Goal: Information Seeking & Learning: Learn about a topic

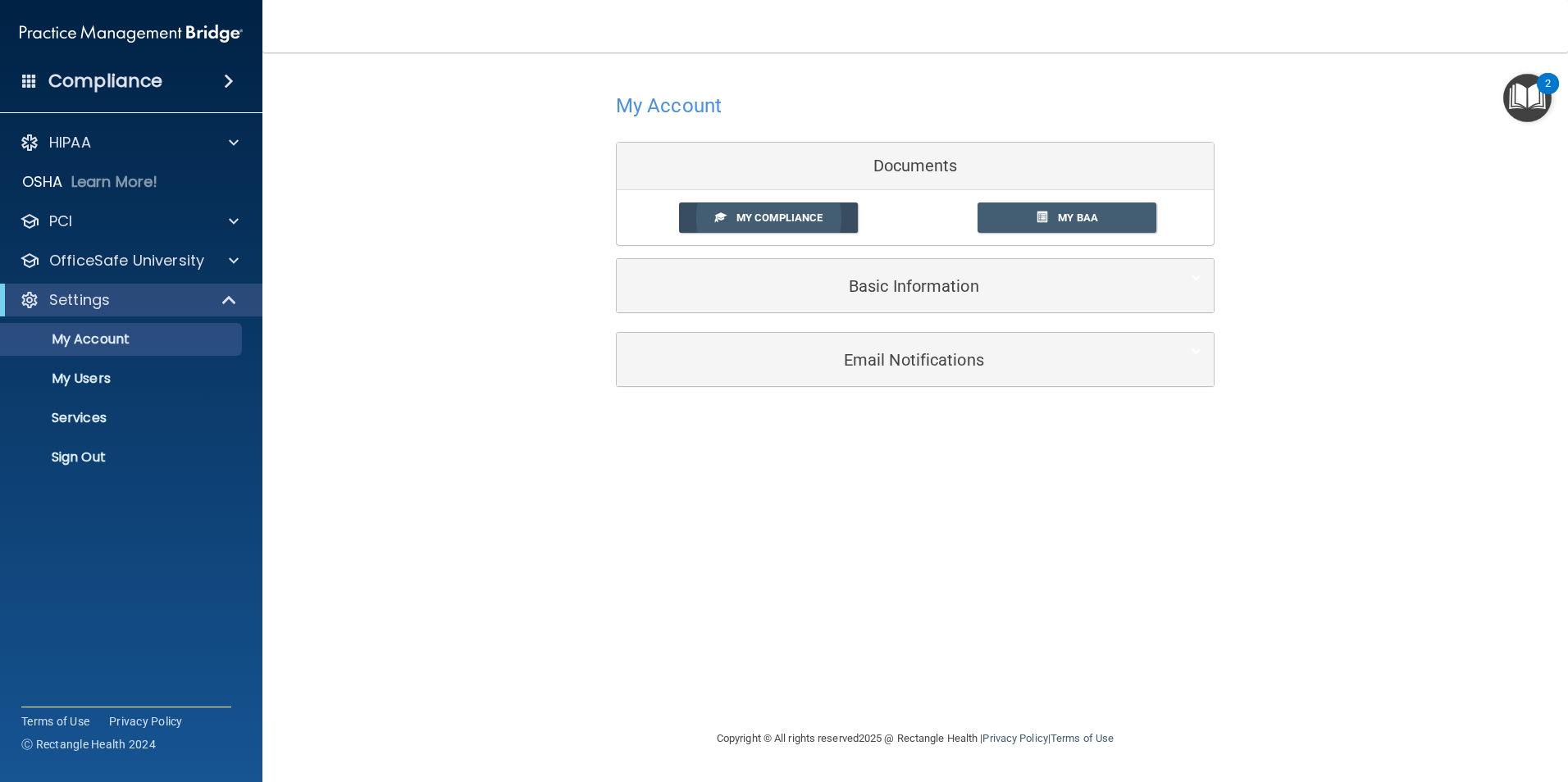
click at [847, 212] on link "My Compliance" at bounding box center [769, 217] width 180 height 30
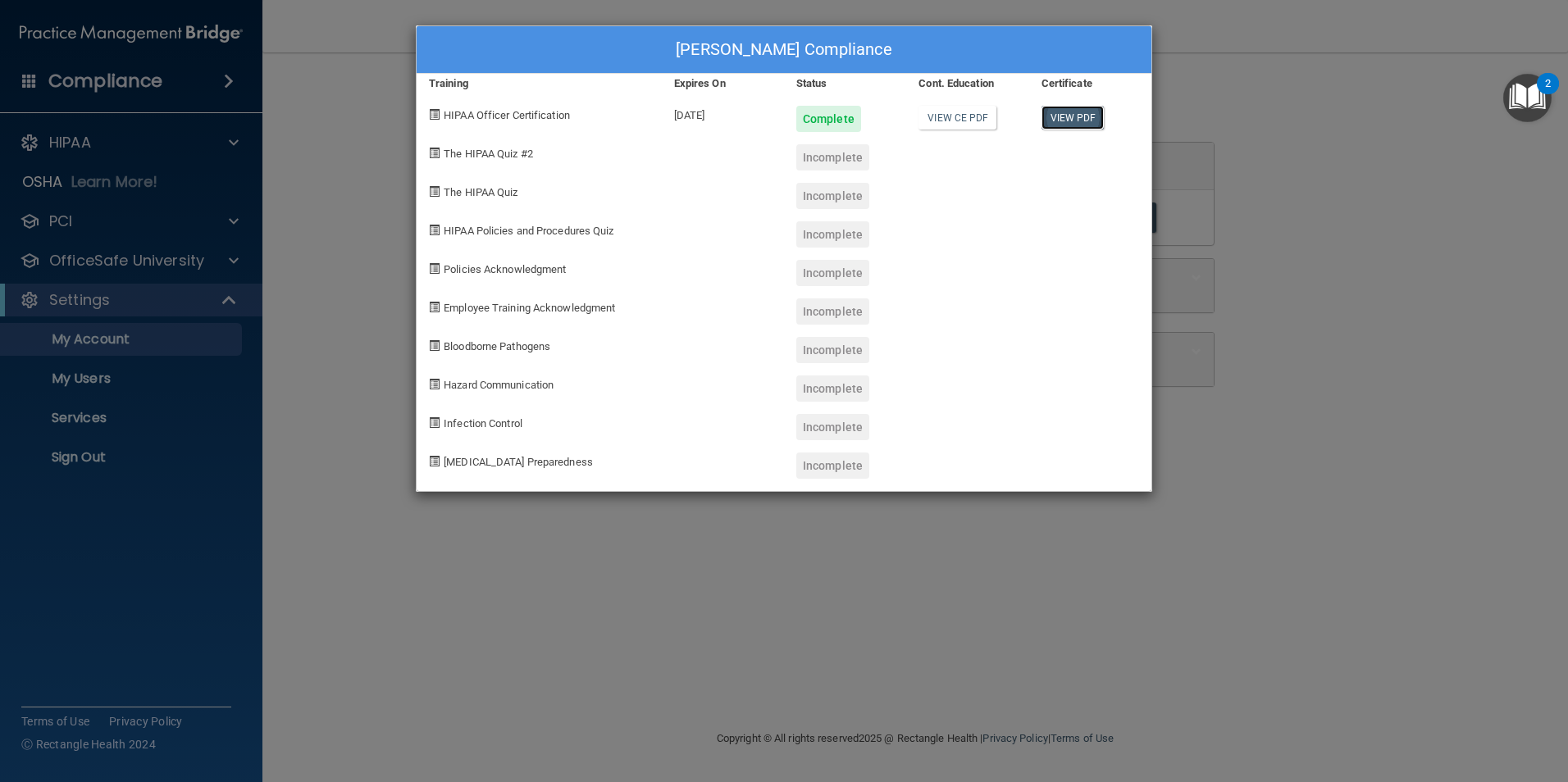
click at [1045, 112] on link "View PDF" at bounding box center [1072, 118] width 63 height 24
click at [514, 155] on span "The HIPAA Quiz #2" at bounding box center [489, 154] width 90 height 12
click at [1328, 181] on div "Shelby Egelhoff's Compliance Training Expires On Status Cont. Education Certifi…" at bounding box center [784, 391] width 1568 height 782
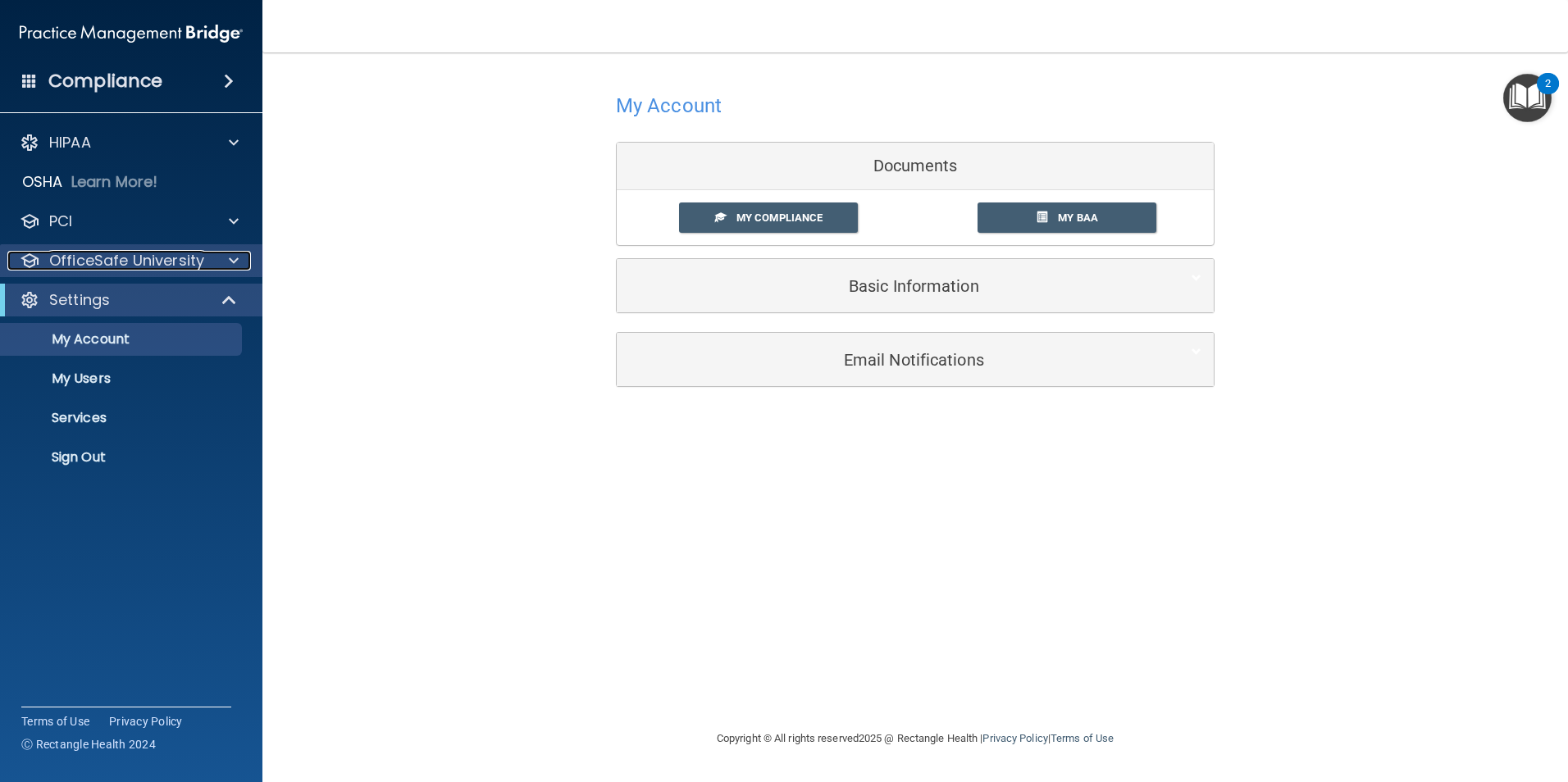
click at [209, 256] on div "OfficeSafe University" at bounding box center [109, 261] width 203 height 20
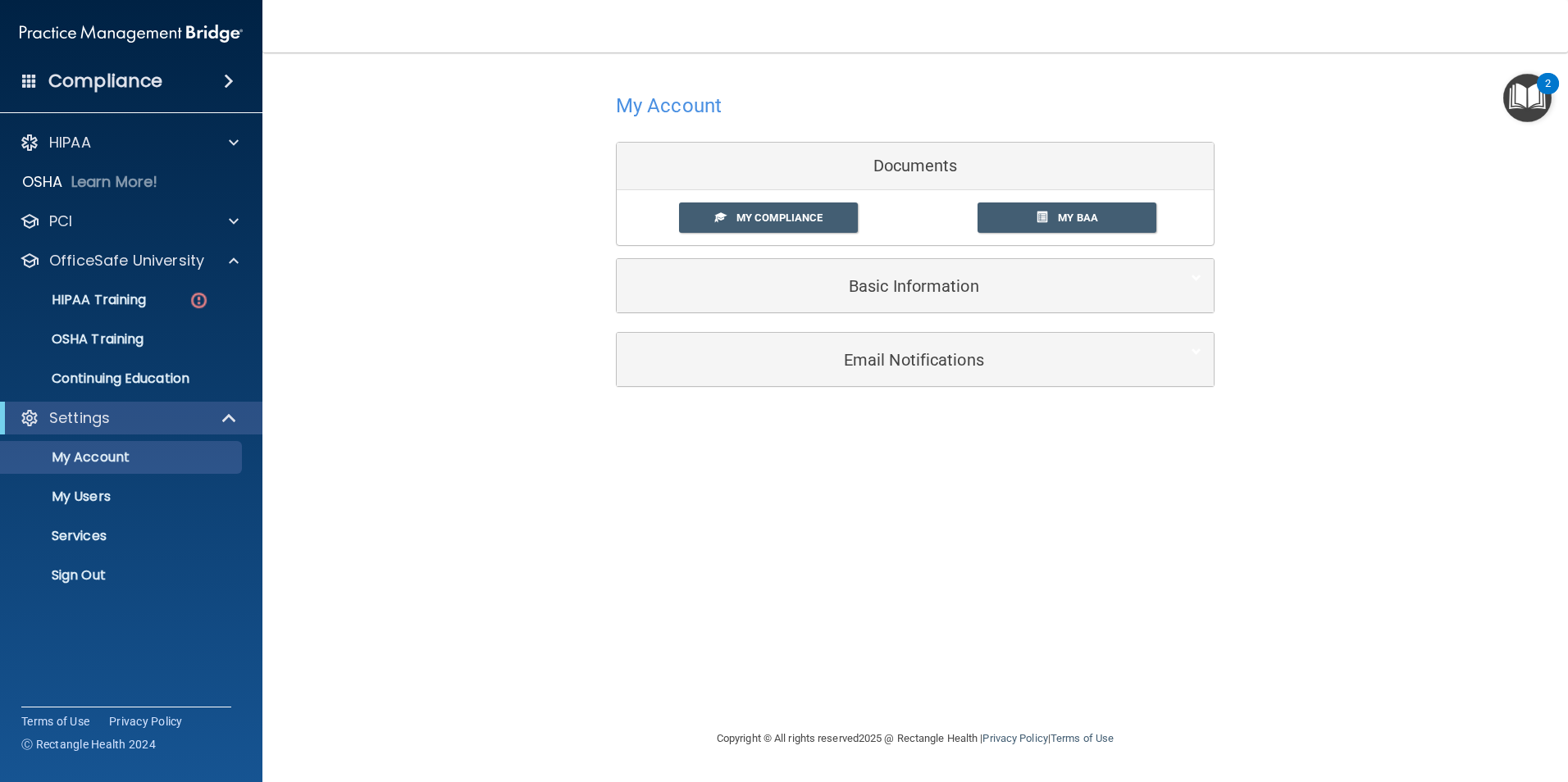
click at [200, 278] on ul "HIPAA Training OSHA Training Continuing Education" at bounding box center [133, 336] width 297 height 118
click at [125, 309] on link "HIPAA Training" at bounding box center [113, 299] width 258 height 33
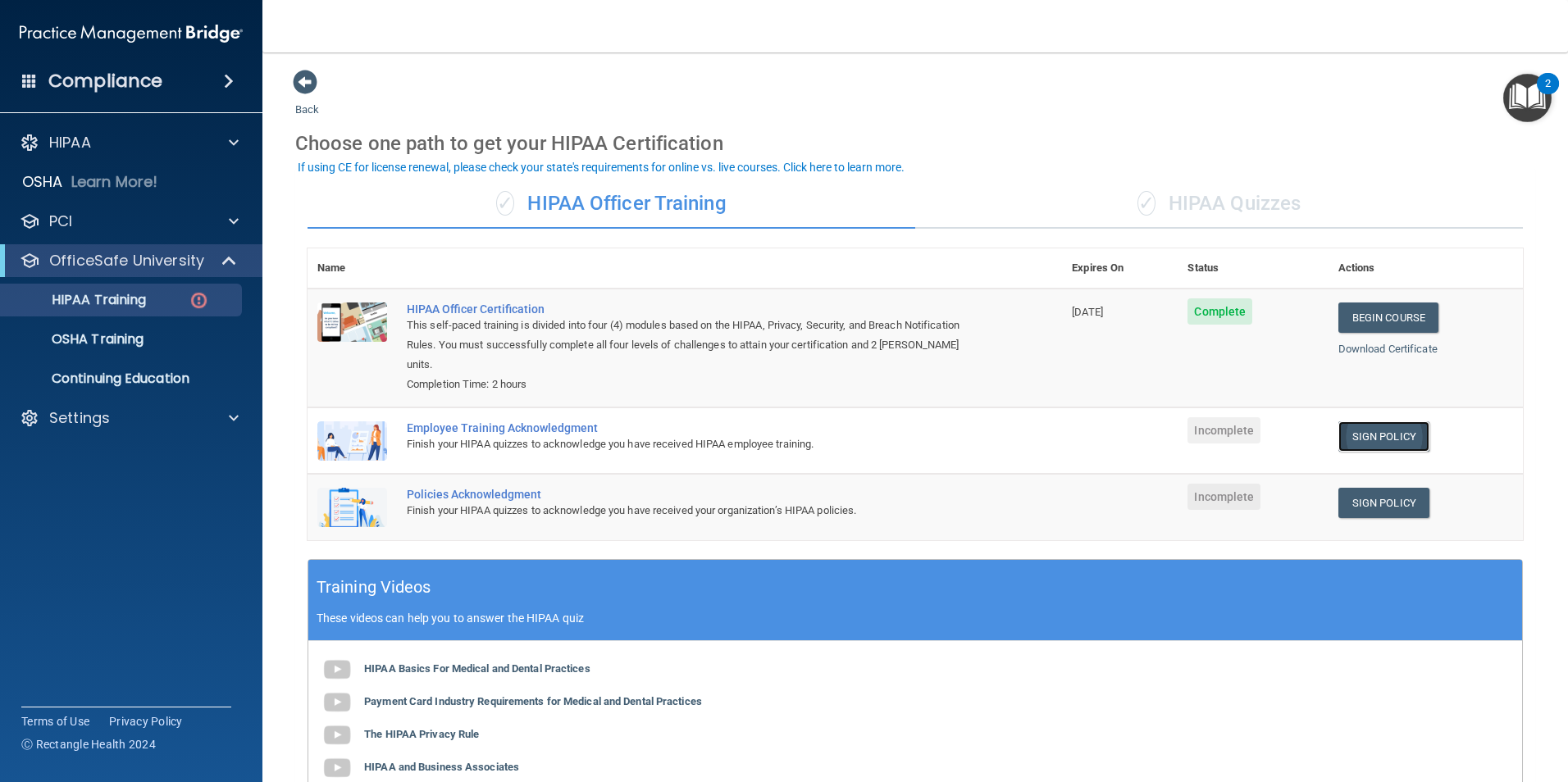
click at [1396, 431] on link "Sign Policy" at bounding box center [1382, 436] width 91 height 30
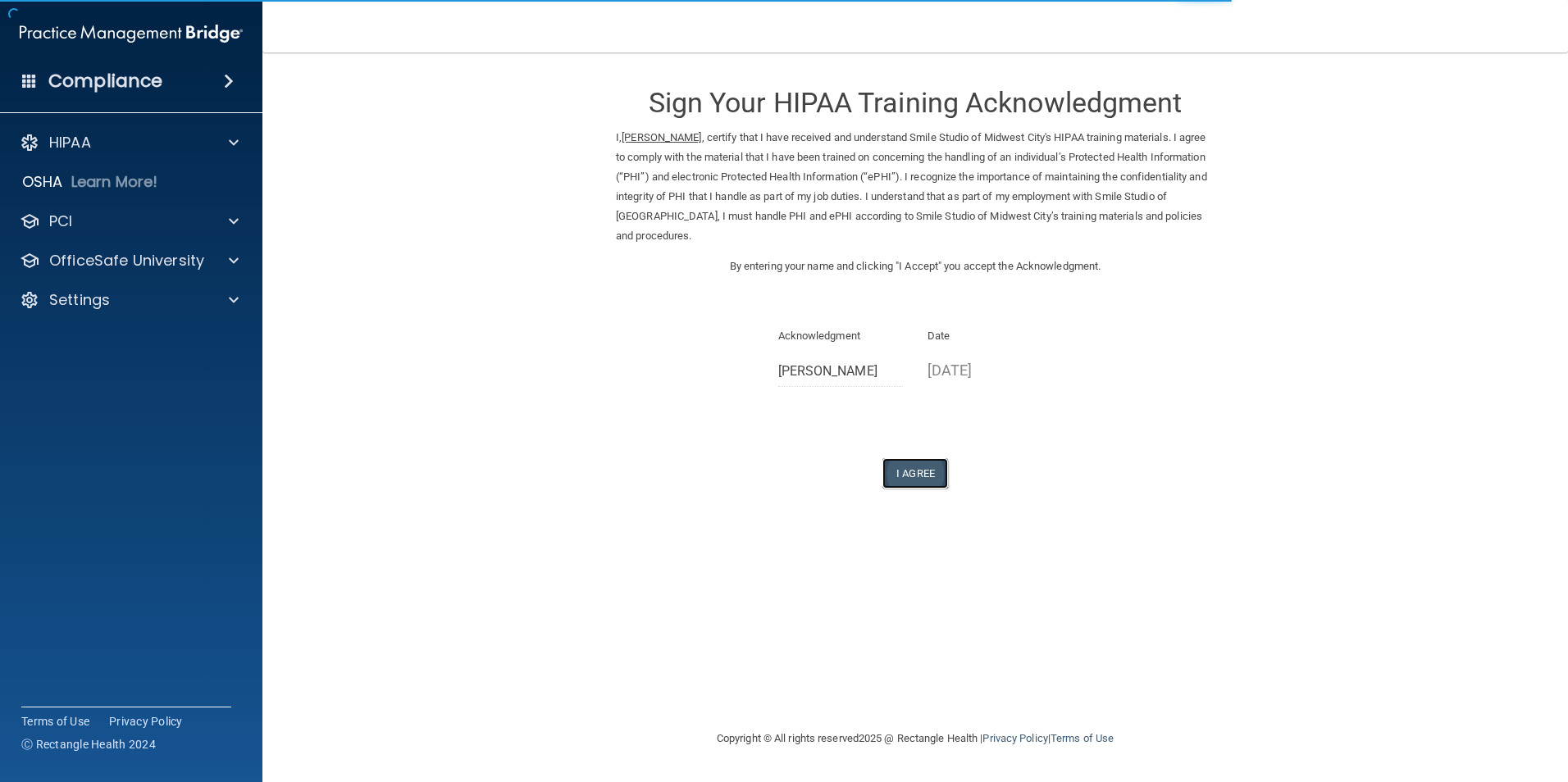
click at [948, 466] on button "I Agree" at bounding box center [915, 473] width 66 height 30
click at [928, 472] on button "I Agree" at bounding box center [915, 473] width 66 height 30
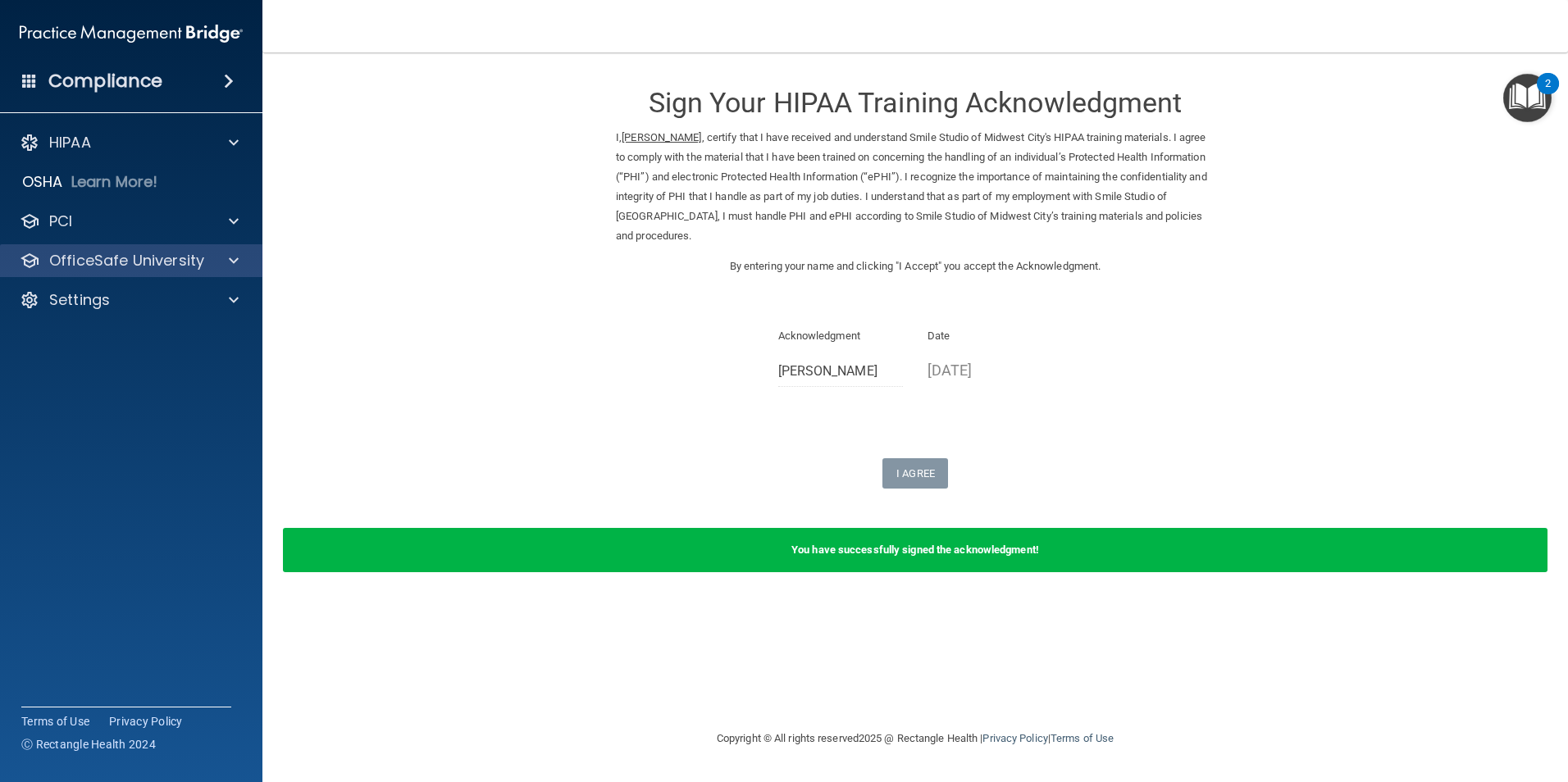
click at [224, 250] on div "OfficeSafe University" at bounding box center [132, 260] width 263 height 33
click at [227, 269] on div at bounding box center [230, 261] width 41 height 20
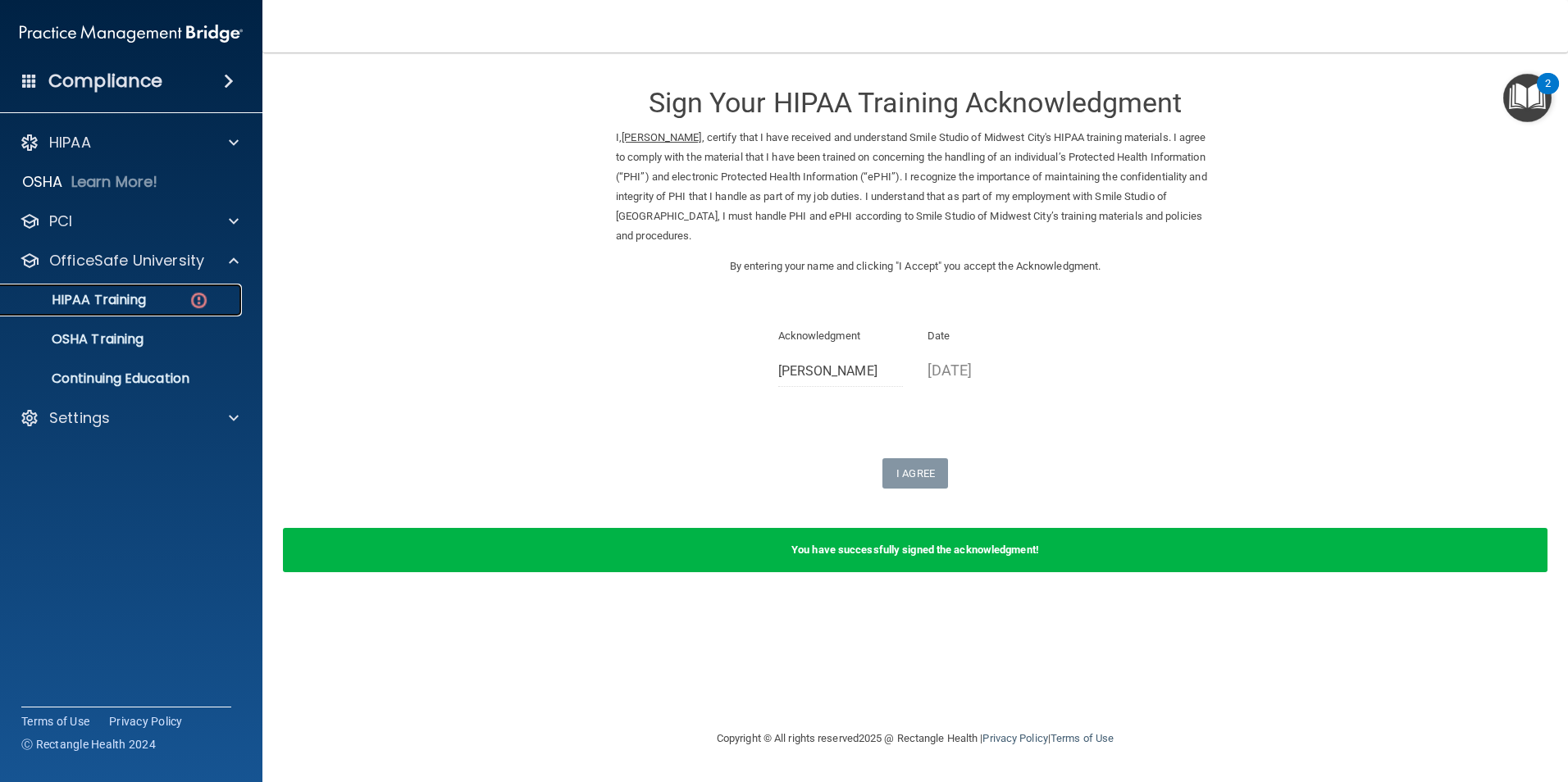
click at [203, 306] on img at bounding box center [198, 300] width 21 height 21
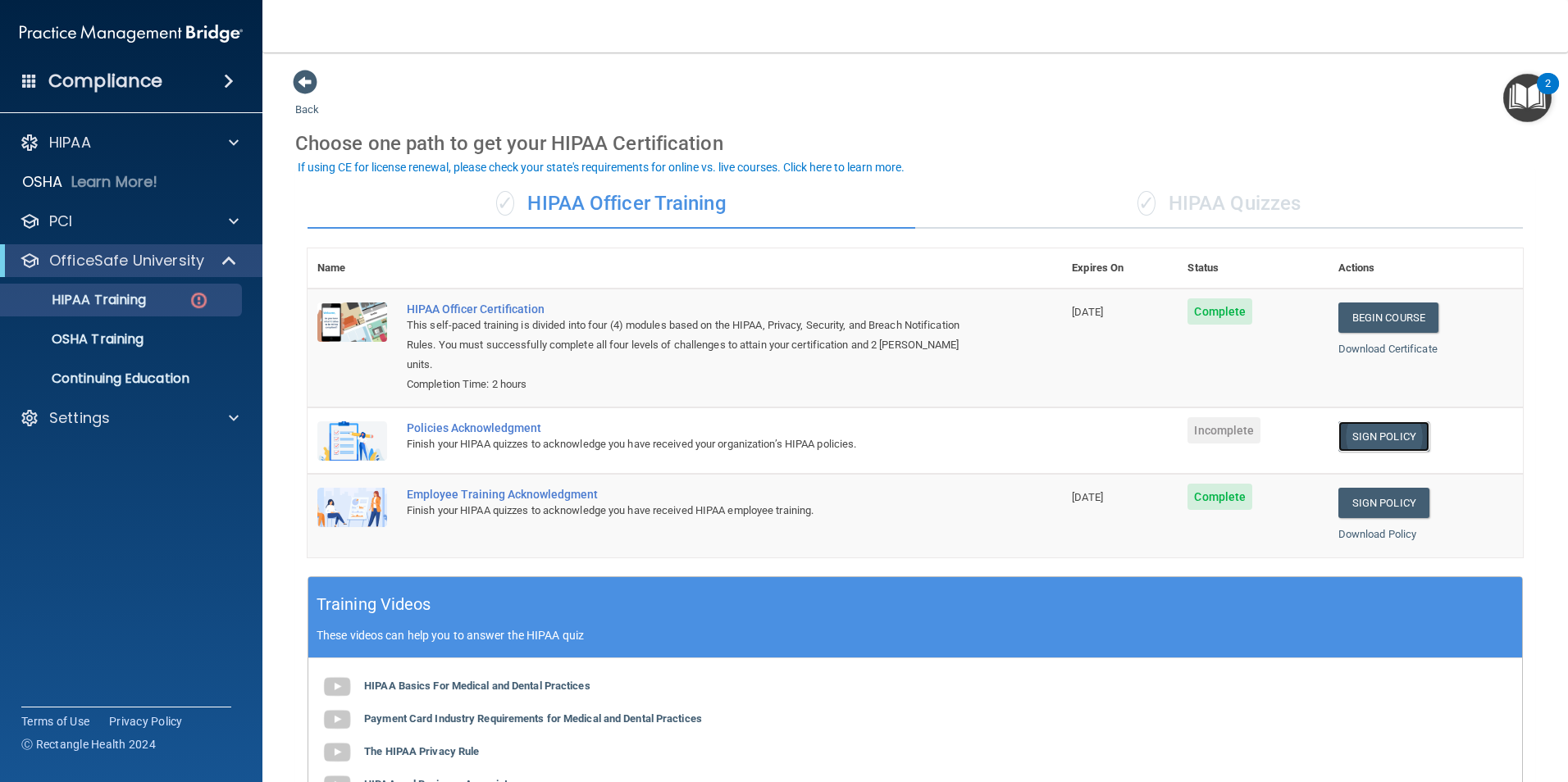
click at [1371, 433] on link "Sign Policy" at bounding box center [1382, 436] width 91 height 30
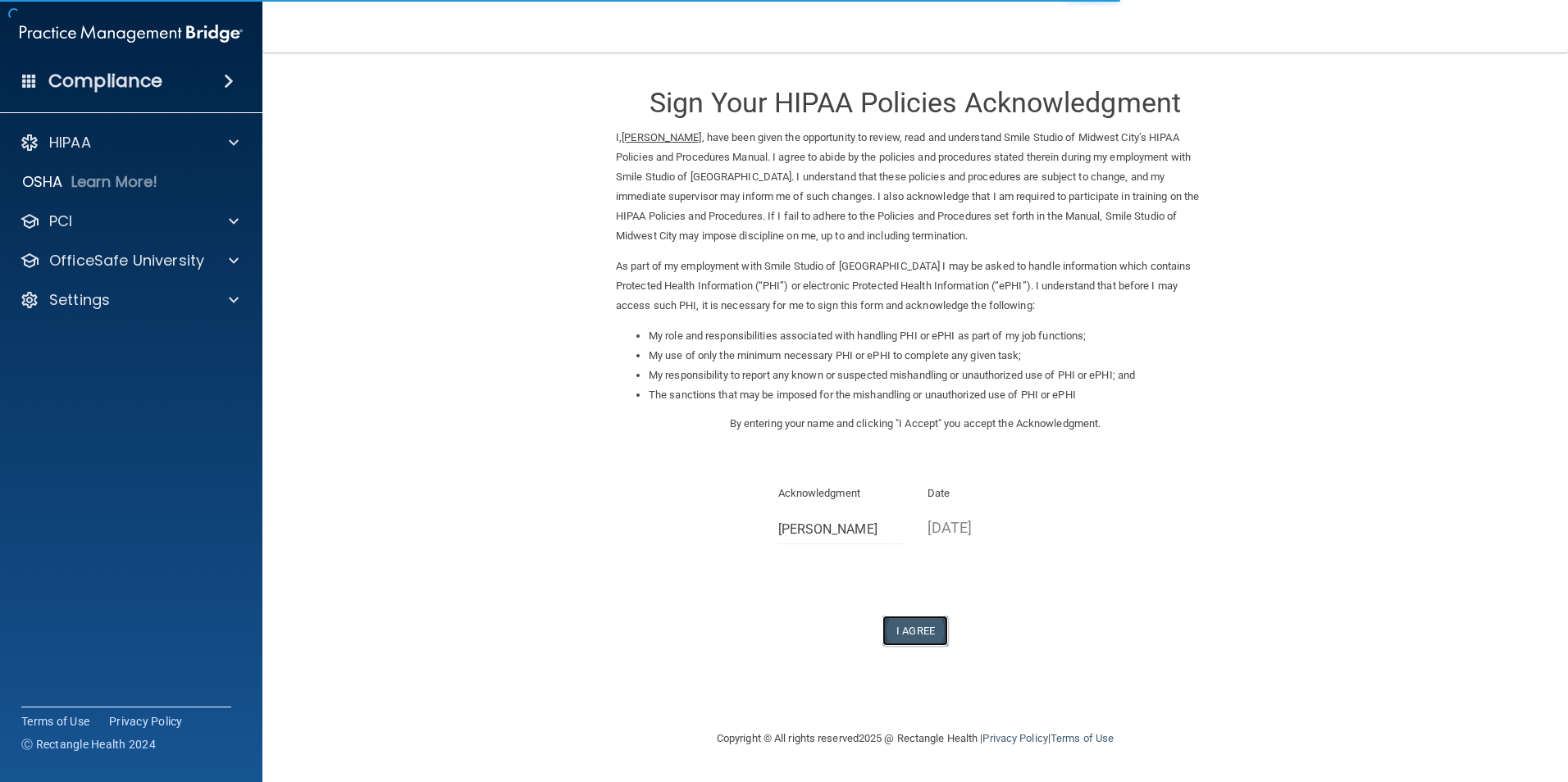
click at [913, 641] on button "I Agree" at bounding box center [915, 630] width 66 height 30
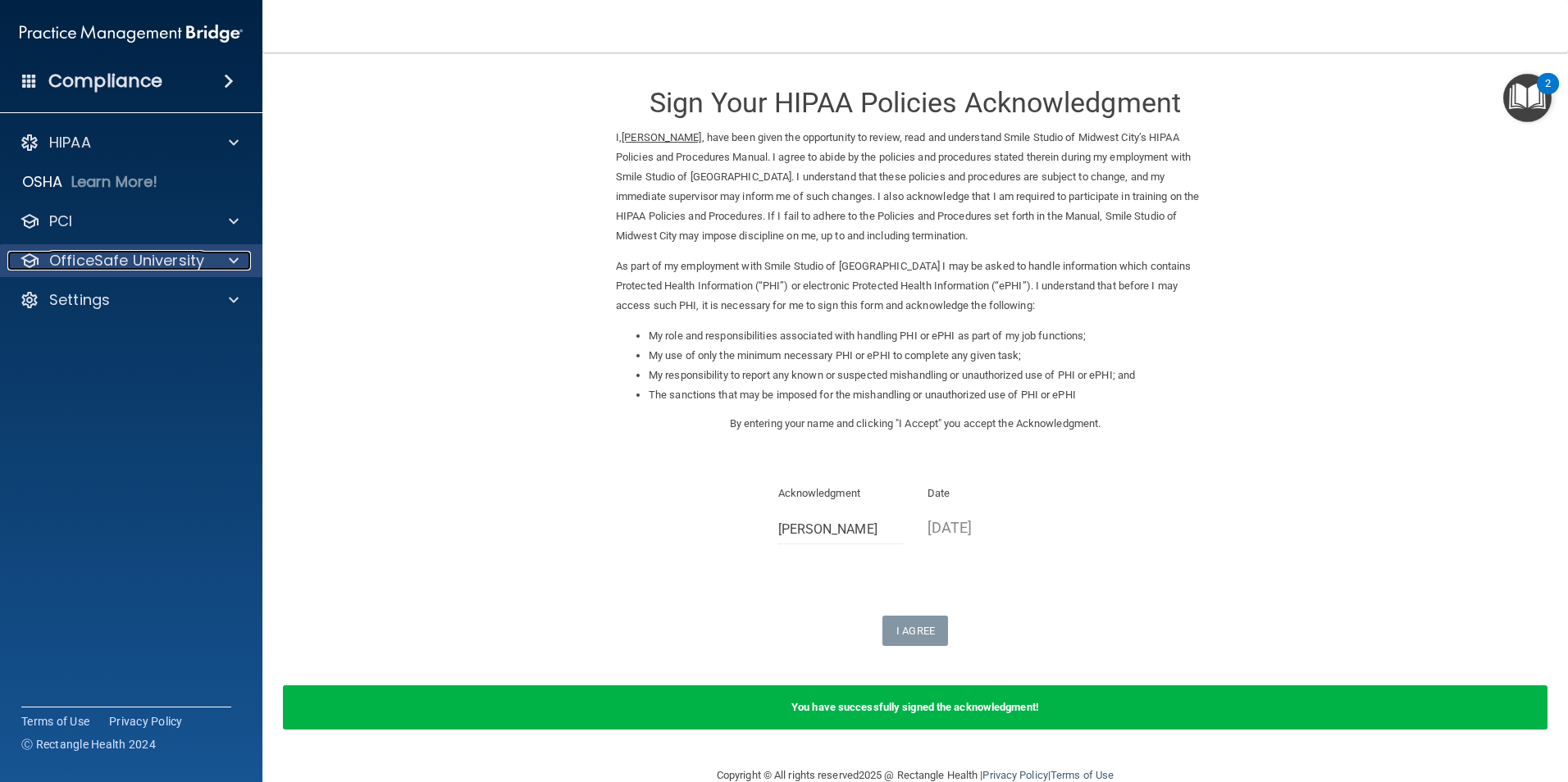
click at [126, 252] on p "OfficeSafe University" at bounding box center [126, 261] width 155 height 20
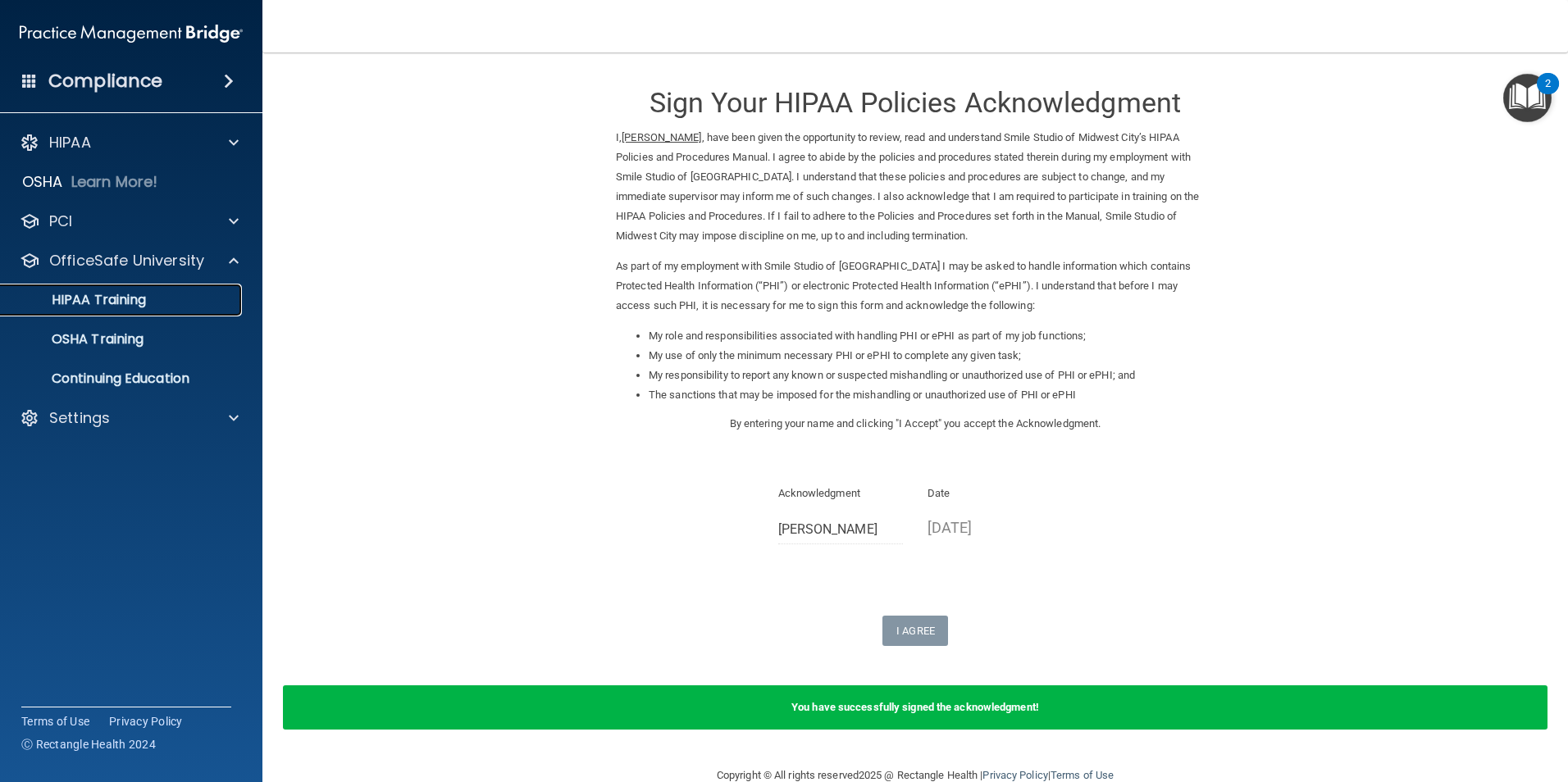
click at [171, 304] on div "HIPAA Training" at bounding box center [123, 300] width 223 height 16
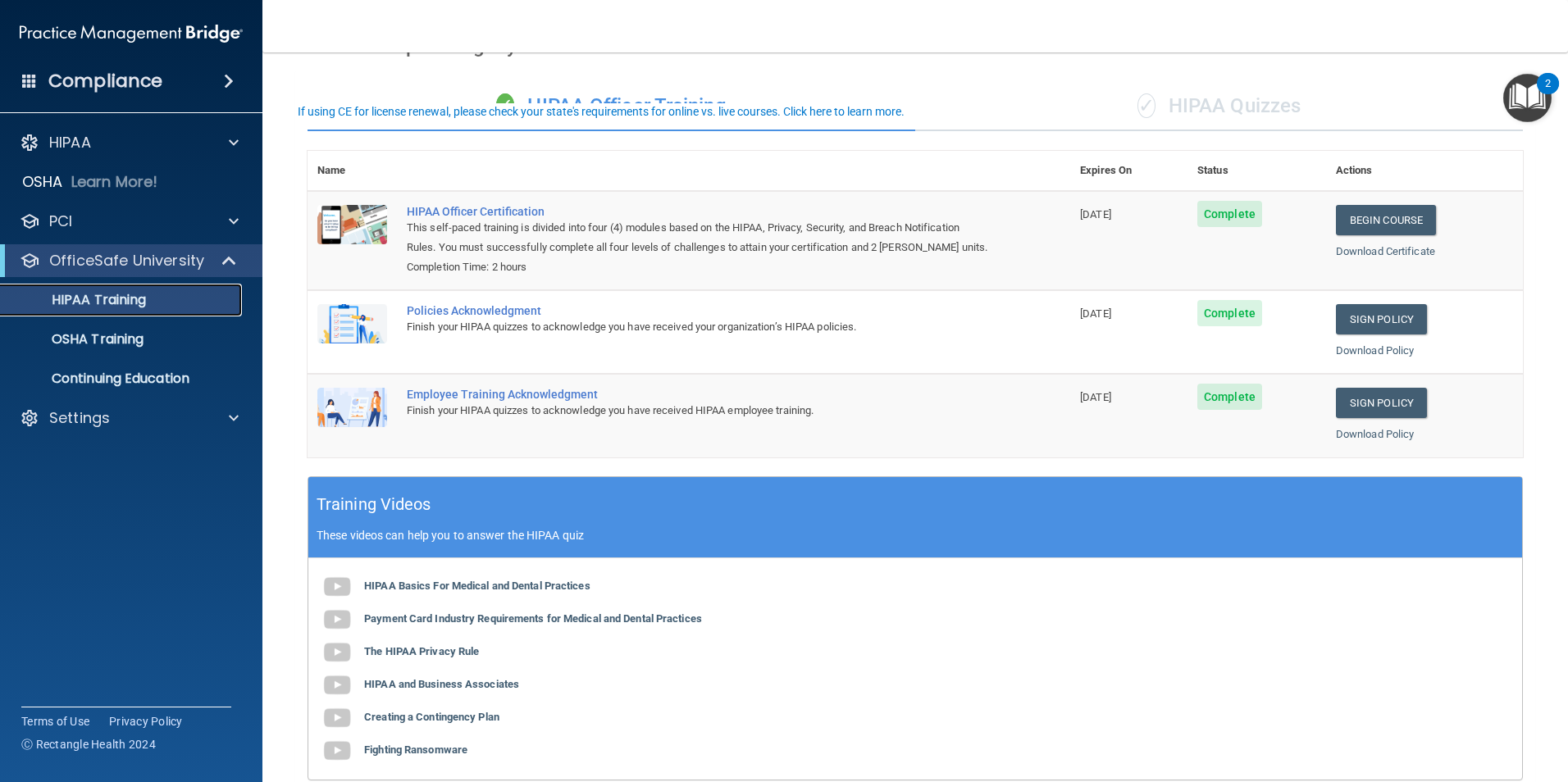
scroll to position [56, 0]
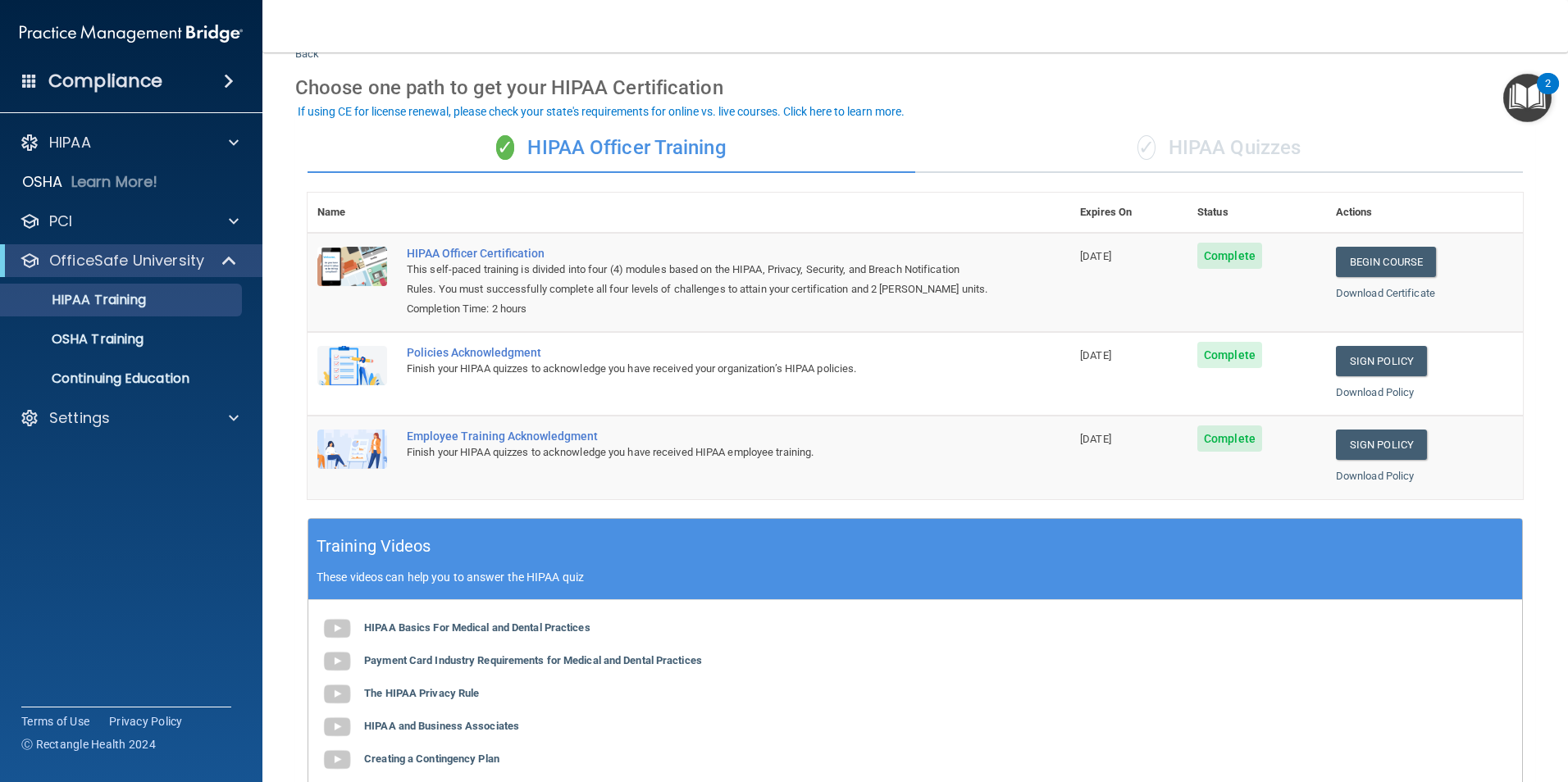
click at [1104, 135] on div "✓ HIPAA Quizzes" at bounding box center [1218, 148] width 607 height 49
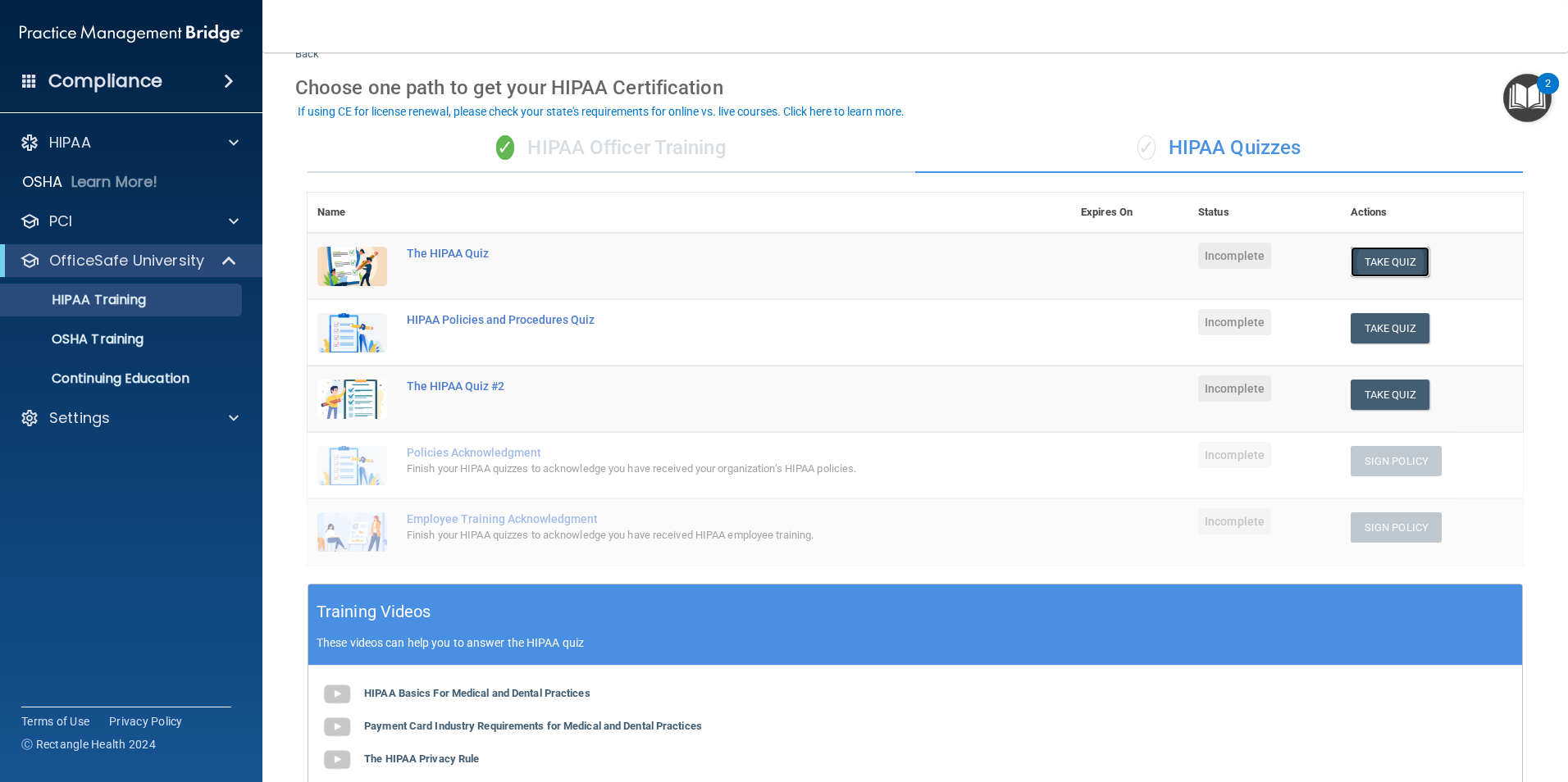
click at [1388, 261] on button "Take Quiz" at bounding box center [1389, 261] width 79 height 30
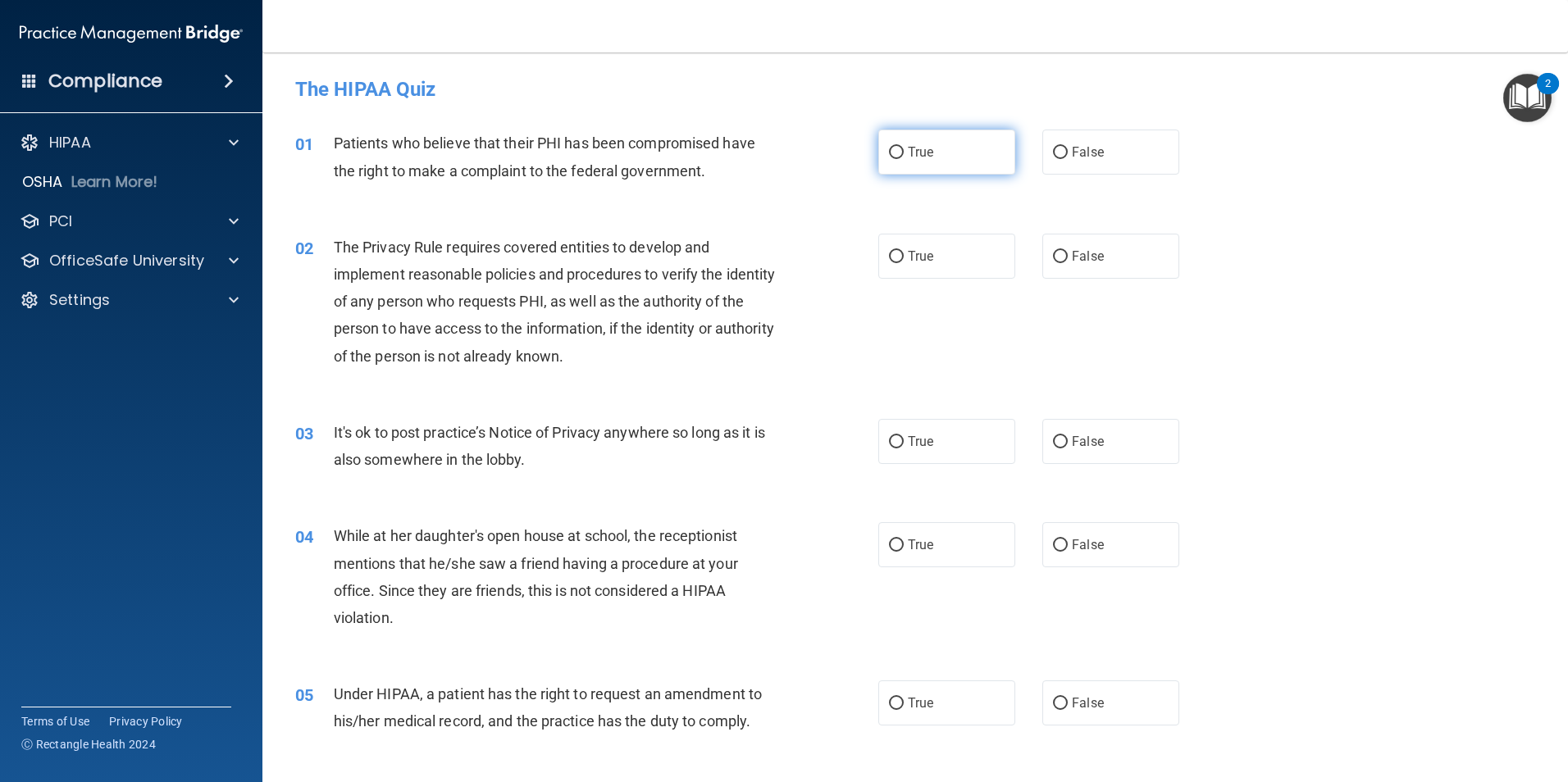
click at [979, 153] on label "True" at bounding box center [946, 152] width 137 height 45
click at [904, 153] on input "True" at bounding box center [896, 153] width 15 height 12
radio input "true"
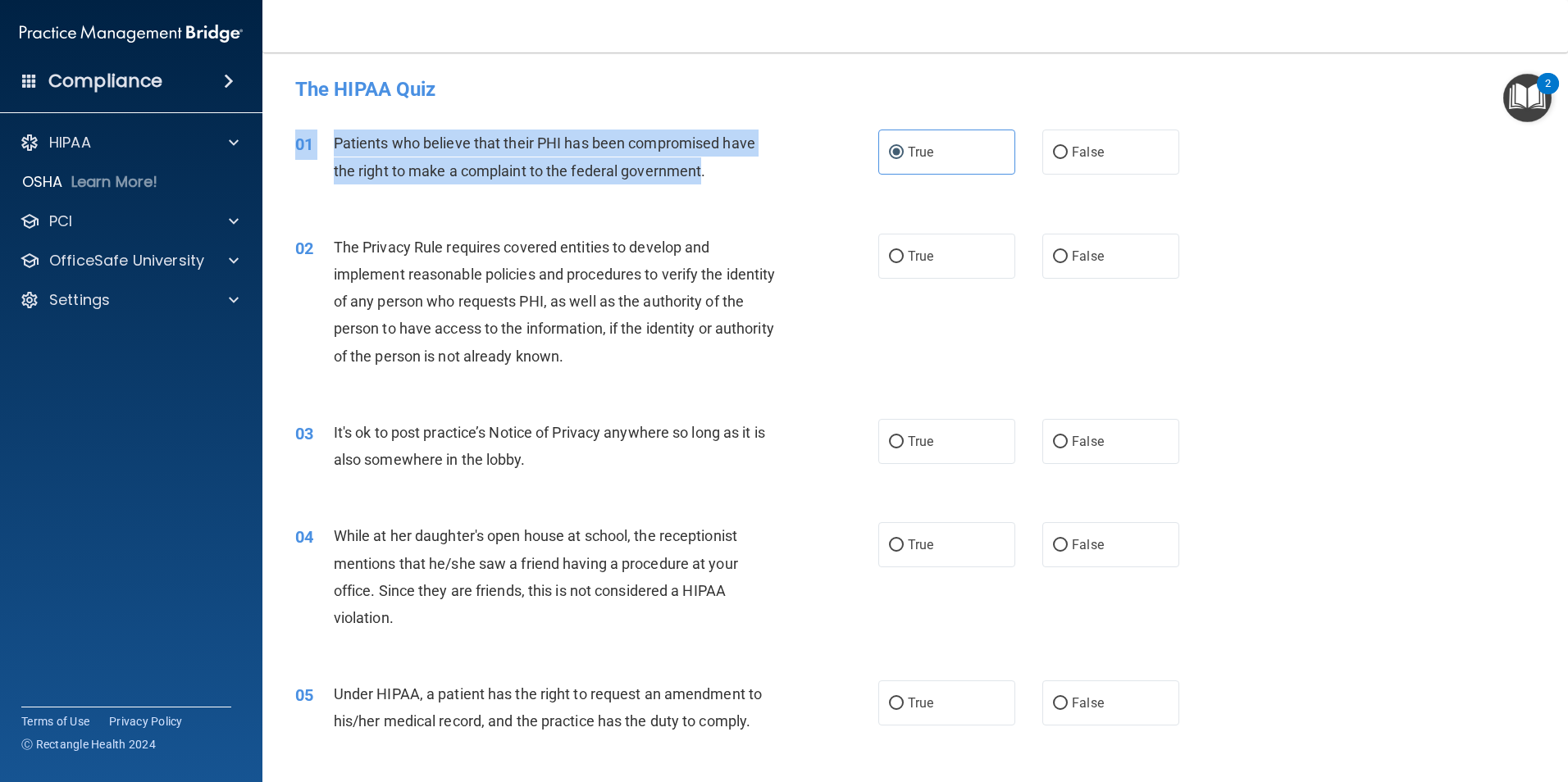
drag, startPoint x: 700, startPoint y: 169, endPoint x: 331, endPoint y: 127, distance: 371.4
click at [331, 127] on div "01 Patients who believe that their PHI has been compromised have the right to m…" at bounding box center [915, 161] width 1264 height 104
drag, startPoint x: 331, startPoint y: 127, endPoint x: 678, endPoint y: 178, distance: 350.7
click at [678, 178] on span "Patients who believe that their PHI has been compromised have the right to make…" at bounding box center [545, 157] width 421 height 44
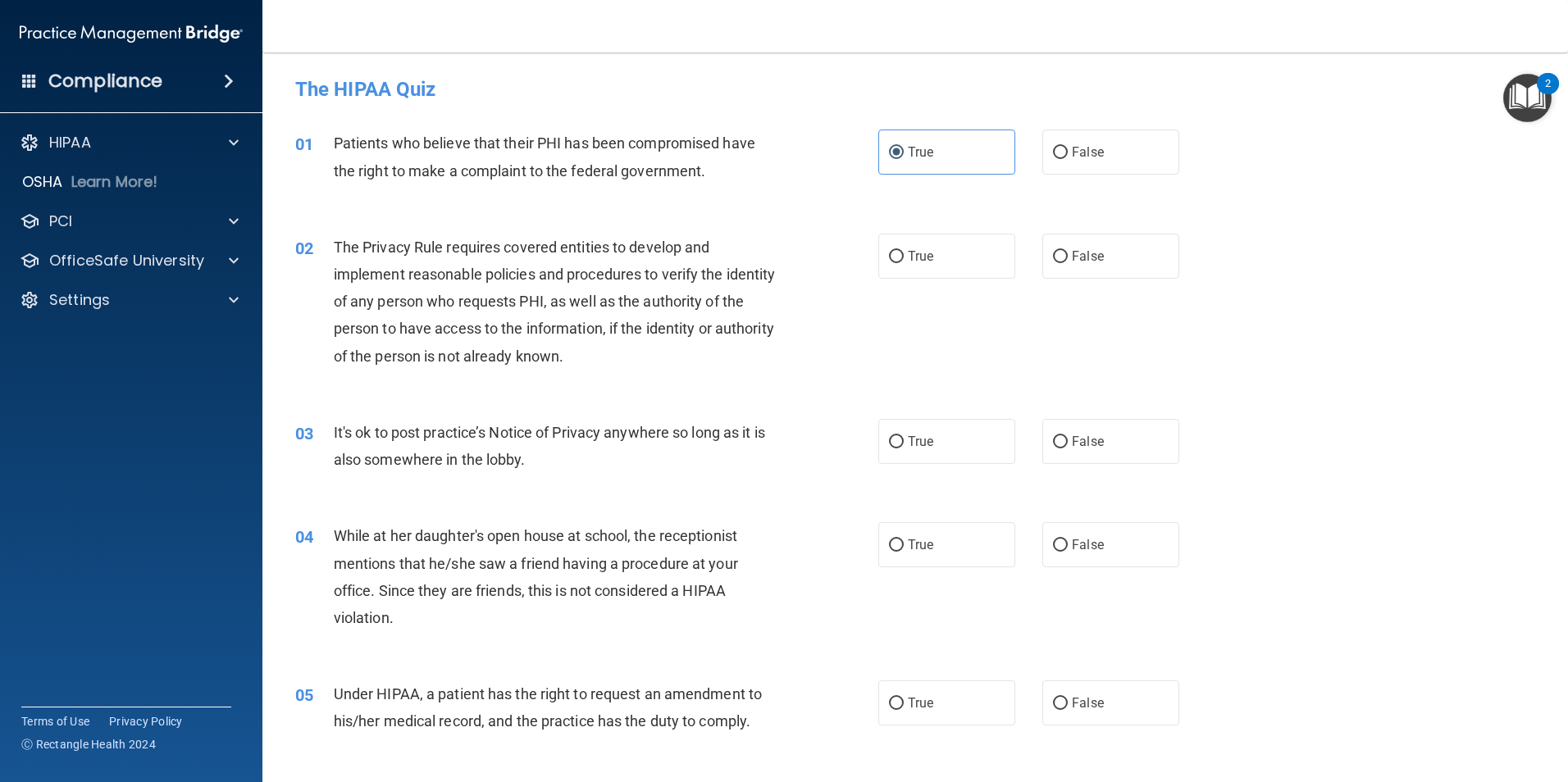
click at [711, 169] on div "Patients who believe that their PHI has been compromised have the right to make…" at bounding box center [562, 157] width 456 height 54
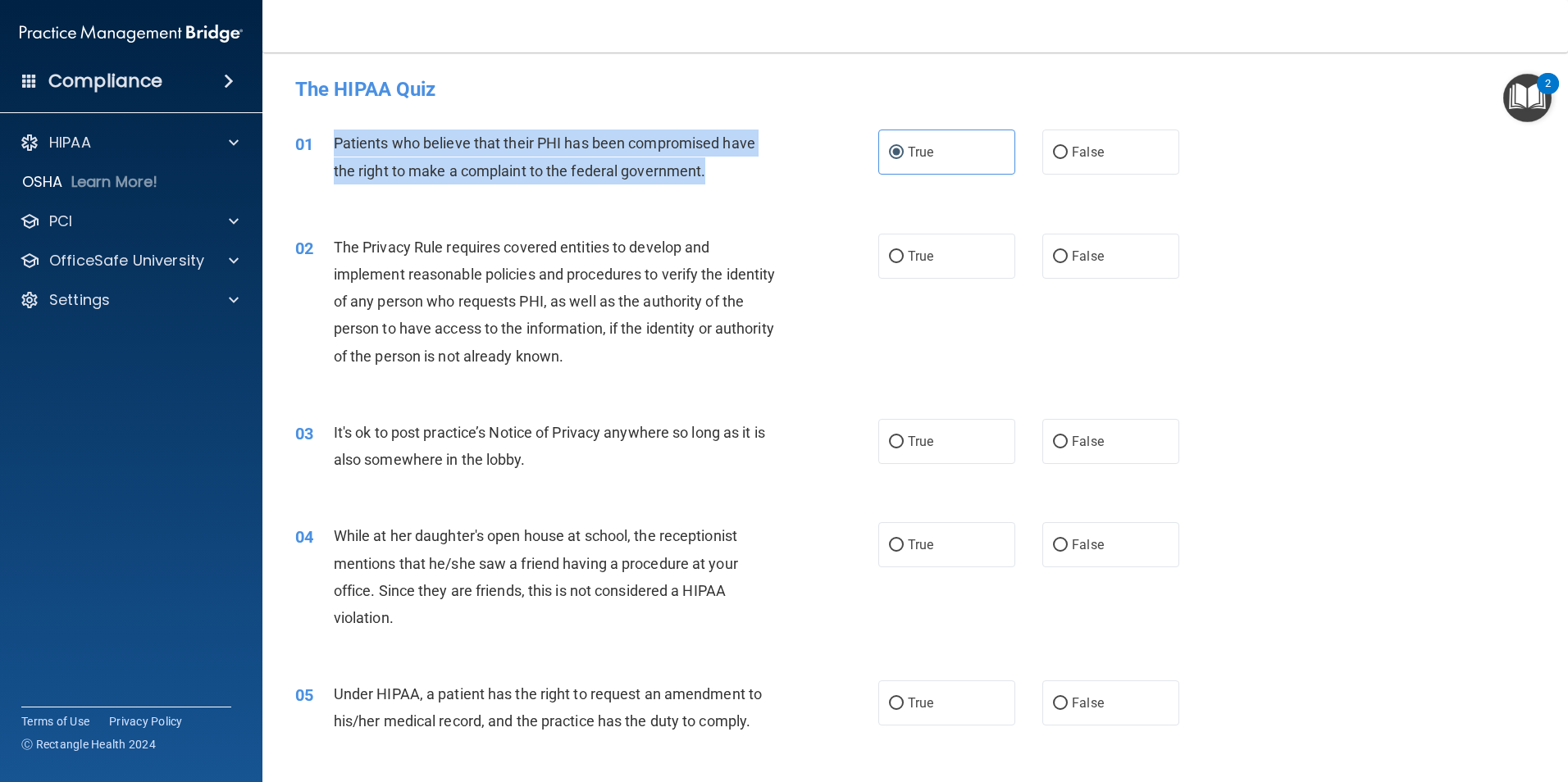
drag, startPoint x: 703, startPoint y: 177, endPoint x: 336, endPoint y: 137, distance: 369.2
click at [336, 137] on span "Patients who believe that their PHI has been compromised have the right to make…" at bounding box center [545, 157] width 421 height 44
drag, startPoint x: 336, startPoint y: 137, endPoint x: 385, endPoint y: 189, distance: 71.4
click at [385, 189] on div "01 Patients who believe that their PHI has been compromised have the right to m…" at bounding box center [587, 161] width 632 height 62
drag, startPoint x: 703, startPoint y: 167, endPoint x: 332, endPoint y: 141, distance: 371.9
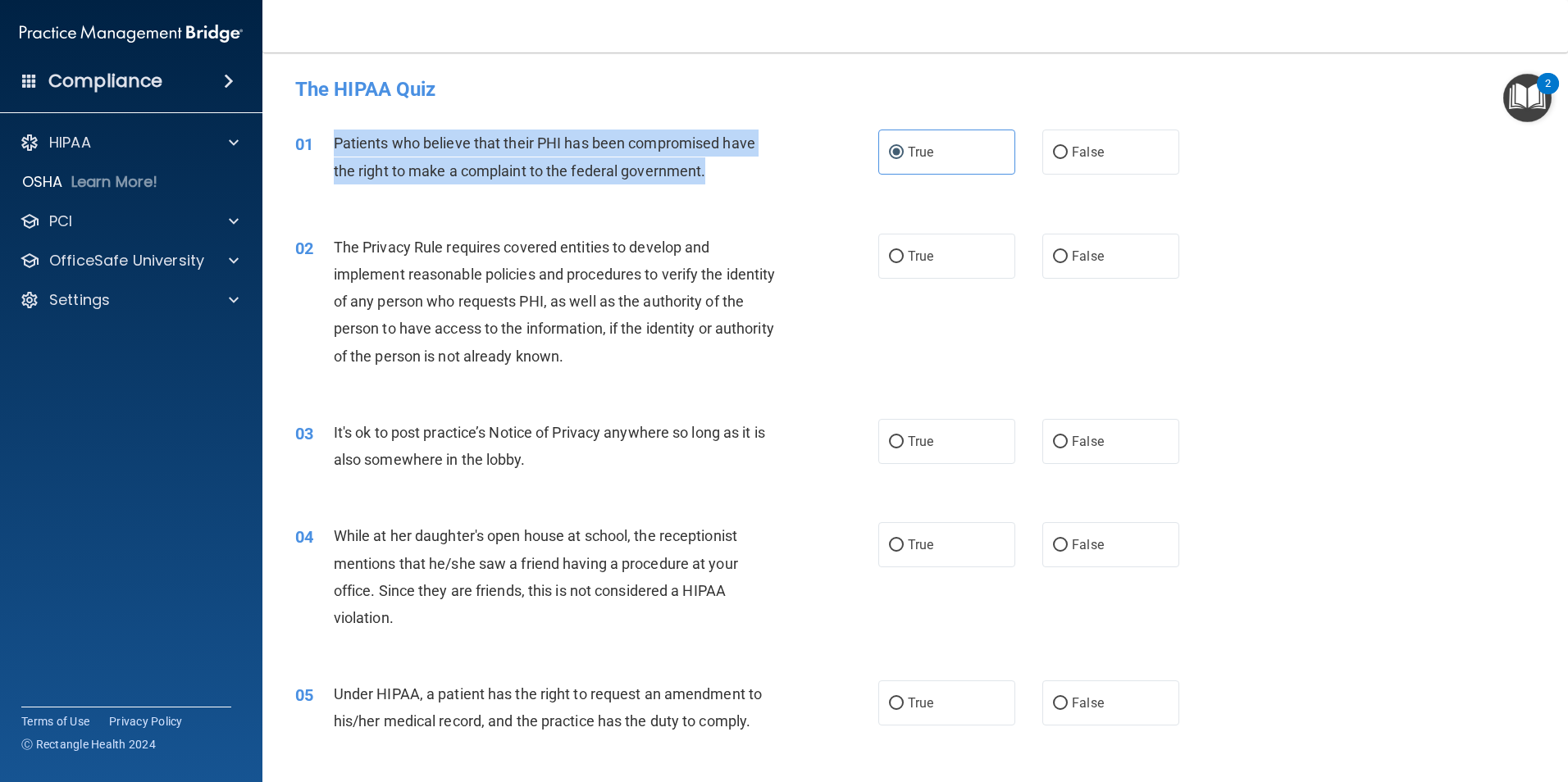
click at [332, 141] on div "01 Patients who believe that their PHI has been compromised have the right to m…" at bounding box center [587, 161] width 632 height 62
drag, startPoint x: 332, startPoint y: 141, endPoint x: 380, endPoint y: 148, distance: 48.5
copy div "Patients who believe that their PHI has been compromised have the right to make…"
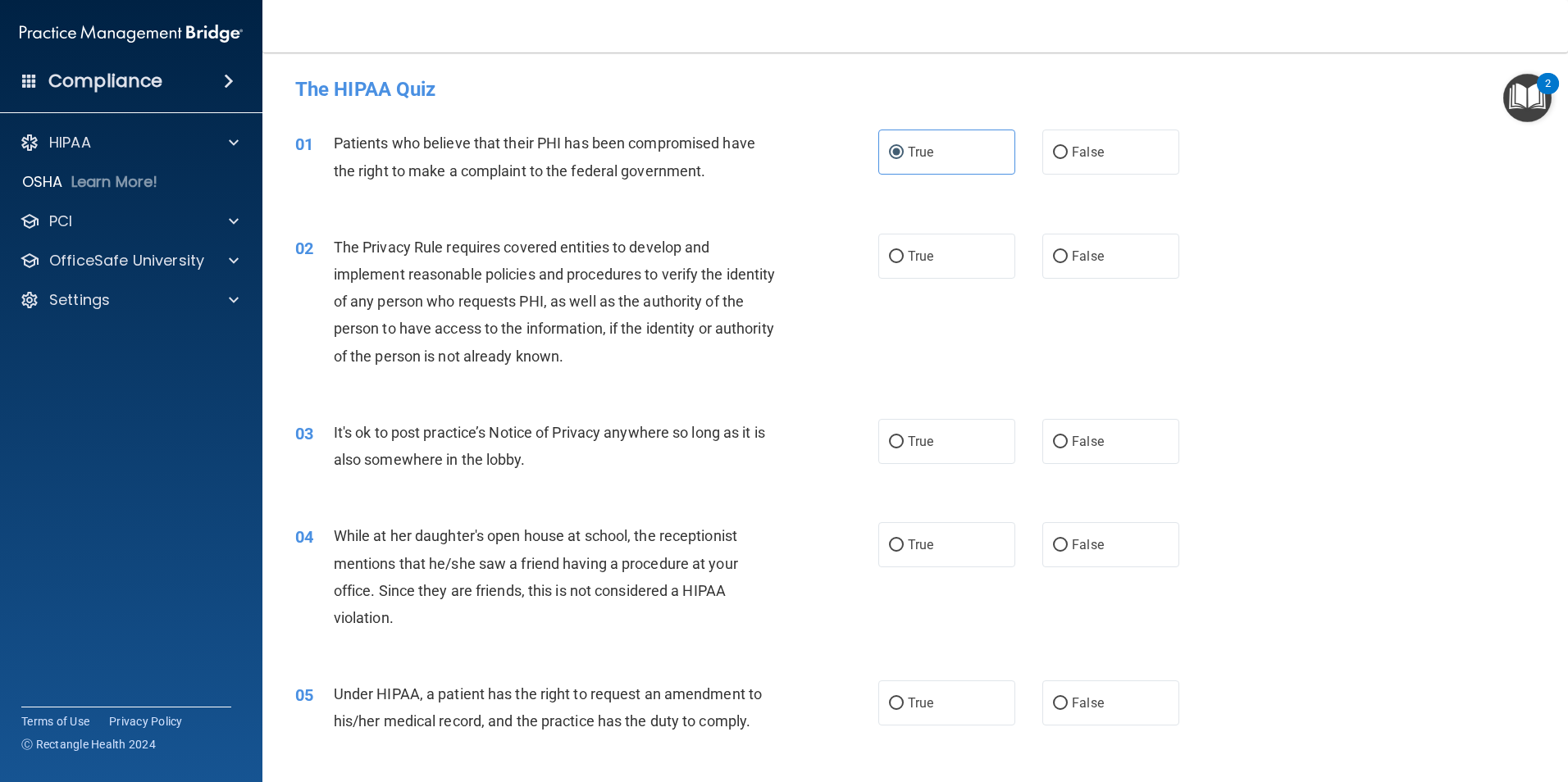
click at [519, 310] on span "The Privacy Rule requires covered entities to develop and implement reasonable …" at bounding box center [555, 301] width 442 height 127
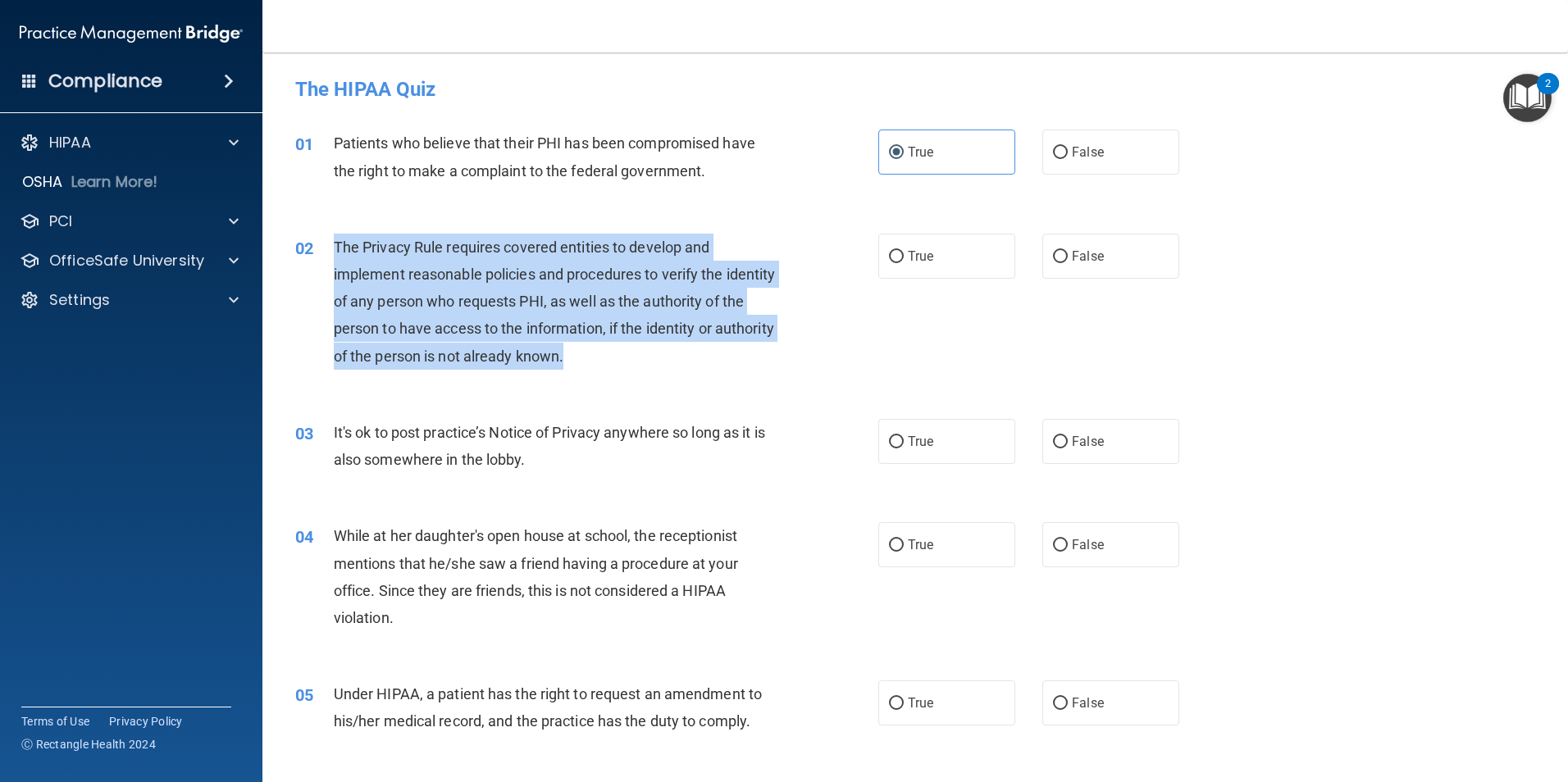
drag, startPoint x: 628, startPoint y: 359, endPoint x: 335, endPoint y: 253, distance: 311.6
click at [335, 253] on div "The Privacy Rule requires covered entities to develop and implement reasonable …" at bounding box center [562, 301] width 456 height 136
drag, startPoint x: 335, startPoint y: 253, endPoint x: 379, endPoint y: 251, distance: 44.0
copy span "The Privacy Rule requires covered entities to develop and implement reasonable …"
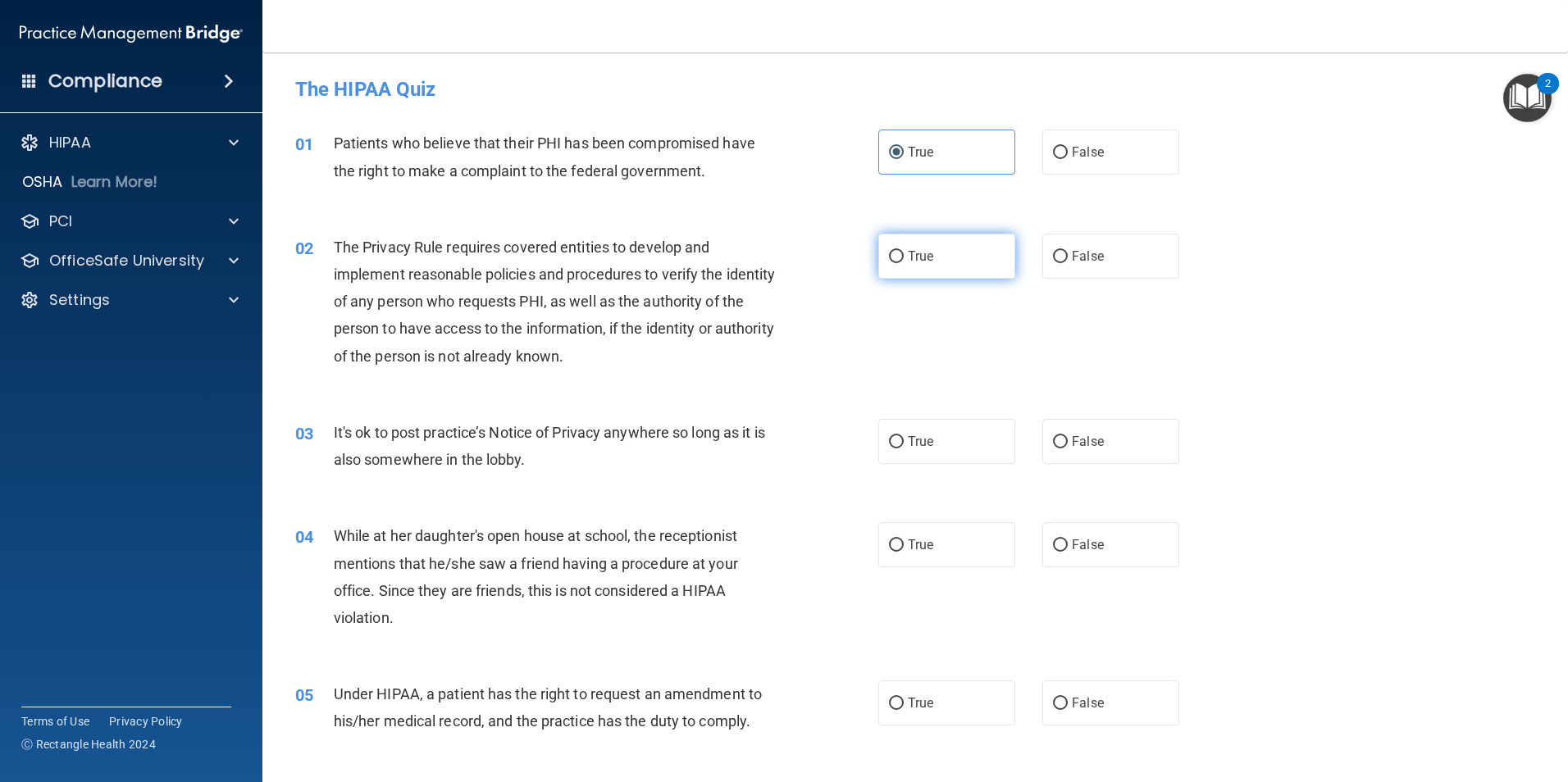
click at [924, 249] on span "True" at bounding box center [920, 256] width 25 height 16
click at [904, 251] on input "True" at bounding box center [896, 257] width 15 height 12
radio input "true"
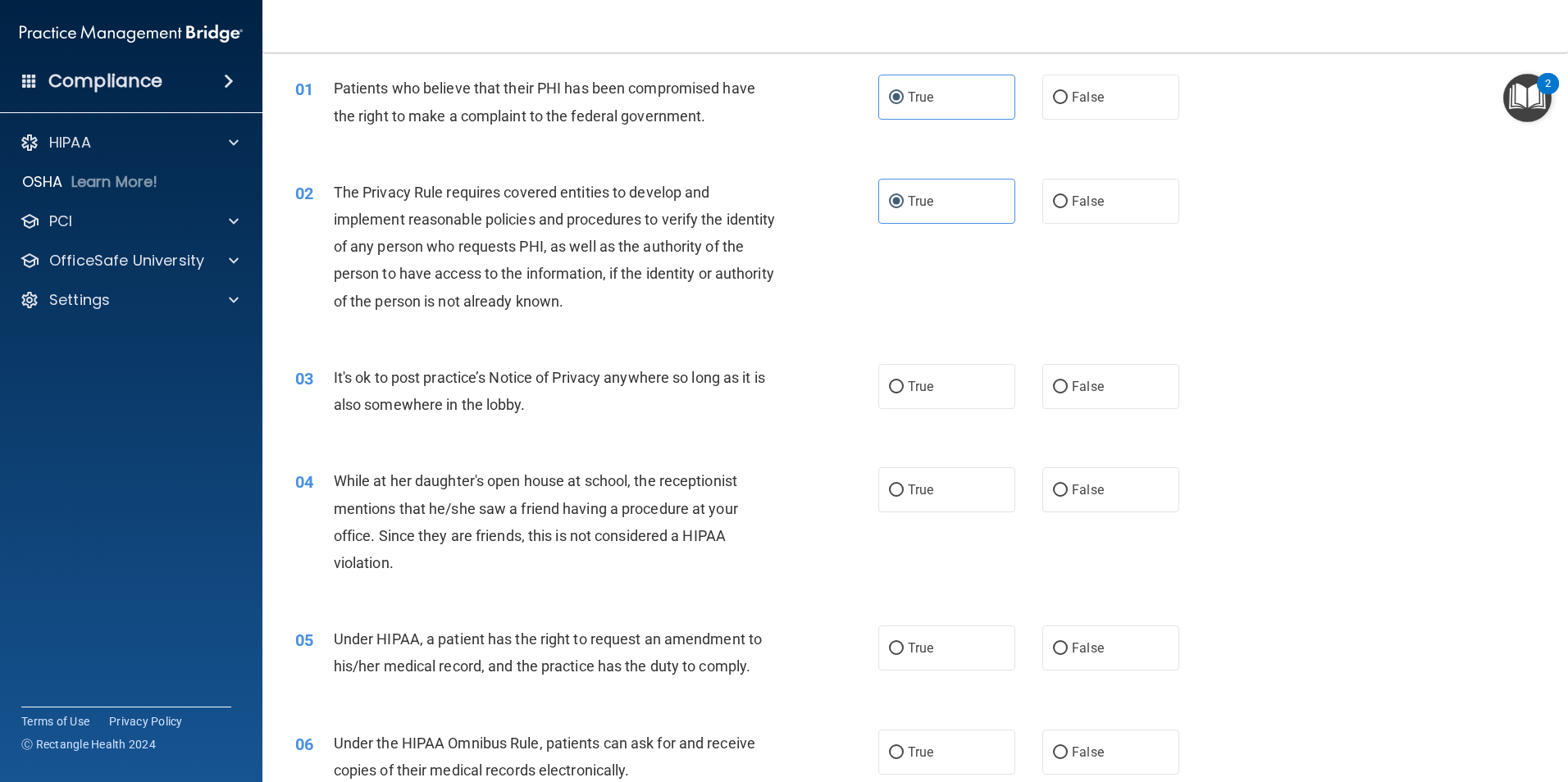
scroll to position [164, 0]
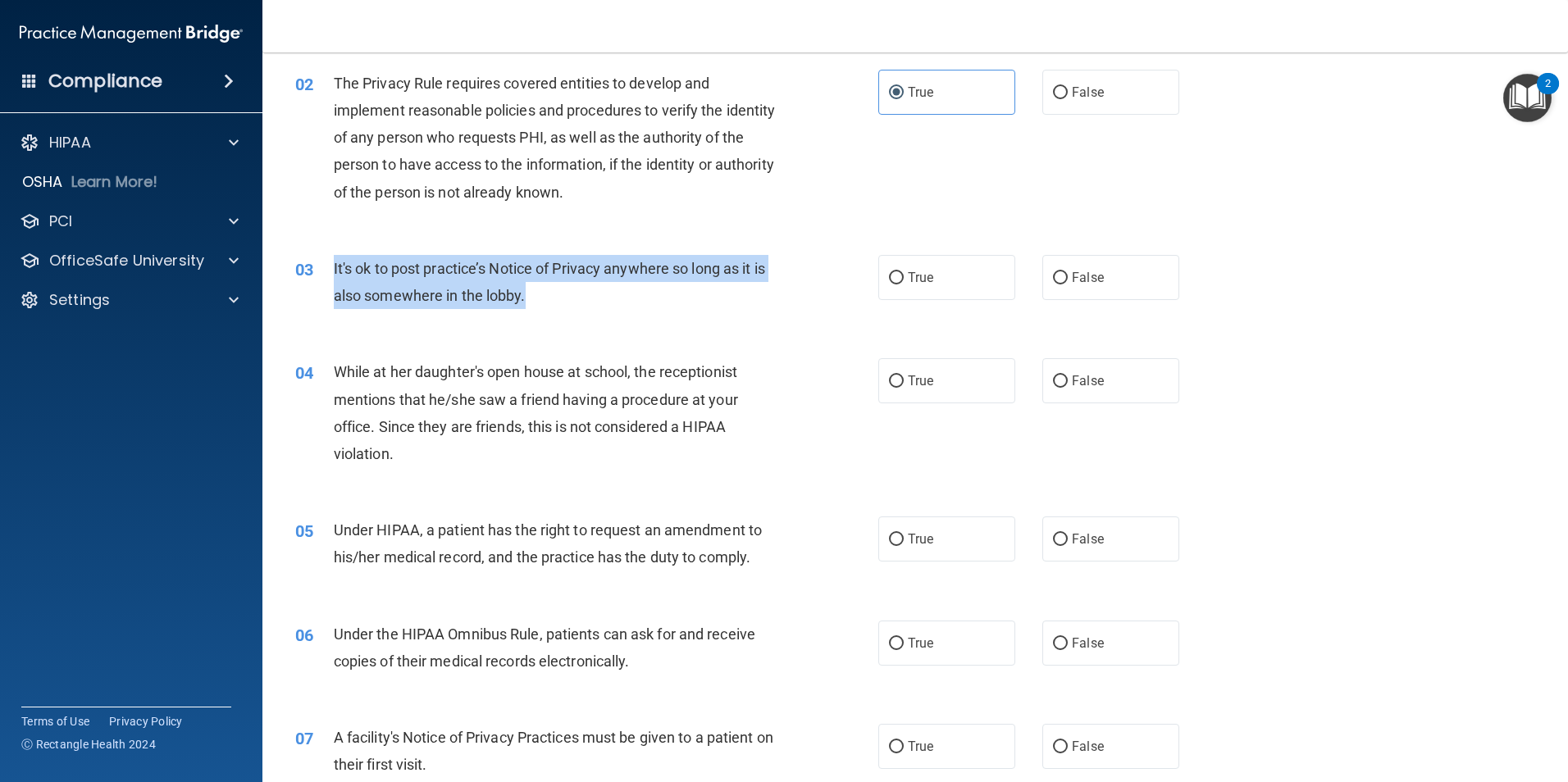
drag, startPoint x: 446, startPoint y: 299, endPoint x: 332, endPoint y: 264, distance: 119.3
click at [332, 264] on div "03 It's ok to post practice’s Notice of Privacy anywhere so long as it is also …" at bounding box center [587, 286] width 632 height 62
drag, startPoint x: 332, startPoint y: 264, endPoint x: 359, endPoint y: 273, distance: 28.5
copy div "It's ok to post practice’s Notice of Privacy anywhere so long as it is also som…"
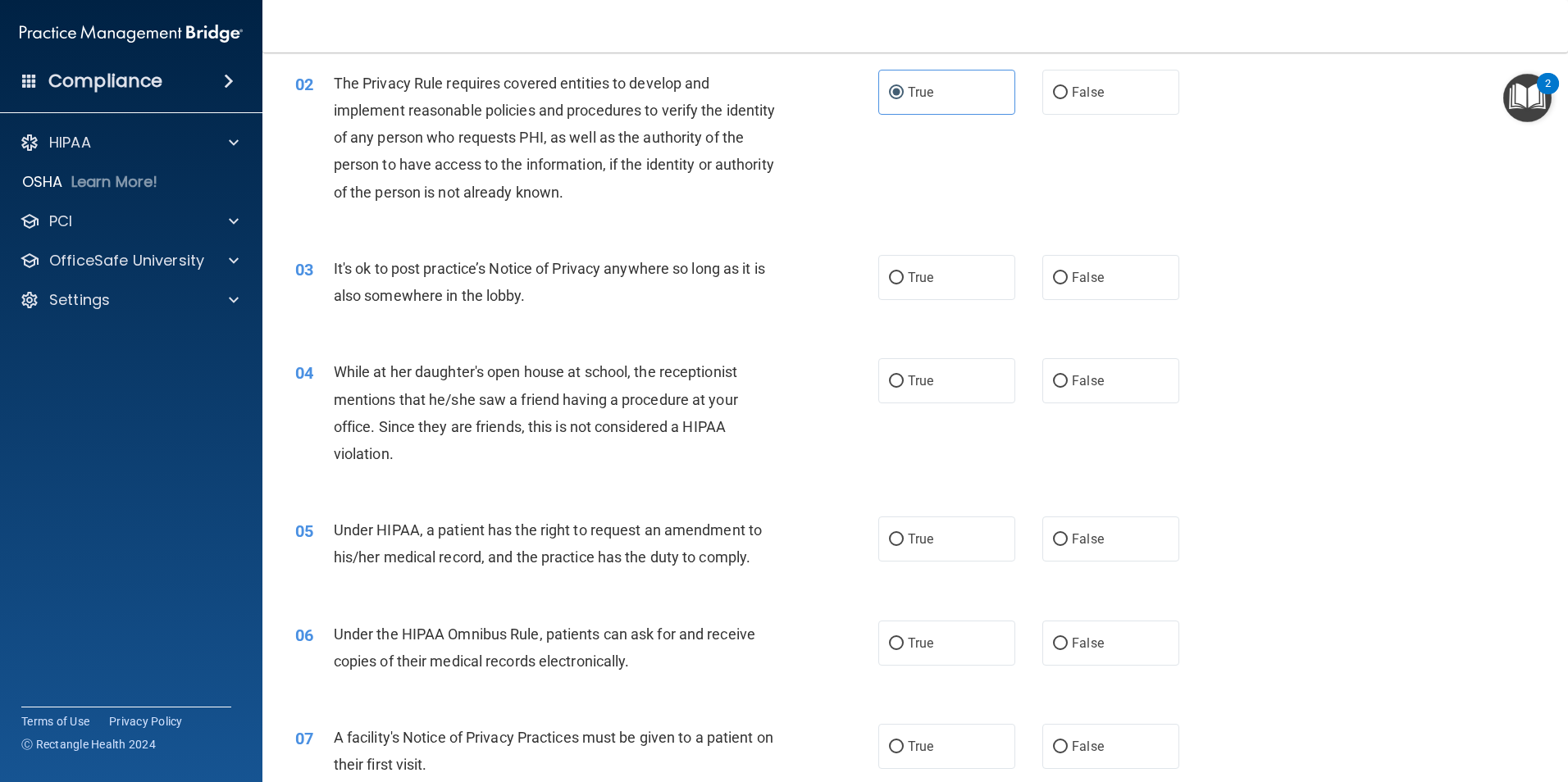
click at [1029, 290] on div "True False" at bounding box center [1042, 277] width 329 height 45
click at [1056, 278] on input "False" at bounding box center [1059, 278] width 15 height 12
radio input "true"
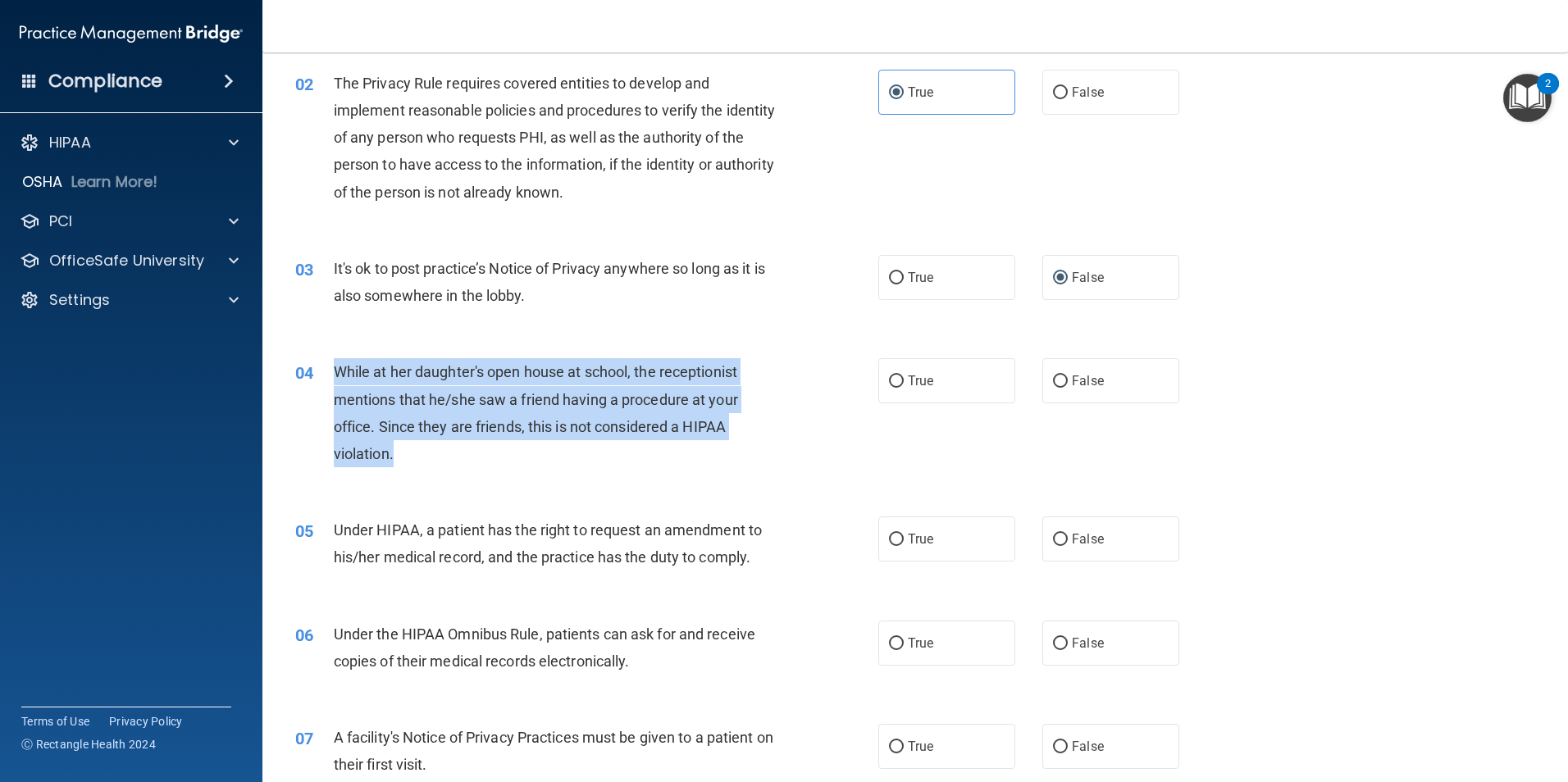
drag, startPoint x: 395, startPoint y: 448, endPoint x: 339, endPoint y: 366, distance: 99.3
click at [339, 366] on div "While at her daughter's open house at school, the receptionist mentions that he…" at bounding box center [562, 412] width 456 height 109
drag, startPoint x: 339, startPoint y: 366, endPoint x: 362, endPoint y: 380, distance: 26.9
copy span "While at her daughter's open house at school, the receptionist mentions that he…"
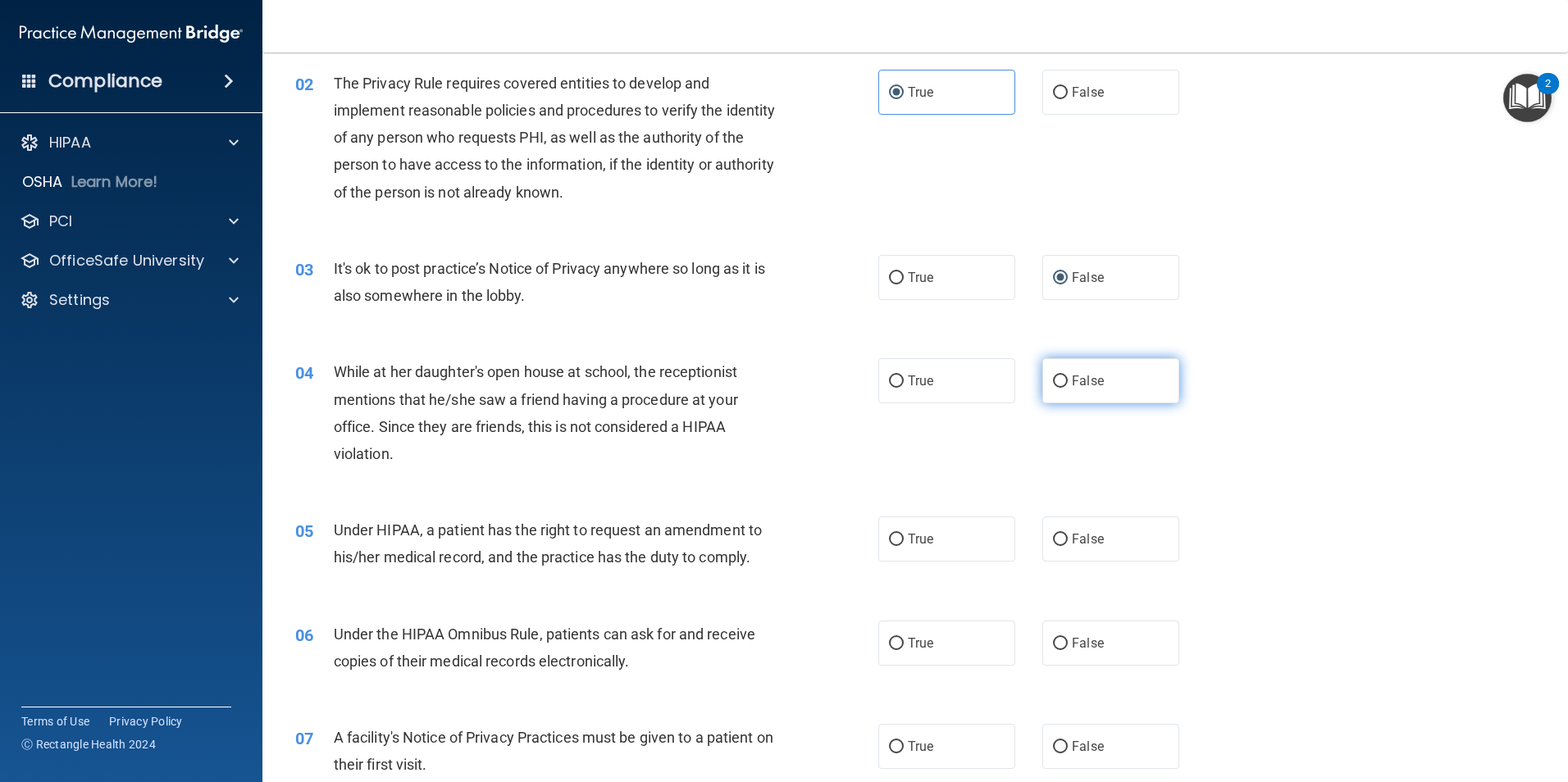
click at [1075, 366] on label "False" at bounding box center [1110, 380] width 137 height 45
click at [1067, 375] on input "False" at bounding box center [1059, 381] width 15 height 12
radio input "true"
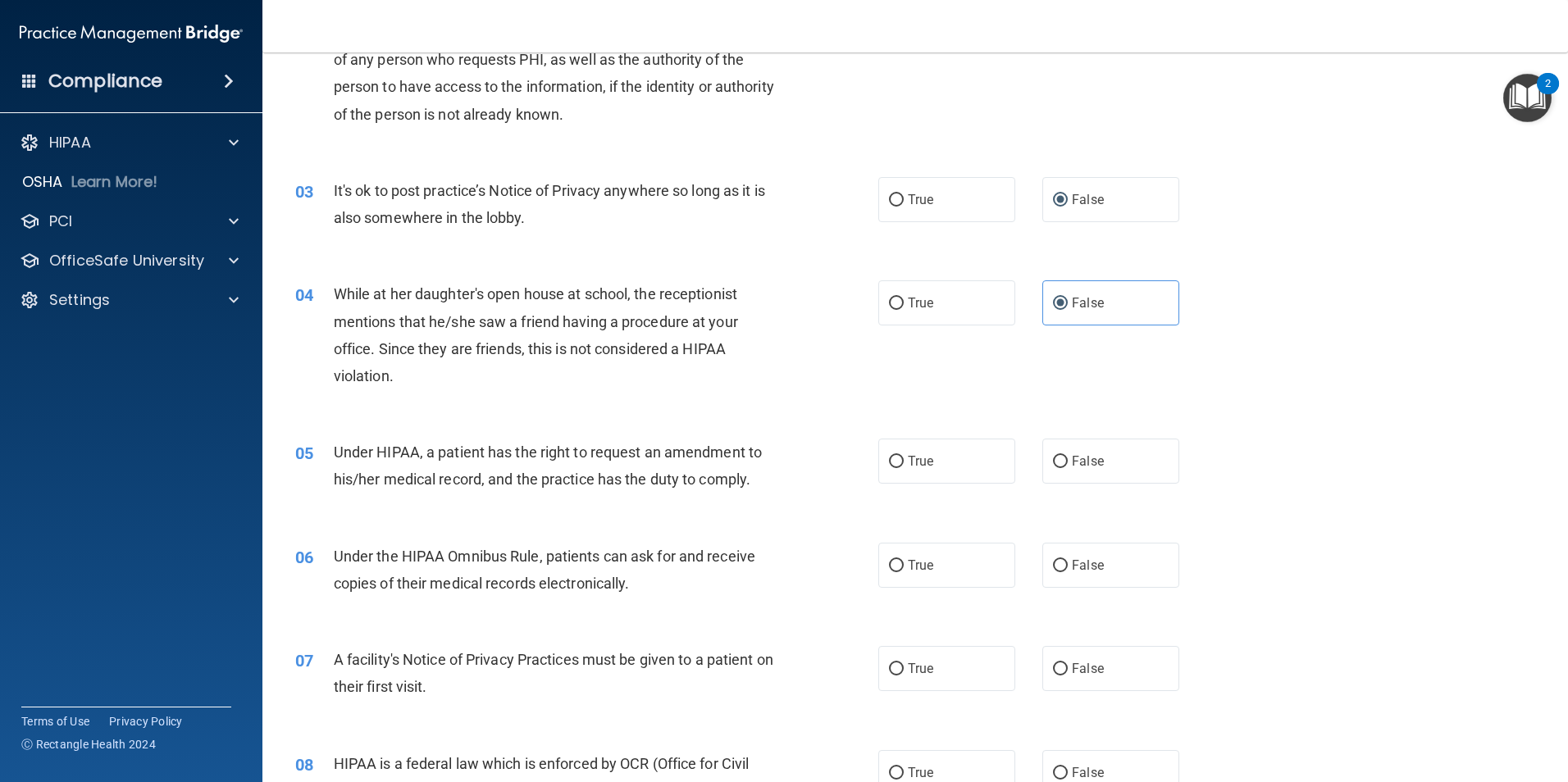
scroll to position [328, 0]
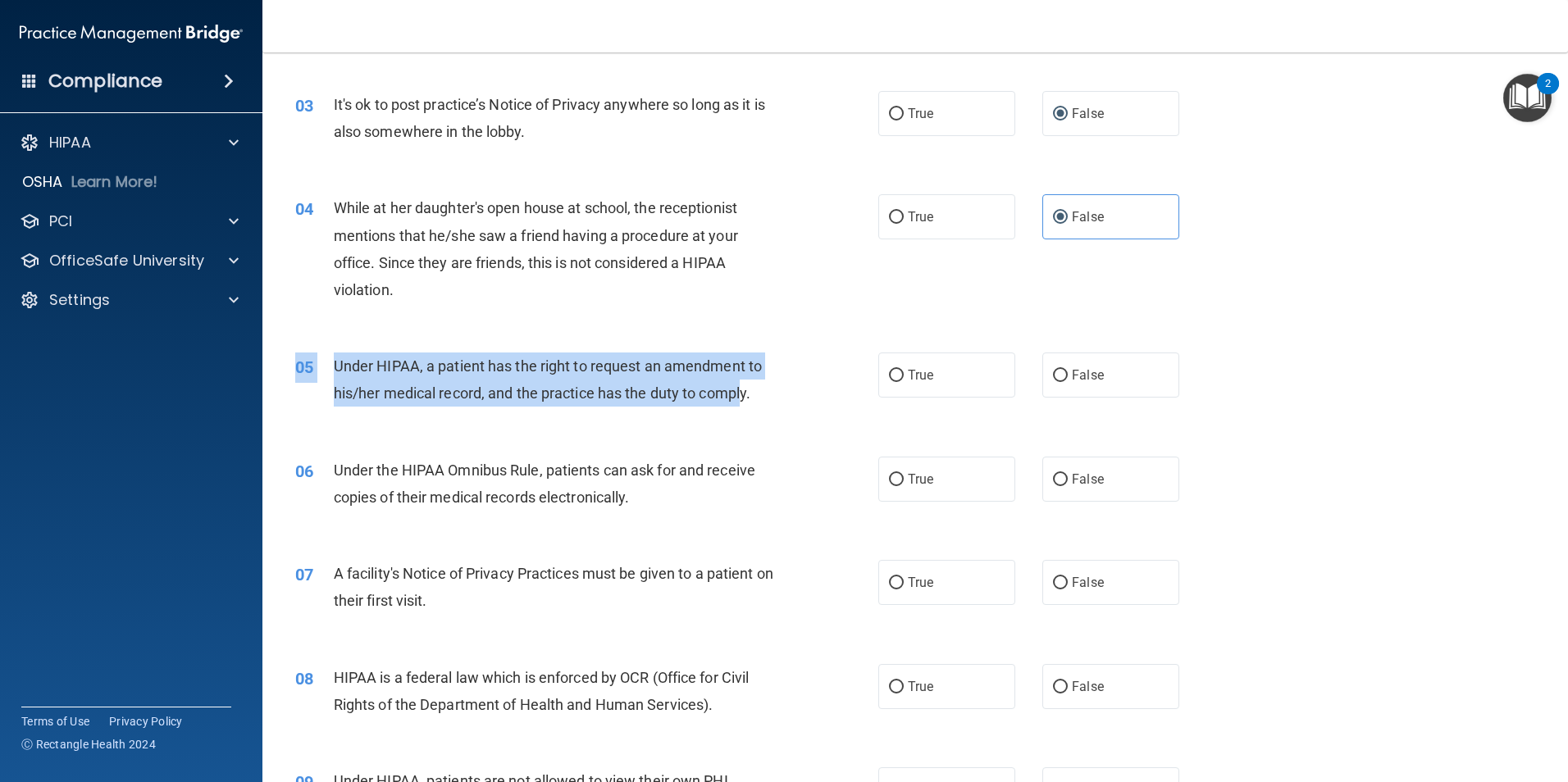
drag, startPoint x: 744, startPoint y: 394, endPoint x: 411, endPoint y: 349, distance: 336.0
click at [411, 349] on div "05 Under HIPAA, a patient has the right to request an amendment to his/her medi…" at bounding box center [915, 384] width 1264 height 104
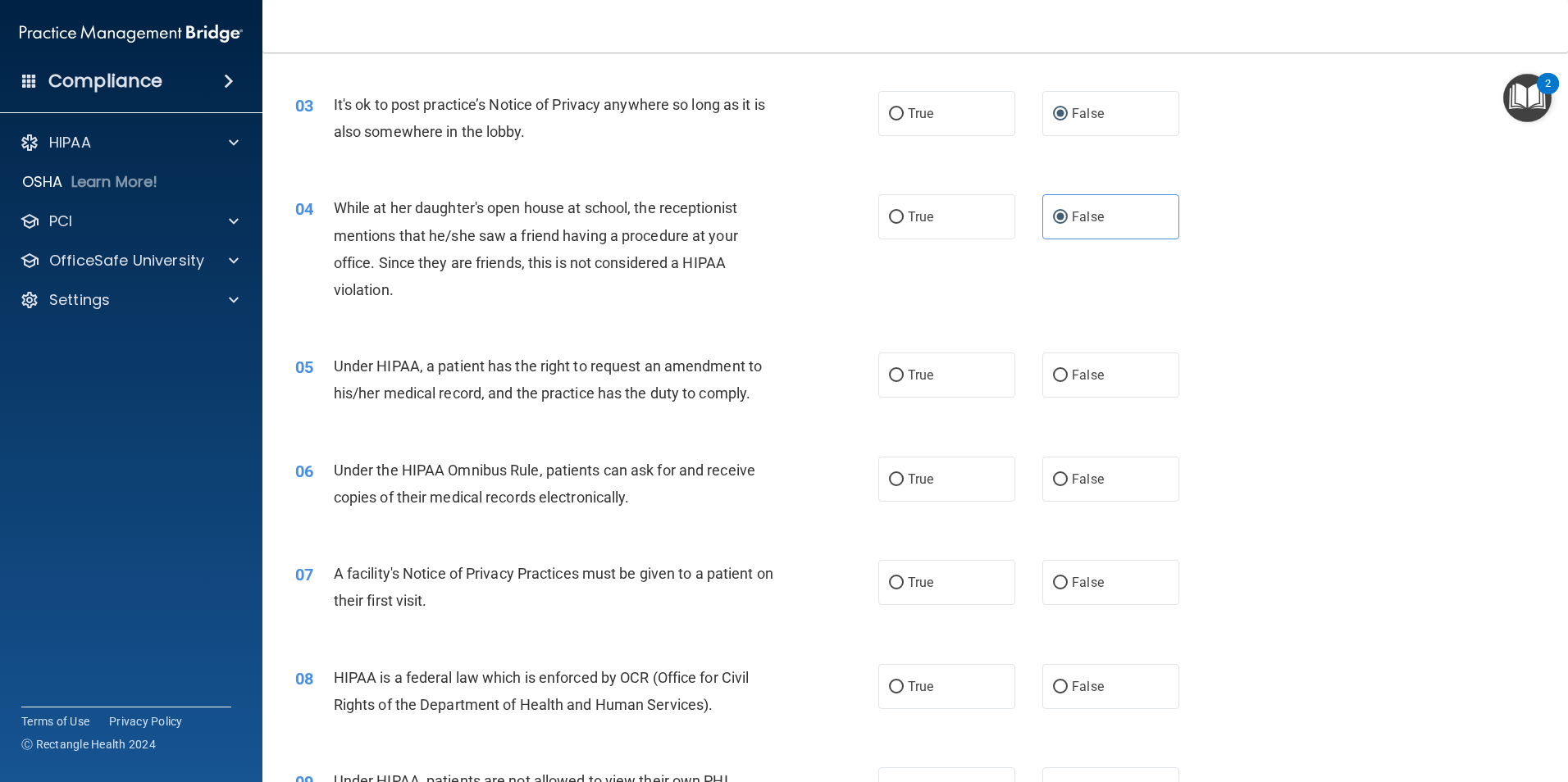
click at [844, 389] on div "05 Under HIPAA, a patient has the right to request an amendment to his/her medi…" at bounding box center [587, 383] width 632 height 62
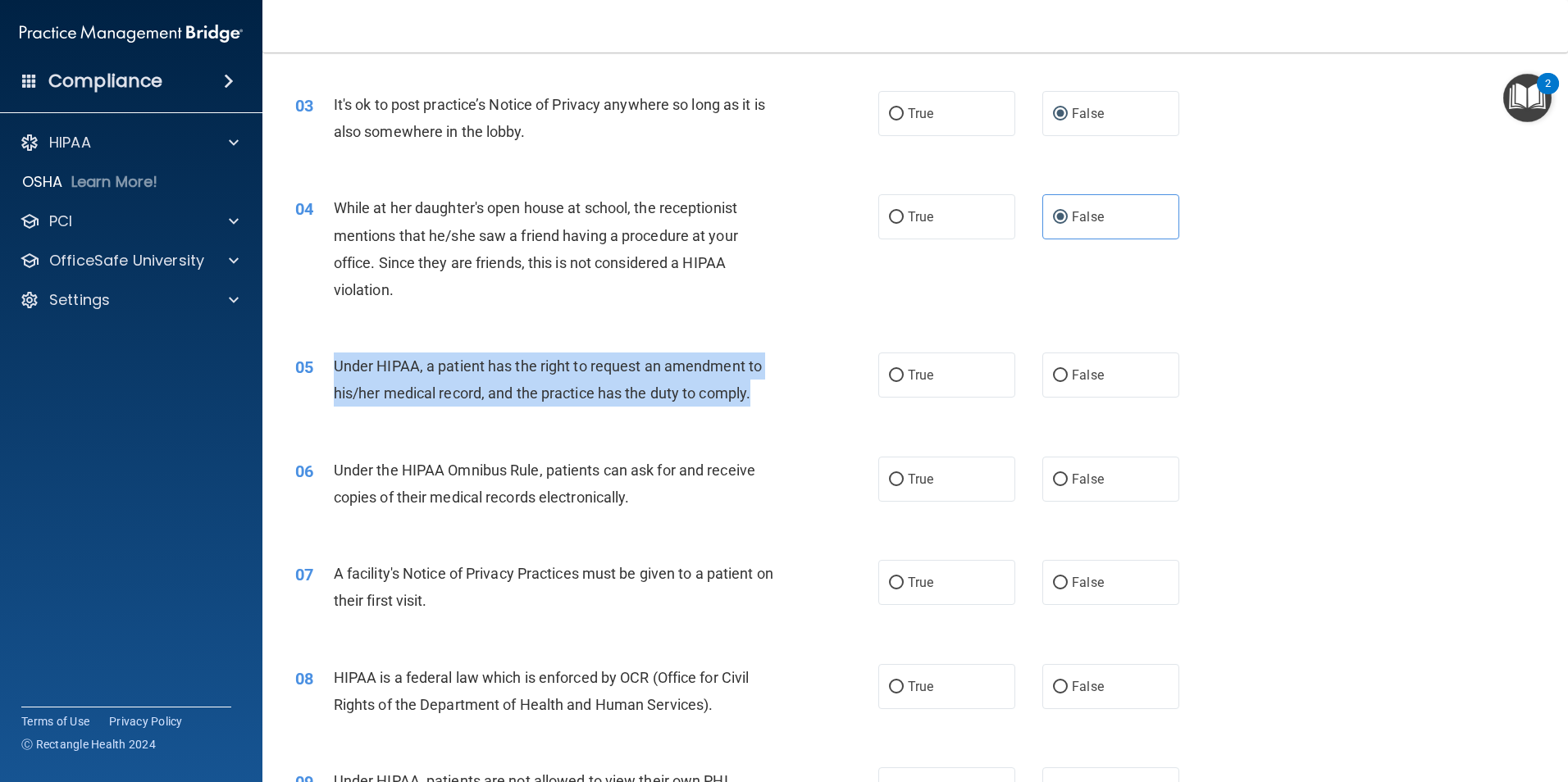
drag, startPoint x: 767, startPoint y: 389, endPoint x: 330, endPoint y: 361, distance: 437.9
click at [330, 361] on div "05 Under HIPAA, a patient has the right to request an amendment to his/her medi…" at bounding box center [587, 383] width 632 height 62
drag, startPoint x: 330, startPoint y: 361, endPoint x: 353, endPoint y: 364, distance: 23.2
copy div "Under HIPAA, a patient has the right to request an amendment to his/her medical…"
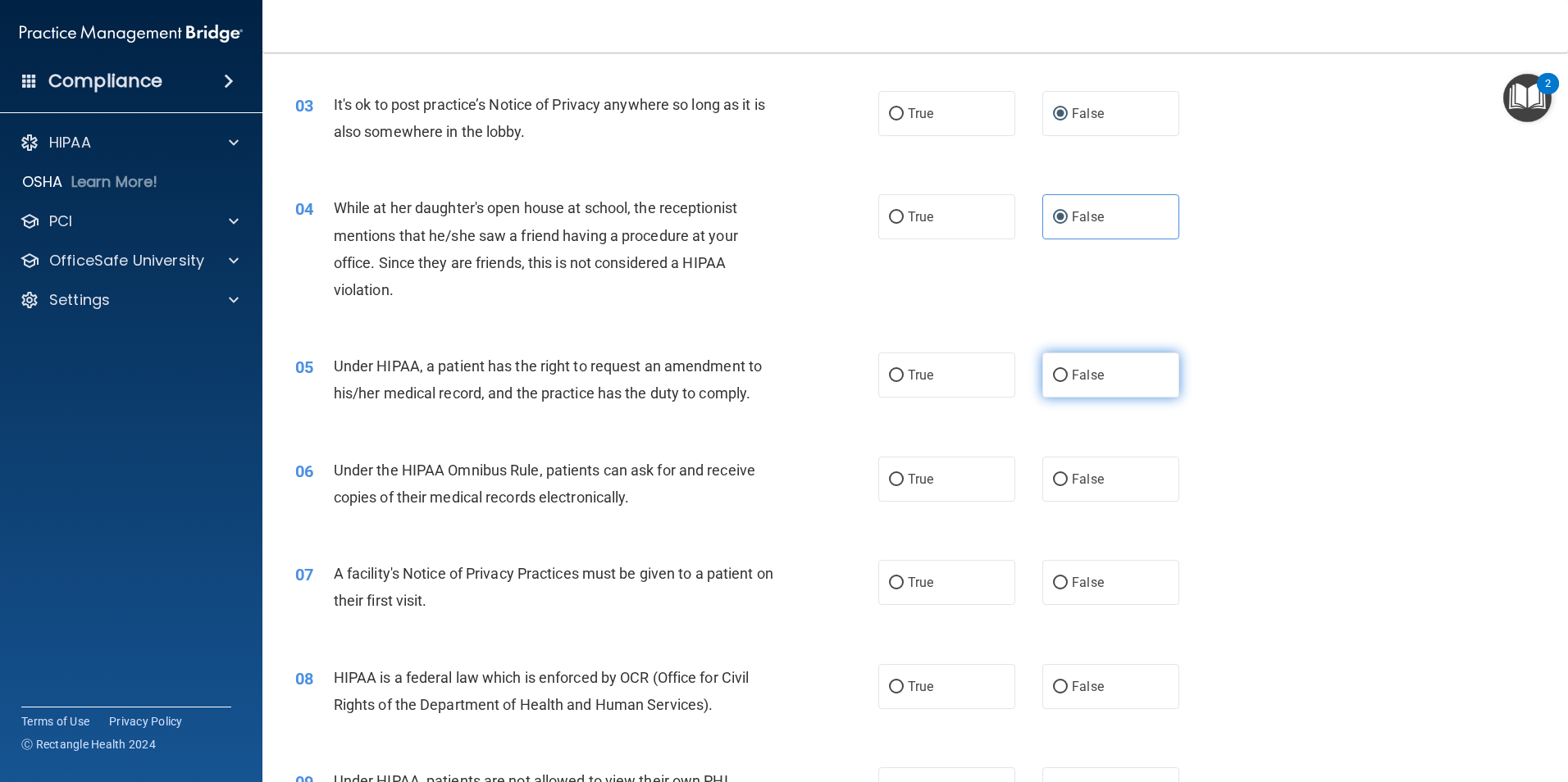
click at [1077, 363] on label "False" at bounding box center [1110, 374] width 137 height 45
click at [1067, 370] on input "False" at bounding box center [1059, 376] width 15 height 12
radio input "true"
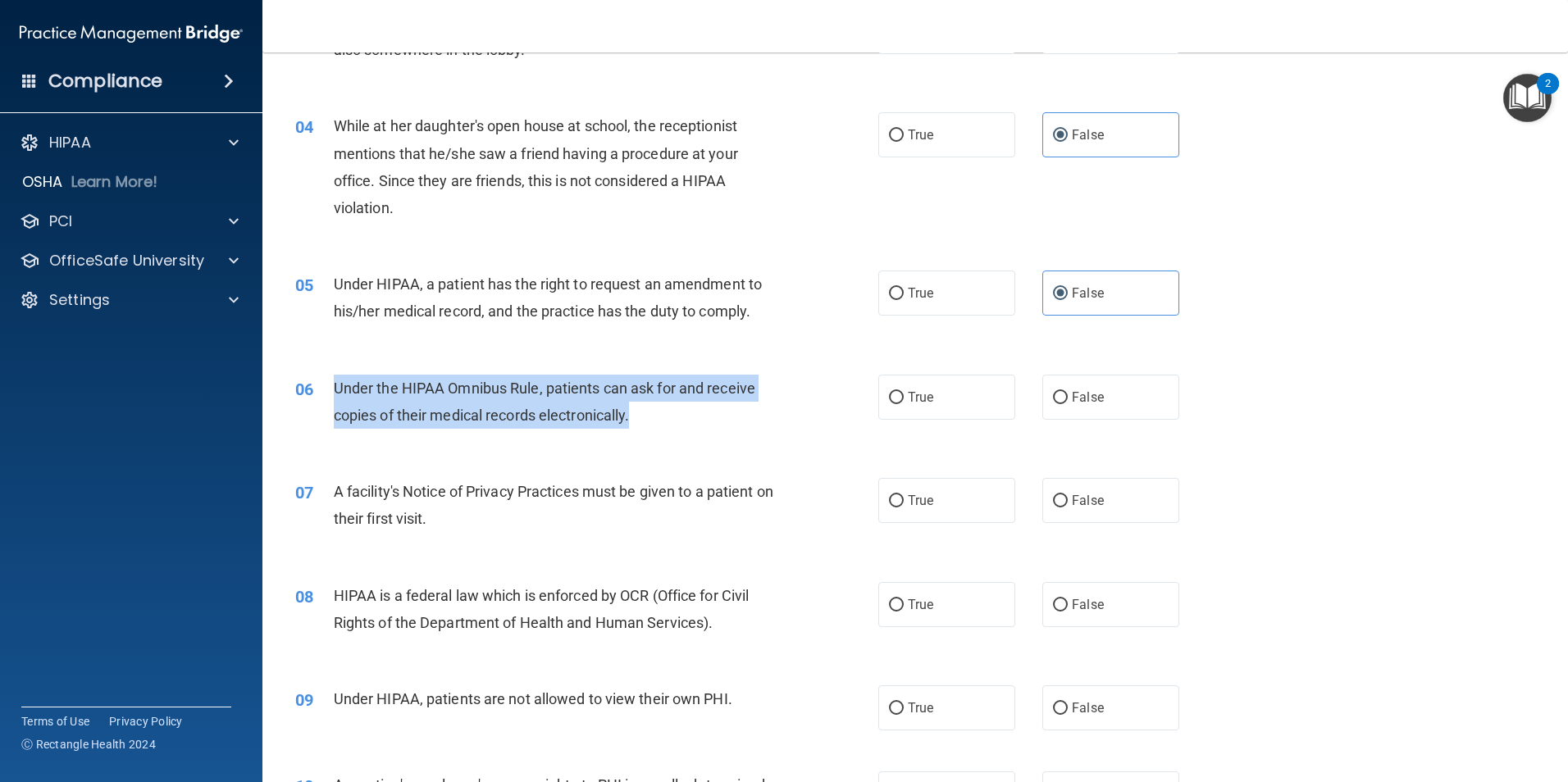
drag, startPoint x: 645, startPoint y: 420, endPoint x: 337, endPoint y: 385, distance: 310.0
click at [337, 385] on div "Under the HIPAA Omnibus Rule, patients can ask for and receive copies of their …" at bounding box center [562, 402] width 456 height 54
copy span "Under the HIPAA Omnibus Rule, patients can ask for and receive copies of their …"
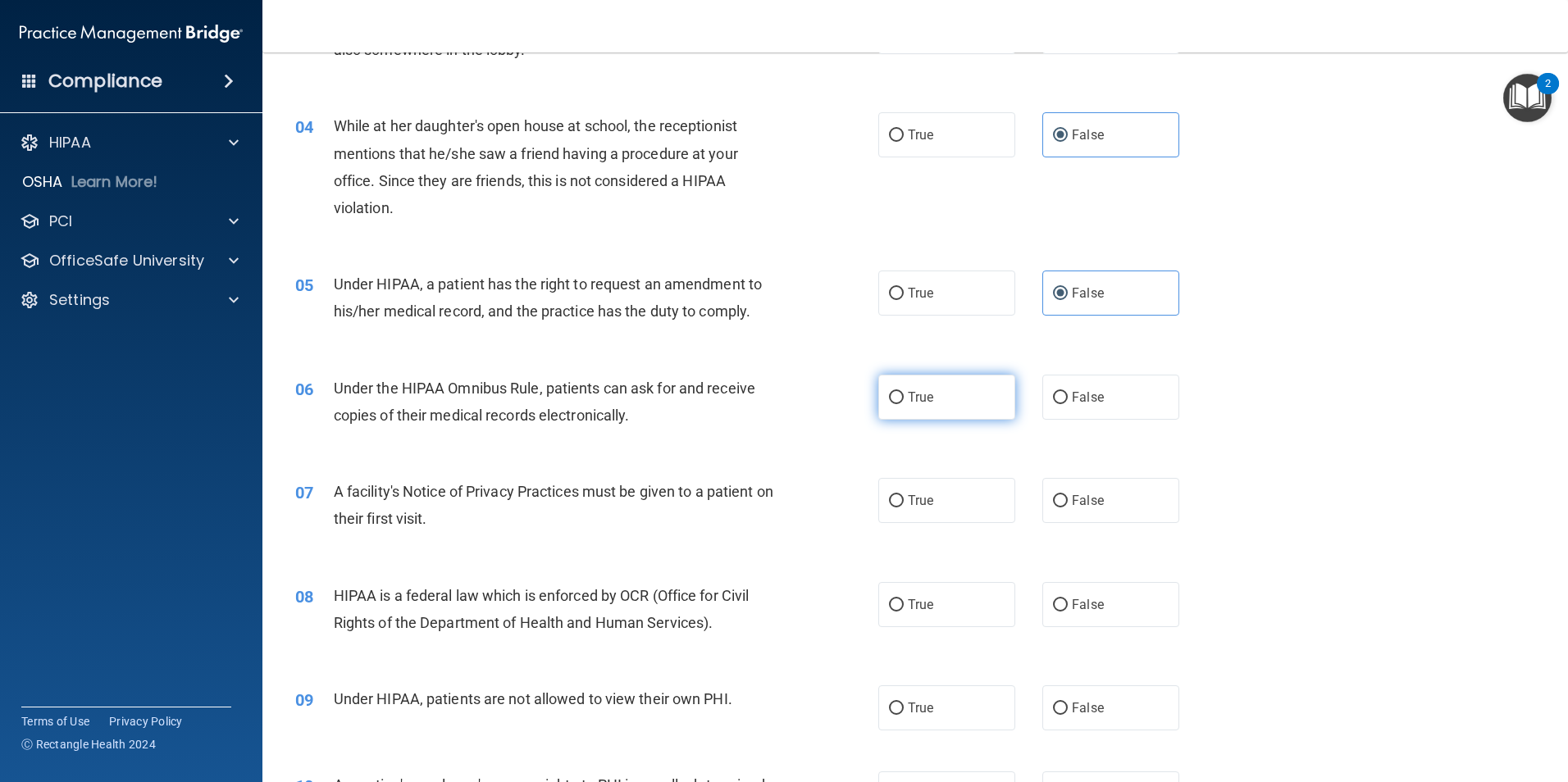
click at [956, 416] on label "True" at bounding box center [946, 397] width 137 height 45
click at [904, 404] on input "True" at bounding box center [896, 398] width 15 height 12
radio input "true"
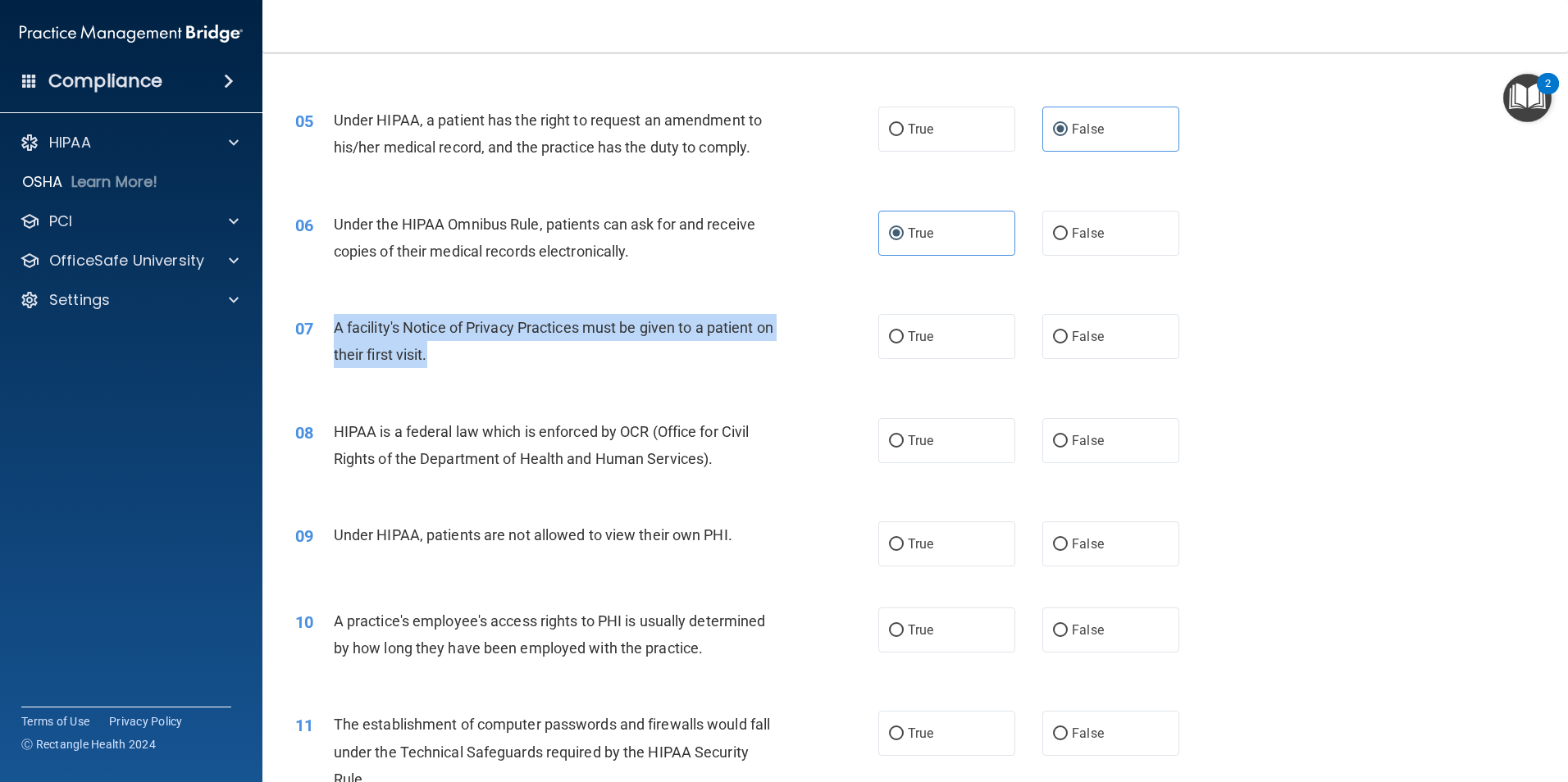
drag, startPoint x: 449, startPoint y: 356, endPoint x: 334, endPoint y: 324, distance: 119.4
click at [334, 324] on div "A facility's Notice of Privacy Practices must be given to a patient on their fi…" at bounding box center [562, 341] width 456 height 54
copy span "A facility's Notice of Privacy Practices must be given to a patient on their fi…"
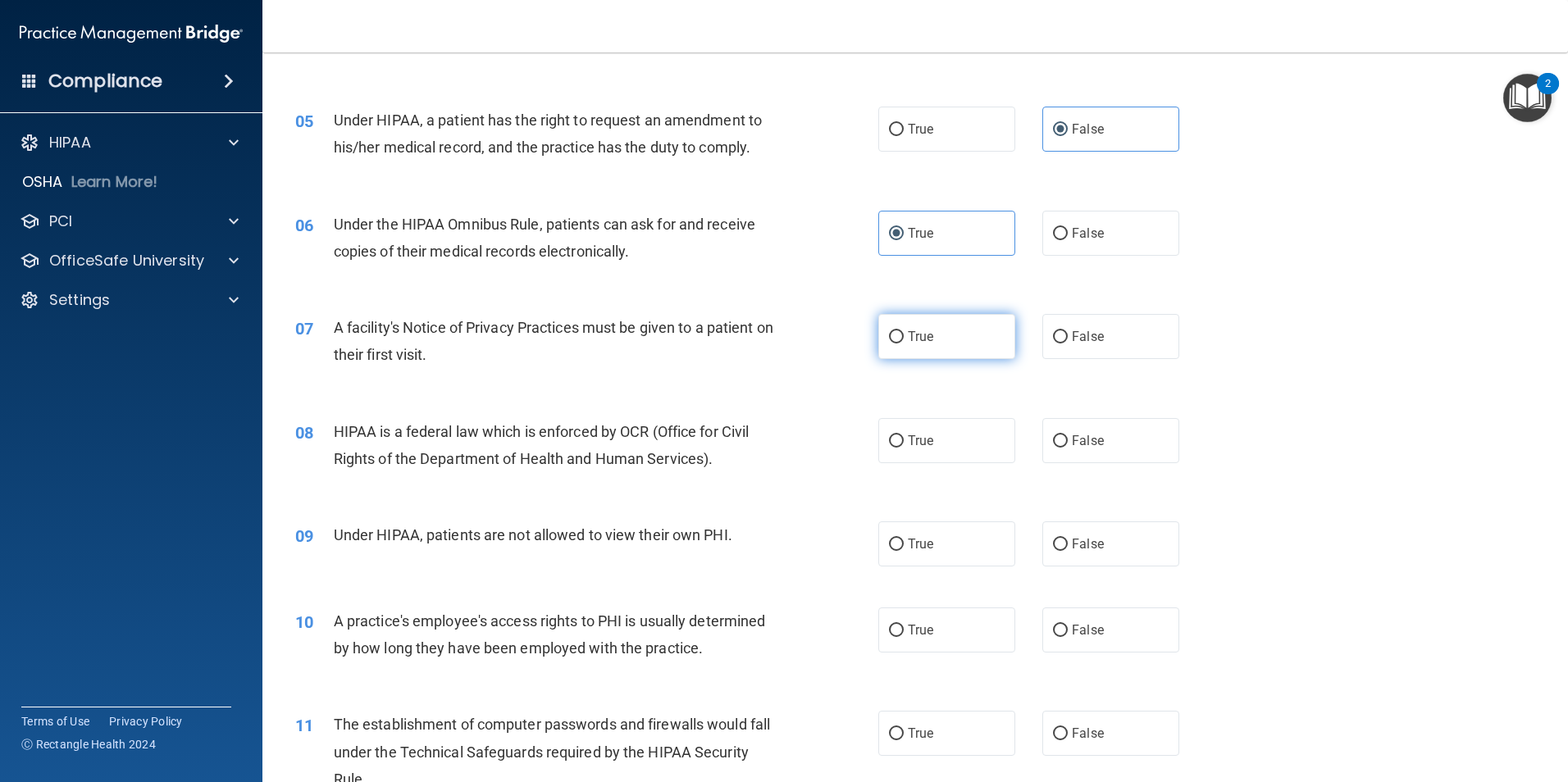
click at [911, 350] on label "True" at bounding box center [946, 336] width 137 height 45
click at [904, 343] on input "True" at bounding box center [896, 337] width 15 height 12
radio input "true"
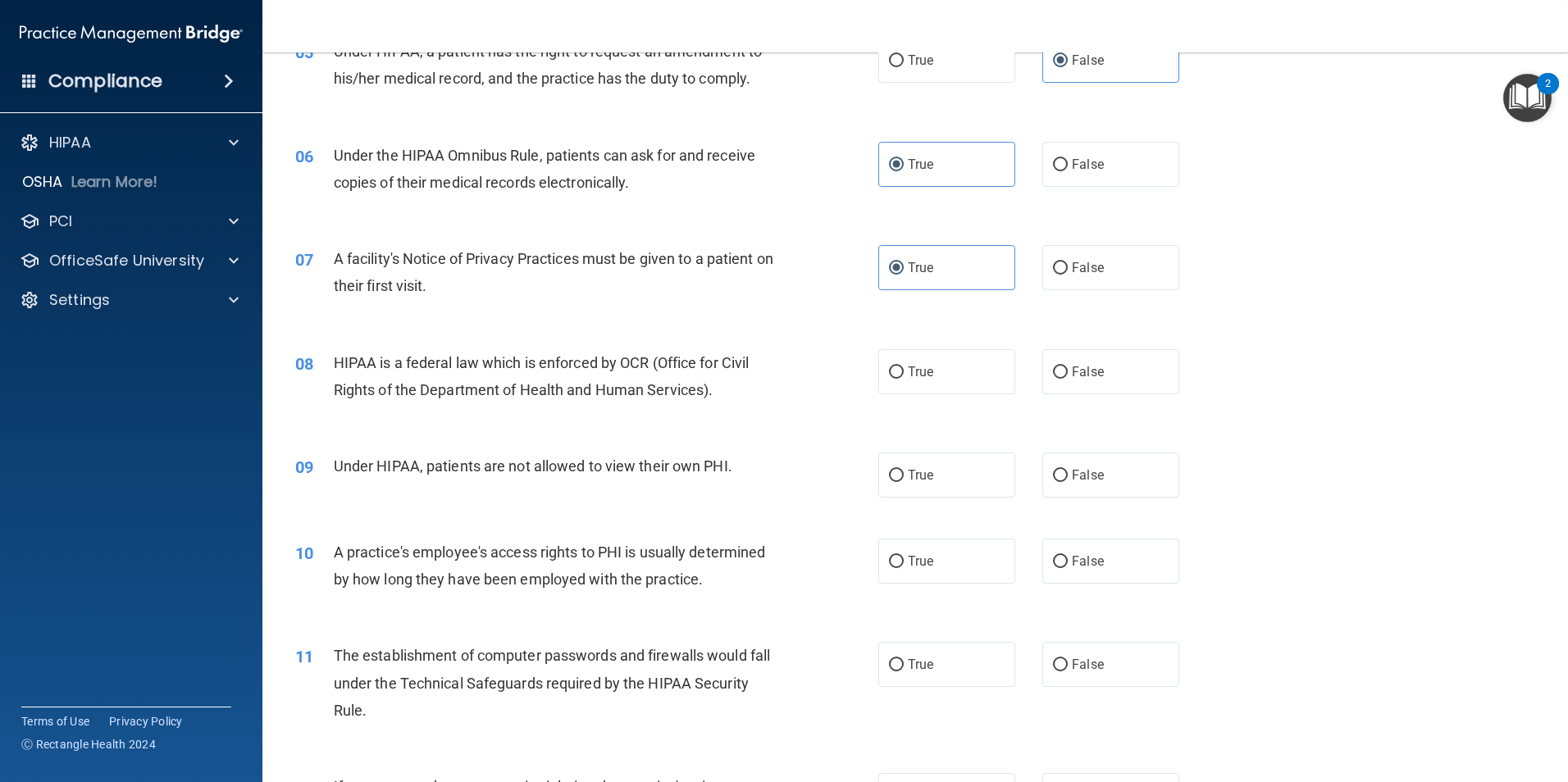
scroll to position [738, 0]
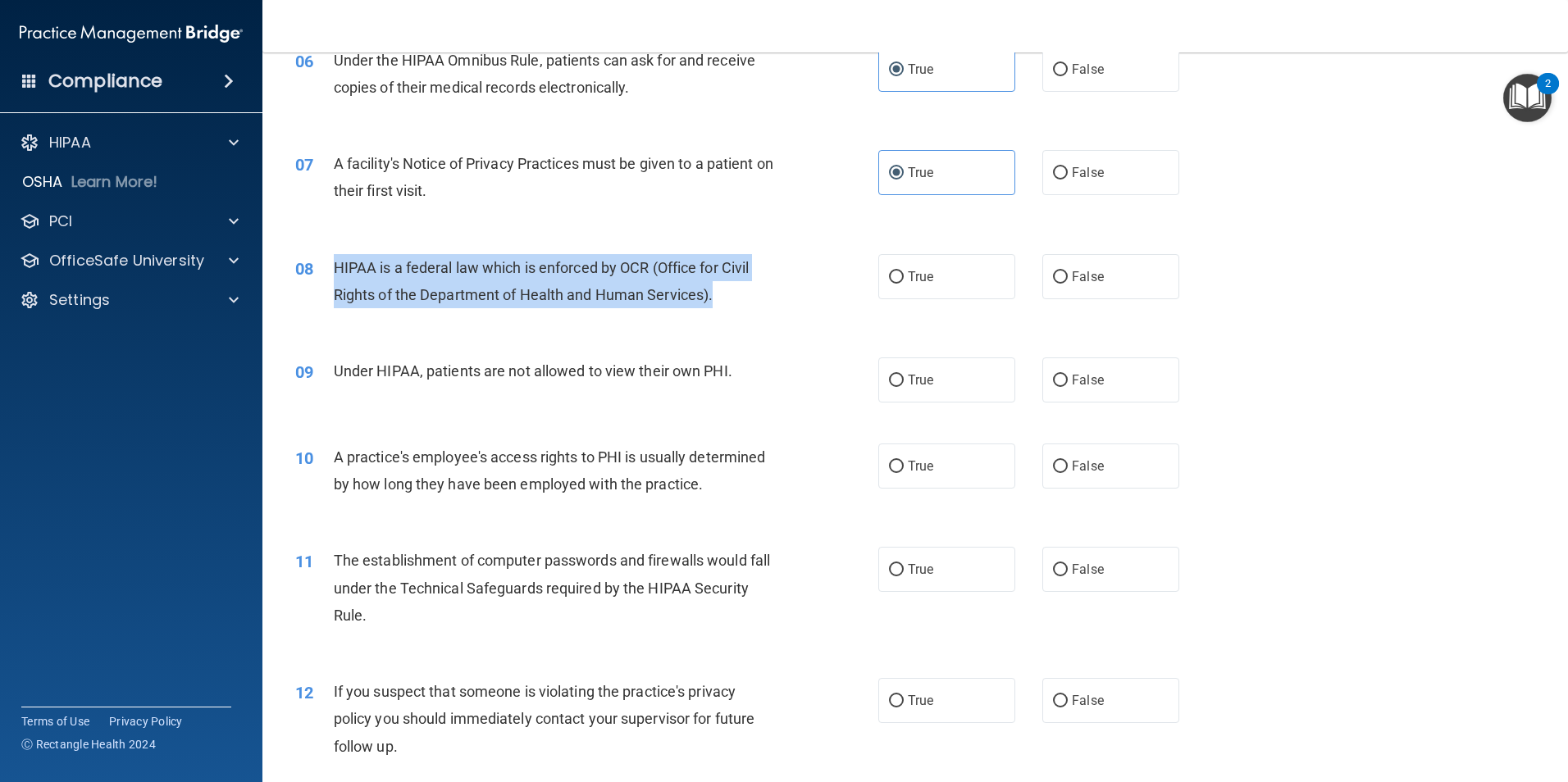
drag, startPoint x: 716, startPoint y: 299, endPoint x: 337, endPoint y: 262, distance: 380.8
click at [337, 262] on div "HIPAA is a federal law which is enforced by OCR (Office for Civil Rights of the…" at bounding box center [562, 281] width 456 height 54
drag, startPoint x: 337, startPoint y: 262, endPoint x: 357, endPoint y: 276, distance: 24.4
copy span "HIPAA is a federal law which is enforced by OCR (Office for Civil Rights of the…"
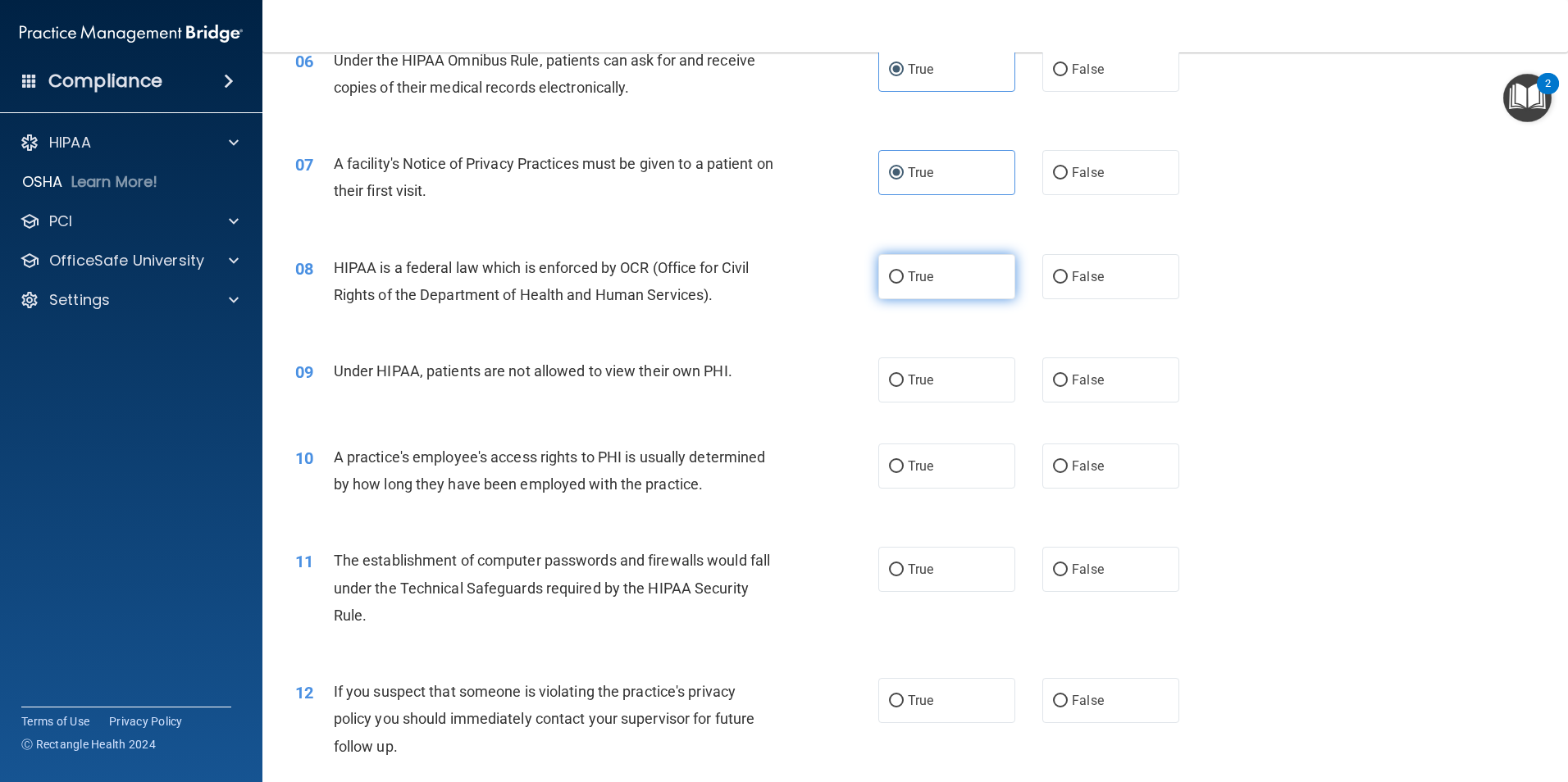
click at [916, 260] on label "True" at bounding box center [946, 276] width 137 height 45
click at [904, 271] on input "True" at bounding box center [896, 277] width 15 height 12
radio input "true"
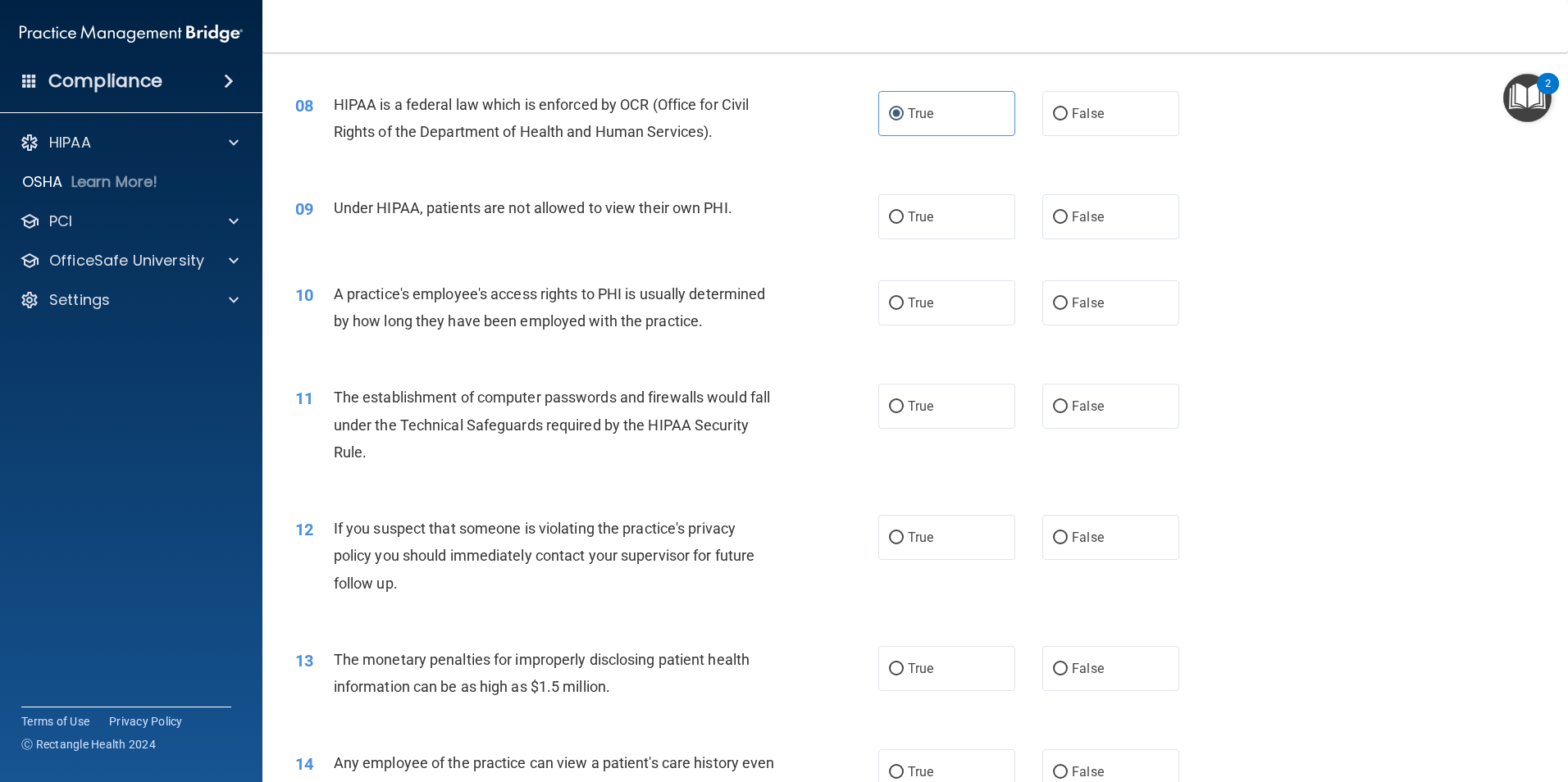
scroll to position [902, 0]
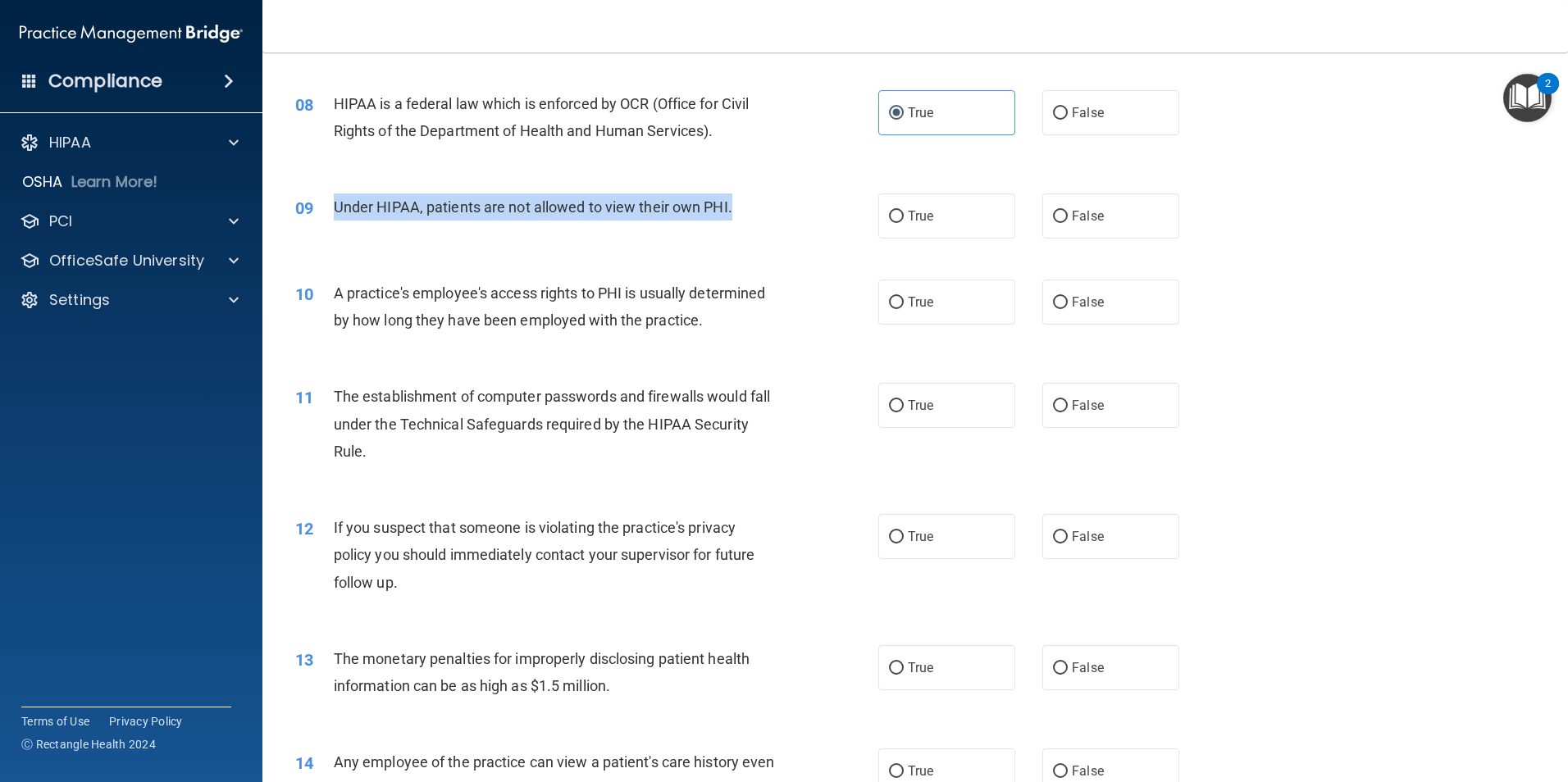
drag, startPoint x: 730, startPoint y: 204, endPoint x: 334, endPoint y: 200, distance: 396.0
click at [334, 200] on div "Under HIPAA, patients are not allowed to view their own PHI." at bounding box center [562, 206] width 456 height 27
copy span "Under HIPAA, patients are not allowed to view their own PHI."
click at [1054, 214] on input "False" at bounding box center [1059, 216] width 15 height 12
radio input "true"
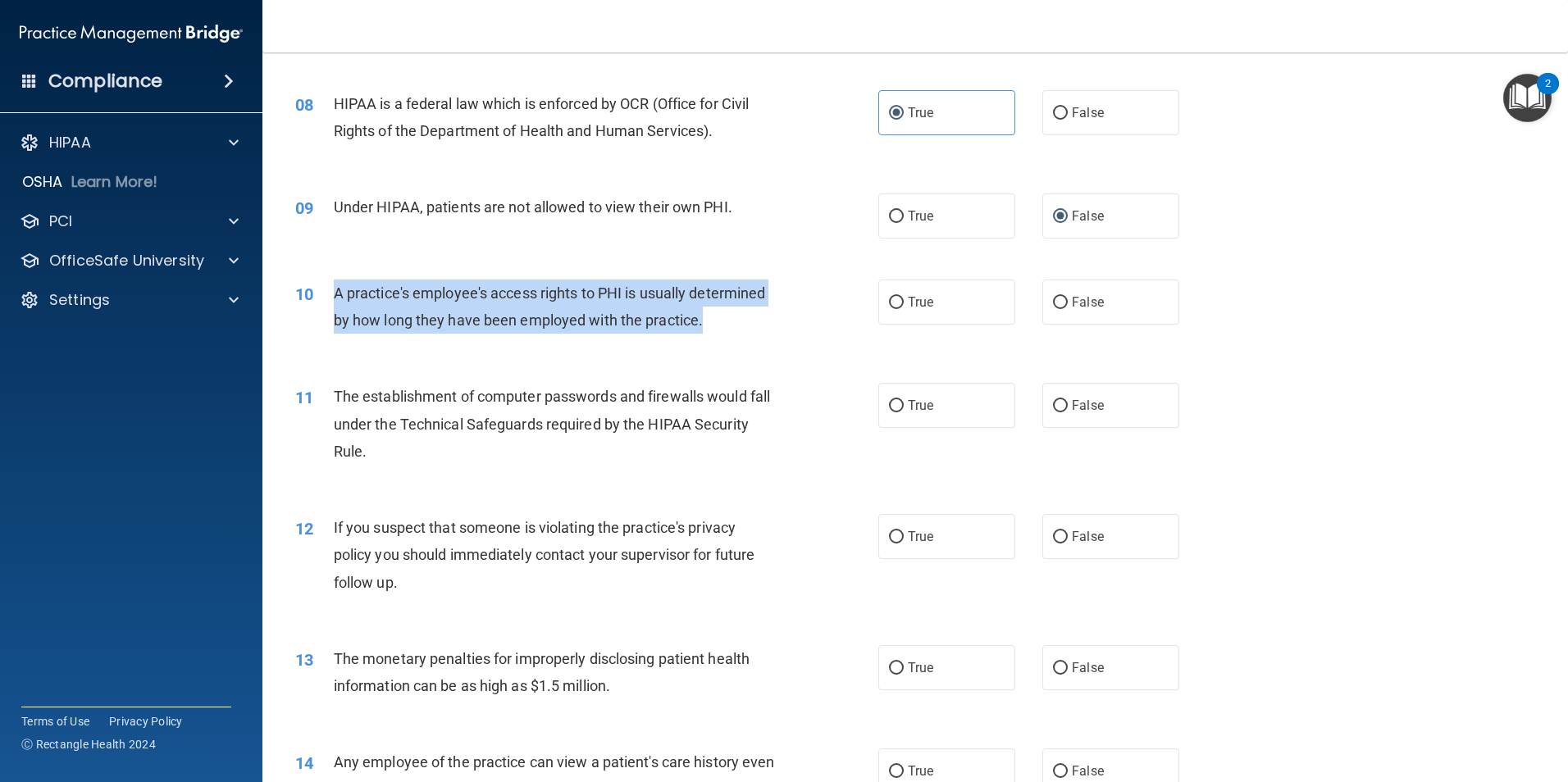
drag, startPoint x: 726, startPoint y: 311, endPoint x: 337, endPoint y: 305, distance: 389.0
click at [337, 305] on div "A practice's employee's access rights to PHI is usually determined by how long …" at bounding box center [562, 306] width 456 height 54
copy span "A practice's employee's access rights to PHI is usually determined by how long …"
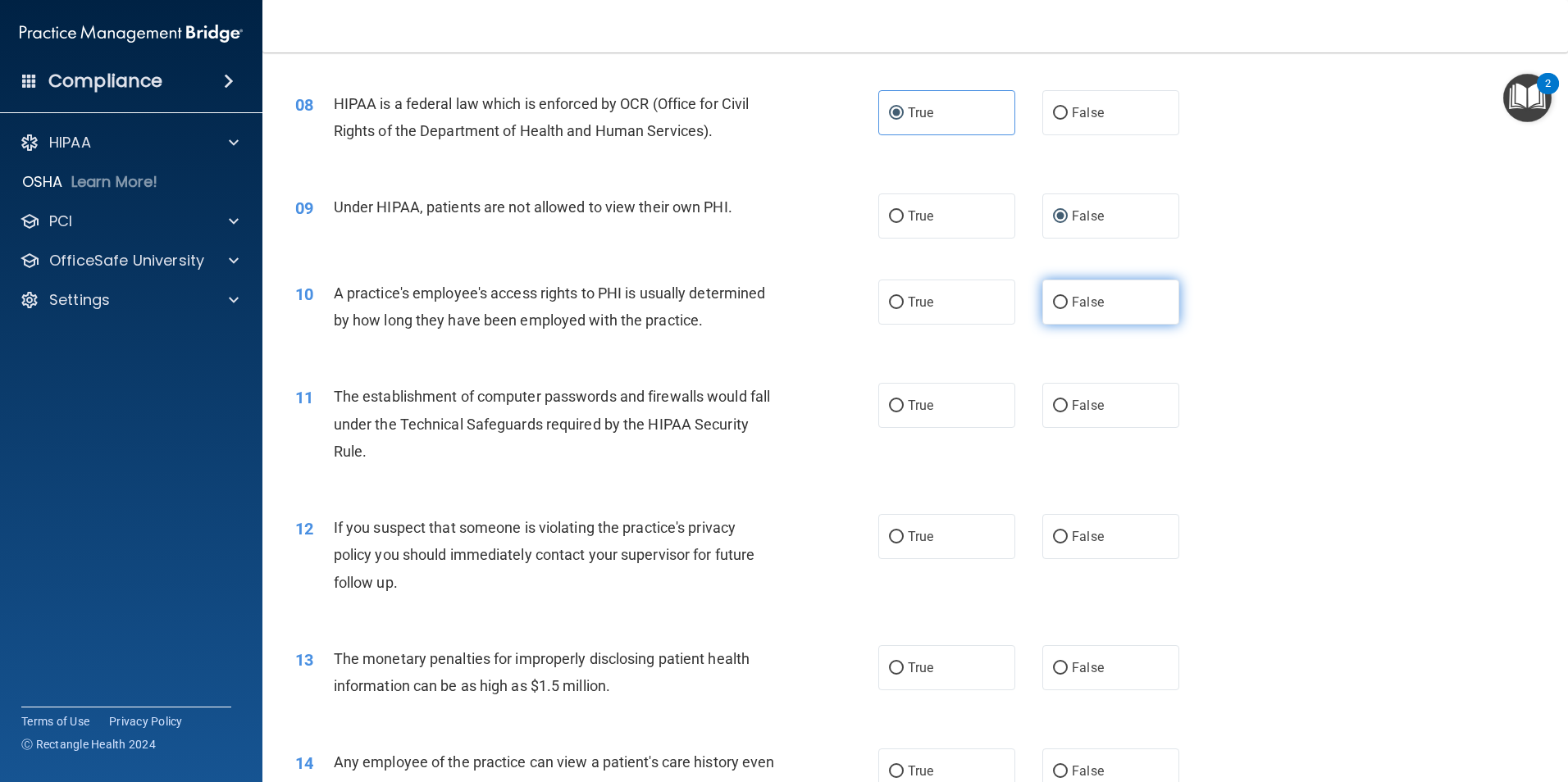
click at [1071, 306] on span "False" at bounding box center [1087, 302] width 32 height 16
click at [1065, 306] on input "False" at bounding box center [1059, 303] width 15 height 12
radio input "true"
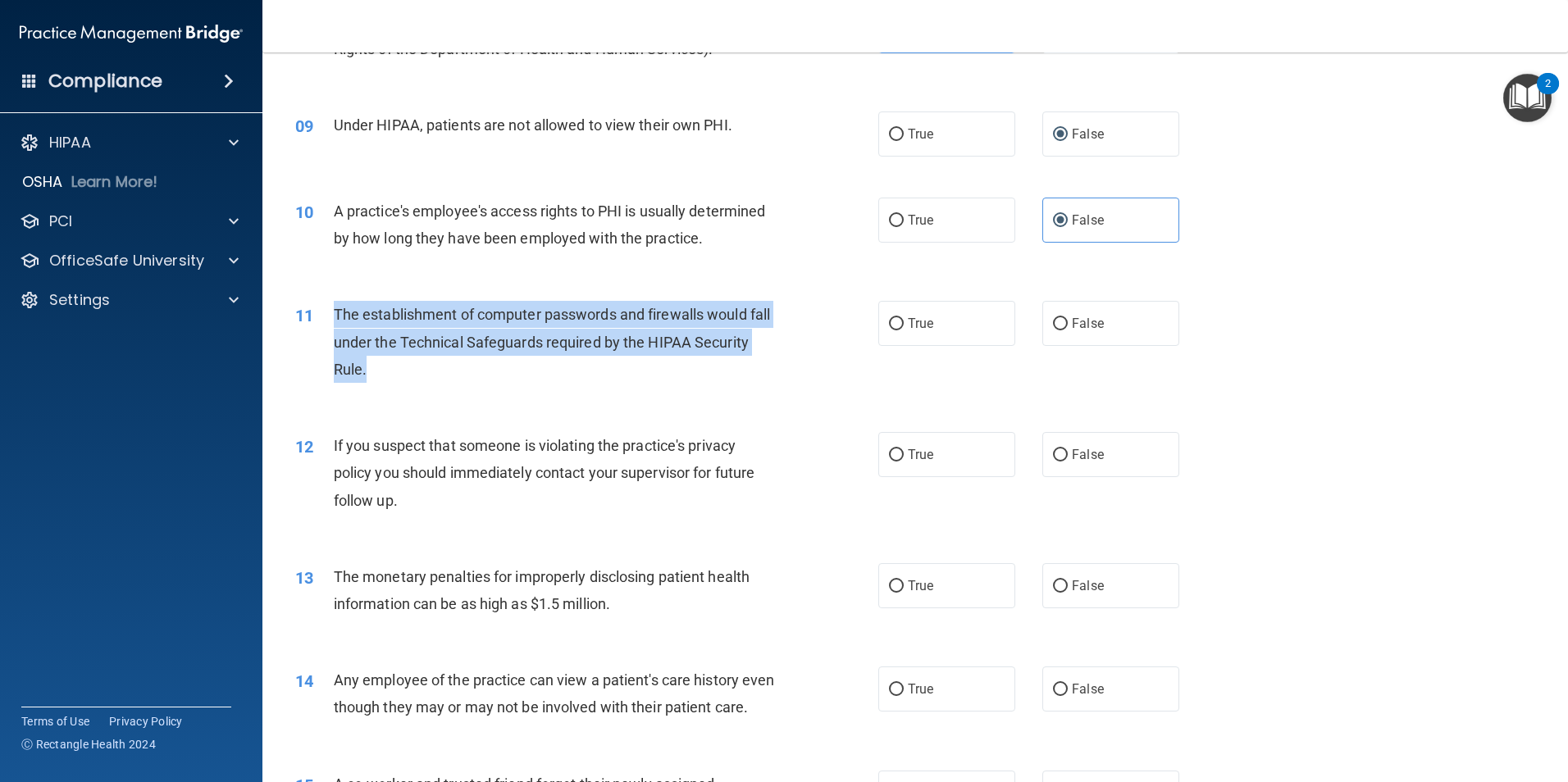
drag, startPoint x: 425, startPoint y: 374, endPoint x: 337, endPoint y: 313, distance: 107.1
click at [337, 313] on div "The establishment of computer passwords and firewalls would fall under the Tech…" at bounding box center [562, 342] width 456 height 82
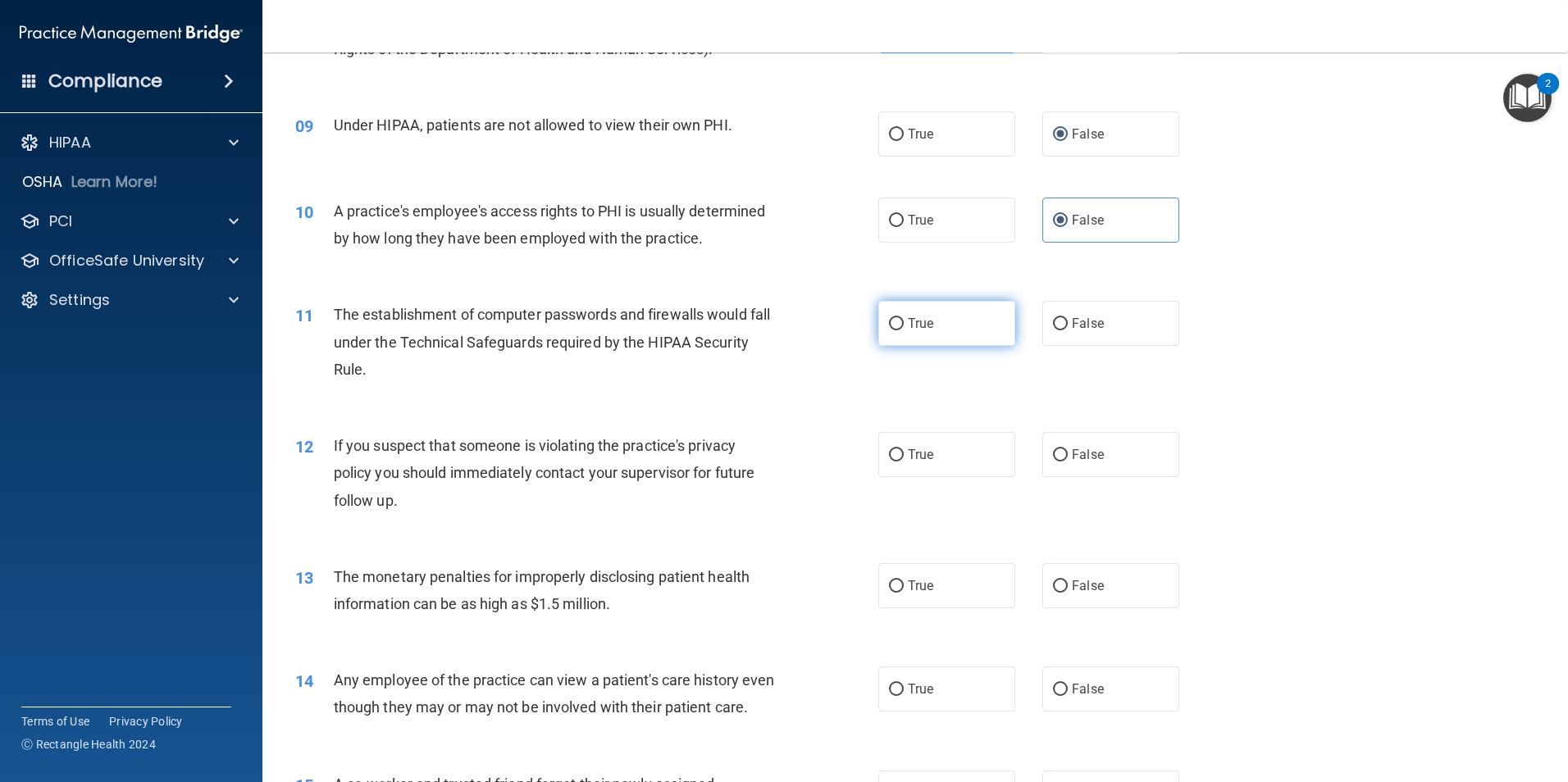
click at [972, 324] on label "True" at bounding box center [946, 323] width 137 height 45
click at [904, 324] on input "True" at bounding box center [896, 324] width 15 height 12
radio input "true"
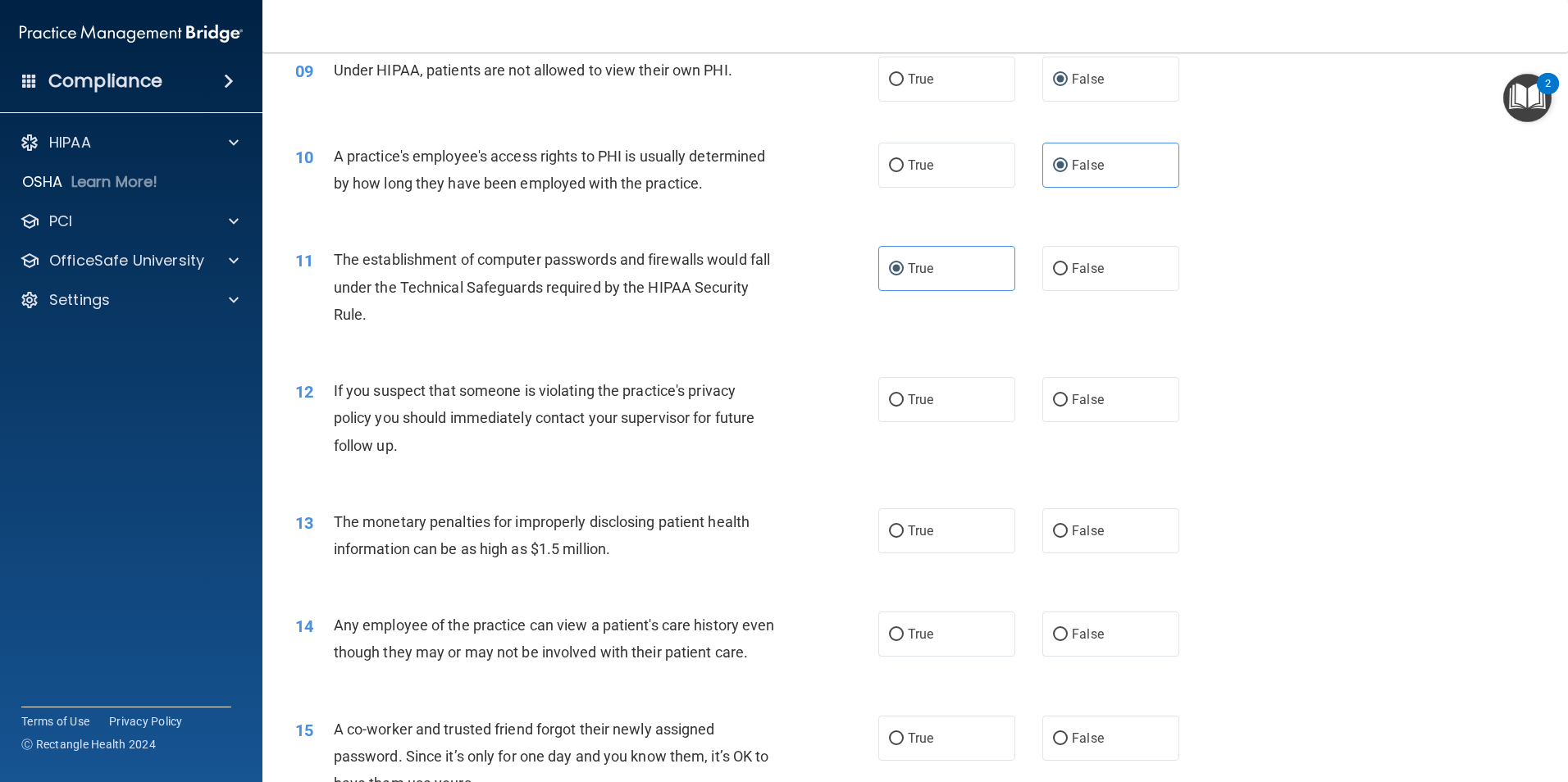
scroll to position [1148, 0]
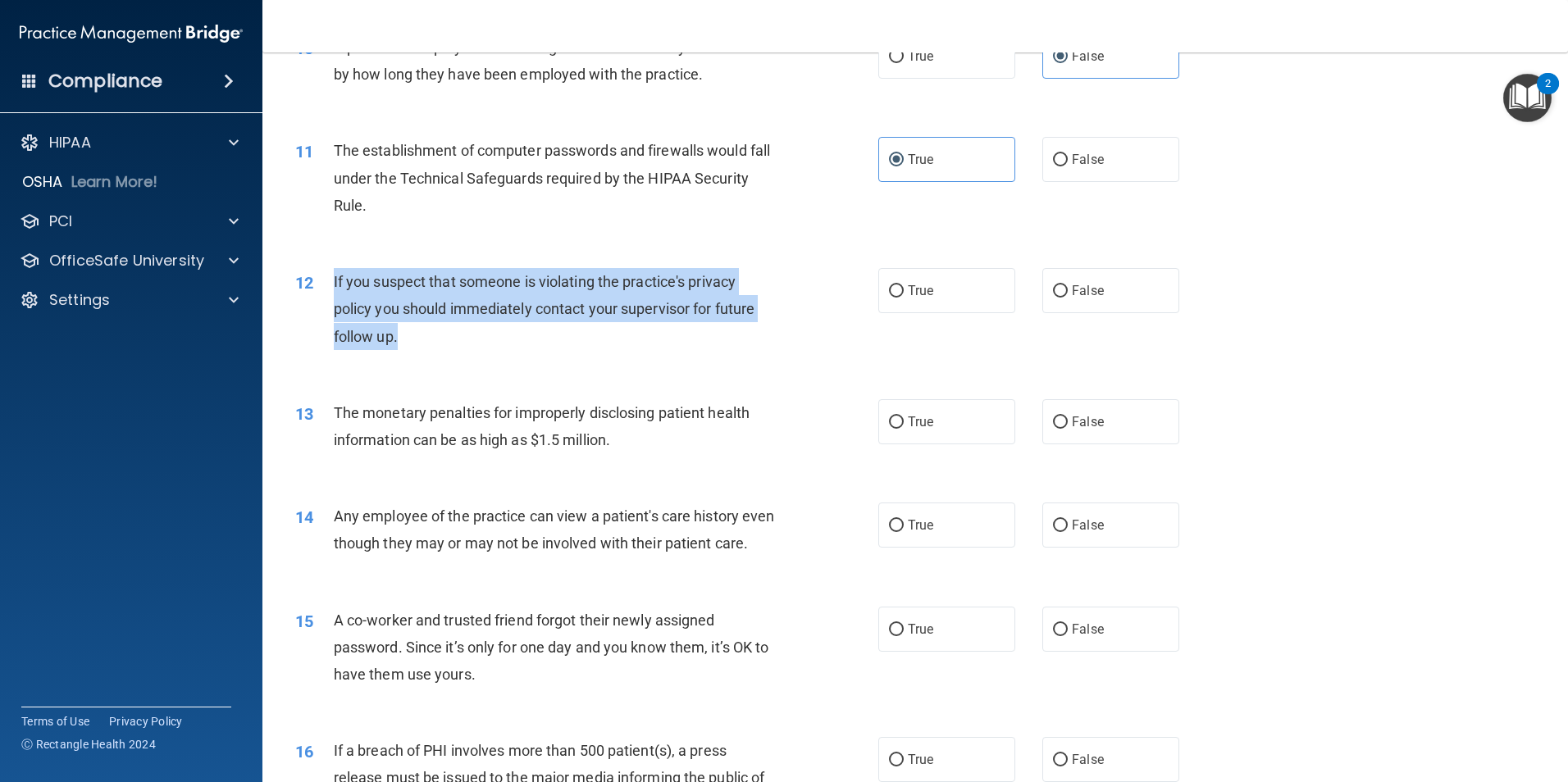
drag, startPoint x: 401, startPoint y: 332, endPoint x: 334, endPoint y: 278, distance: 86.1
click at [334, 278] on div "If you suspect that someone is violating the practice's privacy policy you shou…" at bounding box center [562, 309] width 456 height 82
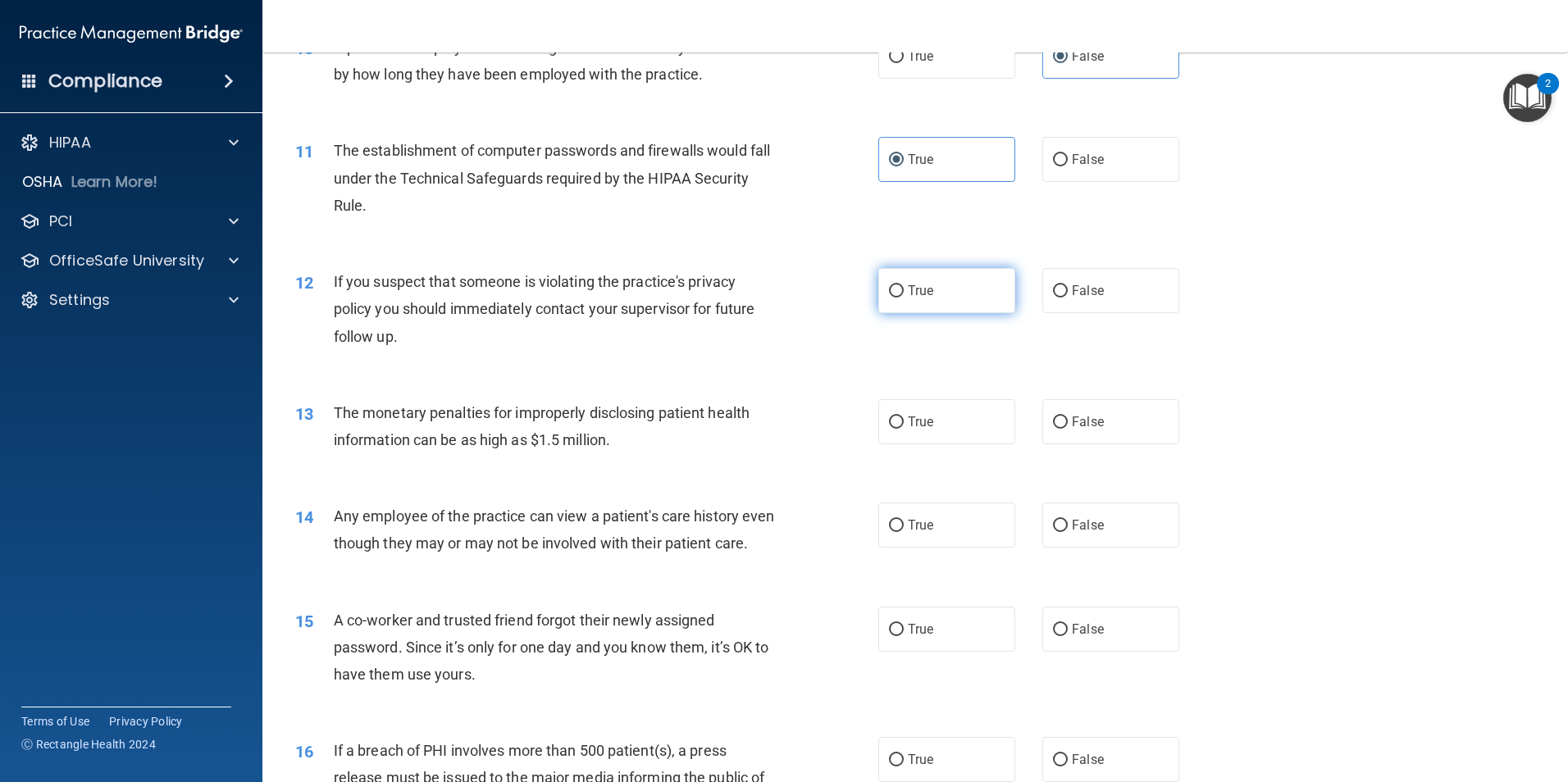
click at [951, 273] on label "True" at bounding box center [946, 290] width 137 height 45
click at [904, 285] on input "True" at bounding box center [896, 291] width 15 height 12
radio input "true"
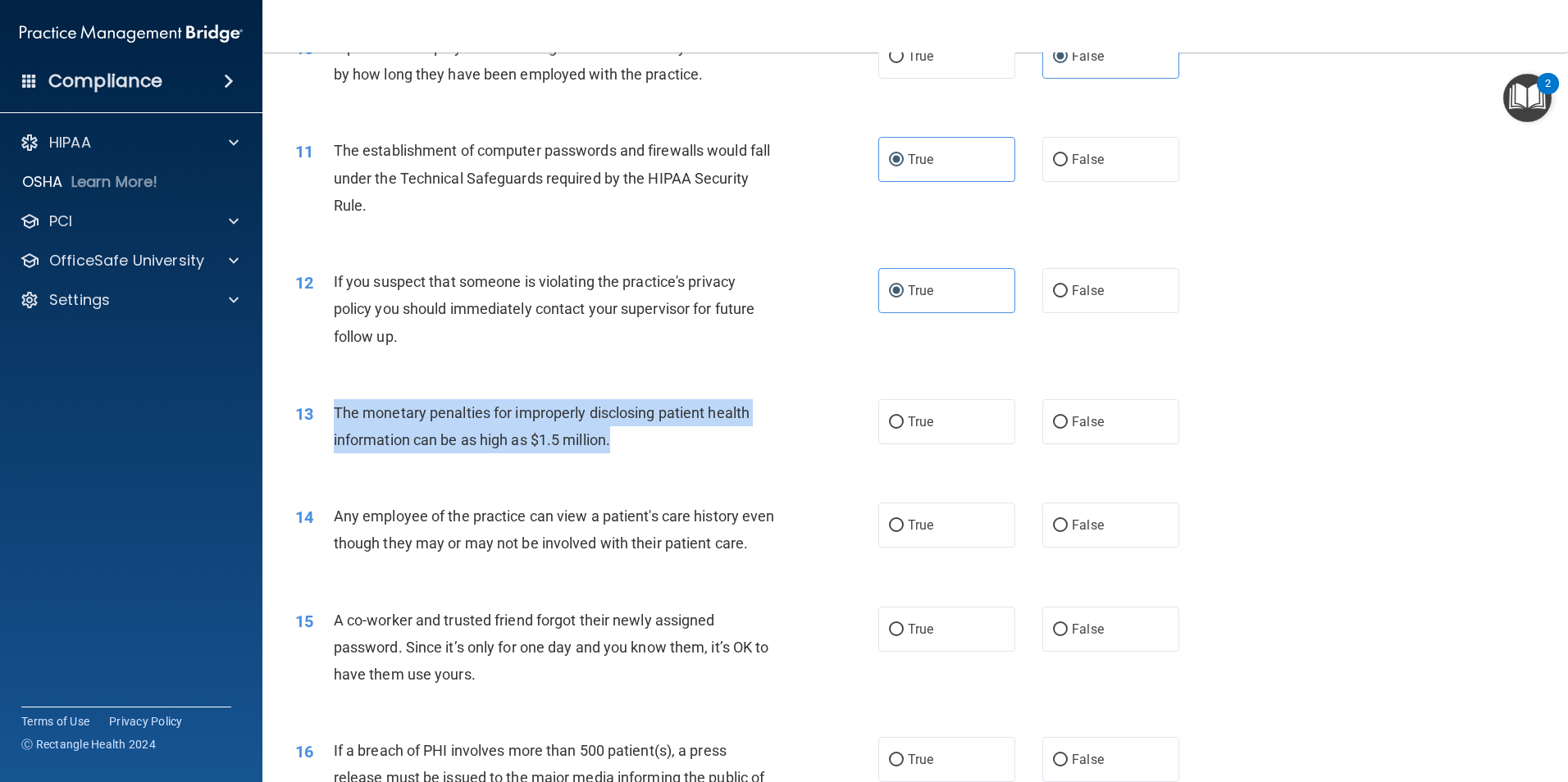
drag, startPoint x: 624, startPoint y: 449, endPoint x: 322, endPoint y: 411, distance: 304.4
click at [322, 411] on div "13 The monetary penalties for improperly disclosing patient health information …" at bounding box center [587, 430] width 632 height 62
drag, startPoint x: 322, startPoint y: 411, endPoint x: 435, endPoint y: 416, distance: 113.1
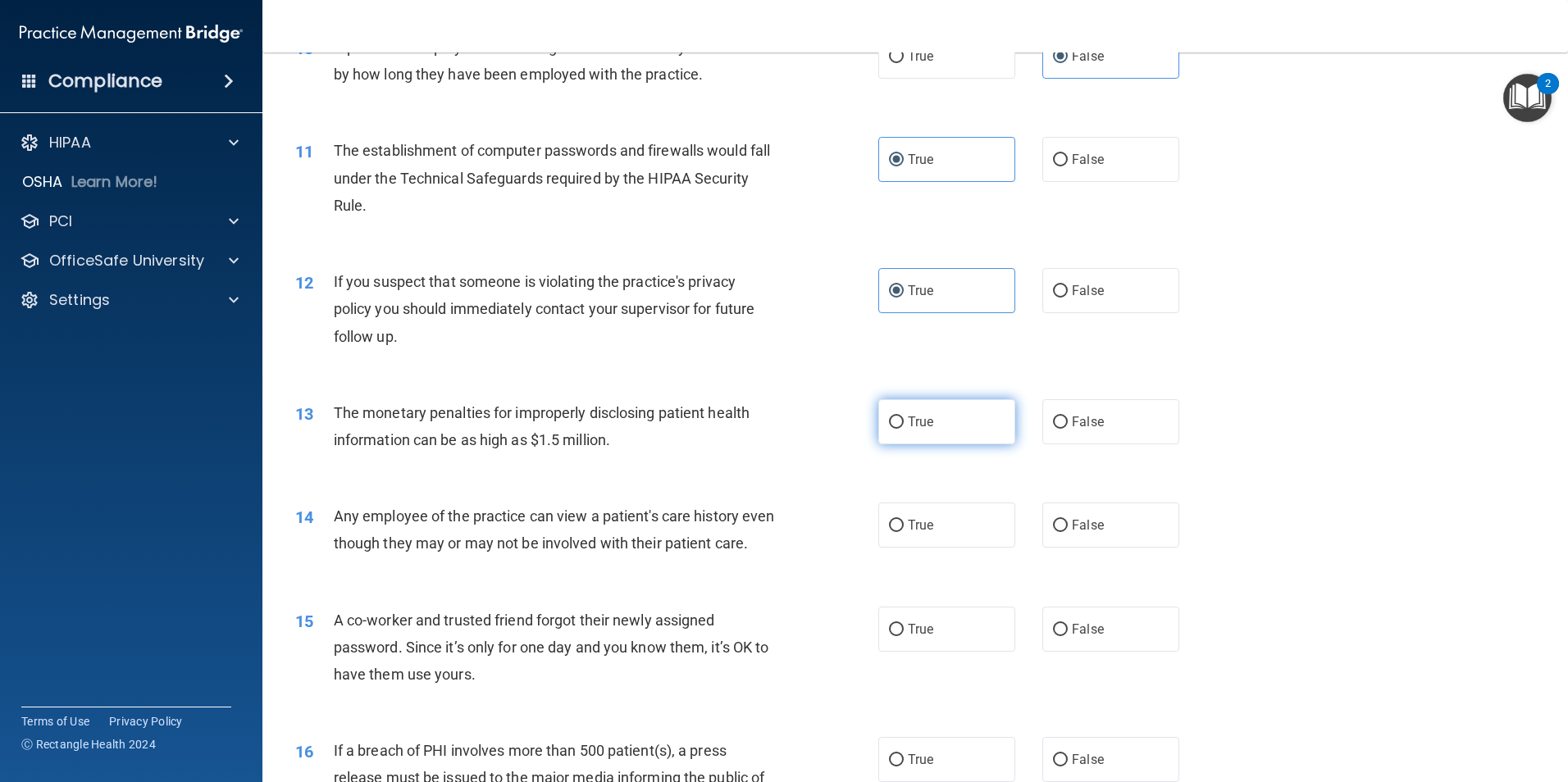
click at [970, 426] on label "True" at bounding box center [946, 421] width 137 height 45
click at [904, 426] on input "True" at bounding box center [896, 423] width 15 height 12
radio input "true"
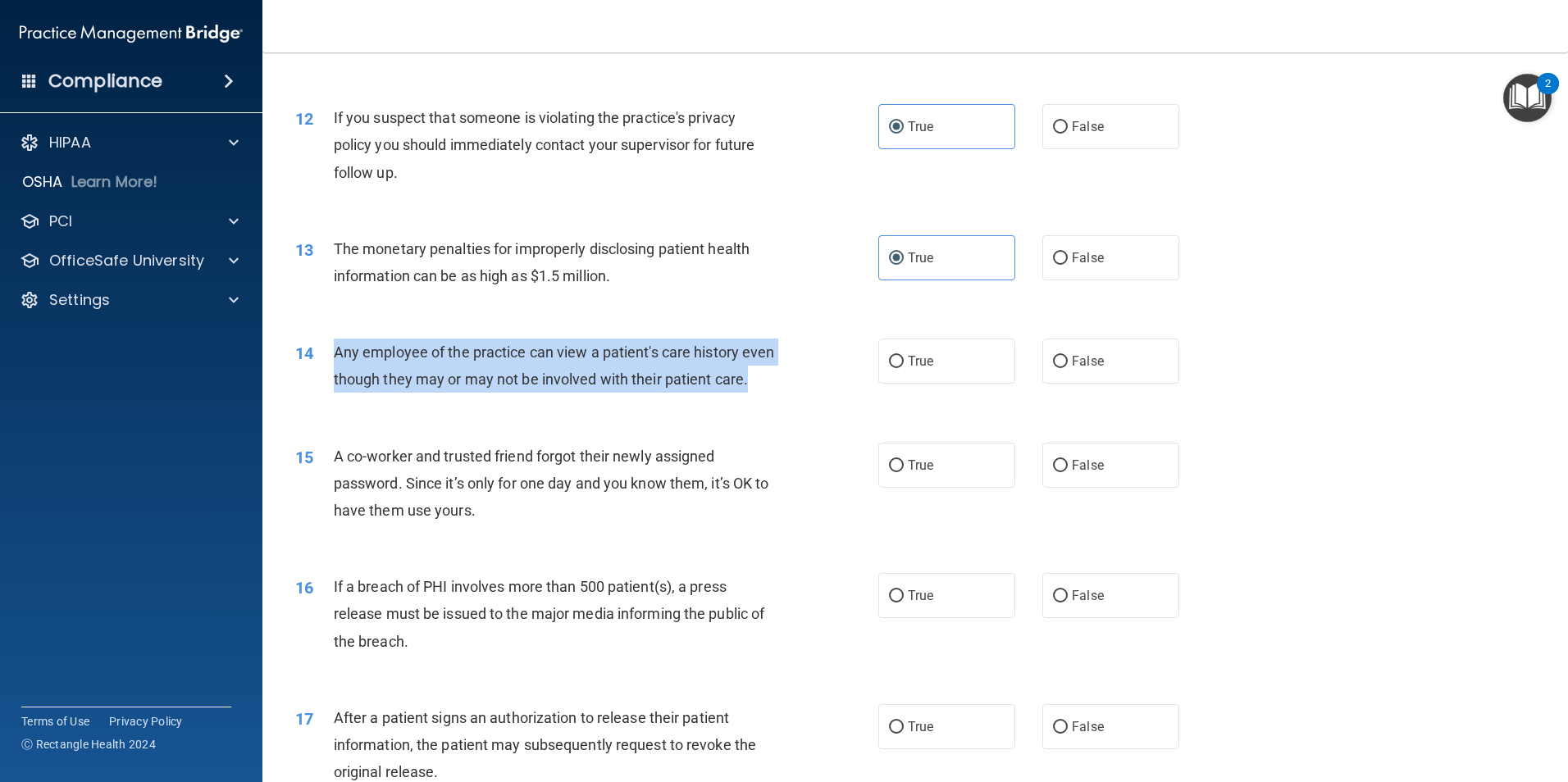
drag, startPoint x: 382, startPoint y: 411, endPoint x: 331, endPoint y: 352, distance: 78.0
click at [331, 352] on div "14 Any employee of the practice can view a patient's care history even though t…" at bounding box center [587, 369] width 632 height 62
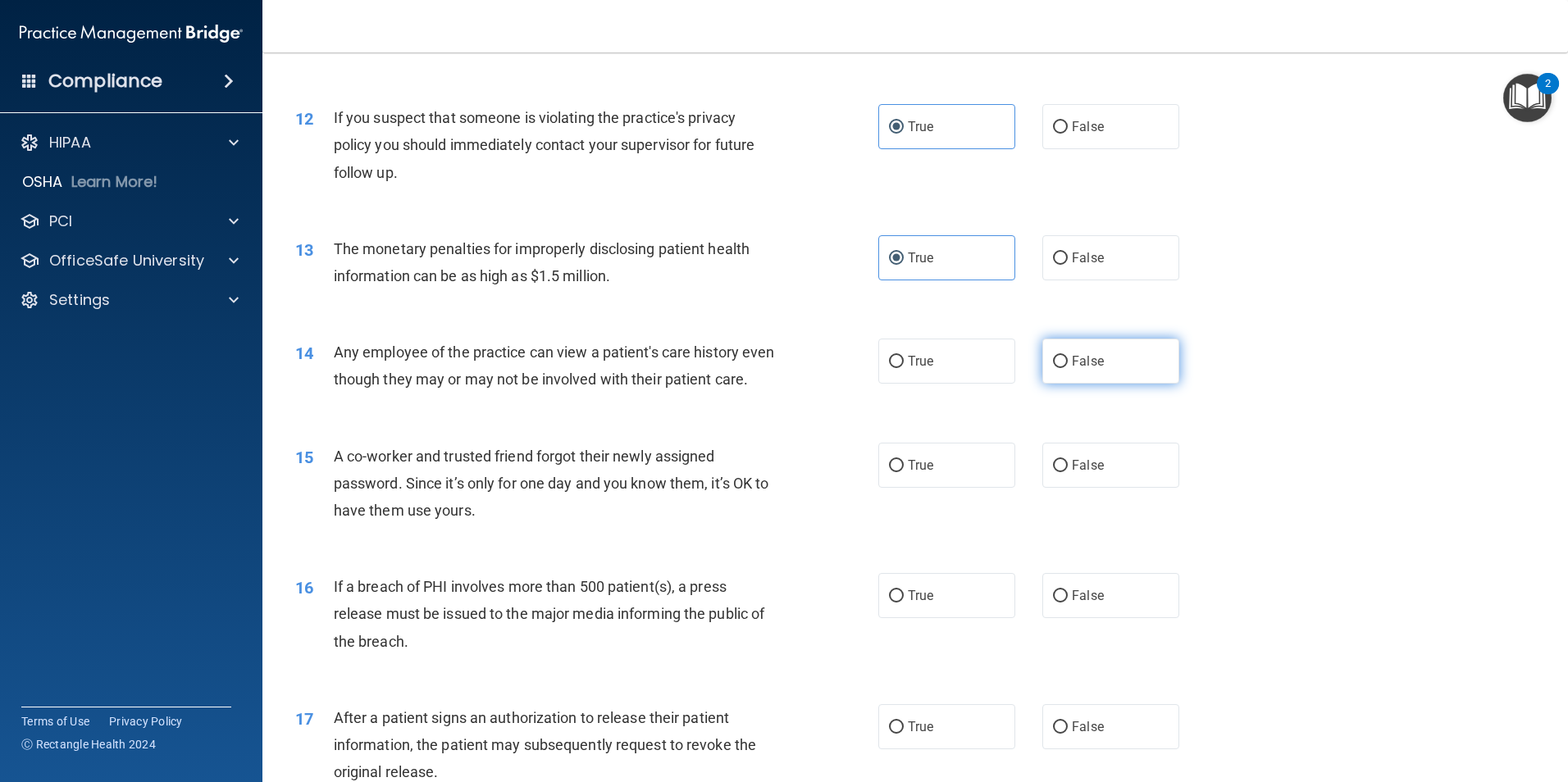
drag, startPoint x: 1067, startPoint y: 378, endPoint x: 1003, endPoint y: 428, distance: 81.2
click at [1067, 375] on label "False" at bounding box center [1110, 360] width 137 height 45
click at [1067, 368] on input "False" at bounding box center [1059, 362] width 15 height 12
radio input "true"
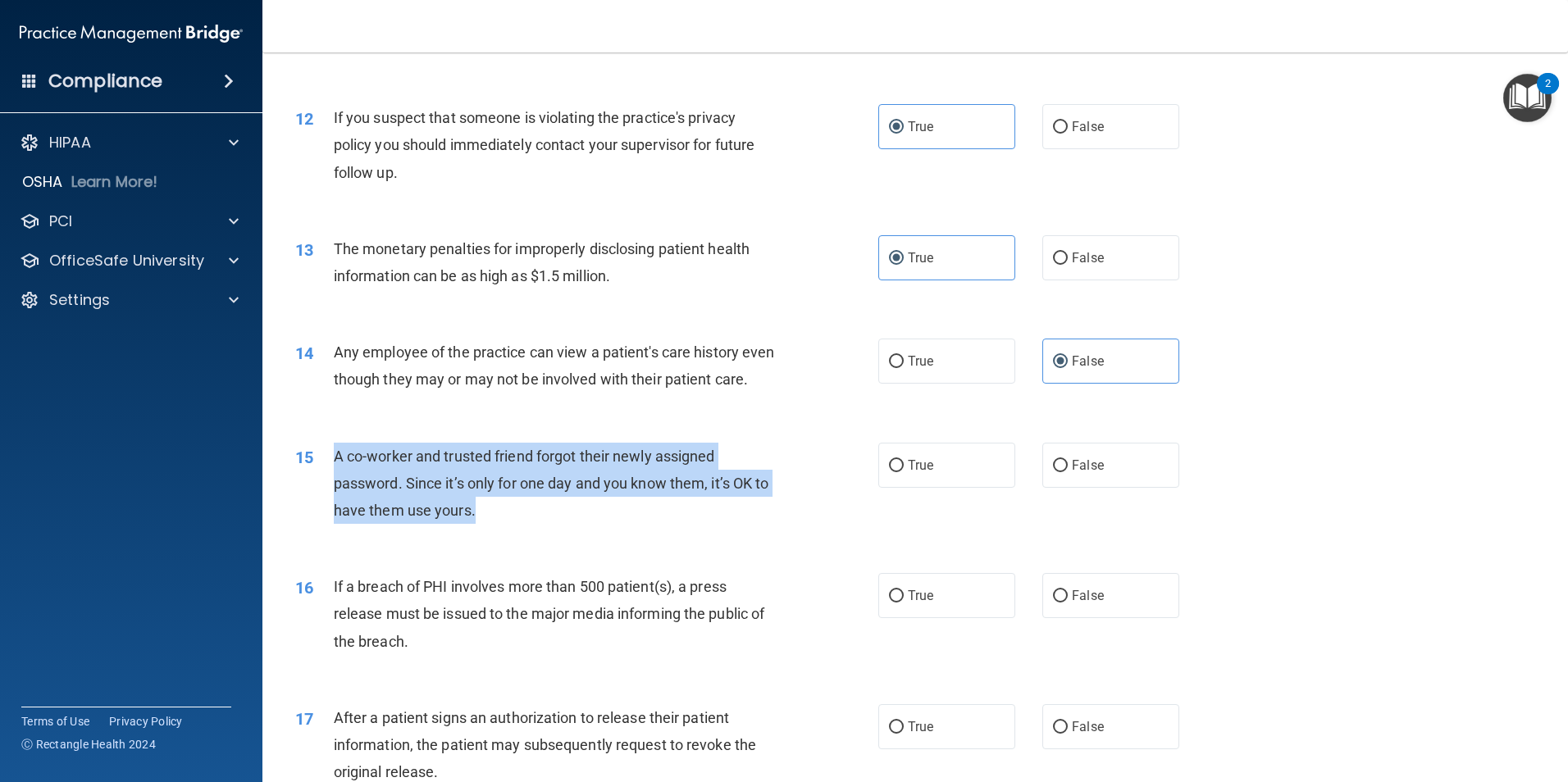
drag, startPoint x: 537, startPoint y: 525, endPoint x: 334, endPoint y: 474, distance: 209.3
click at [334, 474] on div "A co-worker and trusted friend forgot their newly assigned password. Since it’s…" at bounding box center [562, 484] width 456 height 82
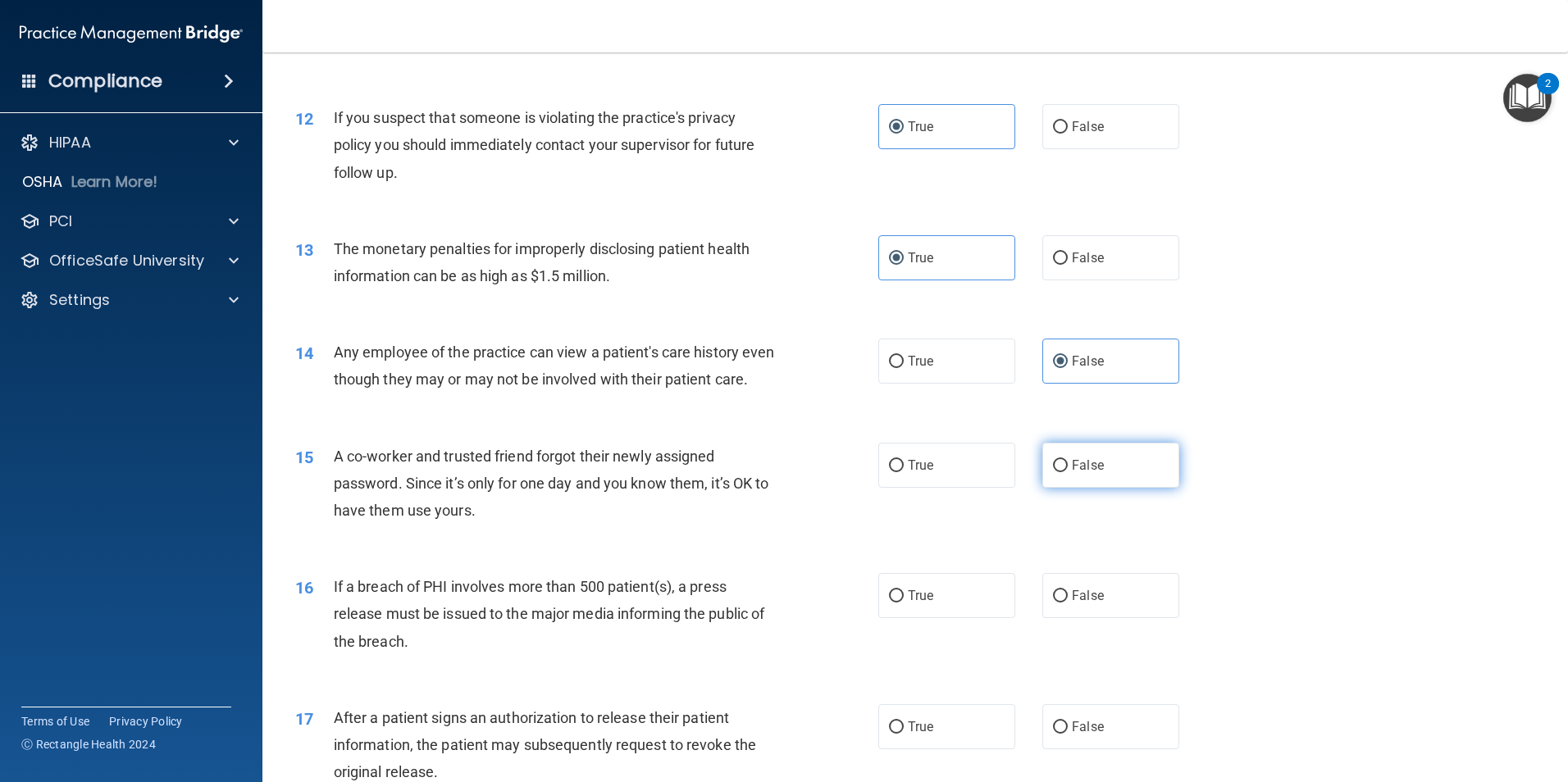
click at [1081, 473] on span "False" at bounding box center [1087, 466] width 32 height 16
click at [1067, 472] on input "False" at bounding box center [1059, 466] width 15 height 12
radio input "true"
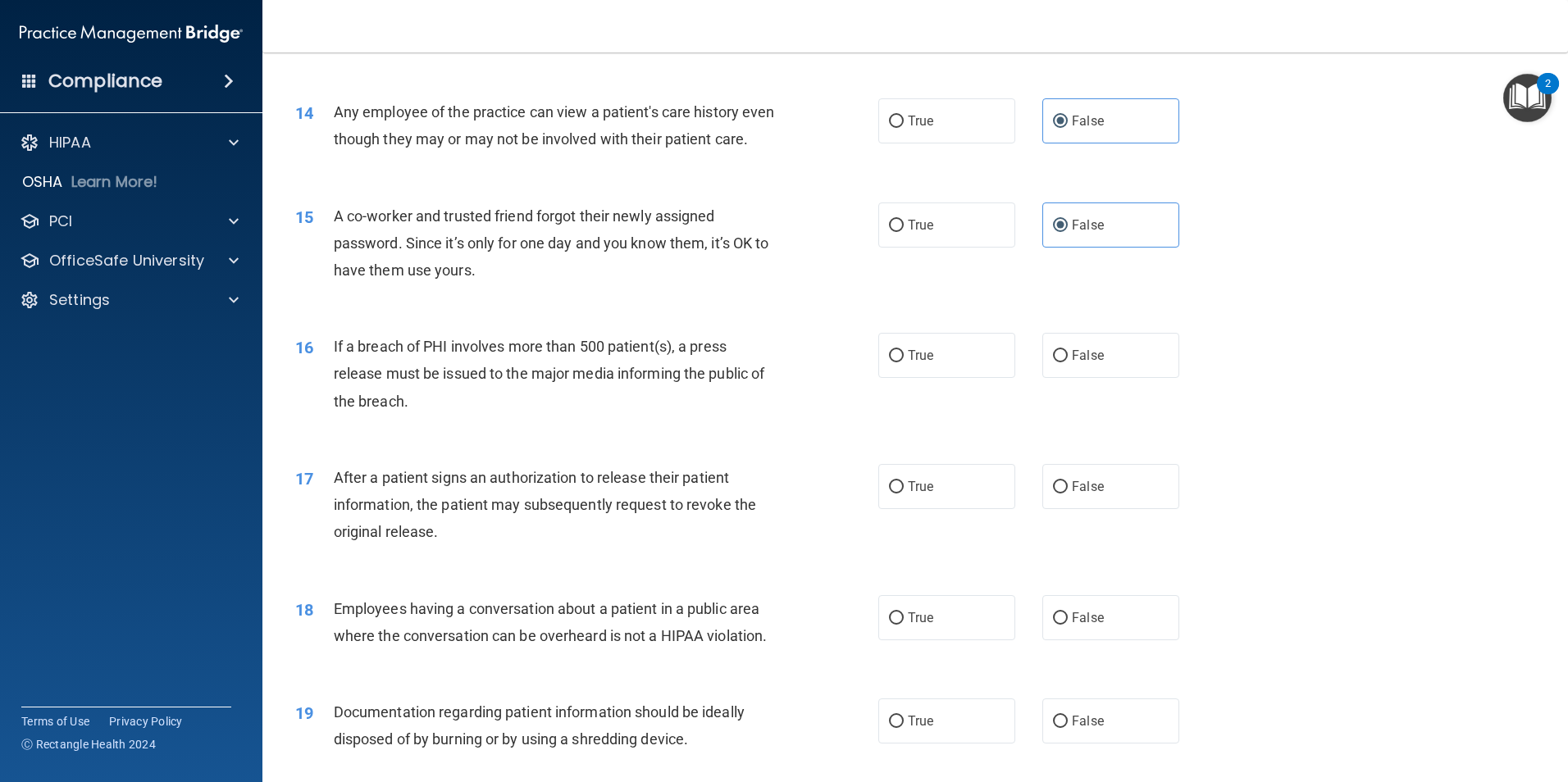
scroll to position [1558, 0]
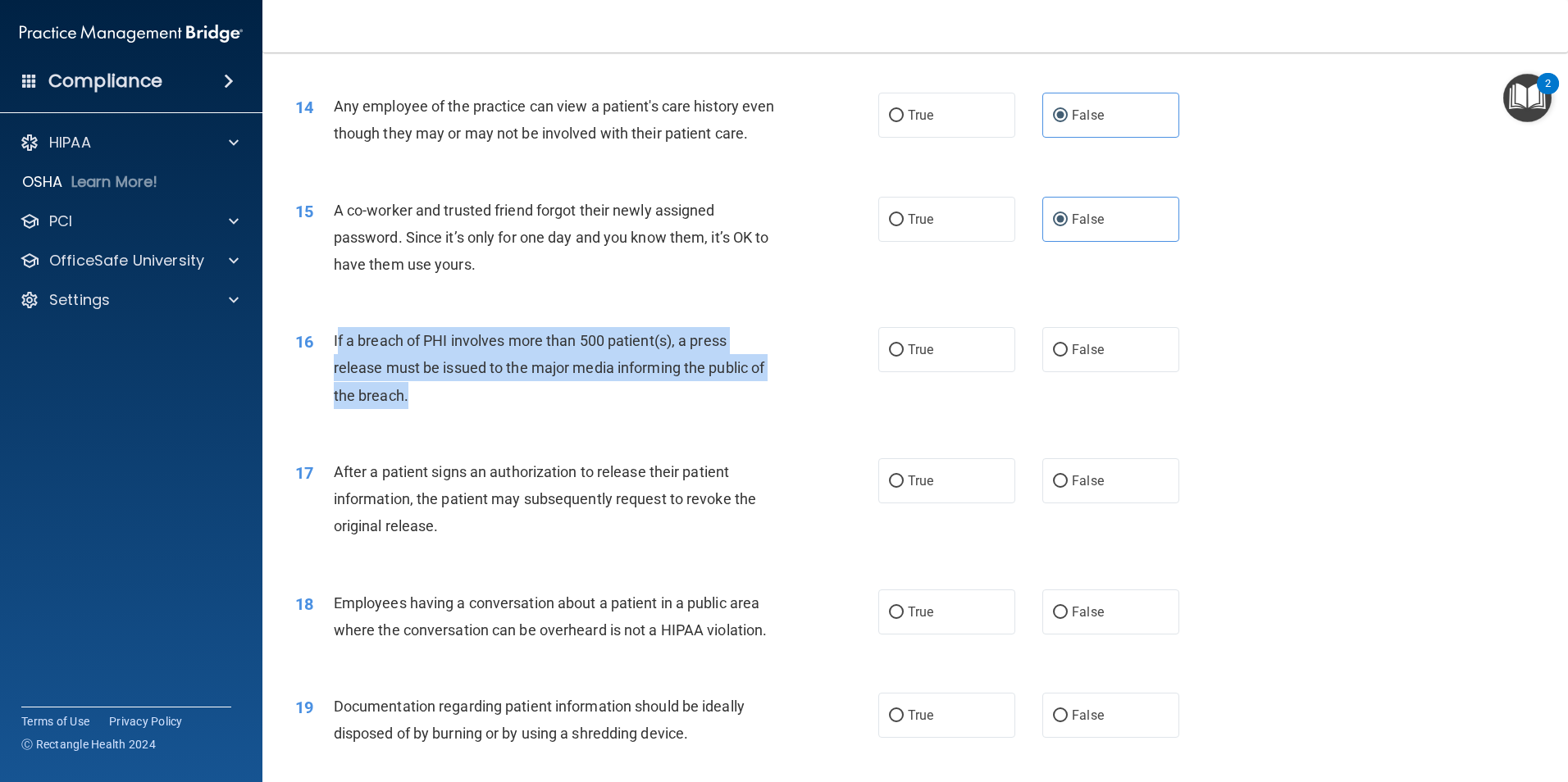
drag, startPoint x: 410, startPoint y: 435, endPoint x: 335, endPoint y: 376, distance: 95.4
click at [335, 376] on div "If a breach of PHI involves more than 500 patient(s), a press release must be i…" at bounding box center [562, 368] width 456 height 82
drag, startPoint x: 335, startPoint y: 376, endPoint x: 437, endPoint y: 436, distance: 118.3
click at [437, 409] on div "If a breach of PHI involves more than 500 patient(s), a press release must be i…" at bounding box center [562, 368] width 456 height 82
drag, startPoint x: 418, startPoint y: 431, endPoint x: 320, endPoint y: 377, distance: 111.9
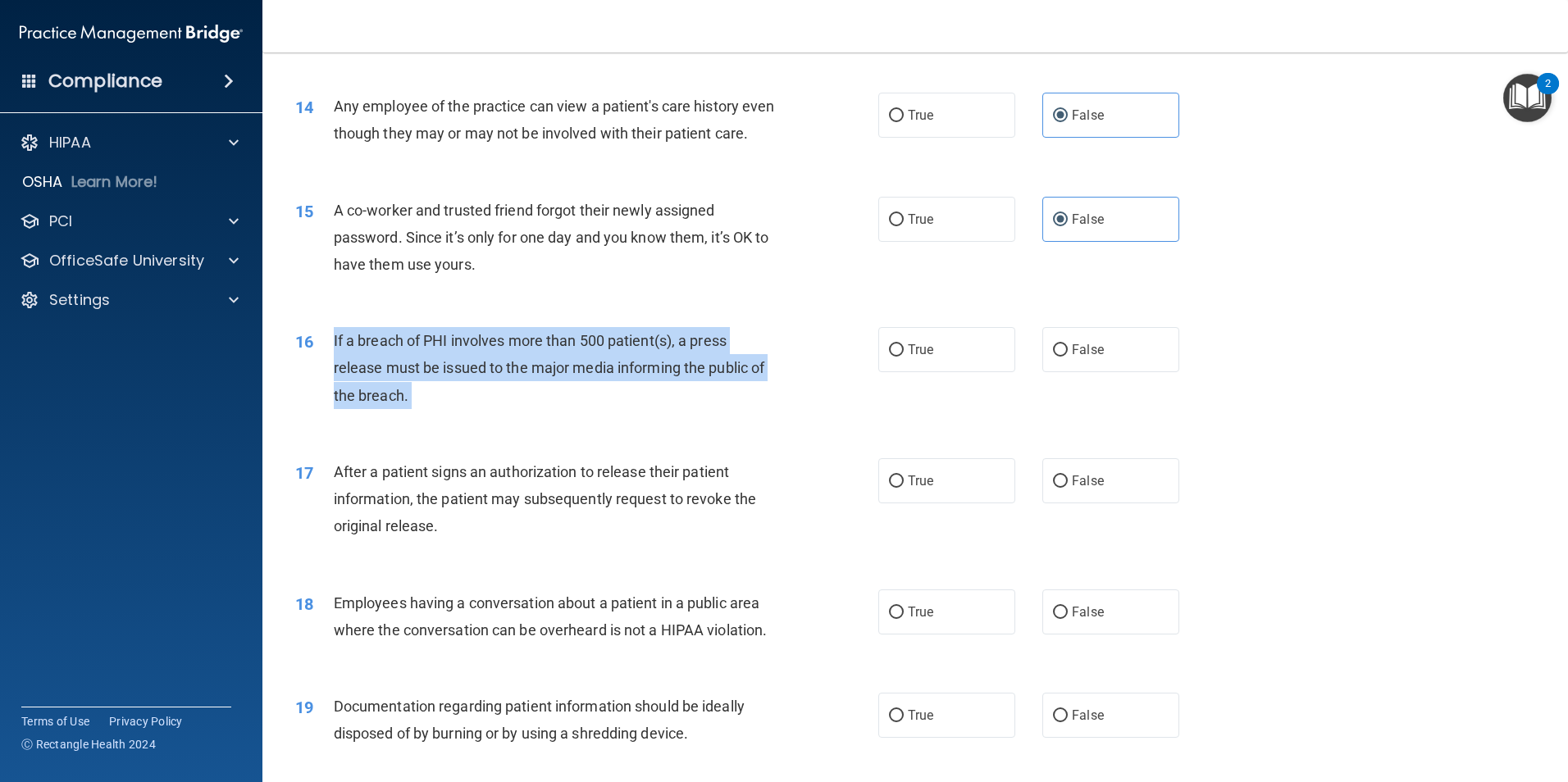
click at [320, 377] on div "16 If a breach of PHI involves more than 500 patient(s), a press release must b…" at bounding box center [587, 372] width 632 height 90
drag, startPoint x: 320, startPoint y: 377, endPoint x: 341, endPoint y: 365, distance: 24.2
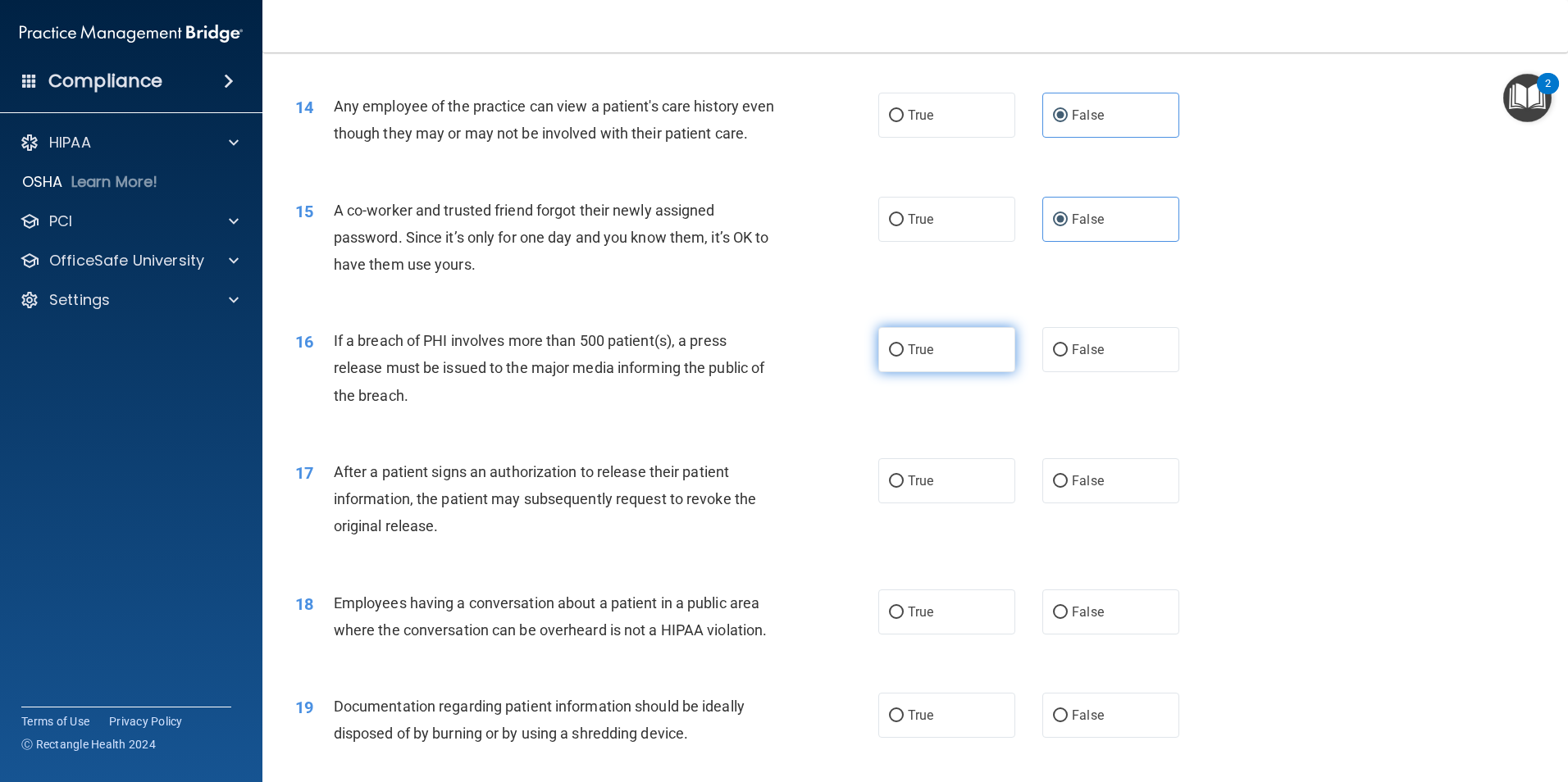
click at [949, 372] on label "True" at bounding box center [946, 349] width 137 height 45
click at [904, 357] on input "True" at bounding box center [896, 350] width 15 height 12
radio input "true"
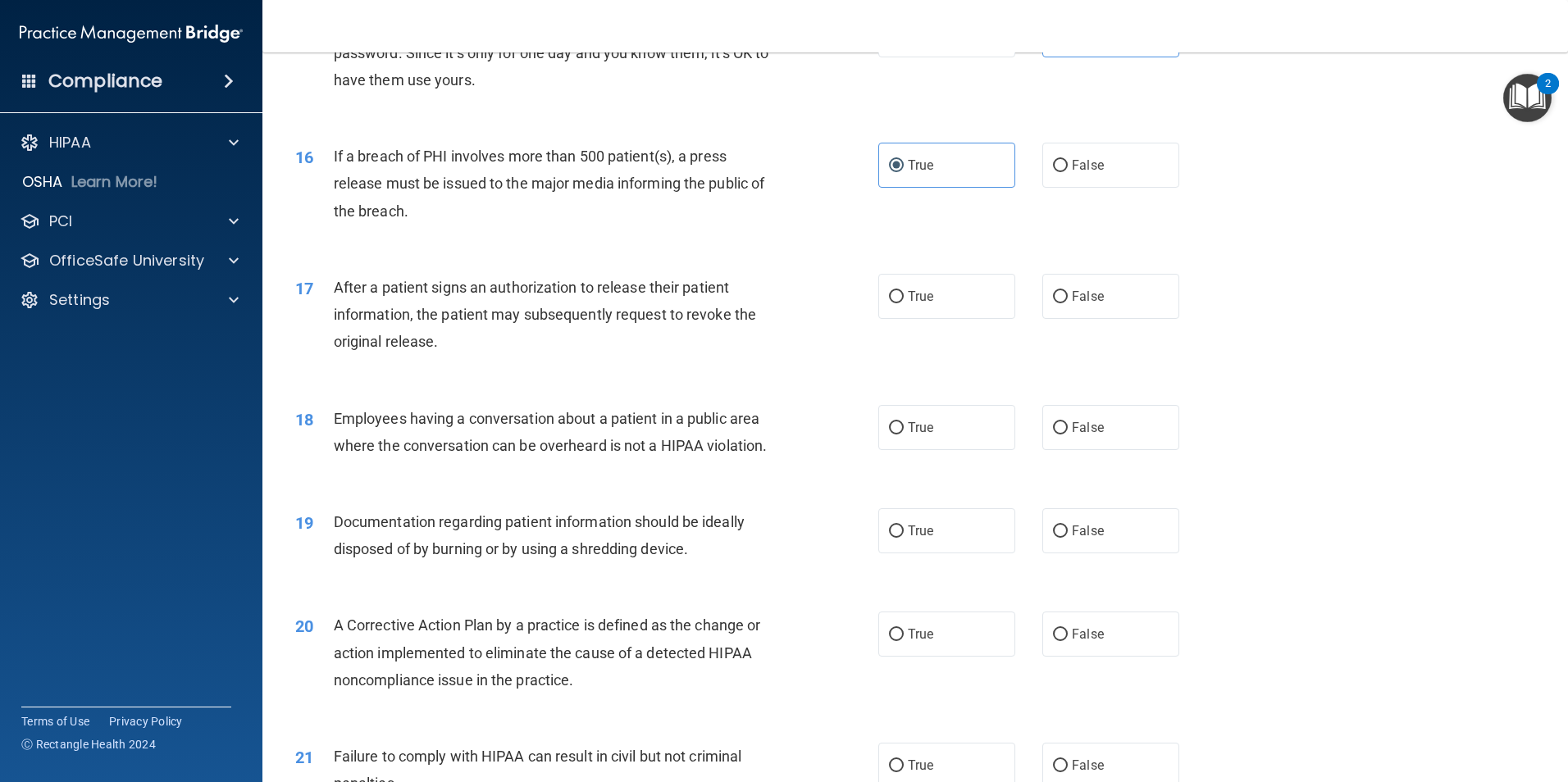
scroll to position [1803, 0]
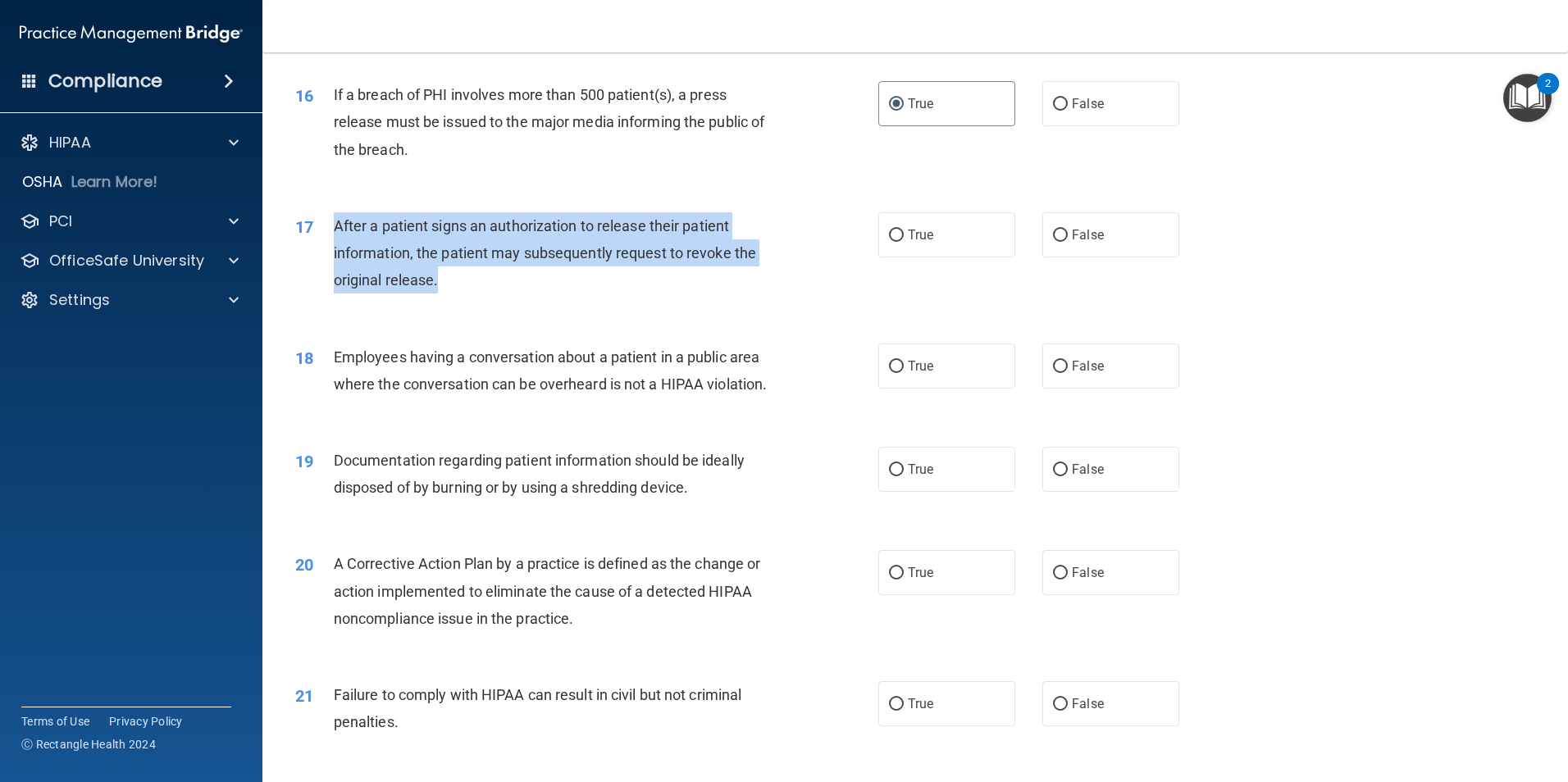
drag, startPoint x: 440, startPoint y: 310, endPoint x: 334, endPoint y: 247, distance: 123.3
click at [334, 247] on div "After a patient signs an authorization to release their patient information, th…" at bounding box center [562, 253] width 456 height 82
drag, startPoint x: 334, startPoint y: 247, endPoint x: 372, endPoint y: 279, distance: 49.7
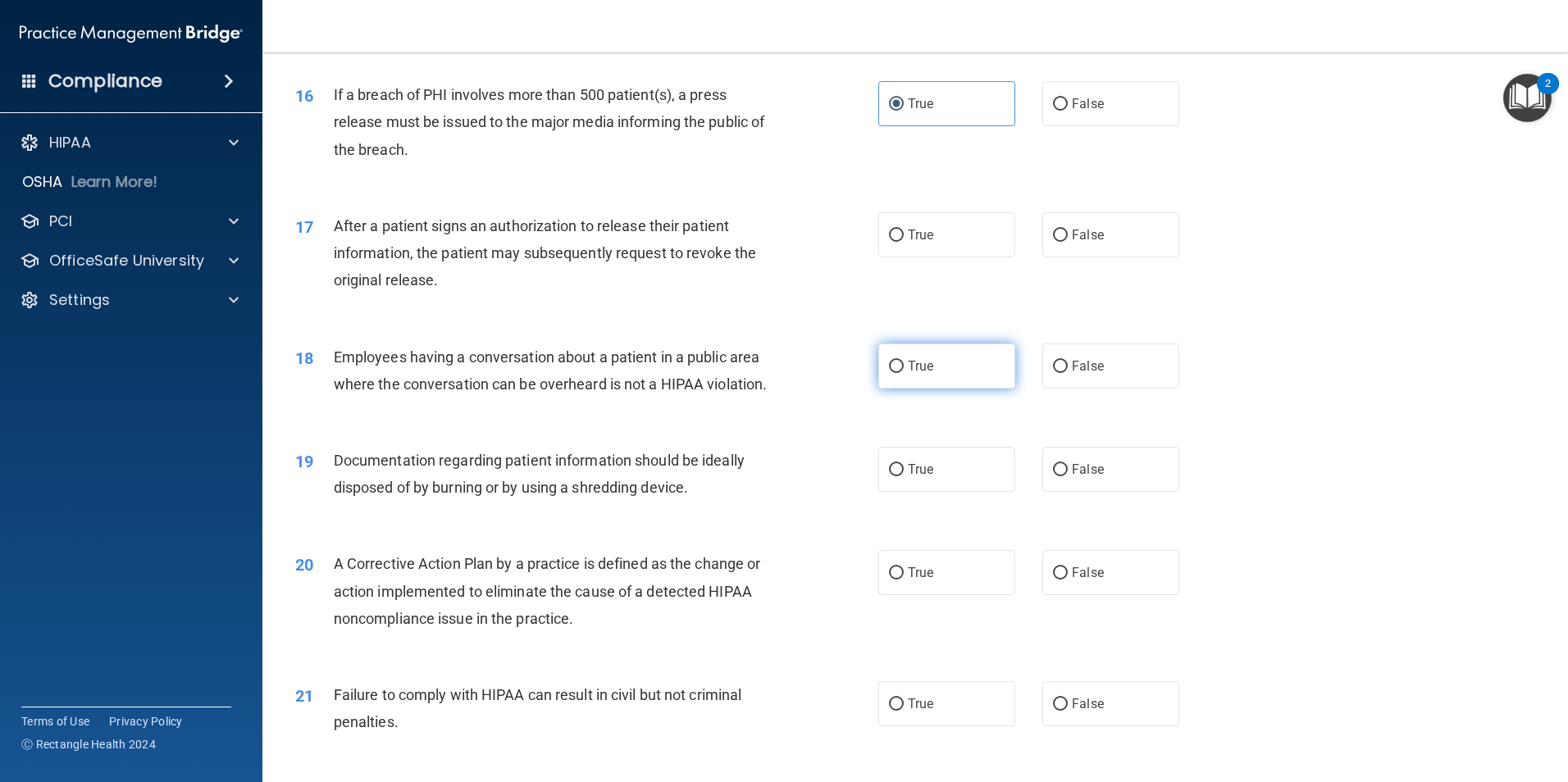
click at [898, 389] on label "True" at bounding box center [946, 365] width 137 height 45
click at [898, 373] on input "True" at bounding box center [896, 367] width 15 height 12
radio input "true"
click at [919, 242] on span "True" at bounding box center [920, 235] width 25 height 16
click at [904, 241] on input "True" at bounding box center [896, 235] width 15 height 12
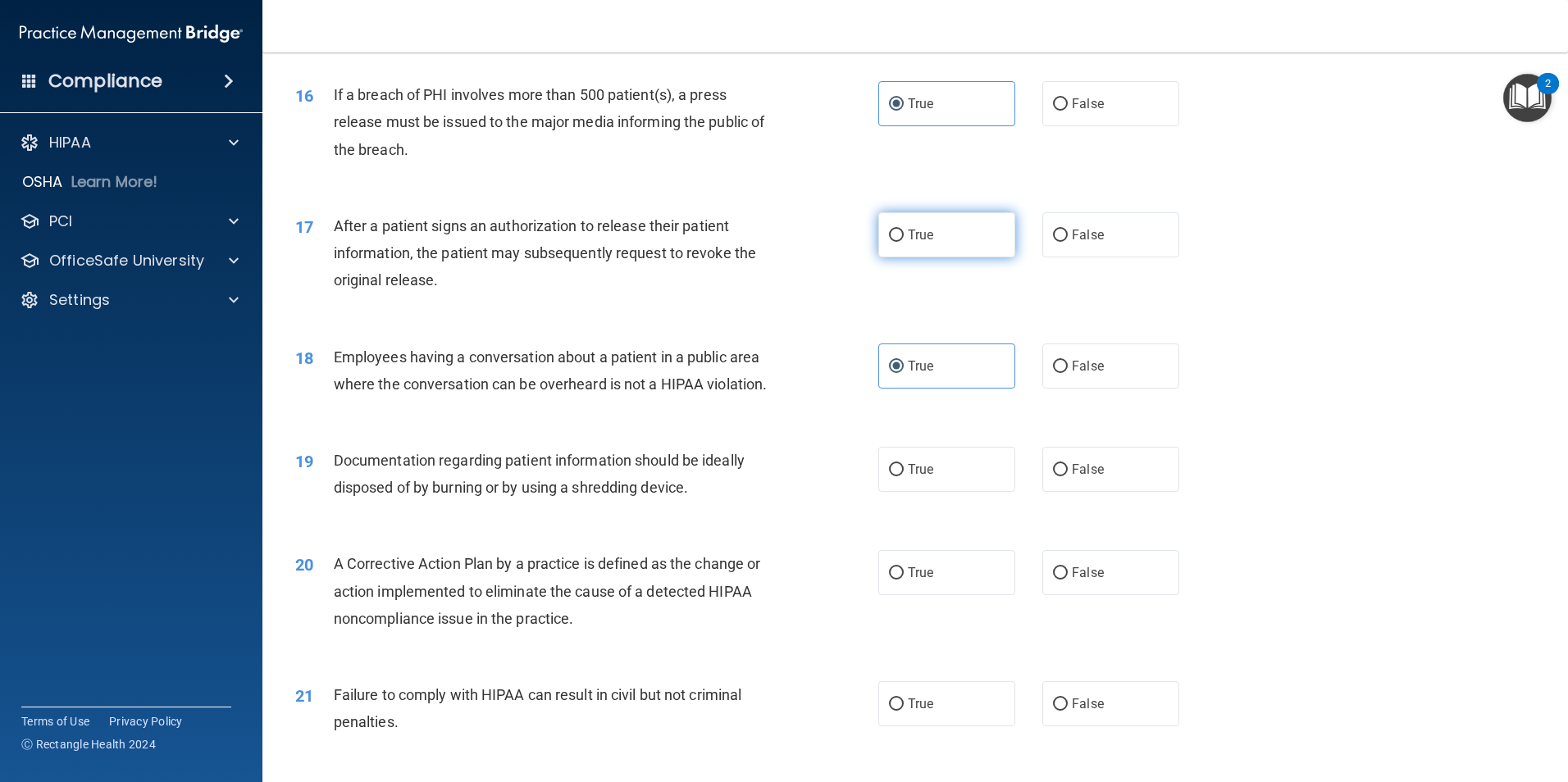
radio input "true"
click at [930, 426] on div "18 Employees having a conversation about a patient in a public area where the c…" at bounding box center [915, 375] width 1264 height 104
click at [928, 389] on label "True" at bounding box center [946, 365] width 137 height 45
click at [904, 373] on input "True" at bounding box center [896, 367] width 15 height 12
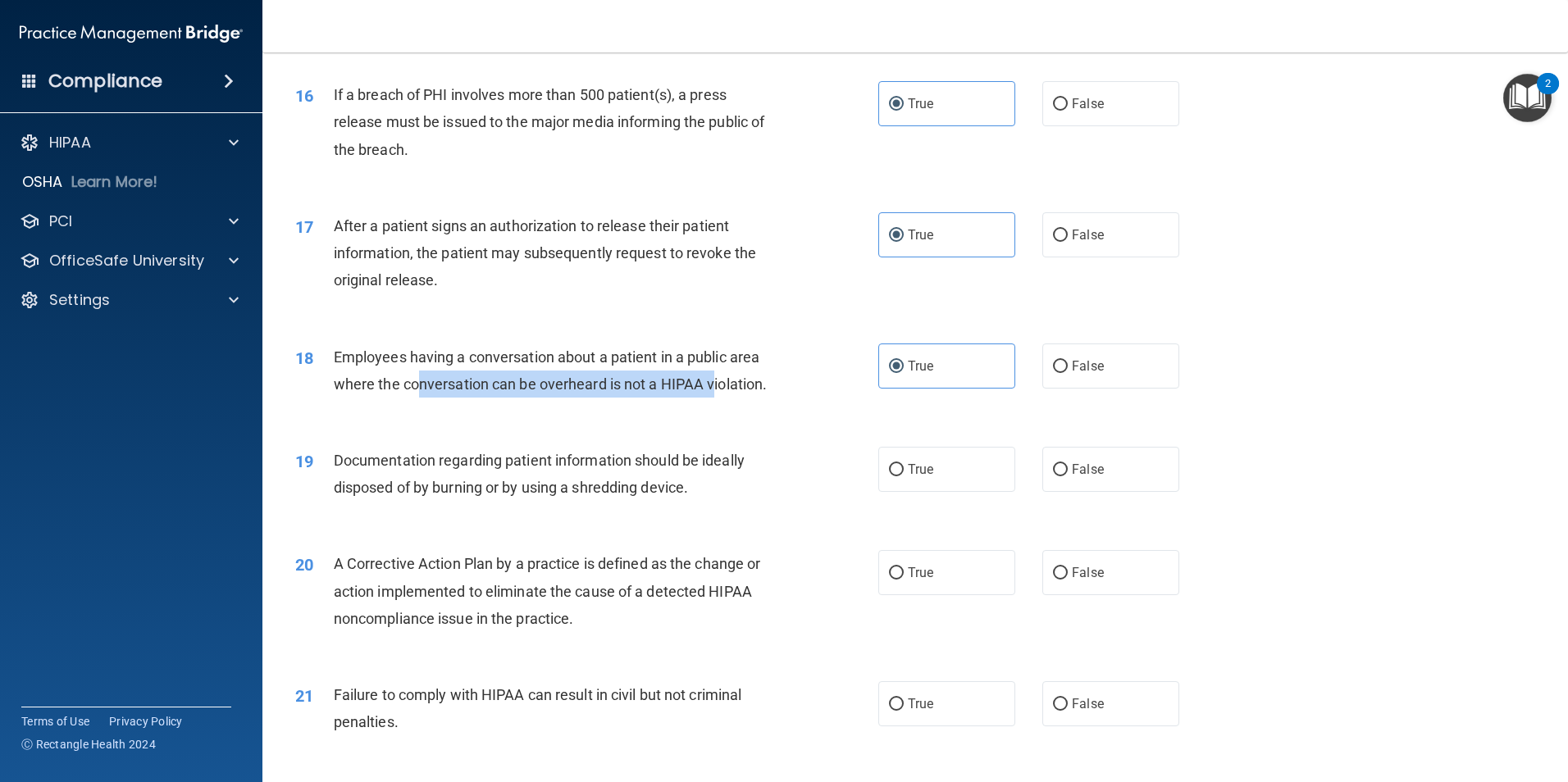
drag, startPoint x: 716, startPoint y: 415, endPoint x: 423, endPoint y: 406, distance: 293.1
click at [423, 393] on span "Employees having a conversation about a patient in a public area where the conv…" at bounding box center [551, 370] width 434 height 44
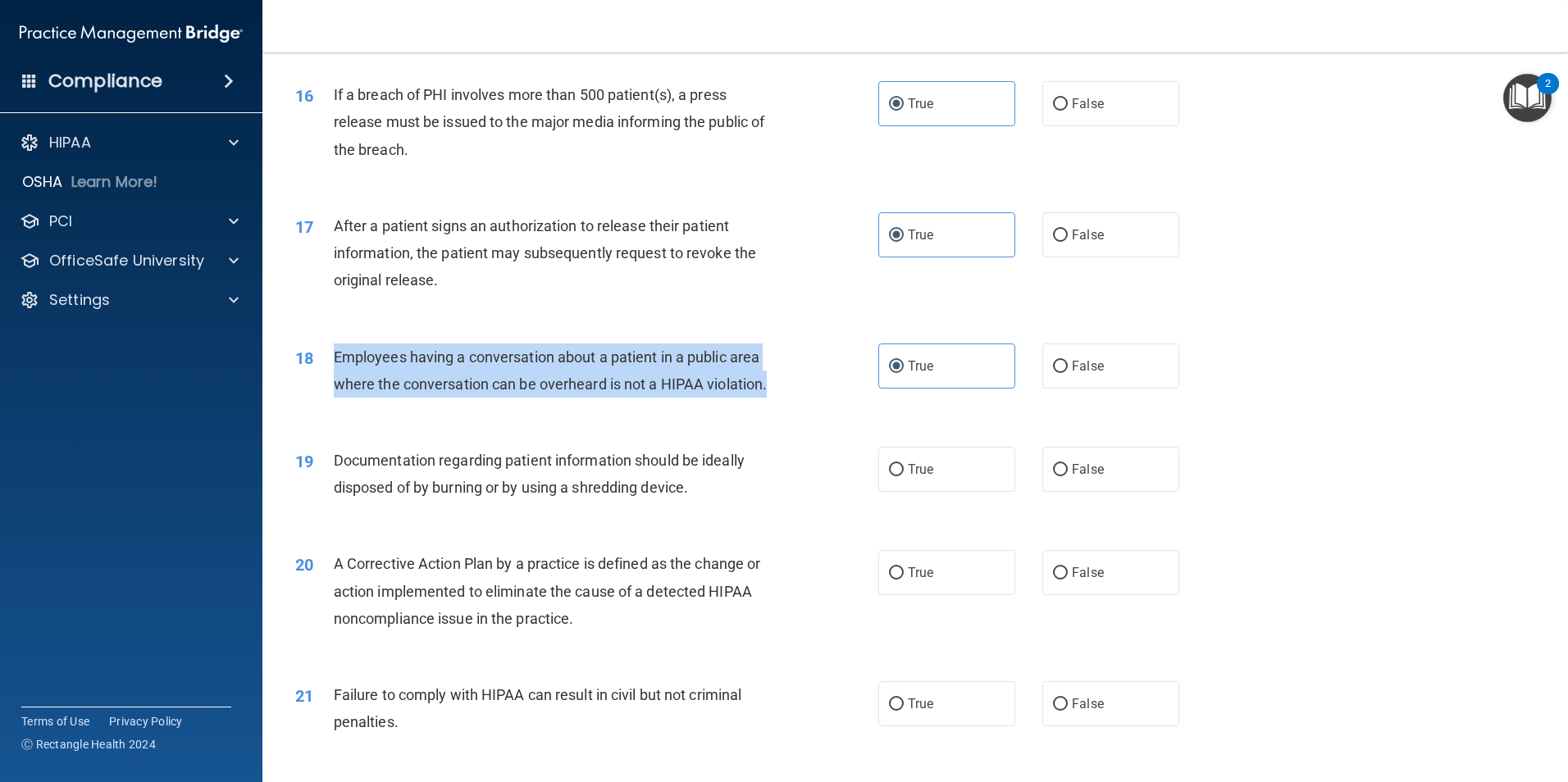
drag, startPoint x: 767, startPoint y: 409, endPoint x: 332, endPoint y: 392, distance: 435.3
click at [332, 392] on div "18 Employees having a conversation about a patient in a public area where the c…" at bounding box center [587, 374] width 632 height 62
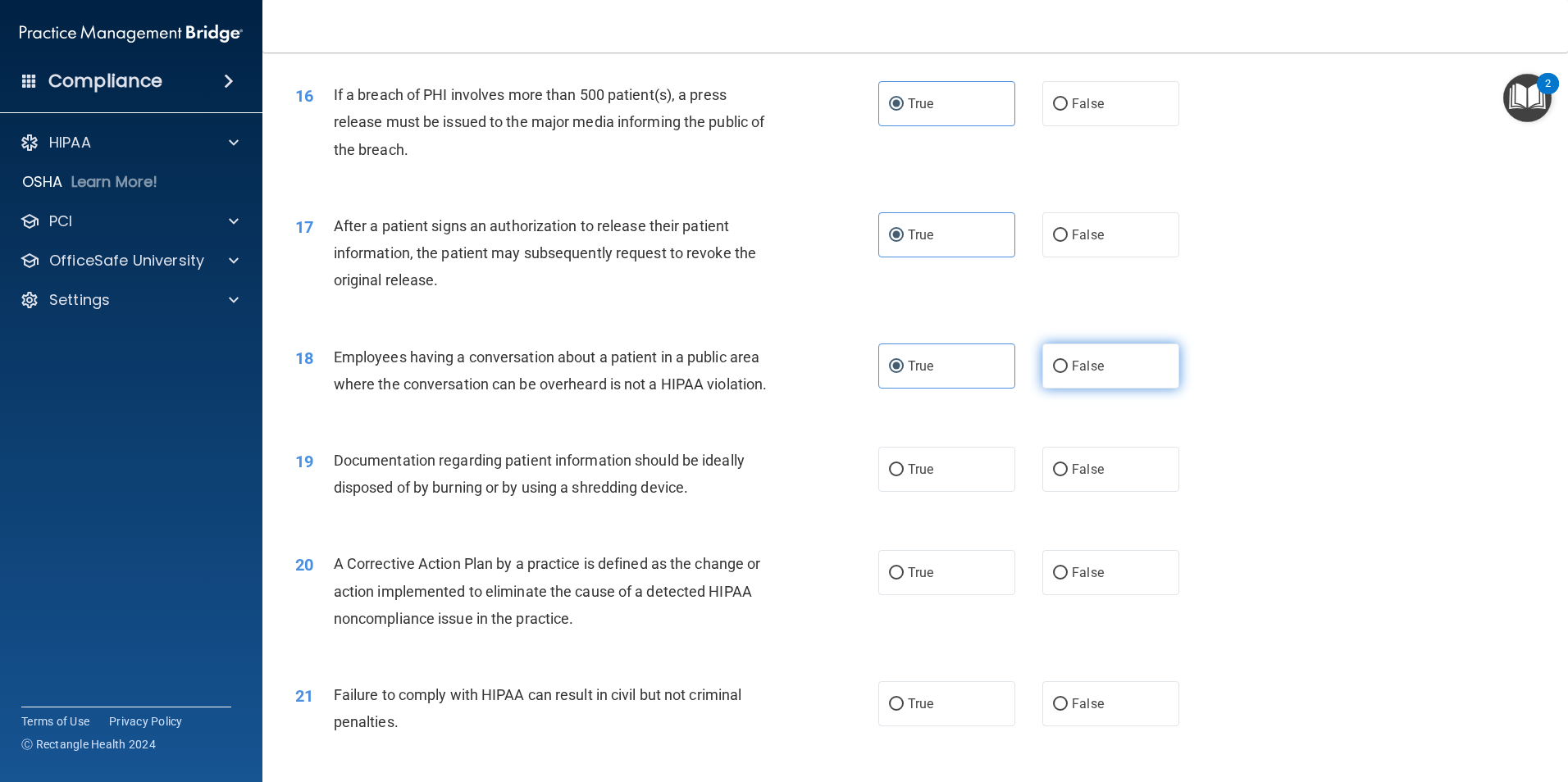
click at [1088, 374] on span "False" at bounding box center [1087, 366] width 32 height 16
click at [1067, 373] on input "False" at bounding box center [1059, 367] width 15 height 12
radio input "true"
radio input "false"
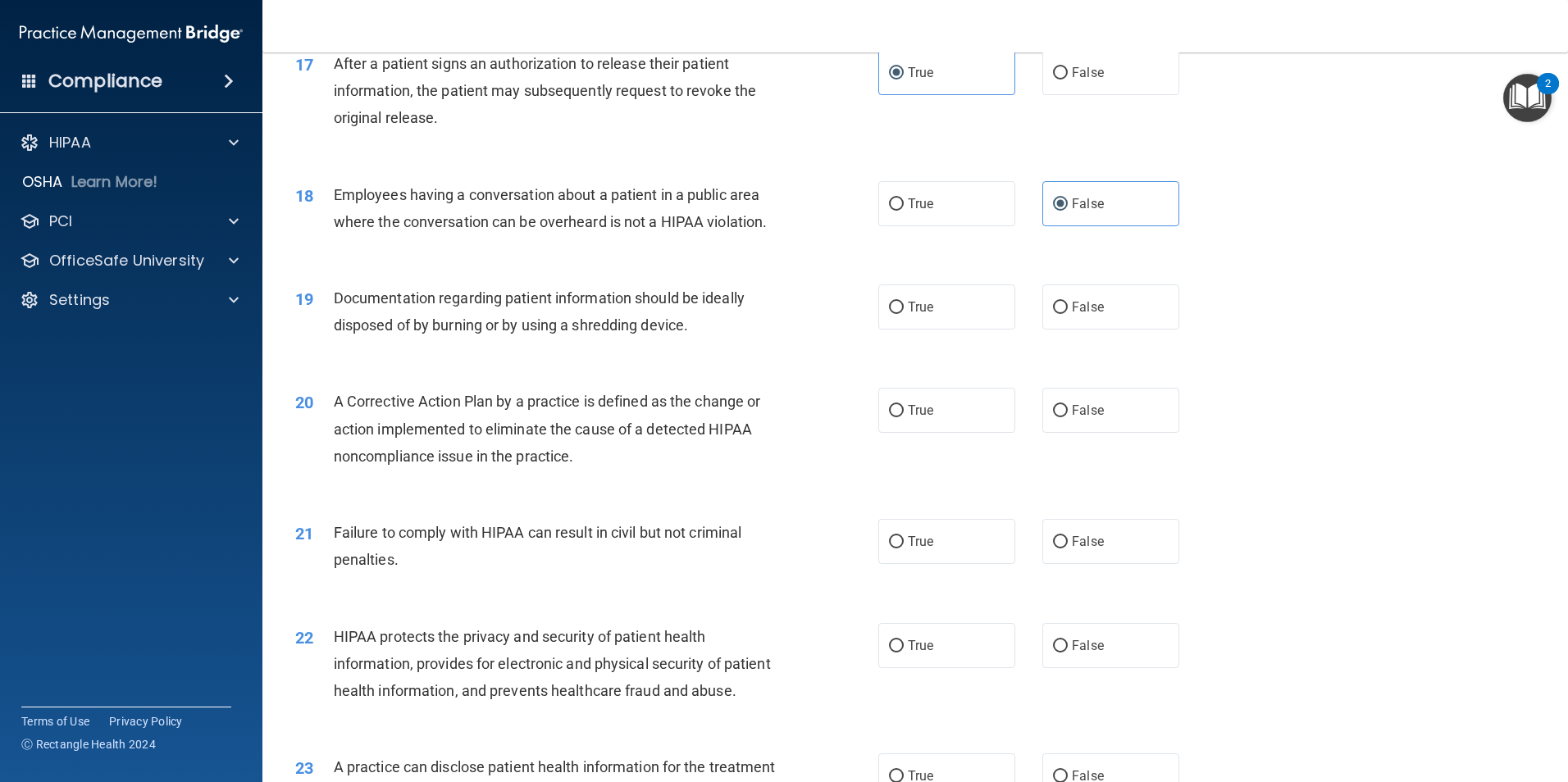
scroll to position [1968, 0]
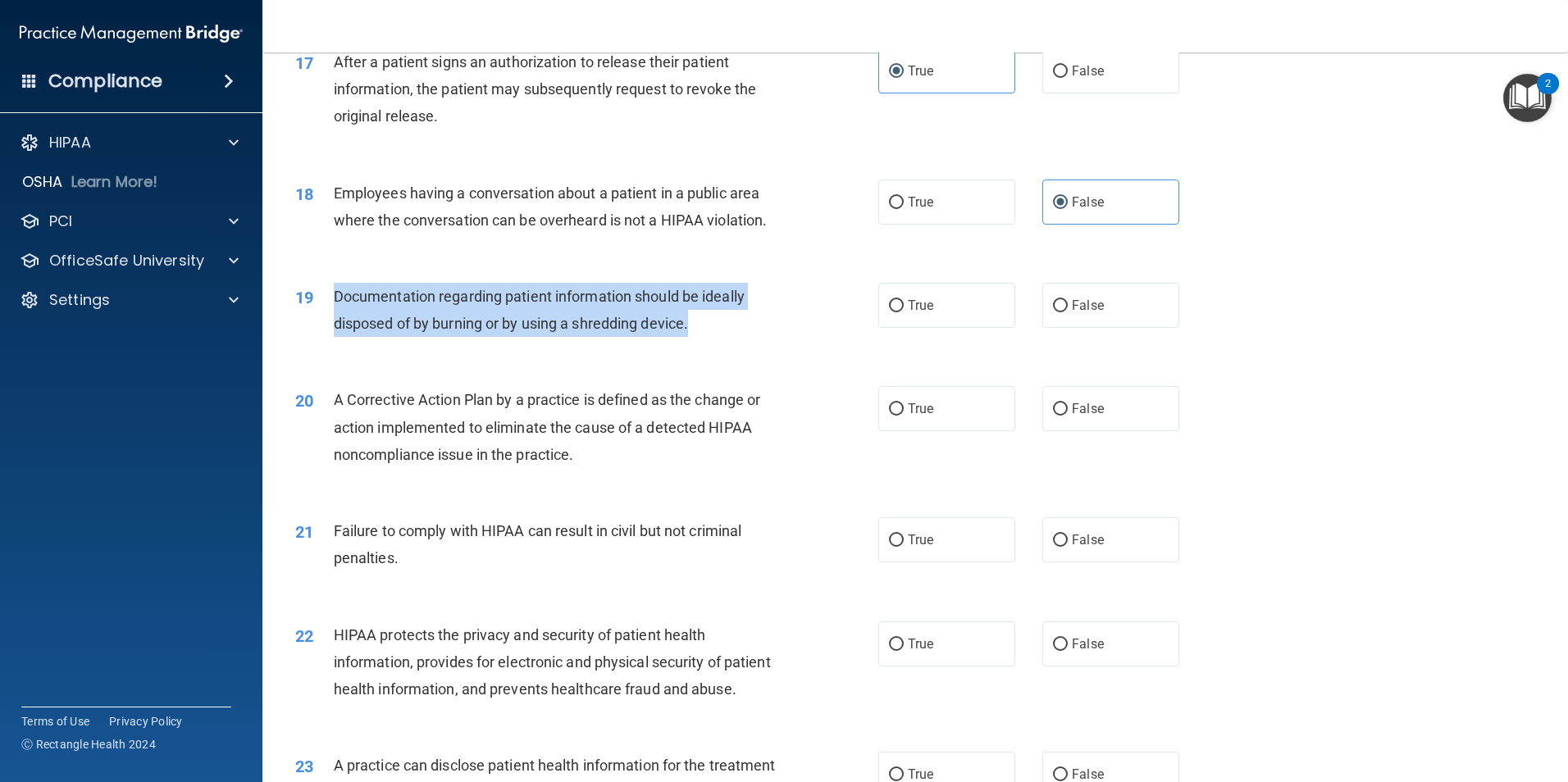
drag, startPoint x: 695, startPoint y: 366, endPoint x: 324, endPoint y: 335, distance: 372.3
click at [324, 335] on div "19 Documentation regarding patient information should be ideally disposed of by…" at bounding box center [587, 314] width 632 height 62
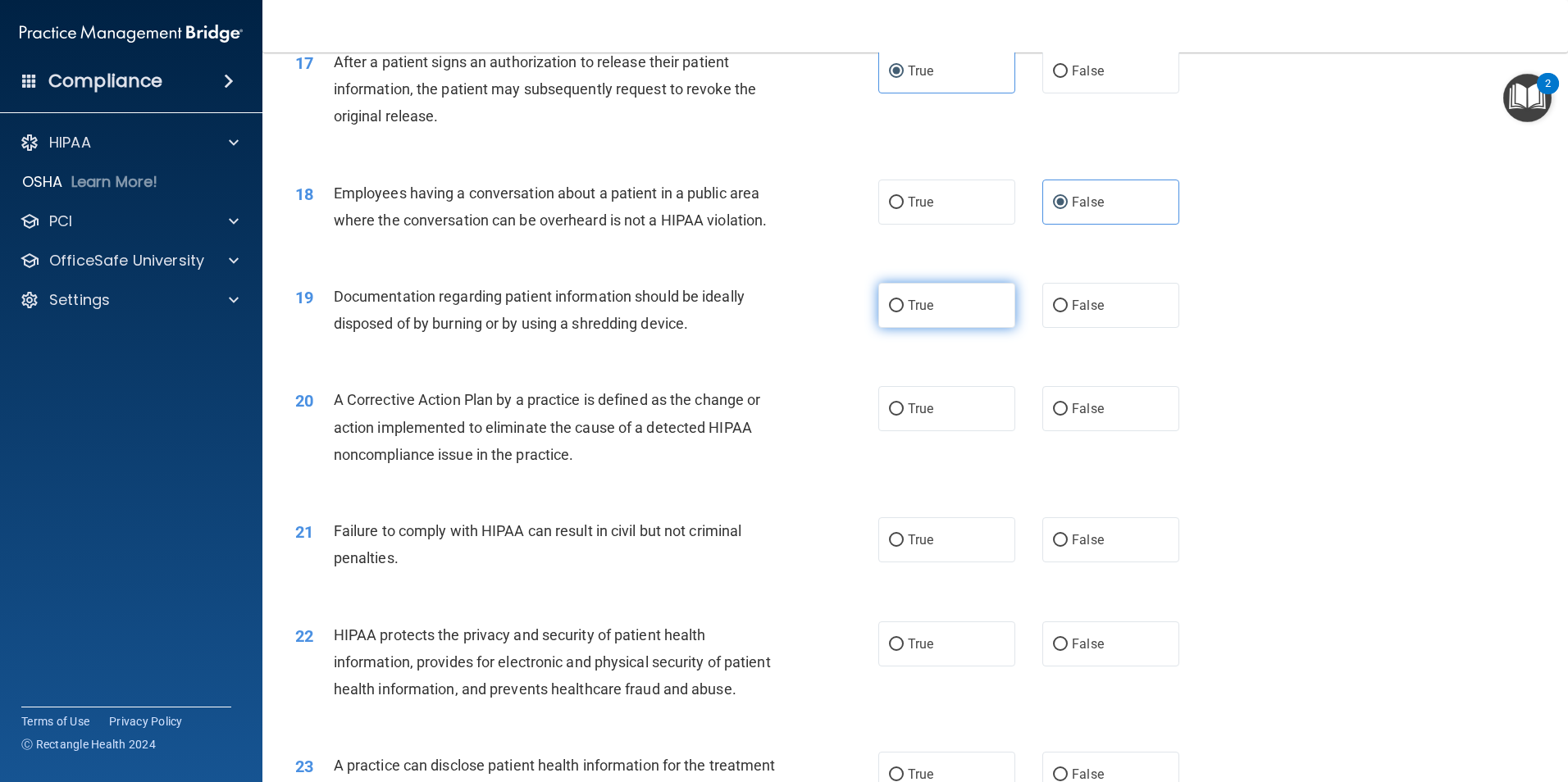
click at [927, 313] on span "True" at bounding box center [920, 305] width 25 height 16
click at [904, 312] on input "True" at bounding box center [896, 306] width 15 height 12
radio input "true"
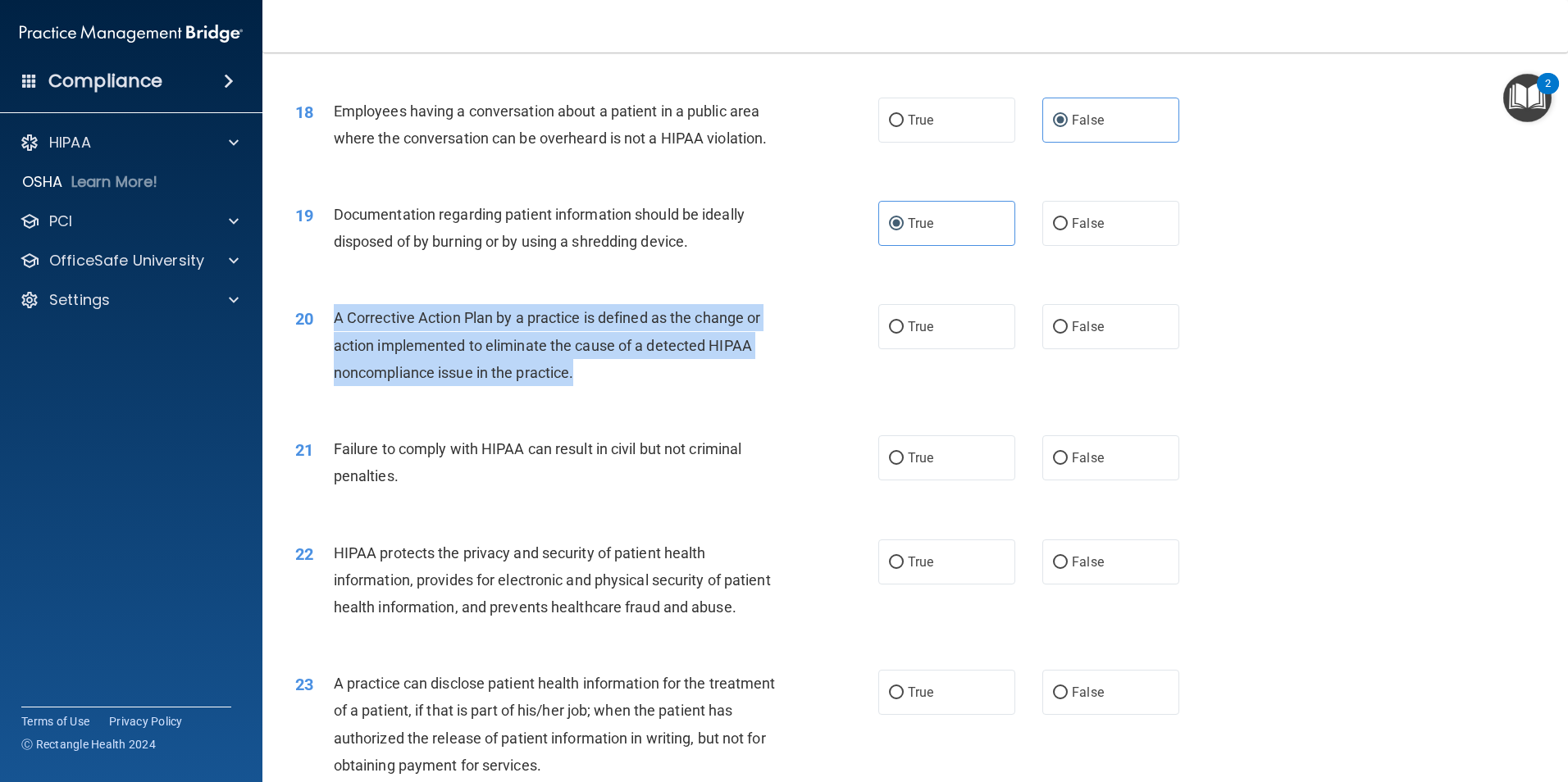
drag, startPoint x: 571, startPoint y: 408, endPoint x: 335, endPoint y: 351, distance: 242.8
click at [335, 351] on div "A Corrective Action Plan by a practice is defined as the change or action imple…" at bounding box center [562, 345] width 456 height 82
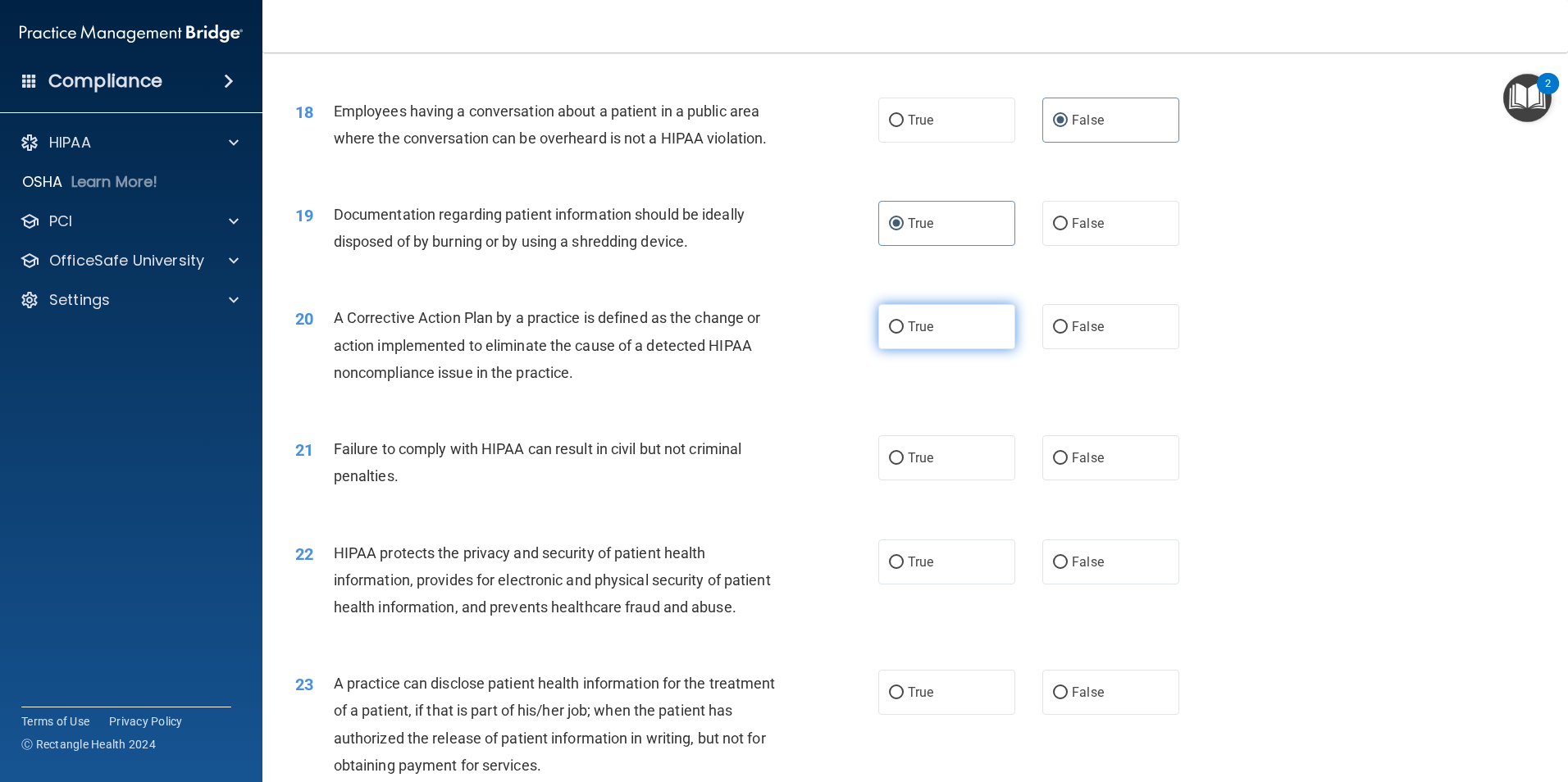
click at [944, 349] on label "True" at bounding box center [946, 326] width 137 height 45
click at [904, 334] on input "True" at bounding box center [896, 327] width 15 height 12
radio input "true"
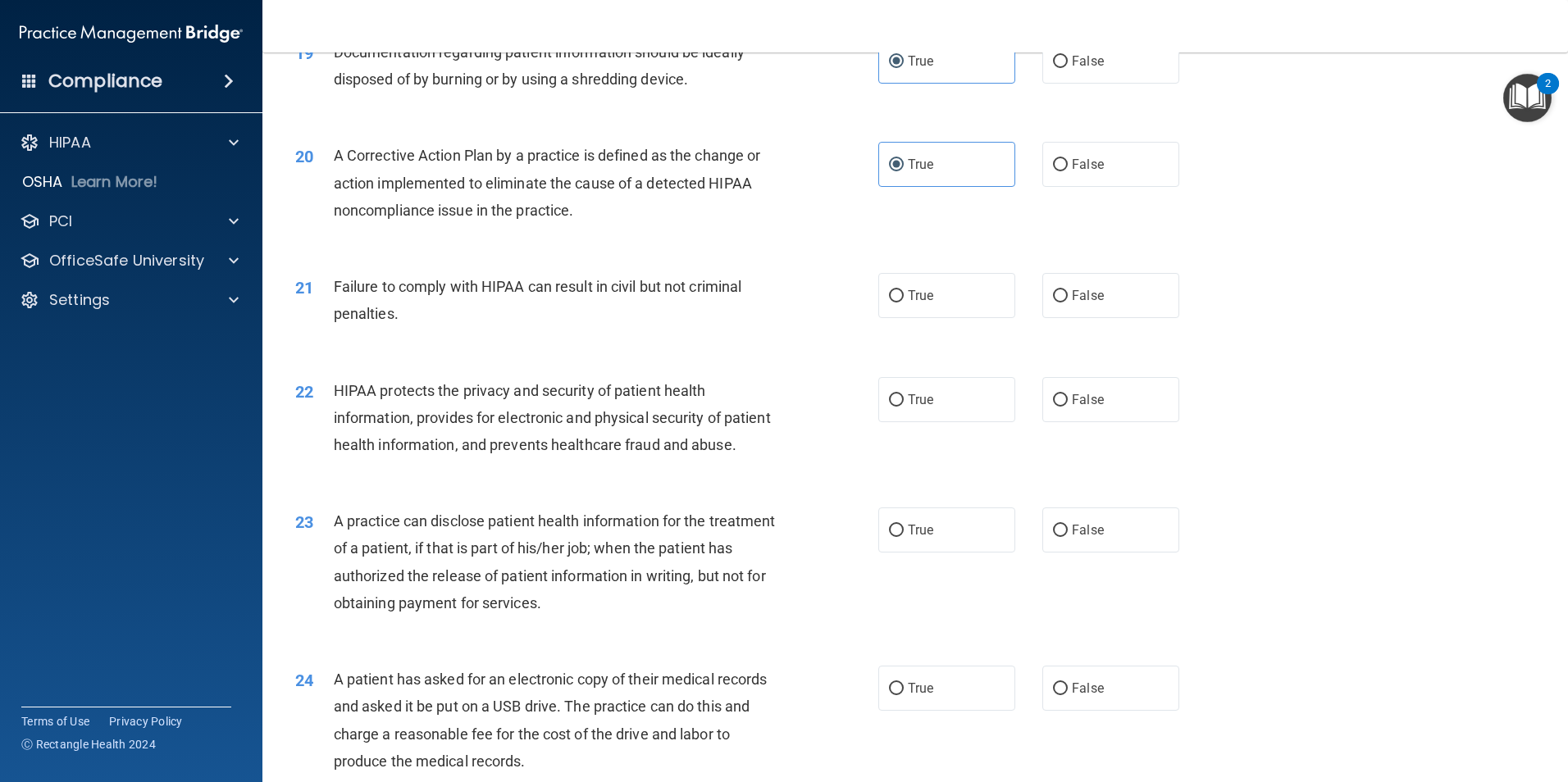
scroll to position [2213, 0]
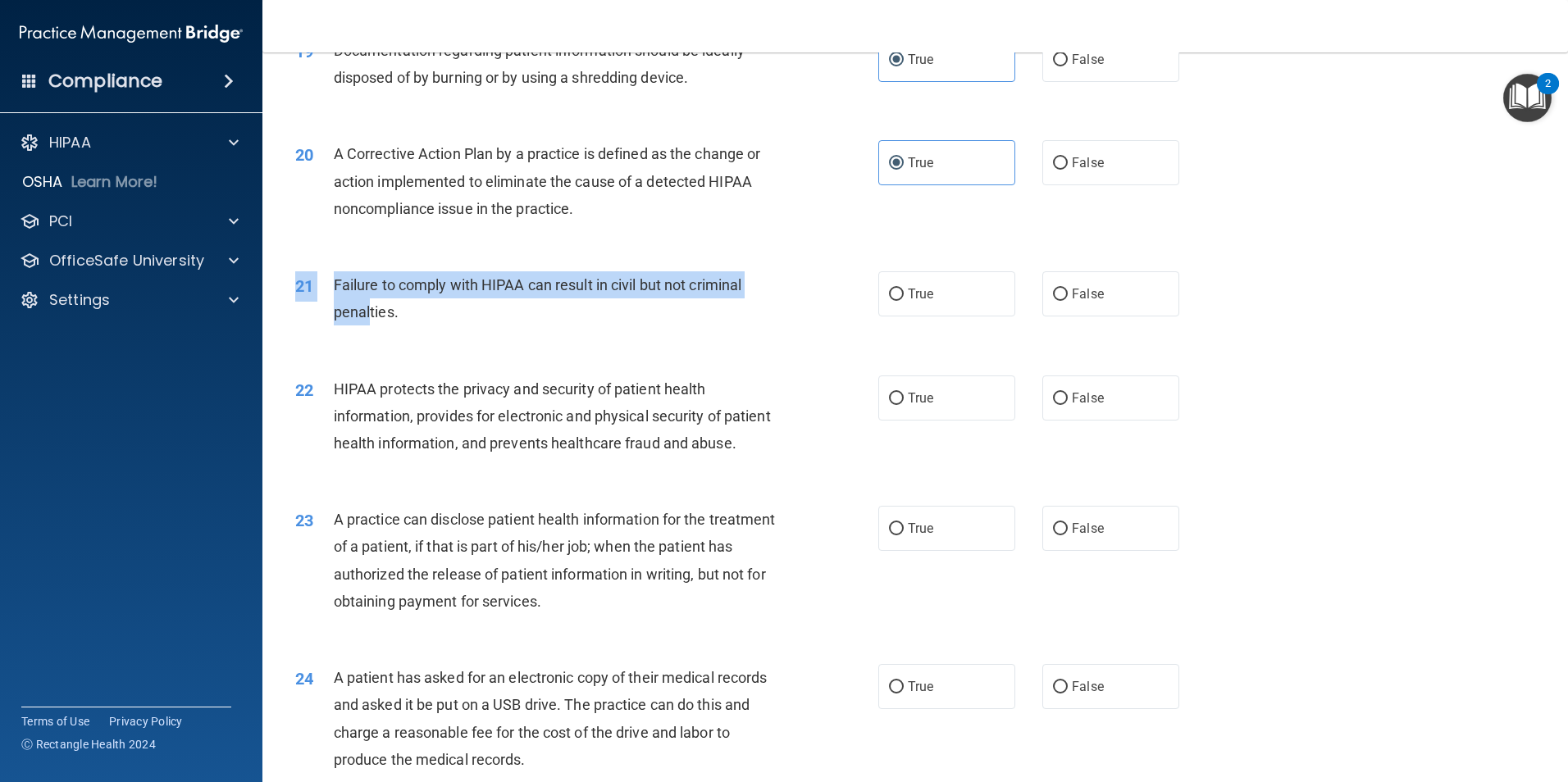
drag, startPoint x: 380, startPoint y: 325, endPoint x: 371, endPoint y: 329, distance: 9.8
click at [371, 329] on div "21 Failure to comply with HIPAA can result in civil but not criminal penalties.…" at bounding box center [915, 303] width 1264 height 104
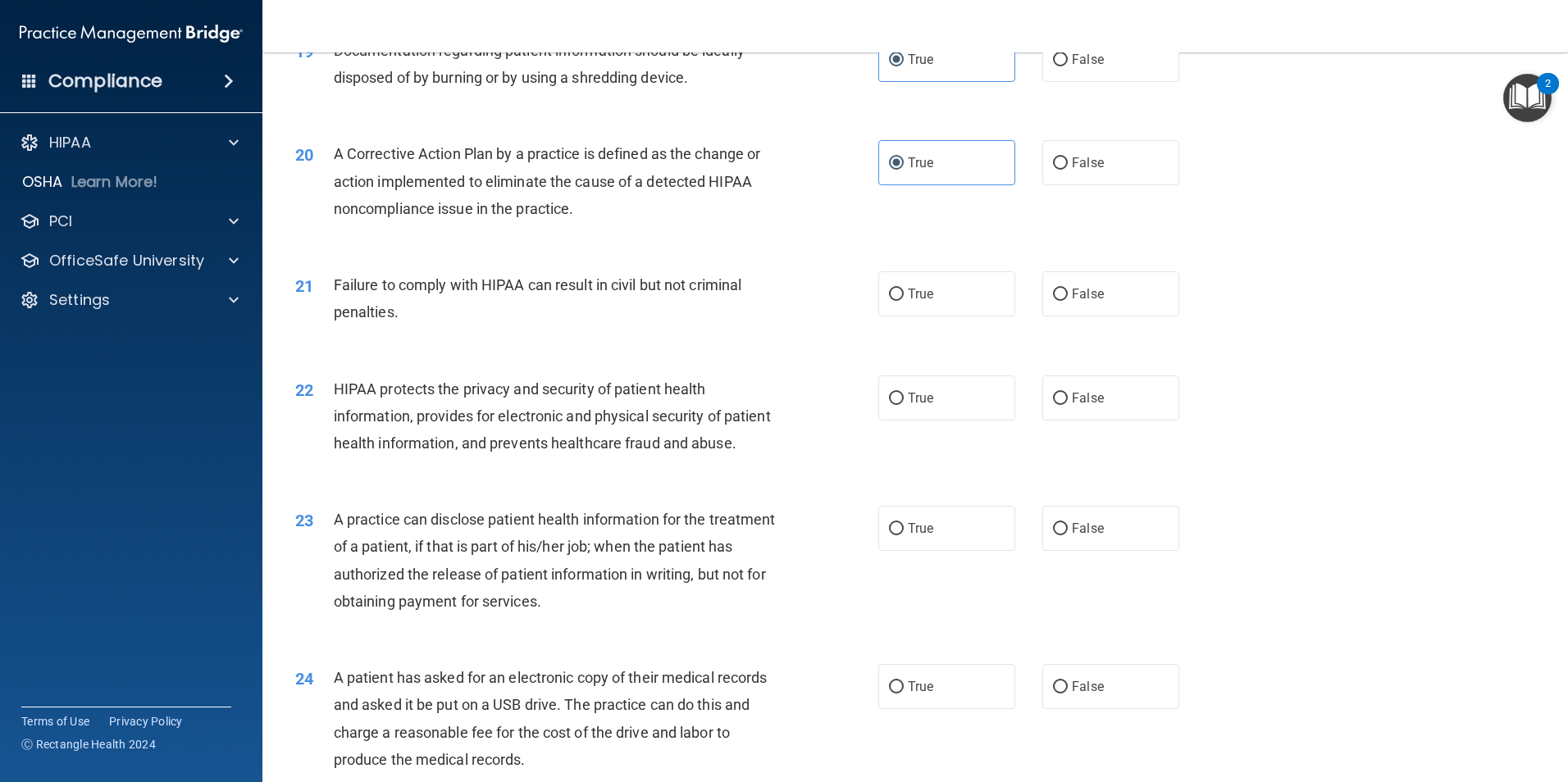
drag, startPoint x: 371, startPoint y: 329, endPoint x: 423, endPoint y: 338, distance: 52.8
click at [423, 325] on div "Failure to comply with HIPAA can result in civil but not criminal penalties." at bounding box center [562, 298] width 456 height 54
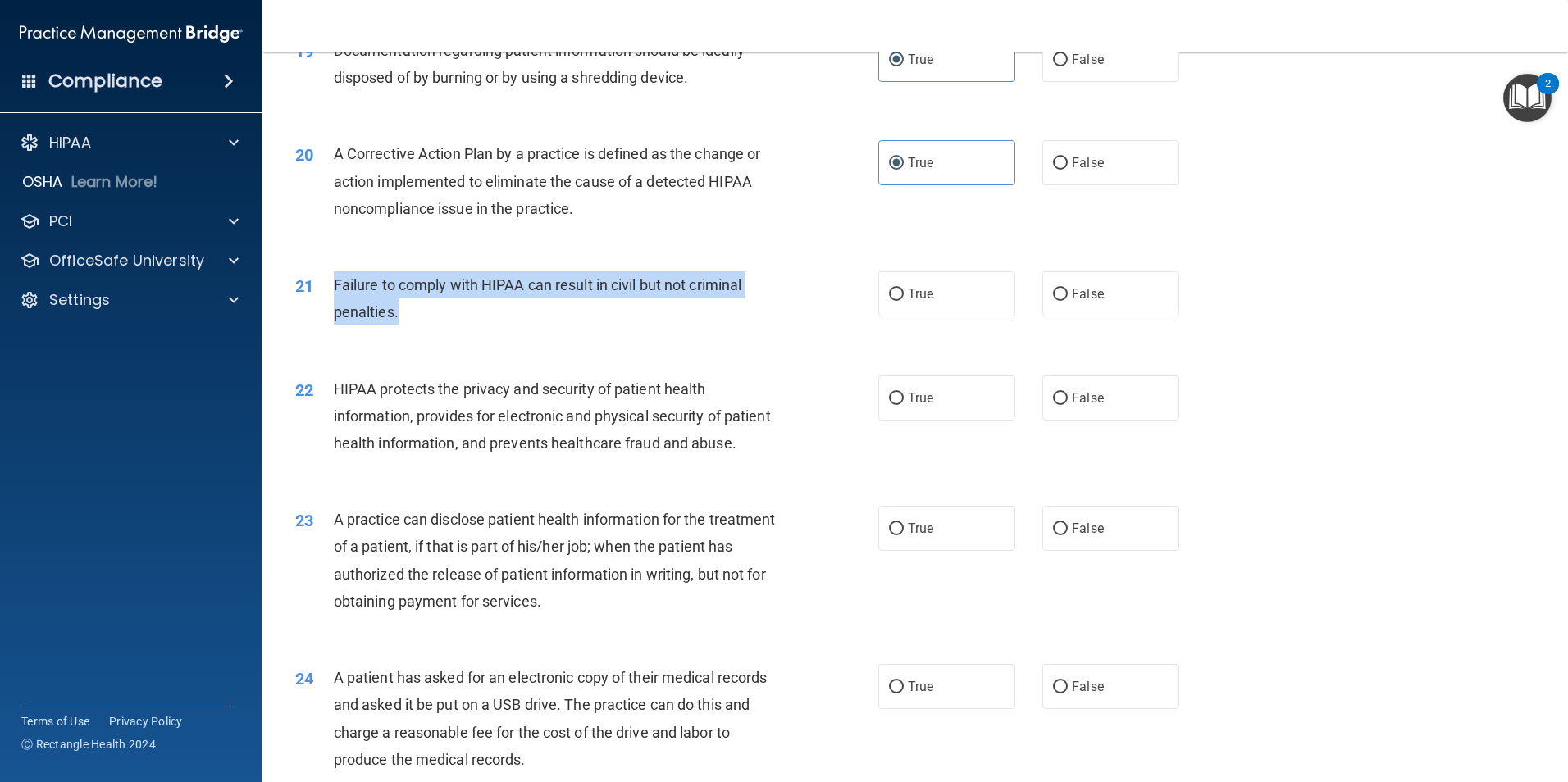
drag, startPoint x: 402, startPoint y: 338, endPoint x: 334, endPoint y: 306, distance: 75.2
click at [334, 306] on div "Failure to comply with HIPAA can result in civil but not criminal penalties." at bounding box center [562, 298] width 456 height 54
click at [1052, 301] on input "False" at bounding box center [1059, 294] width 15 height 12
radio input "true"
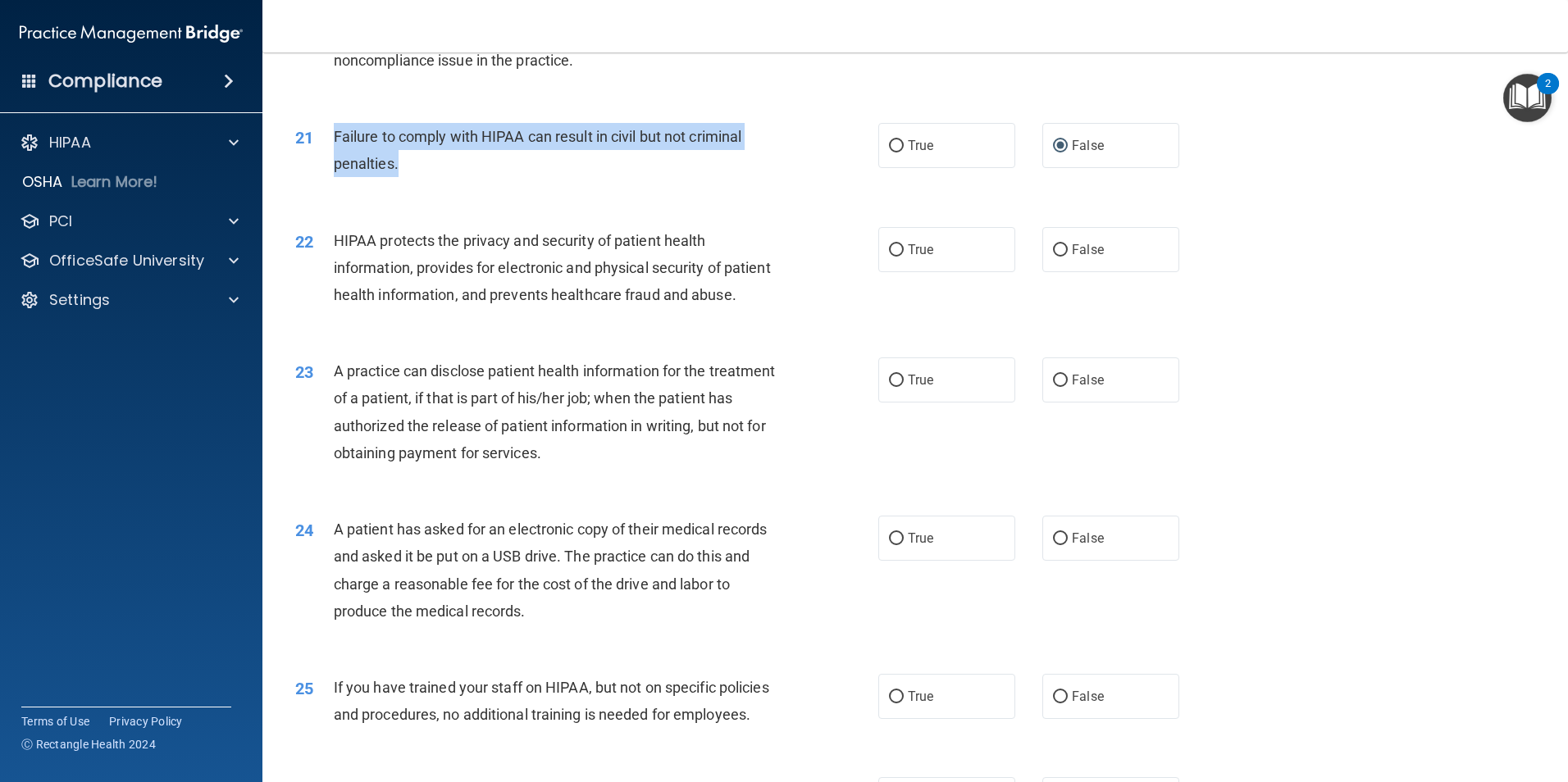
scroll to position [2378, 0]
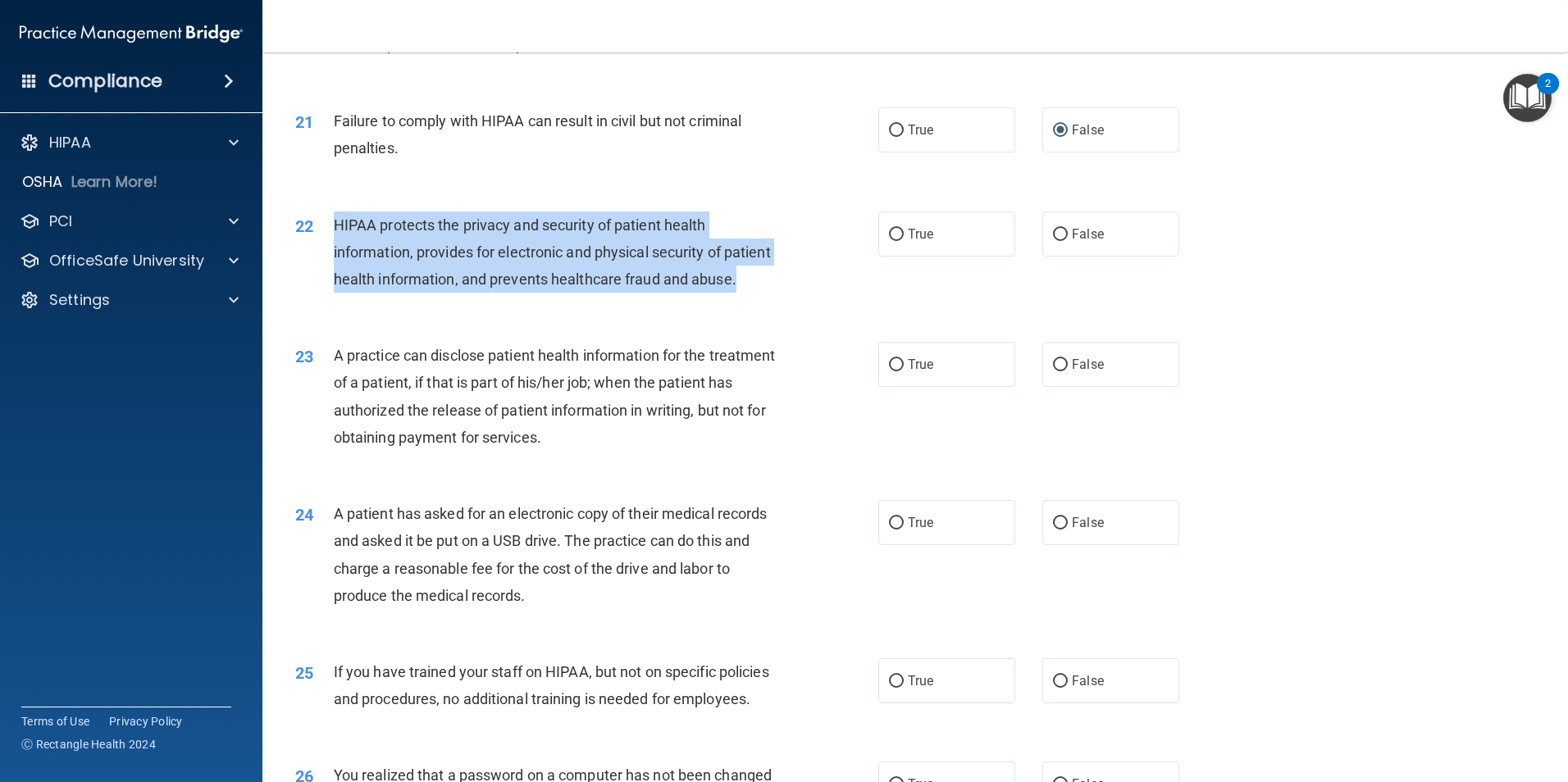
drag, startPoint x: 386, startPoint y: 337, endPoint x: 333, endPoint y: 254, distance: 98.5
click at [334, 254] on div "HIPAA protects the privacy and security of patient health information, provides…" at bounding box center [562, 252] width 456 height 82
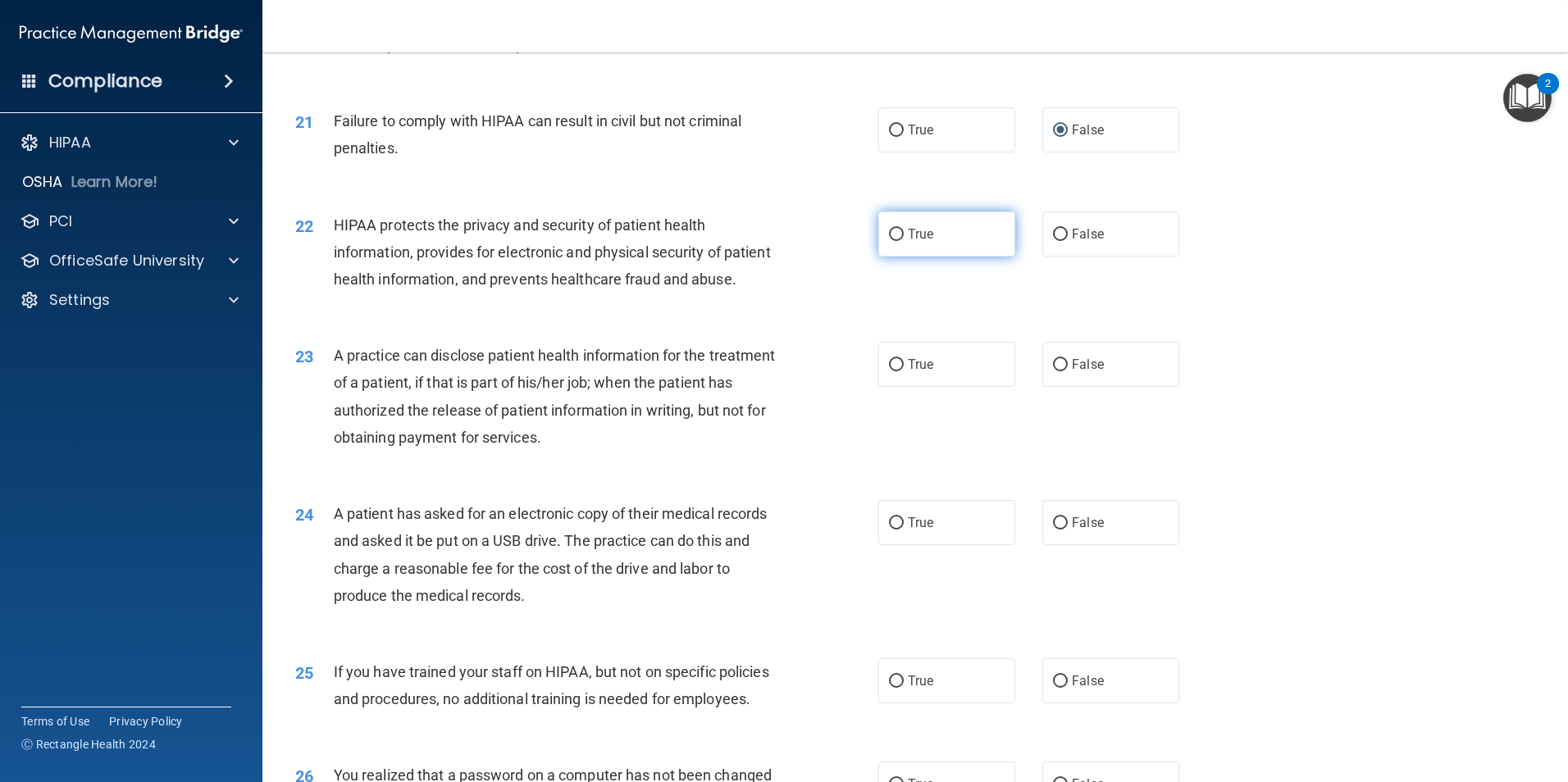
click at [931, 256] on label "True" at bounding box center [946, 233] width 137 height 45
click at [904, 241] on input "True" at bounding box center [896, 234] width 15 height 12
radio input "true"
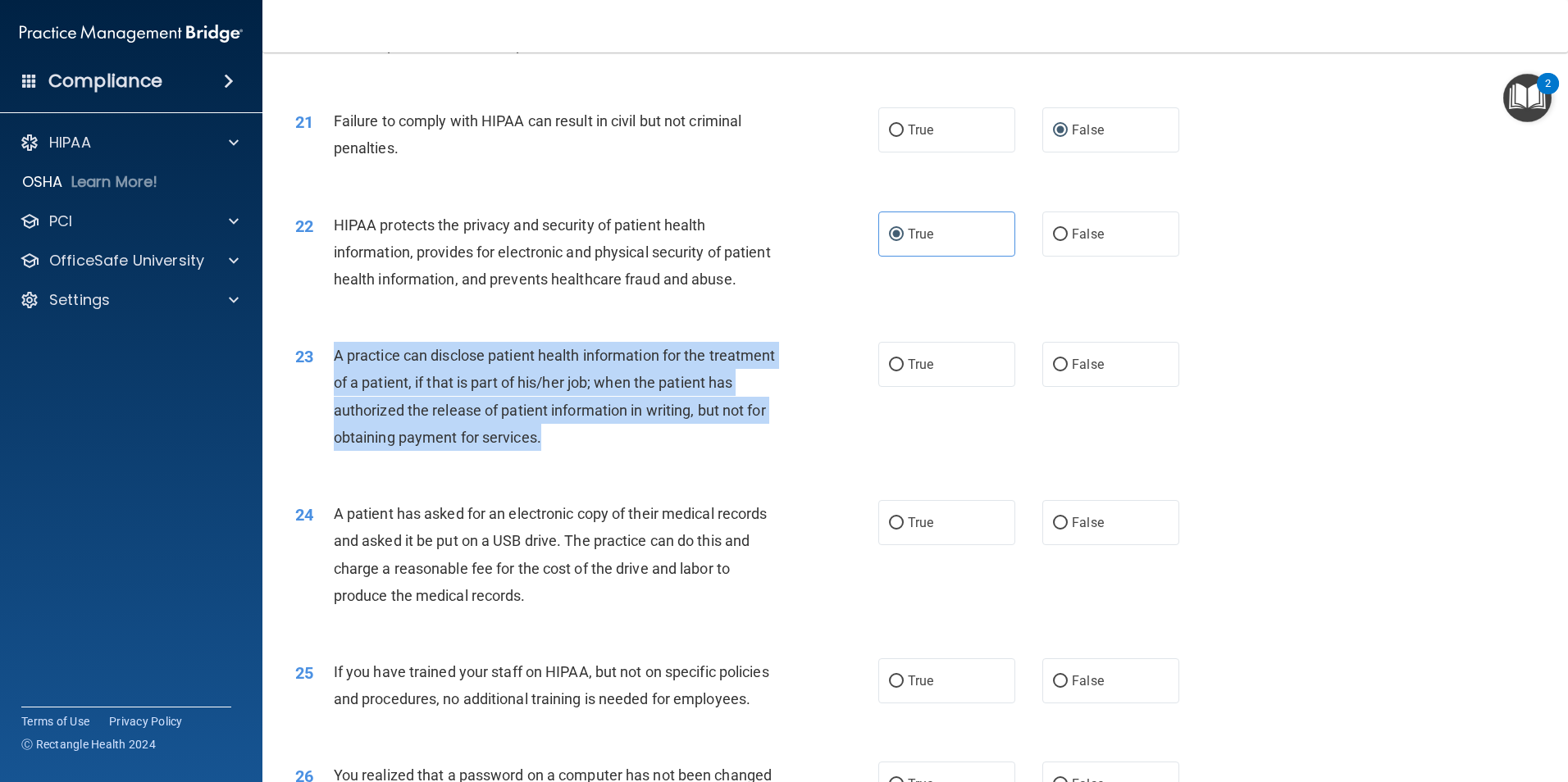
drag, startPoint x: 679, startPoint y: 495, endPoint x: 334, endPoint y: 412, distance: 354.8
click at [334, 412] on div "A practice can disclose patient health information for the treatment of a patie…" at bounding box center [562, 396] width 456 height 109
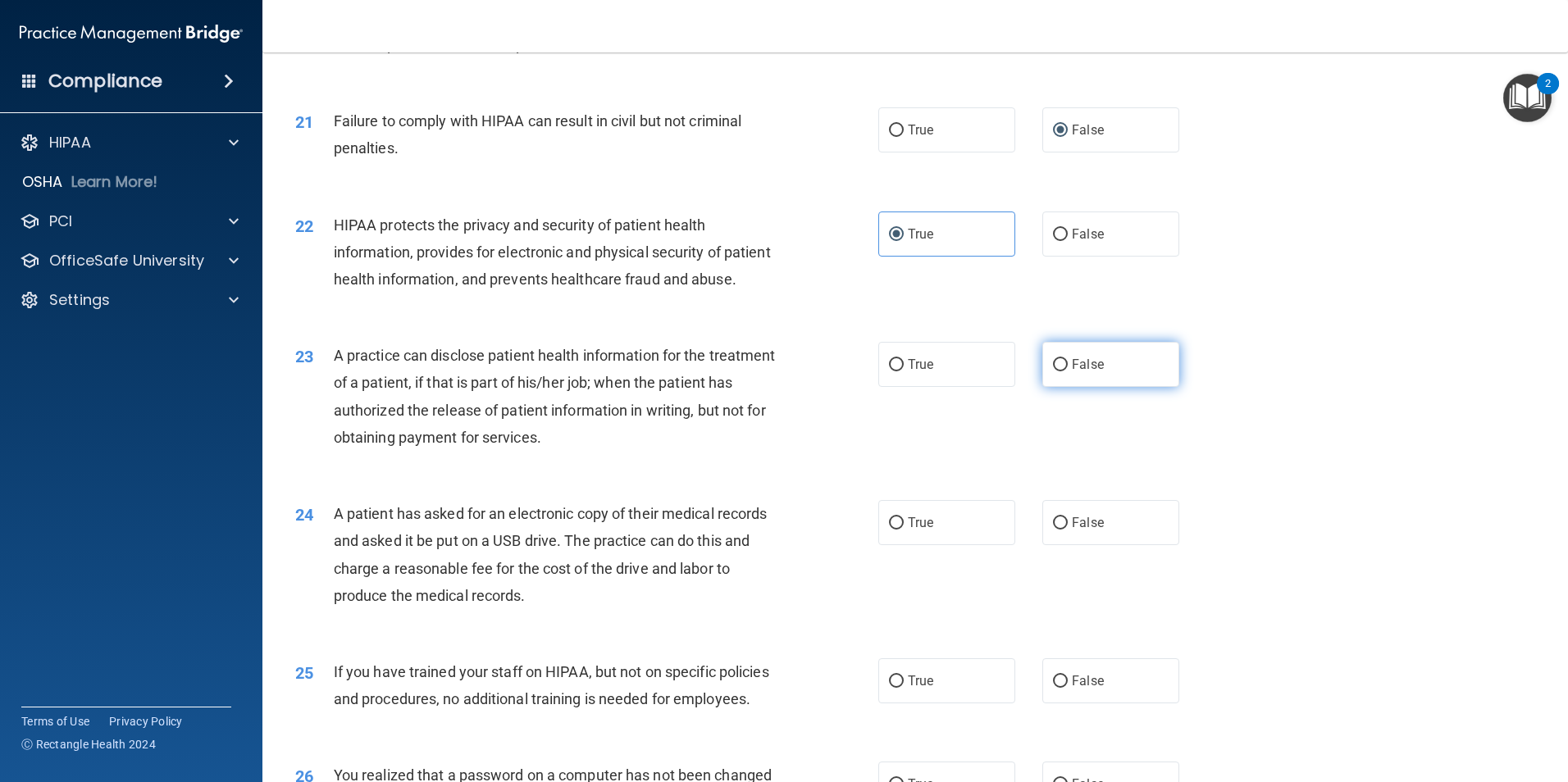
click at [1089, 372] on span "False" at bounding box center [1087, 365] width 32 height 16
click at [1067, 371] on input "False" at bounding box center [1059, 365] width 15 height 12
radio input "true"
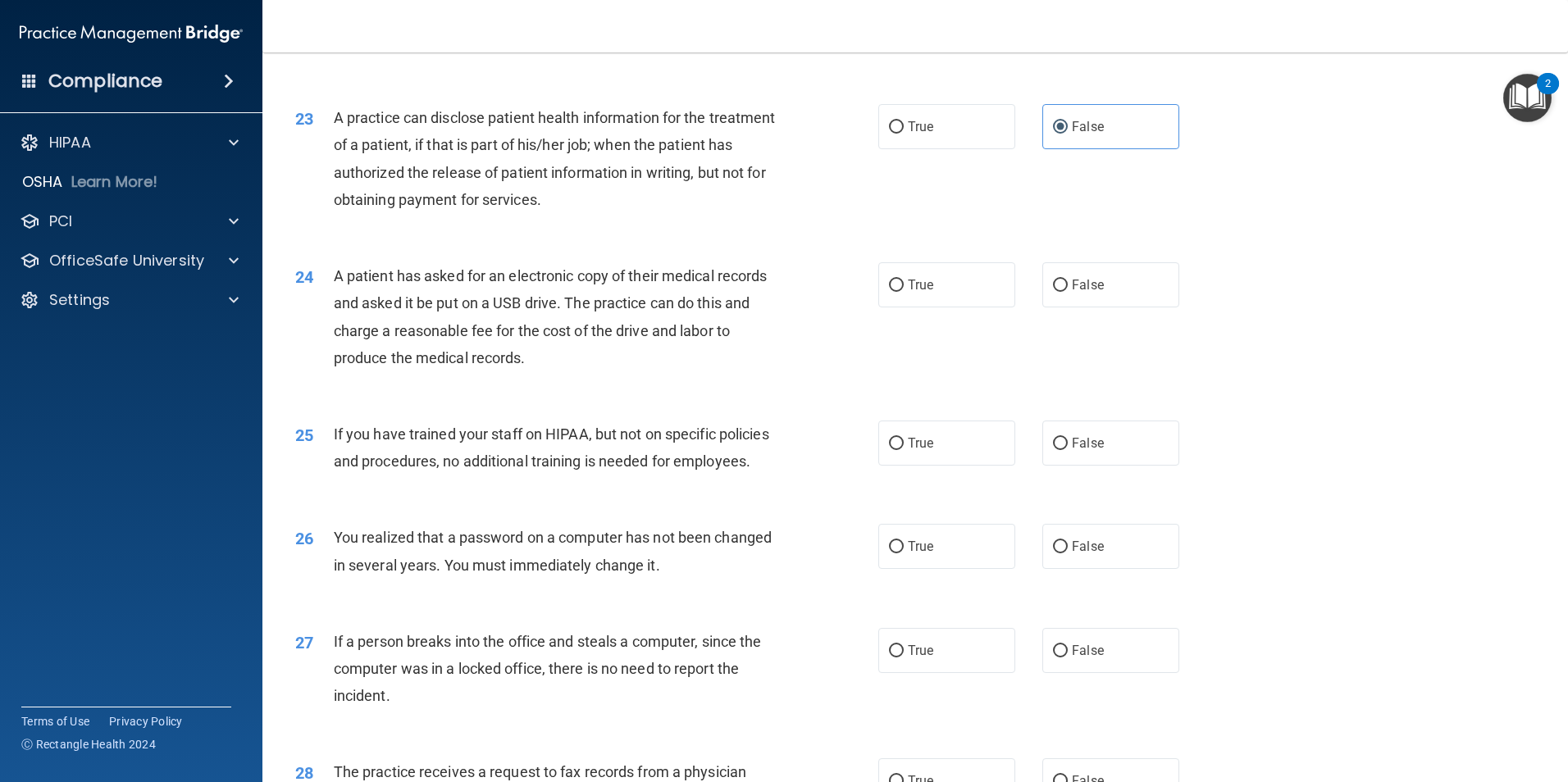
scroll to position [2623, 0]
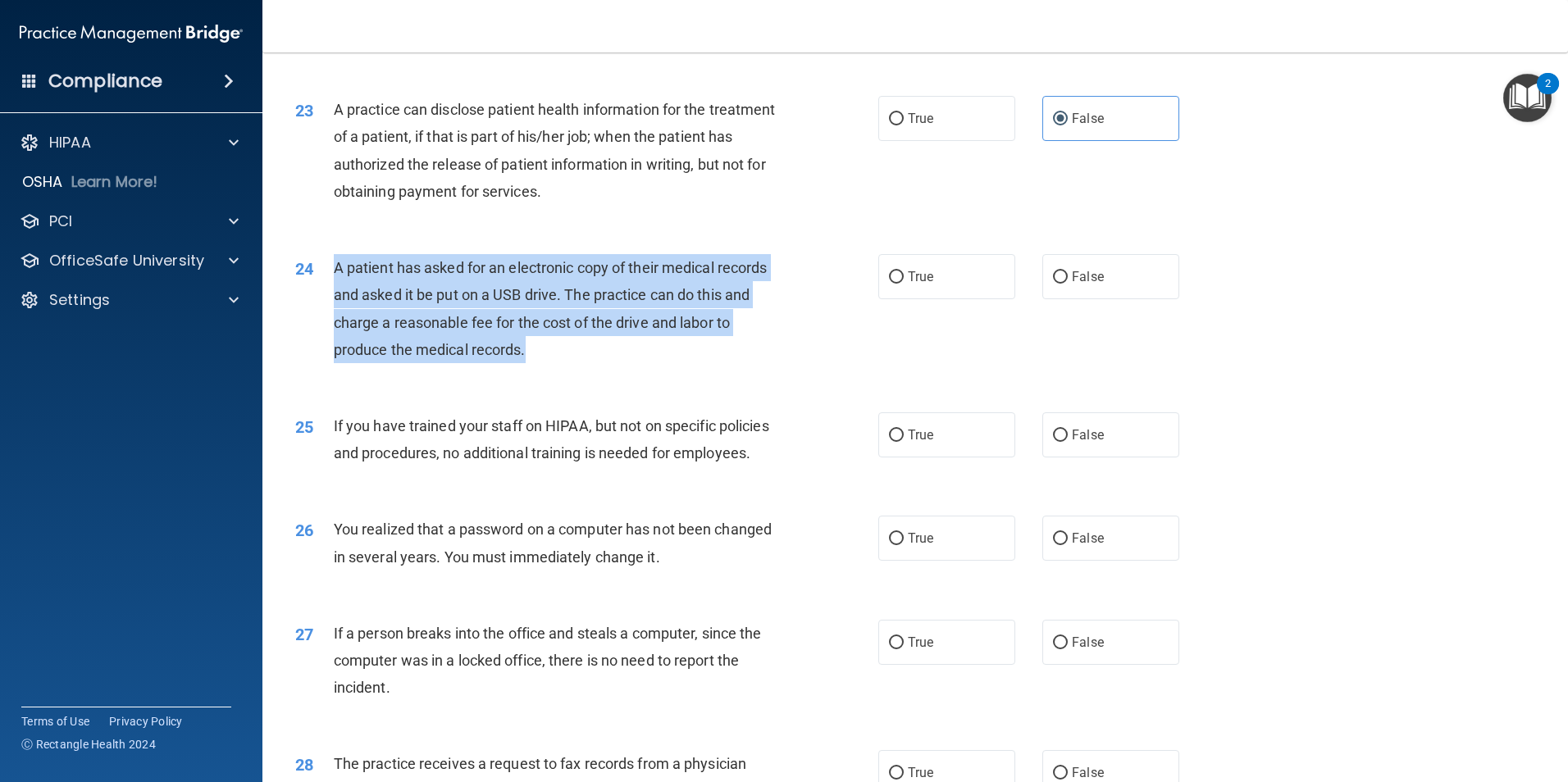
drag, startPoint x: 554, startPoint y: 398, endPoint x: 325, endPoint y: 328, distance: 239.5
click at [325, 328] on div "24 A patient has asked for an electronic copy of their medical records and aske…" at bounding box center [587, 313] width 632 height 118
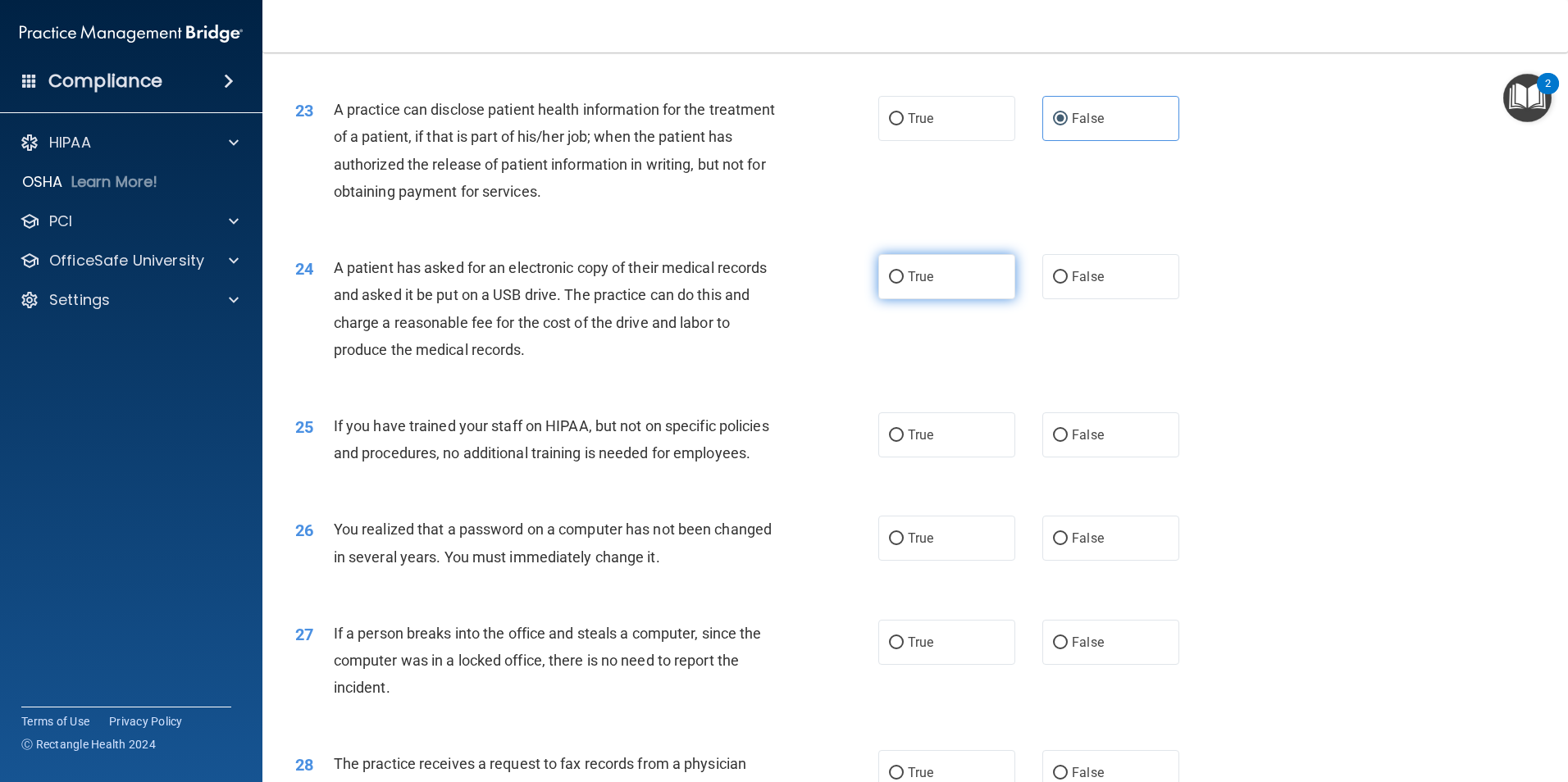
click at [922, 284] on span "True" at bounding box center [920, 277] width 25 height 16
click at [904, 283] on input "True" at bounding box center [896, 277] width 15 height 12
radio input "true"
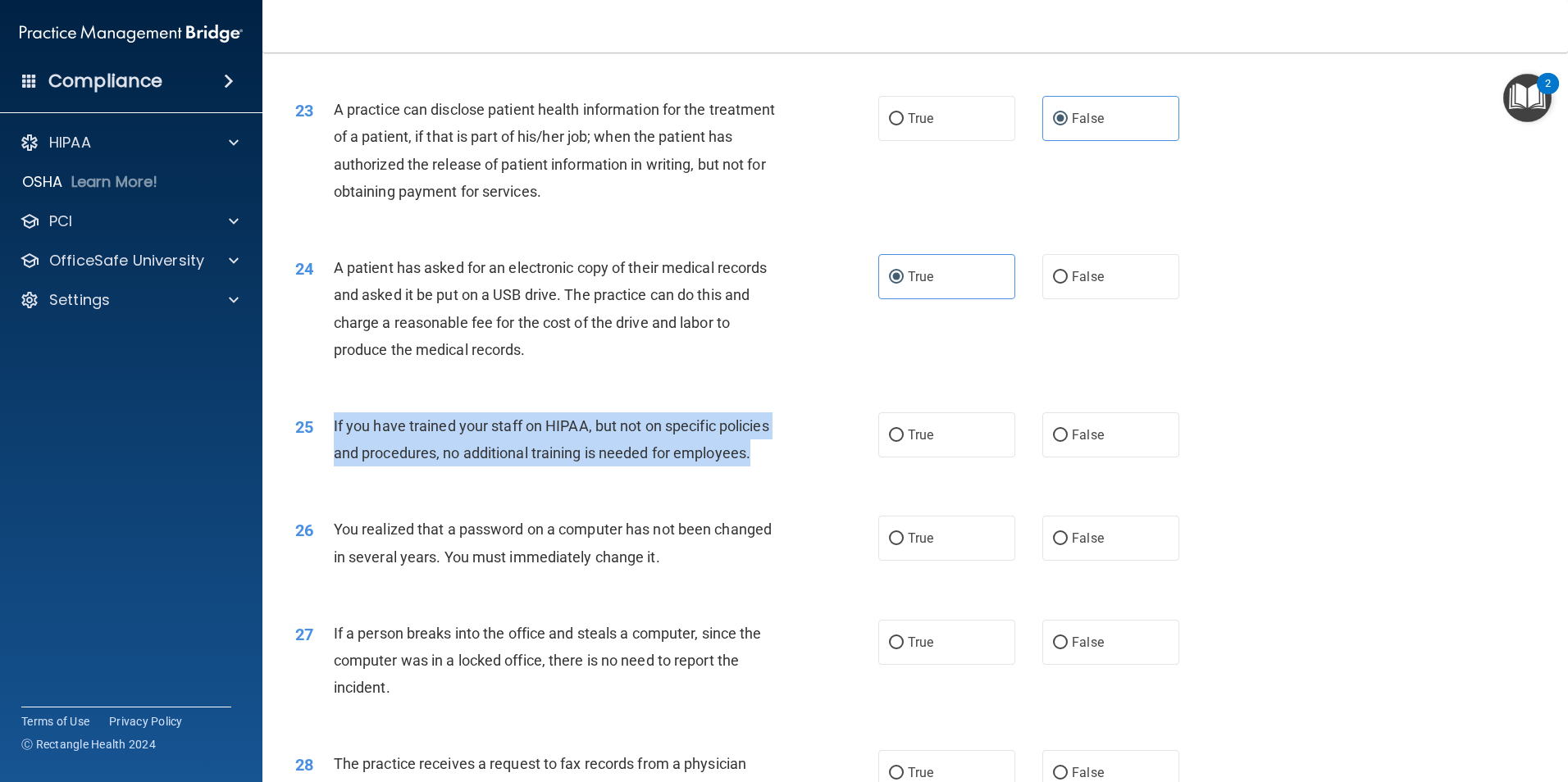
drag, startPoint x: 437, startPoint y: 537, endPoint x: 331, endPoint y: 482, distance: 119.4
click at [331, 475] on div "25 If you have trained your staff on HIPAA, but not on specific policies and pr…" at bounding box center [587, 443] width 632 height 62
click at [1052, 442] on input "False" at bounding box center [1059, 436] width 15 height 12
radio input "true"
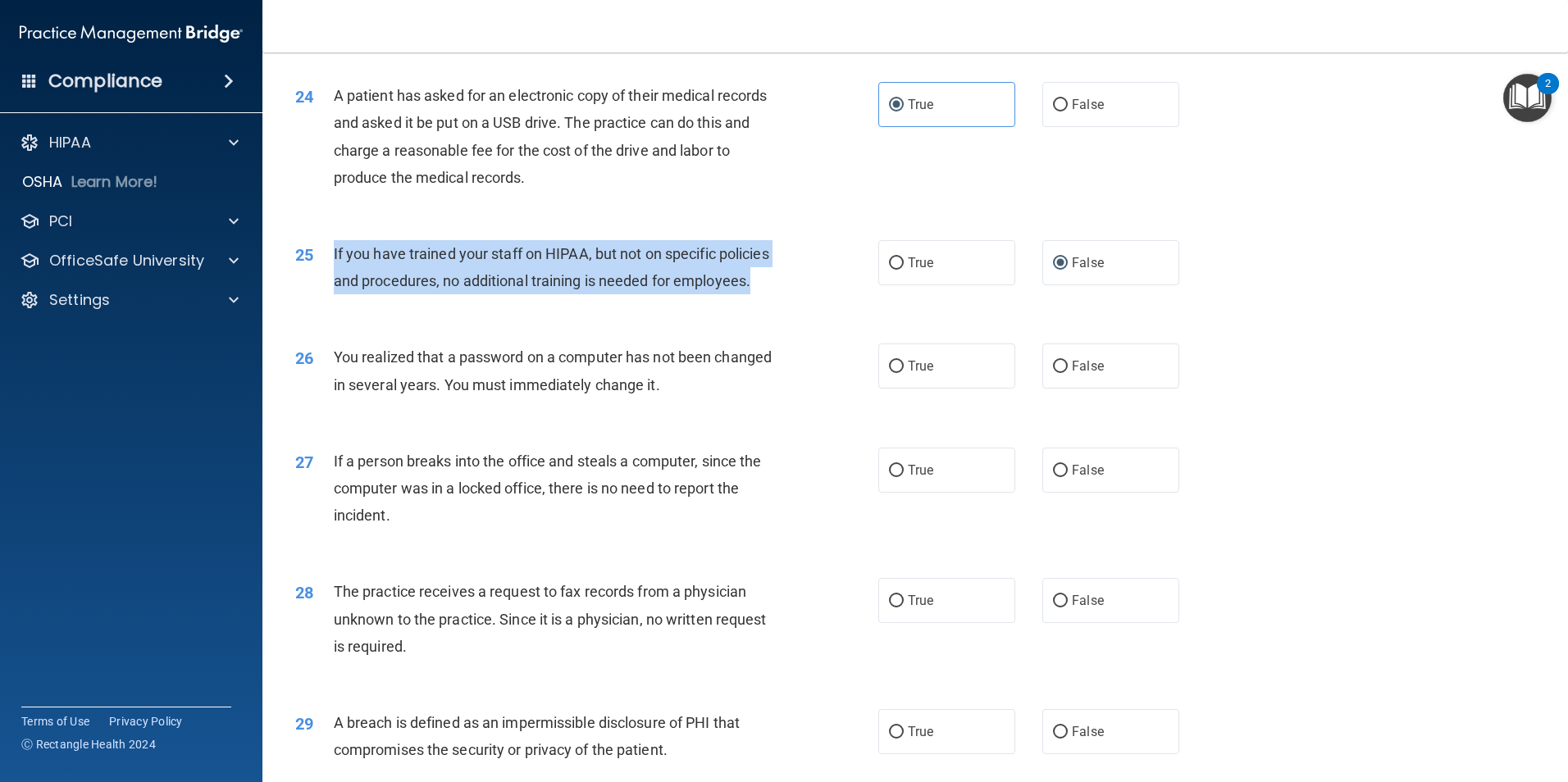
scroll to position [2870, 0]
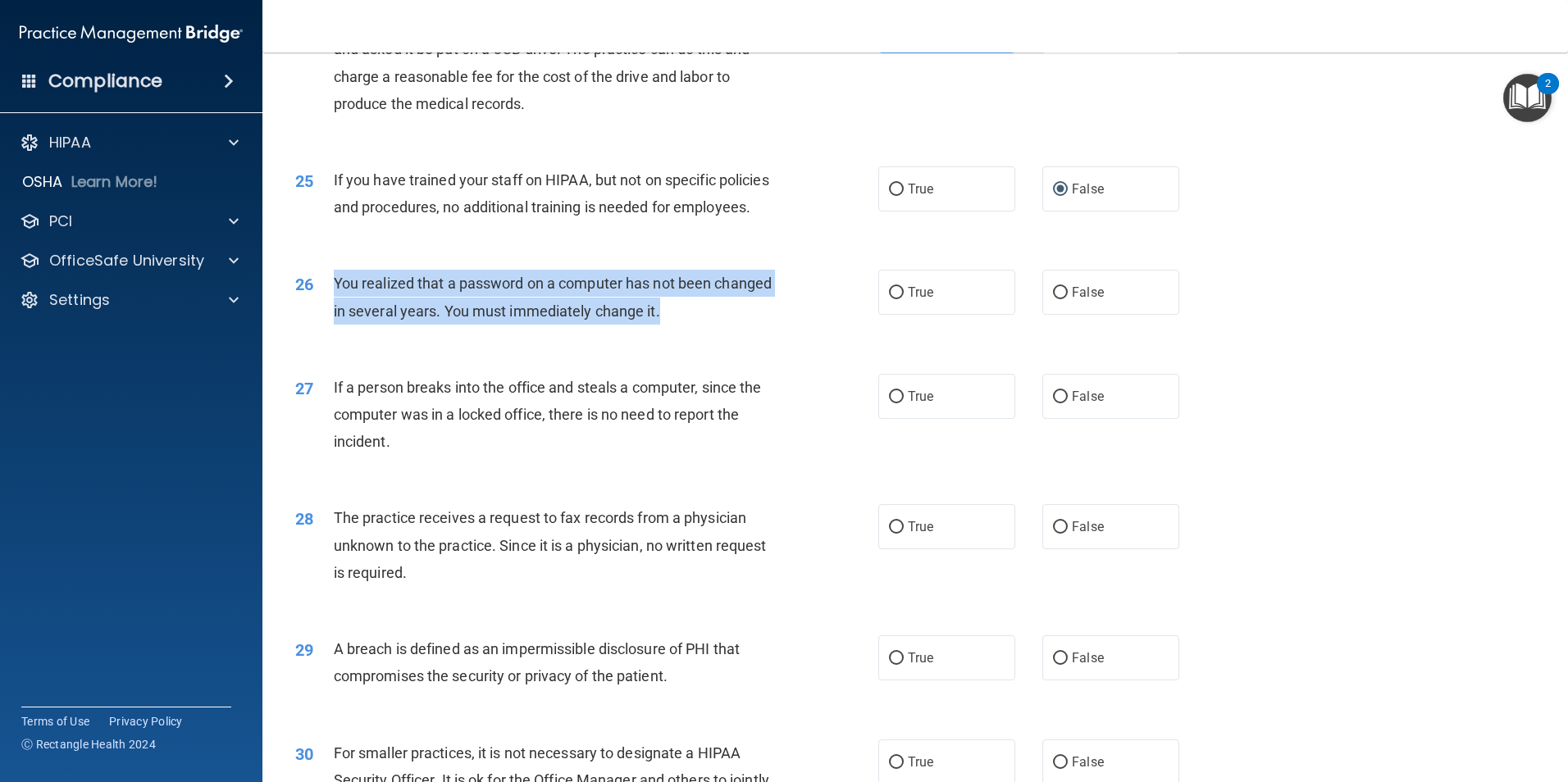
drag, startPoint x: 727, startPoint y: 395, endPoint x: 330, endPoint y: 374, distance: 397.6
click at [330, 332] on div "26 You realized that a password on a computer has not been changed in several y…" at bounding box center [587, 300] width 632 height 62
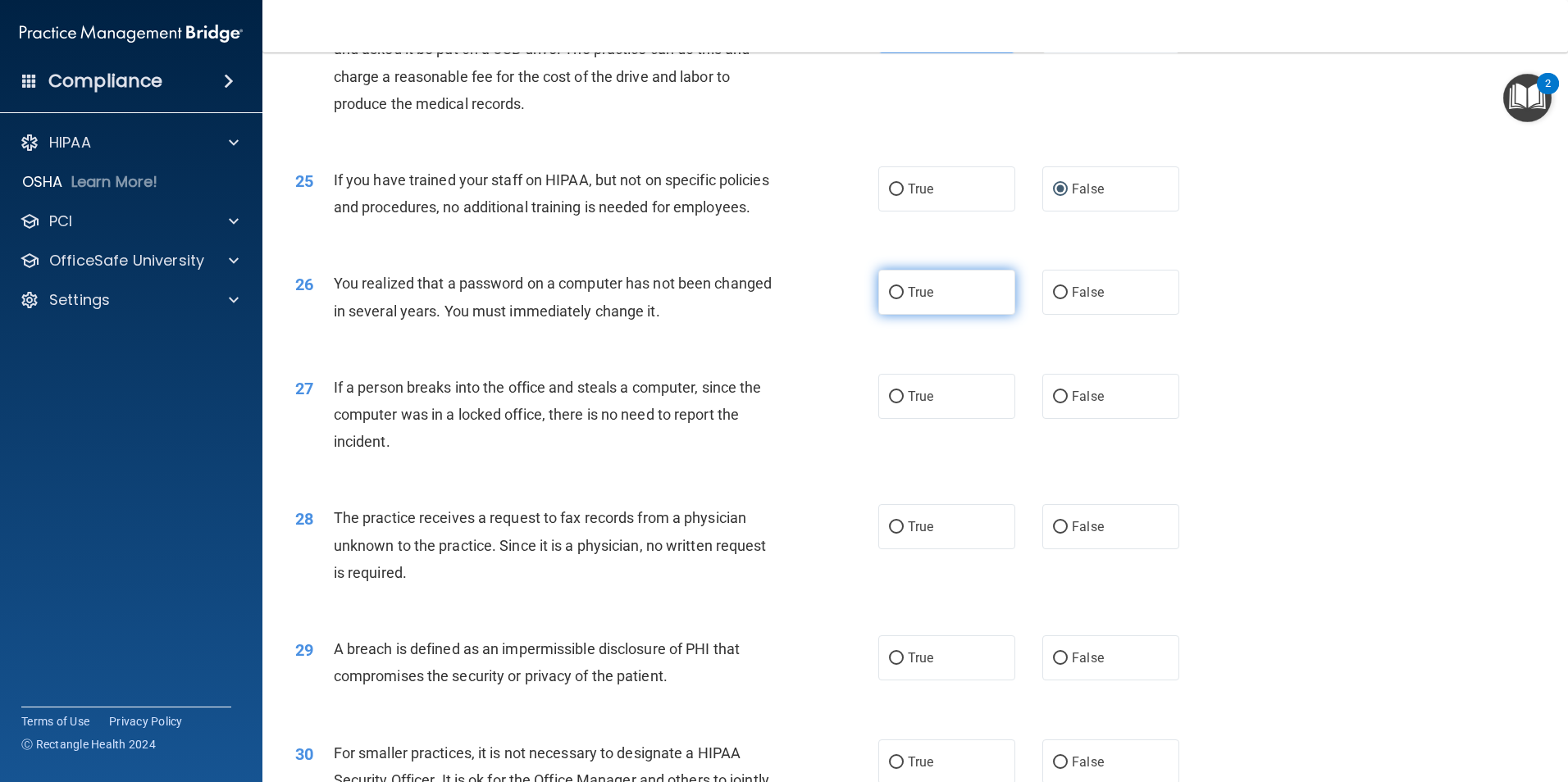
click at [913, 300] on span "True" at bounding box center [920, 292] width 25 height 16
click at [904, 299] on input "True" at bounding box center [896, 293] width 15 height 12
radio input "true"
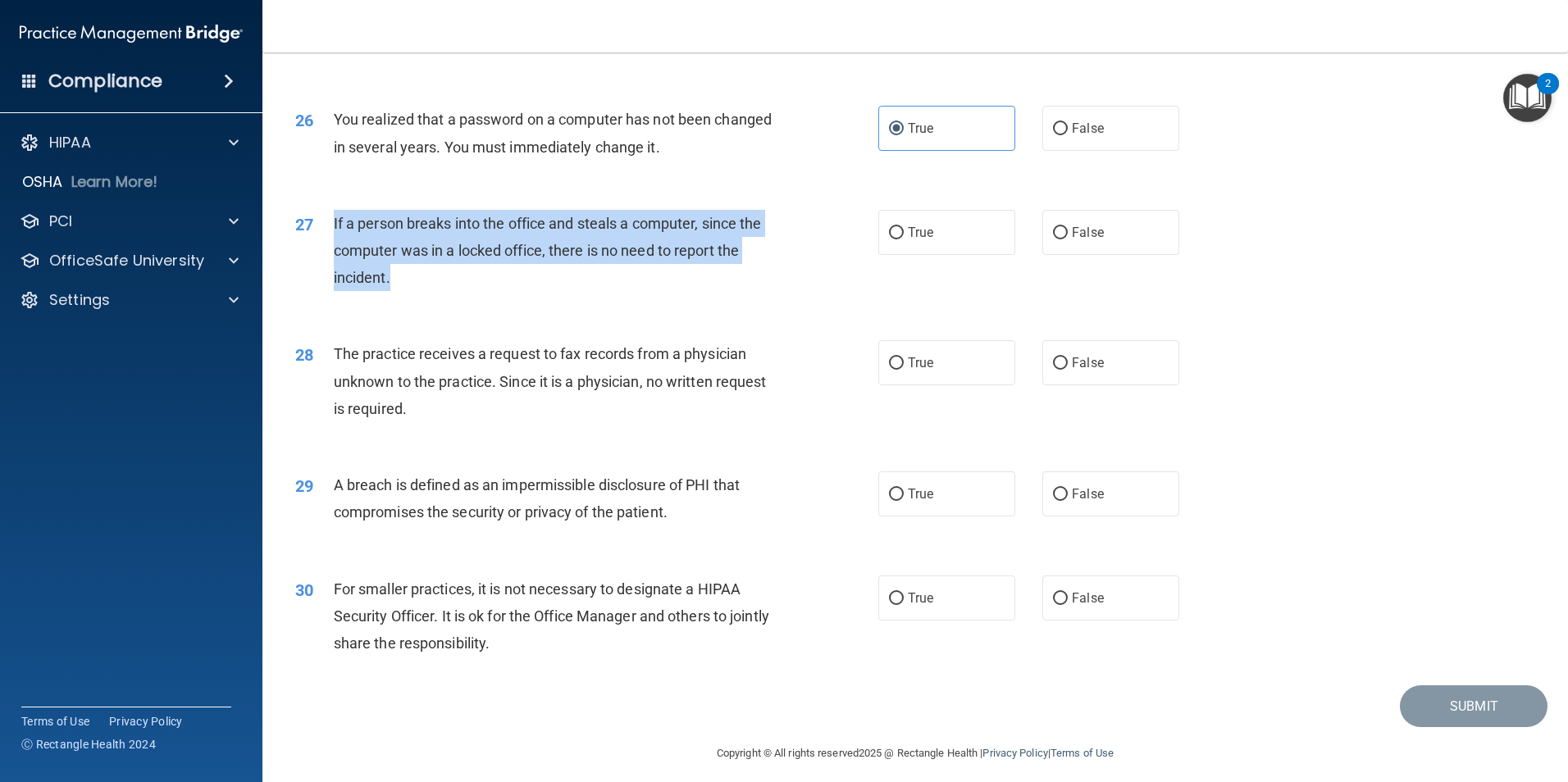
drag, startPoint x: 429, startPoint y: 362, endPoint x: 321, endPoint y: 298, distance: 125.5
click at [321, 298] on div "27 If a person breaks into the office and steals a computer, since the computer…" at bounding box center [587, 254] width 632 height 90
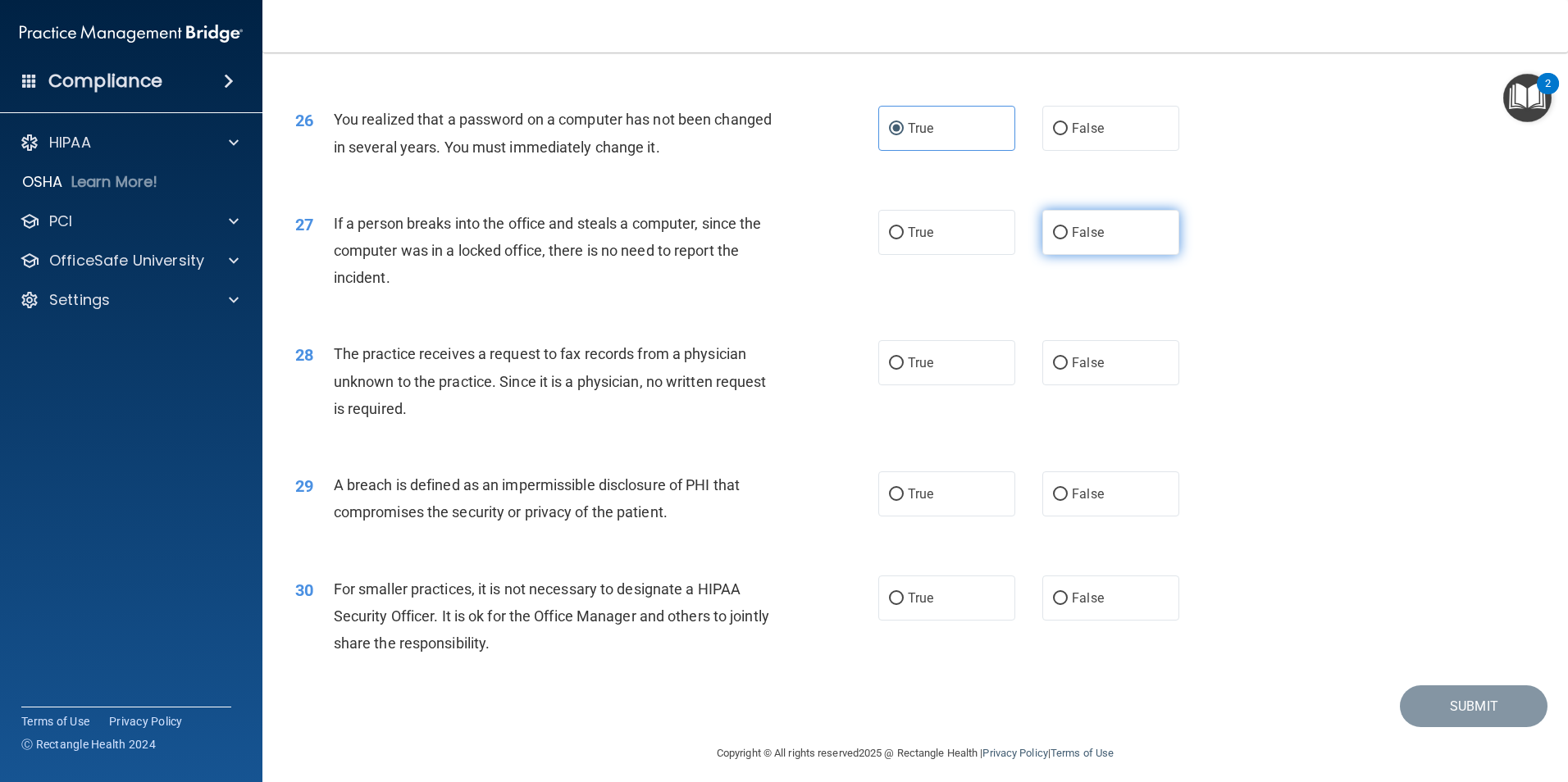
click at [1052, 255] on label "False" at bounding box center [1110, 231] width 137 height 45
click at [1052, 239] on input "False" at bounding box center [1059, 233] width 15 height 12
radio input "true"
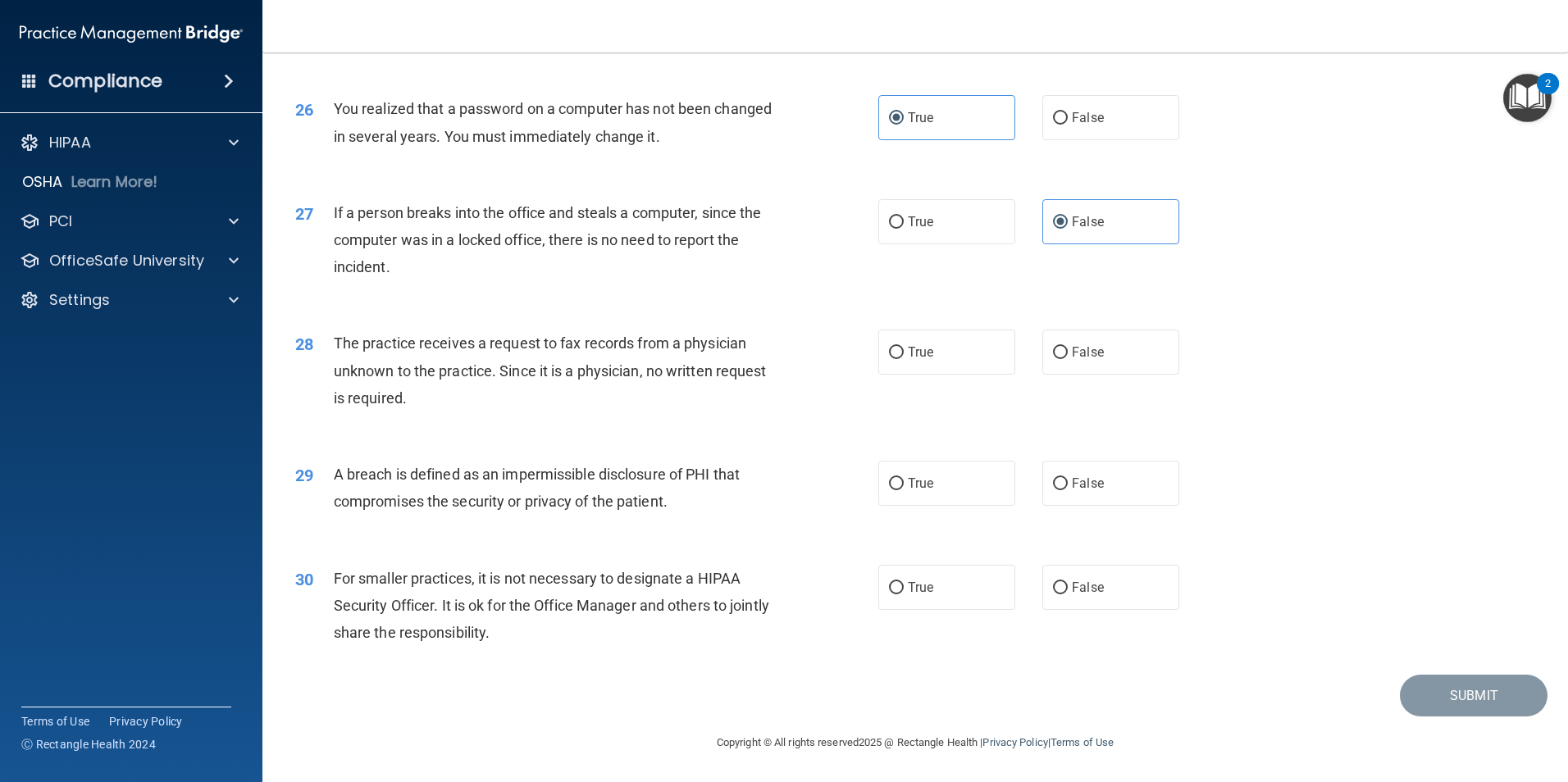
scroll to position [3125, 0]
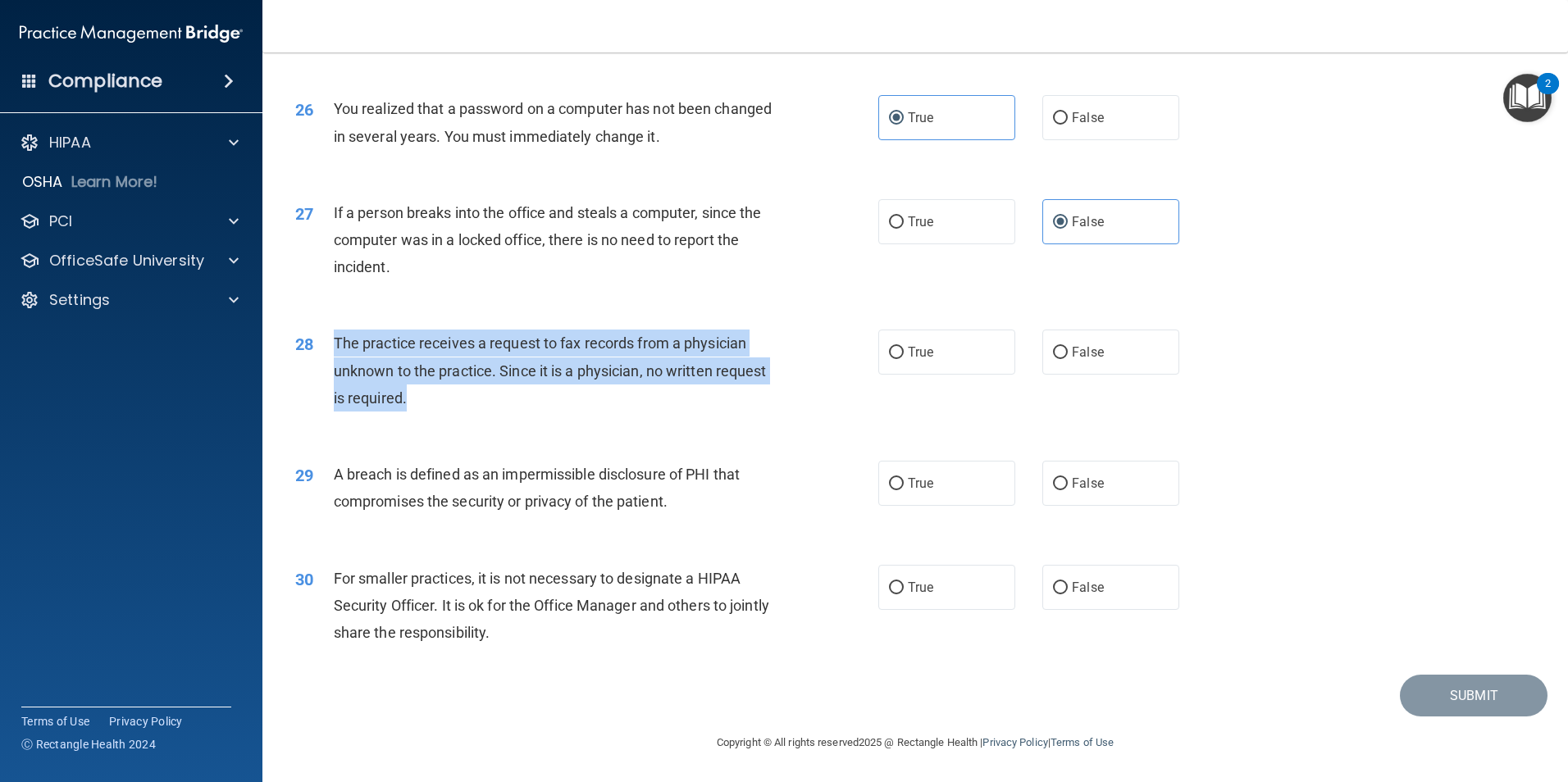
drag, startPoint x: 410, startPoint y: 403, endPoint x: 335, endPoint y: 338, distance: 99.2
click at [335, 338] on div "The practice receives a request to fax records from a physician unknown to the …" at bounding box center [562, 370] width 456 height 82
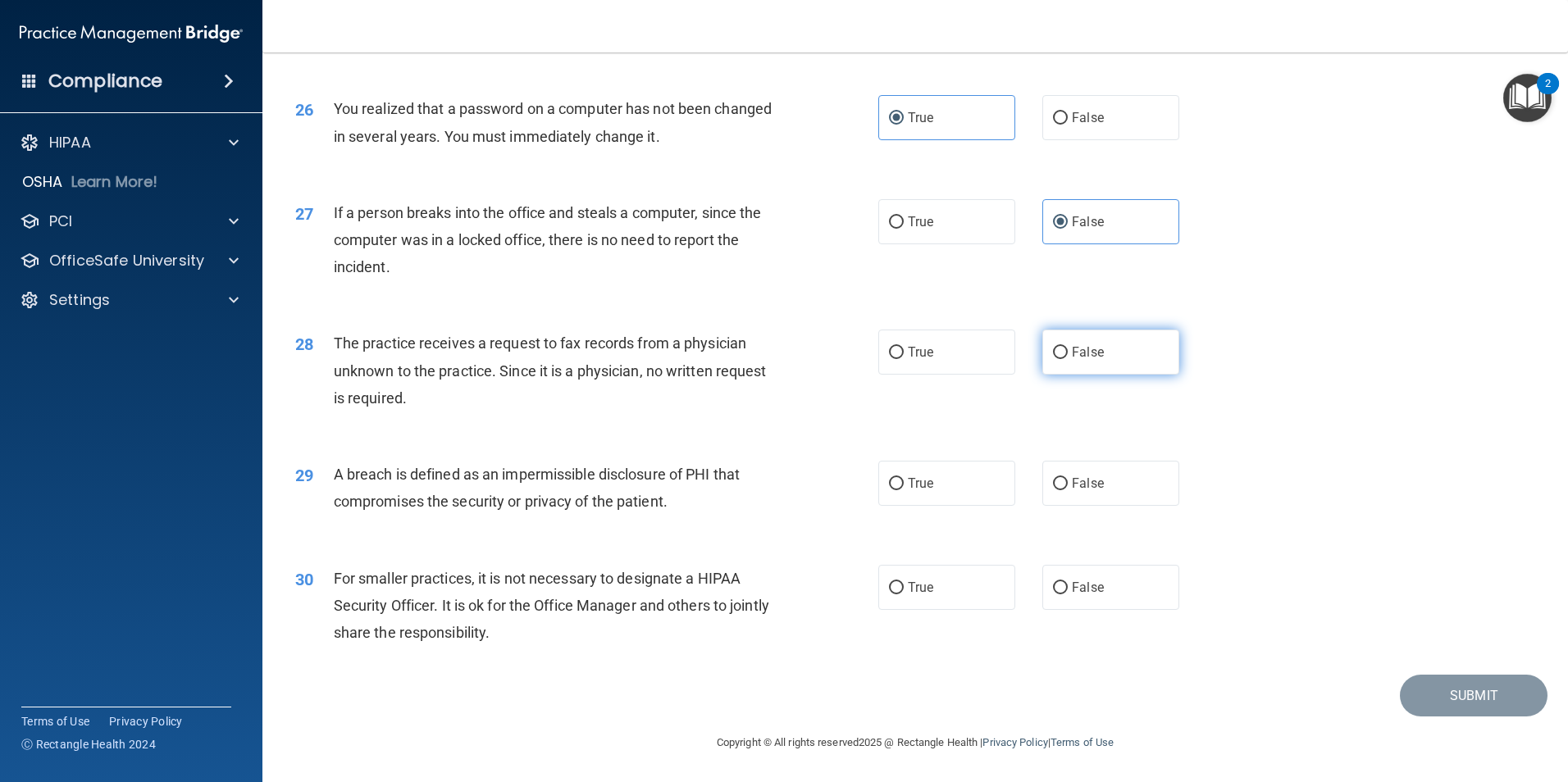
click at [1071, 360] on span "False" at bounding box center [1087, 352] width 32 height 16
click at [1064, 359] on input "False" at bounding box center [1059, 353] width 15 height 12
radio input "true"
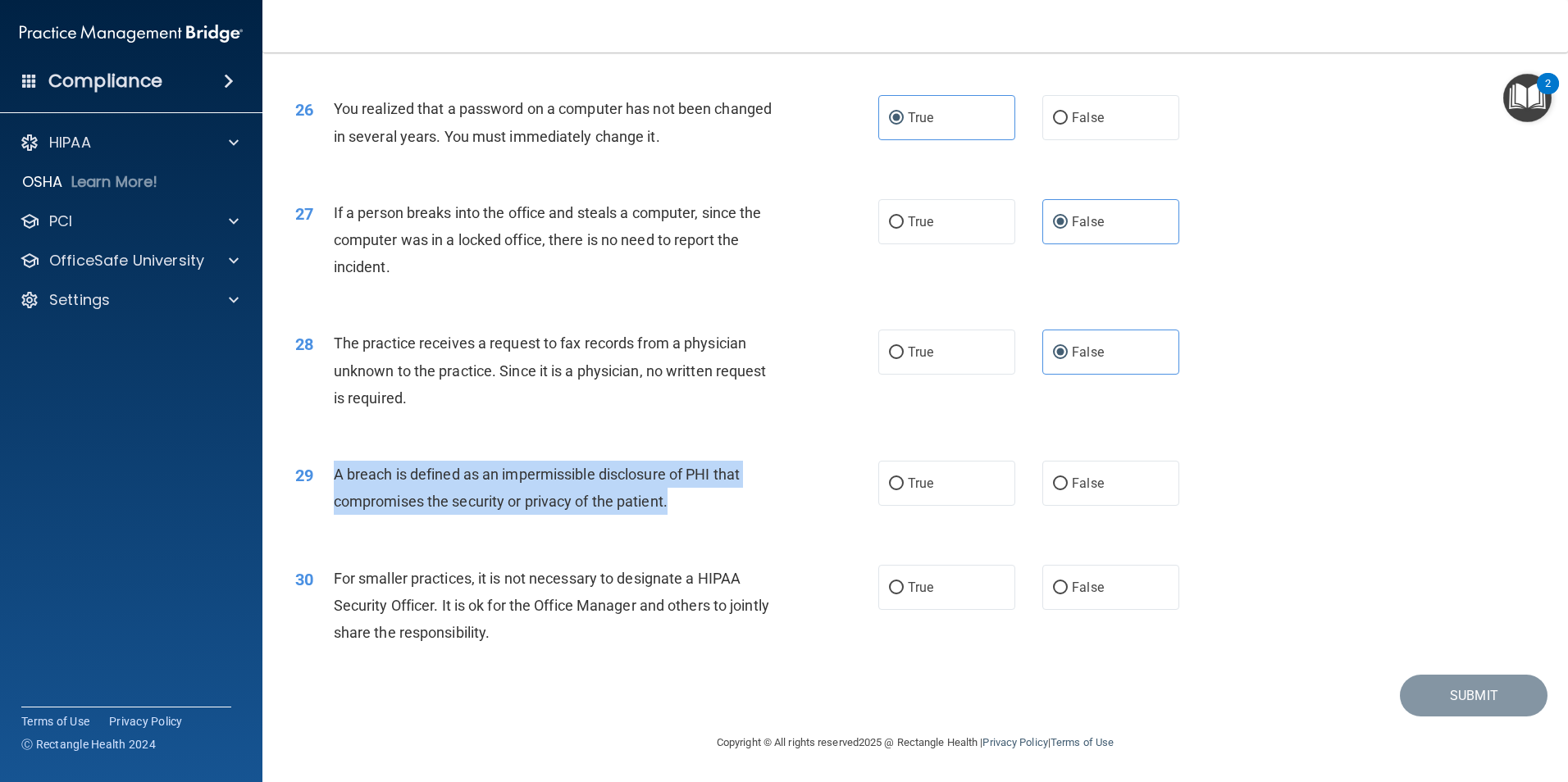
drag, startPoint x: 556, startPoint y: 498, endPoint x: 332, endPoint y: 470, distance: 225.7
click at [332, 470] on div "29 A breach is defined as an impermissible disclosure of PHI that compromises t…" at bounding box center [587, 492] width 632 height 62
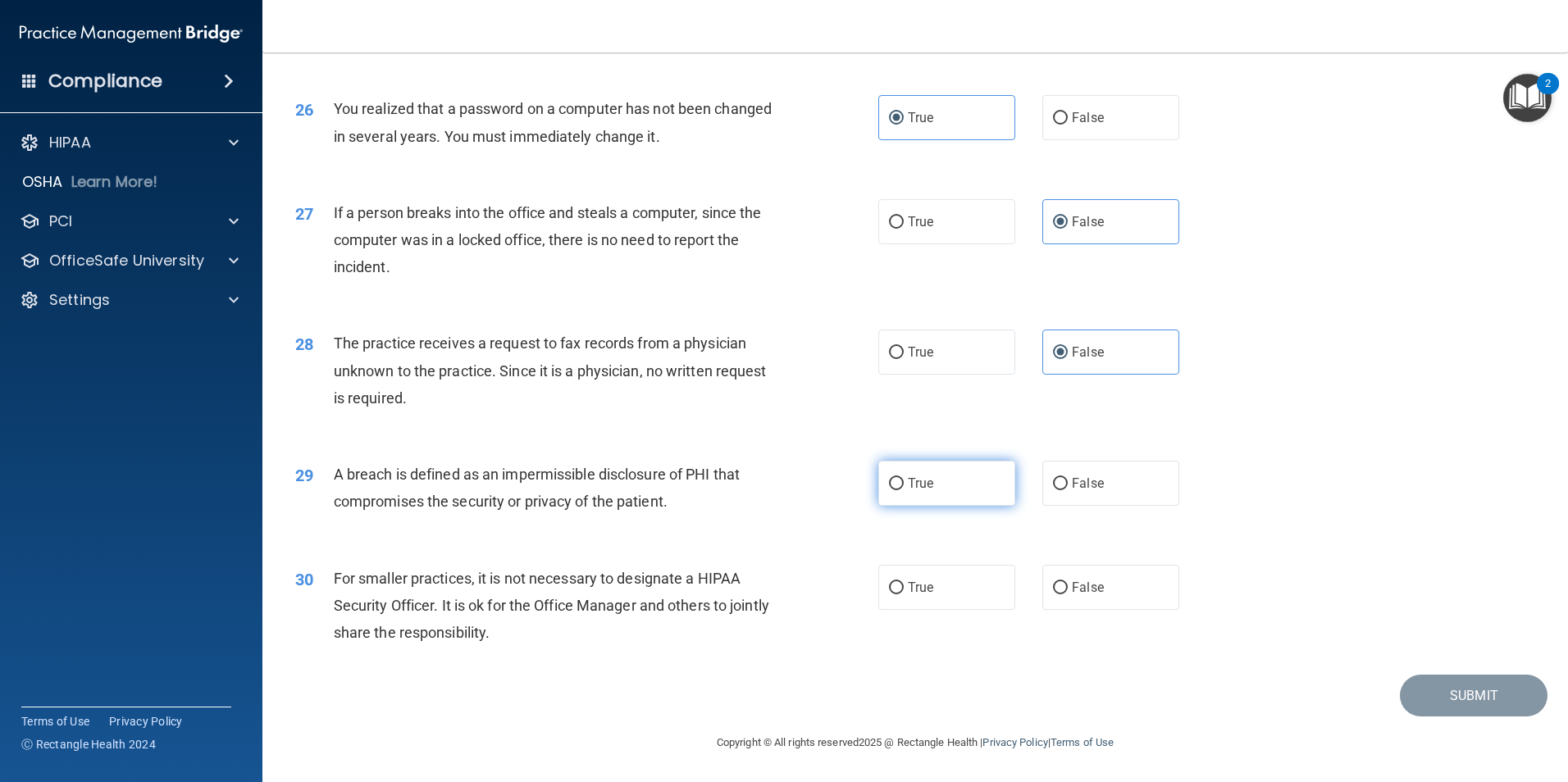
click at [914, 485] on span "True" at bounding box center [920, 484] width 25 height 16
click at [904, 485] on input "True" at bounding box center [896, 484] width 15 height 12
radio input "true"
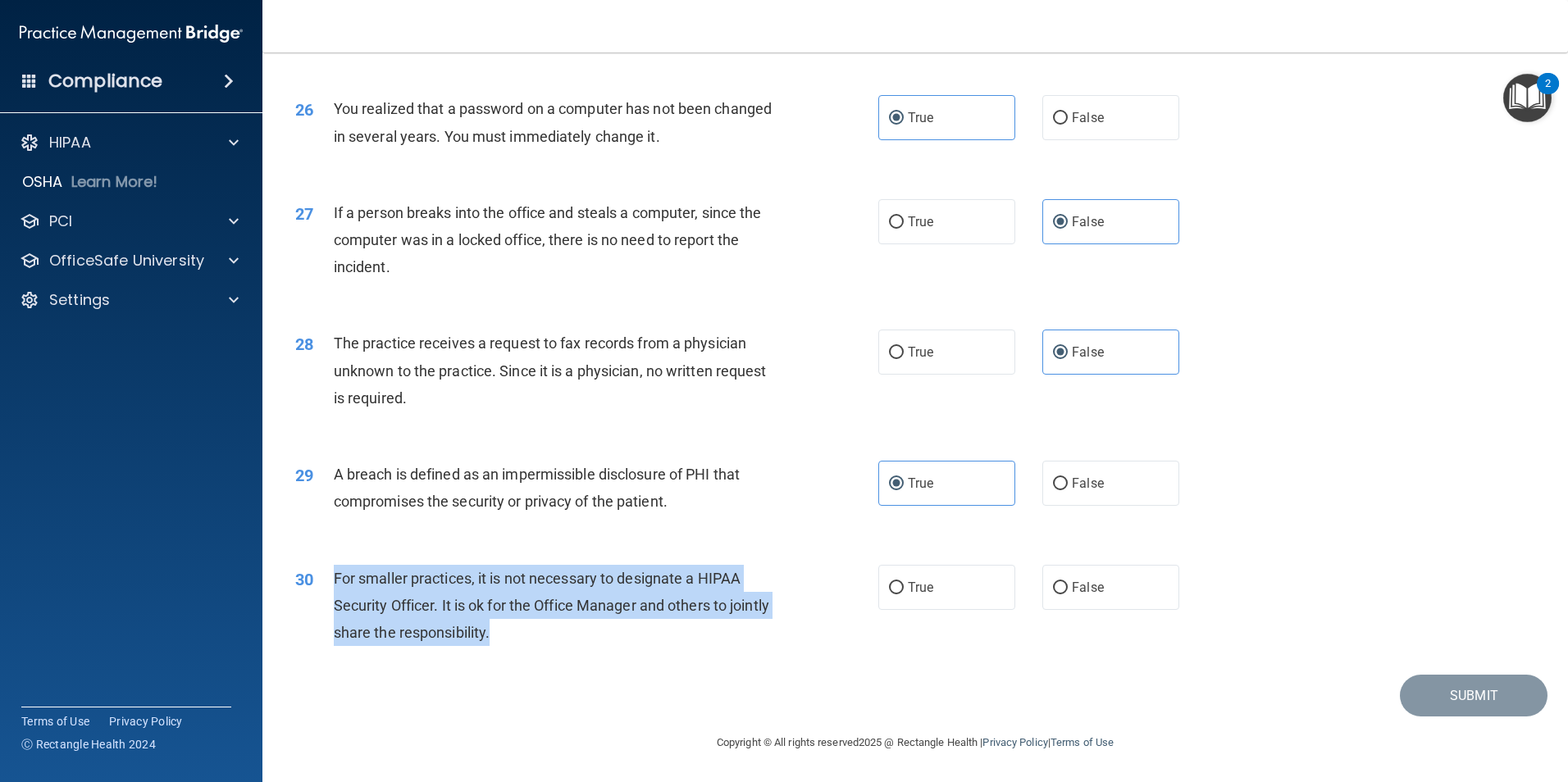
drag, startPoint x: 574, startPoint y: 634, endPoint x: 334, endPoint y: 575, distance: 247.1
click at [334, 575] on div "For smaller practices, it is not necessary to designate a HIPAA Security Office…" at bounding box center [562, 605] width 456 height 82
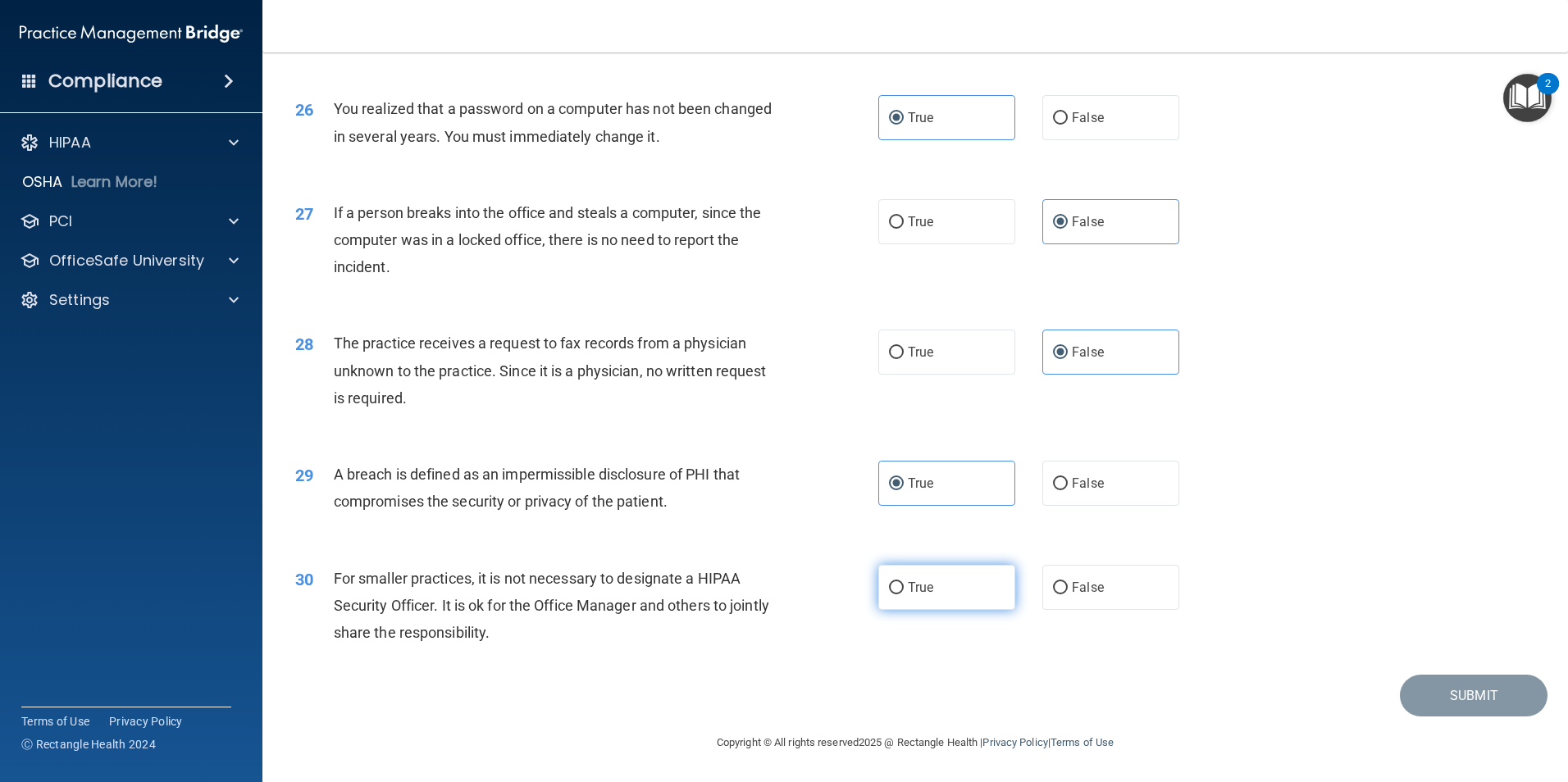
click at [934, 601] on label "True" at bounding box center [946, 586] width 137 height 45
click at [904, 594] on input "True" at bounding box center [896, 588] width 15 height 12
radio input "true"
click at [1454, 688] on button "Submit" at bounding box center [1473, 695] width 148 height 42
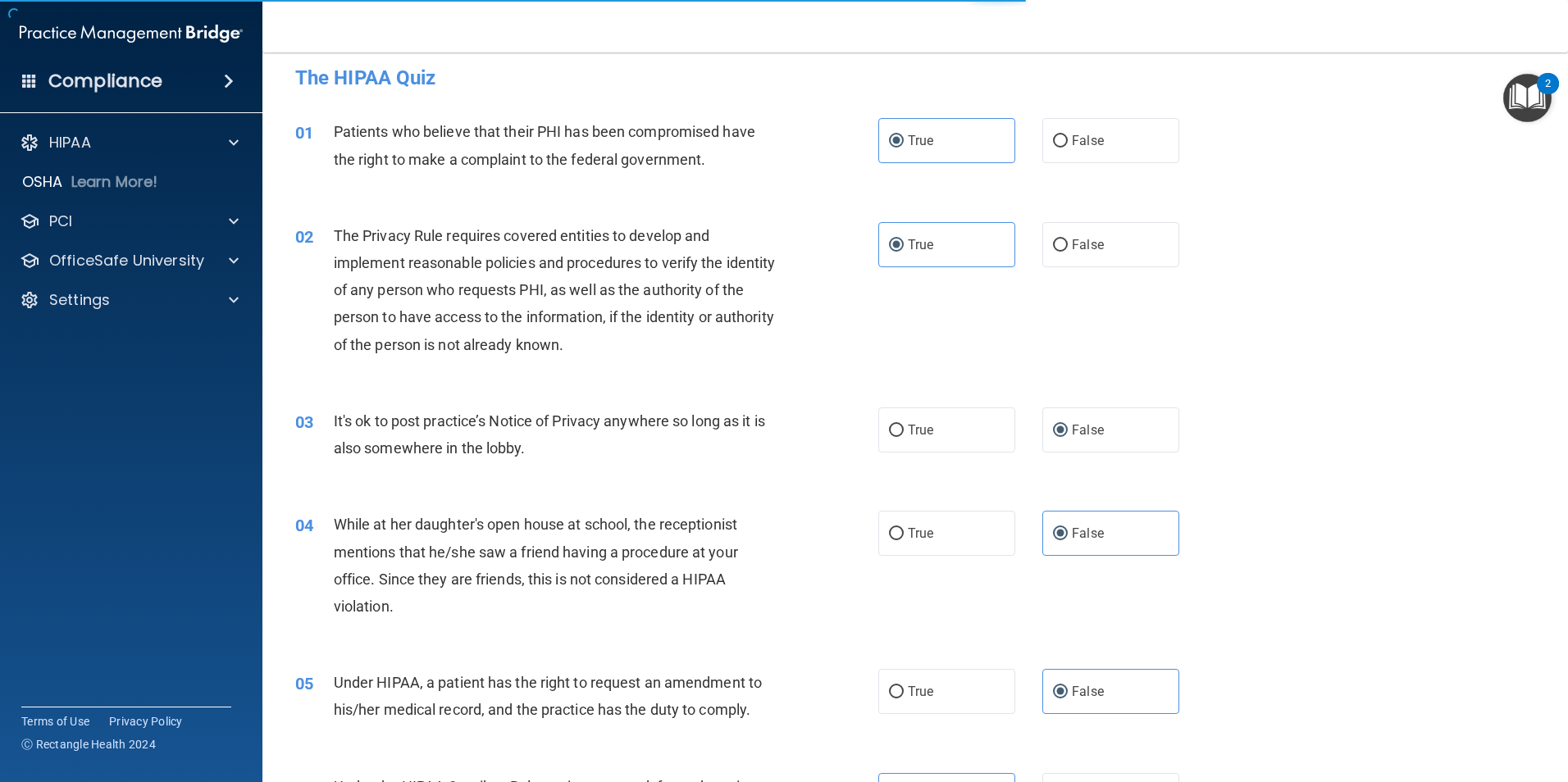
scroll to position [0, 0]
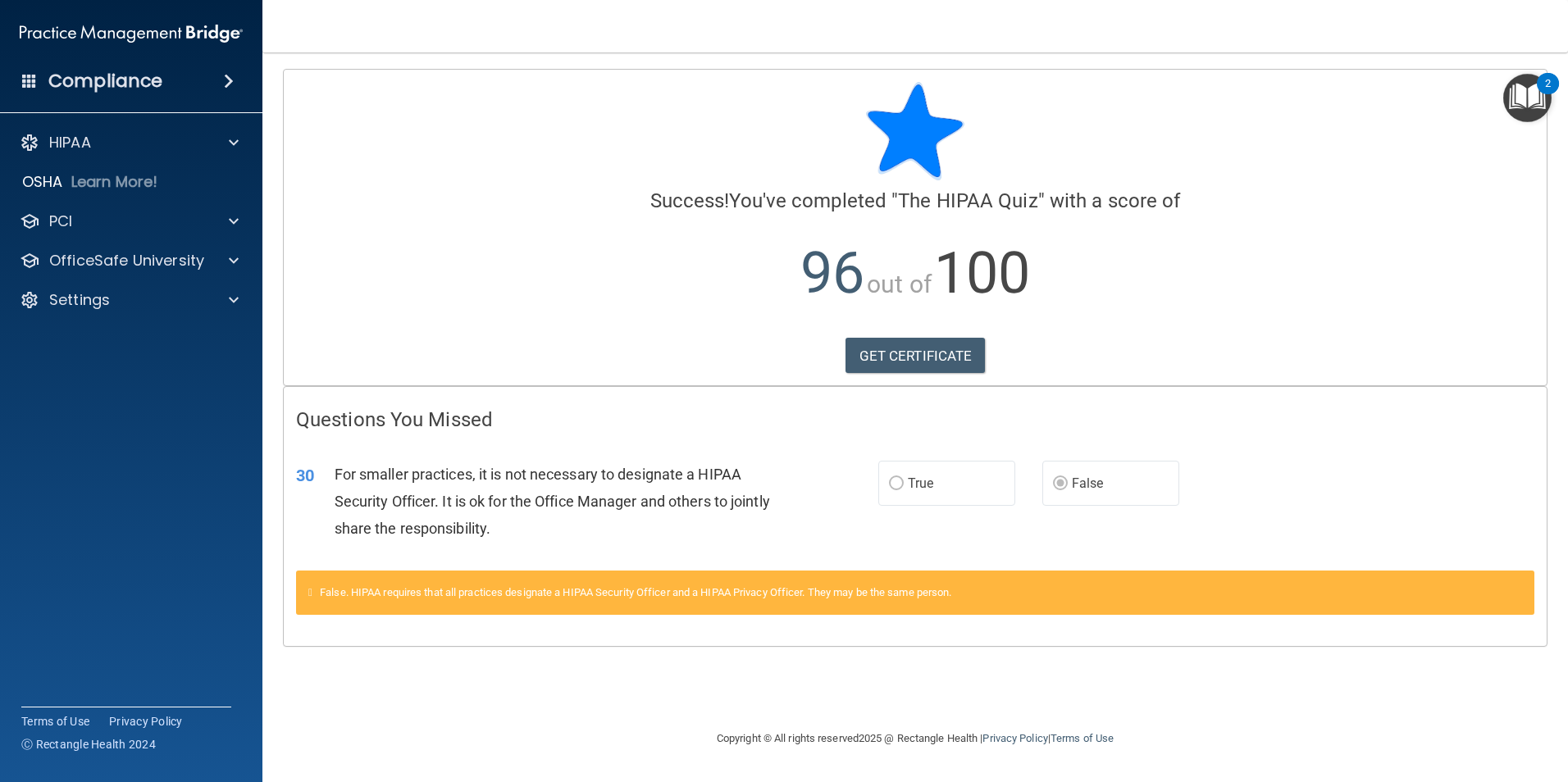
click at [1079, 474] on label "False" at bounding box center [1110, 483] width 137 height 45
click at [895, 354] on link "GET CERTIFICATE" at bounding box center [915, 356] width 141 height 36
click at [200, 253] on p "OfficeSafe University" at bounding box center [126, 261] width 155 height 20
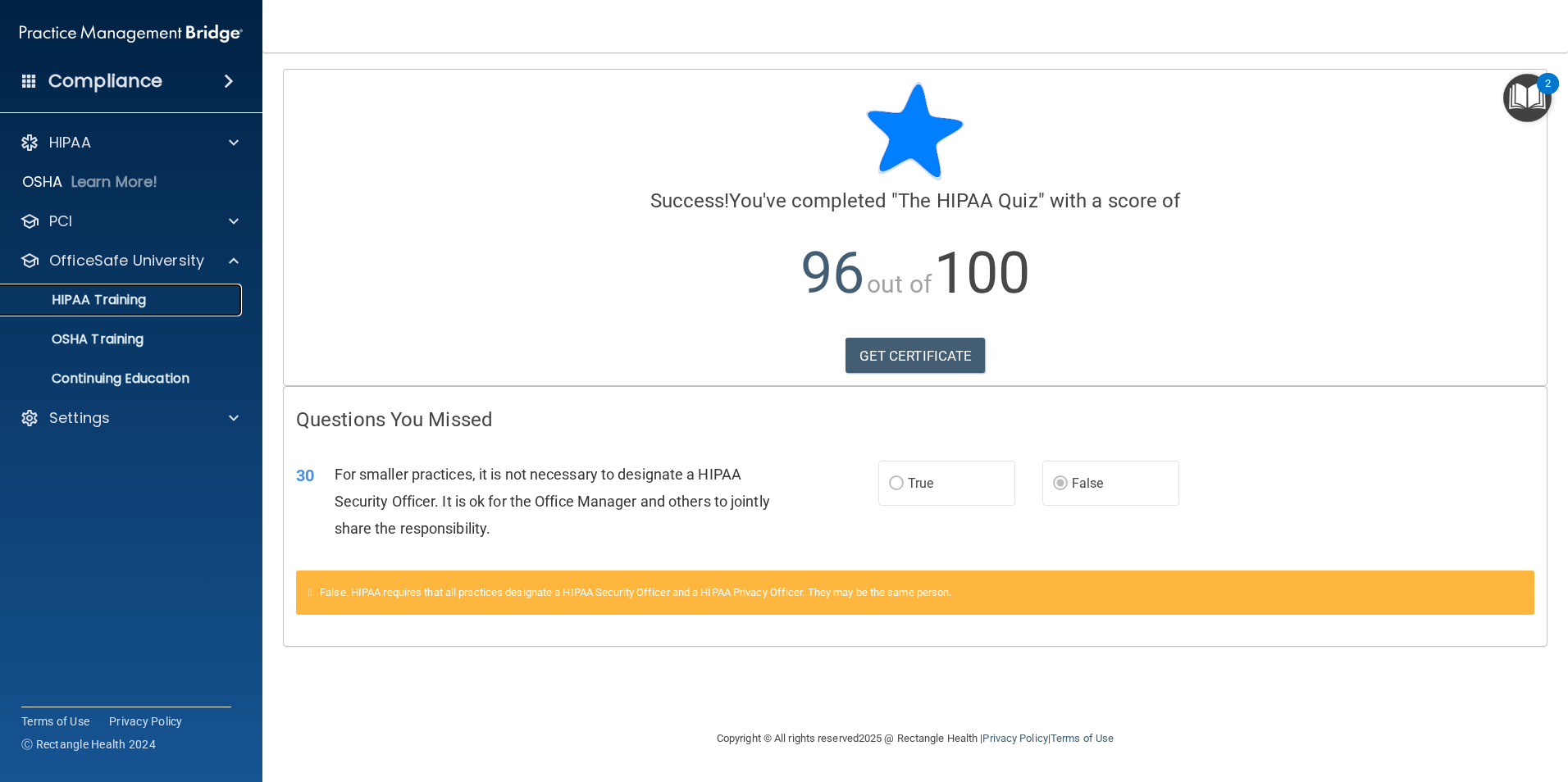
click at [169, 313] on link "HIPAA Training" at bounding box center [113, 299] width 258 height 33
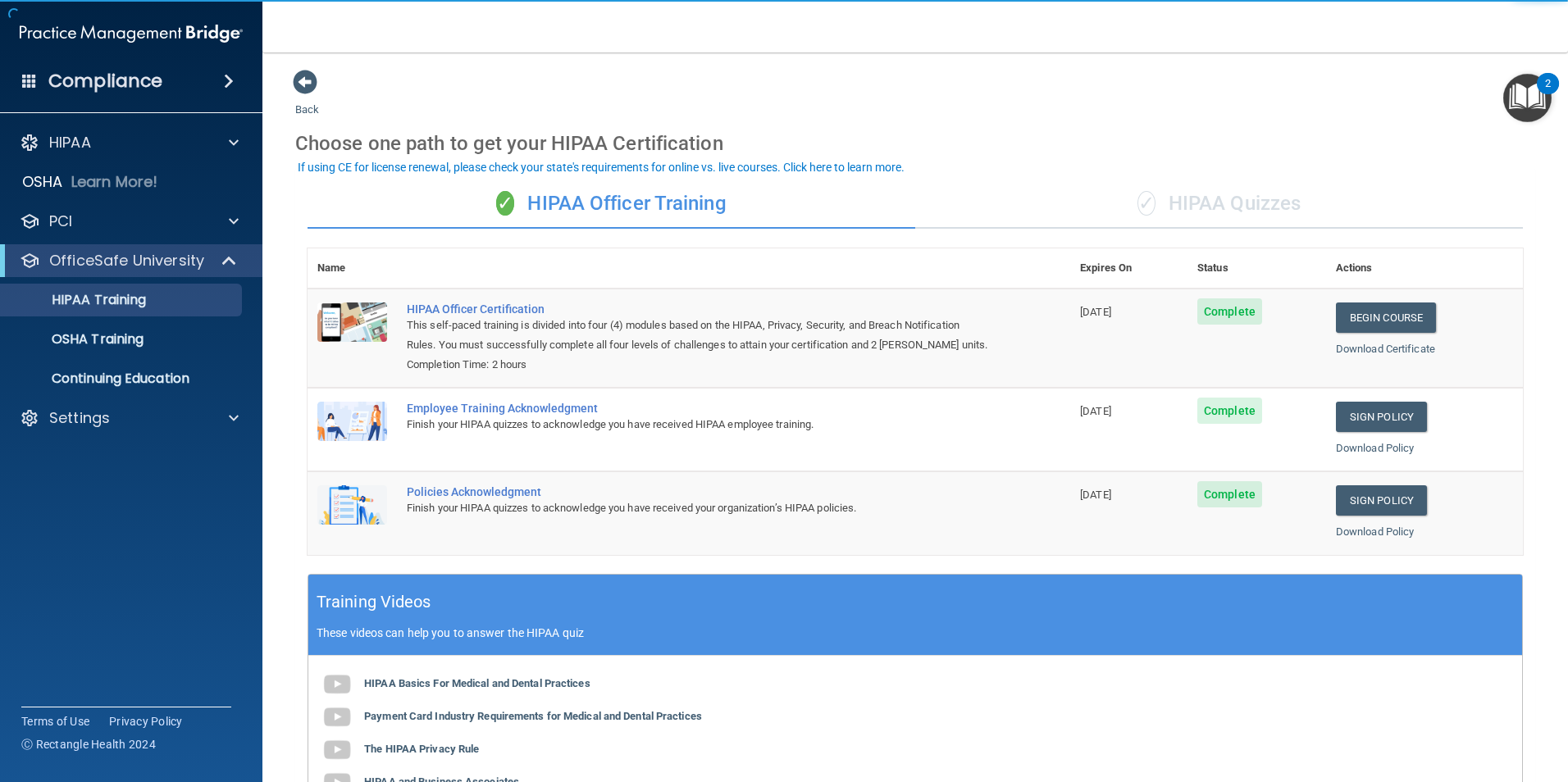
click at [1181, 196] on div "✓ HIPAA Quizzes" at bounding box center [1218, 203] width 607 height 49
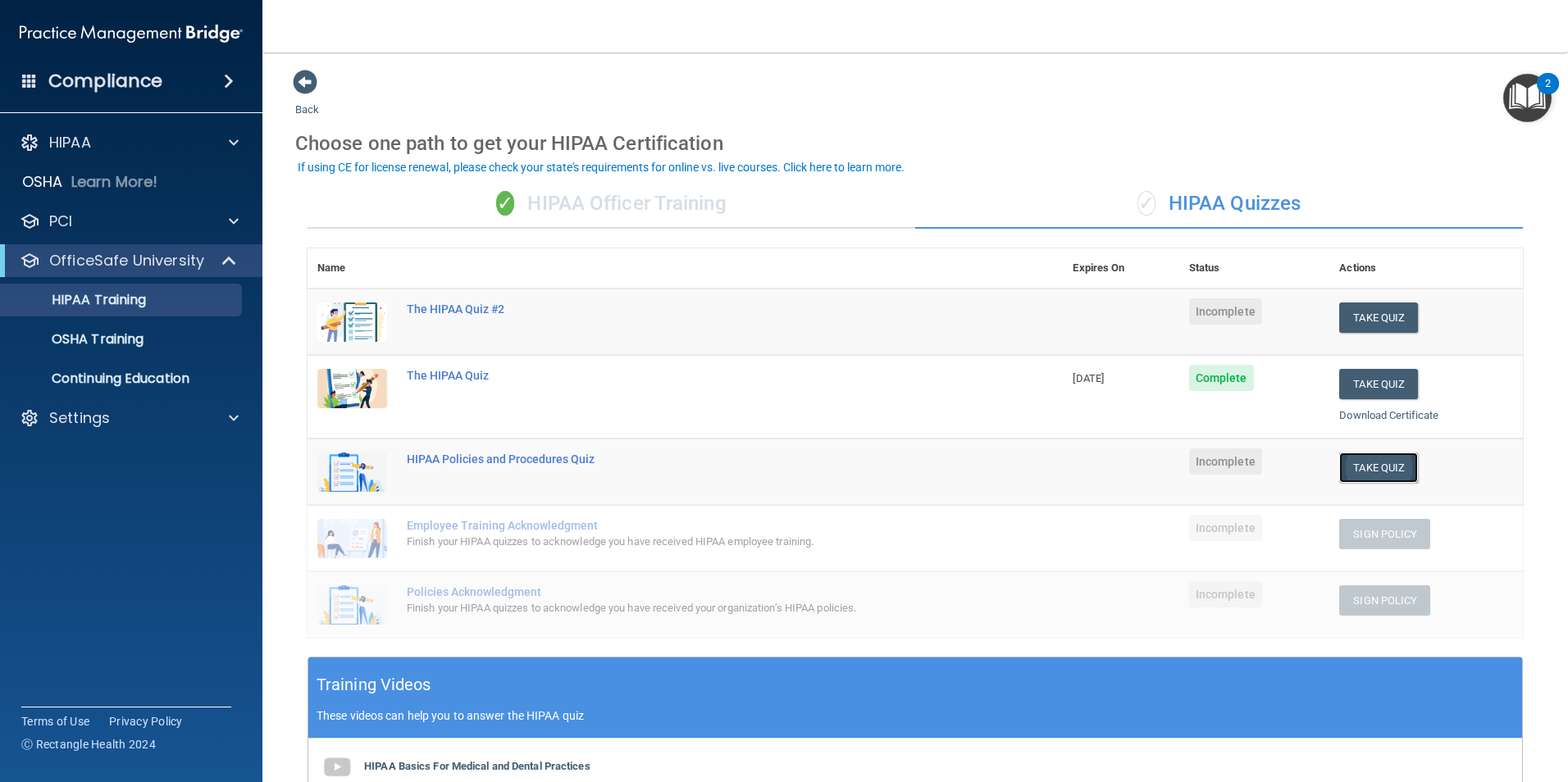
click at [1363, 461] on button "Take Quiz" at bounding box center [1377, 468] width 79 height 30
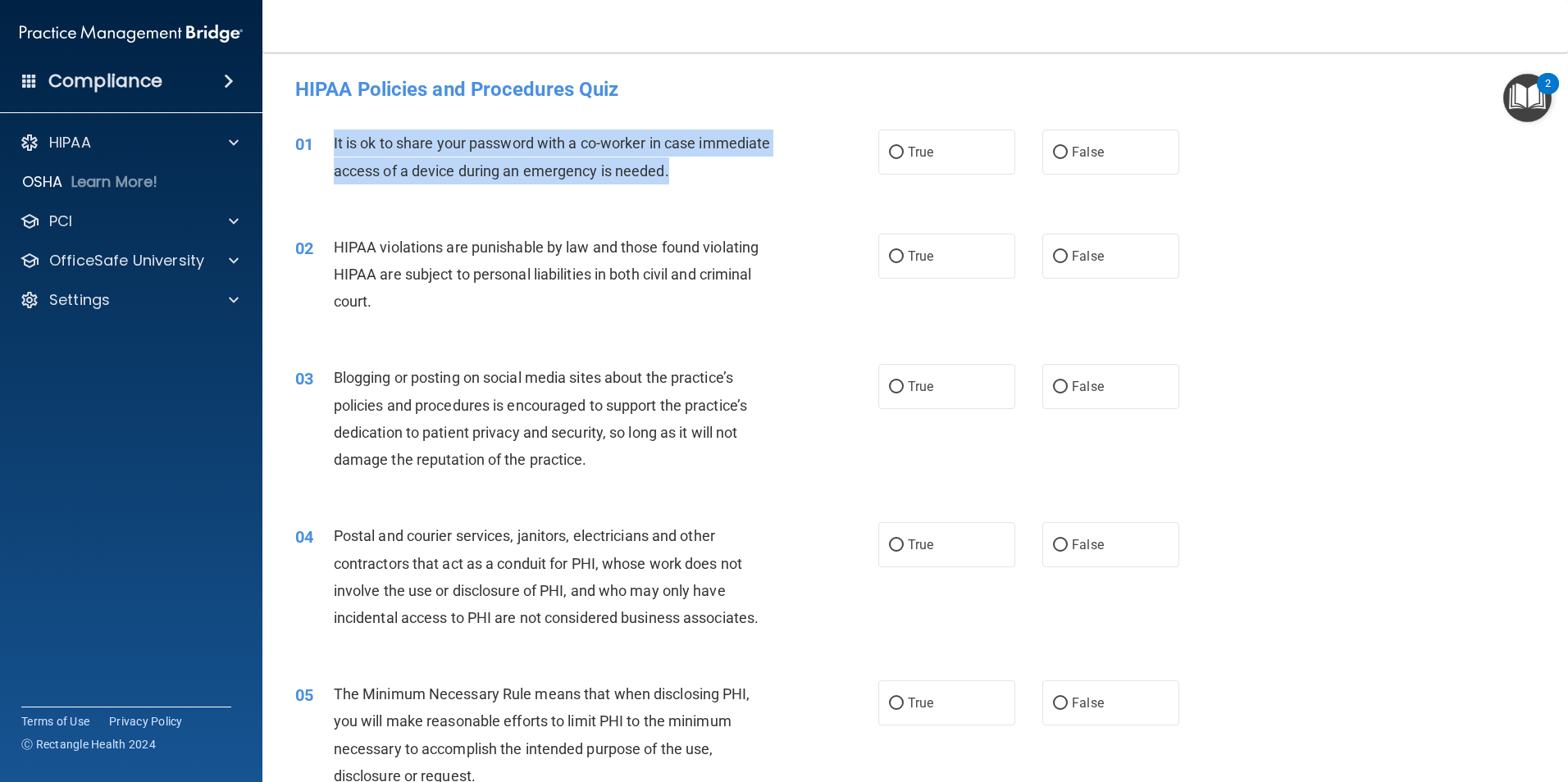
drag, startPoint x: 736, startPoint y: 167, endPoint x: 320, endPoint y: 149, distance: 416.4
click at [320, 149] on div "01 It is ok to share your password with a co-worker in case immediate access of…" at bounding box center [587, 161] width 632 height 62
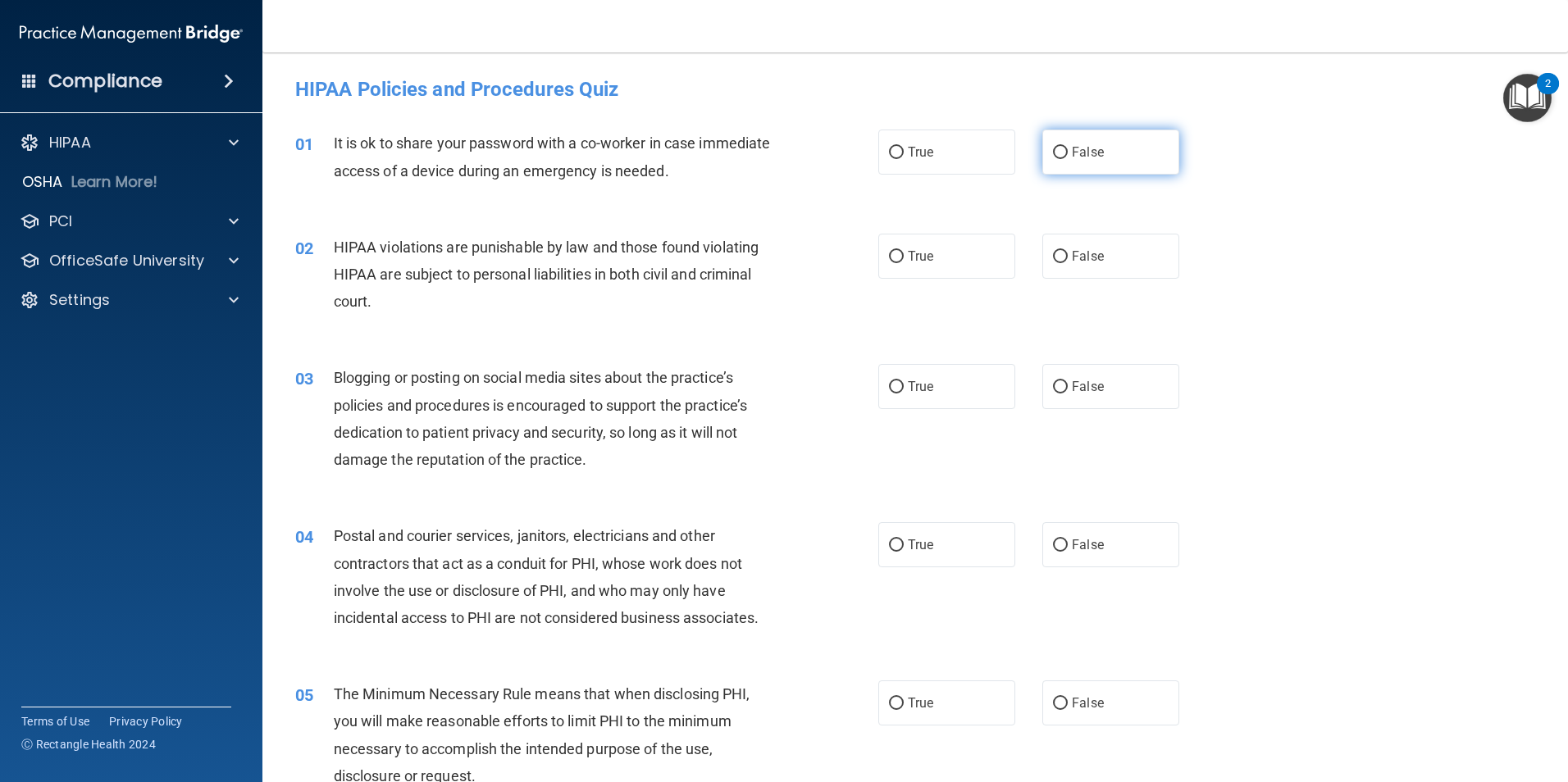
click at [1112, 132] on label "False" at bounding box center [1110, 152] width 137 height 45
click at [1067, 147] on input "False" at bounding box center [1059, 153] width 15 height 12
radio input "true"
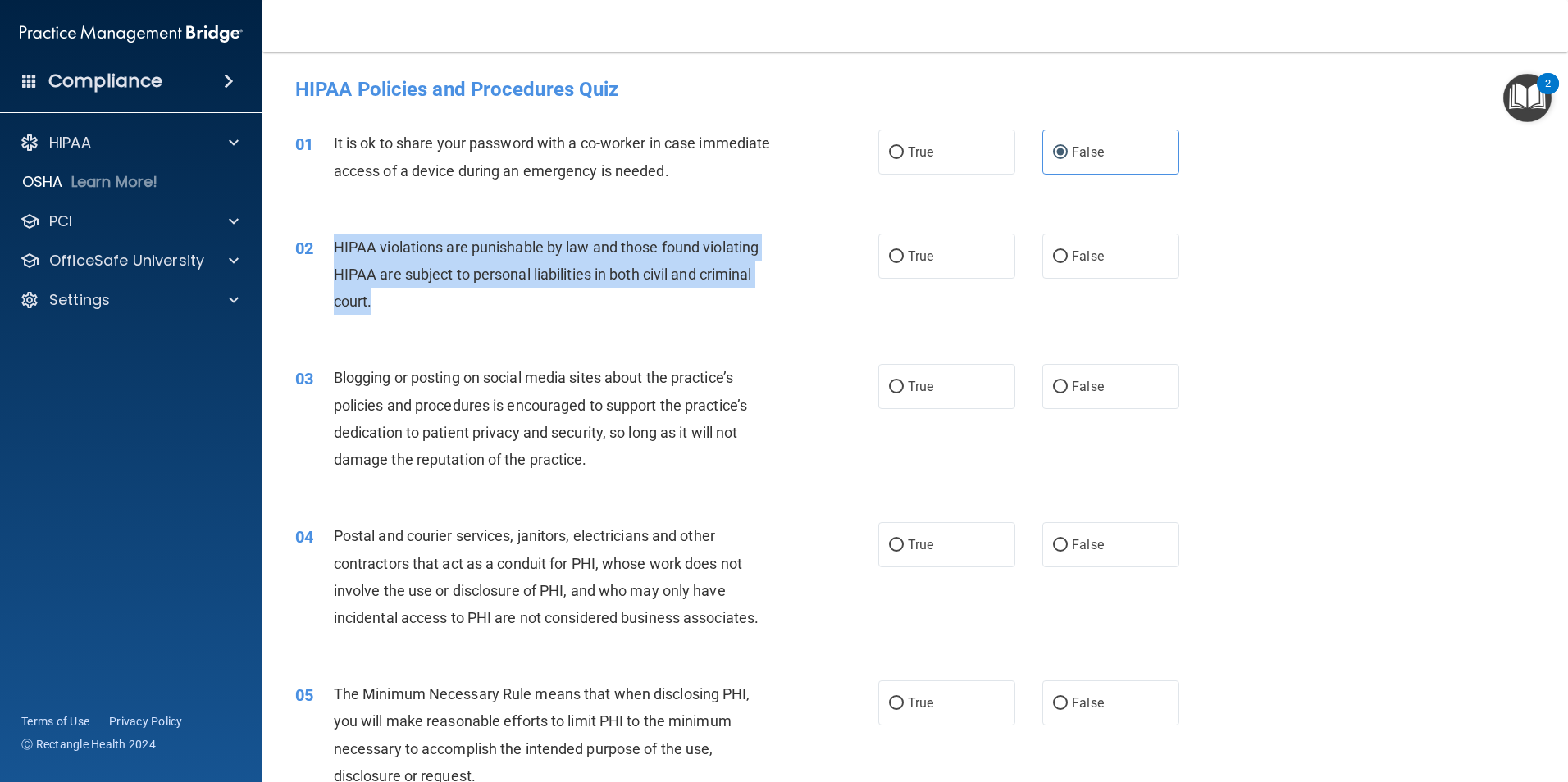
drag, startPoint x: 421, startPoint y: 298, endPoint x: 333, endPoint y: 246, distance: 102.2
click at [334, 246] on div "HIPAA violations are punishable by law and those found violating HIPAA are subj…" at bounding box center [562, 274] width 456 height 82
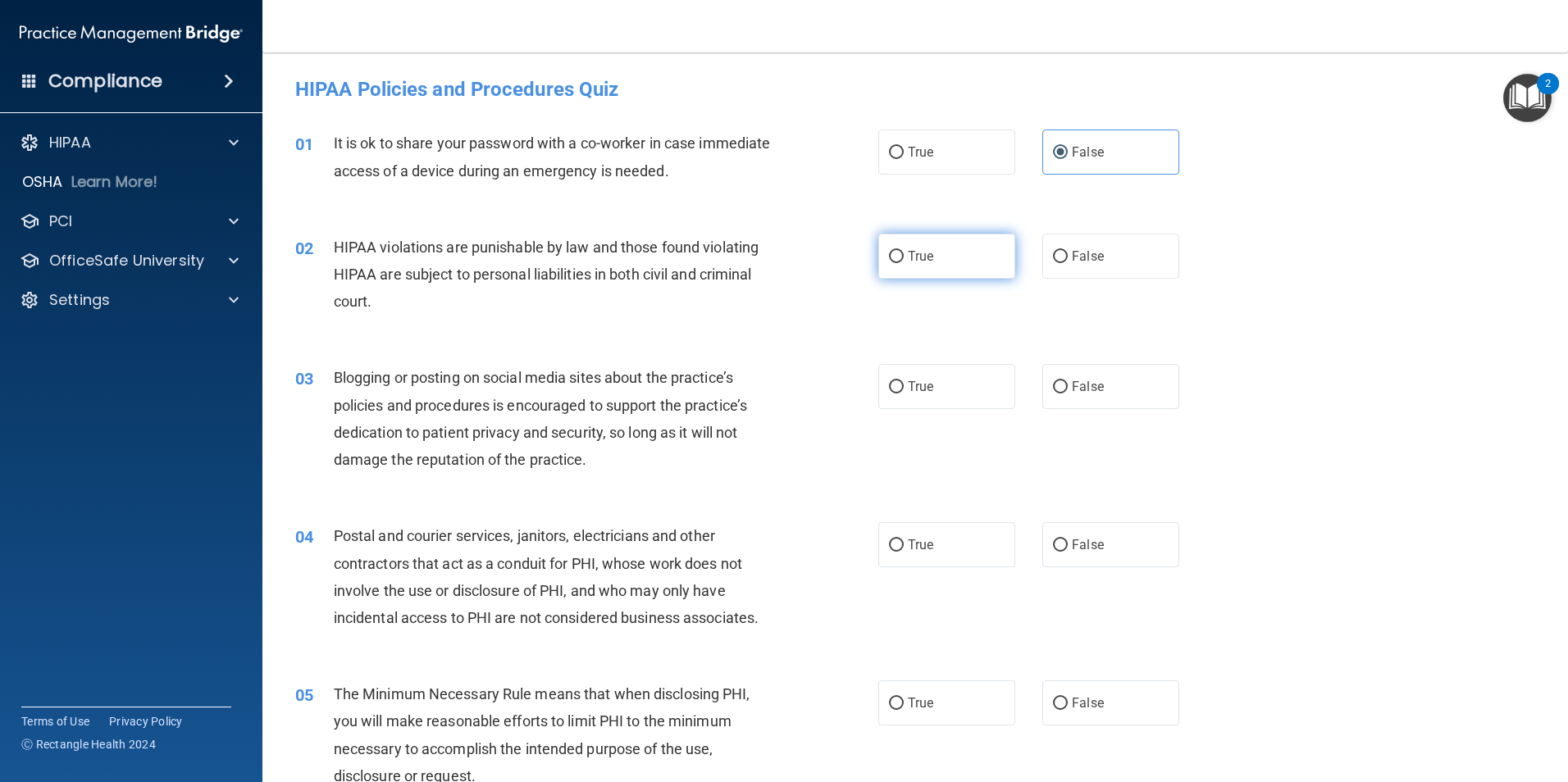
click at [942, 264] on label "True" at bounding box center [946, 255] width 137 height 45
click at [904, 263] on input "True" at bounding box center [896, 257] width 15 height 12
radio input "true"
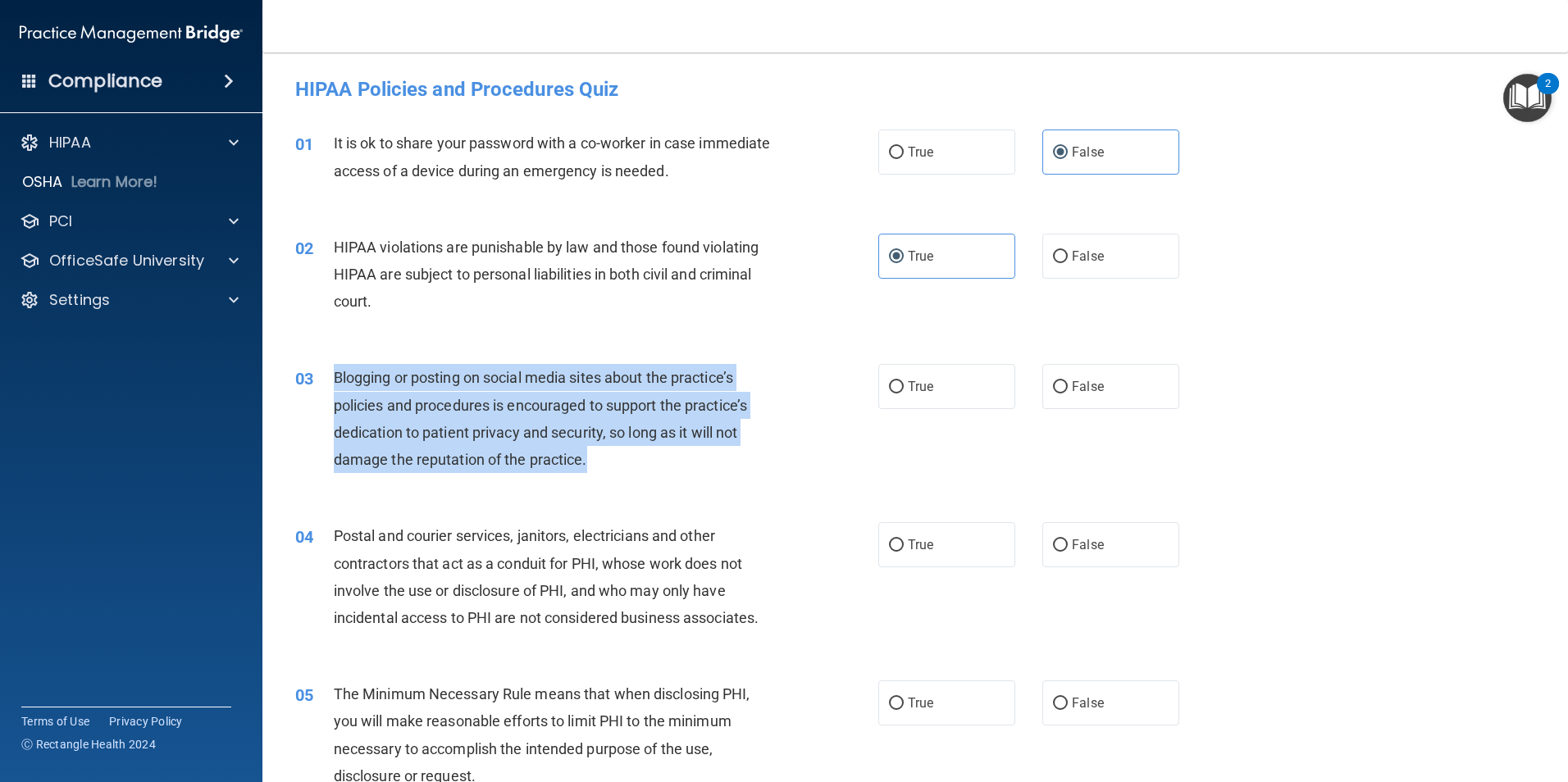
drag, startPoint x: 594, startPoint y: 452, endPoint x: 336, endPoint y: 376, distance: 269.0
click at [336, 376] on div "Blogging or posting on social media sites about the practice’s policies and pro…" at bounding box center [562, 418] width 456 height 109
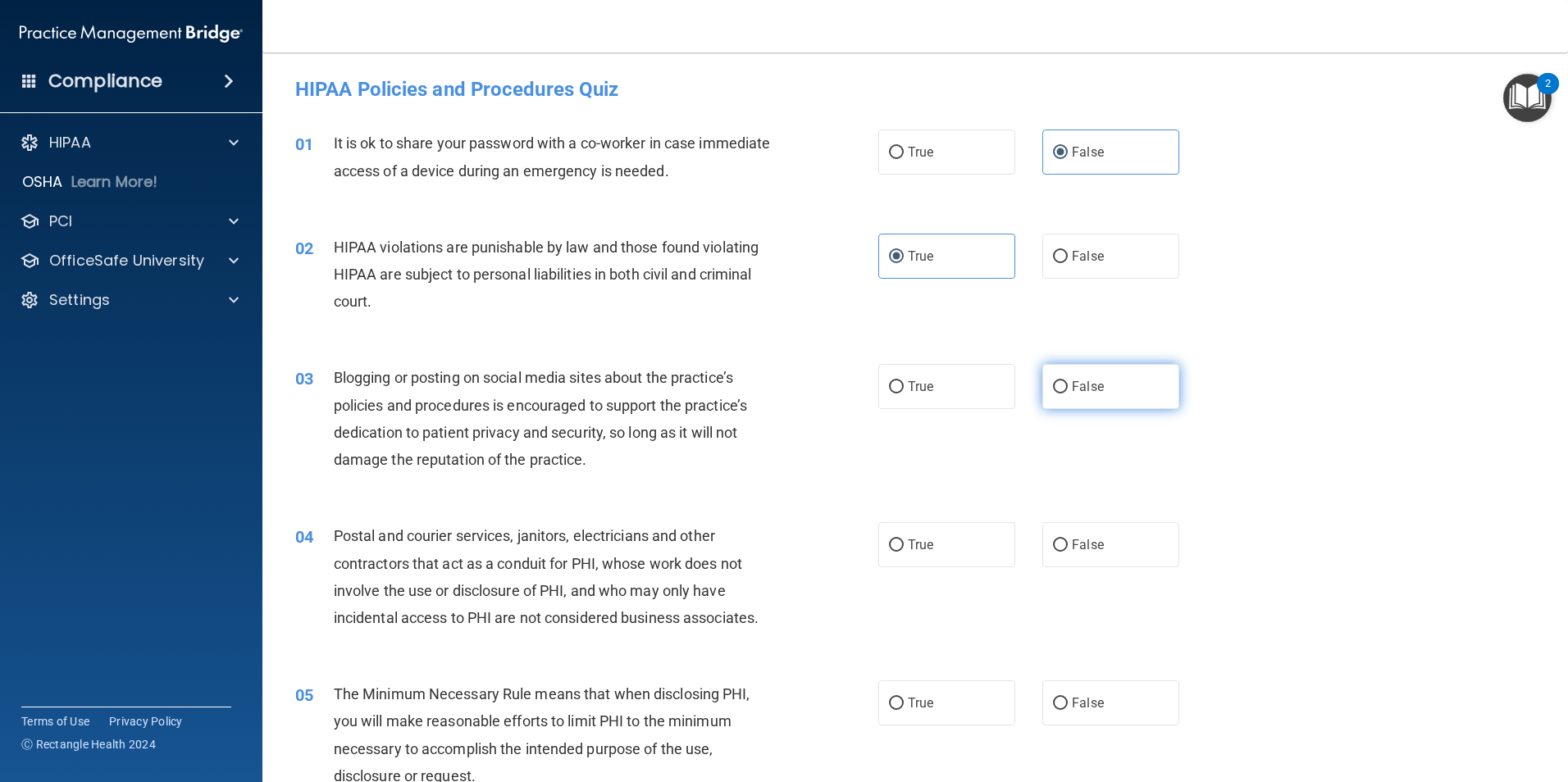
click at [1096, 371] on label "False" at bounding box center [1110, 386] width 137 height 45
click at [1067, 381] on input "False" at bounding box center [1059, 387] width 15 height 12
radio input "true"
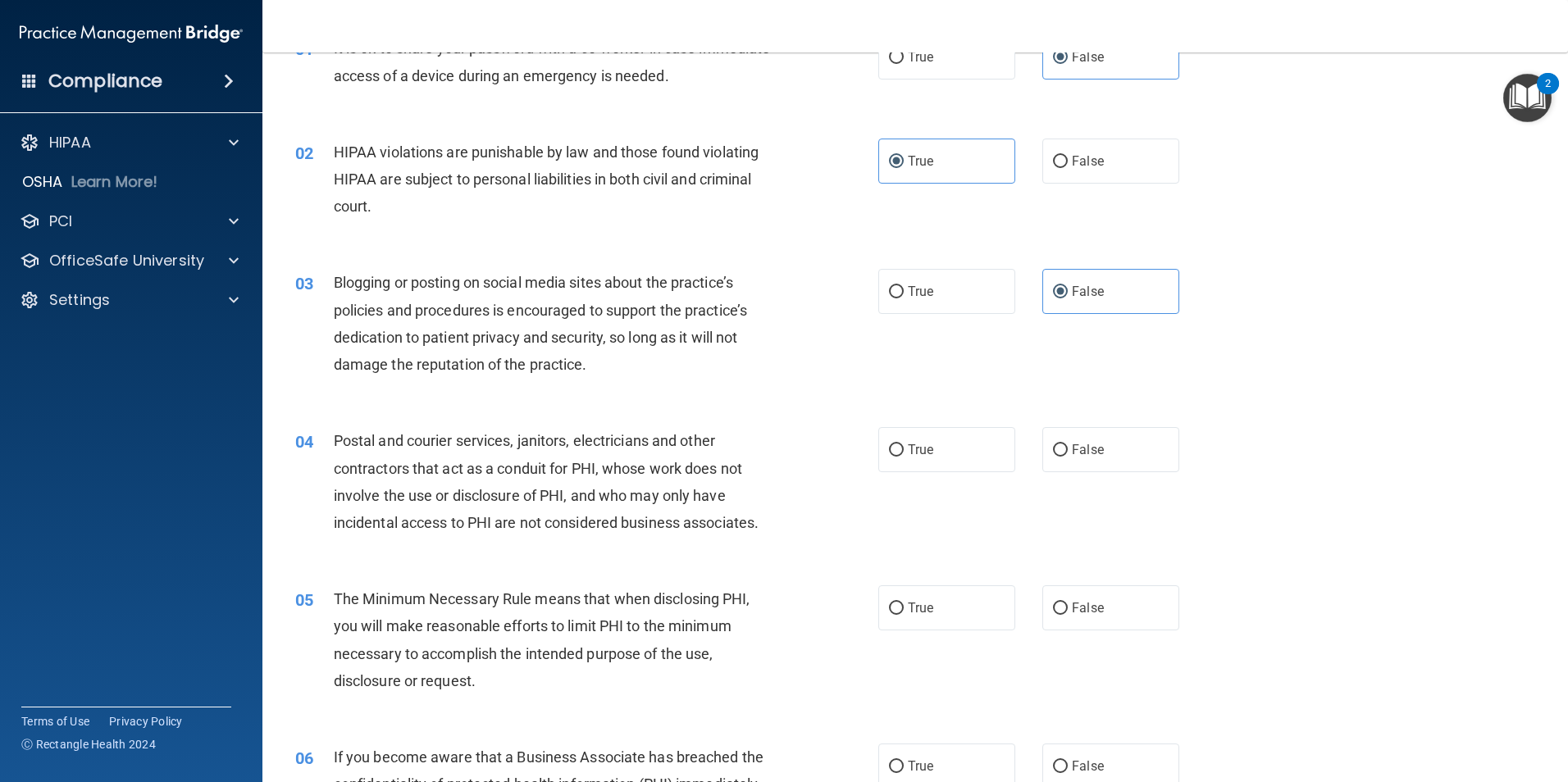
scroll to position [246, 0]
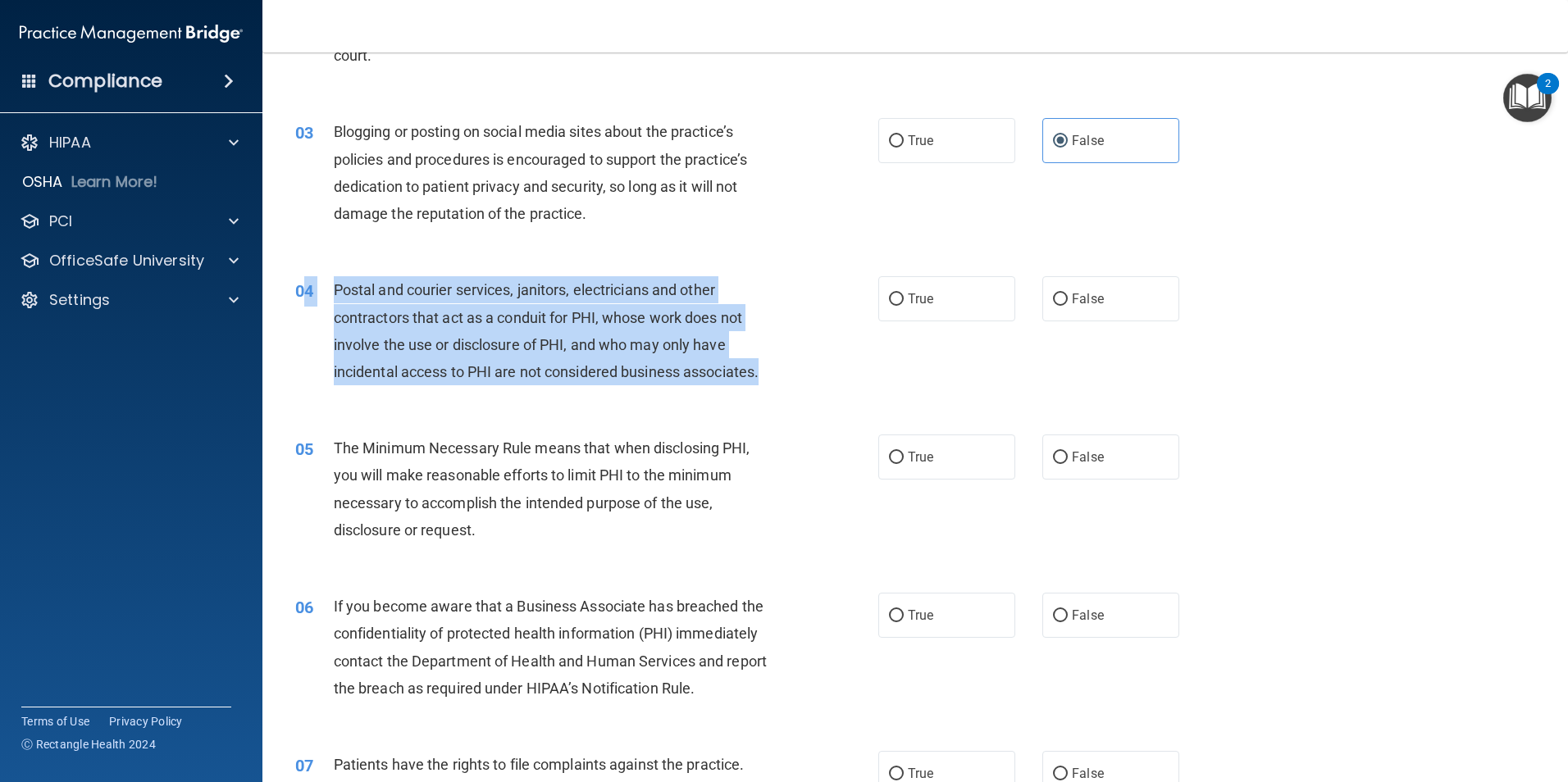
drag, startPoint x: 770, startPoint y: 381, endPoint x: 307, endPoint y: 297, distance: 470.6
click at [307, 297] on div "04 Postal and courier services, janitors, electricians and other contractors th…" at bounding box center [587, 335] width 632 height 118
click at [770, 369] on div "Postal and courier services, janitors, electricians and other contractors that …" at bounding box center [562, 330] width 456 height 109
drag, startPoint x: 770, startPoint y: 369, endPoint x: 350, endPoint y: 286, distance: 428.1
click at [350, 286] on div "Postal and courier services, janitors, electricians and other contractors that …" at bounding box center [562, 330] width 456 height 109
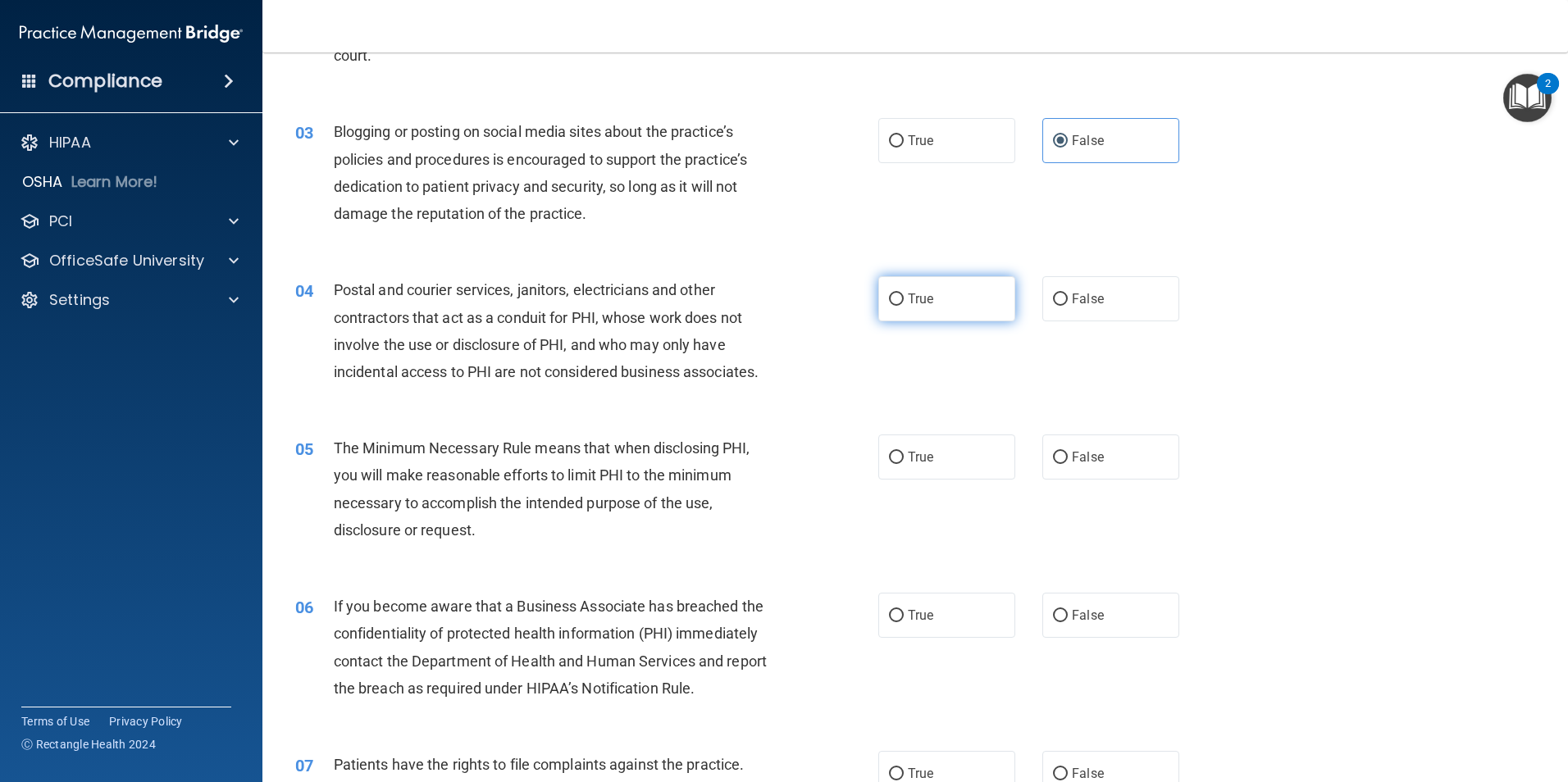
click at [950, 281] on label "True" at bounding box center [946, 298] width 137 height 45
click at [904, 293] on input "True" at bounding box center [896, 299] width 15 height 12
radio input "true"
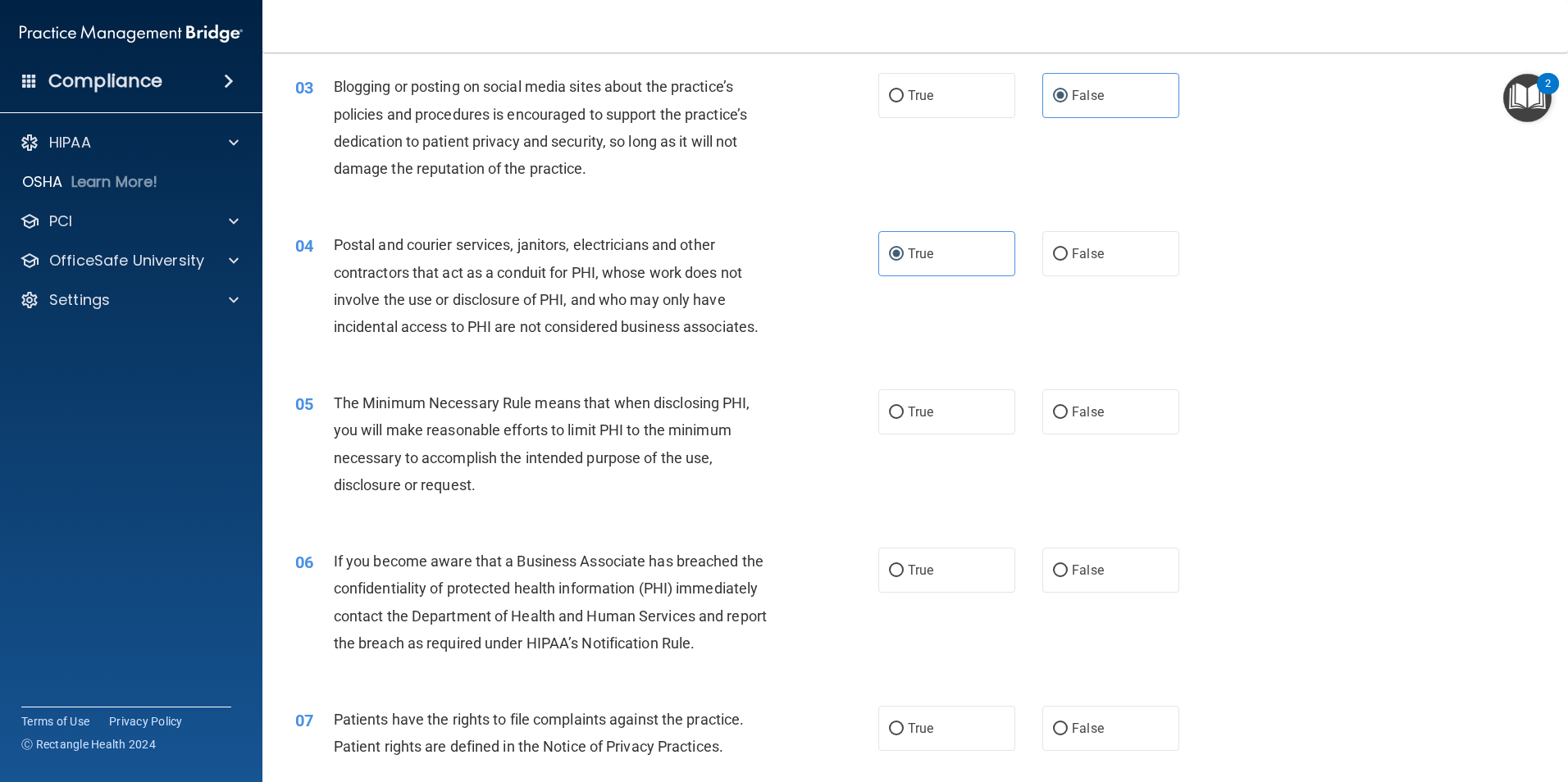
scroll to position [328, 0]
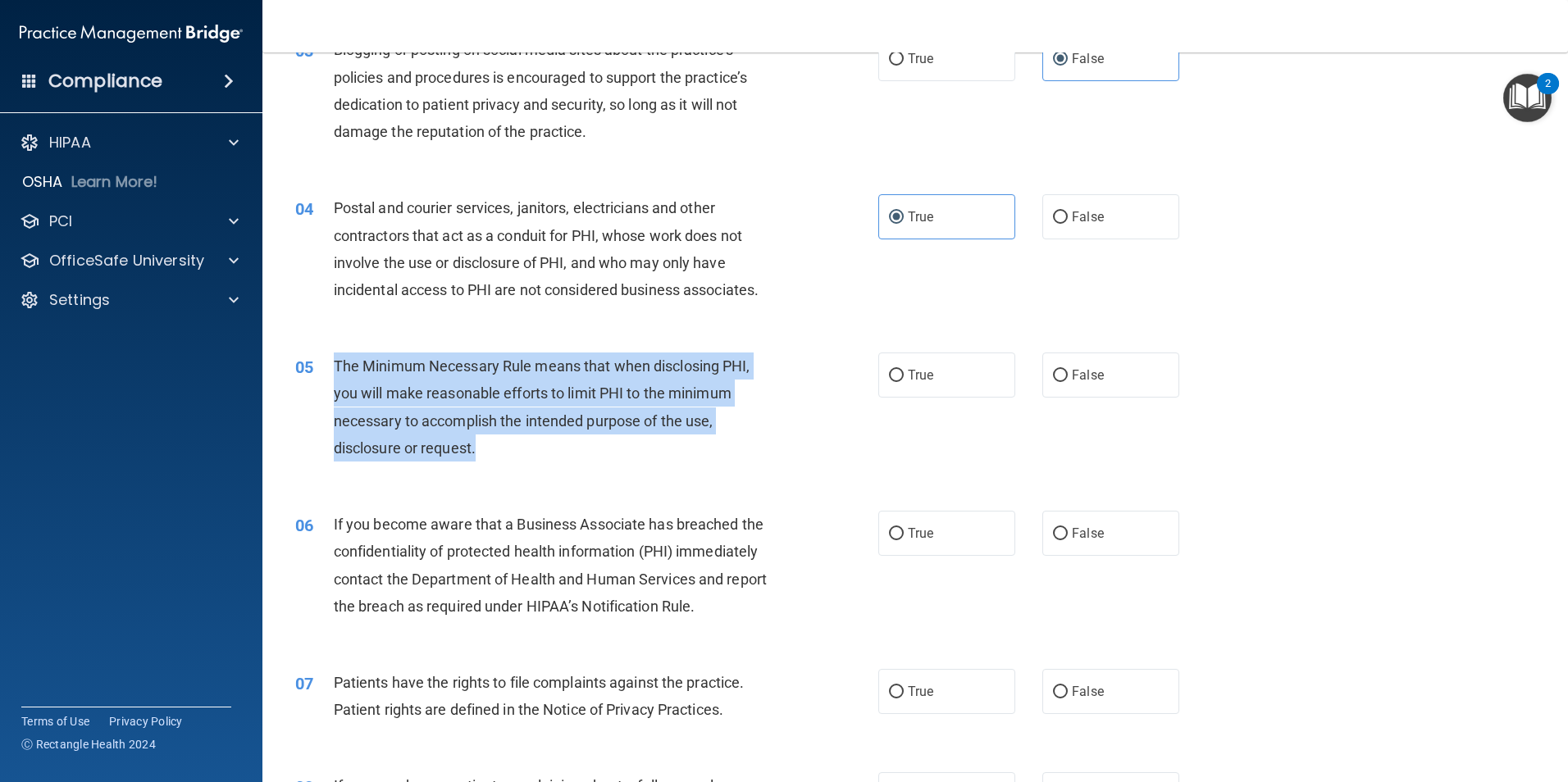
drag, startPoint x: 416, startPoint y: 438, endPoint x: 335, endPoint y: 356, distance: 115.3
click at [335, 356] on div "The Minimum Necessary Rule means that when disclosing PHI, you will make reason…" at bounding box center [562, 406] width 456 height 109
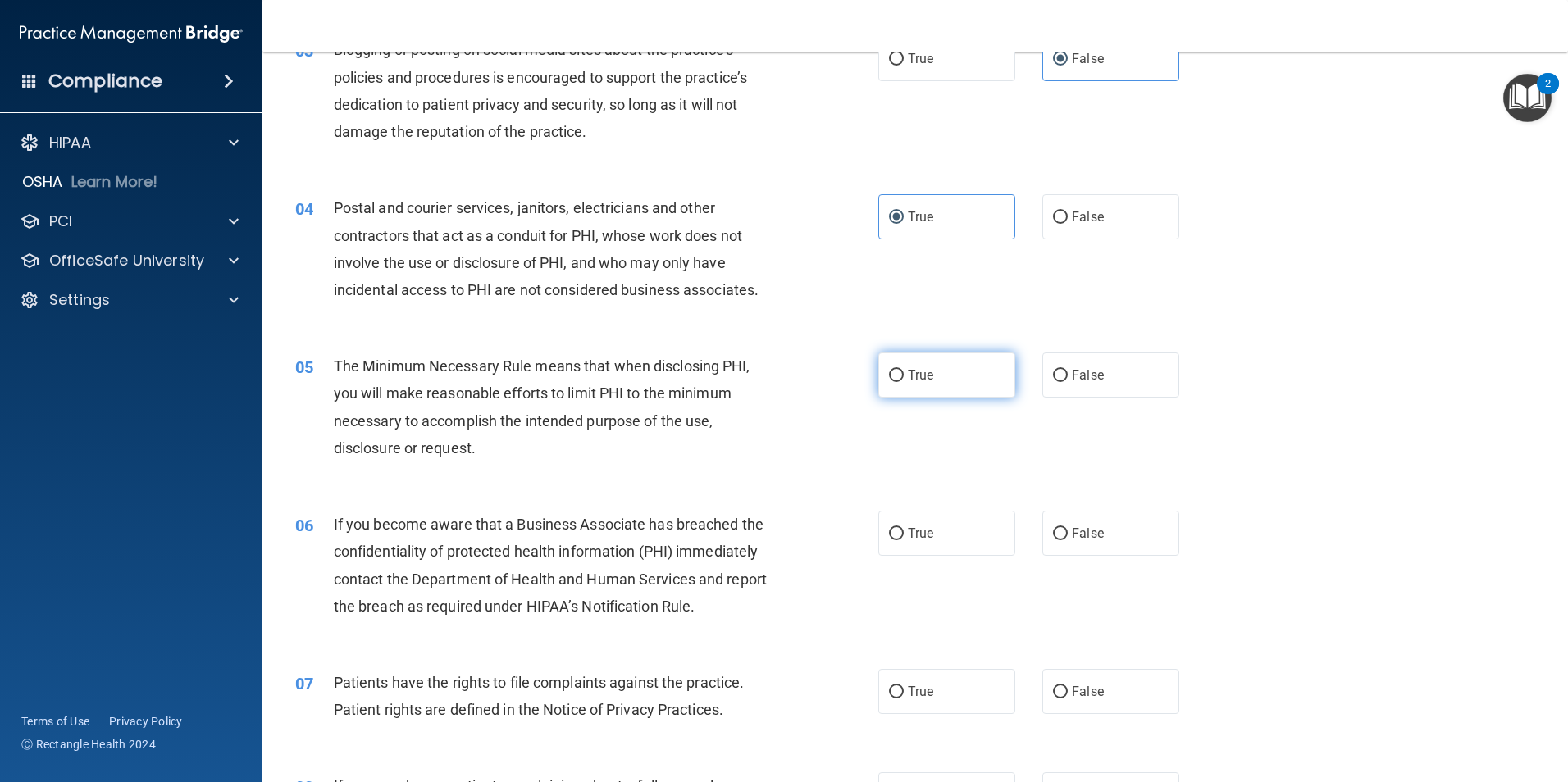
click at [965, 379] on label "True" at bounding box center [946, 374] width 137 height 45
click at [904, 379] on input "True" at bounding box center [896, 376] width 15 height 12
radio input "true"
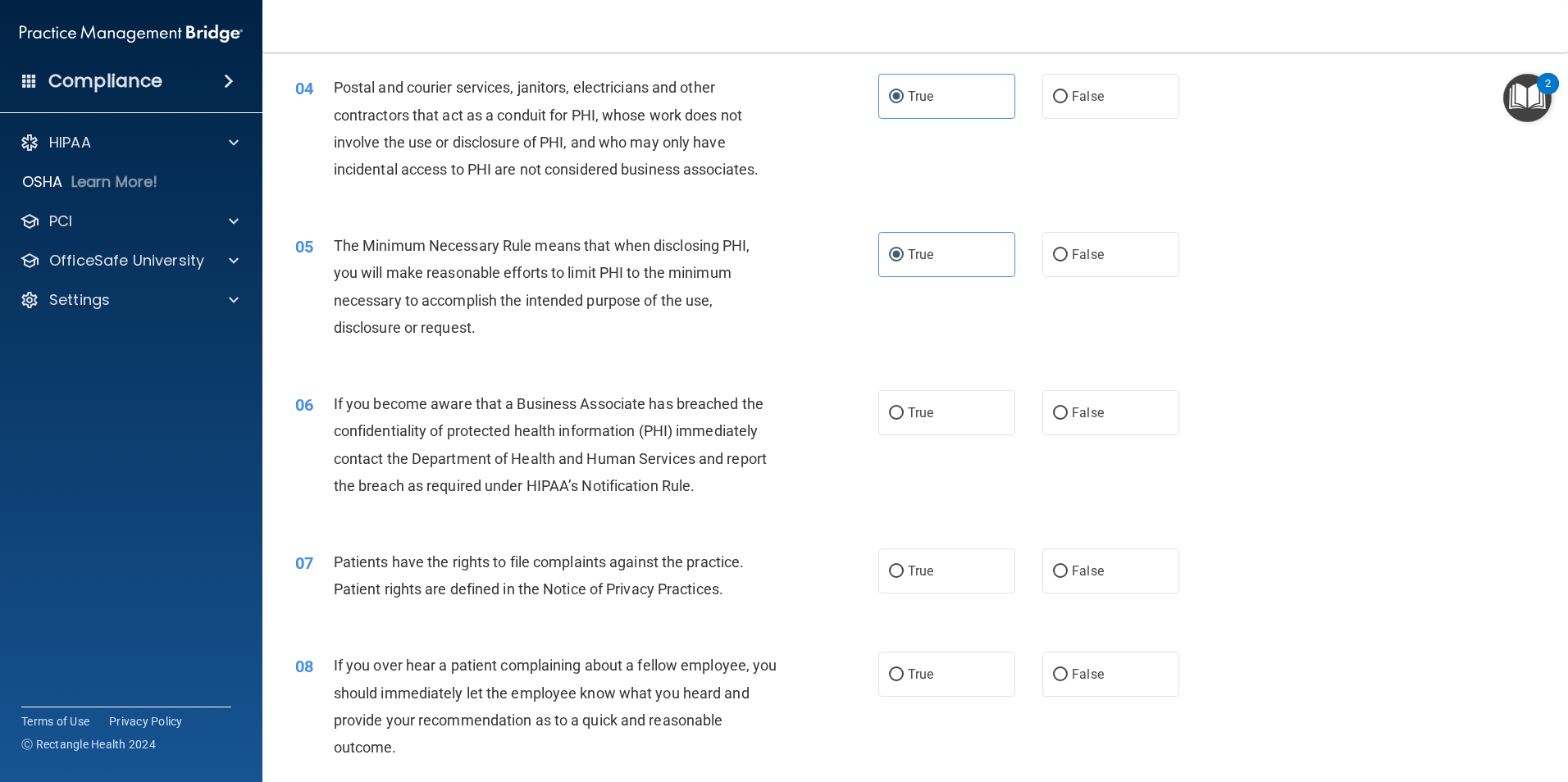
scroll to position [574, 0]
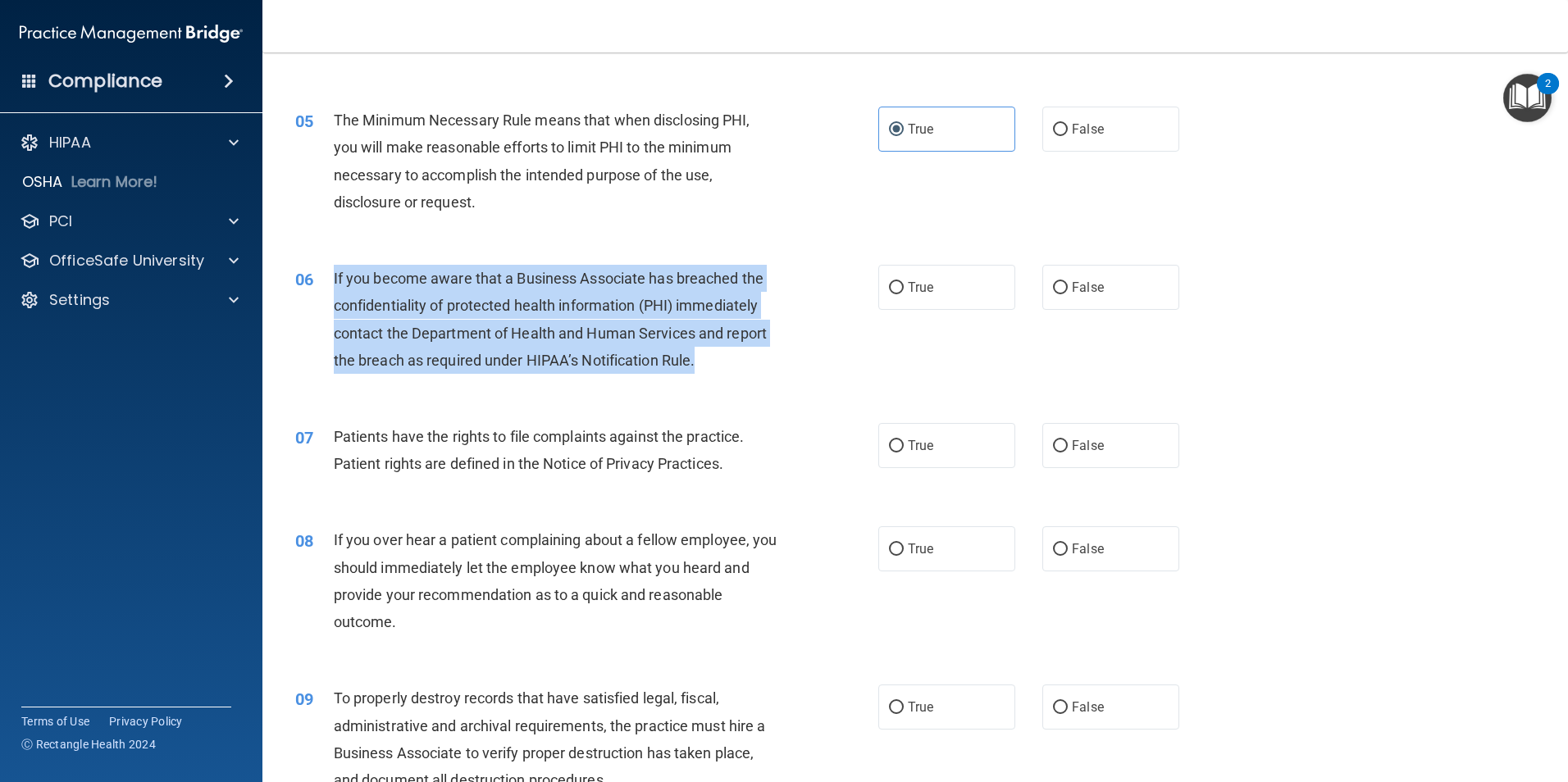
drag, startPoint x: 705, startPoint y: 373, endPoint x: 315, endPoint y: 293, distance: 398.1
click at [315, 293] on div "06 If you become aware that a Business Associate has breached the confidentiali…" at bounding box center [587, 323] width 632 height 118
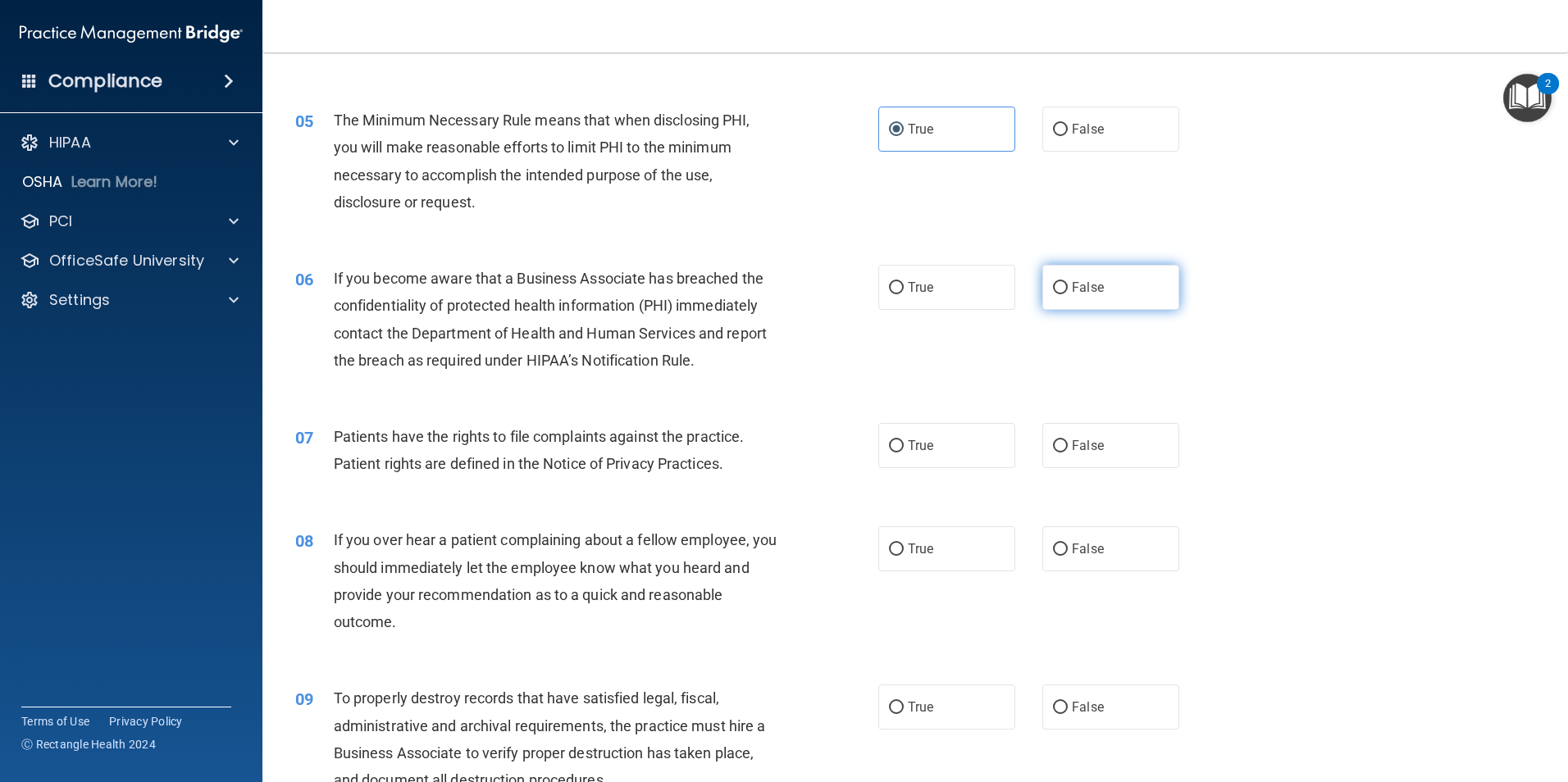
click at [1096, 283] on label "False" at bounding box center [1110, 286] width 137 height 45
click at [1067, 283] on input "False" at bounding box center [1059, 288] width 15 height 12
radio input "true"
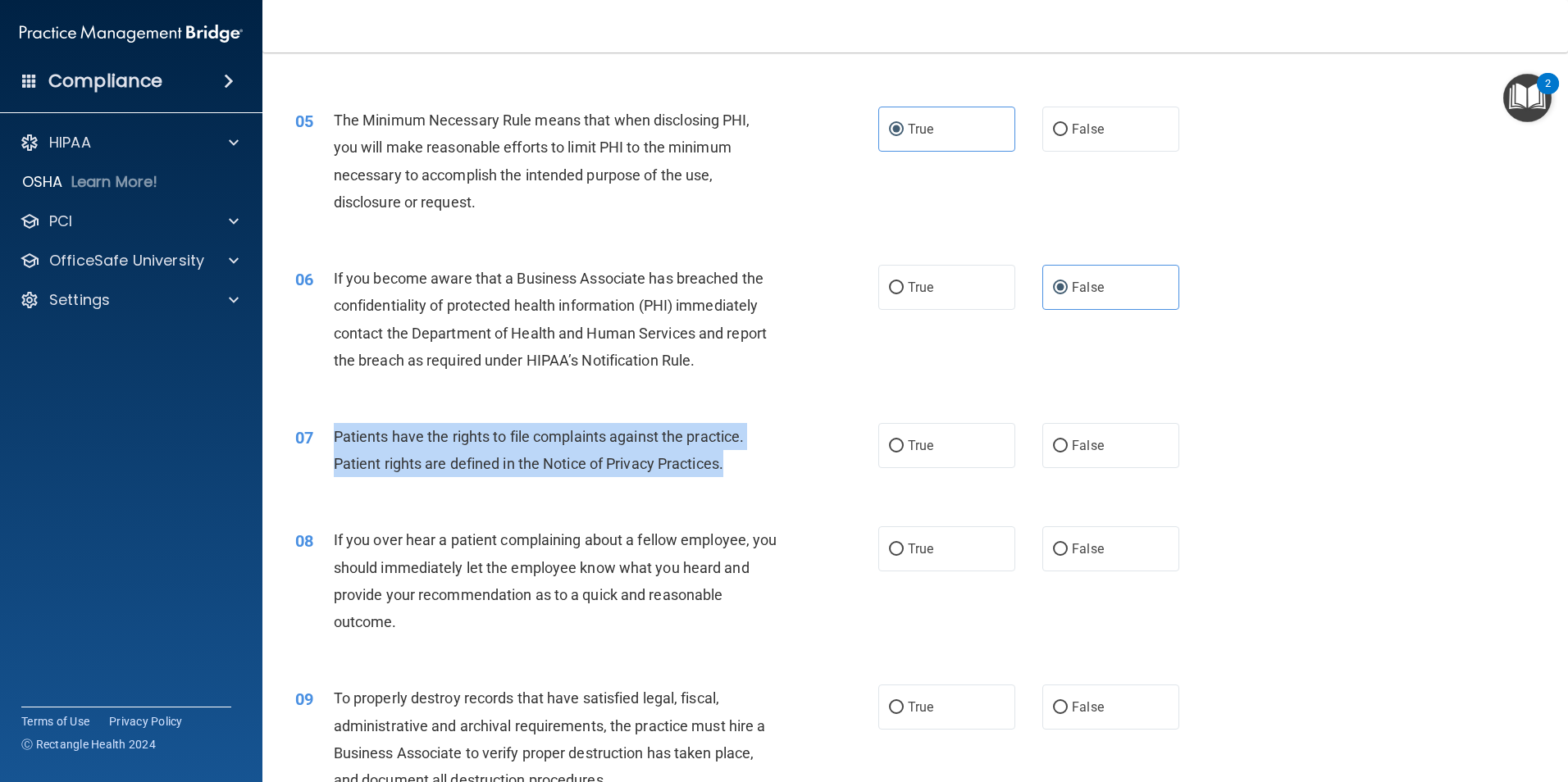
drag, startPoint x: 731, startPoint y: 461, endPoint x: 321, endPoint y: 444, distance: 410.4
click at [321, 444] on div "07 Patients have the rights to file complaints against the practice. Patient ri…" at bounding box center [587, 454] width 632 height 62
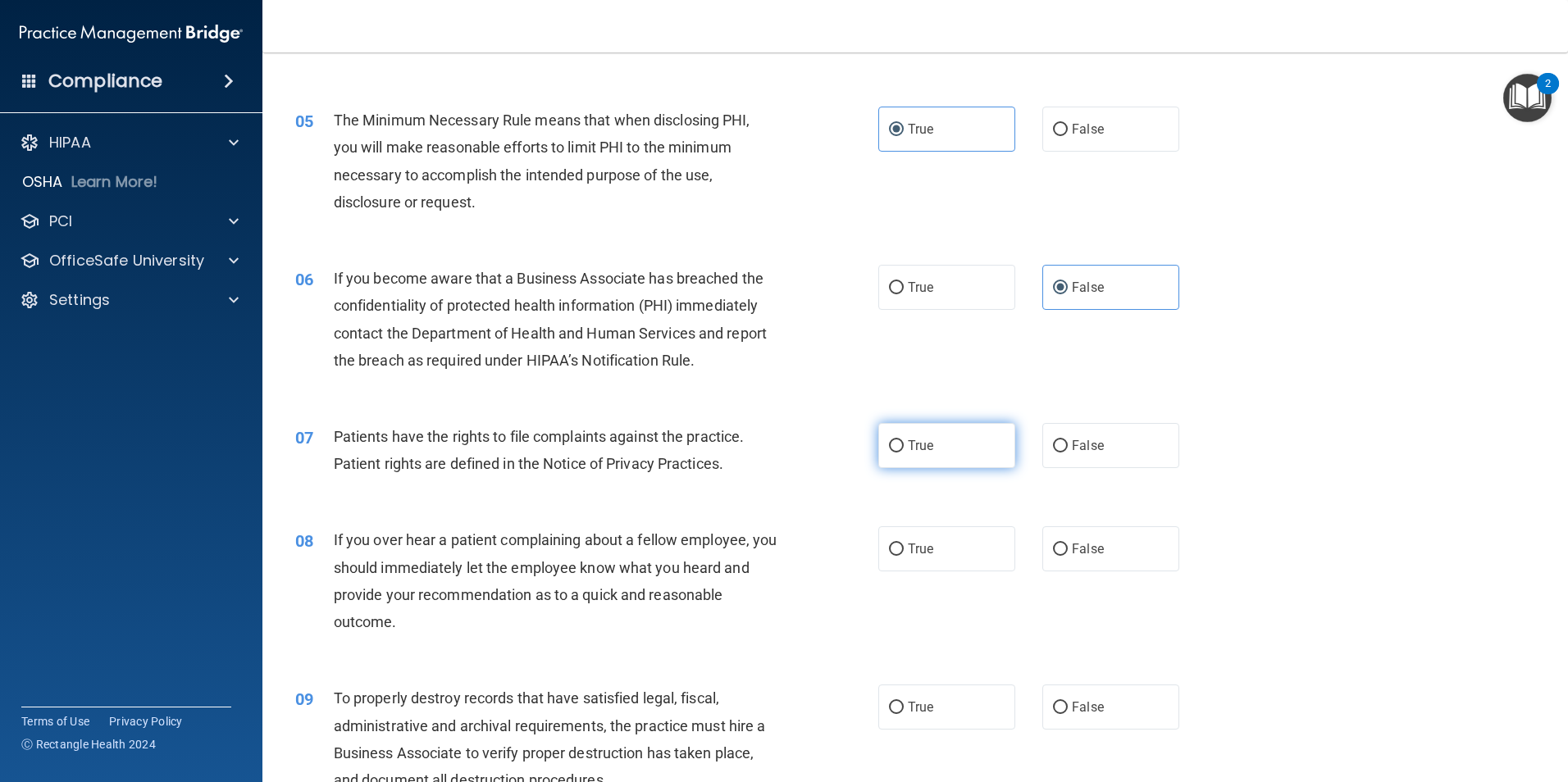
click at [919, 426] on label "True" at bounding box center [946, 445] width 137 height 45
click at [904, 440] on input "True" at bounding box center [896, 446] width 15 height 12
radio input "true"
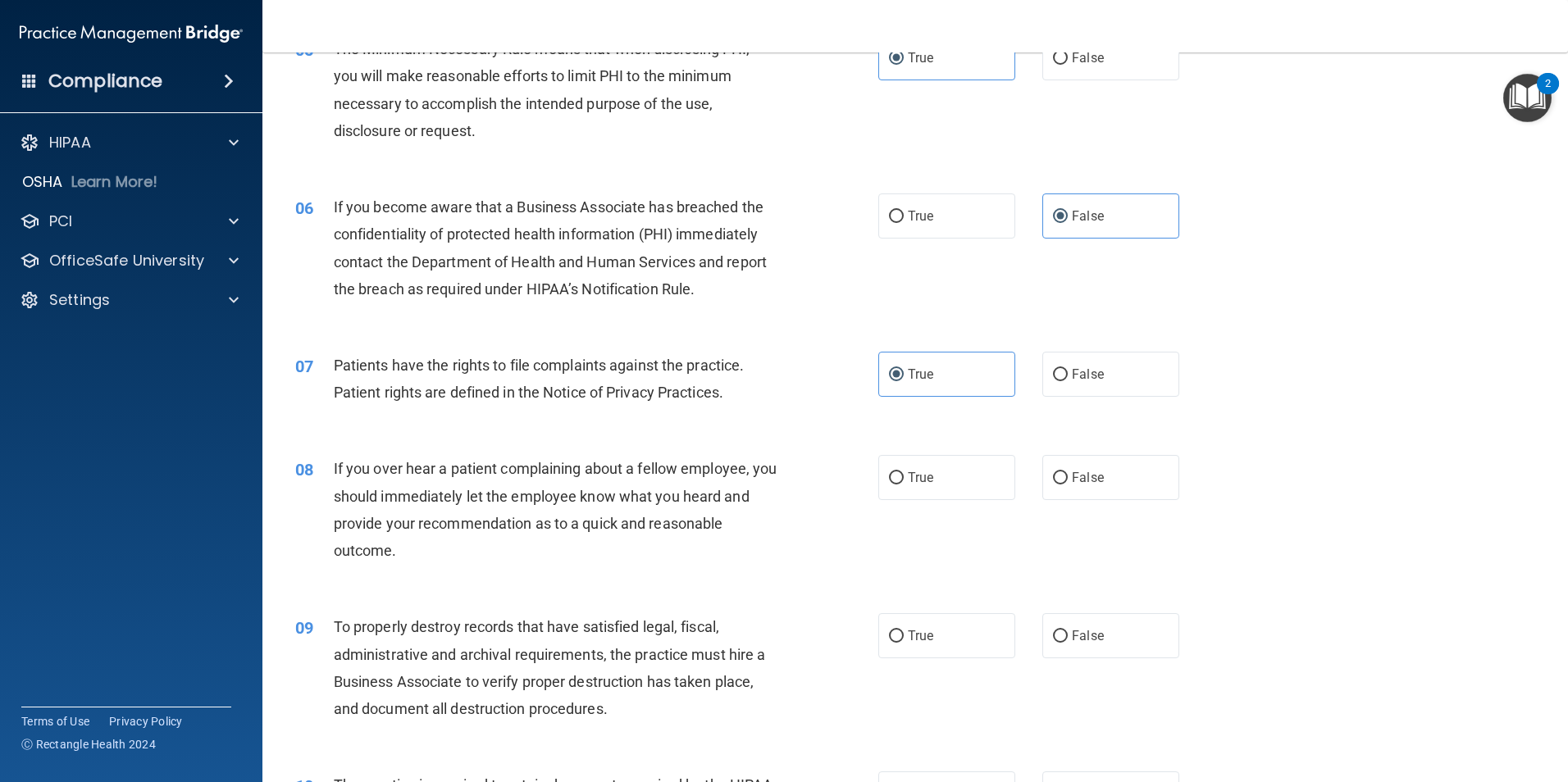
scroll to position [738, 0]
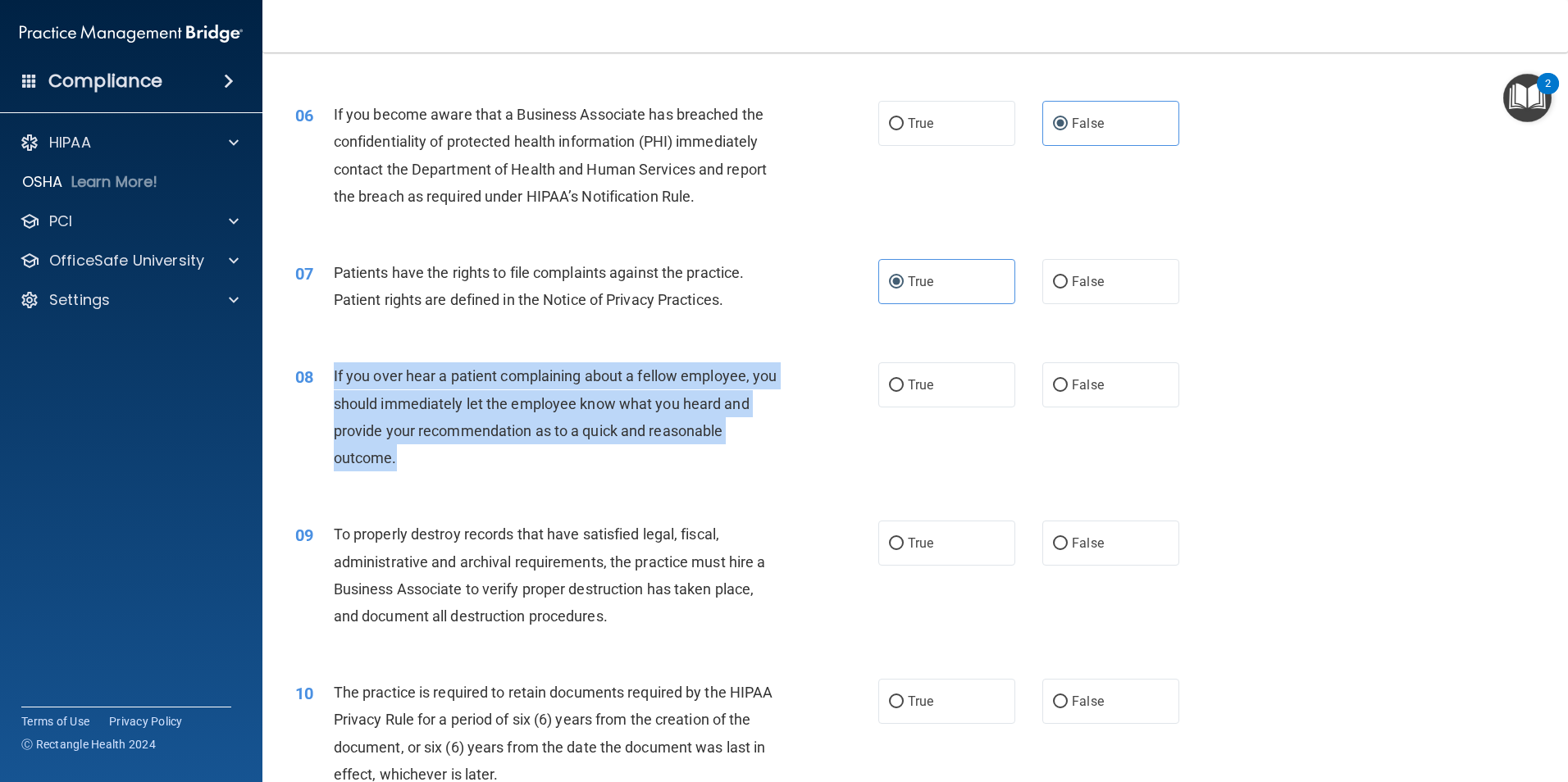
drag, startPoint x: 407, startPoint y: 452, endPoint x: 332, endPoint y: 372, distance: 109.7
click at [332, 372] on div "08 If you over hear a patient complaining about a fellow employee, you should i…" at bounding box center [587, 421] width 632 height 118
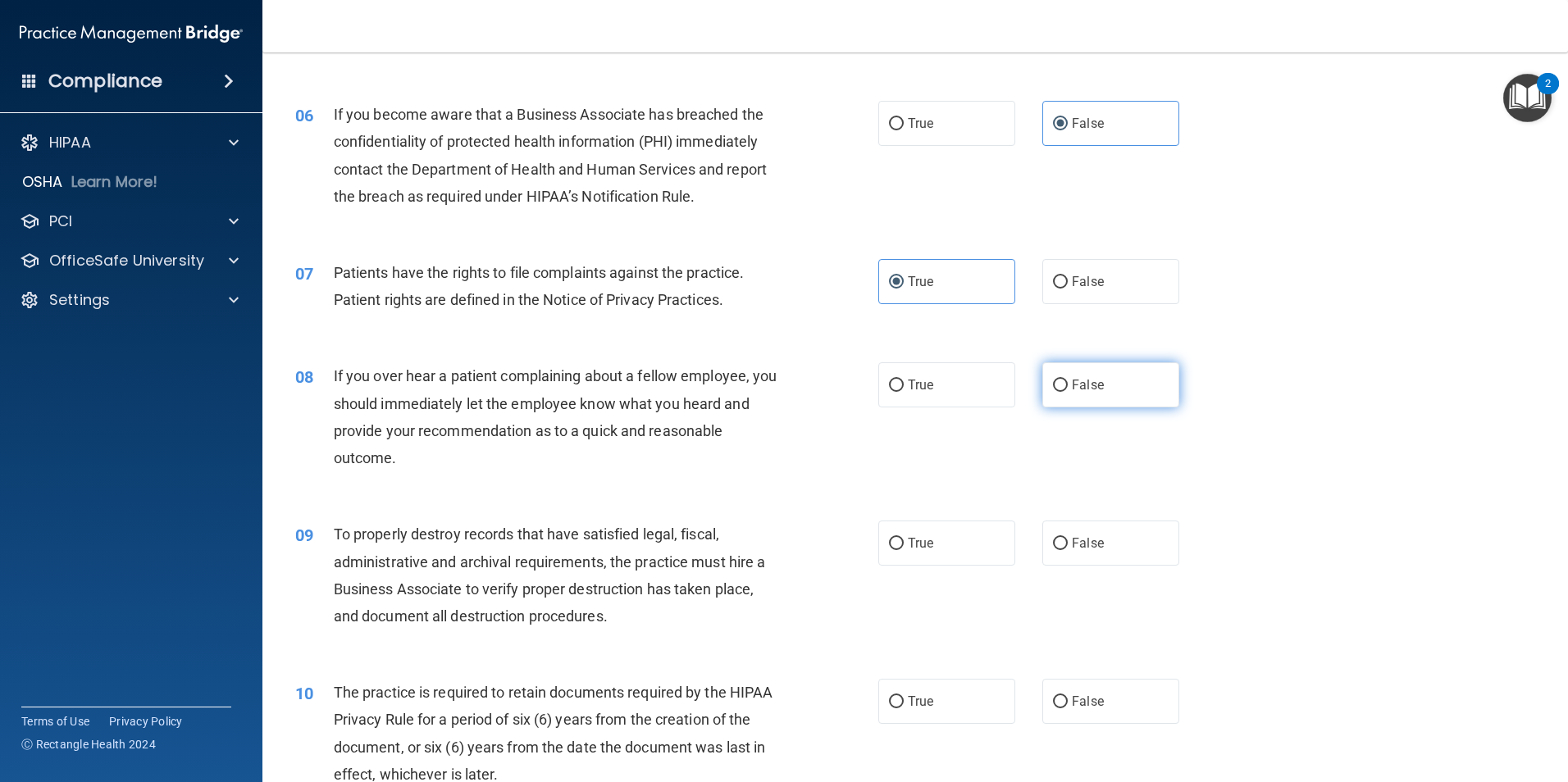
click at [1047, 376] on label "False" at bounding box center [1110, 384] width 137 height 45
click at [1052, 380] on input "False" at bounding box center [1059, 386] width 15 height 12
radio input "true"
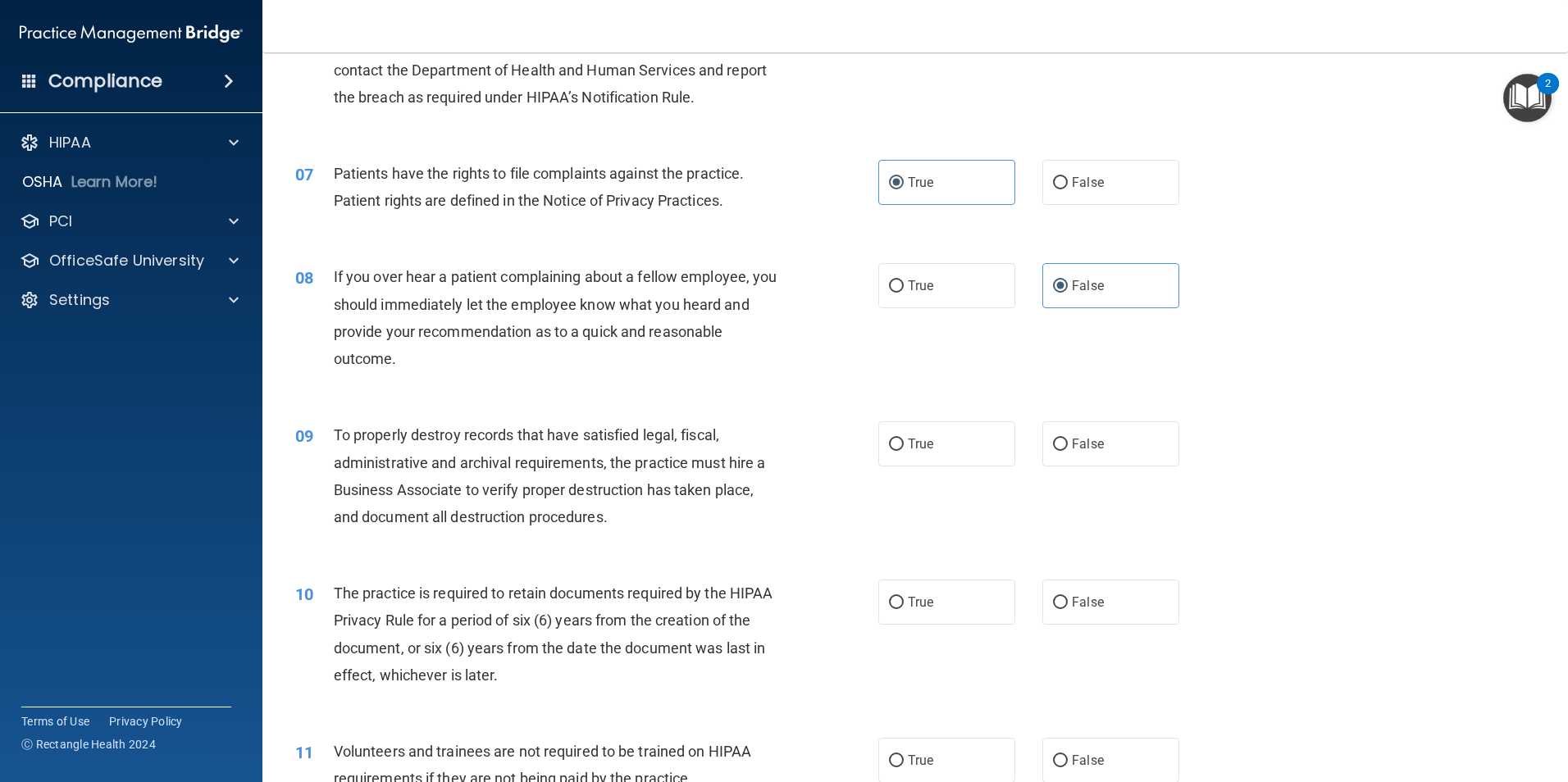
scroll to position [983, 0]
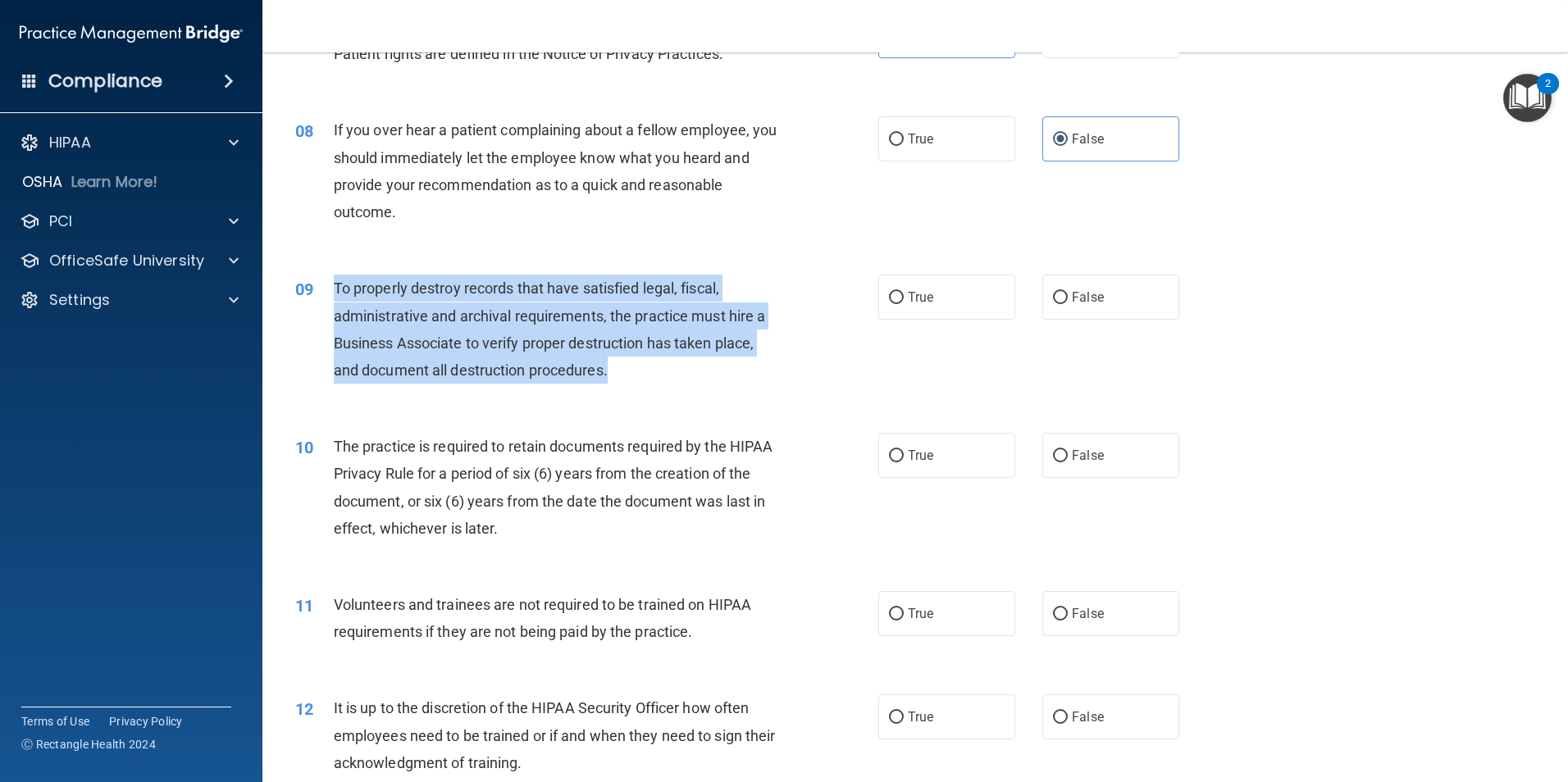
drag, startPoint x: 617, startPoint y: 371, endPoint x: 333, endPoint y: 276, distance: 299.5
click at [334, 276] on div "To properly destroy records that have satisfied legal, fiscal, administrative a…" at bounding box center [562, 328] width 456 height 109
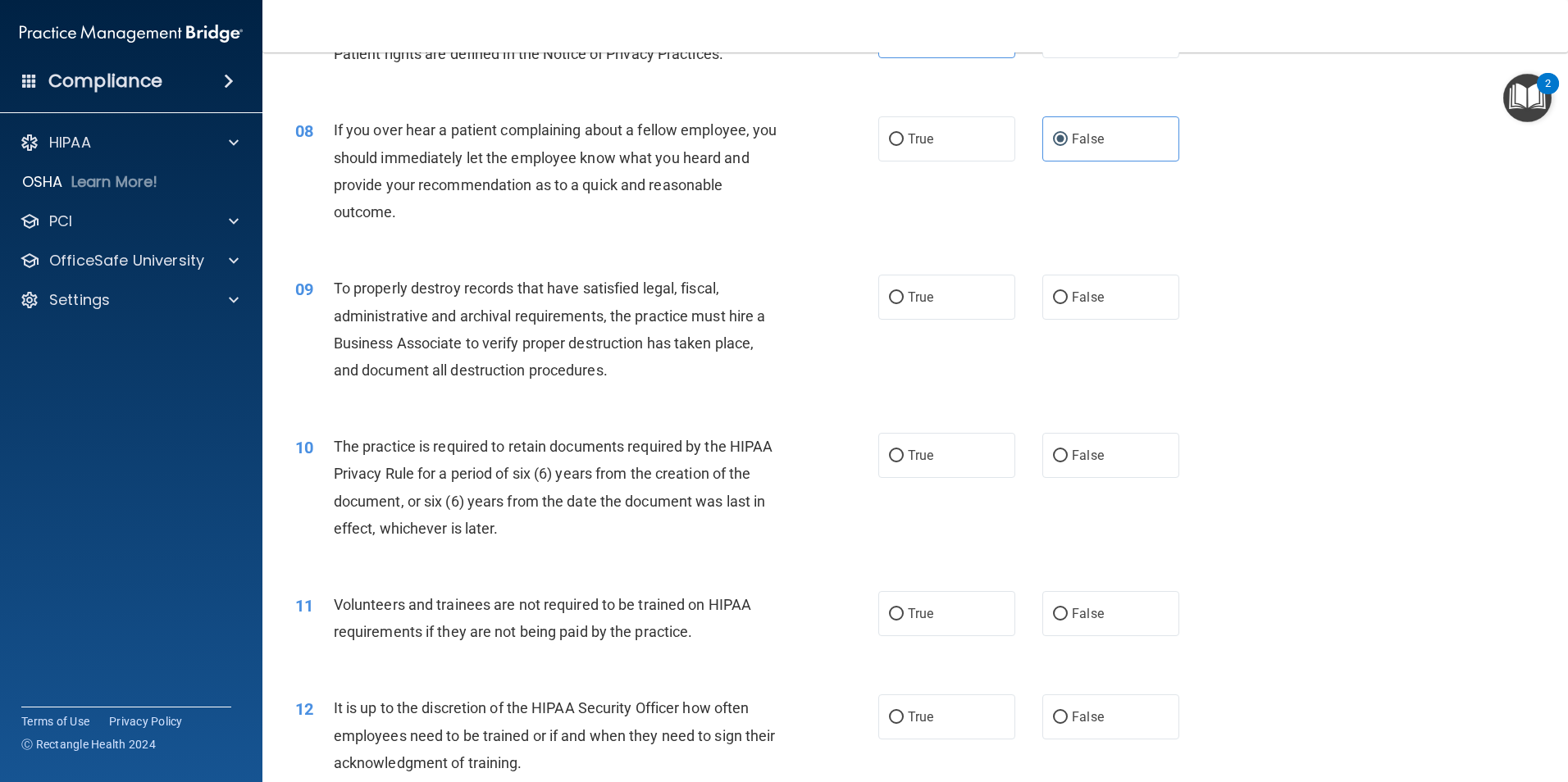
click at [1060, 322] on div "09 To properly destroy records that have satisfied legal, fiscal, administrativ…" at bounding box center [915, 333] width 1264 height 159
click at [1060, 300] on label "False" at bounding box center [1110, 296] width 137 height 45
click at [1060, 300] on input "False" at bounding box center [1059, 298] width 15 height 12
radio input "true"
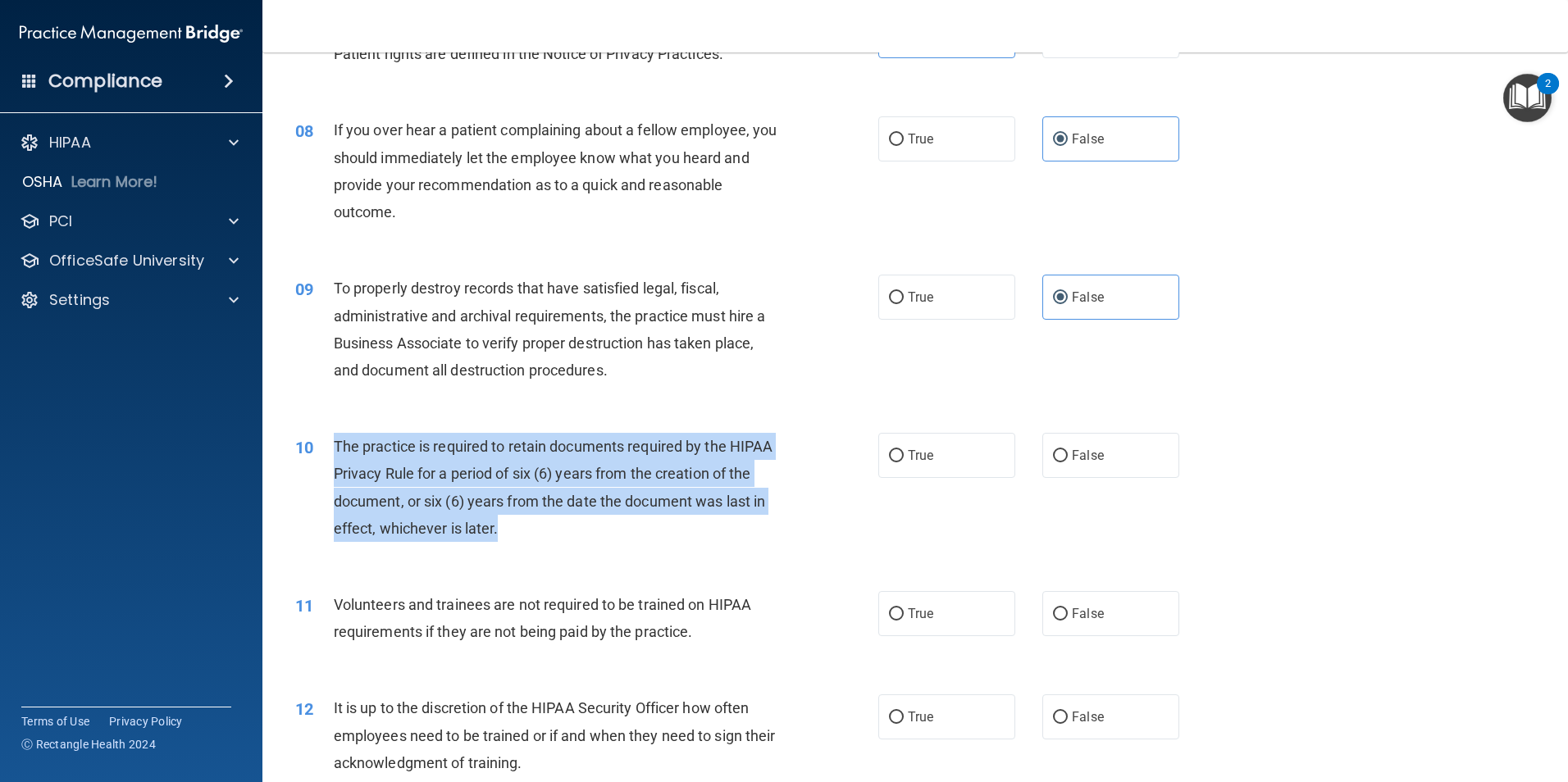
drag, startPoint x: 556, startPoint y: 524, endPoint x: 337, endPoint y: 445, distance: 232.8
click at [337, 445] on div "The practice is required to retain documents required by the HIPAA Privacy Rule…" at bounding box center [562, 487] width 456 height 109
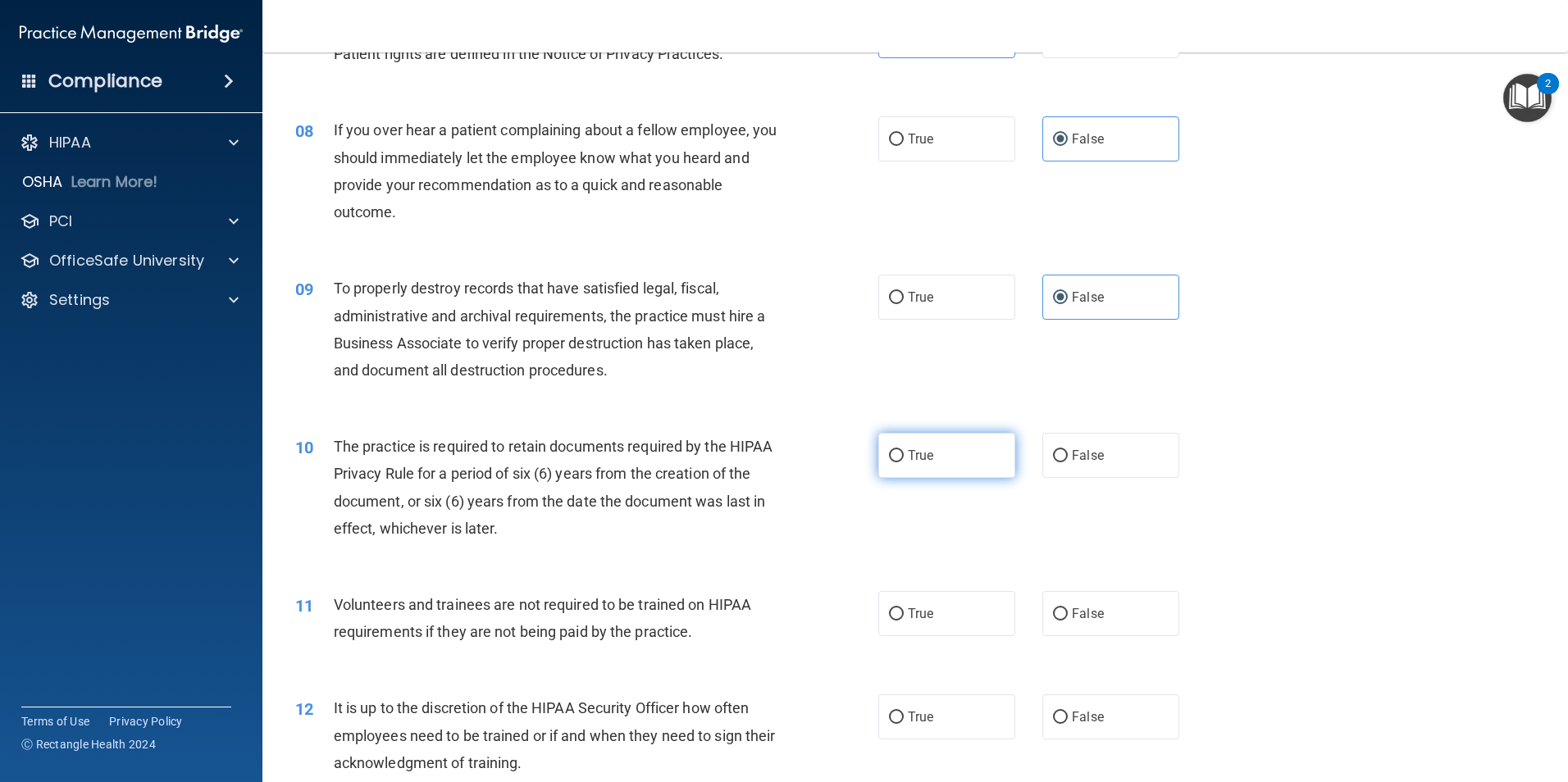
click at [929, 452] on label "True" at bounding box center [946, 455] width 137 height 45
click at [904, 452] on input "True" at bounding box center [896, 456] width 15 height 12
radio input "true"
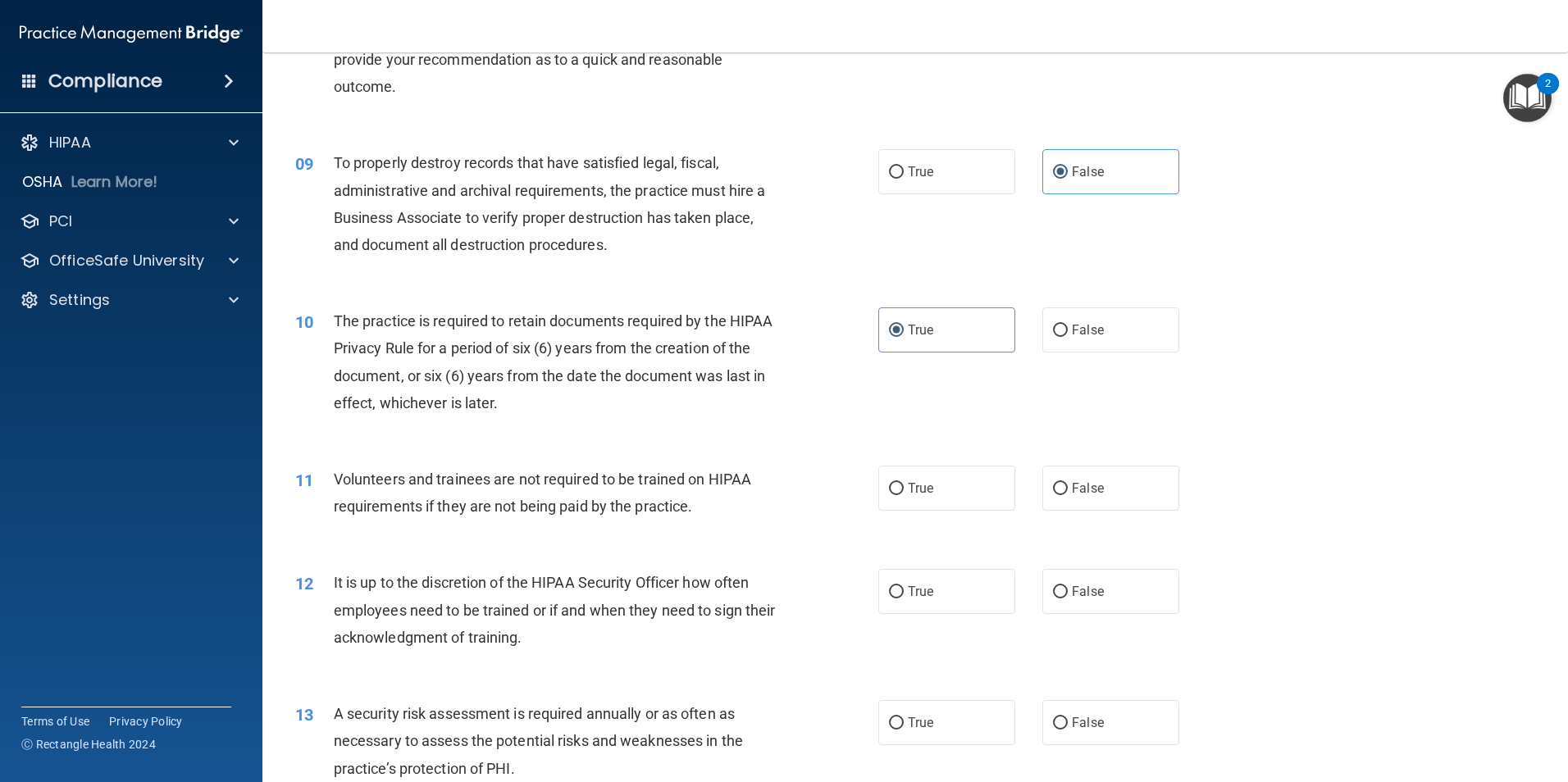
scroll to position [1230, 0]
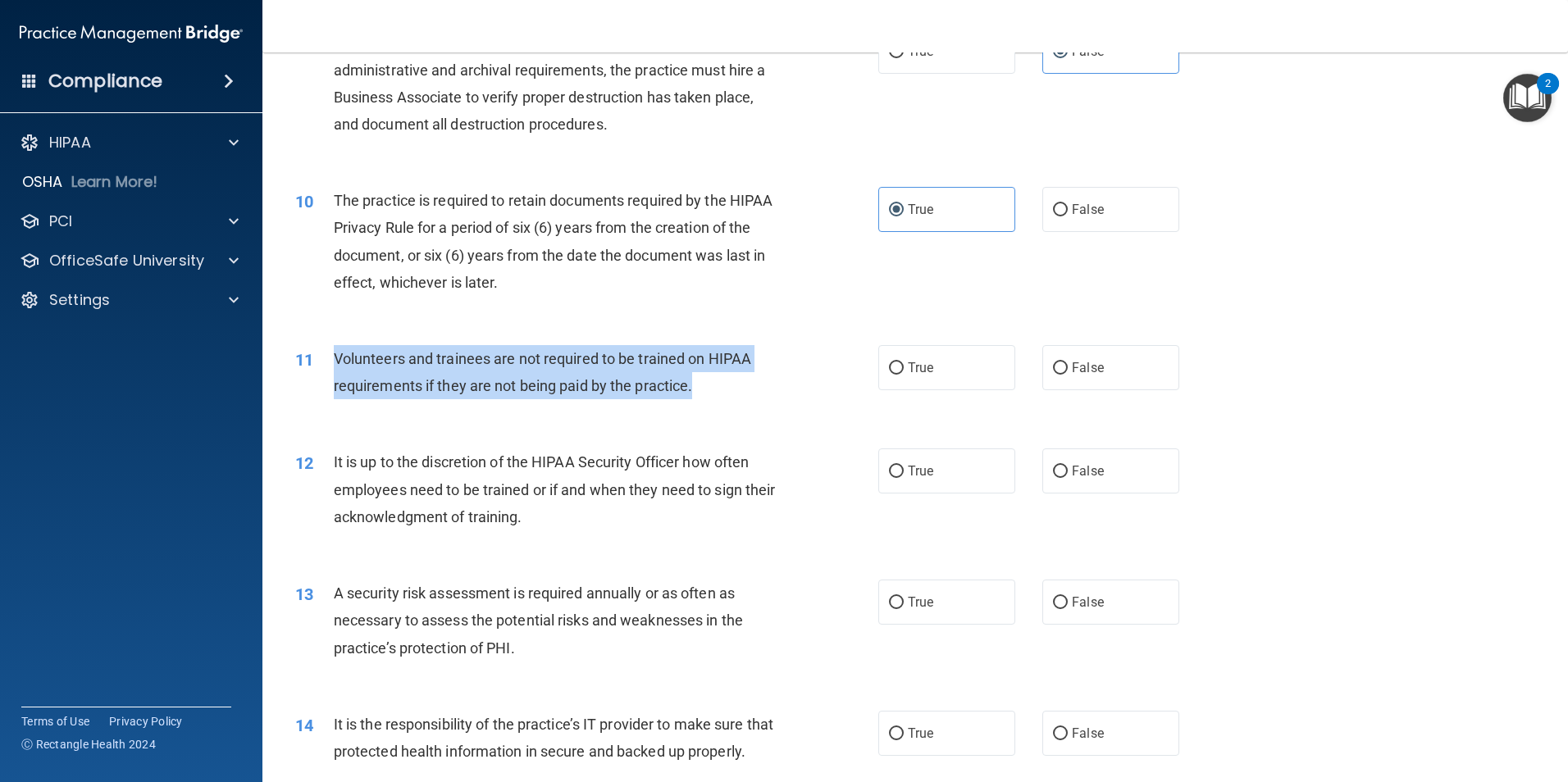
drag, startPoint x: 708, startPoint y: 390, endPoint x: 334, endPoint y: 355, distance: 375.6
click at [334, 355] on div "Volunteers and trainees are not required to be trained on HIPAA requirements if…" at bounding box center [562, 372] width 456 height 54
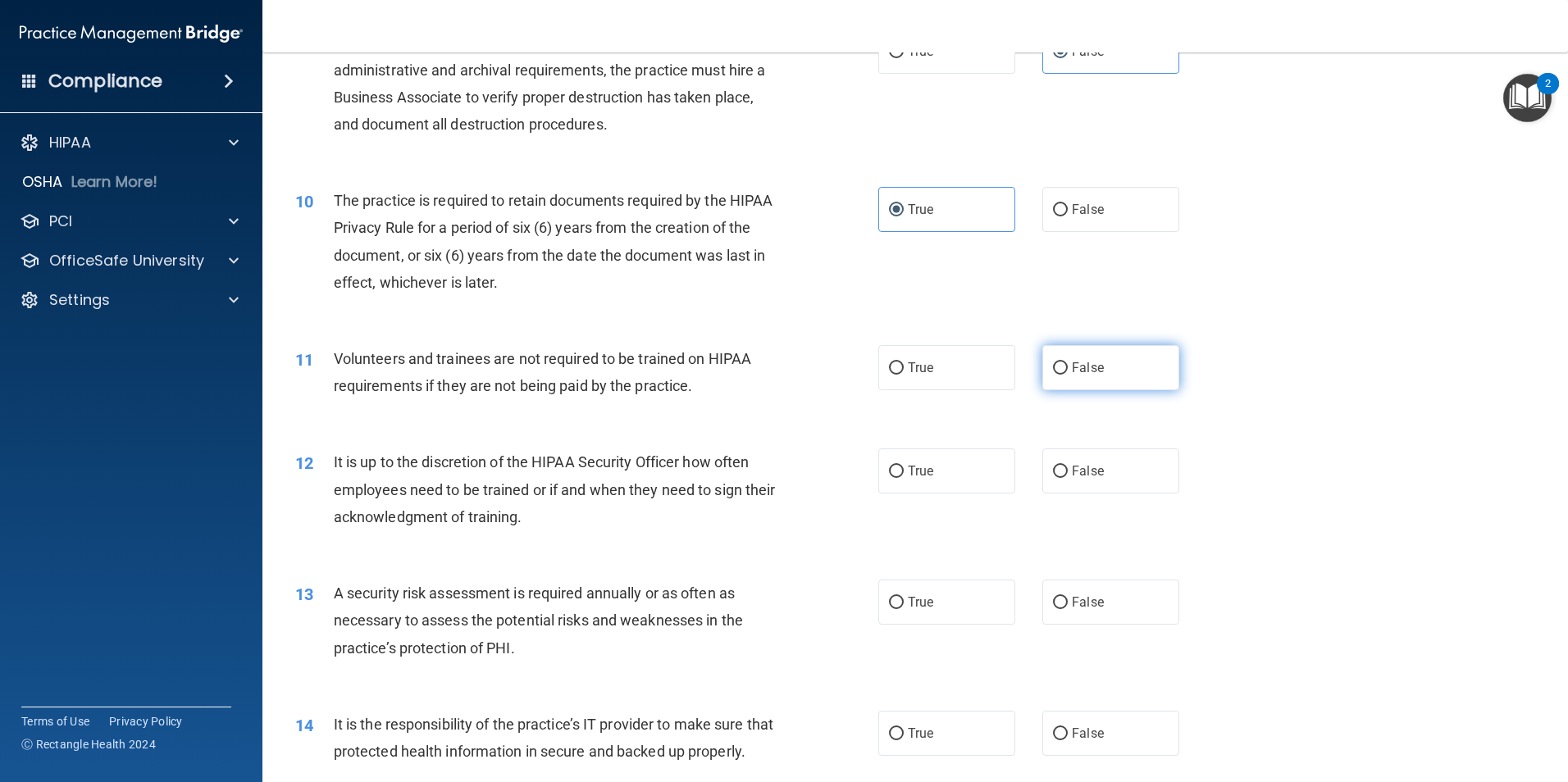
click at [1116, 380] on label "False" at bounding box center [1110, 367] width 137 height 45
click at [1067, 375] on input "False" at bounding box center [1059, 368] width 15 height 12
radio input "true"
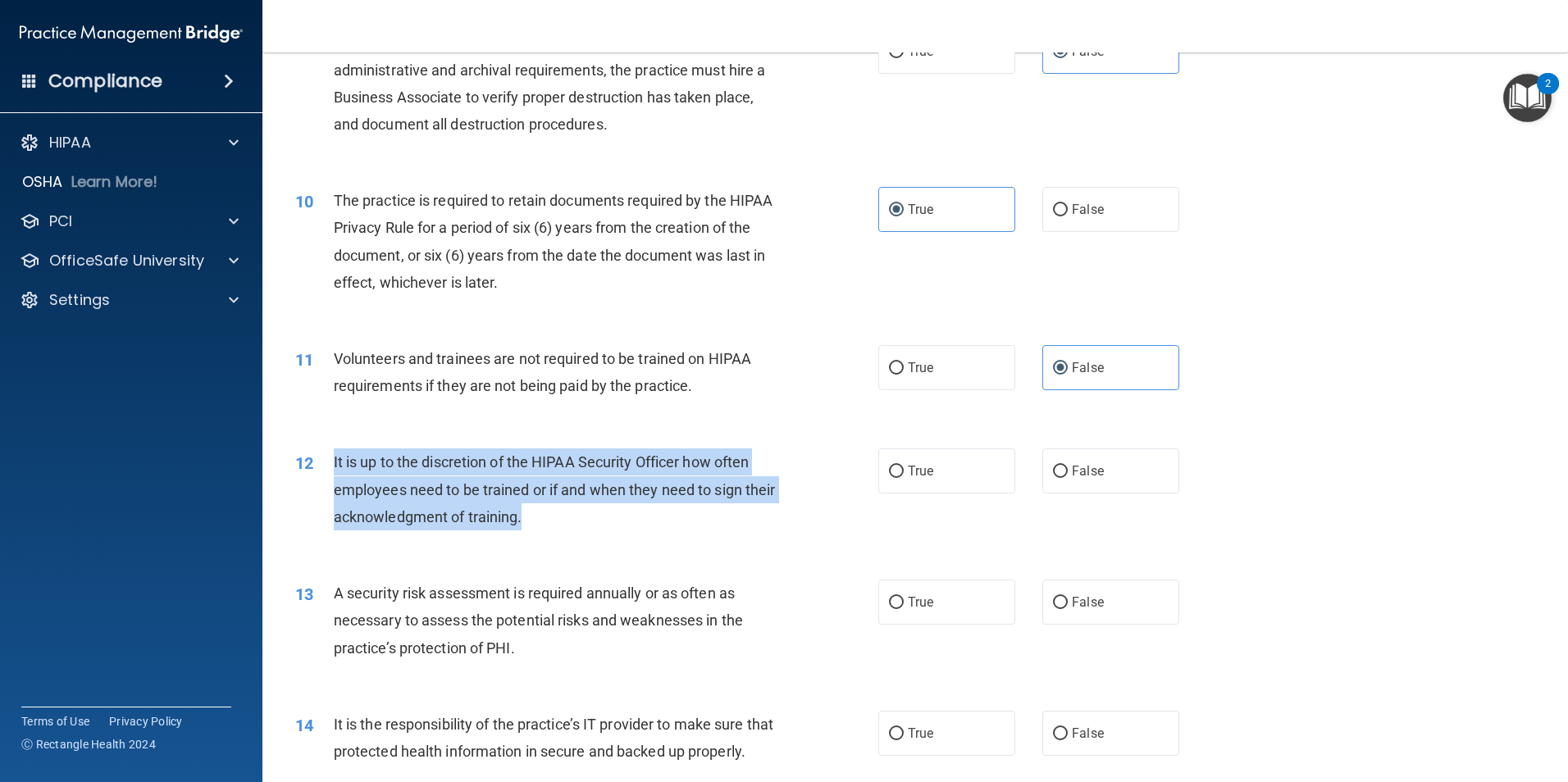
drag, startPoint x: 574, startPoint y: 521, endPoint x: 334, endPoint y: 456, distance: 248.6
click at [334, 456] on div "It is up to the discretion of the HIPAA Security Officer how often employees ne…" at bounding box center [562, 490] width 456 height 82
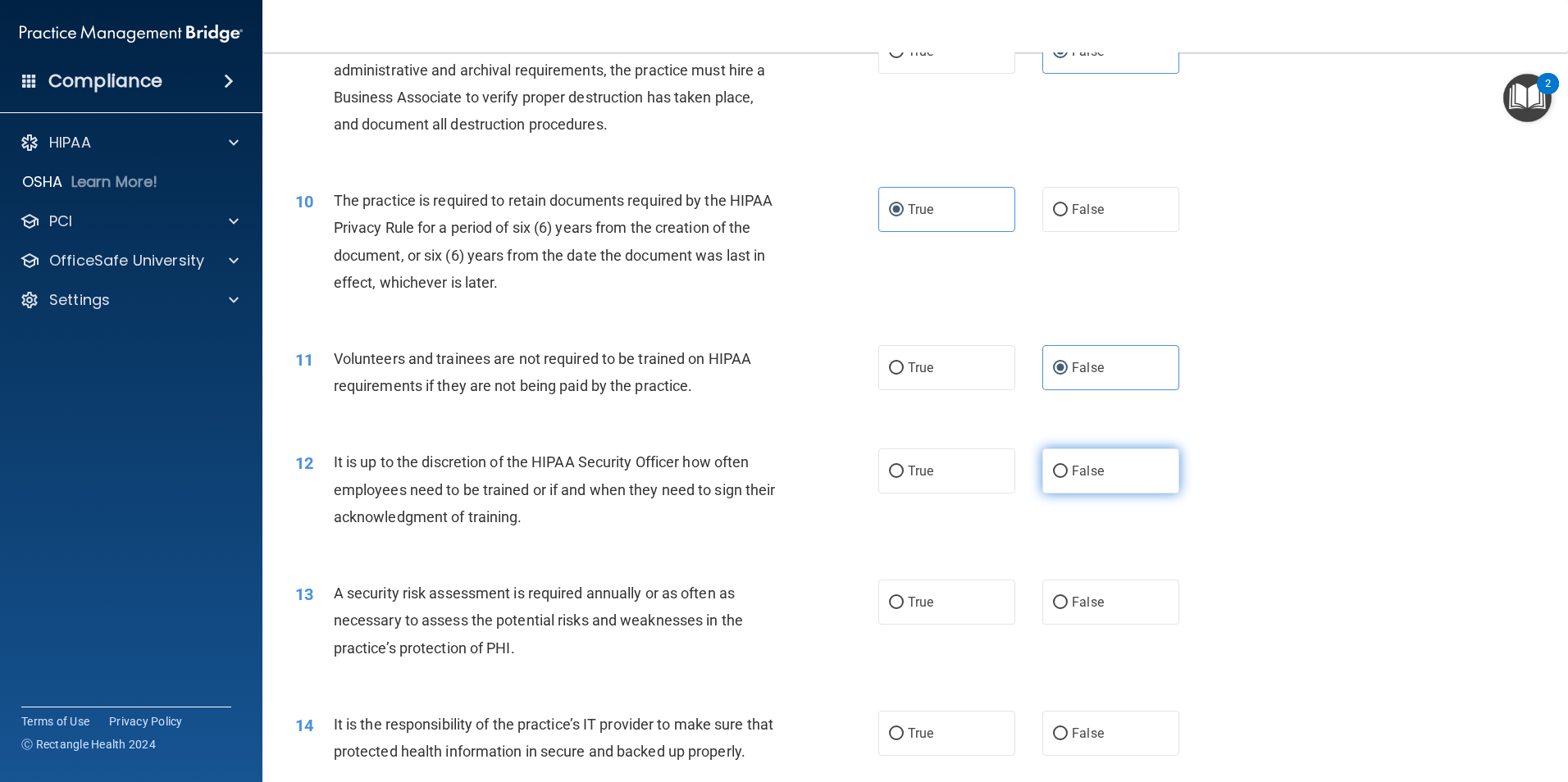
click at [1070, 490] on label "False" at bounding box center [1110, 471] width 137 height 45
click at [1067, 478] on input "False" at bounding box center [1059, 472] width 15 height 12
radio input "true"
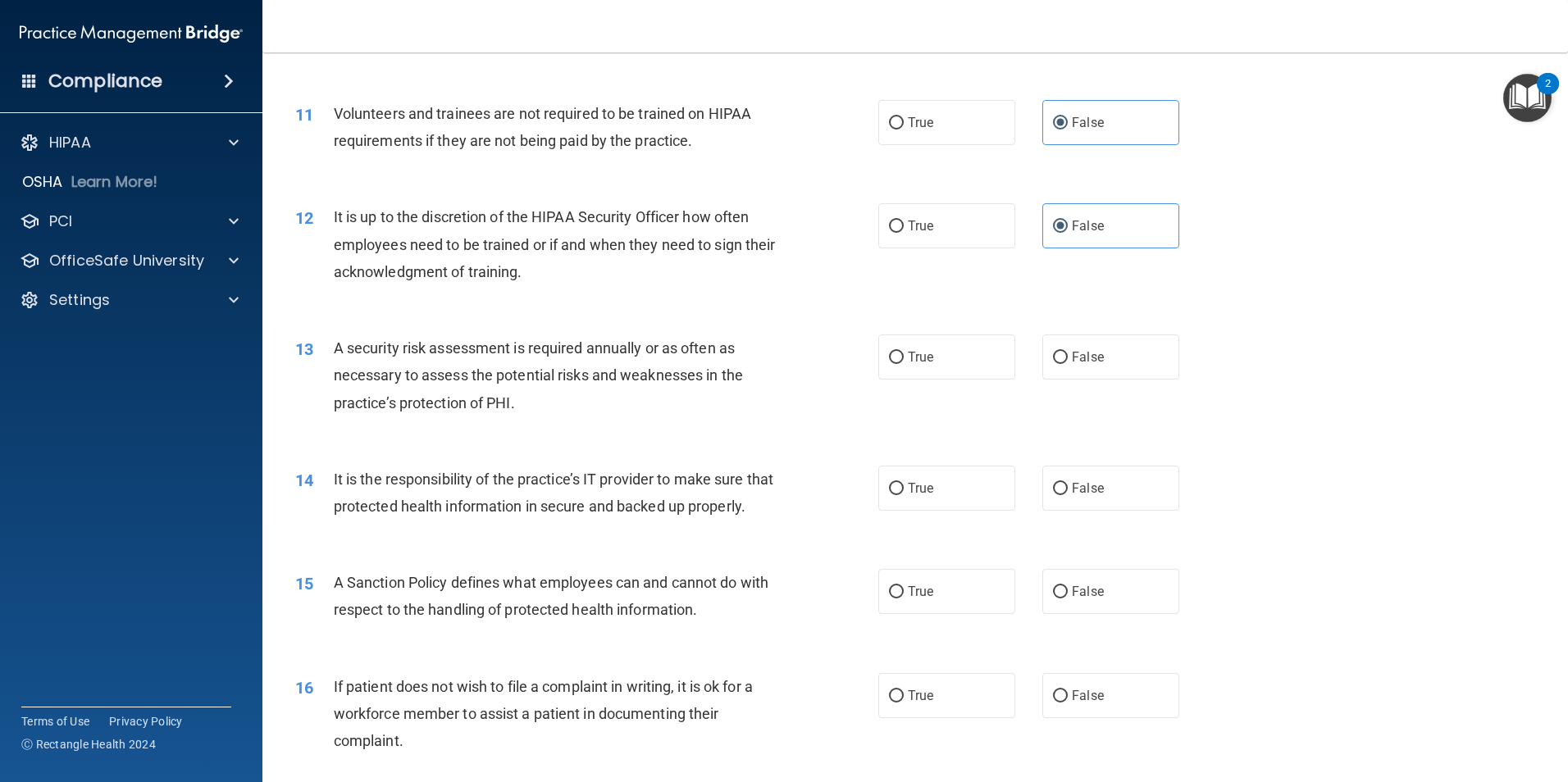
scroll to position [1476, 0]
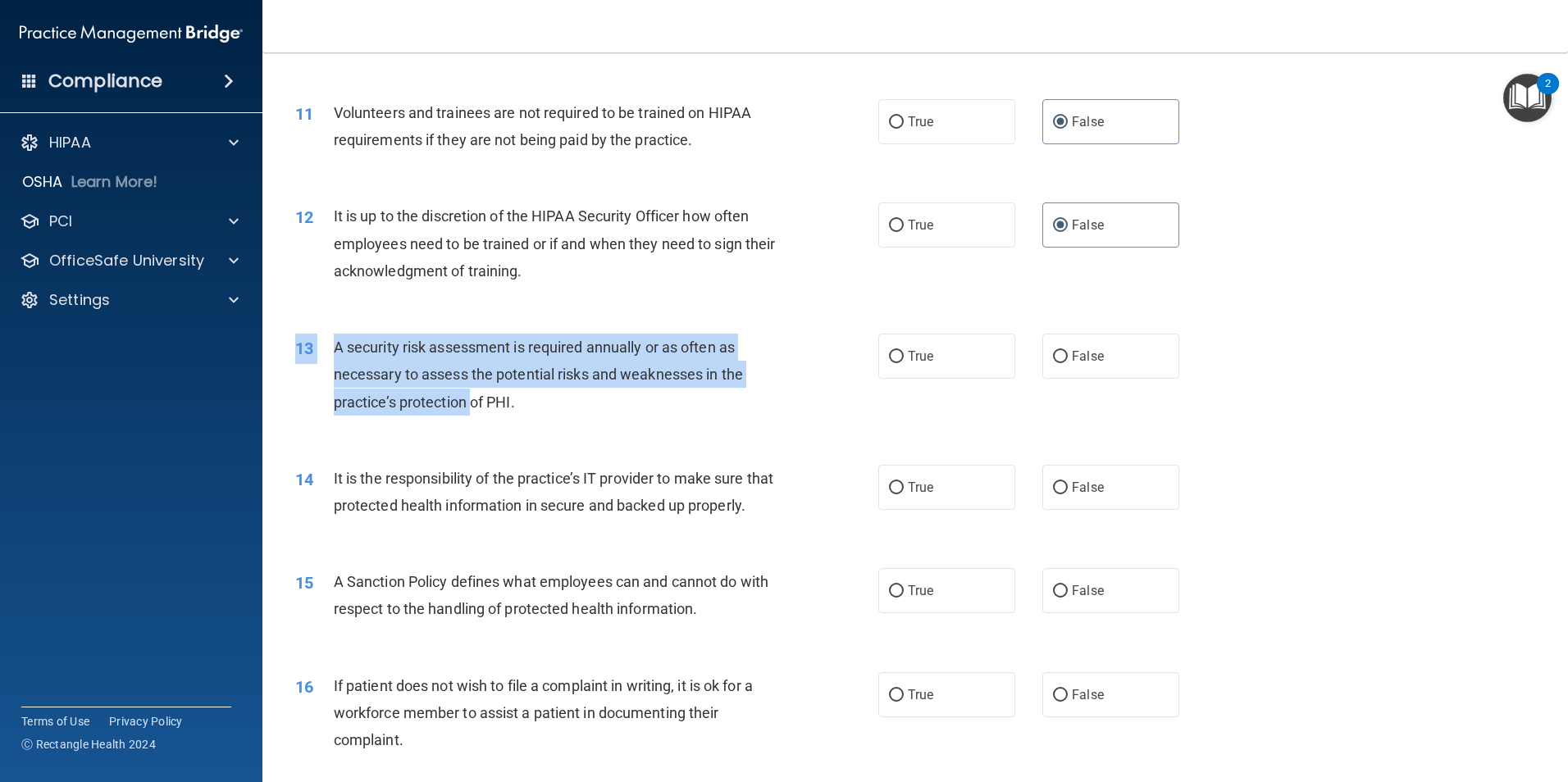
drag, startPoint x: 526, startPoint y: 427, endPoint x: 475, endPoint y: 402, distance: 56.8
click at [475, 402] on div "13 A security risk assessment is required annually or as often as necessary to …" at bounding box center [915, 379] width 1264 height 132
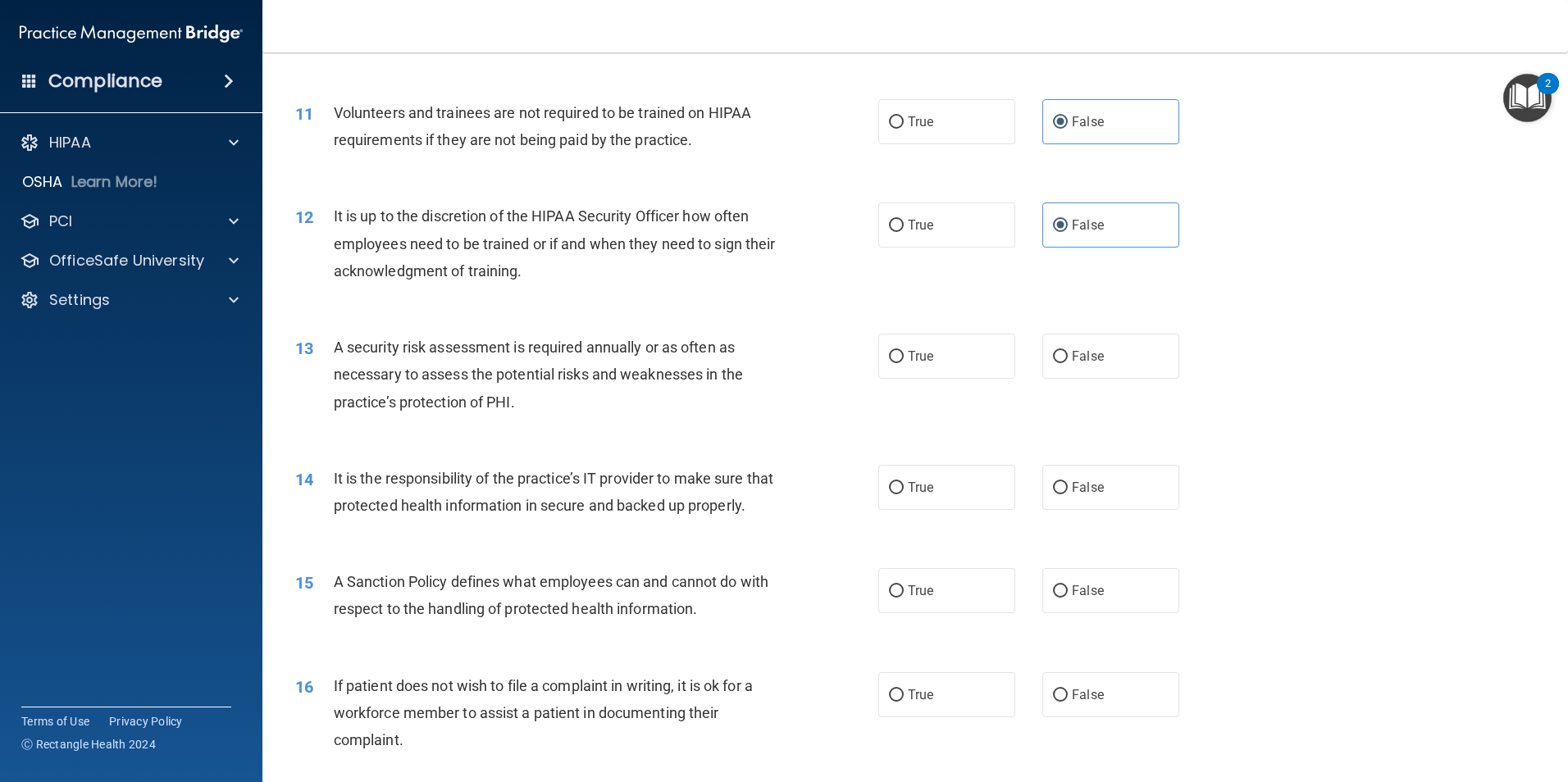
drag, startPoint x: 475, startPoint y: 402, endPoint x: 534, endPoint y: 398, distance: 59.1
click at [534, 398] on div "A security risk assessment is required annually or as often as necessary to ass…" at bounding box center [562, 375] width 456 height 82
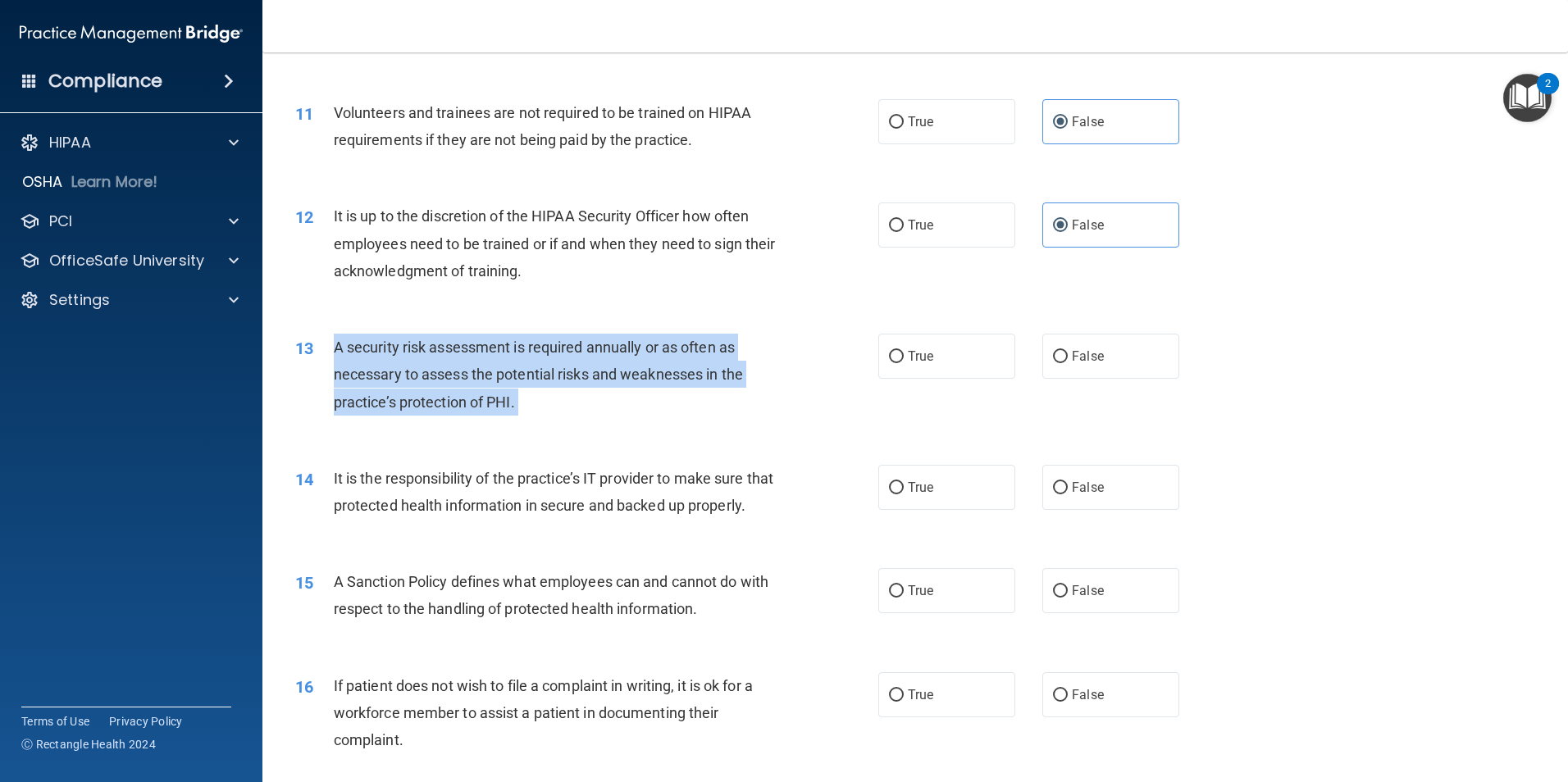
drag, startPoint x: 533, startPoint y: 398, endPoint x: 337, endPoint y: 346, distance: 202.8
click at [337, 346] on div "A security risk assessment is required annually or as often as necessary to ass…" at bounding box center [562, 375] width 456 height 82
click at [891, 356] on input "True" at bounding box center [896, 357] width 15 height 12
radio input "true"
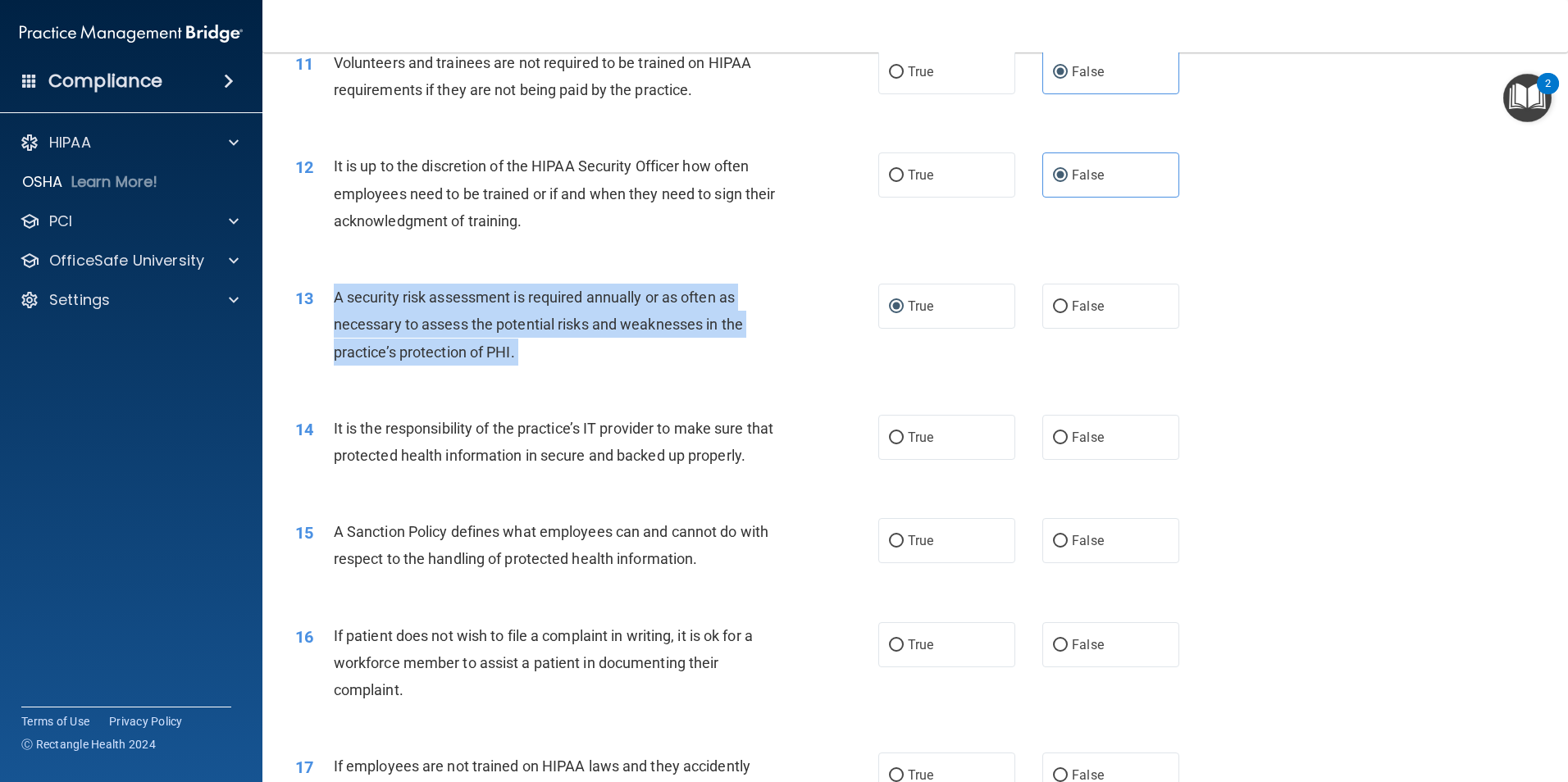
scroll to position [1640, 0]
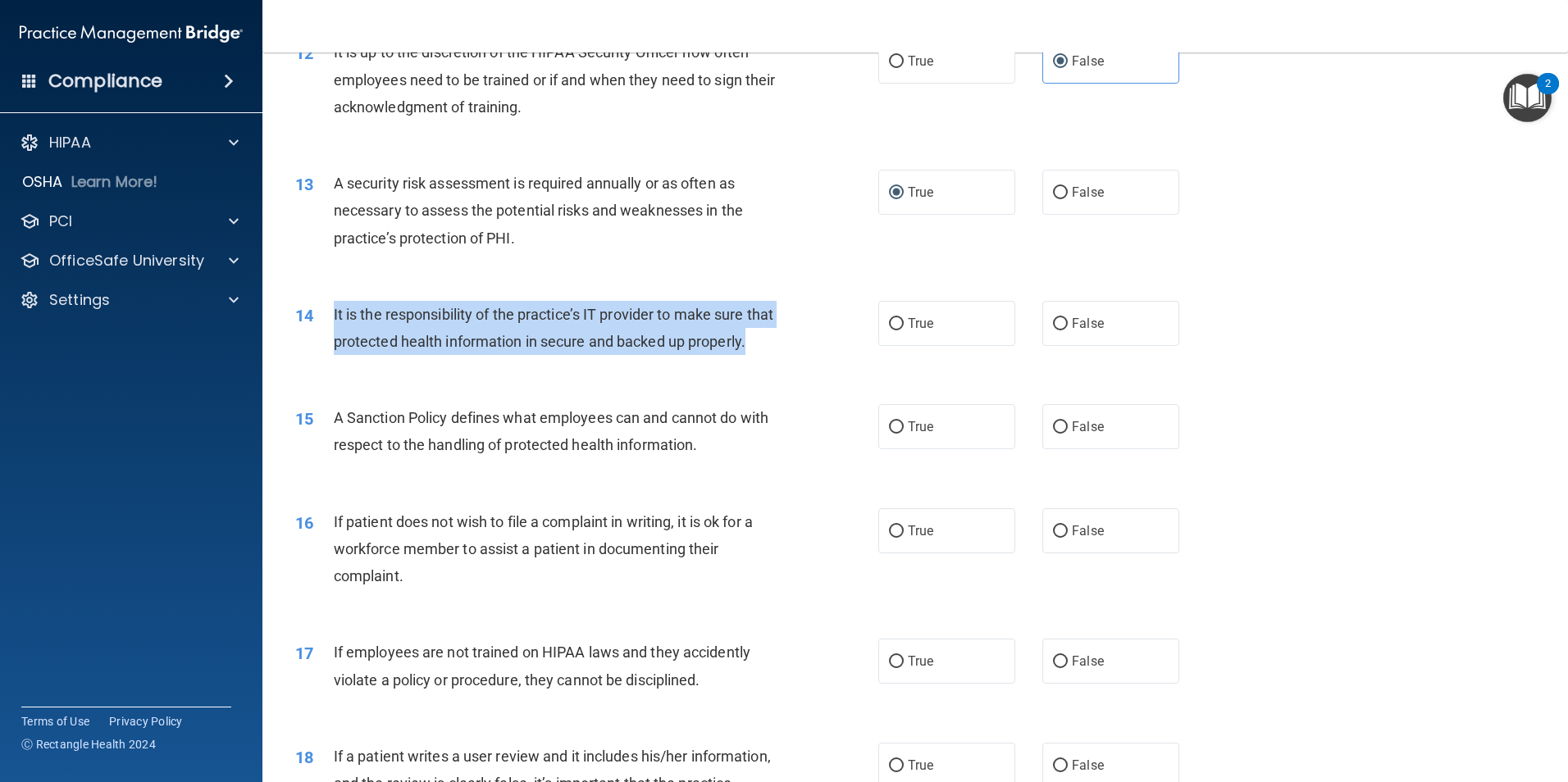
drag, startPoint x: 391, startPoint y: 366, endPoint x: 334, endPoint y: 316, distance: 75.8
click at [334, 316] on div "It is the responsibility of the practice’s IT provider to make sure that protec…" at bounding box center [562, 328] width 456 height 54
click at [1057, 321] on input "False" at bounding box center [1059, 324] width 15 height 12
radio input "true"
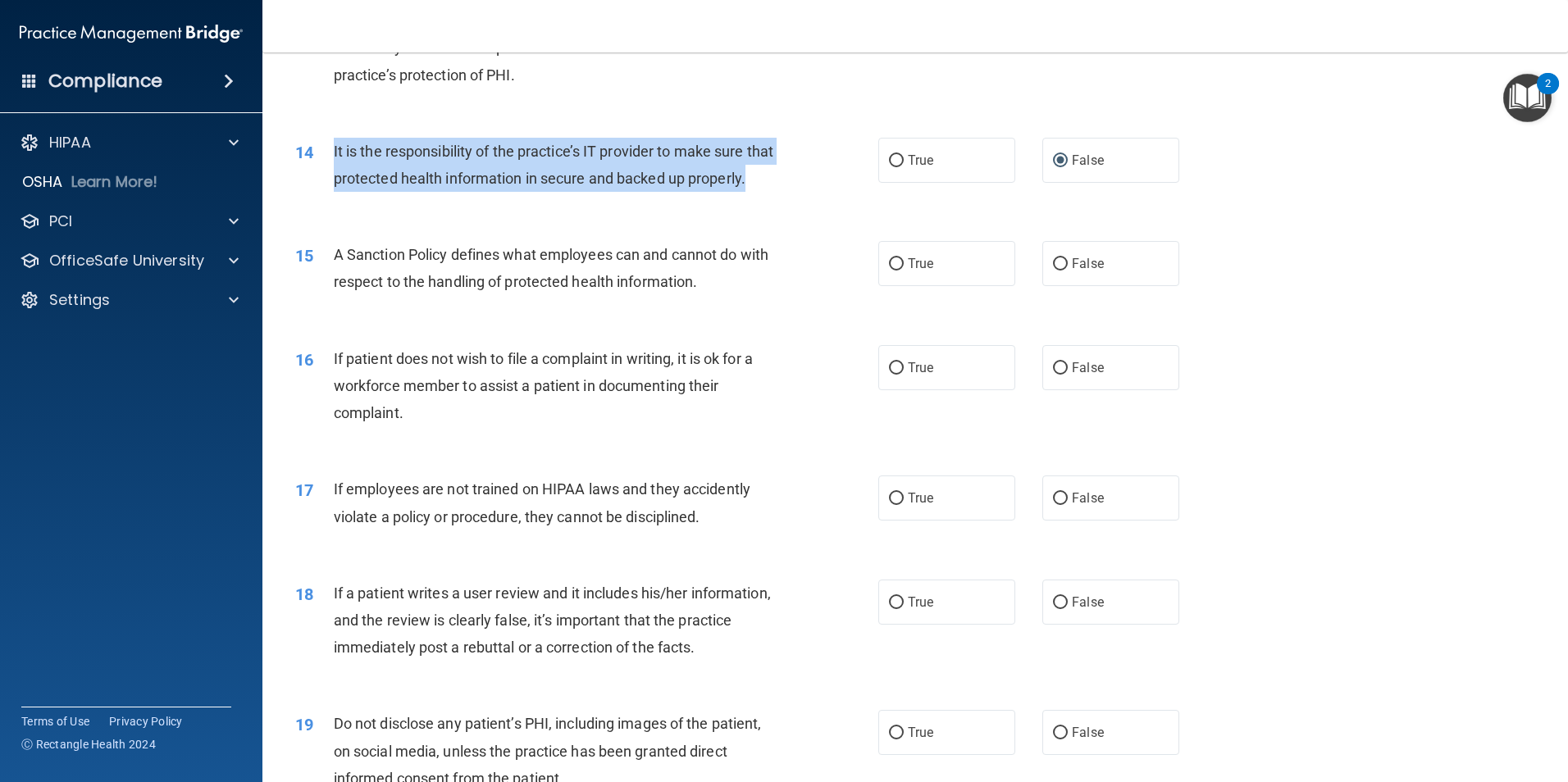
scroll to position [1803, 0]
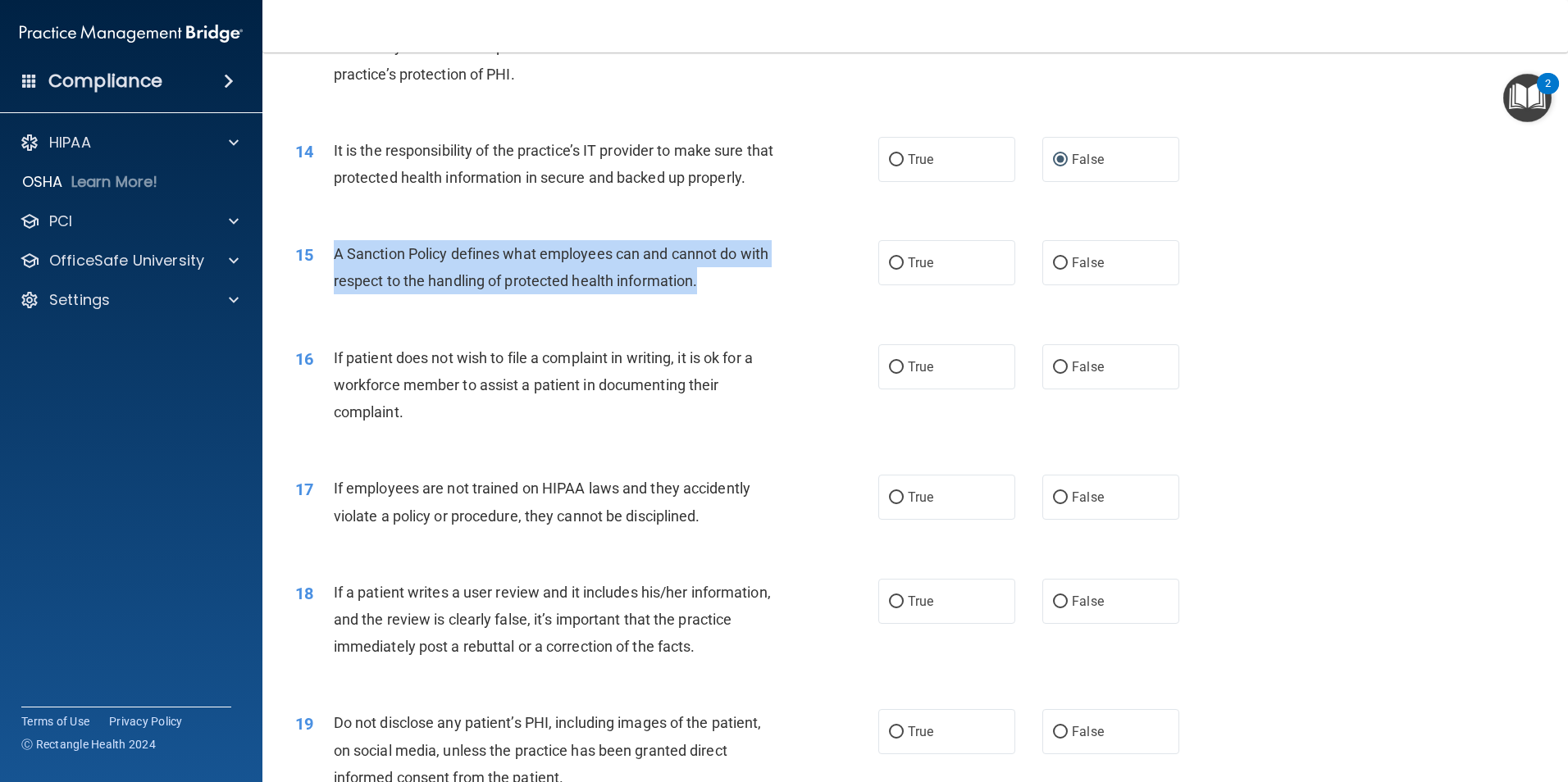
drag, startPoint x: 710, startPoint y: 301, endPoint x: 335, endPoint y: 283, distance: 375.4
click at [335, 283] on div "A Sanction Policy defines what employees can and cannot do with respect to the …" at bounding box center [562, 267] width 456 height 54
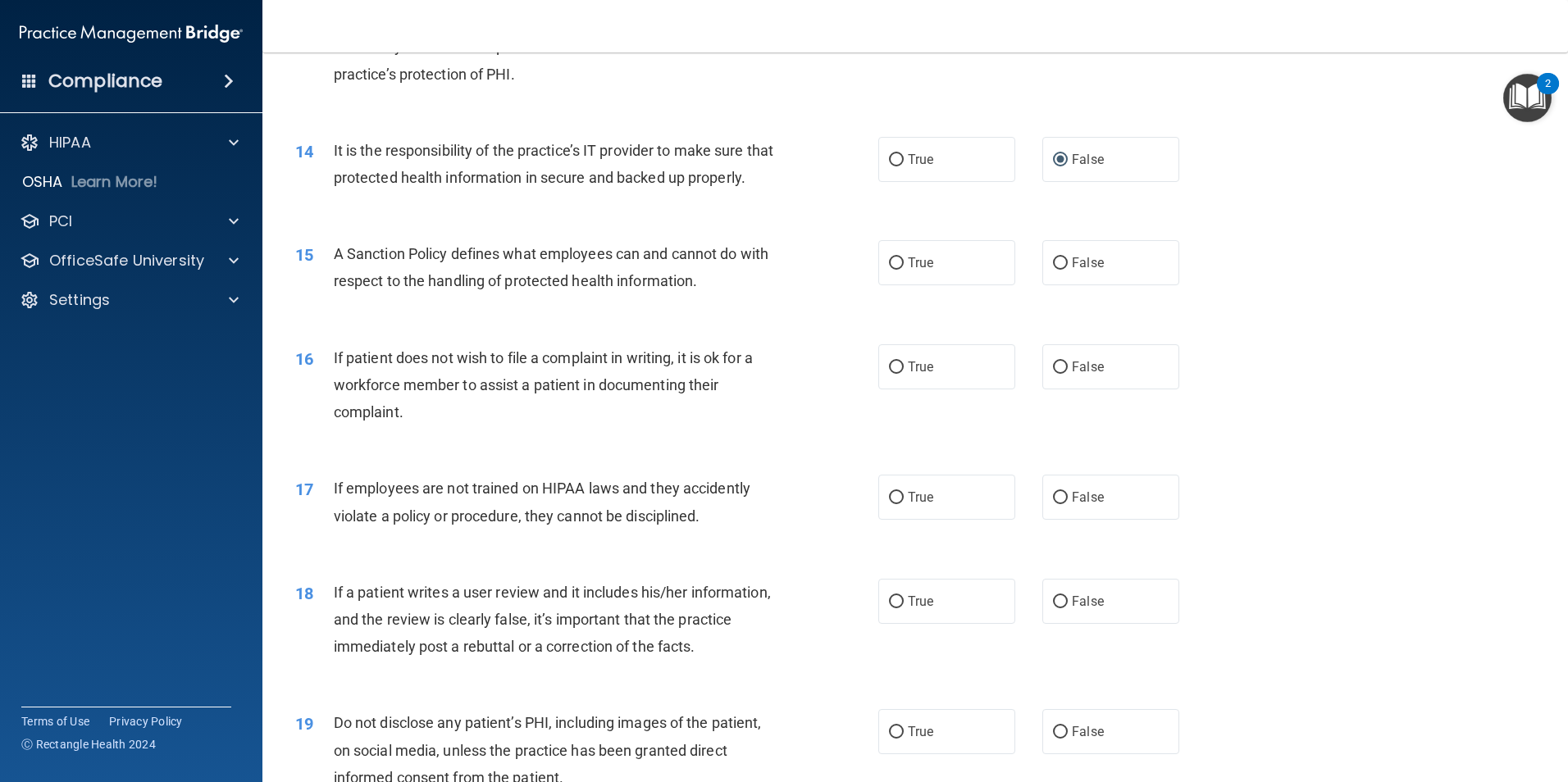
click at [1033, 285] on div "True False" at bounding box center [1042, 262] width 329 height 45
click at [1043, 285] on label "False" at bounding box center [1110, 262] width 137 height 45
click at [1052, 269] on input "False" at bounding box center [1059, 263] width 15 height 12
radio input "true"
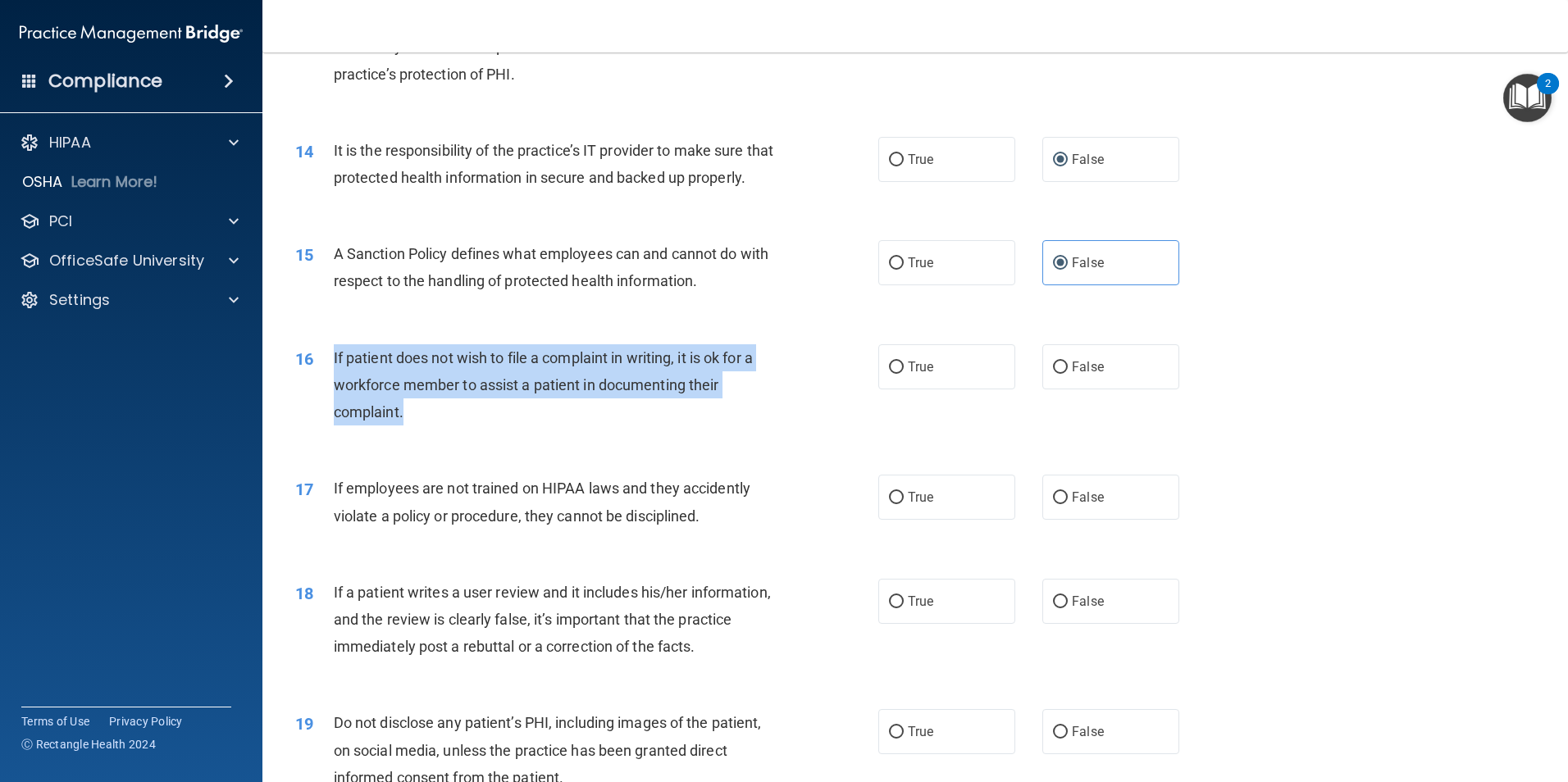
drag, startPoint x: 405, startPoint y: 433, endPoint x: 333, endPoint y: 382, distance: 88.2
click at [334, 382] on div "If patient does not wish to file a complaint in writing, it is ok for a workfor…" at bounding box center [562, 385] width 456 height 82
click at [889, 374] on input "True" at bounding box center [896, 367] width 15 height 12
radio input "true"
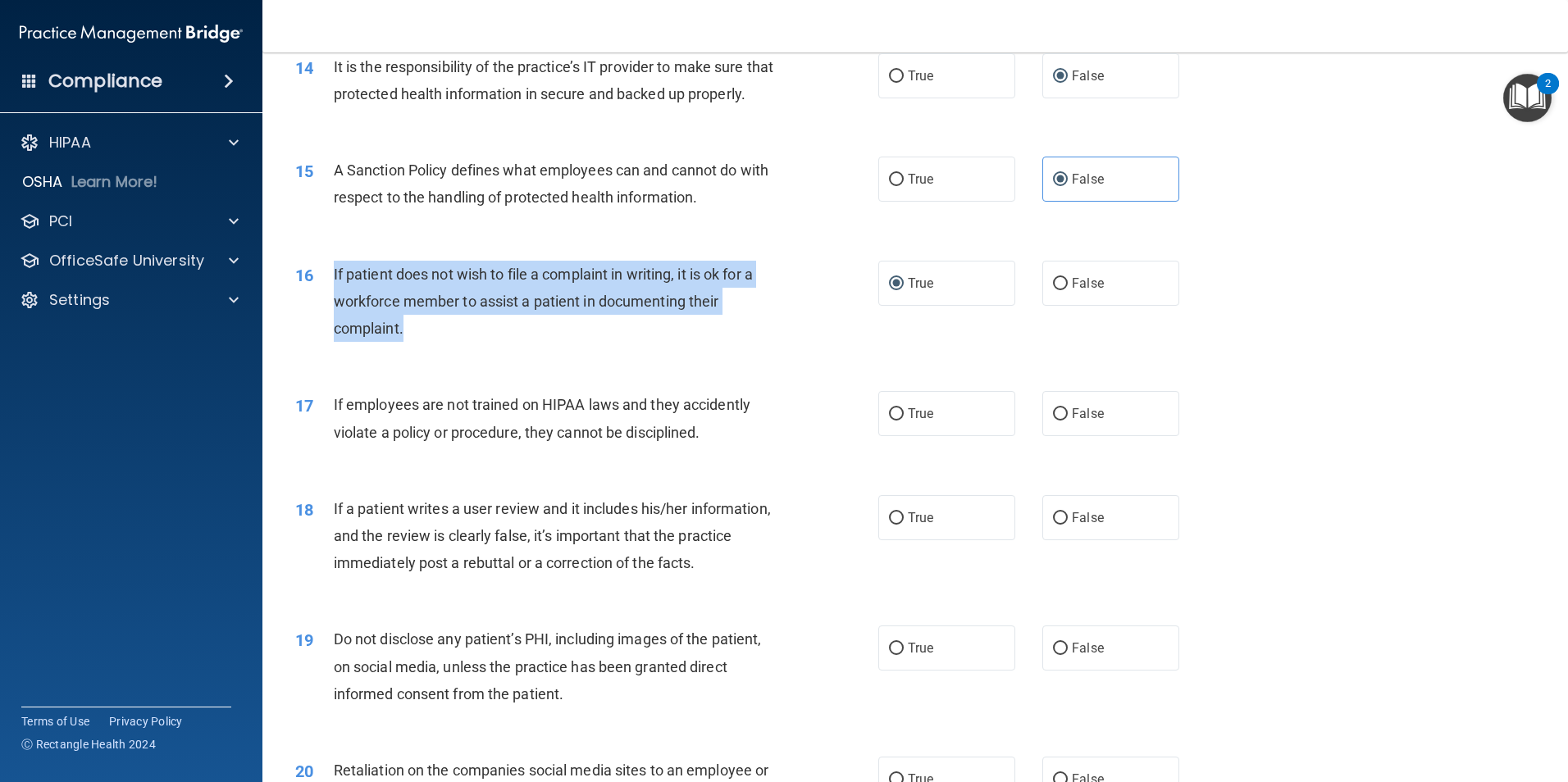
scroll to position [1968, 0]
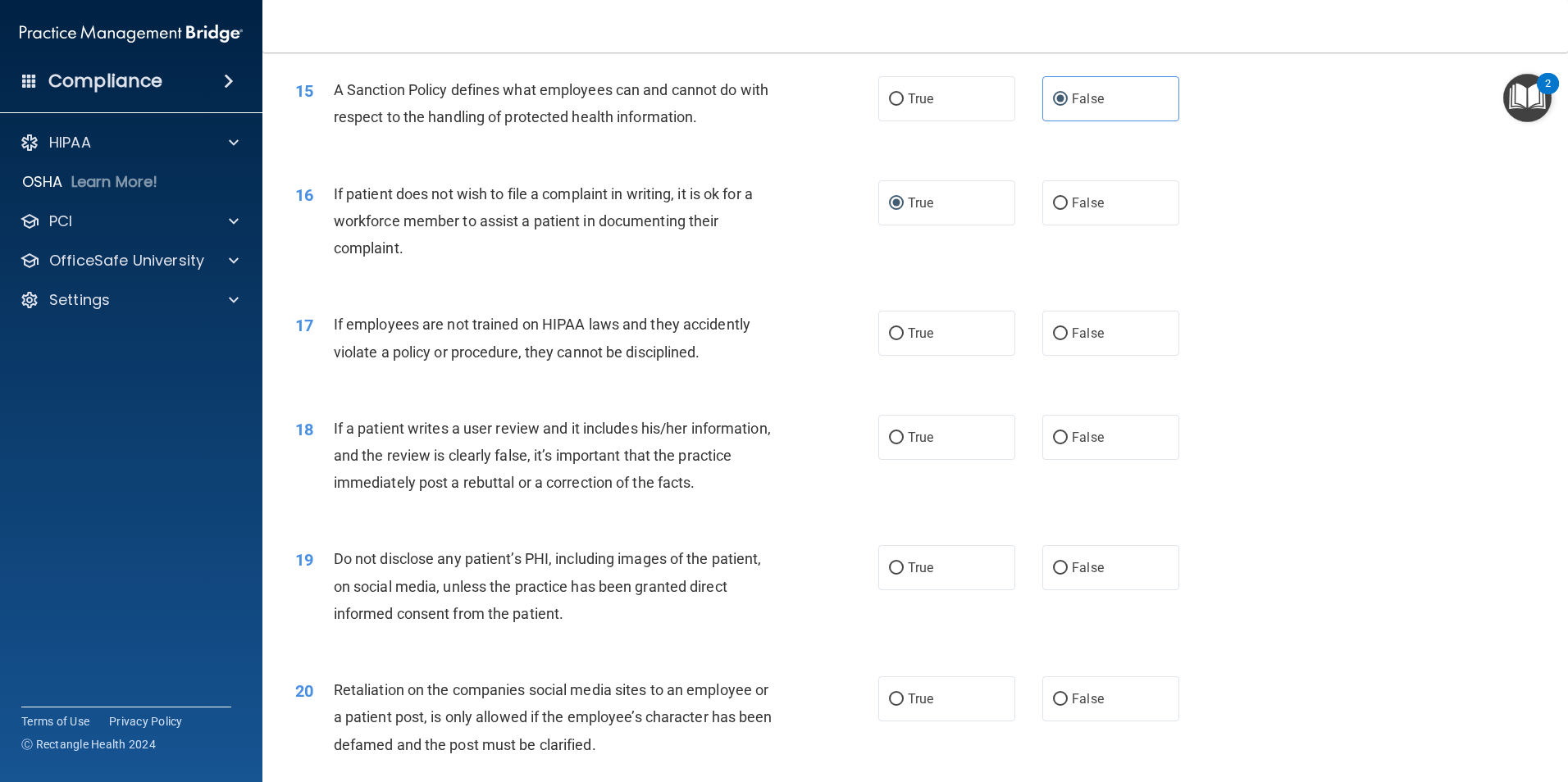
click at [692, 360] on span "If employees are not trained on HIPAA laws and they accidently violate a policy…" at bounding box center [543, 337] width 417 height 44
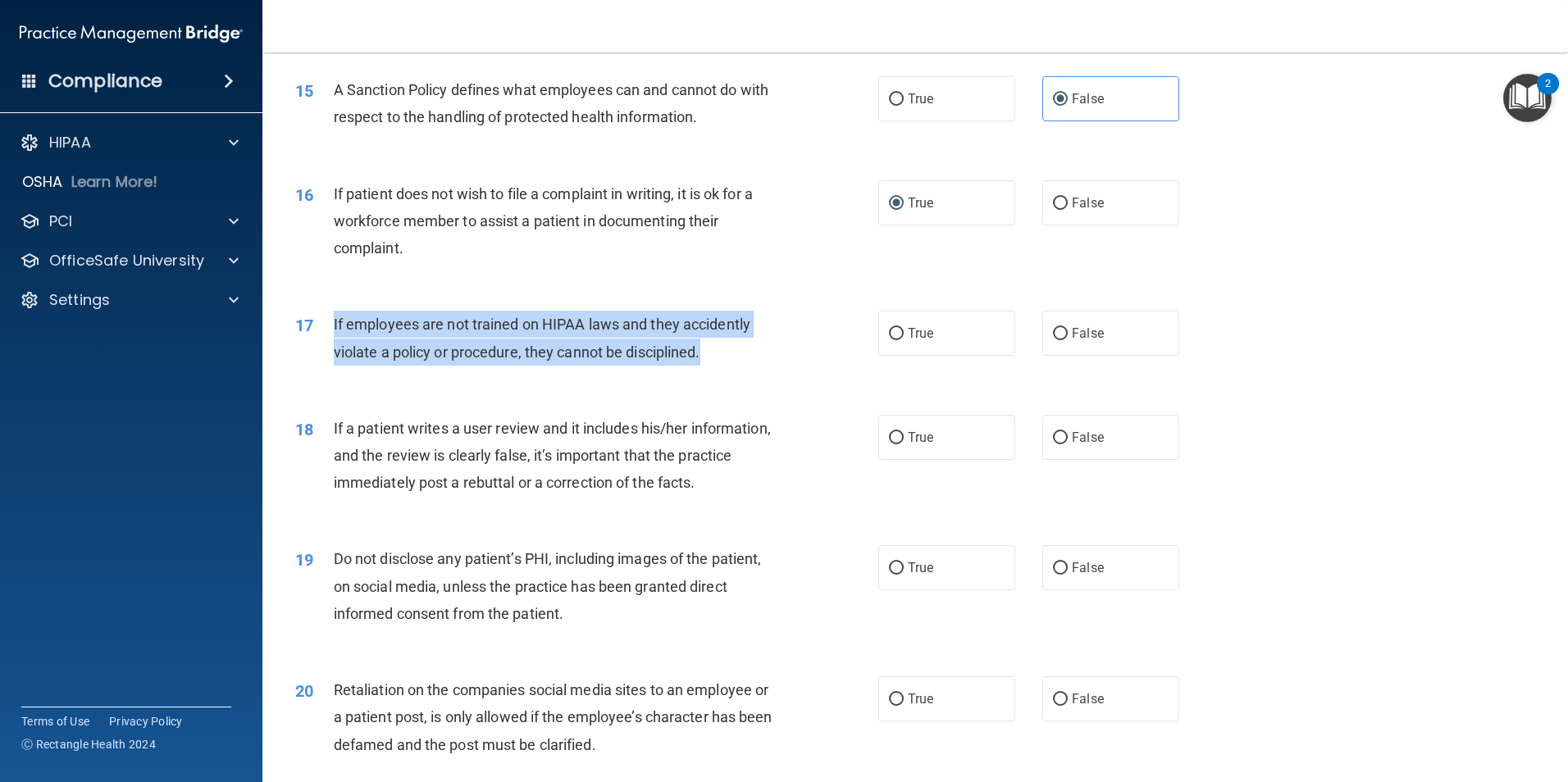
drag, startPoint x: 704, startPoint y: 385, endPoint x: 333, endPoint y: 348, distance: 372.8
click at [334, 348] on div "If employees are not trained on HIPAA laws and they accidently violate a policy…" at bounding box center [562, 338] width 456 height 54
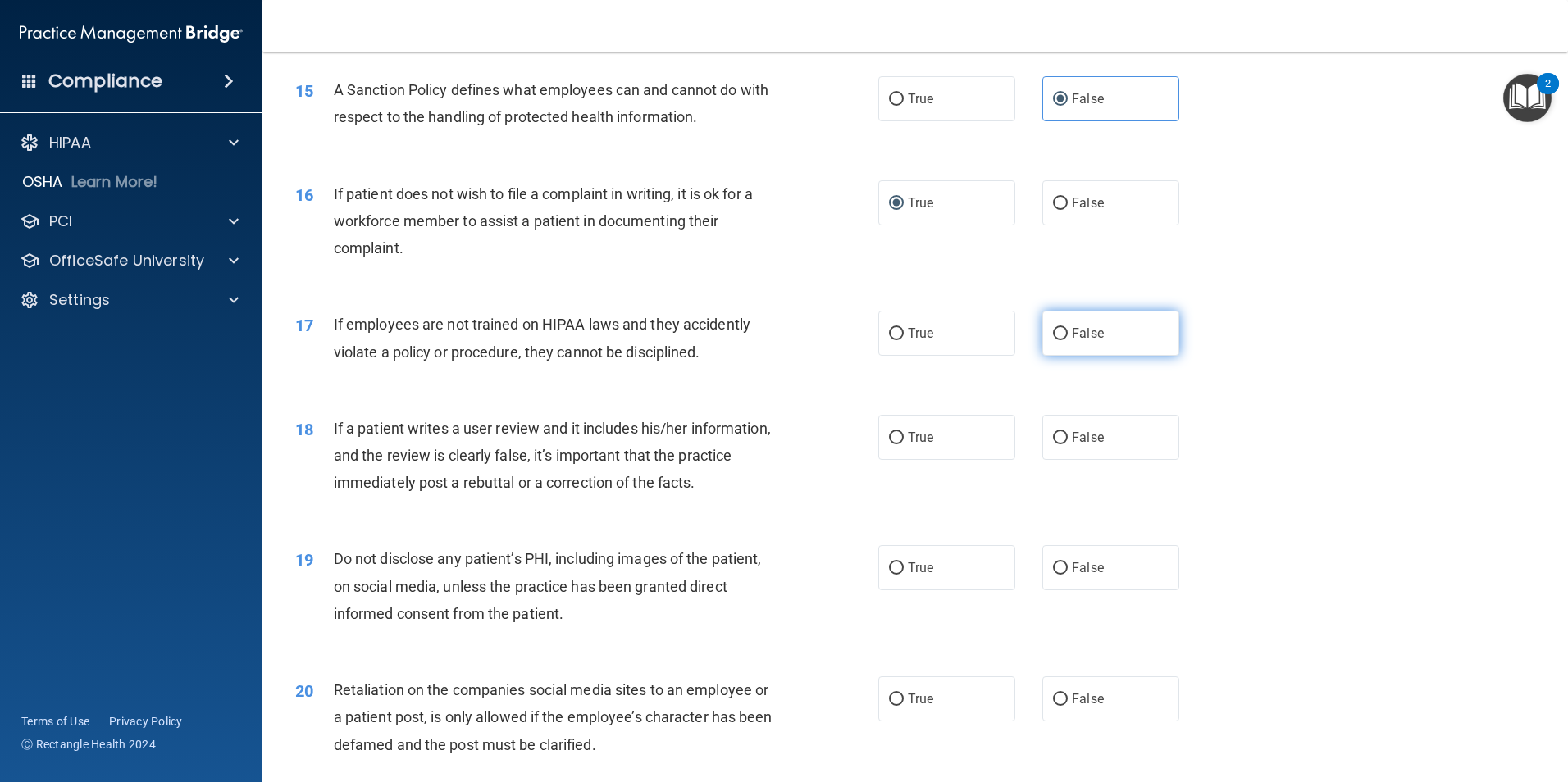
click at [1096, 356] on label "False" at bounding box center [1110, 333] width 137 height 45
click at [1067, 340] on input "False" at bounding box center [1059, 334] width 15 height 12
radio input "true"
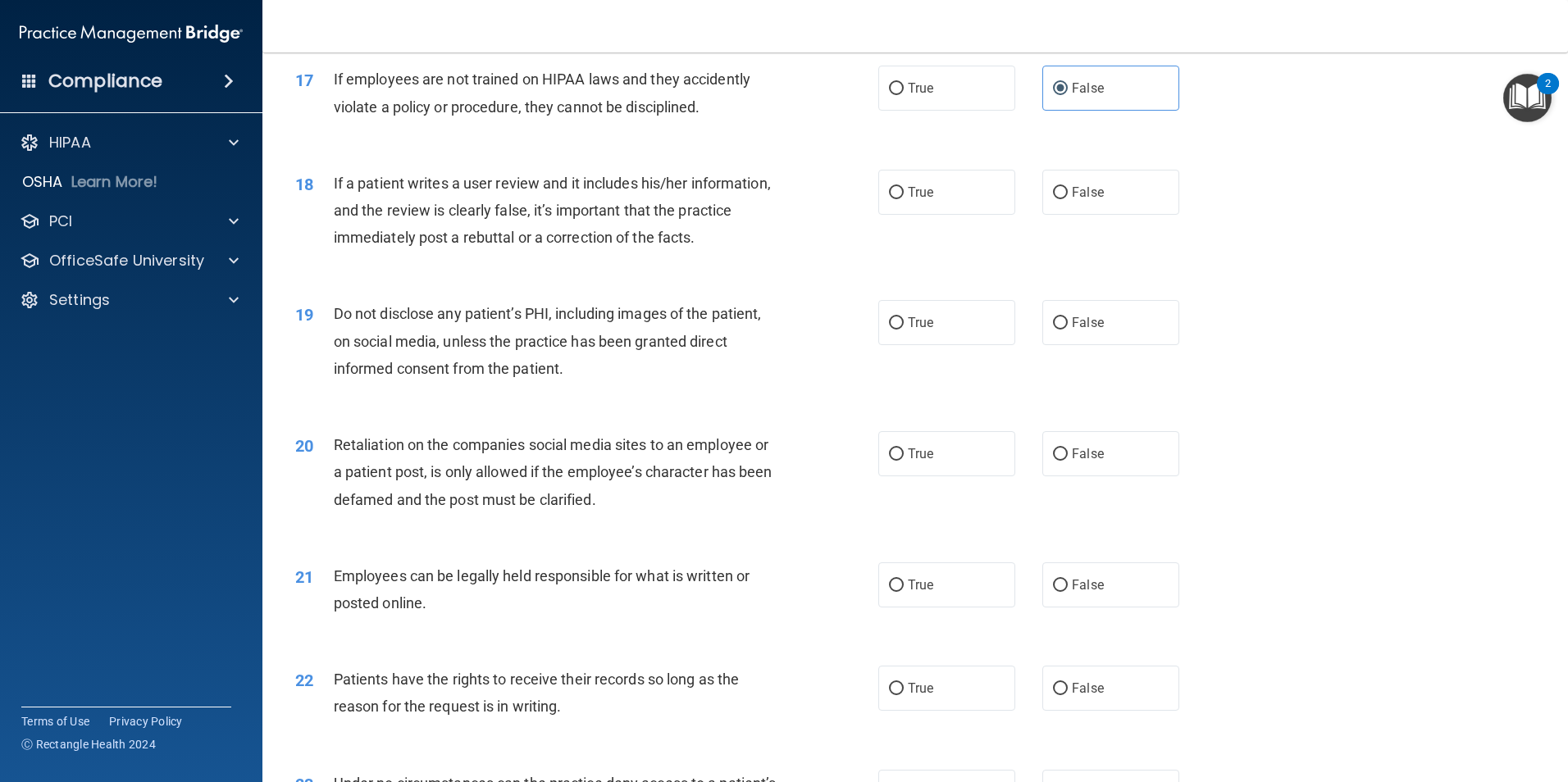
scroll to position [2213, 0]
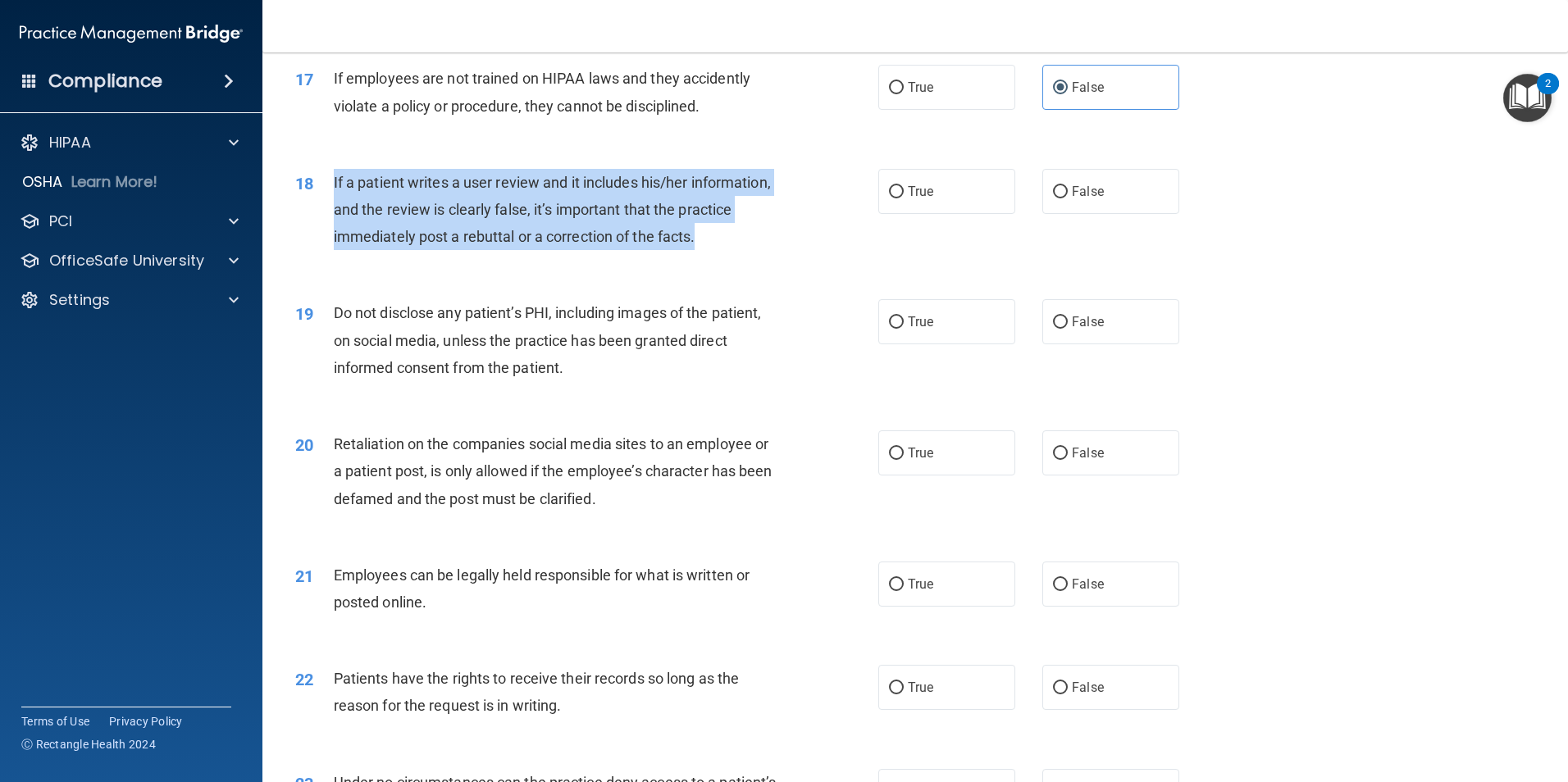
drag, startPoint x: 767, startPoint y: 263, endPoint x: 334, endPoint y: 196, distance: 438.2
click at [334, 196] on div "If a patient writes a user review and it includes his/her information, and the …" at bounding box center [562, 209] width 456 height 82
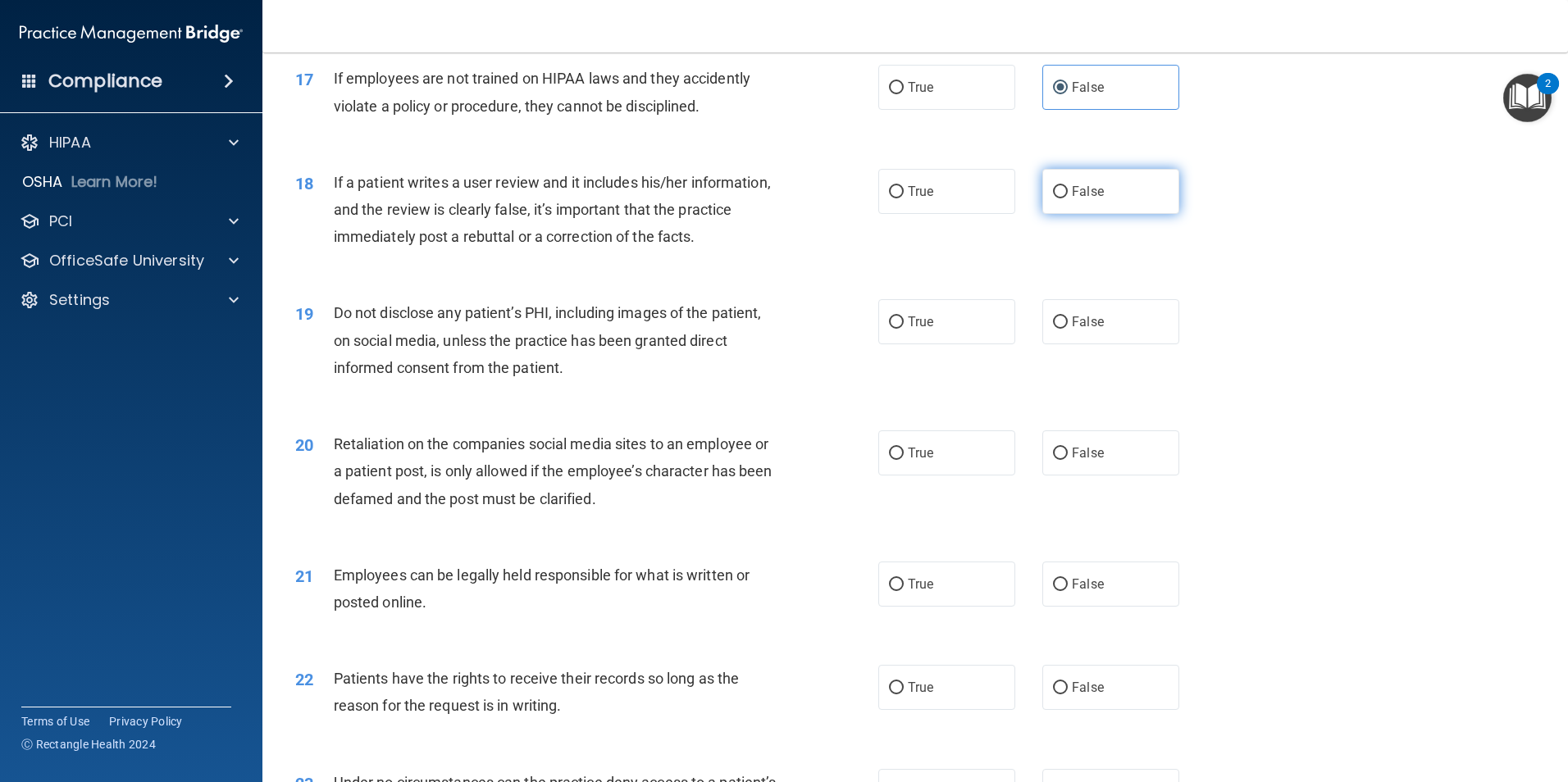
click at [1106, 209] on label "False" at bounding box center [1110, 191] width 137 height 45
click at [1067, 198] on input "False" at bounding box center [1059, 193] width 15 height 12
radio input "true"
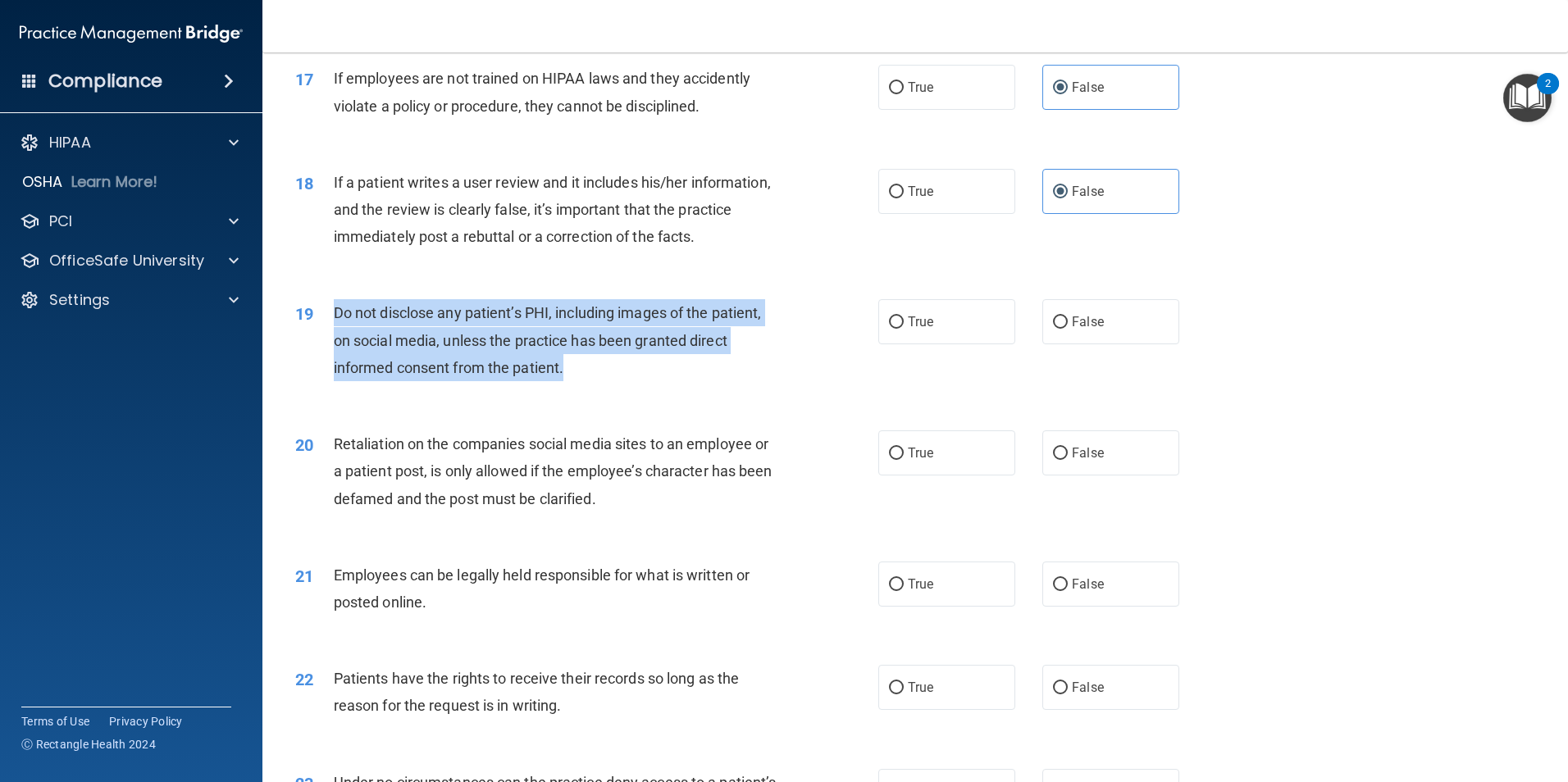
drag, startPoint x: 469, startPoint y: 381, endPoint x: 325, endPoint y: 336, distance: 150.9
click at [325, 336] on div "19 Do not disclose any patient’s PHI, including images of the patient, on socia…" at bounding box center [587, 344] width 632 height 90
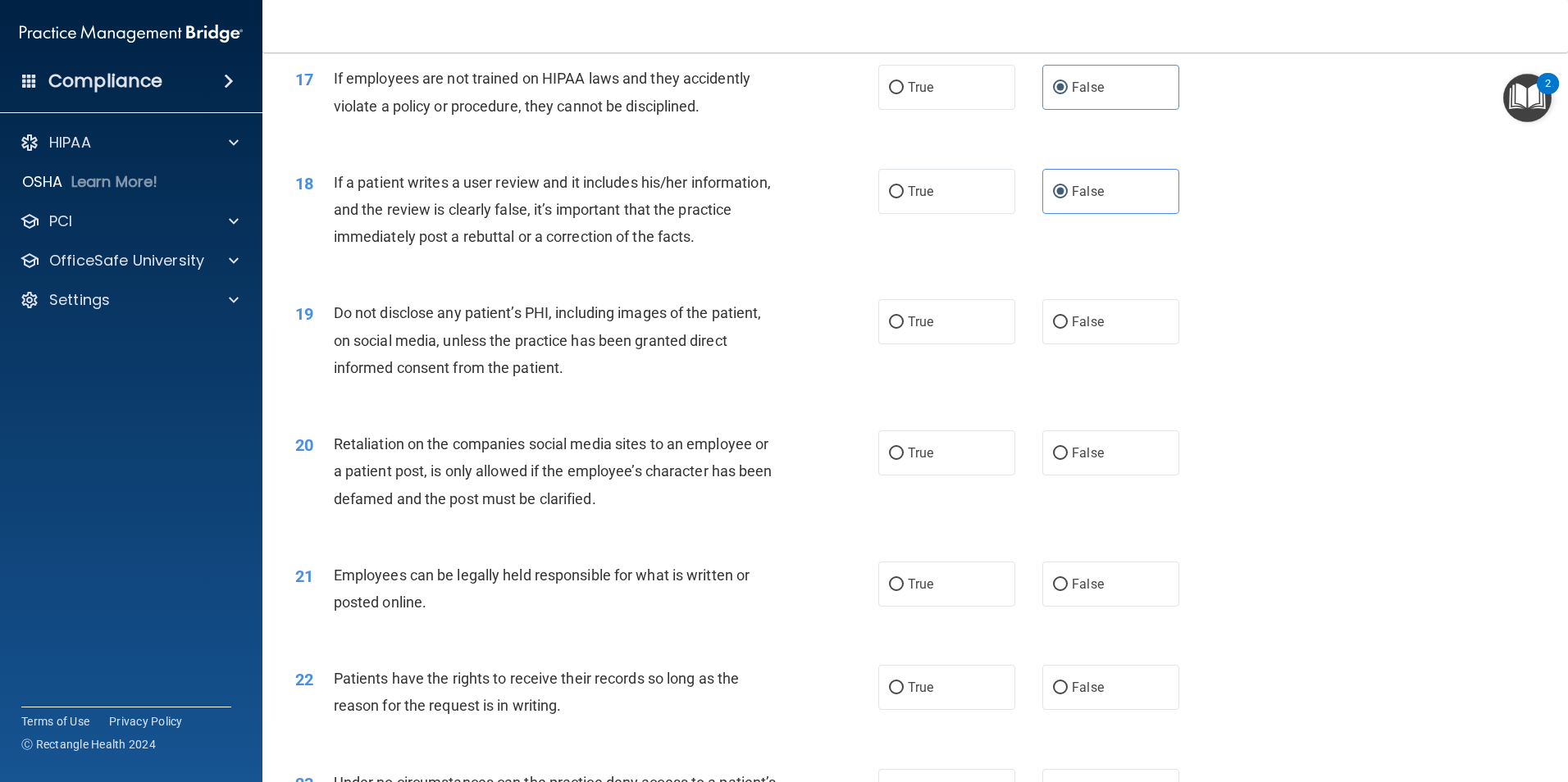
drag, startPoint x: 927, startPoint y: 350, endPoint x: 905, endPoint y: 373, distance: 31.8
click at [926, 329] on span "True" at bounding box center [920, 322] width 25 height 16
click at [904, 329] on input "True" at bounding box center [896, 322] width 15 height 12
radio input "true"
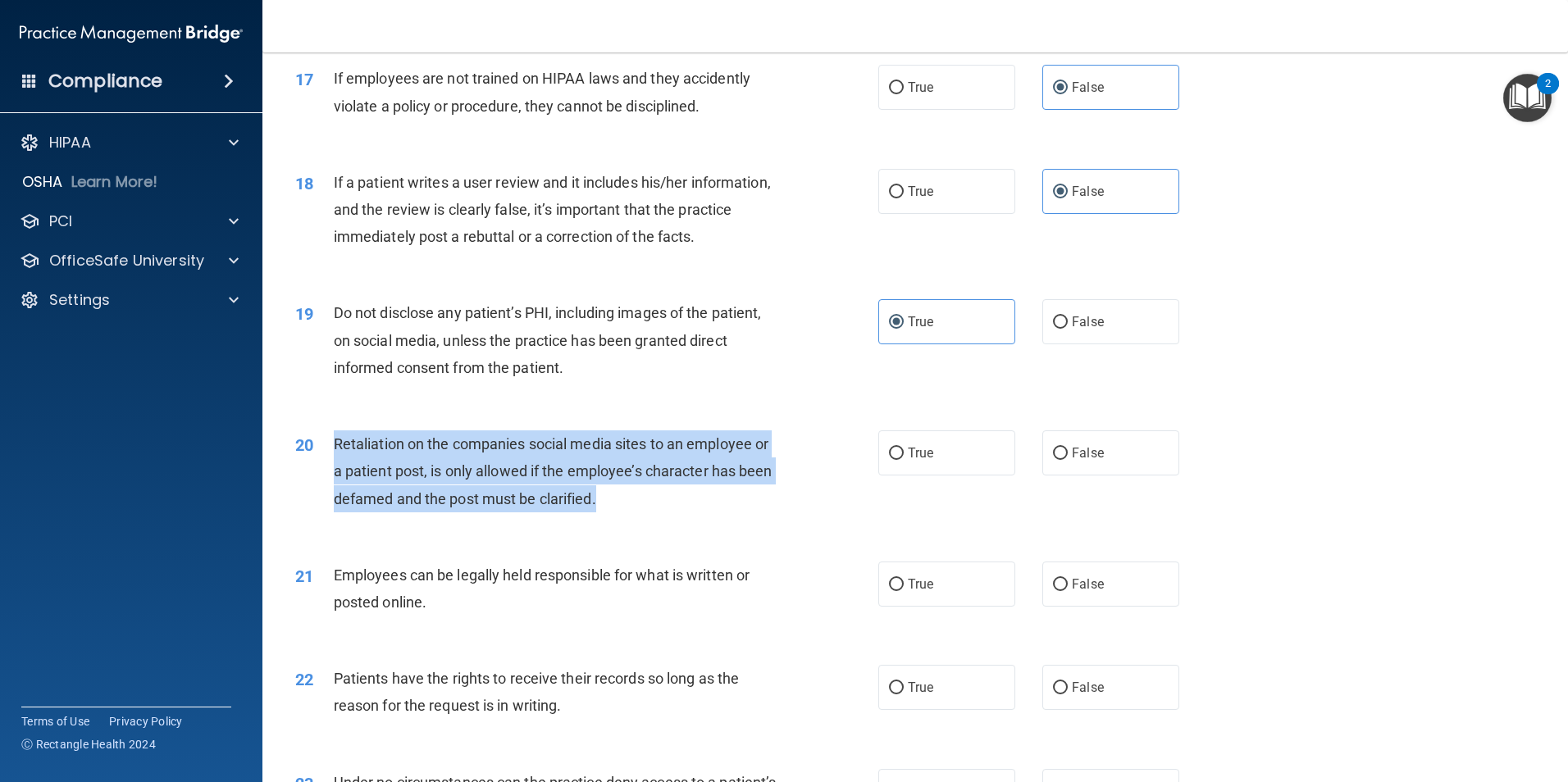
drag, startPoint x: 624, startPoint y: 535, endPoint x: 329, endPoint y: 476, distance: 300.8
click at [329, 476] on div "20 Retaliation on the companies social media sites to an employee or a patient …" at bounding box center [587, 476] width 632 height 90
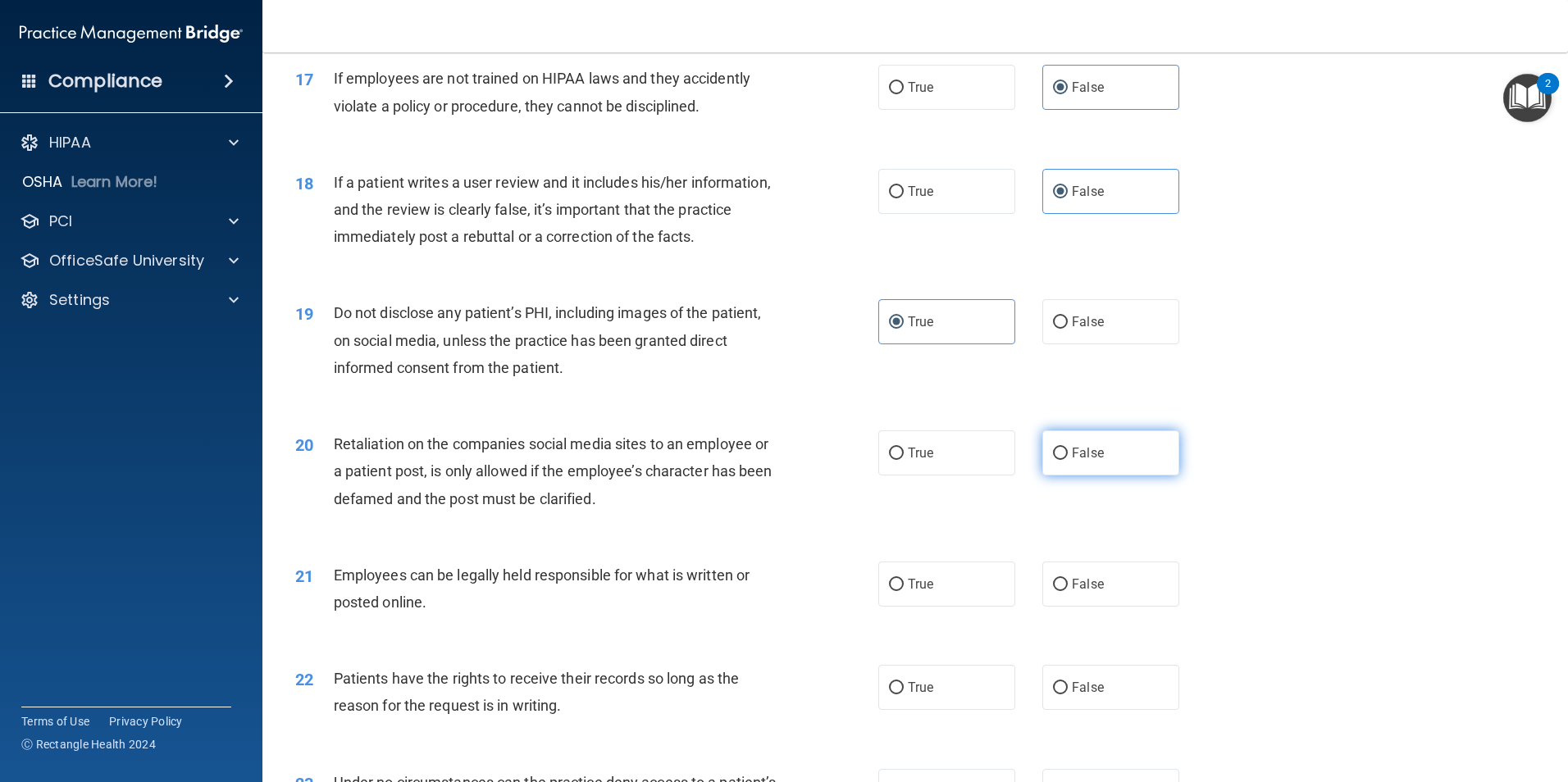
click at [1075, 461] on span "False" at bounding box center [1087, 453] width 32 height 16
click at [1067, 460] on input "False" at bounding box center [1059, 454] width 15 height 12
radio input "true"
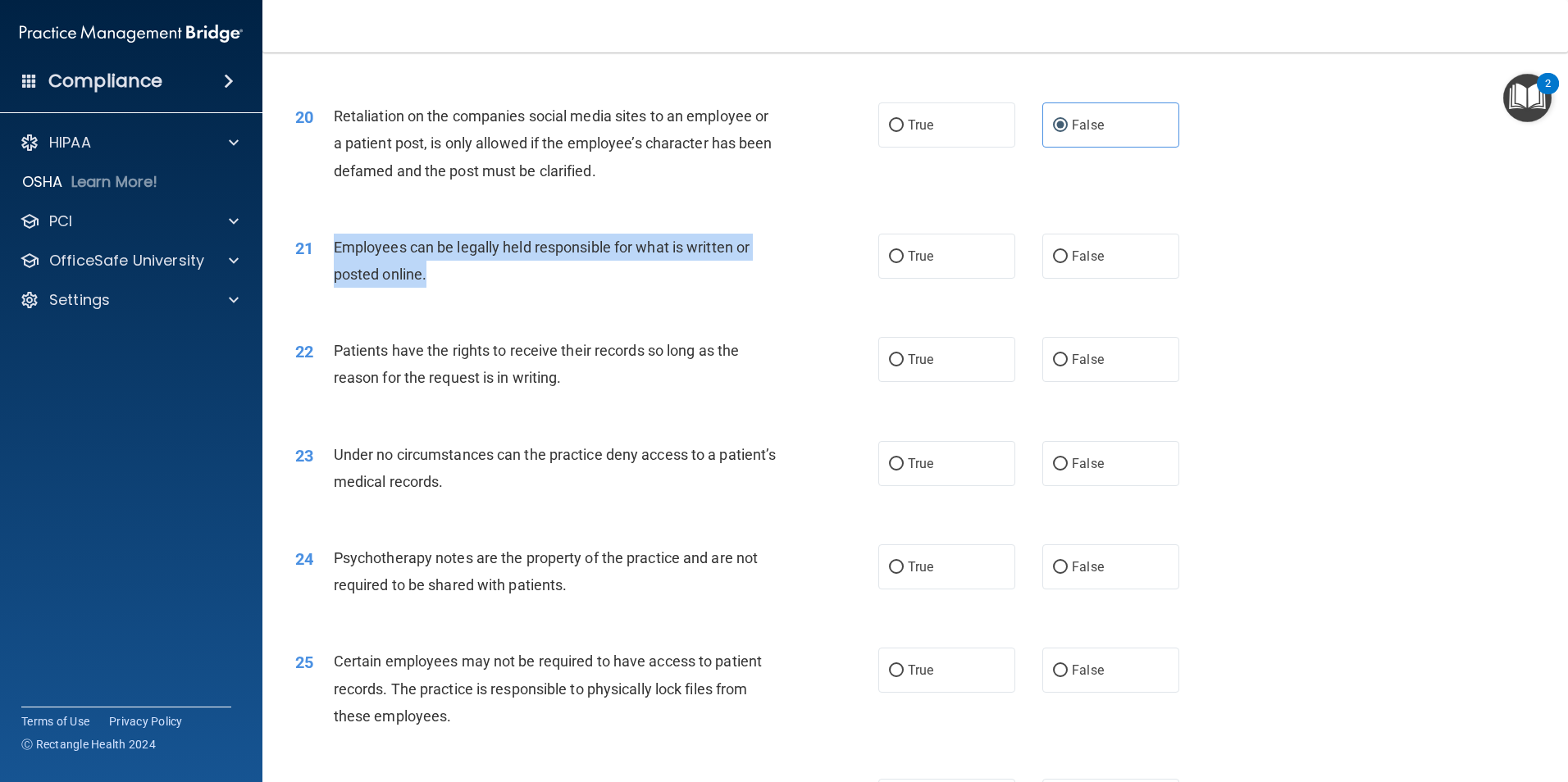
drag, startPoint x: 421, startPoint y: 300, endPoint x: 329, endPoint y: 262, distance: 99.5
click at [329, 262] on div "21 Employees can be legally held responsible for what is written or posted onli…" at bounding box center [587, 264] width 632 height 62
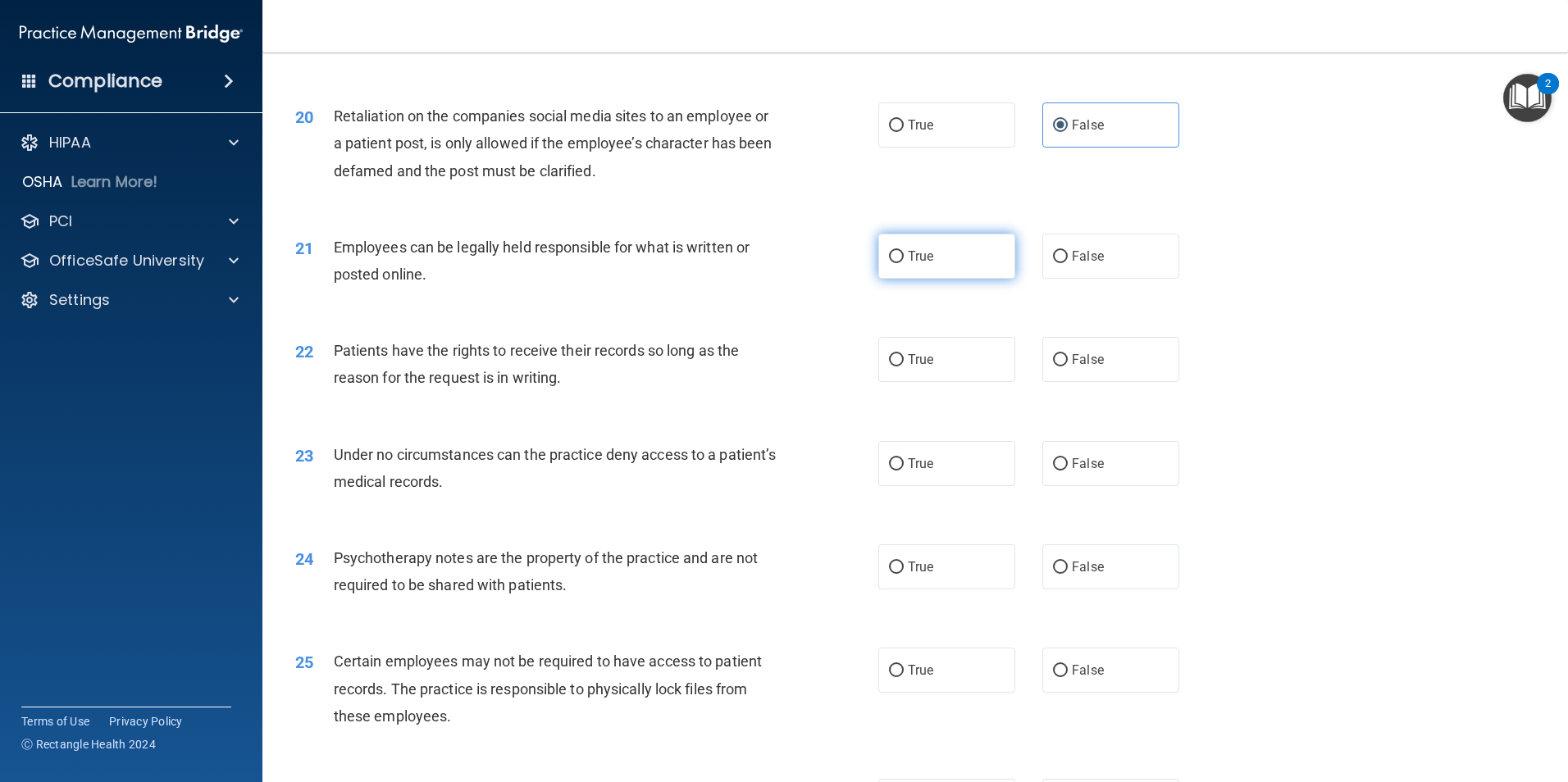
click at [928, 274] on label "True" at bounding box center [946, 255] width 137 height 45
click at [904, 263] on input "True" at bounding box center [896, 257] width 15 height 12
radio input "true"
drag, startPoint x: 569, startPoint y: 420, endPoint x: 425, endPoint y: 387, distance: 147.7
click at [425, 387] on div "22 Patients have the rights to receive their records so long as the reason for …" at bounding box center [915, 368] width 1264 height 104
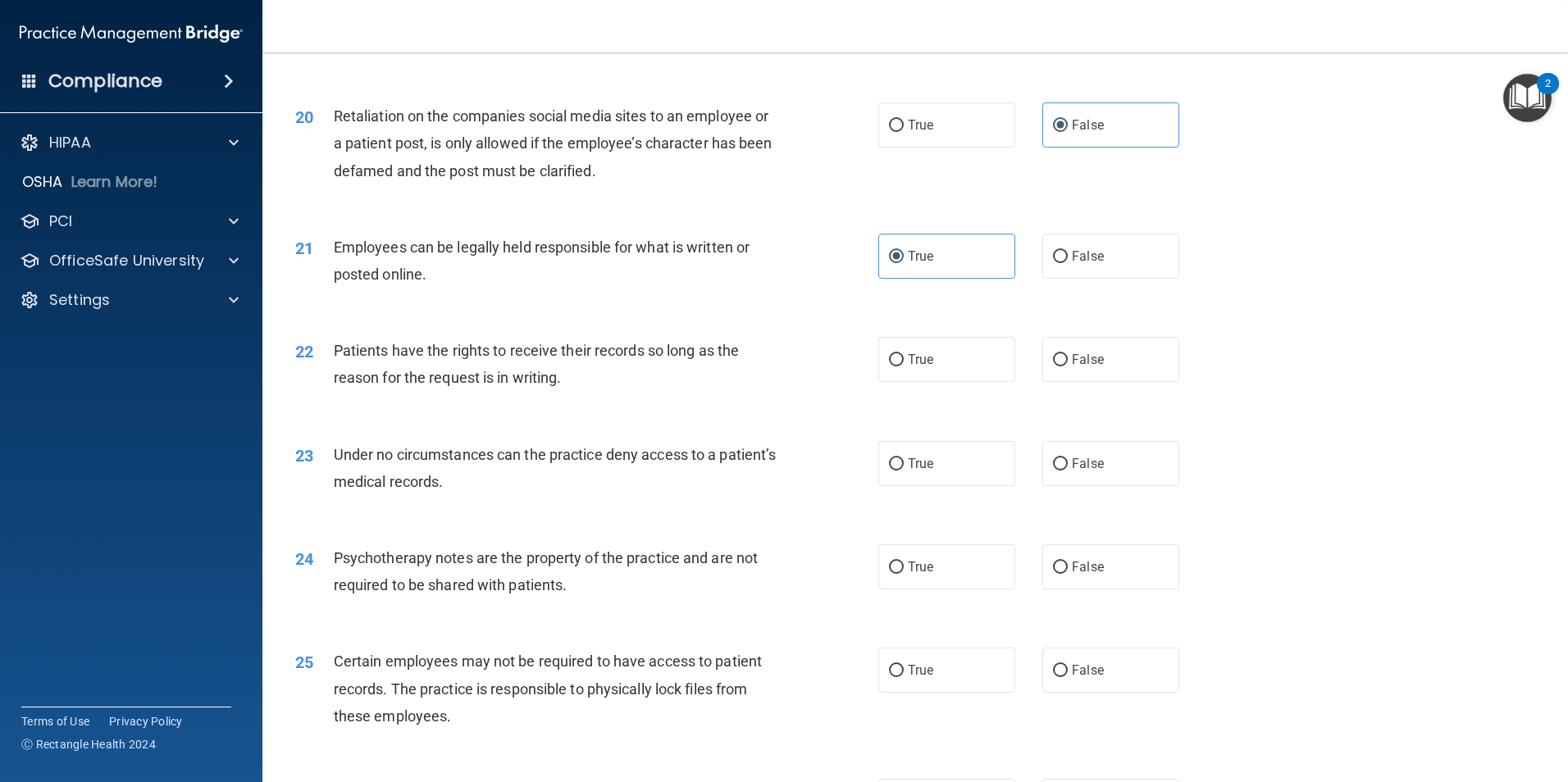
drag, startPoint x: 425, startPoint y: 387, endPoint x: 586, endPoint y: 412, distance: 162.9
click at [597, 391] on div "Patients have the rights to receive their records so long as the reason for the…" at bounding box center [562, 364] width 456 height 54
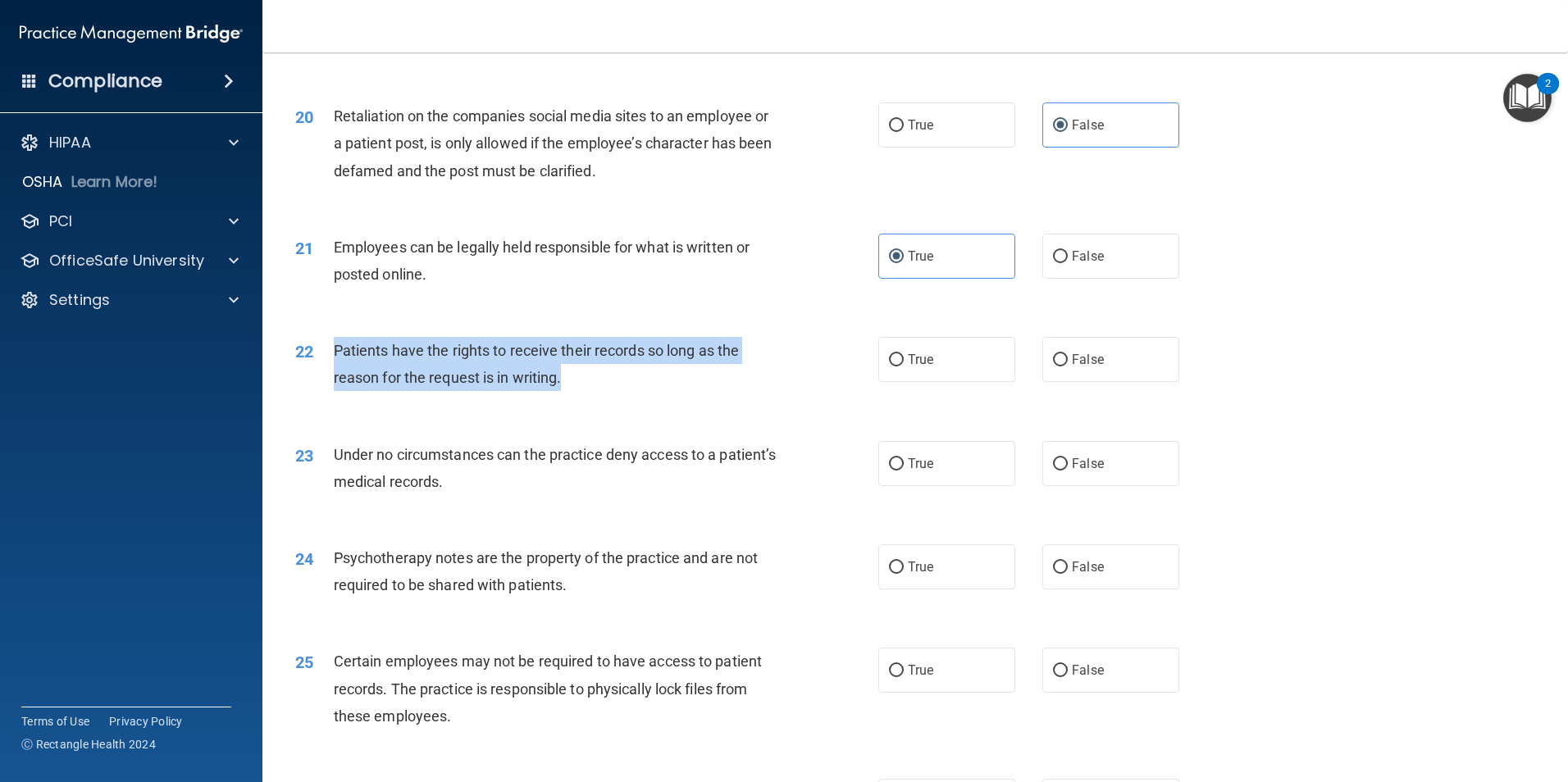
drag, startPoint x: 564, startPoint y: 413, endPoint x: 329, endPoint y: 393, distance: 235.8
click at [329, 393] on div "22 Patients have the rights to receive their records so long as the reason for …" at bounding box center [587, 368] width 632 height 62
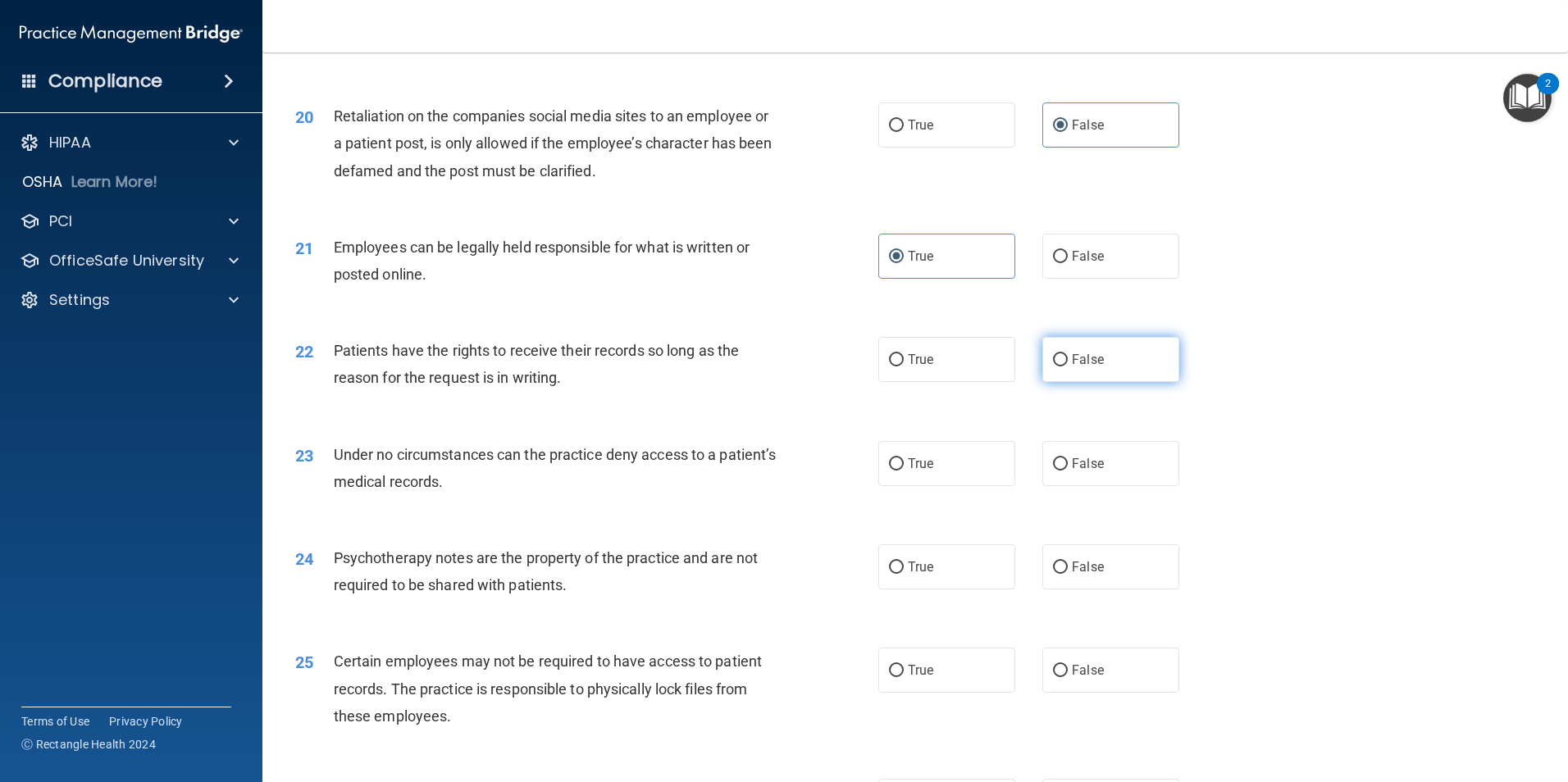
click at [1114, 377] on label "False" at bounding box center [1110, 359] width 137 height 45
click at [1067, 366] on input "False" at bounding box center [1059, 360] width 15 height 12
radio input "true"
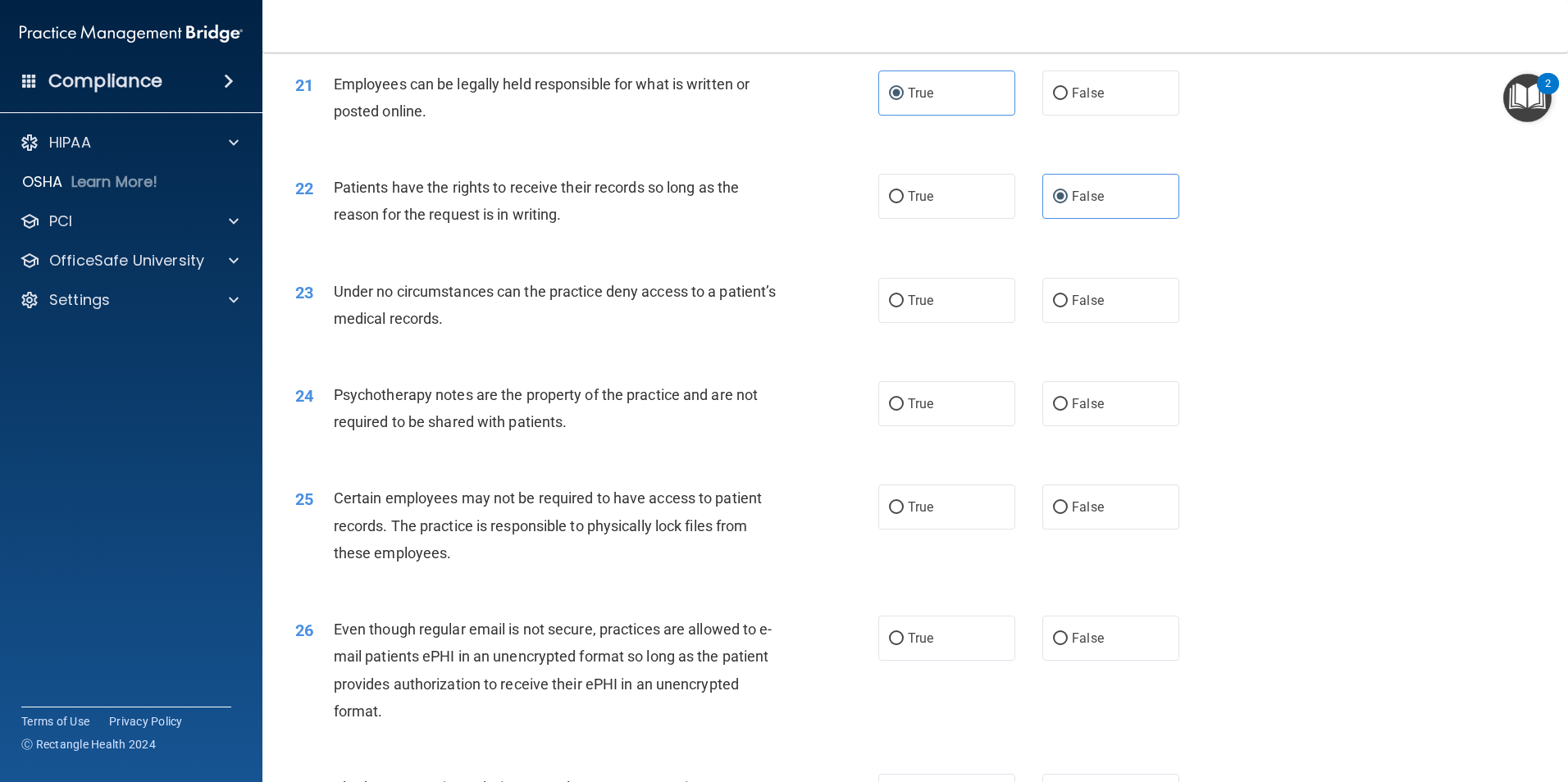
scroll to position [2705, 0]
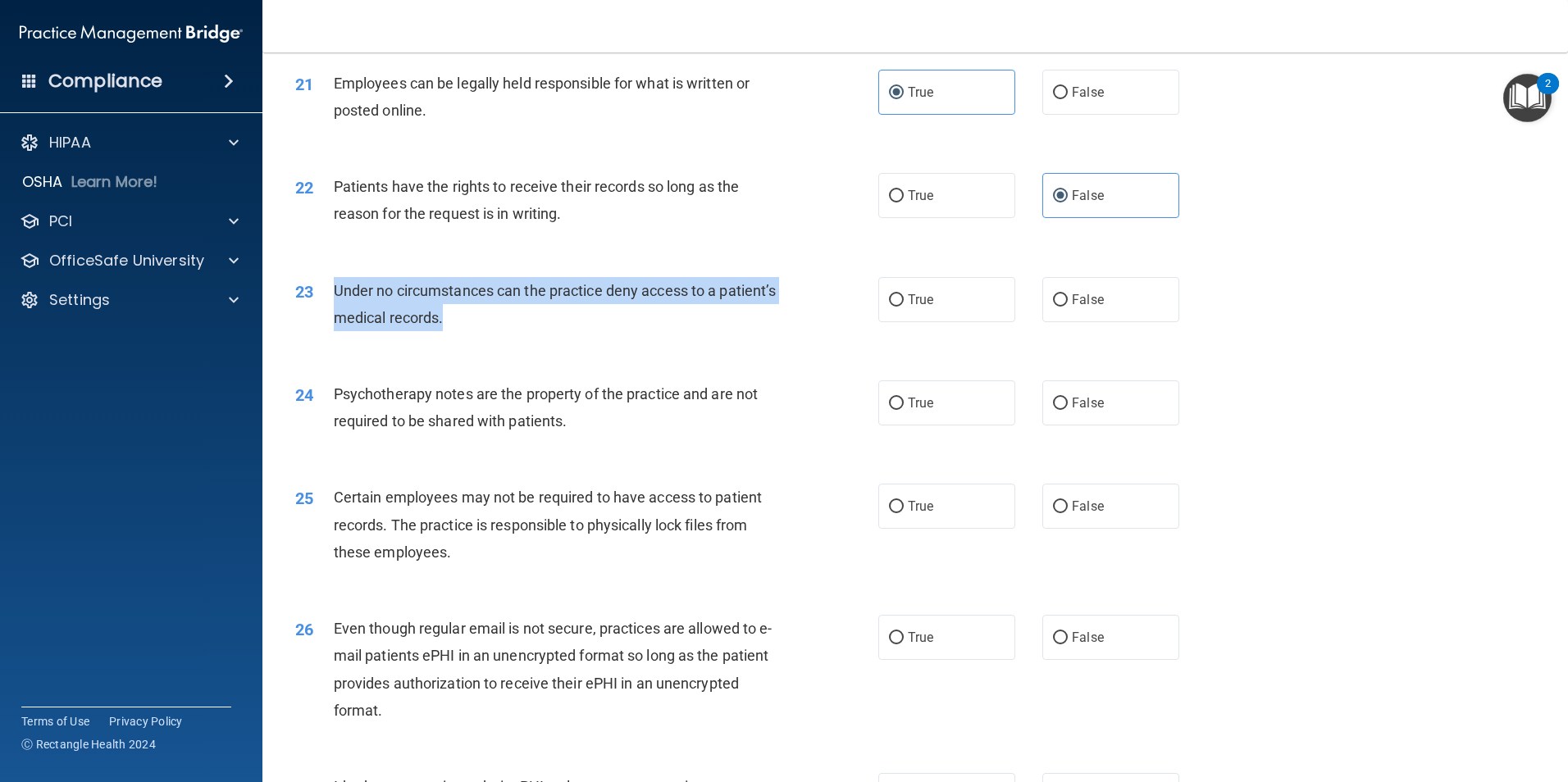
drag, startPoint x: 511, startPoint y: 343, endPoint x: 334, endPoint y: 303, distance: 181.5
click at [334, 303] on div "Under no circumstances can the practice deny access to a patient’s medical reco…" at bounding box center [562, 304] width 456 height 54
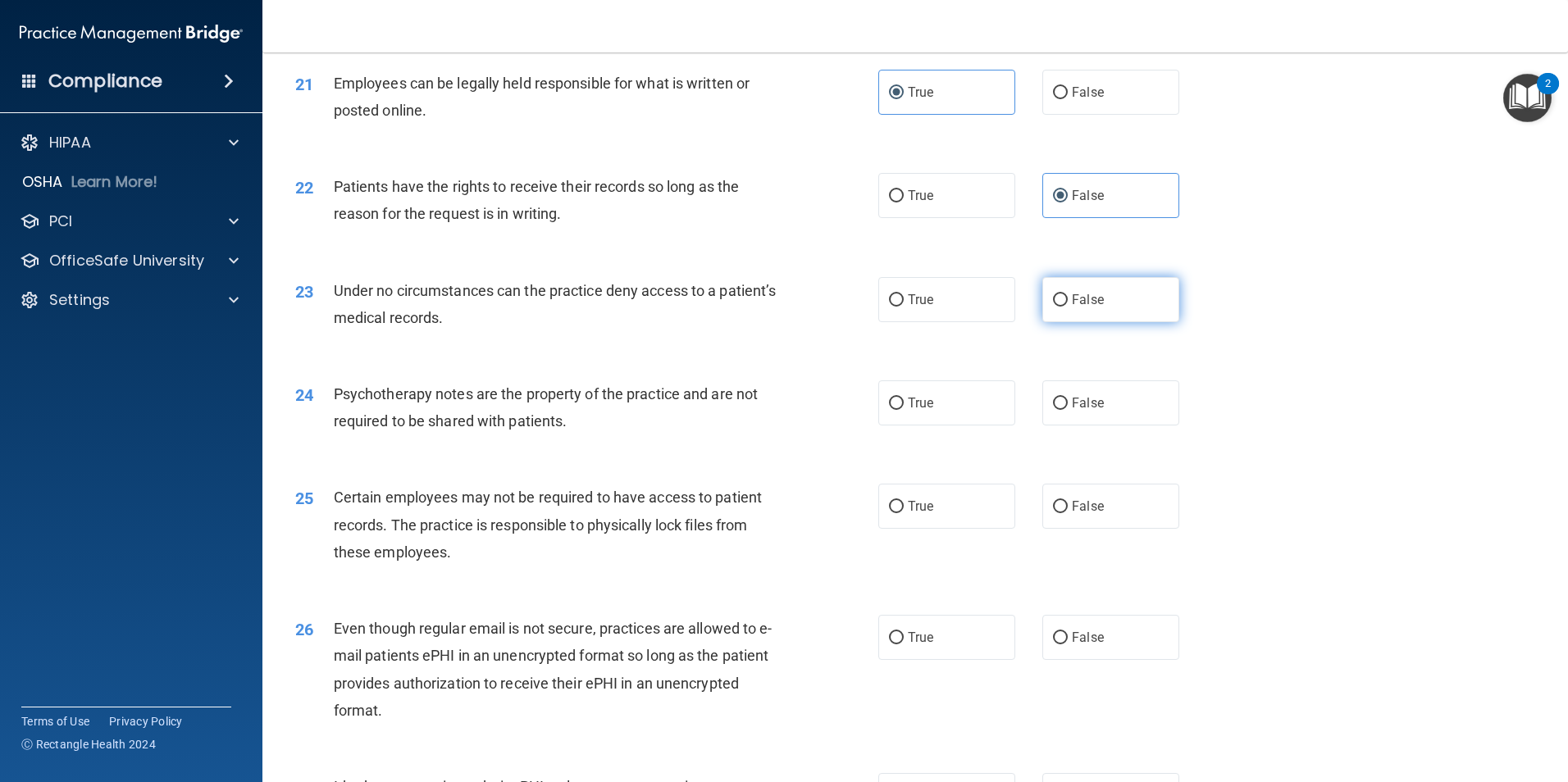
click at [1091, 322] on label "False" at bounding box center [1110, 299] width 137 height 45
click at [1067, 306] on input "False" at bounding box center [1059, 300] width 15 height 12
radio input "true"
drag, startPoint x: 570, startPoint y: 476, endPoint x: 472, endPoint y: 425, distance: 110.5
click at [472, 425] on div "24 Psychotherapy notes are the property of the practice and are not required to…" at bounding box center [915, 412] width 1264 height 104
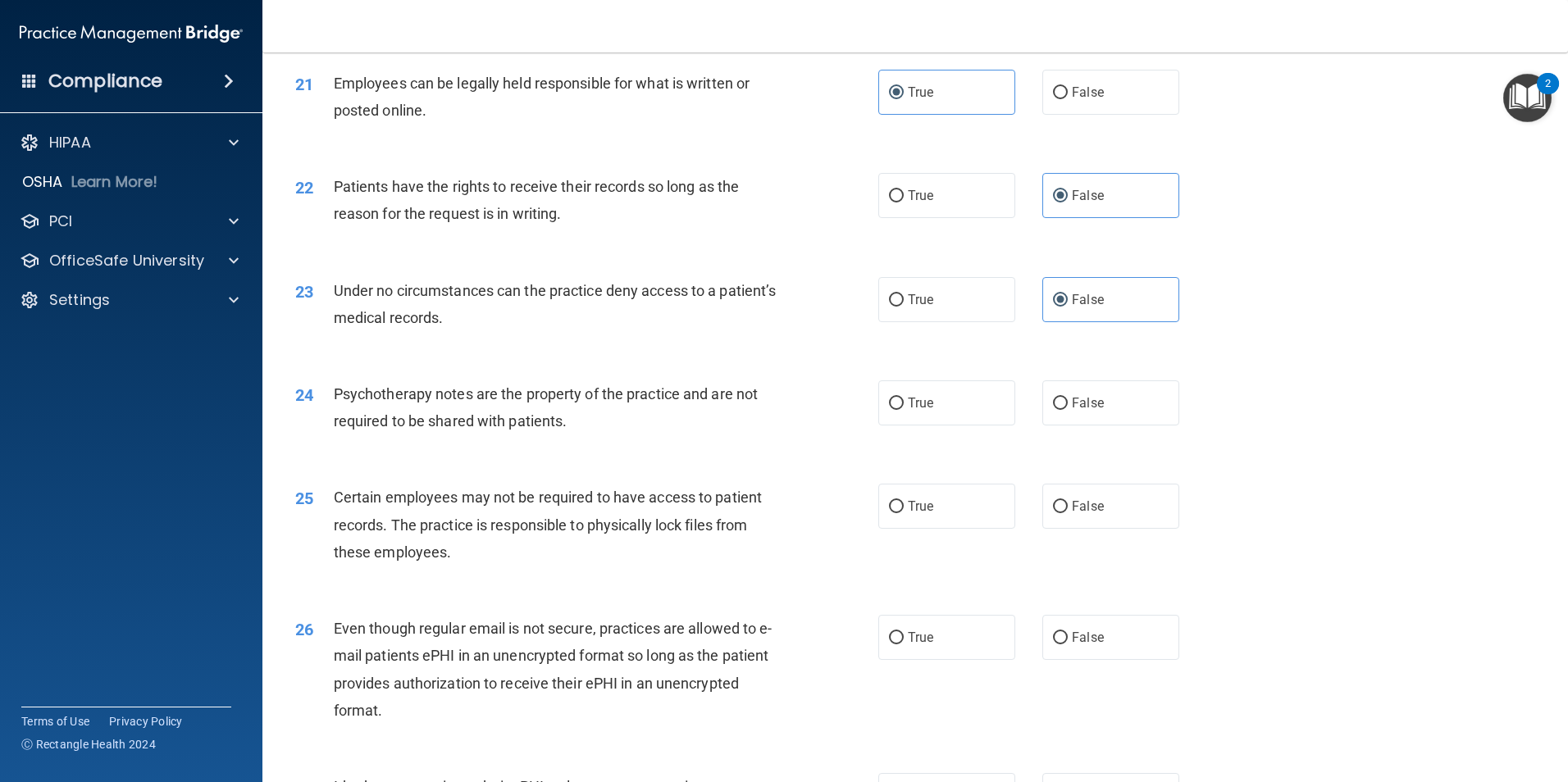
drag, startPoint x: 472, startPoint y: 425, endPoint x: 578, endPoint y: 447, distance: 108.3
click at [578, 435] on div "Psychotherapy notes are the property of the practice and are not required to be…" at bounding box center [562, 407] width 456 height 54
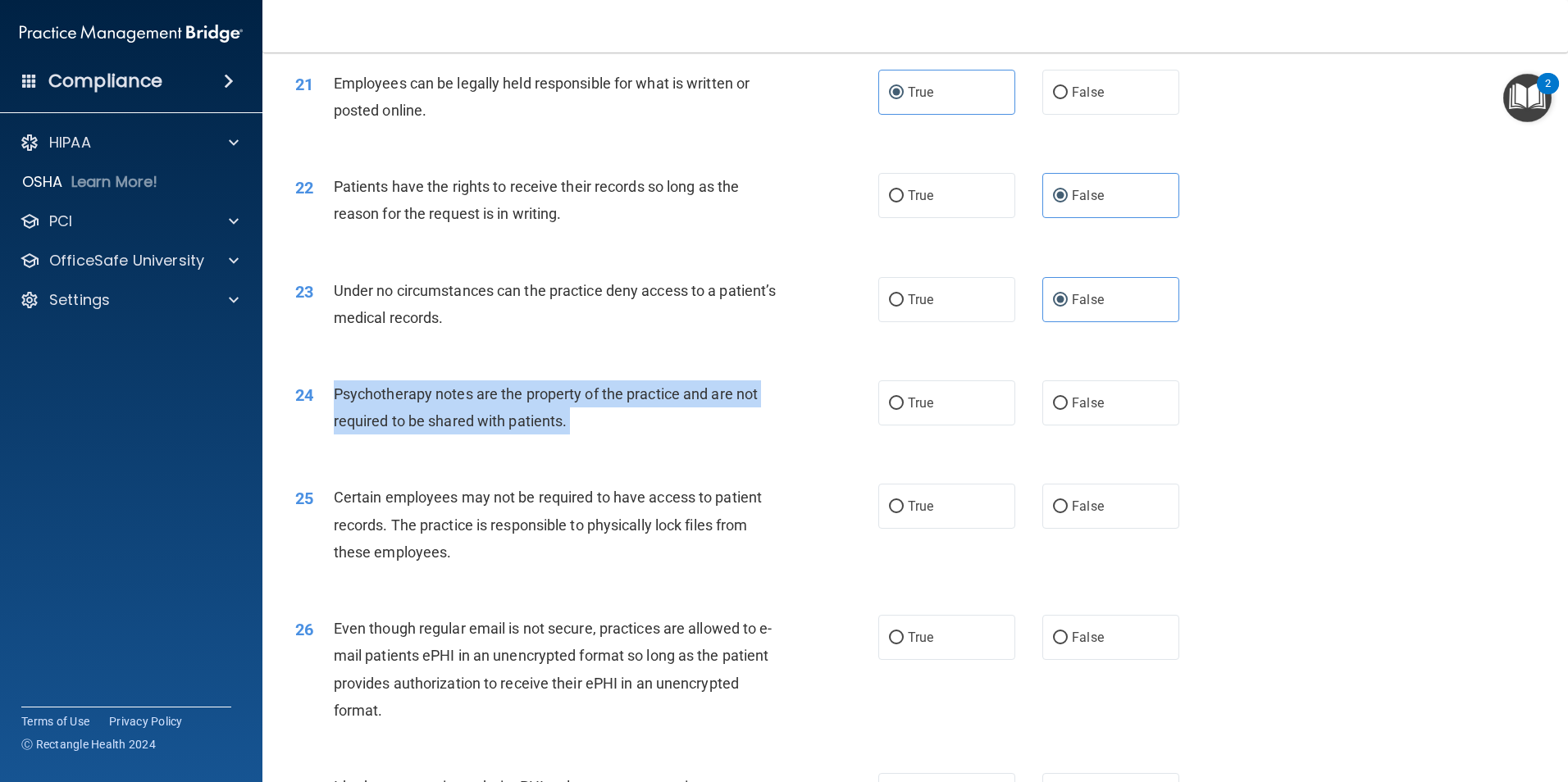
drag, startPoint x: 575, startPoint y: 447, endPoint x: 375, endPoint y: 426, distance: 201.1
click at [375, 426] on div "Psychotherapy notes are the property of the practice and are not required to be…" at bounding box center [562, 407] width 456 height 54
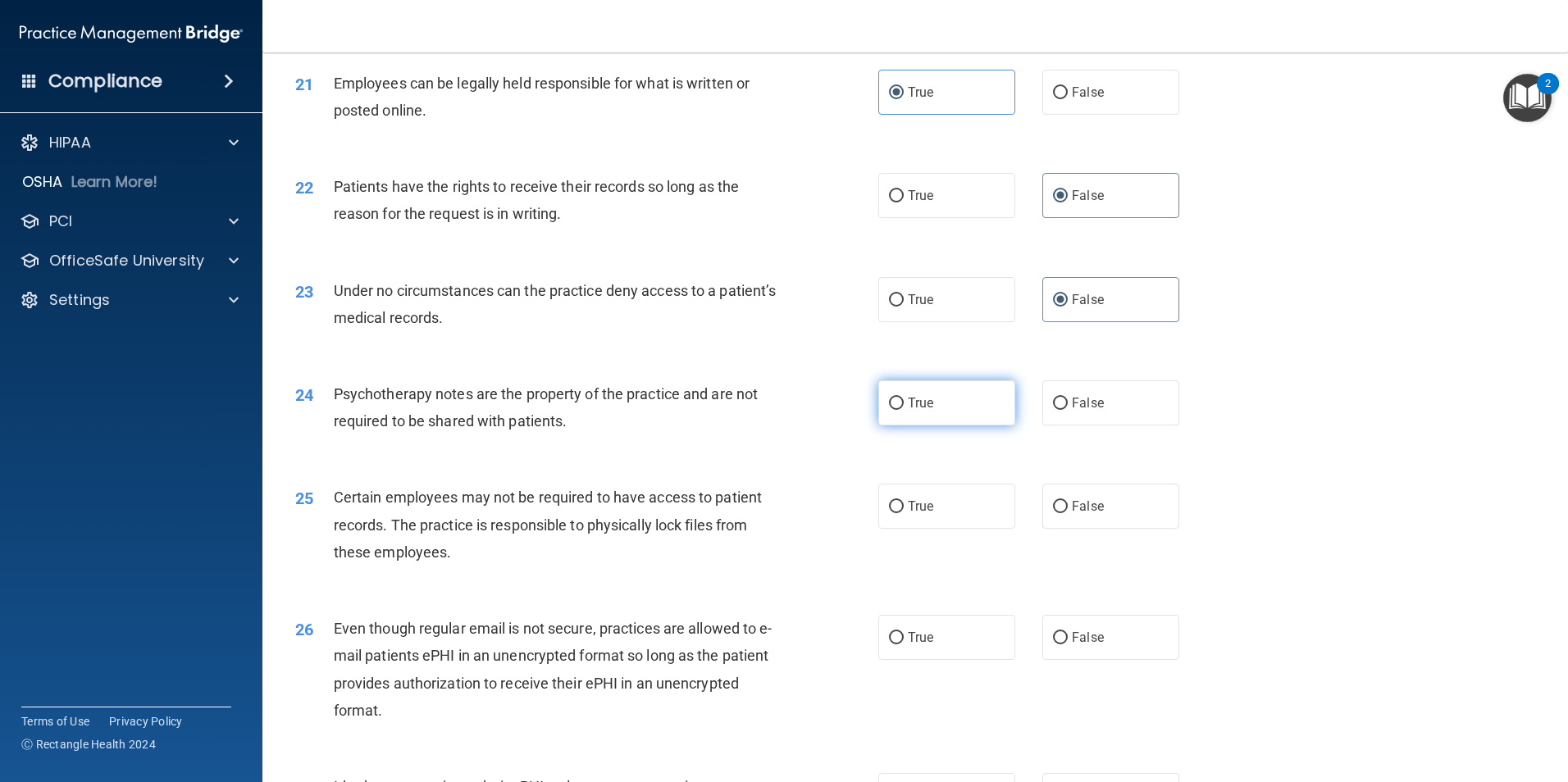
click at [936, 421] on label "True" at bounding box center [946, 402] width 137 height 45
click at [904, 410] on input "True" at bounding box center [896, 404] width 15 height 12
radio input "true"
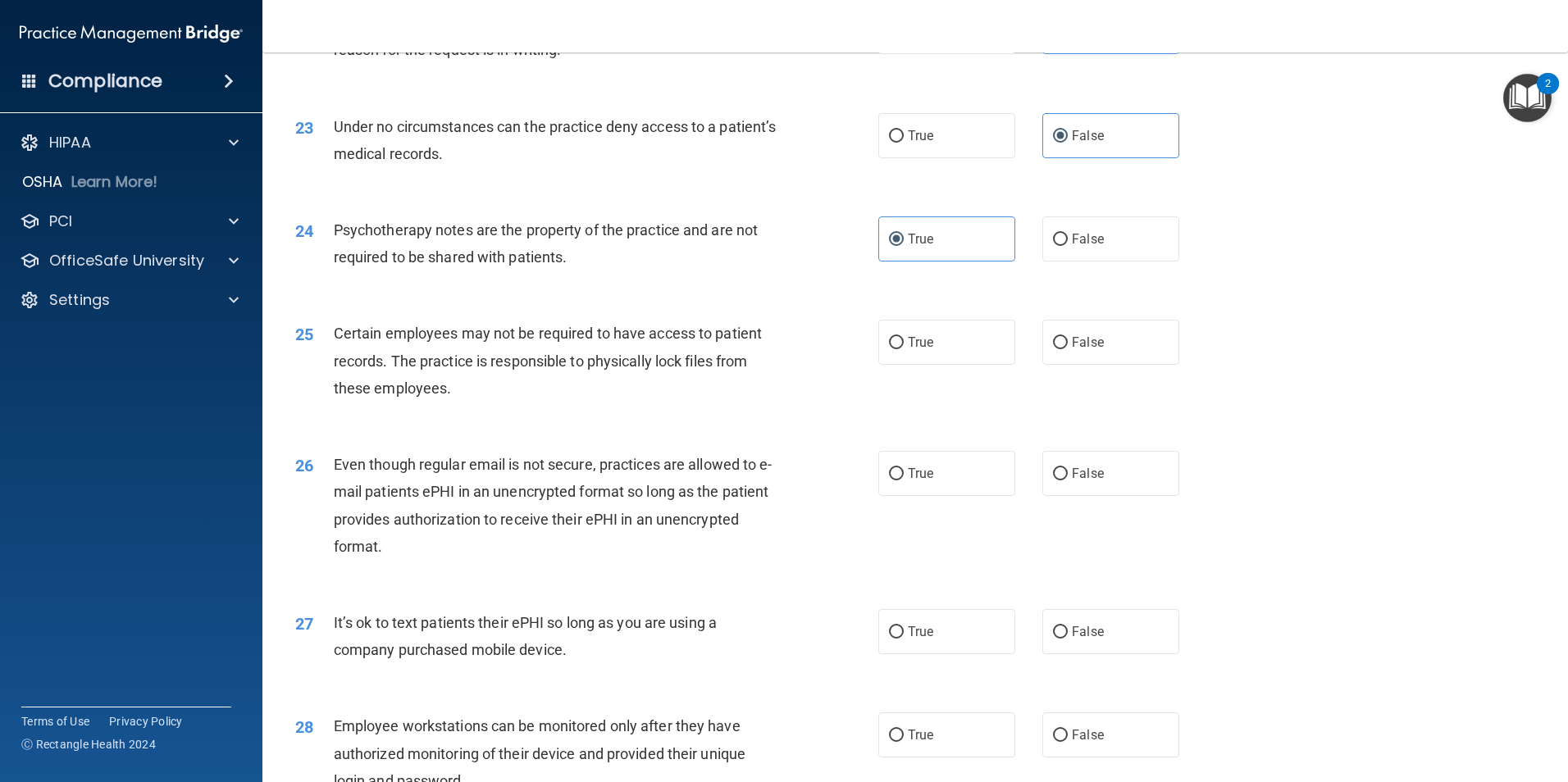
scroll to position [2951, 0]
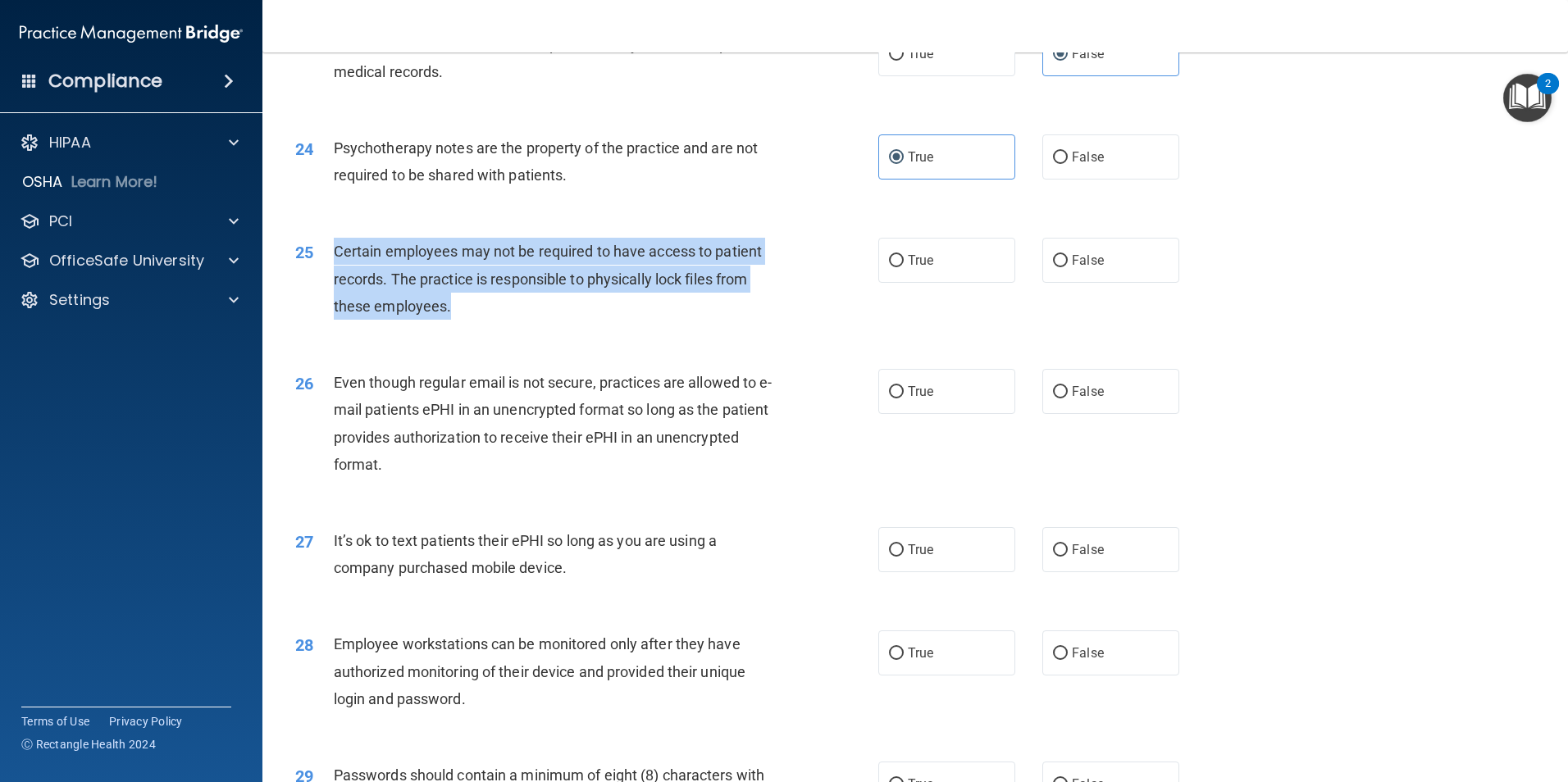
drag, startPoint x: 448, startPoint y: 320, endPoint x: 335, endPoint y: 277, distance: 120.9
click at [335, 277] on div "Certain employees may not be required to have access to patient records. The pr…" at bounding box center [562, 278] width 456 height 82
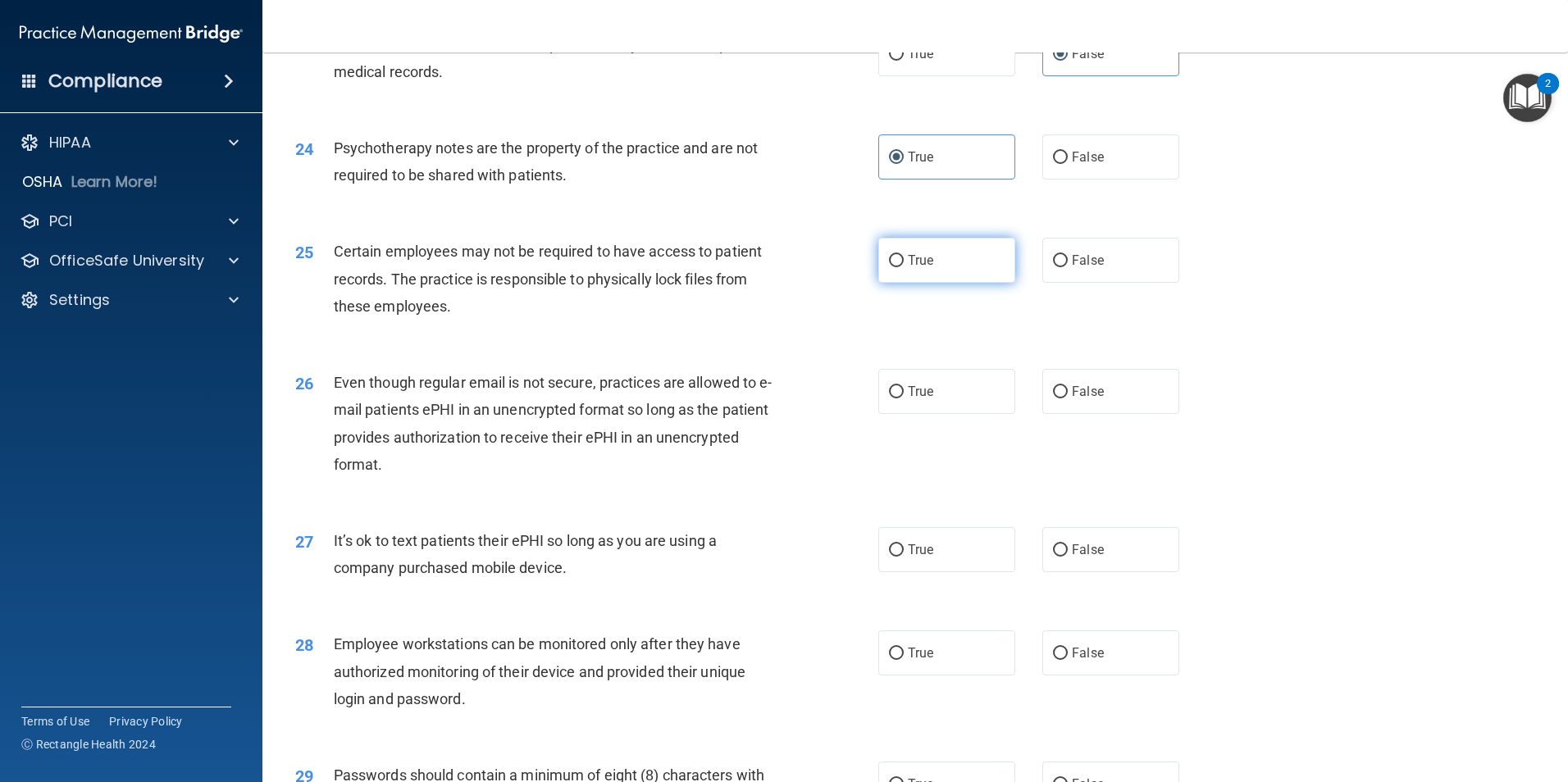
click at [933, 283] on label "True" at bounding box center [946, 259] width 137 height 45
click at [904, 267] on input "True" at bounding box center [896, 261] width 15 height 12
radio input "true"
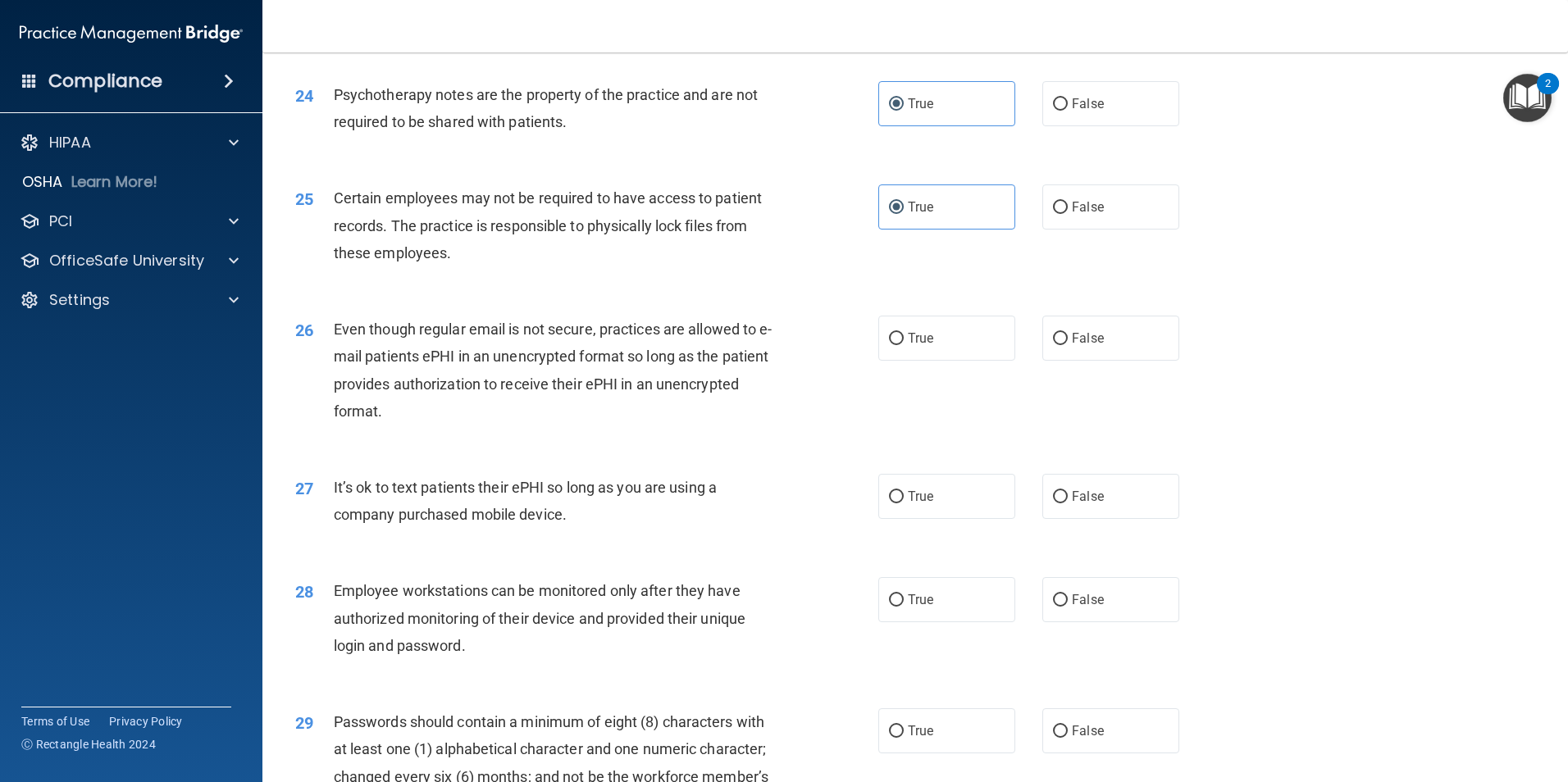
scroll to position [3033, 0]
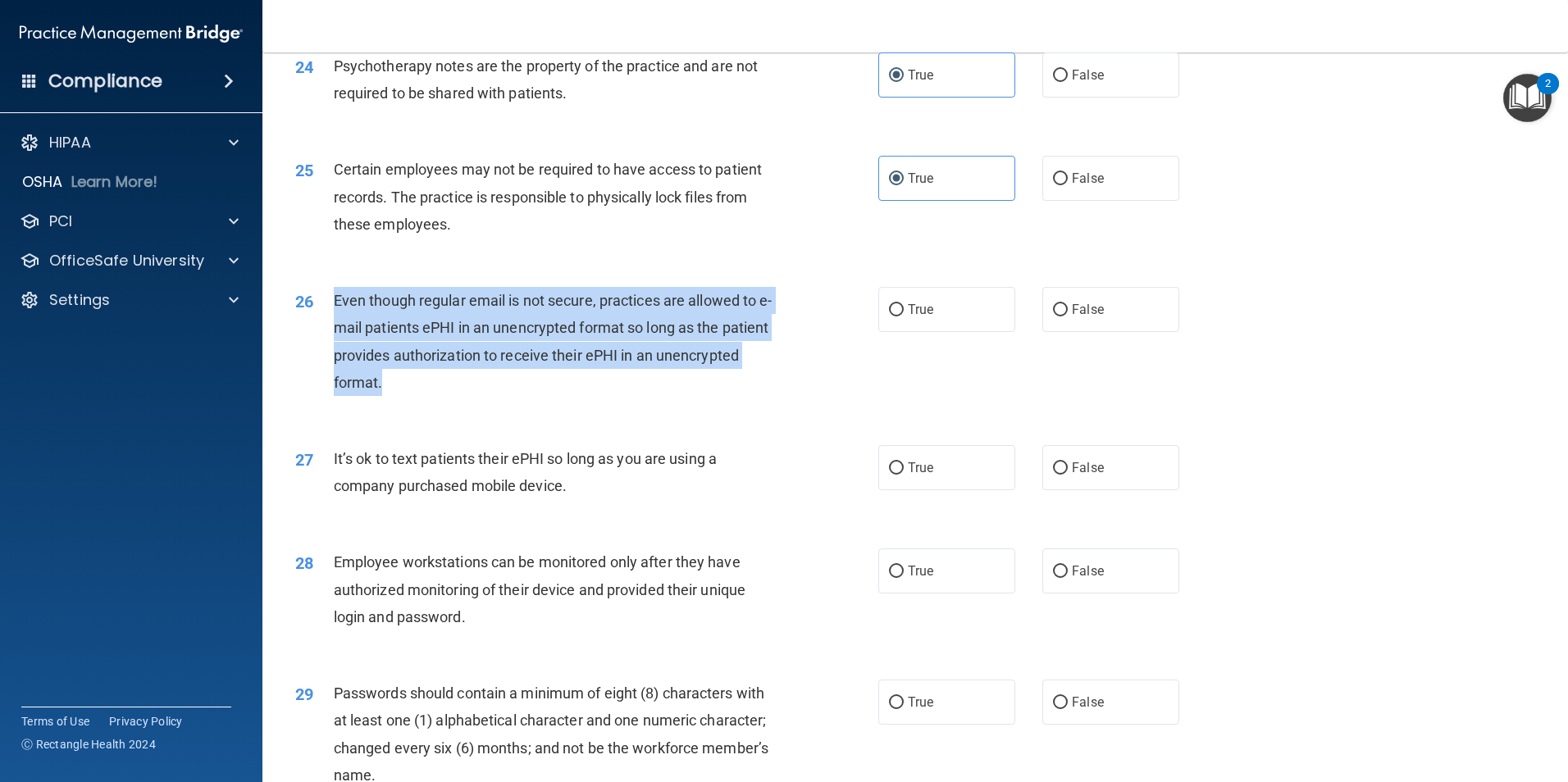
drag, startPoint x: 473, startPoint y: 411, endPoint x: 326, endPoint y: 328, distance: 168.8
click at [326, 328] on div "26 Even though regular email is not secure, practices are allowed to e-mail pat…" at bounding box center [587, 346] width 632 height 118
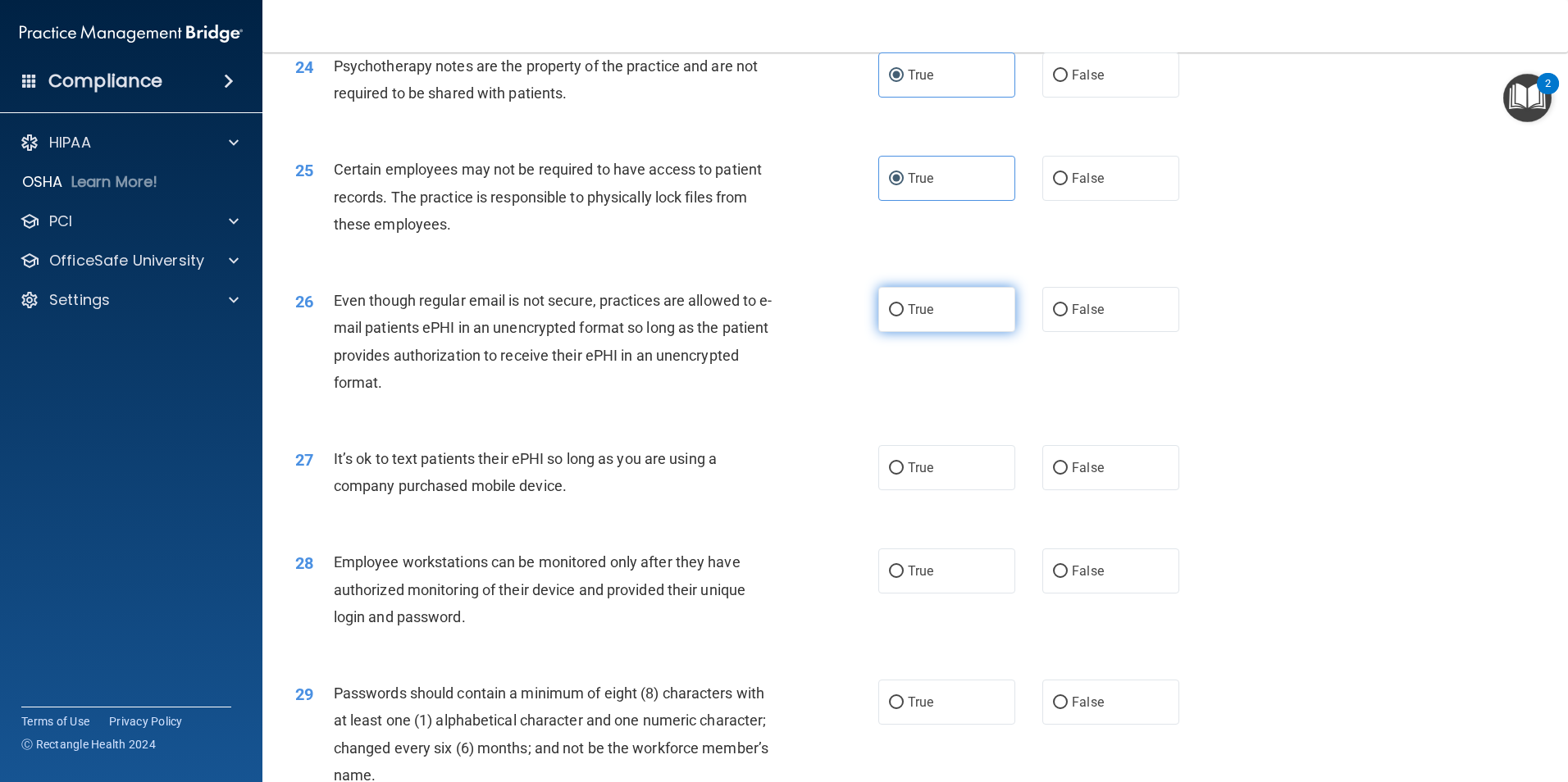
click at [936, 332] on label "True" at bounding box center [946, 309] width 137 height 45
click at [904, 316] on input "True" at bounding box center [896, 310] width 15 height 12
radio input "true"
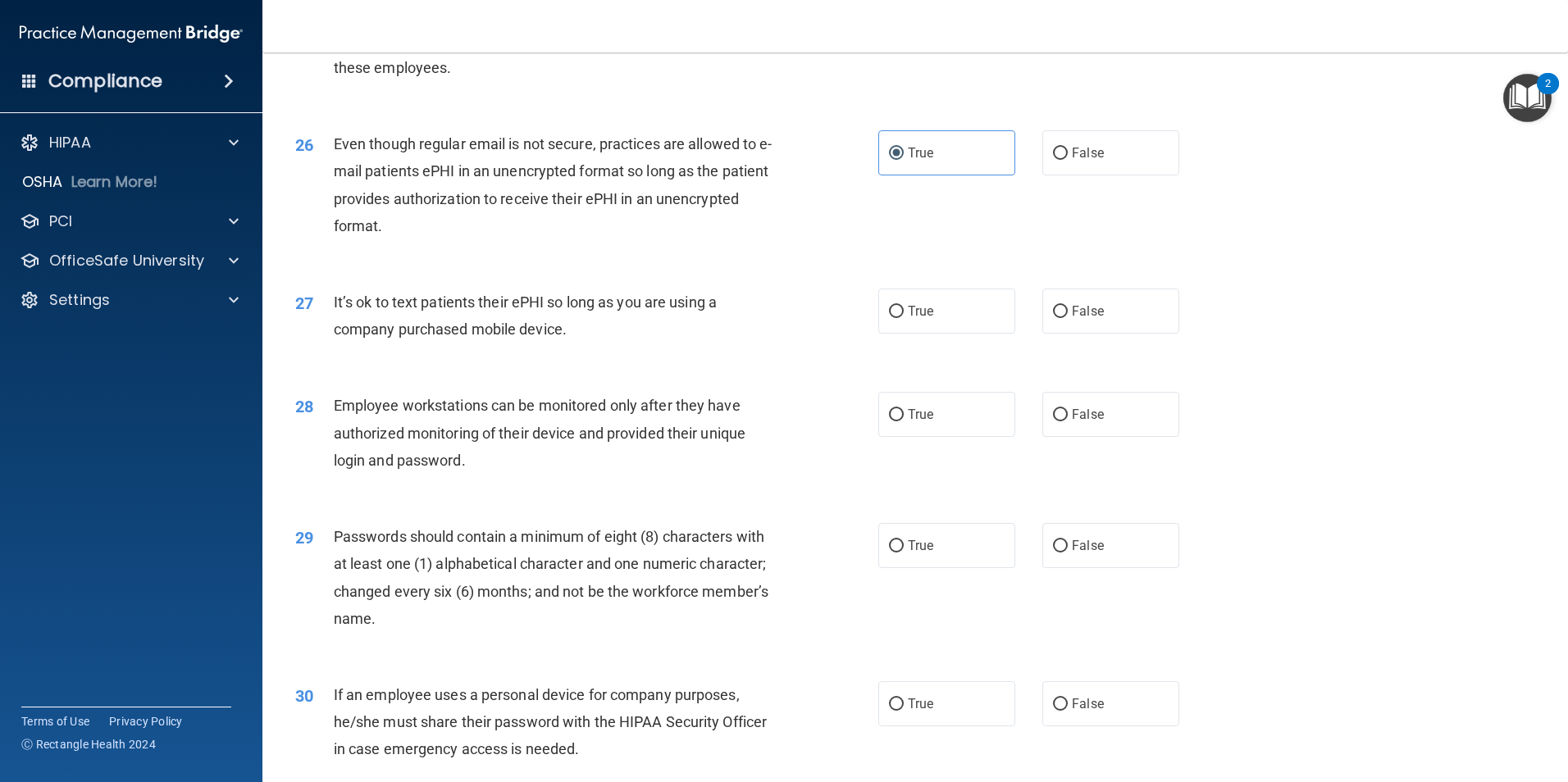
scroll to position [3198, 0]
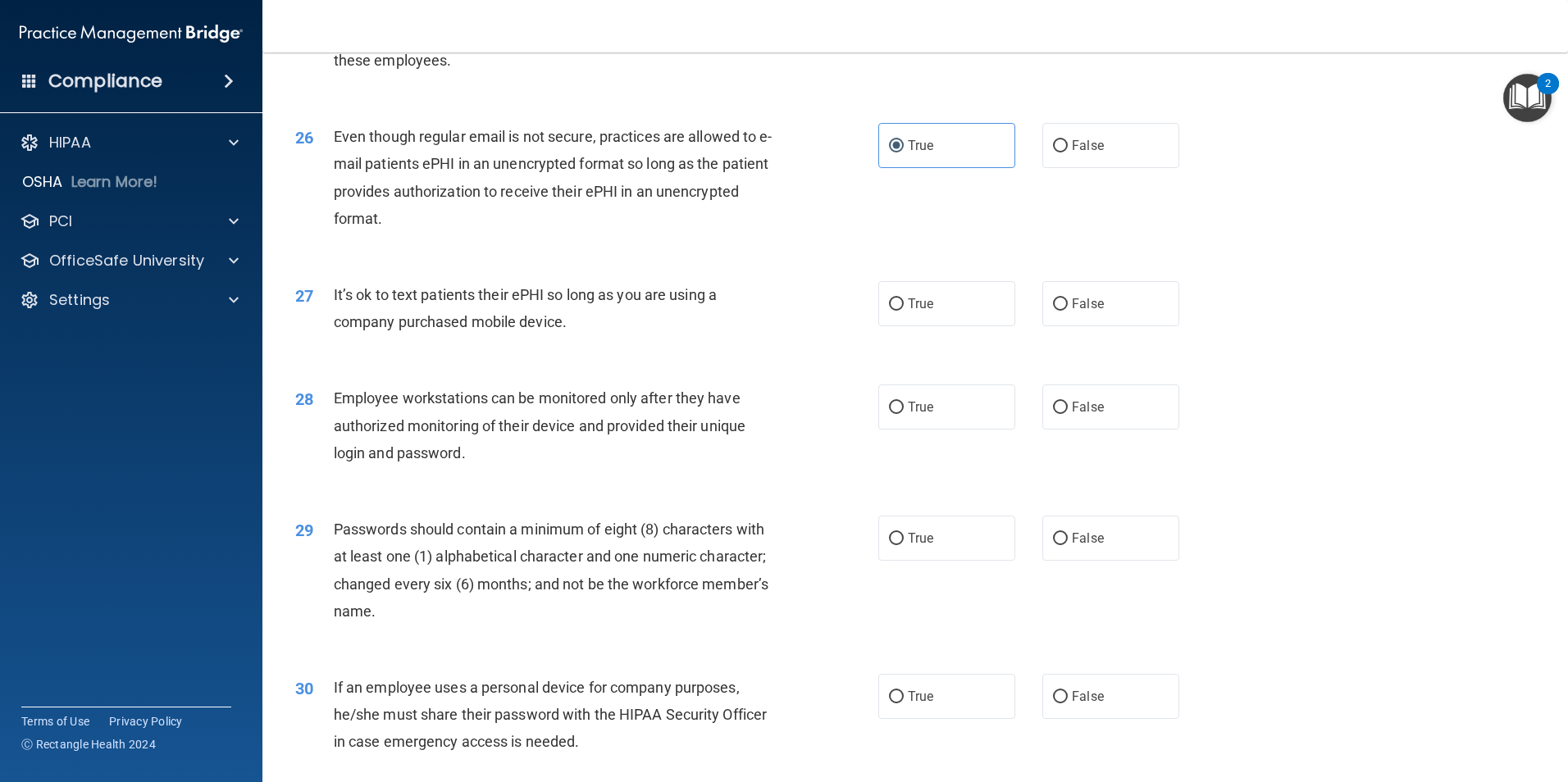
drag, startPoint x: 577, startPoint y: 348, endPoint x: 332, endPoint y: 312, distance: 247.6
click at [332, 312] on div "27 It’s ok to text patients their ePHI so long as you are using a company purch…" at bounding box center [587, 312] width 632 height 62
click at [1093, 311] on span "False" at bounding box center [1087, 304] width 32 height 16
click at [1067, 311] on input "False" at bounding box center [1059, 304] width 15 height 12
radio input "true"
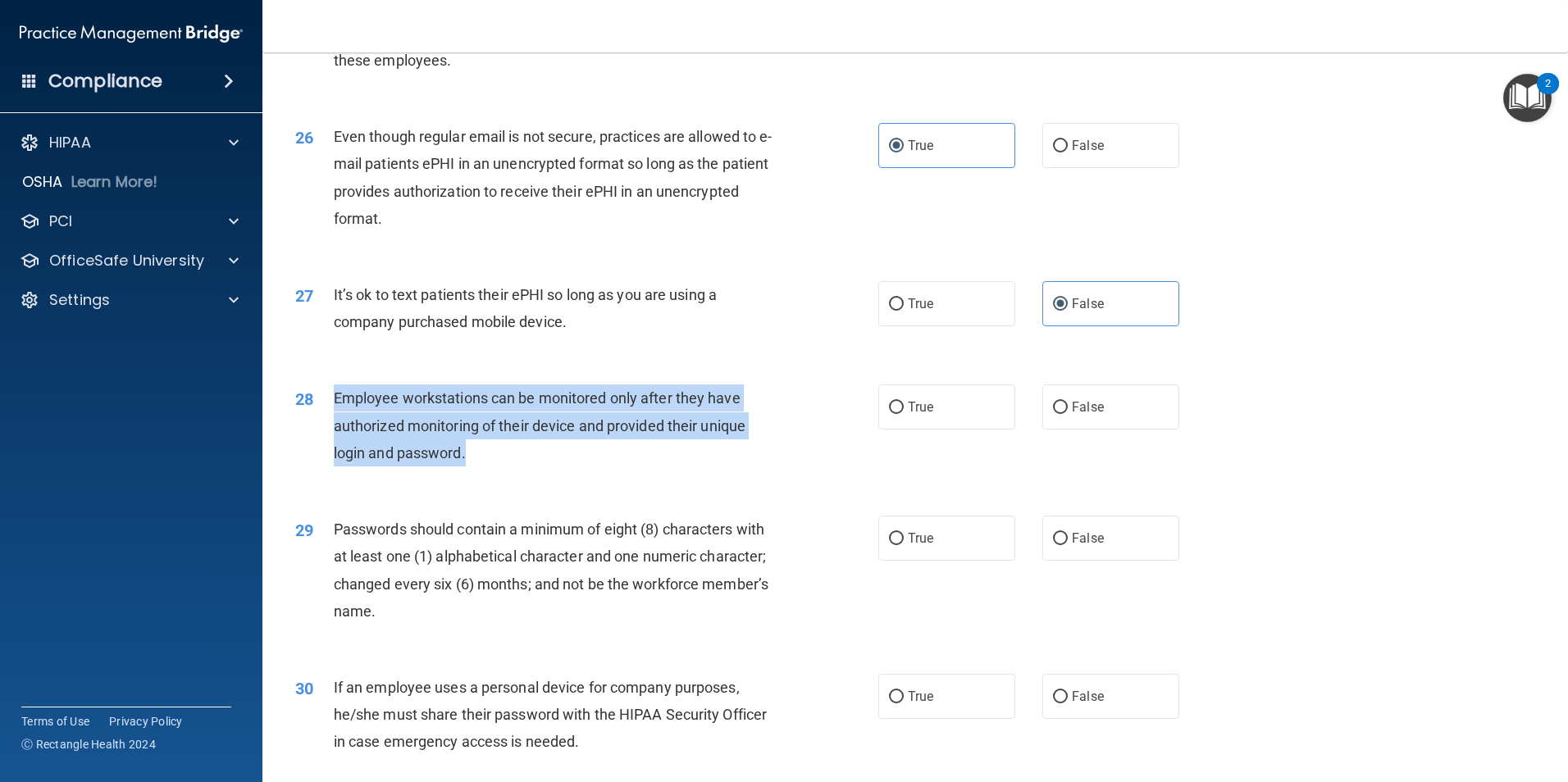
drag, startPoint x: 544, startPoint y: 477, endPoint x: 334, endPoint y: 419, distance: 217.9
click at [334, 419] on div "Employee workstations can be monitored only after they have authorized monitori…" at bounding box center [562, 426] width 456 height 82
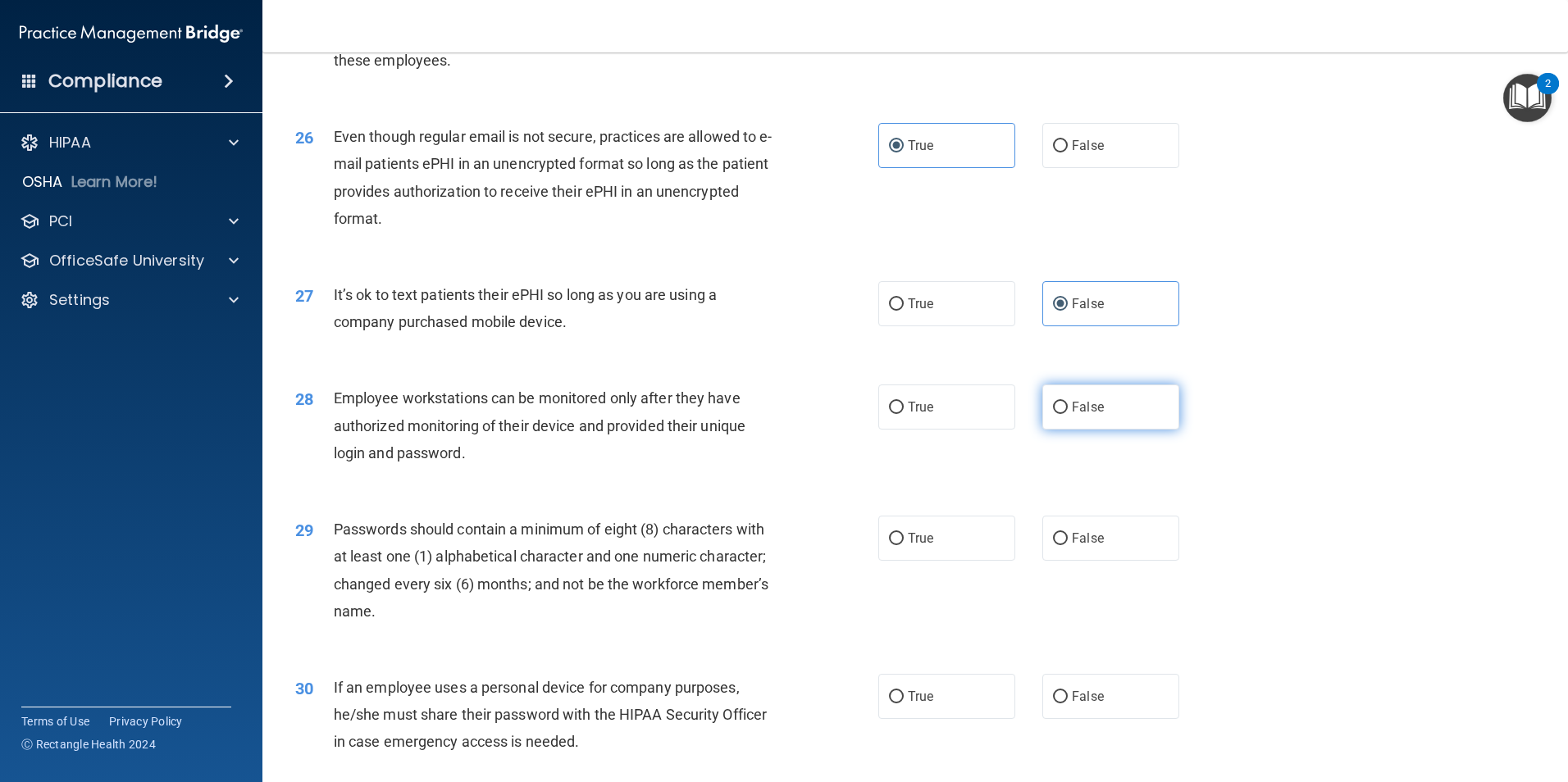
click at [1093, 415] on span "False" at bounding box center [1087, 407] width 32 height 16
click at [1067, 414] on input "False" at bounding box center [1059, 408] width 15 height 12
radio input "true"
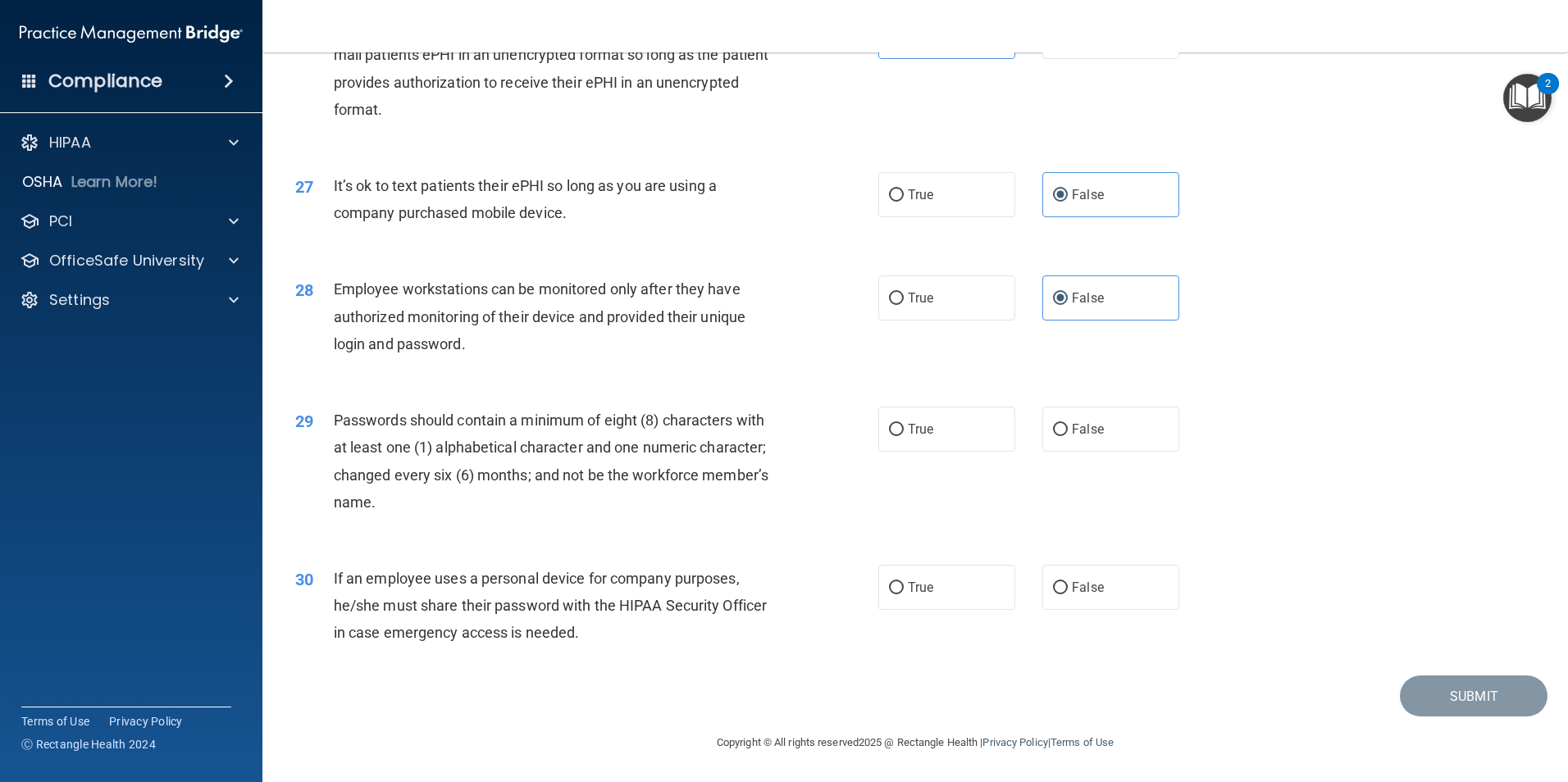
scroll to position [3333, 0]
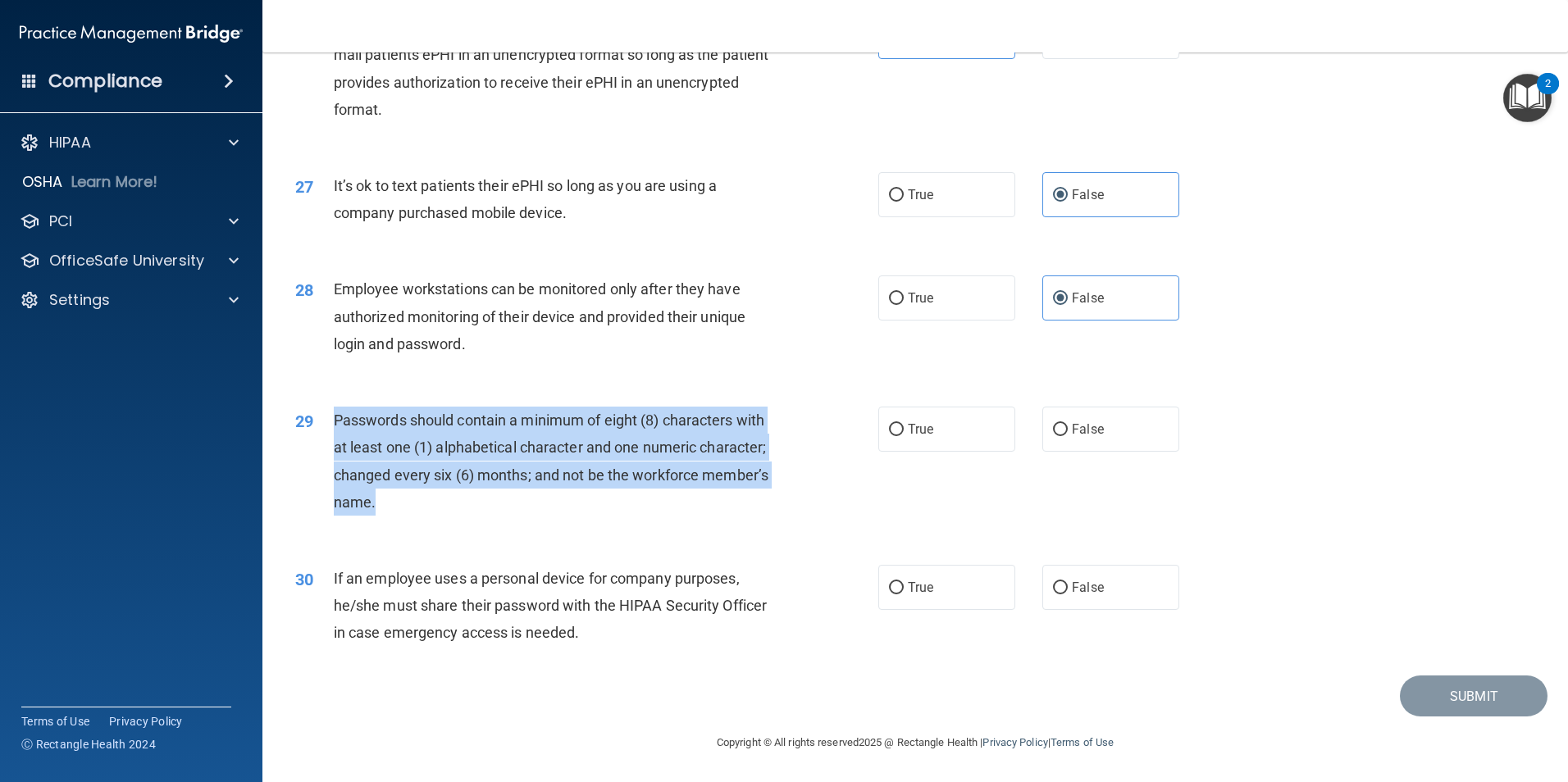
drag, startPoint x: 336, startPoint y: 463, endPoint x: 329, endPoint y: 418, distance: 45.5
click at [329, 418] on div "29 Passwords should contain a minimum of eight (8) characters with at least one…" at bounding box center [587, 466] width 632 height 118
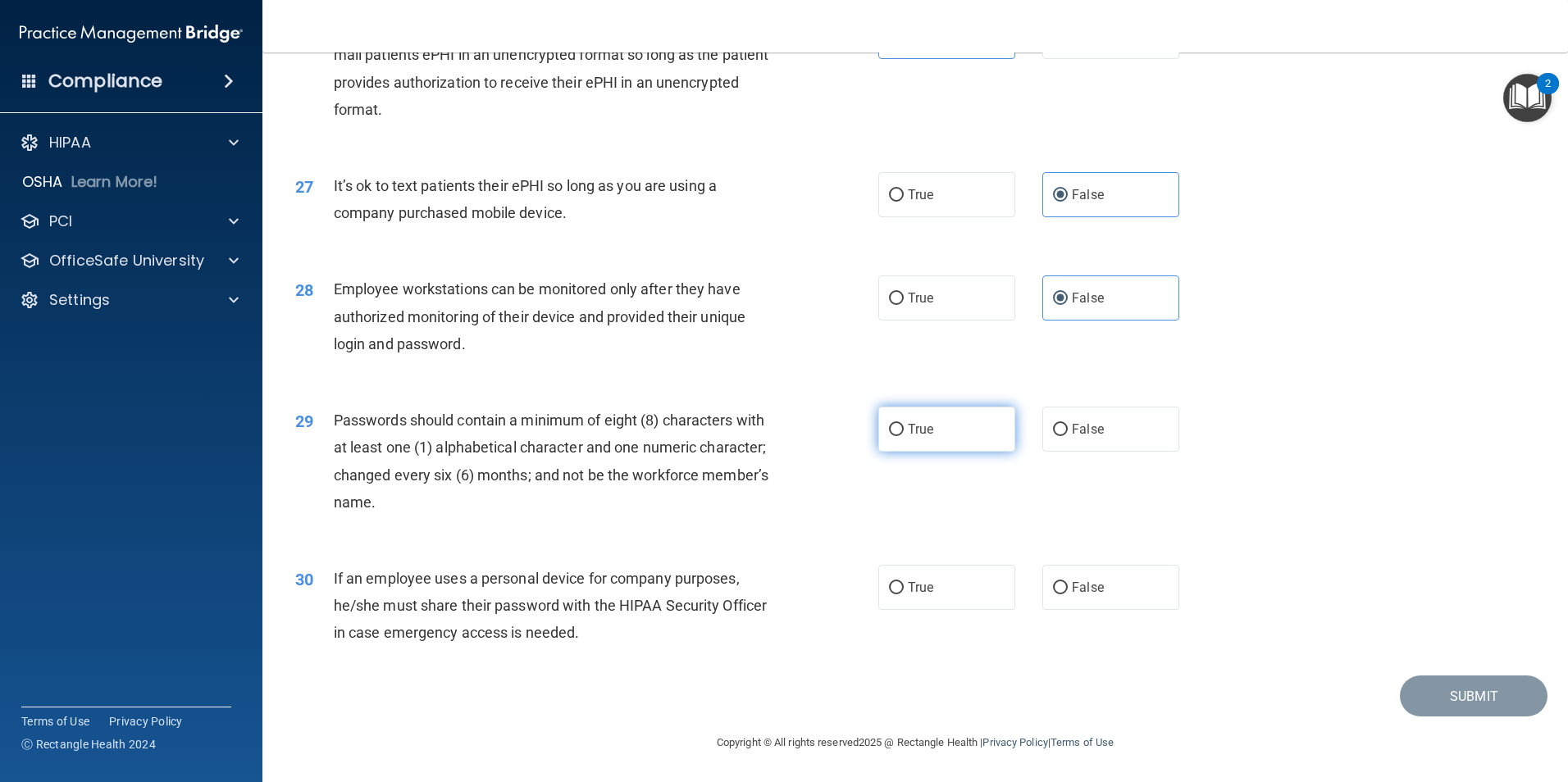
click at [933, 451] on label "True" at bounding box center [946, 429] width 137 height 45
click at [904, 436] on input "True" at bounding box center [896, 430] width 15 height 12
radio input "true"
click at [557, 631] on span "If an employee uses a personal device for company purposes, he/she must share t…" at bounding box center [551, 605] width 433 height 72
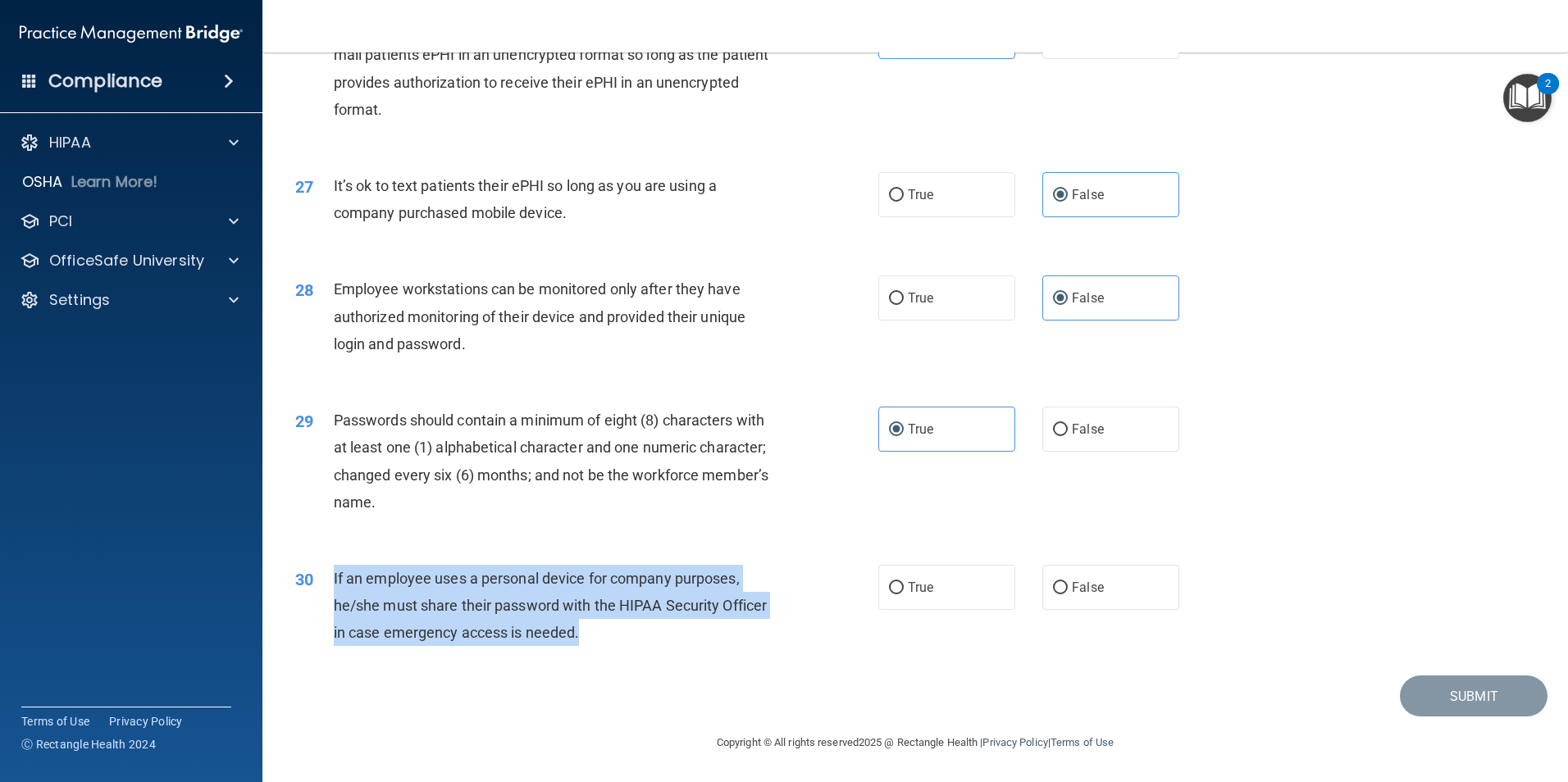
drag, startPoint x: 532, startPoint y: 631, endPoint x: 334, endPoint y: 569, distance: 207.5
click at [334, 569] on div "If an employee uses a personal device for company purposes, he/she must share t…" at bounding box center [562, 605] width 456 height 82
click at [1058, 583] on input "False" at bounding box center [1059, 588] width 15 height 12
radio input "true"
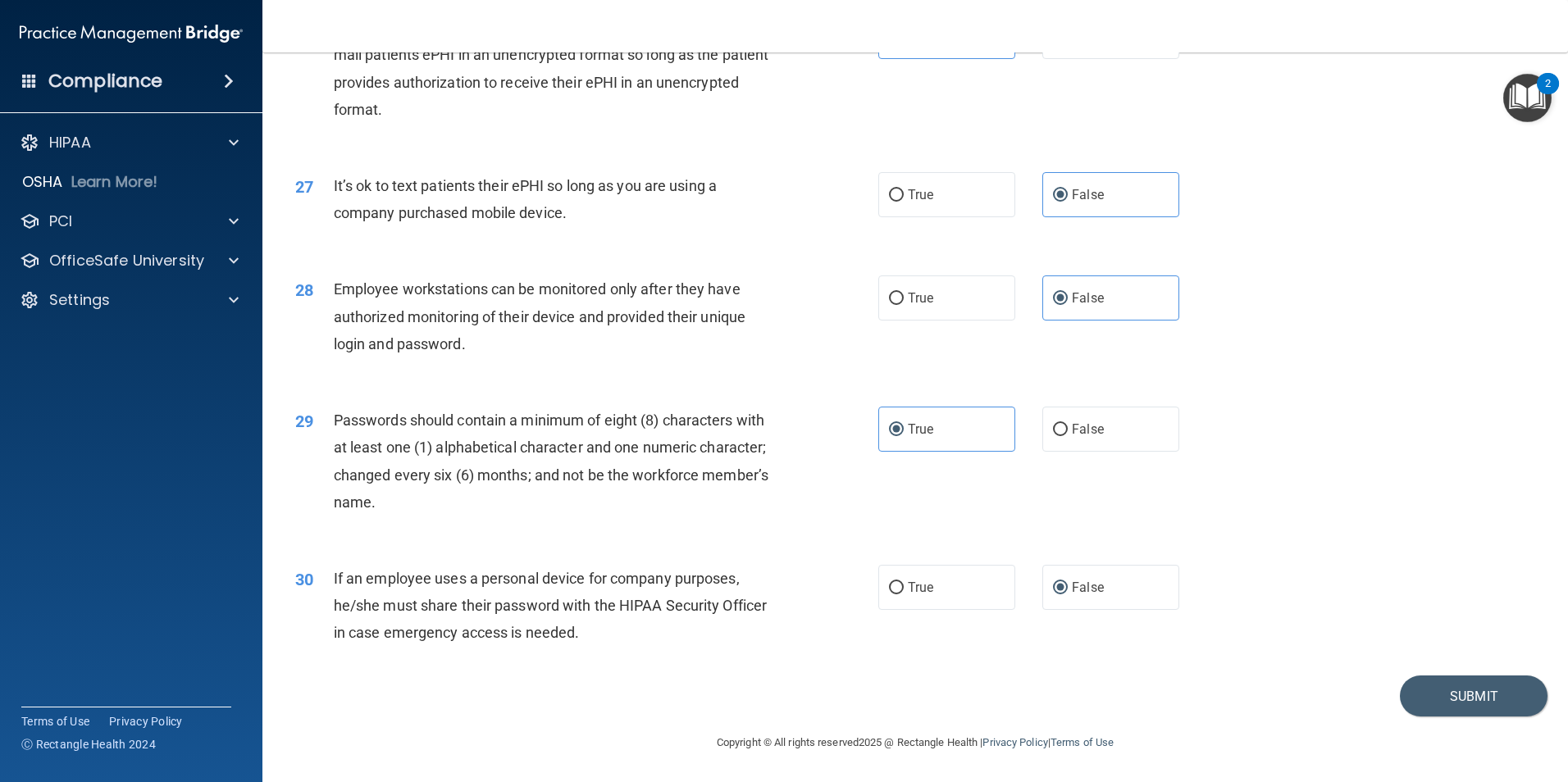
click at [1372, 487] on div "29 Passwords should contain a minimum of eight (8) characters with at least one…" at bounding box center [915, 465] width 1264 height 159
click at [1453, 692] on button "Submit" at bounding box center [1473, 696] width 148 height 42
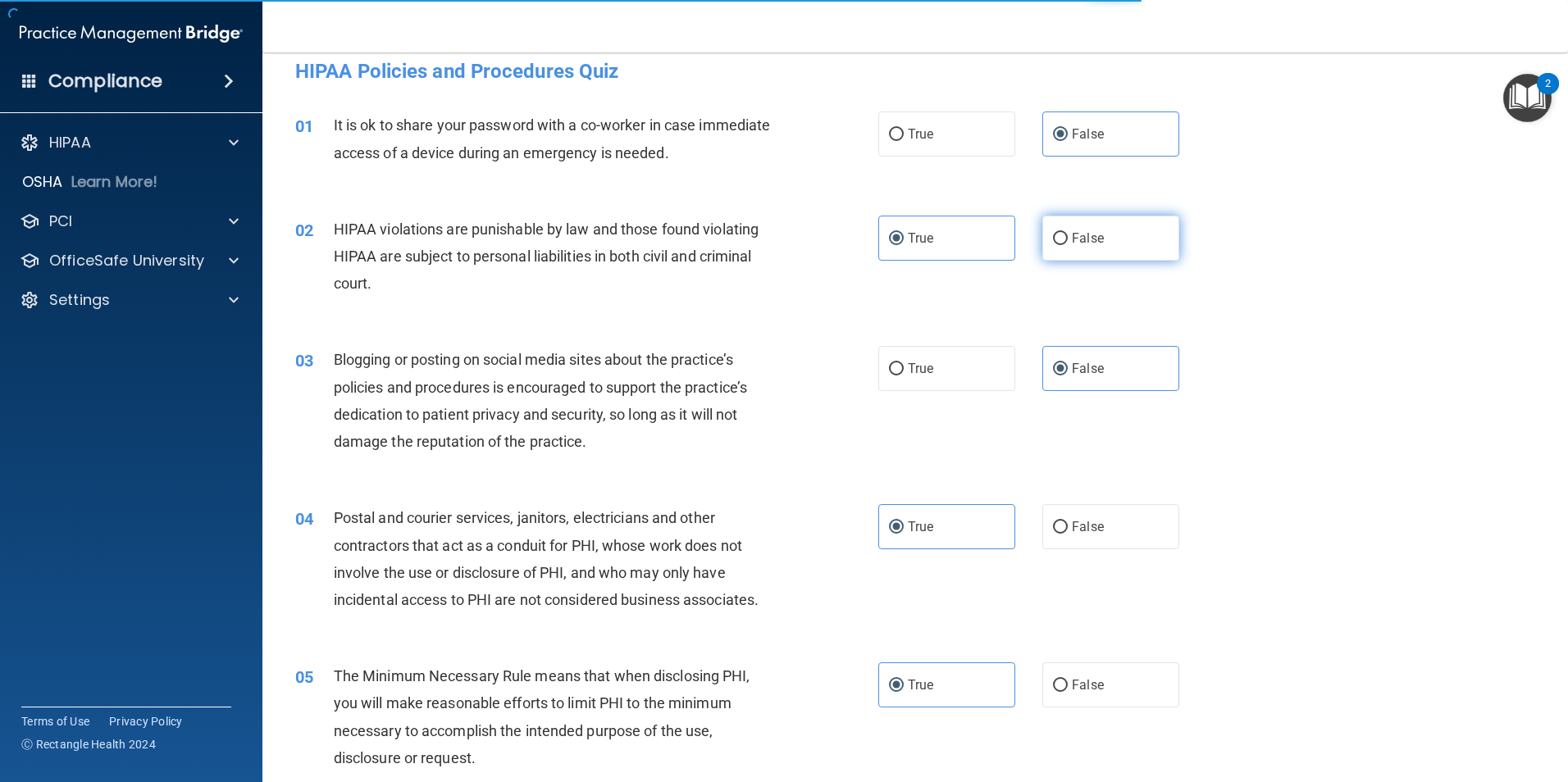
scroll to position [0, 0]
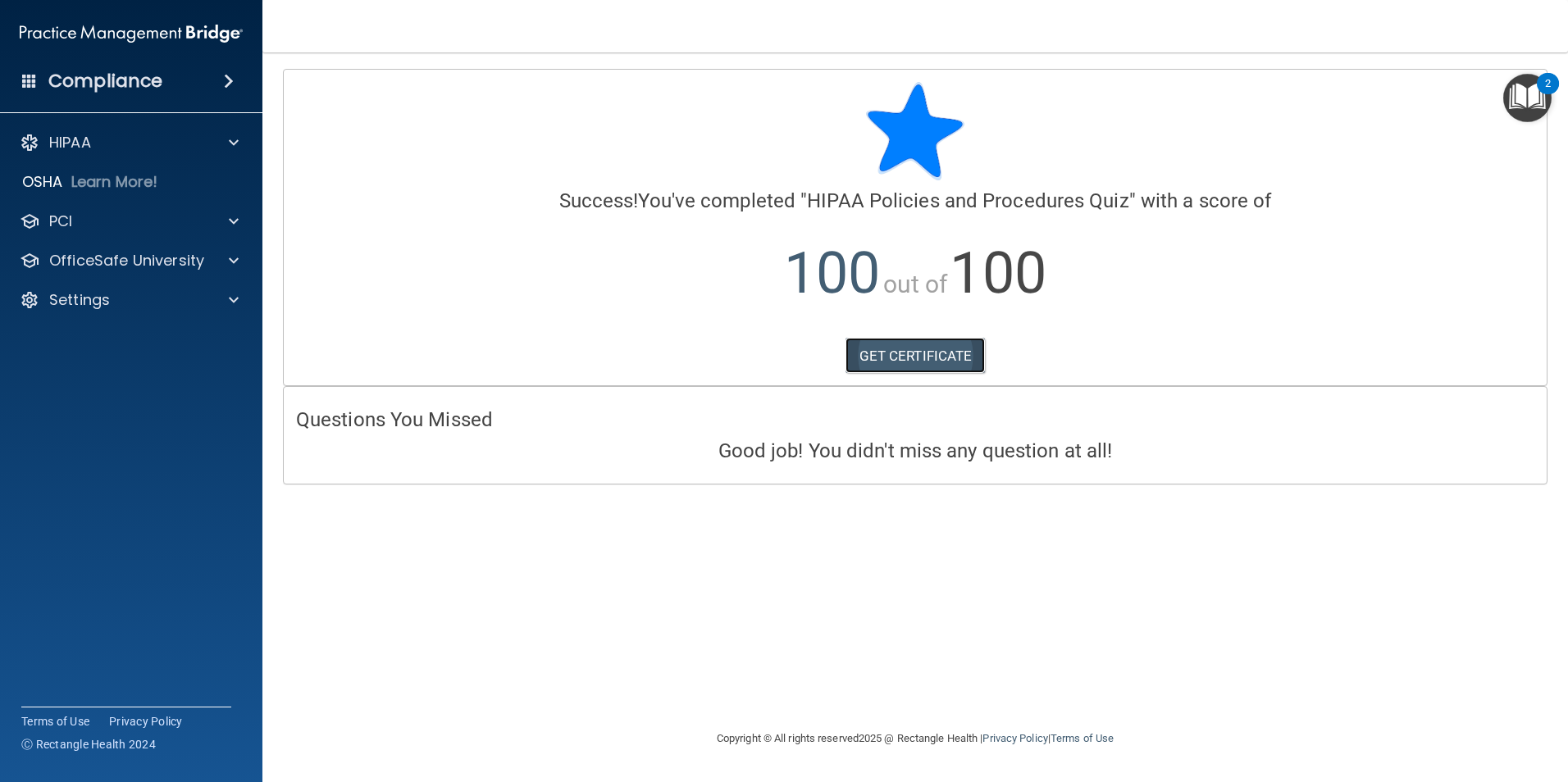
click at [961, 352] on link "GET CERTIFICATE" at bounding box center [915, 356] width 141 height 36
click at [157, 231] on div "PCI" at bounding box center [132, 220] width 263 height 33
click at [178, 246] on div "OfficeSafe University" at bounding box center [132, 260] width 263 height 33
click at [220, 267] on div at bounding box center [230, 261] width 41 height 20
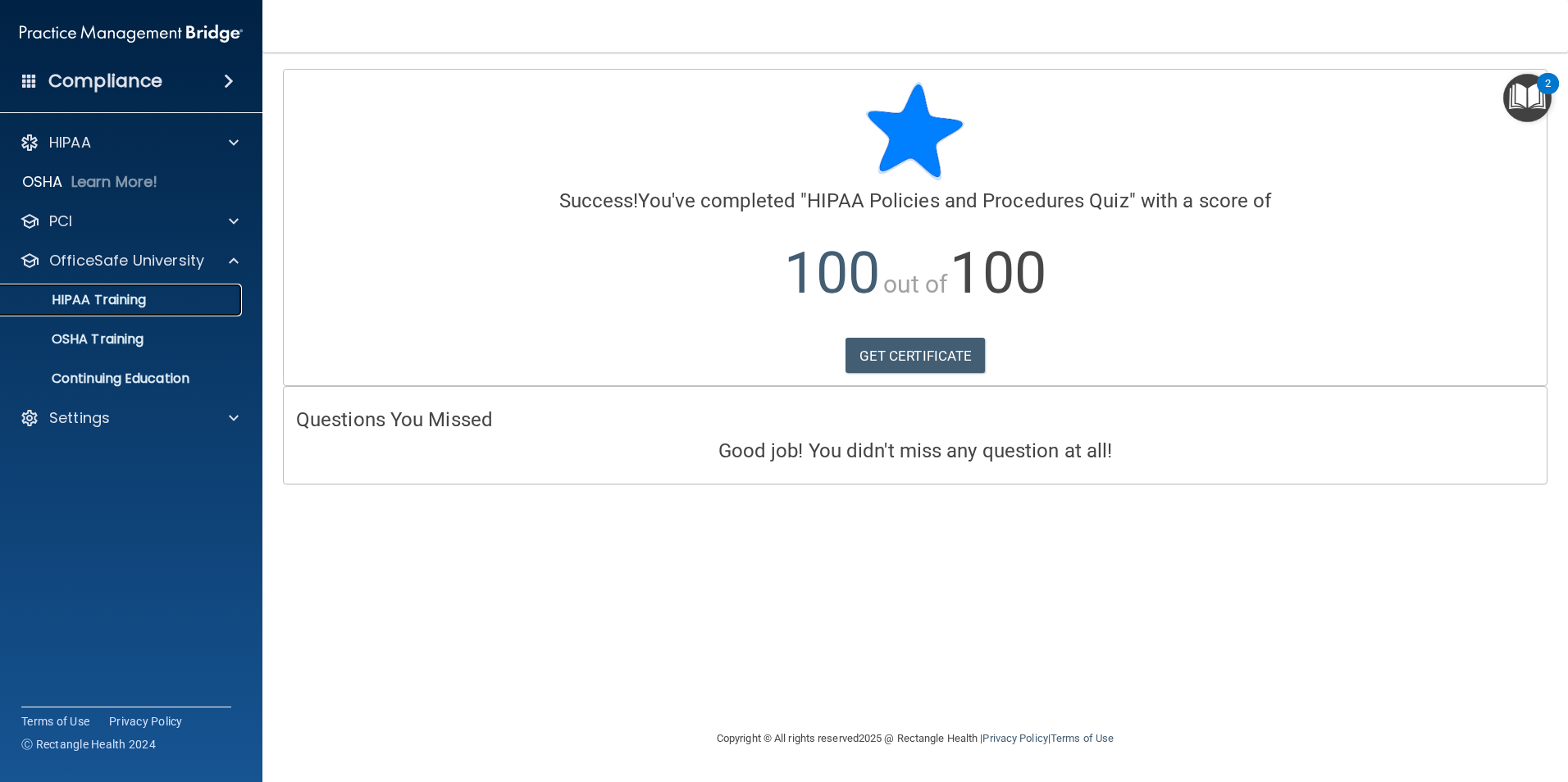
click at [150, 300] on div "HIPAA Training" at bounding box center [123, 300] width 223 height 16
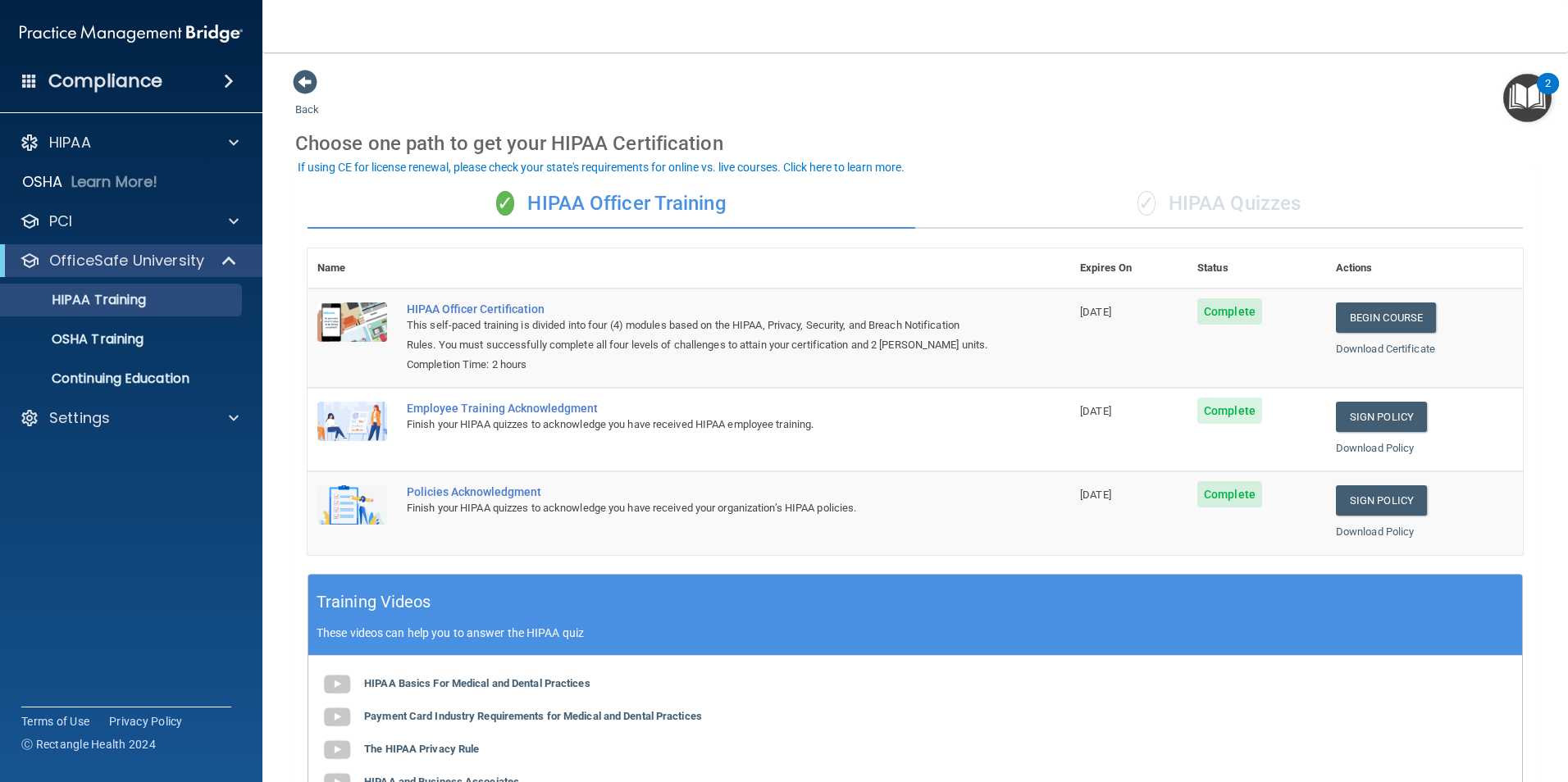
click at [1214, 204] on div "✓ HIPAA Quizzes" at bounding box center [1218, 203] width 607 height 49
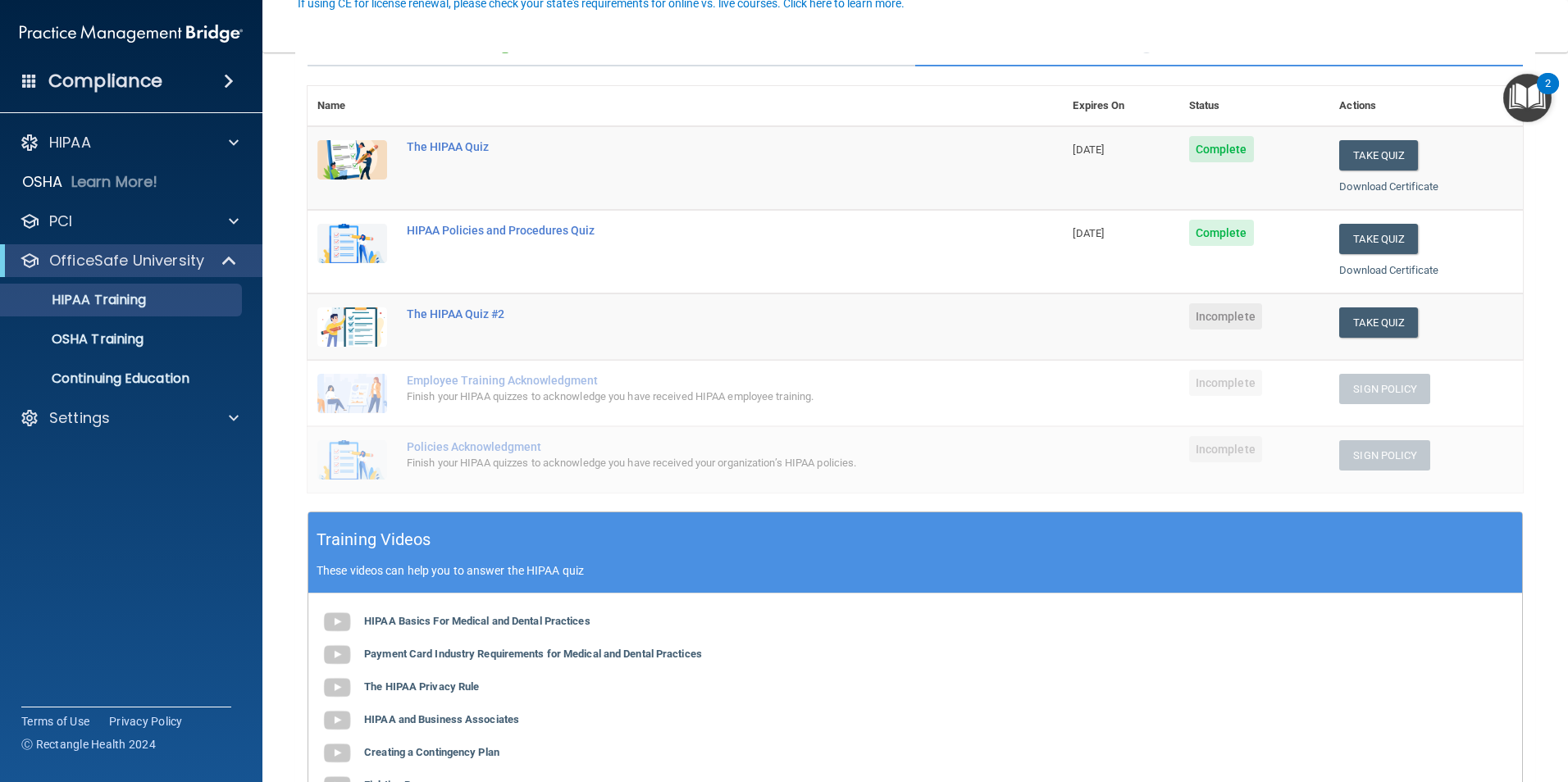
scroll to position [164, 0]
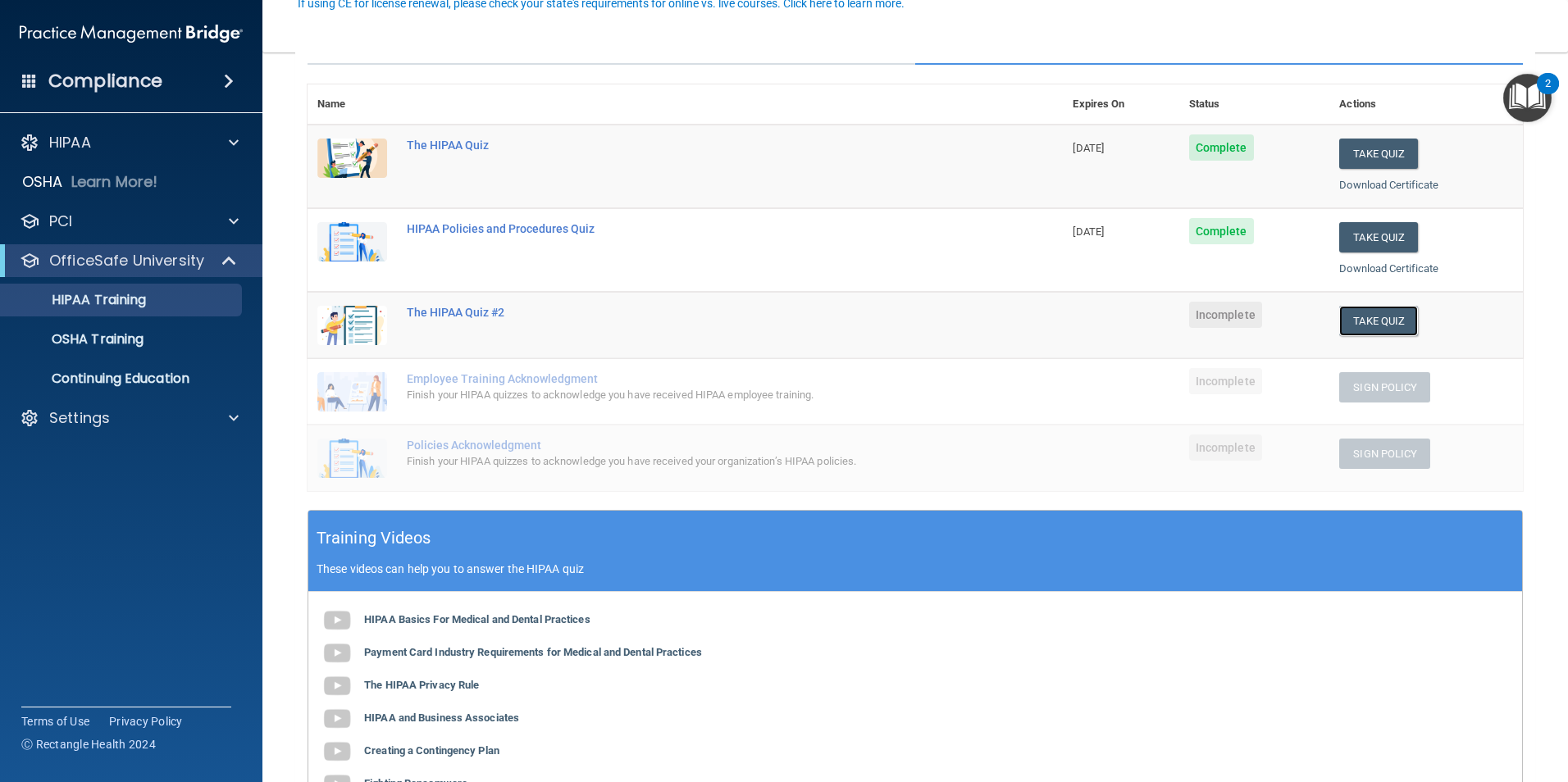
drag, startPoint x: 1372, startPoint y: 320, endPoint x: 1314, endPoint y: 344, distance: 62.8
click at [1286, 353] on tr "The HIPAA Quiz #2 Incomplete Take Quiz Download Certificate" at bounding box center [915, 325] width 1215 height 67
click at [1368, 315] on button "Take Quiz" at bounding box center [1377, 321] width 79 height 30
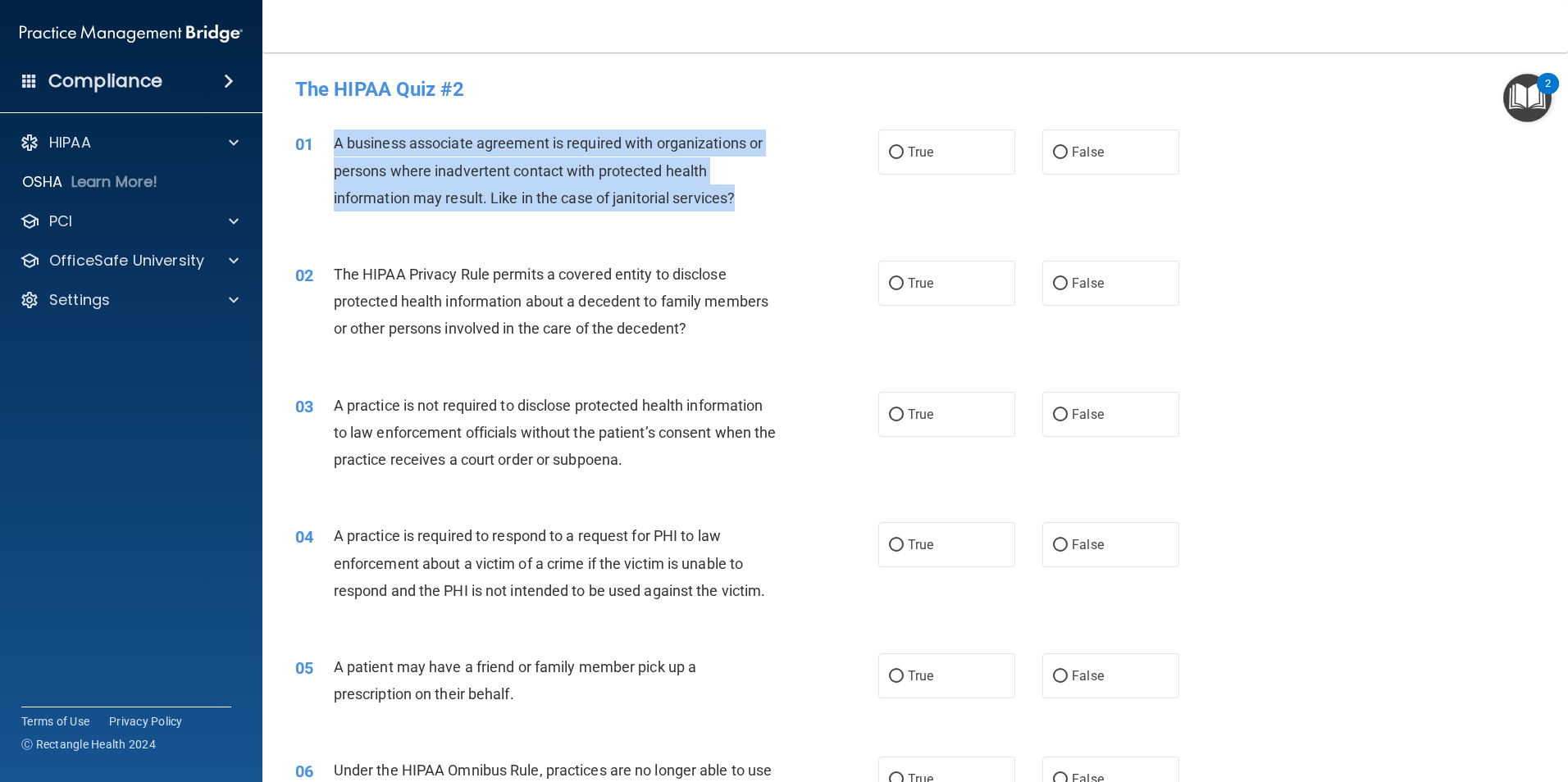
drag, startPoint x: 743, startPoint y: 202, endPoint x: 329, endPoint y: 156, distance: 416.5
click at [329, 156] on div "01 A business associate agreement is required with organizations or persons whe…" at bounding box center [587, 175] width 632 height 90
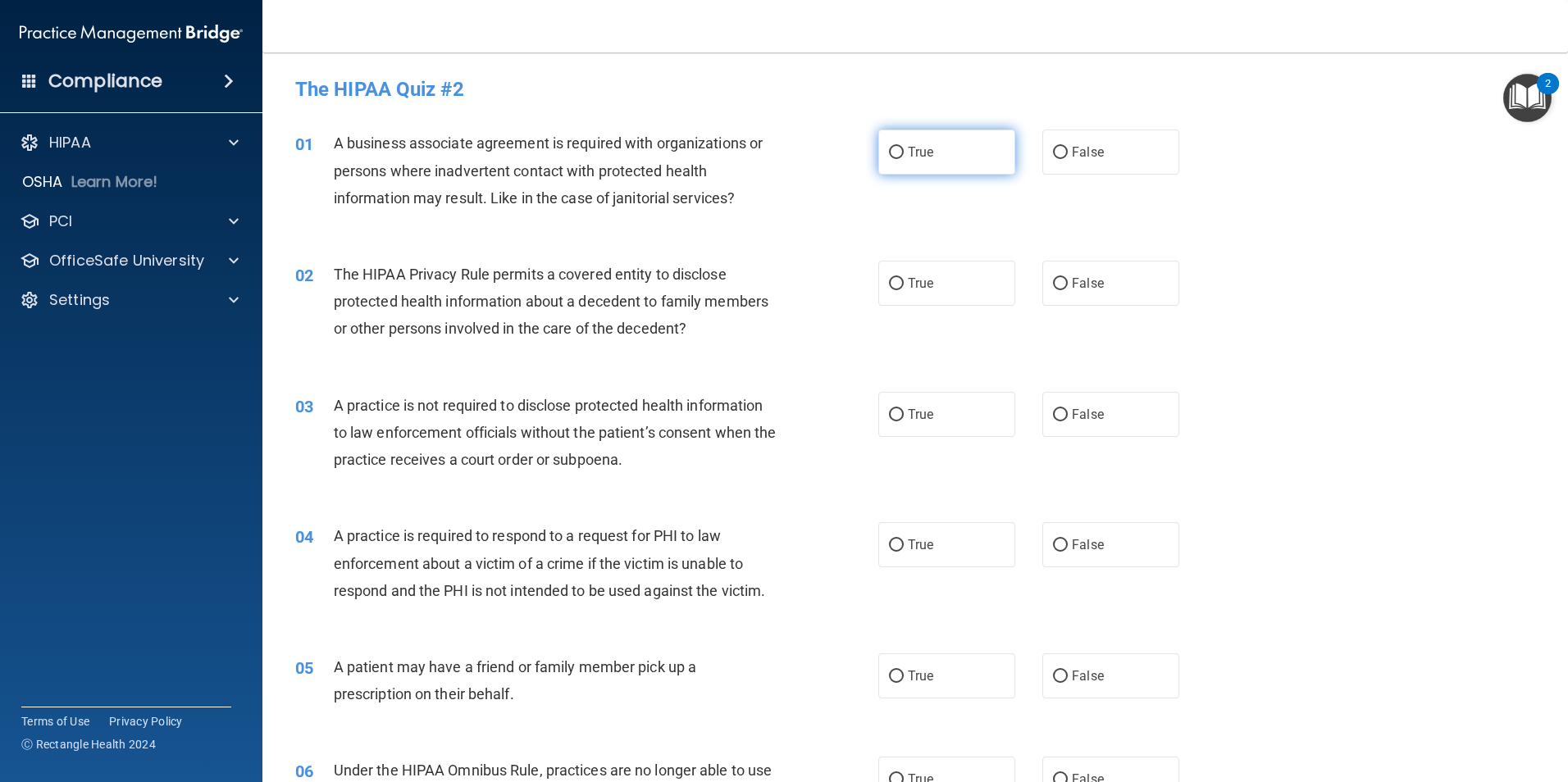
click at [935, 154] on label "True" at bounding box center [946, 152] width 137 height 45
click at [904, 154] on input "True" at bounding box center [896, 153] width 15 height 12
radio input "true"
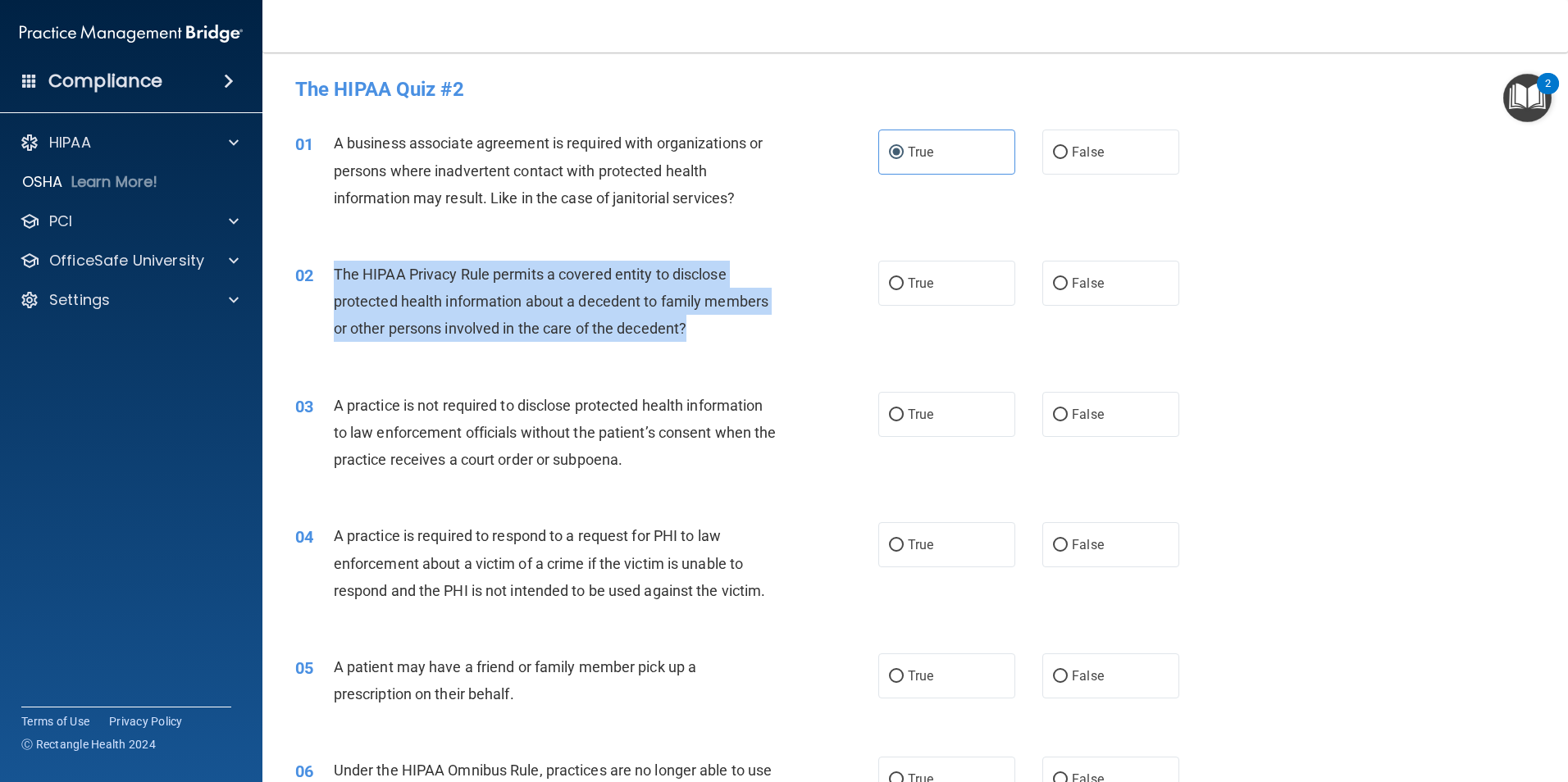
drag, startPoint x: 687, startPoint y: 329, endPoint x: 328, endPoint y: 274, distance: 363.2
click at [328, 274] on div "02 The HIPAA Privacy Rule permits a covered entity to disclose protected health…" at bounding box center [587, 305] width 632 height 90
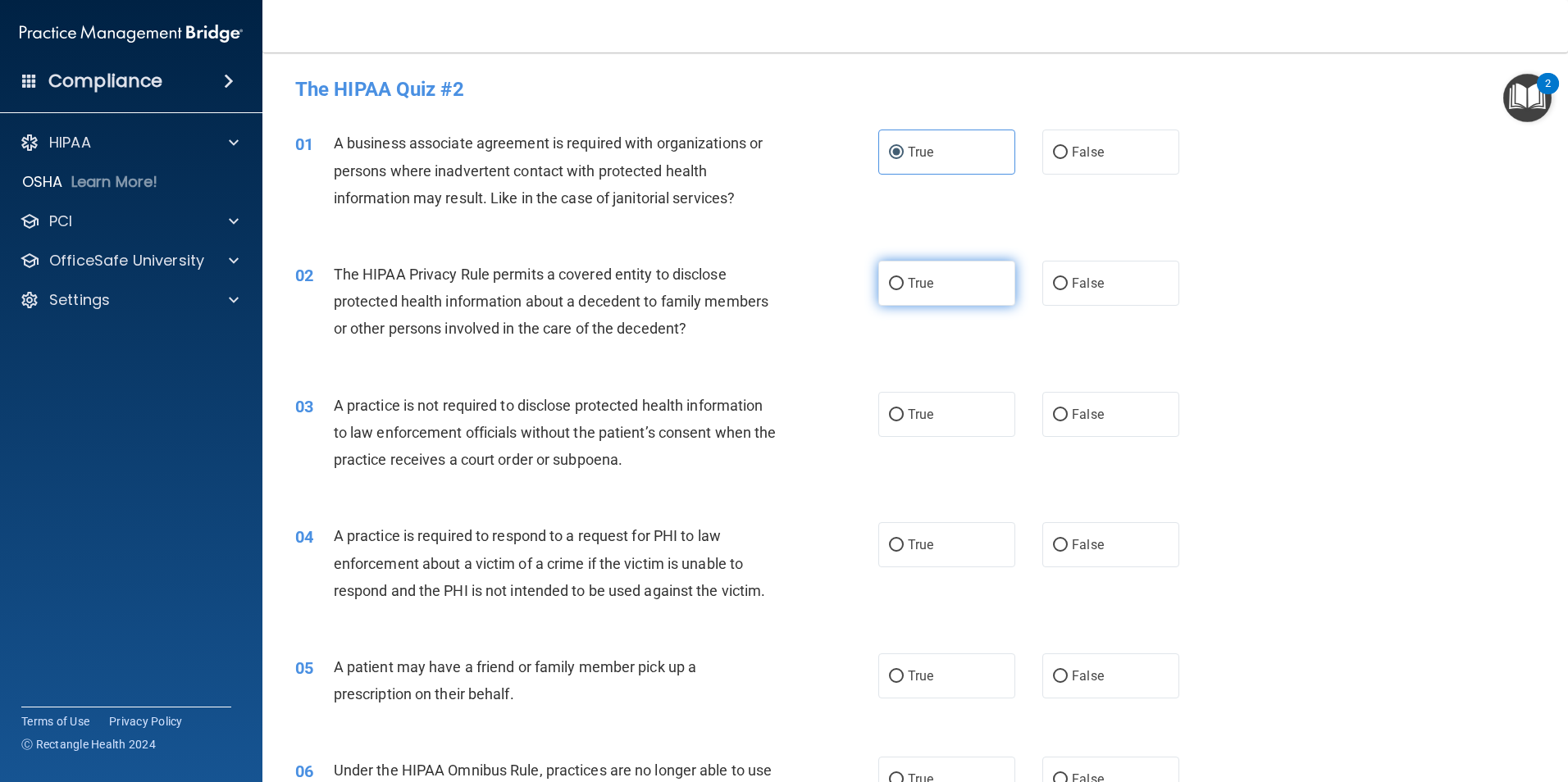
click at [961, 280] on label "True" at bounding box center [946, 282] width 137 height 45
click at [904, 280] on input "True" at bounding box center [896, 284] width 15 height 12
radio input "true"
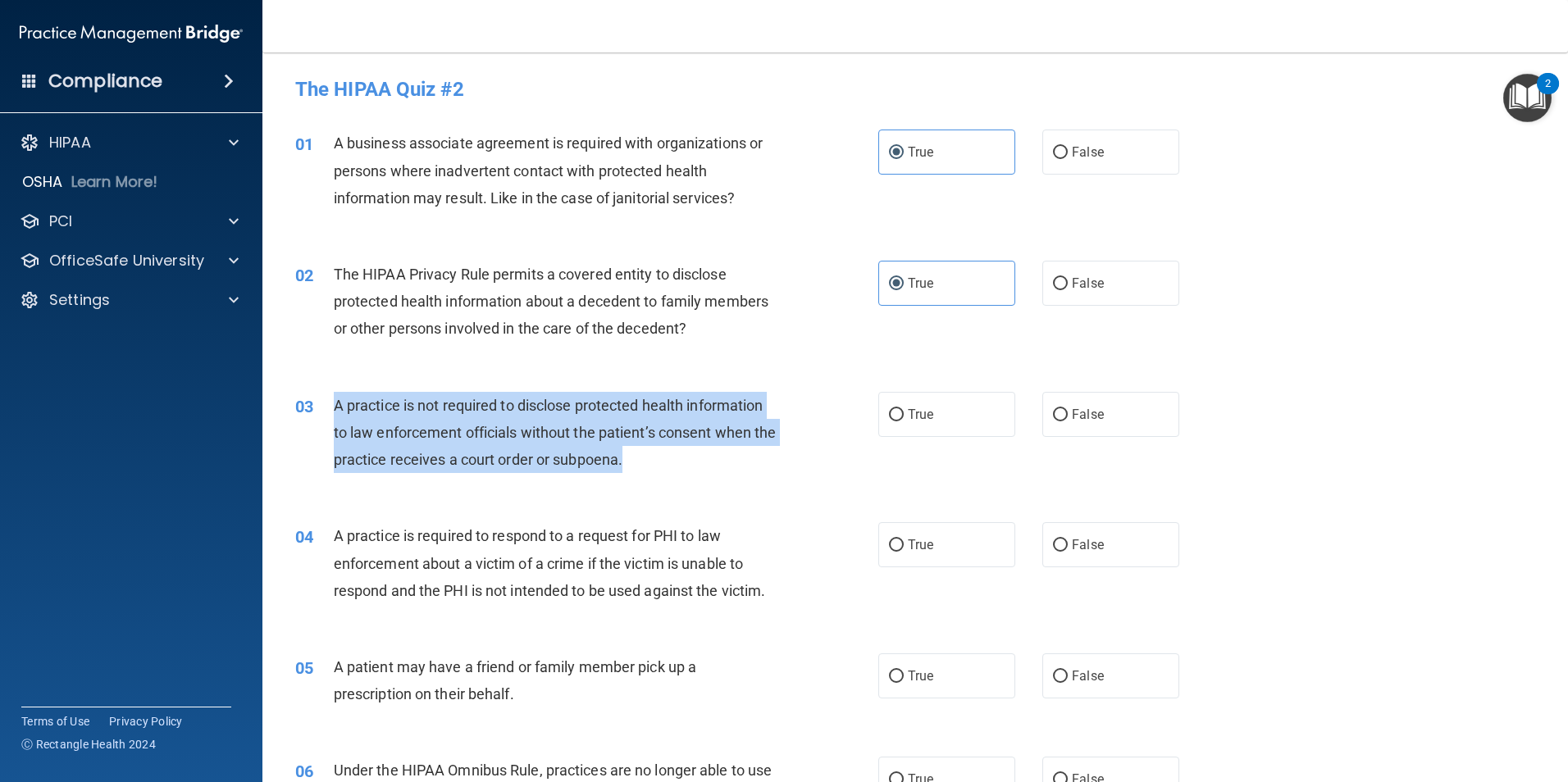
drag, startPoint x: 651, startPoint y: 461, endPoint x: 333, endPoint y: 407, distance: 322.6
click at [334, 407] on div "A practice is not required to disclose protected health information to law enfo…" at bounding box center [562, 433] width 456 height 82
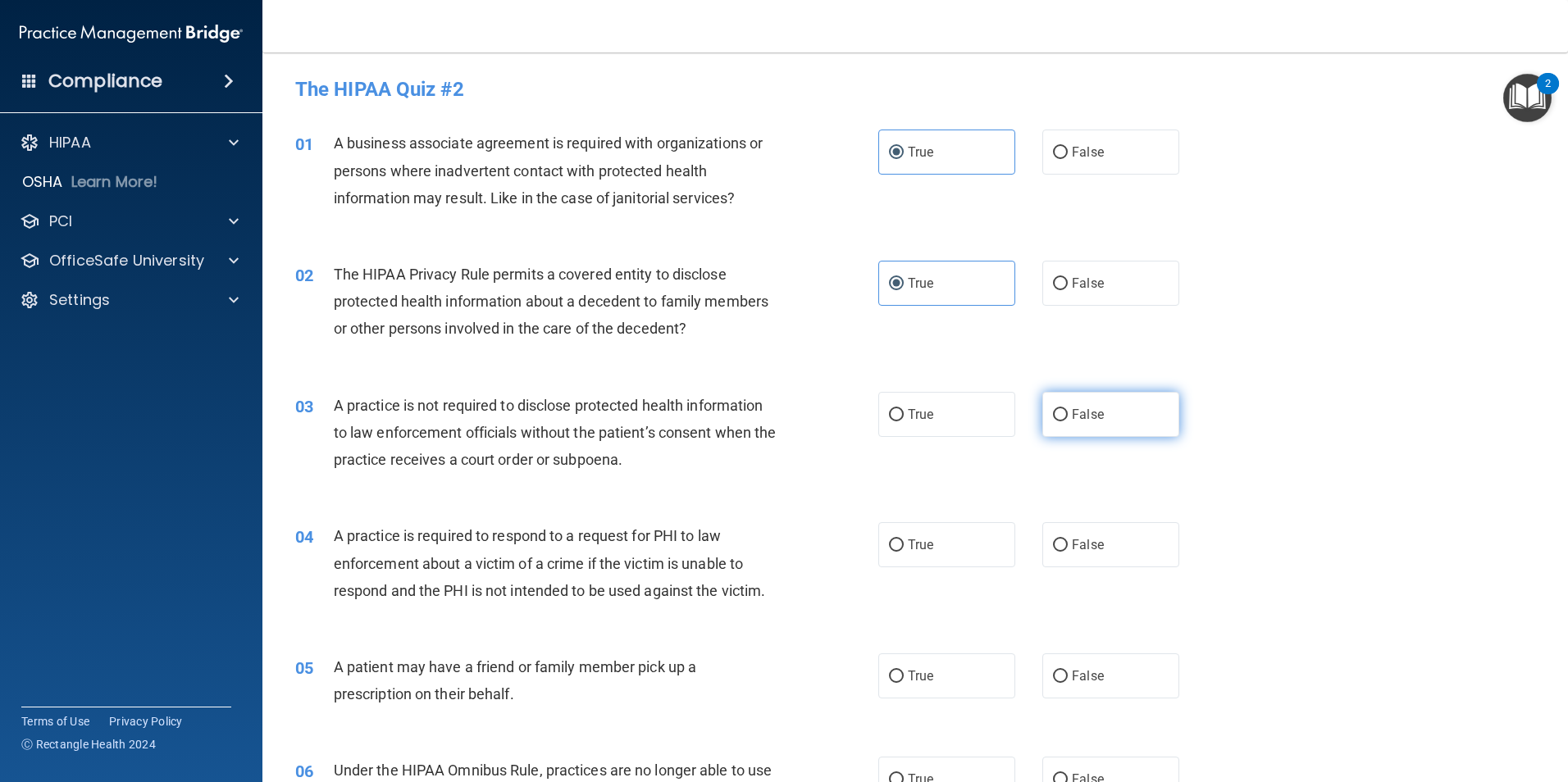
click at [1042, 422] on label "False" at bounding box center [1110, 414] width 137 height 45
click at [1052, 421] on input "False" at bounding box center [1059, 415] width 15 height 12
radio input "true"
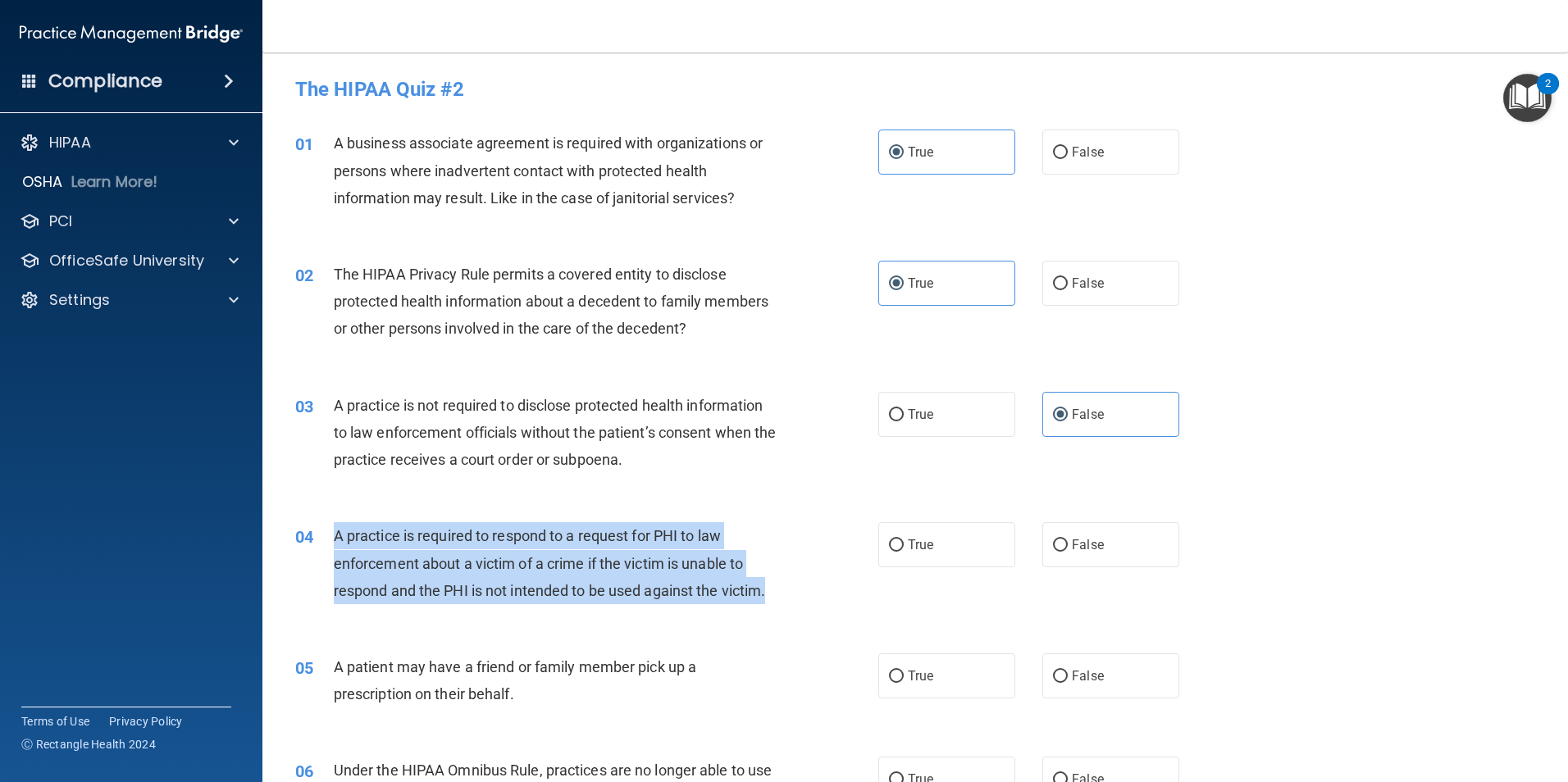
drag, startPoint x: 768, startPoint y: 586, endPoint x: 335, endPoint y: 548, distance: 434.7
click at [335, 548] on div "A practice is required to respond to a request for PHI to law enforcement about…" at bounding box center [562, 564] width 456 height 82
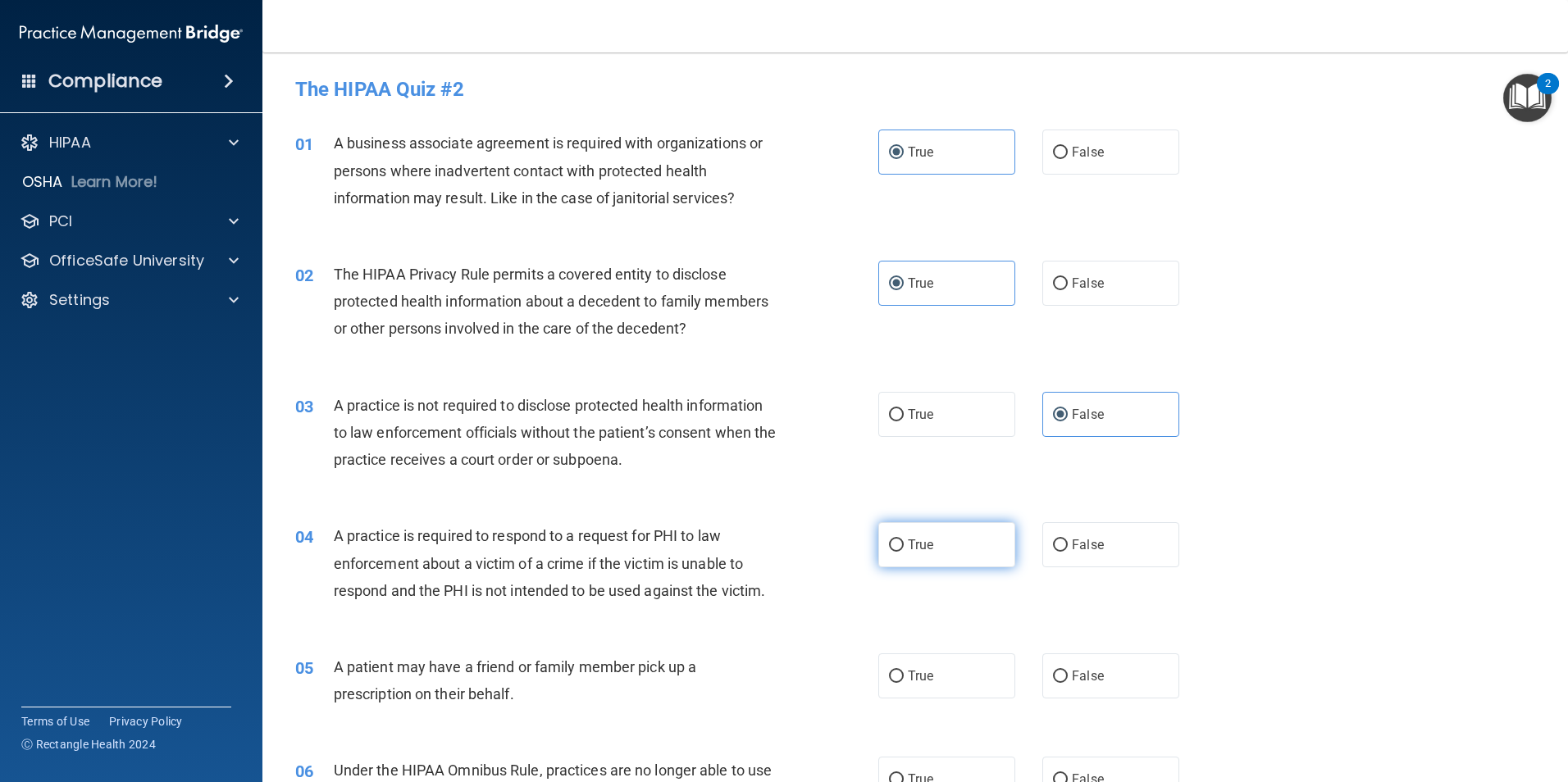
click at [914, 555] on label "True" at bounding box center [946, 545] width 137 height 45
click at [904, 552] on input "True" at bounding box center [896, 546] width 15 height 12
radio input "true"
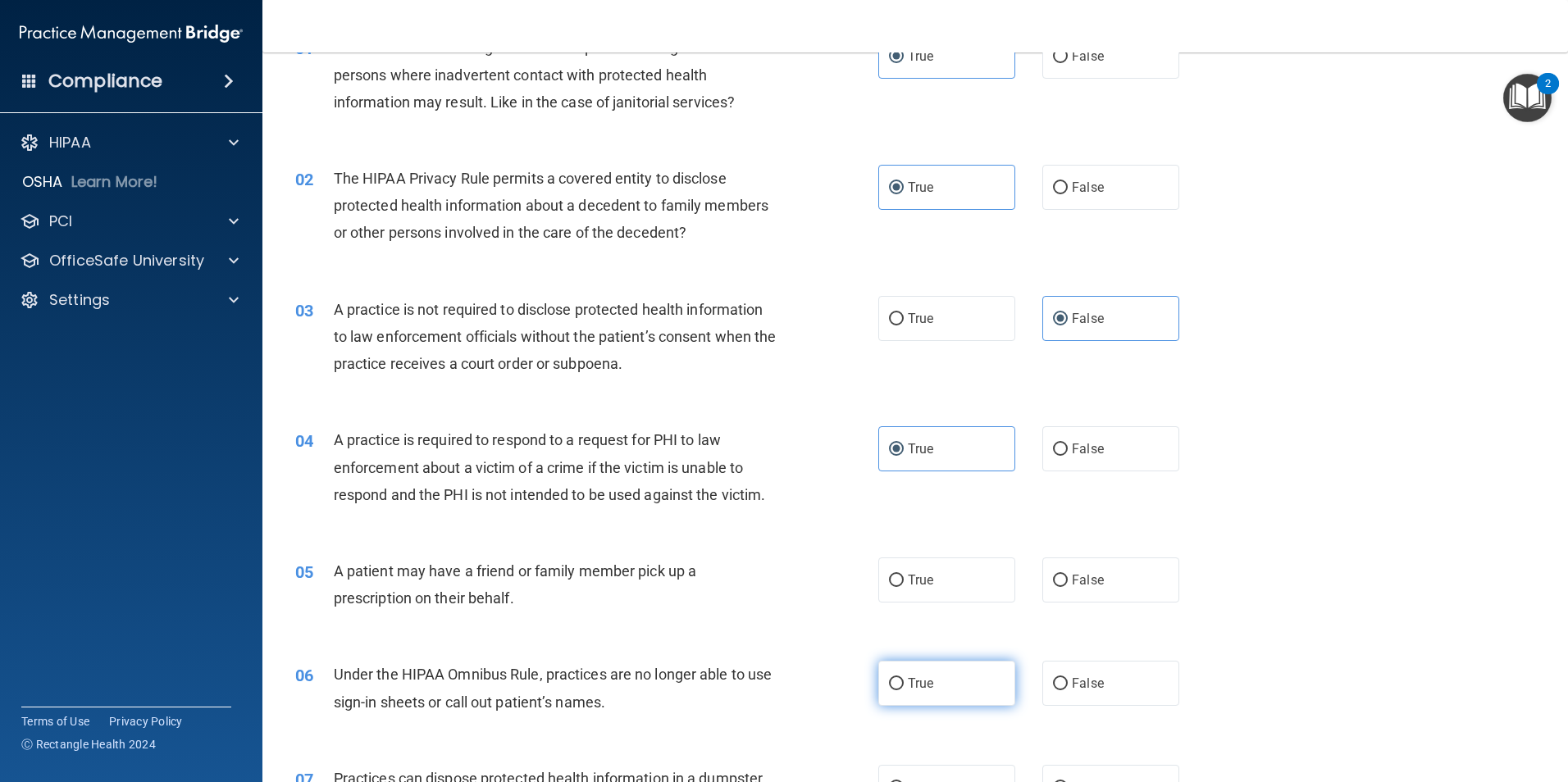
scroll to position [246, 0]
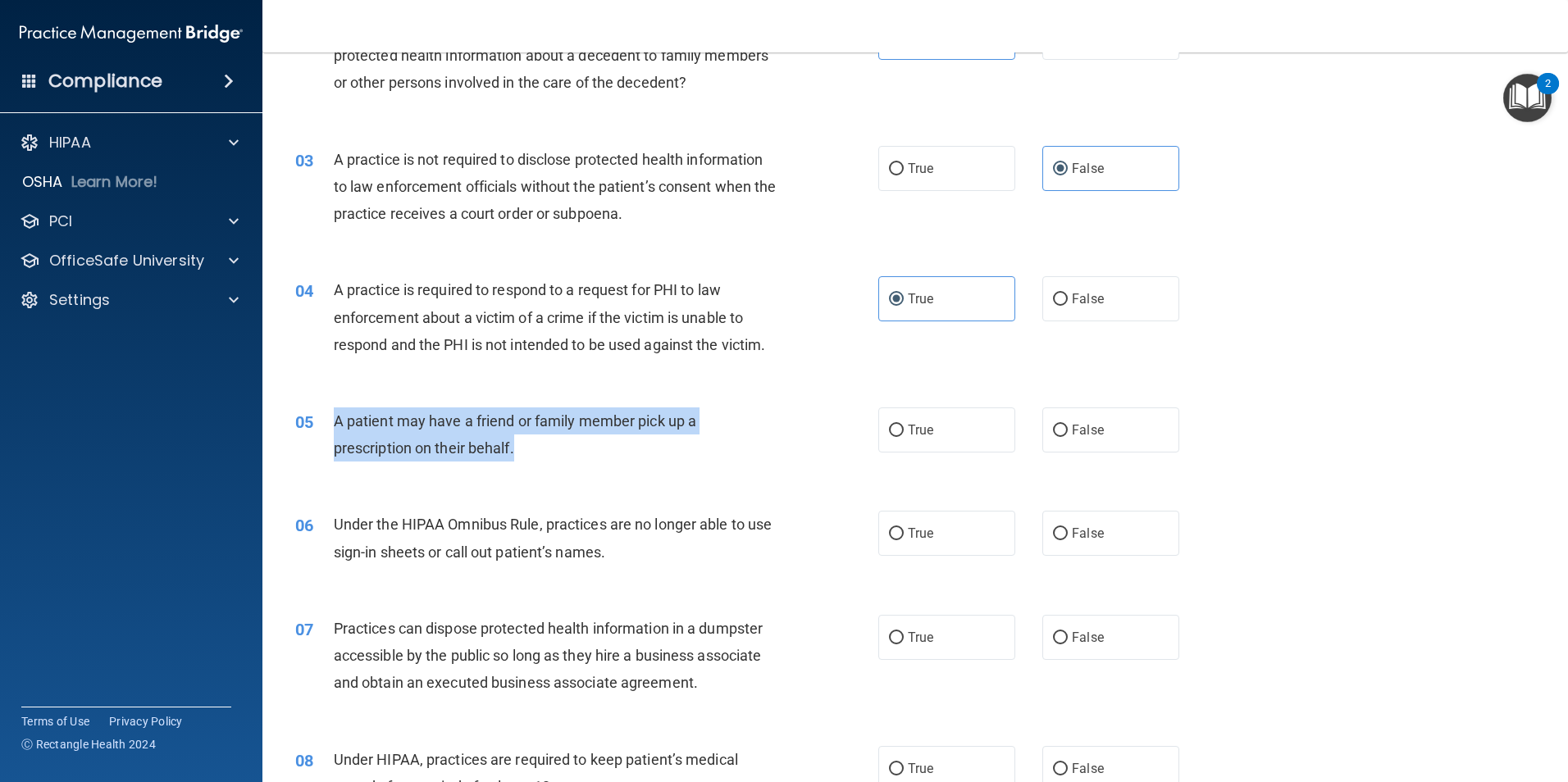
drag, startPoint x: 514, startPoint y: 453, endPoint x: 332, endPoint y: 426, distance: 184.0
click at [332, 426] on div "05 A patient may have a friend or family member pick up a prescription on their…" at bounding box center [587, 439] width 632 height 62
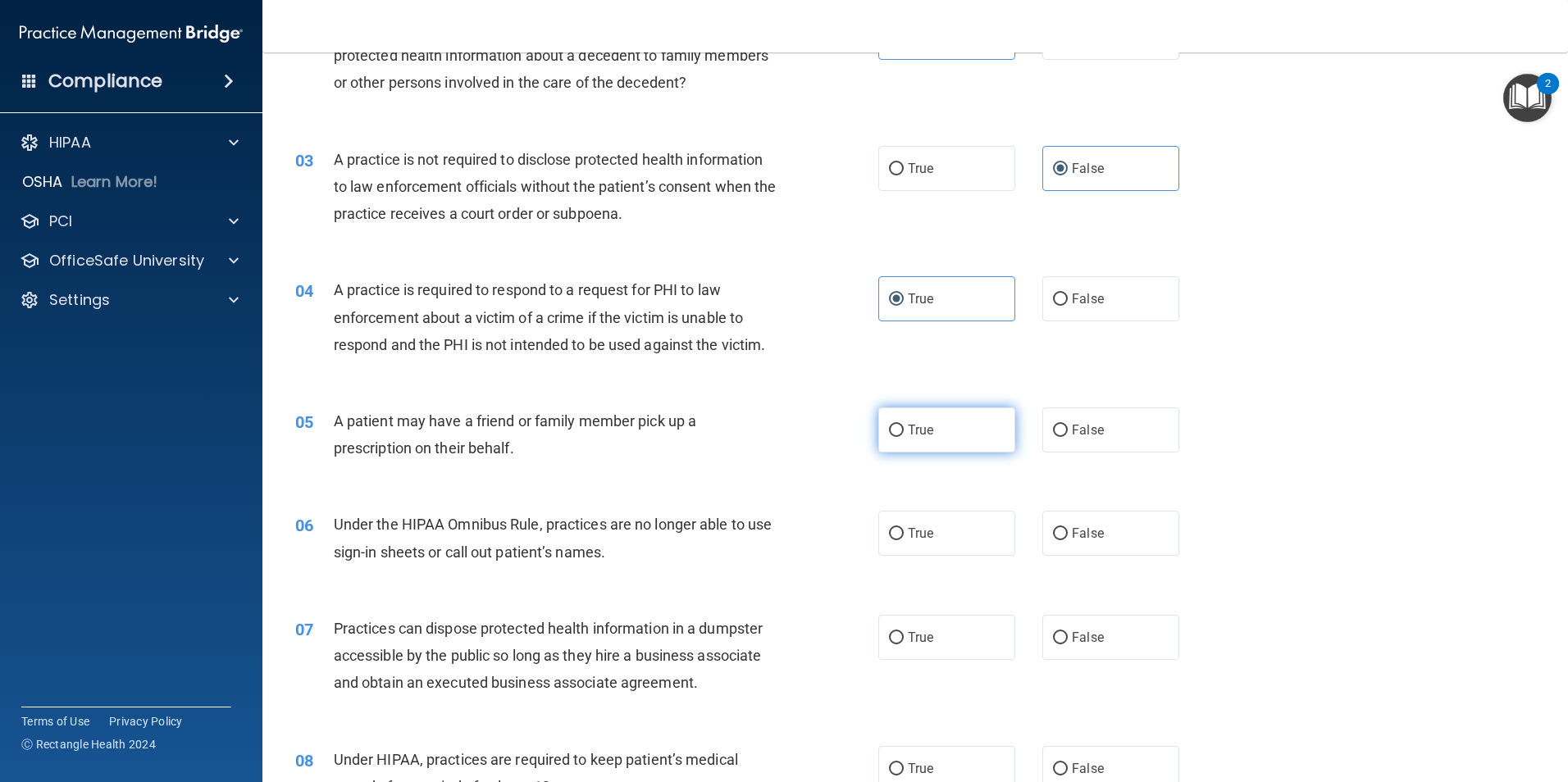
click at [926, 448] on label "True" at bounding box center [946, 430] width 137 height 45
click at [904, 437] on input "True" at bounding box center [896, 431] width 15 height 12
radio input "true"
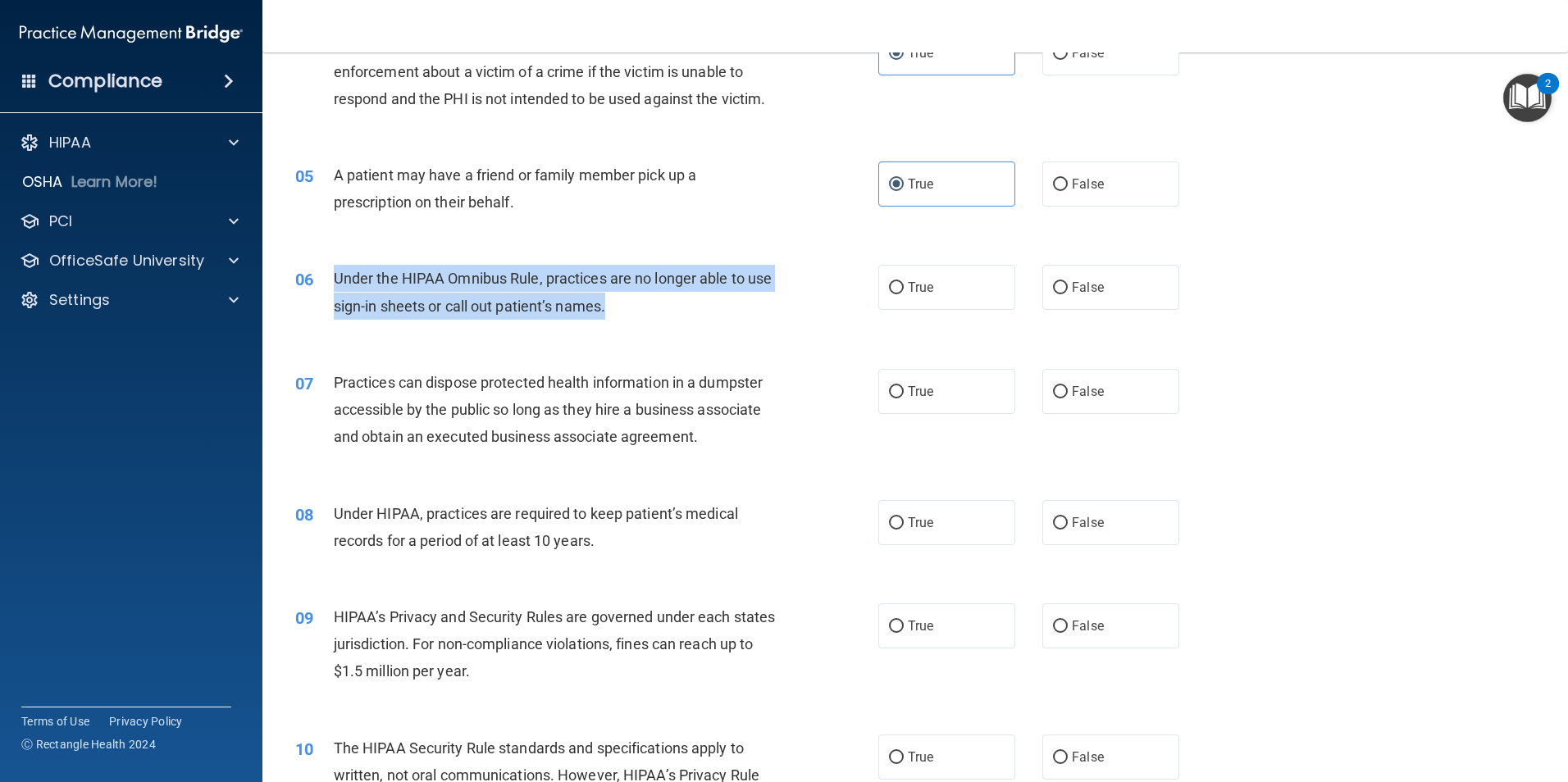
drag, startPoint x: 651, startPoint y: 314, endPoint x: 334, endPoint y: 273, distance: 319.6
click at [334, 273] on div "Under the HIPAA Omnibus Rule, practices are no longer able to use sign-in sheet…" at bounding box center [562, 291] width 456 height 54
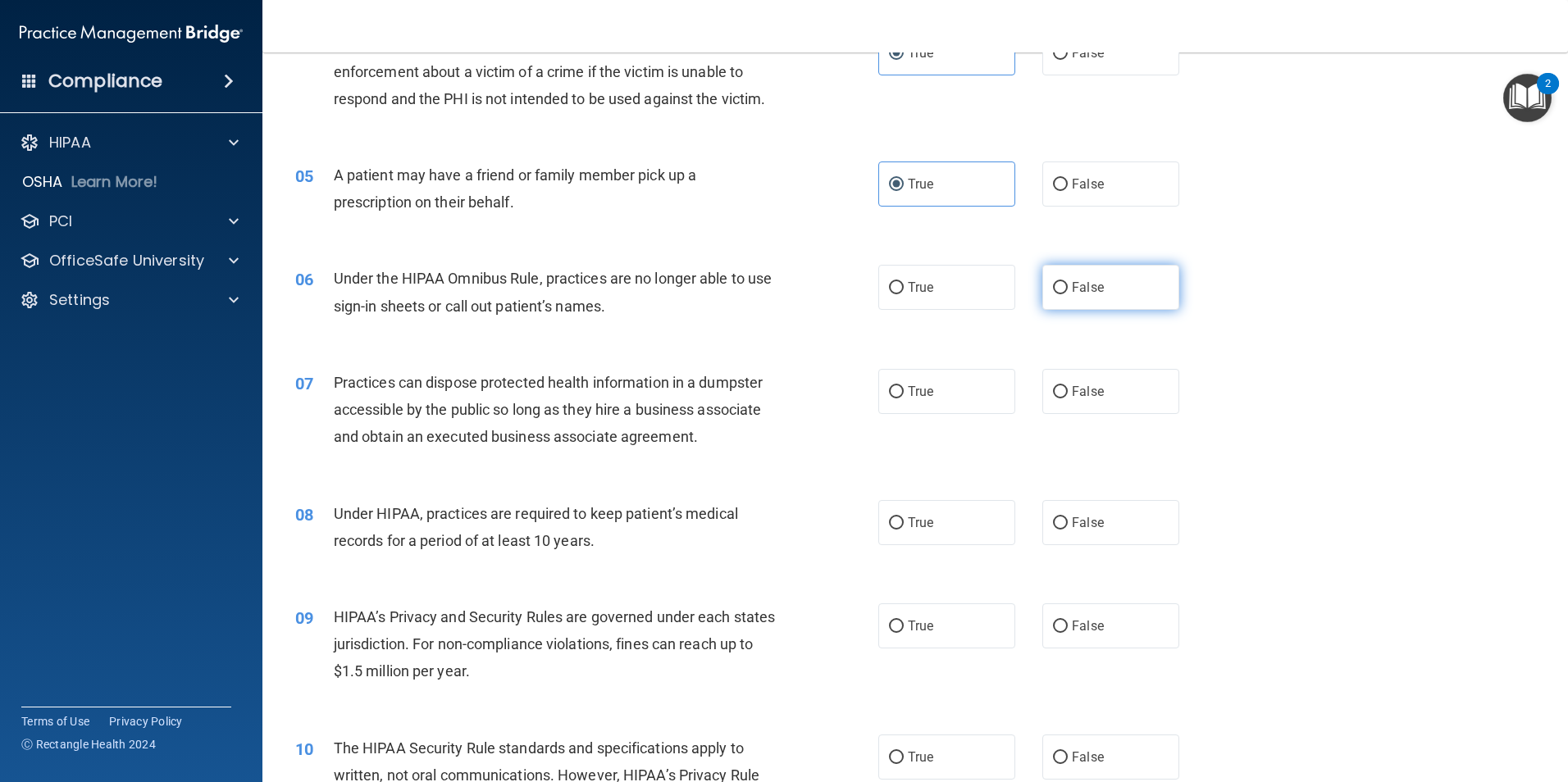
click at [1074, 269] on label "False" at bounding box center [1110, 286] width 137 height 45
click at [1067, 282] on input "False" at bounding box center [1059, 288] width 15 height 12
radio input "true"
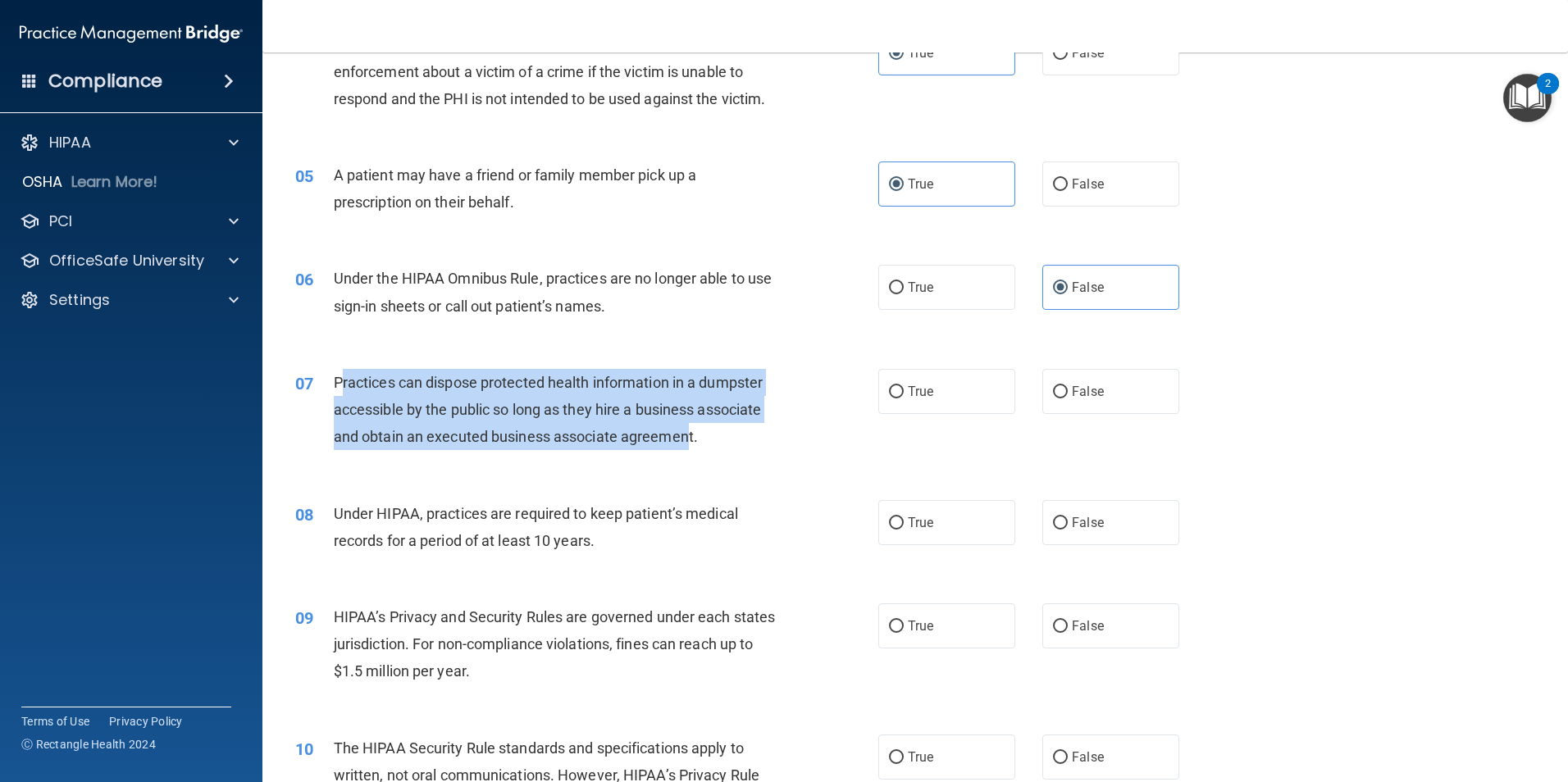
drag, startPoint x: 680, startPoint y: 444, endPoint x: 339, endPoint y: 372, distance: 348.5
click at [339, 374] on span "Practices can dispose protected health information in a dumpster accessible by …" at bounding box center [549, 410] width 429 height 72
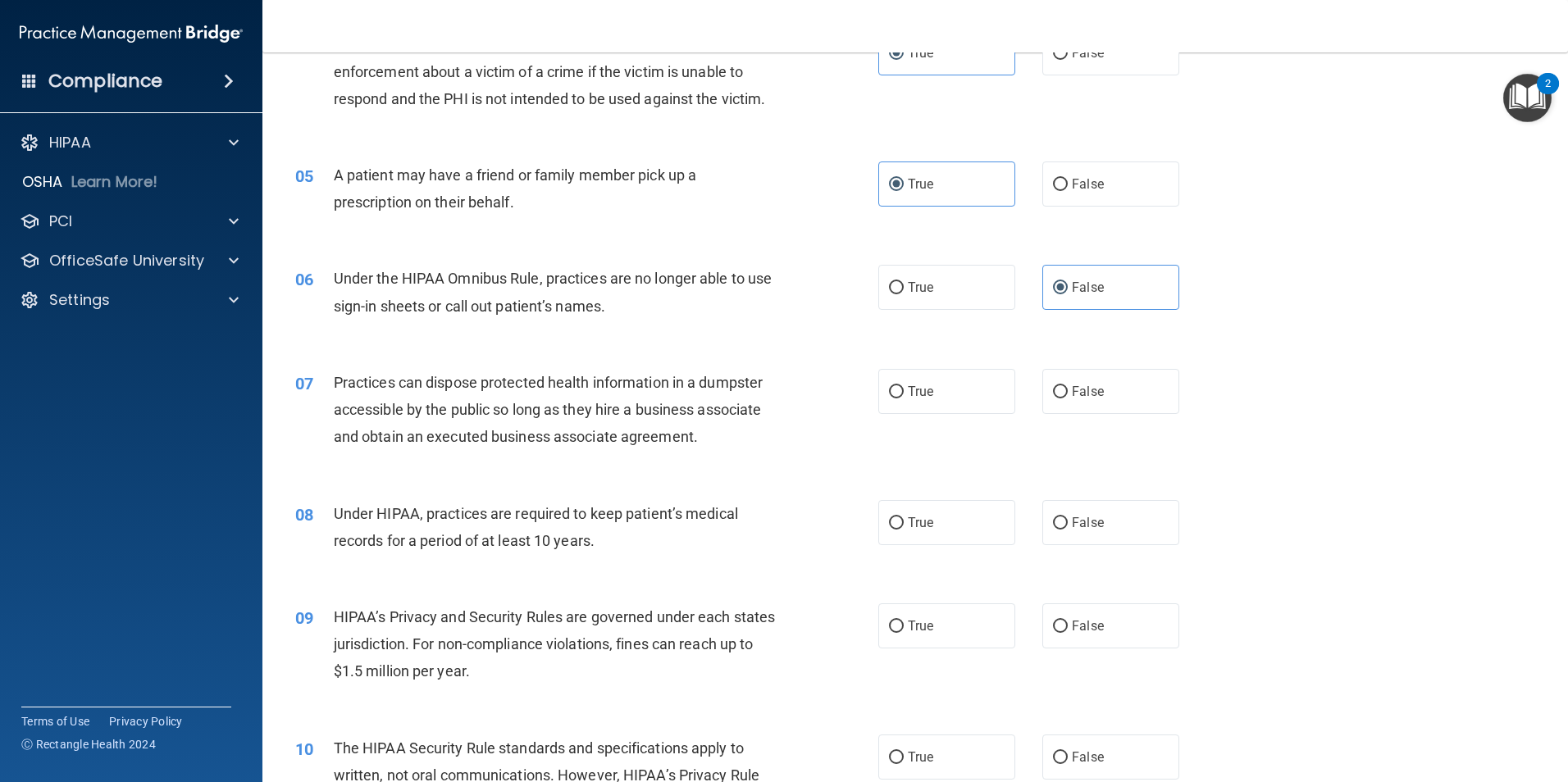
click at [739, 443] on div "Practices can dispose protected health information in a dumpster accessible by …" at bounding box center [562, 410] width 456 height 82
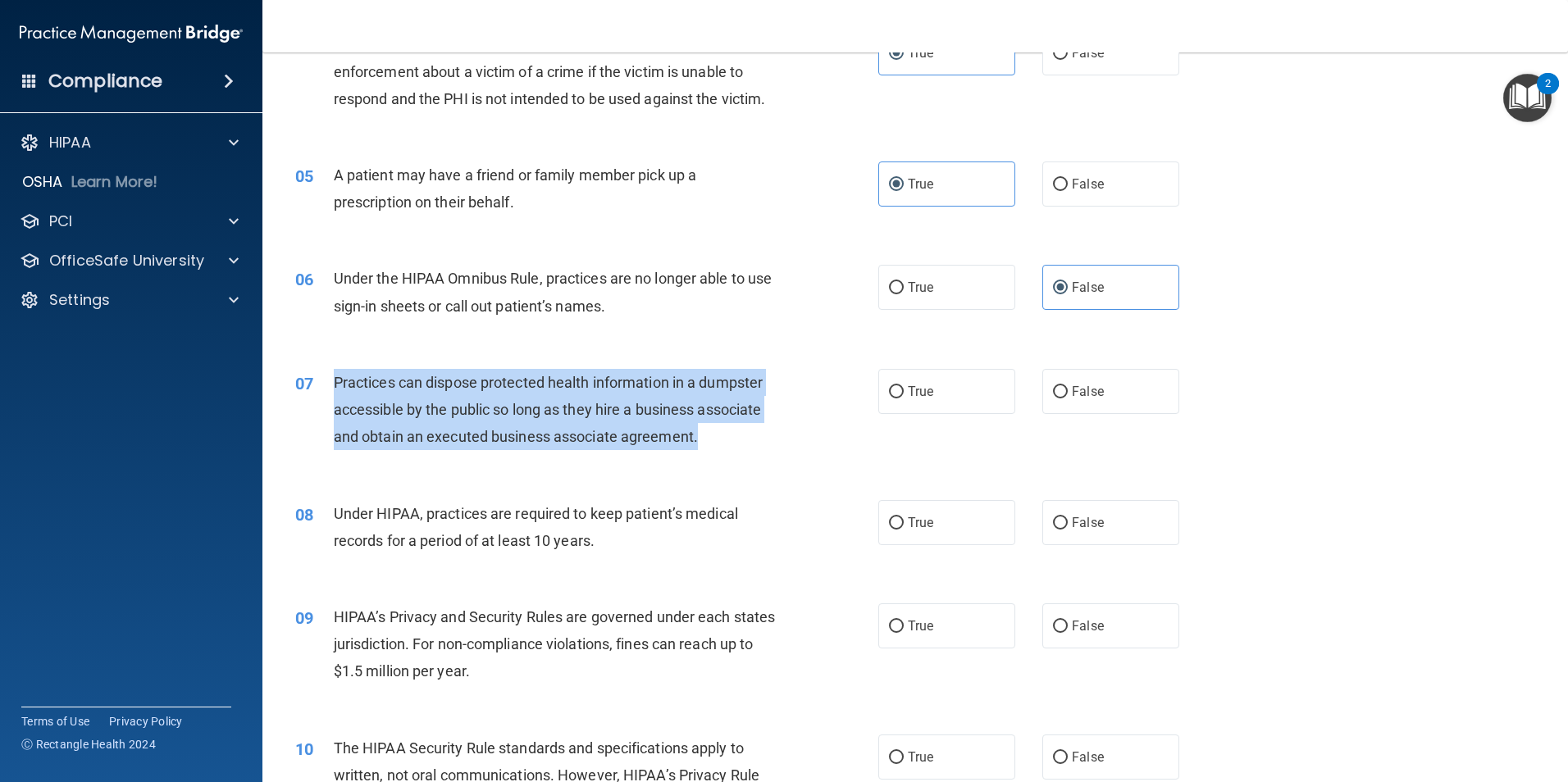
drag, startPoint x: 735, startPoint y: 439, endPoint x: 330, endPoint y: 390, distance: 408.0
click at [330, 390] on div "07 Practices can dispose protected health information in a dumpster accessible …" at bounding box center [587, 414] width 632 height 90
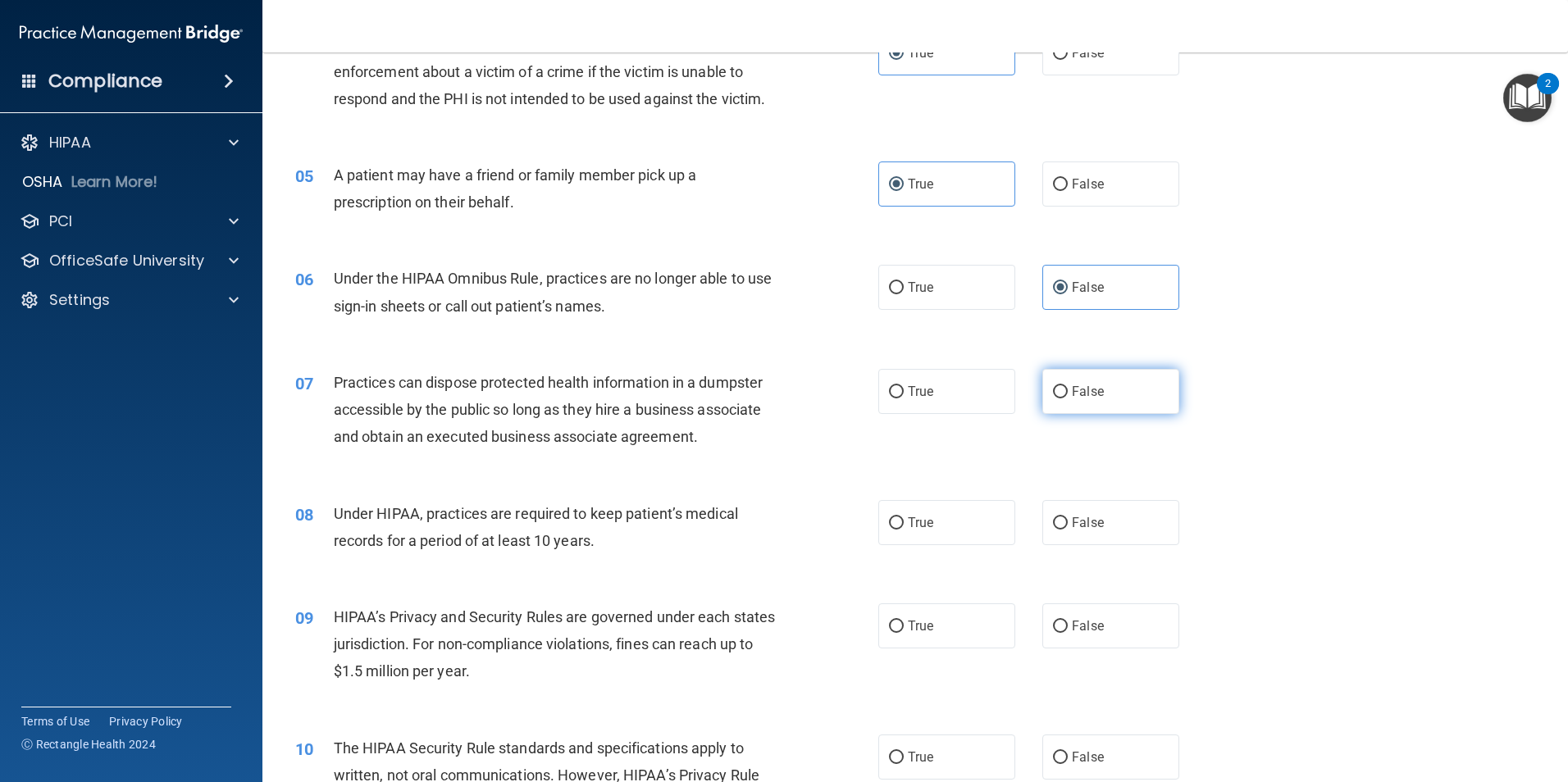
click at [1076, 394] on span "False" at bounding box center [1087, 392] width 32 height 16
click at [1067, 394] on input "False" at bounding box center [1059, 392] width 15 height 12
radio input "true"
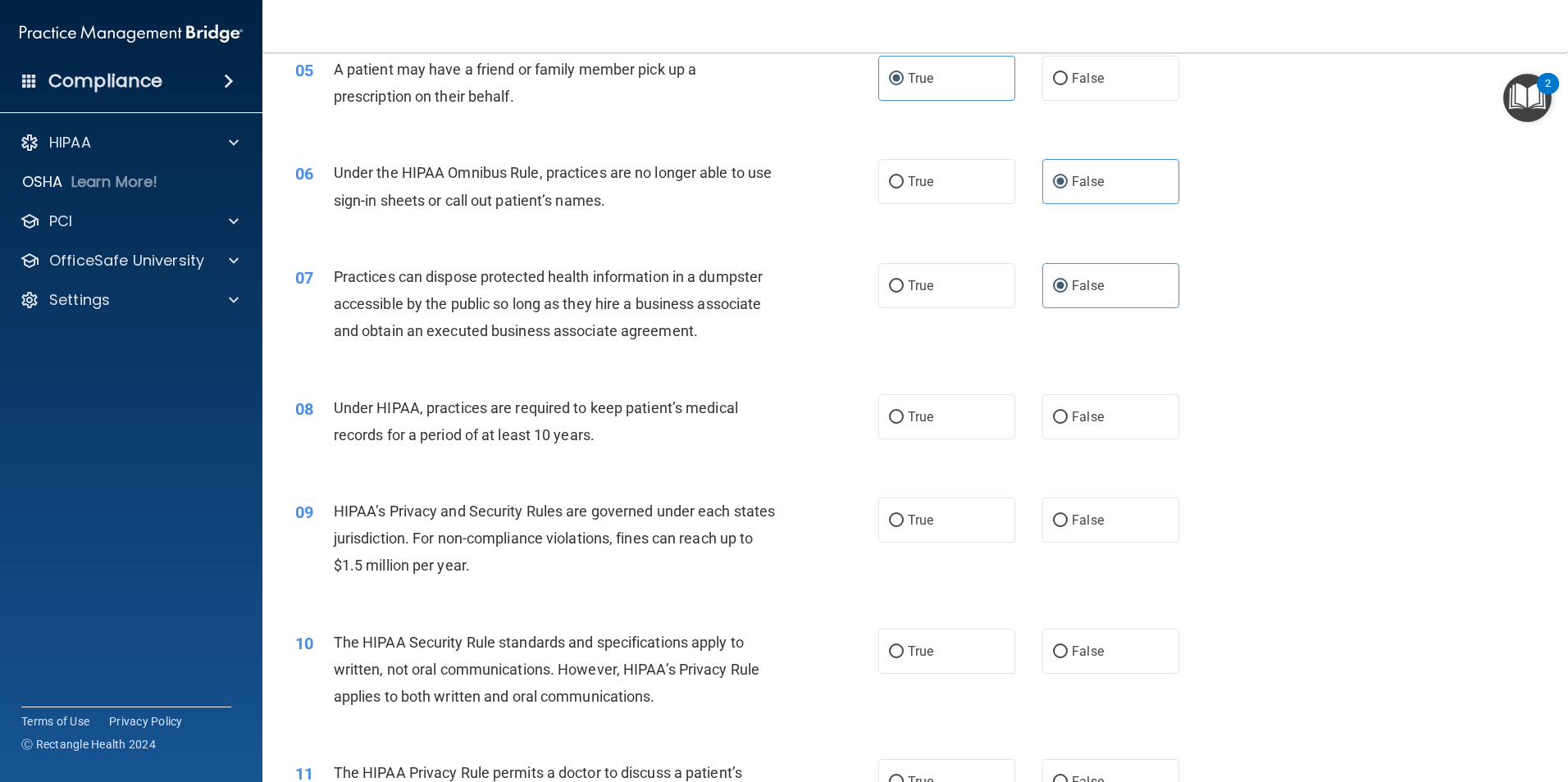
scroll to position [738, 0]
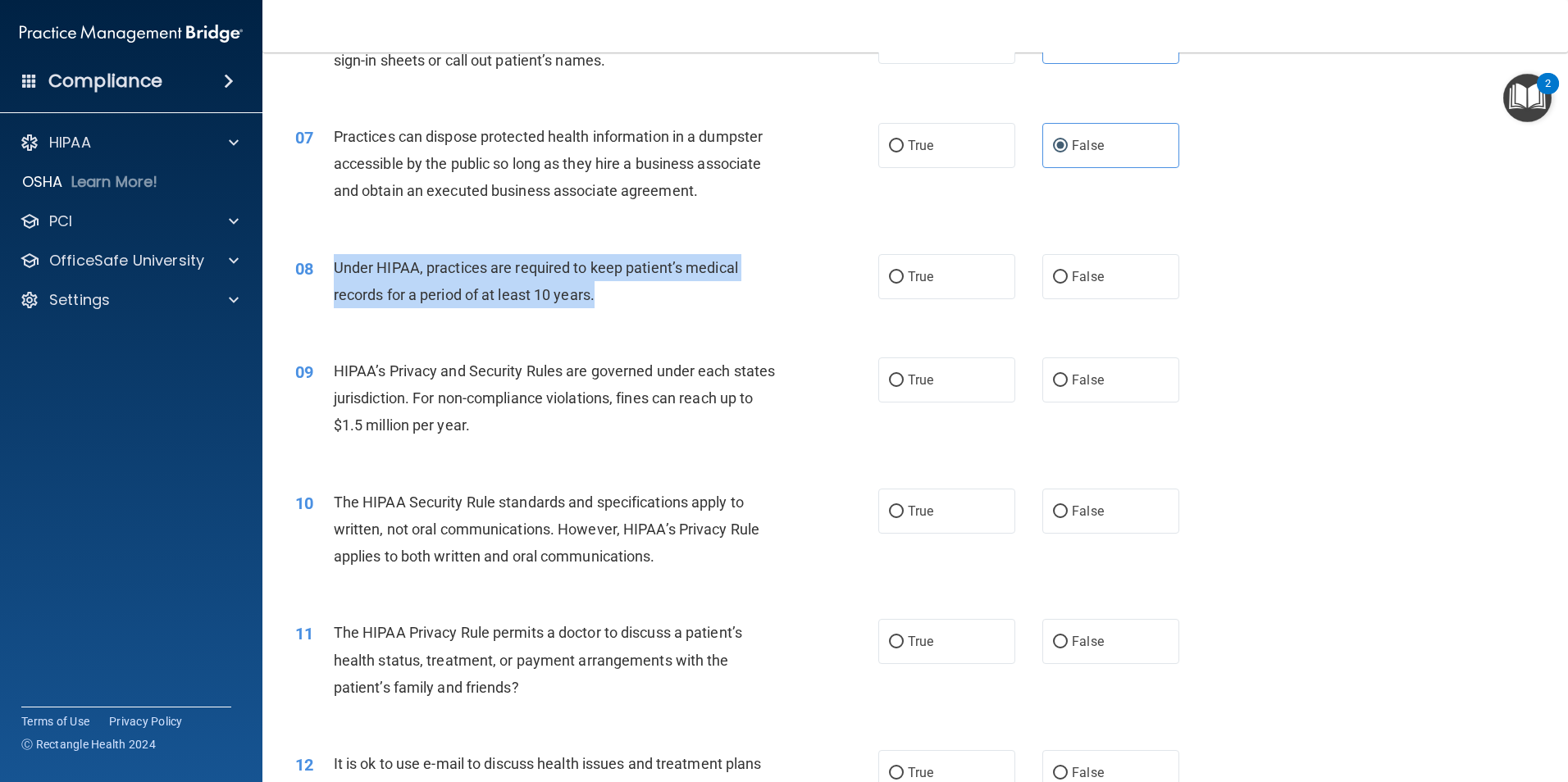
drag, startPoint x: 565, startPoint y: 288, endPoint x: 332, endPoint y: 263, distance: 234.3
click at [332, 263] on div "08 Under HIPAA, practices are required to keep patient’s medical records for a …" at bounding box center [587, 285] width 632 height 62
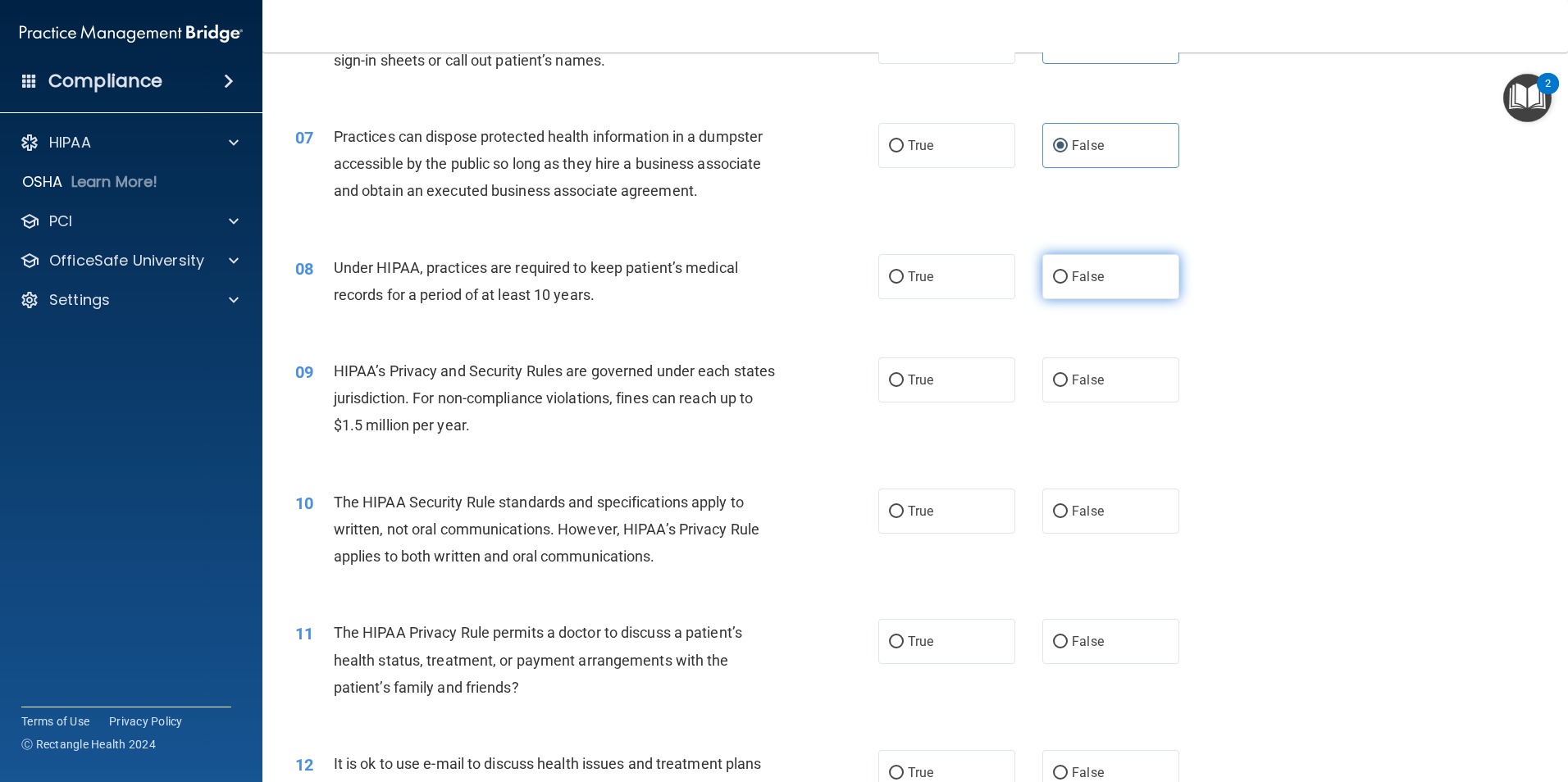
click at [1089, 274] on span "False" at bounding box center [1087, 277] width 32 height 16
click at [1067, 274] on input "False" at bounding box center [1059, 277] width 15 height 12
radio input "true"
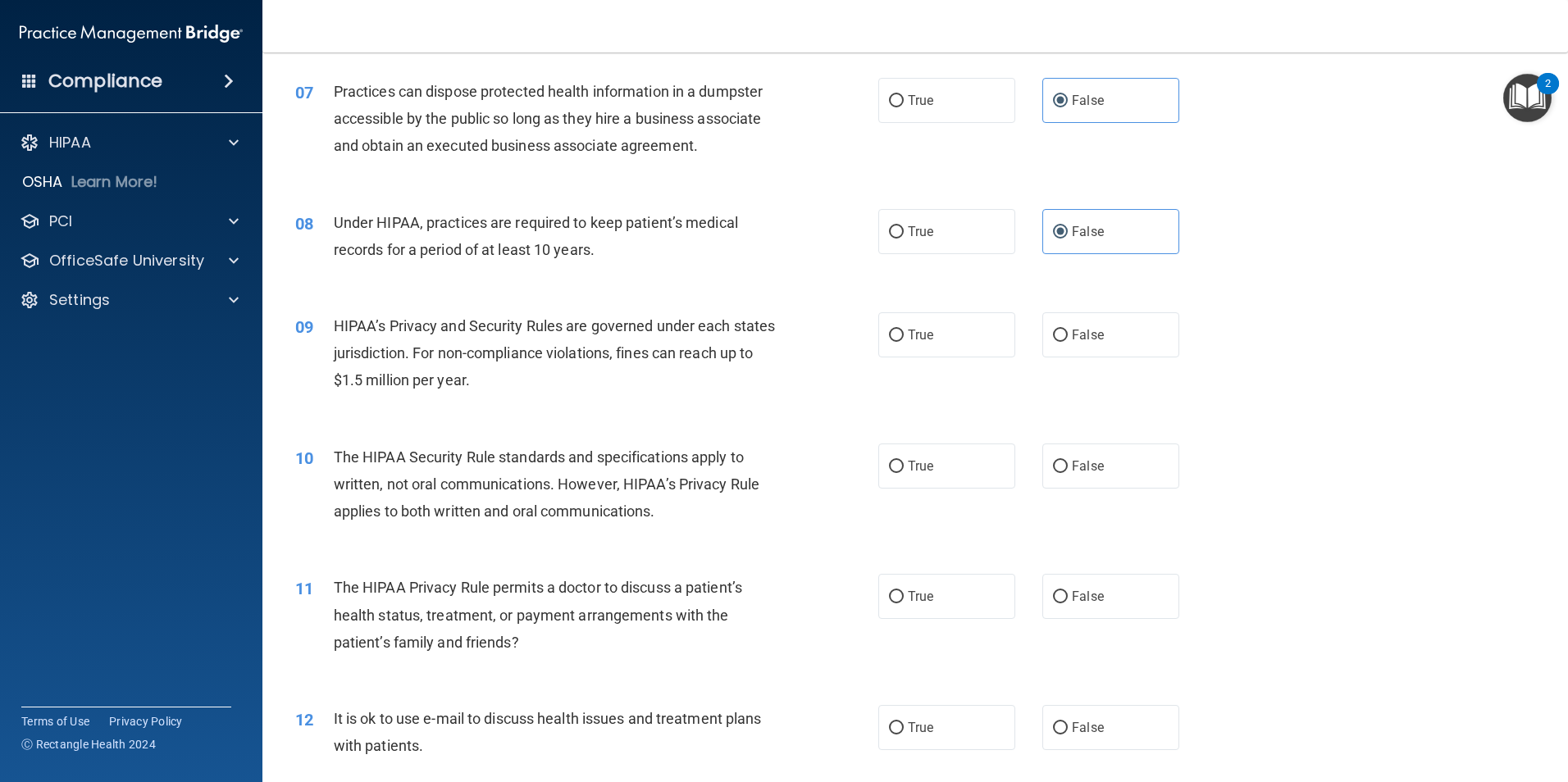
scroll to position [820, 0]
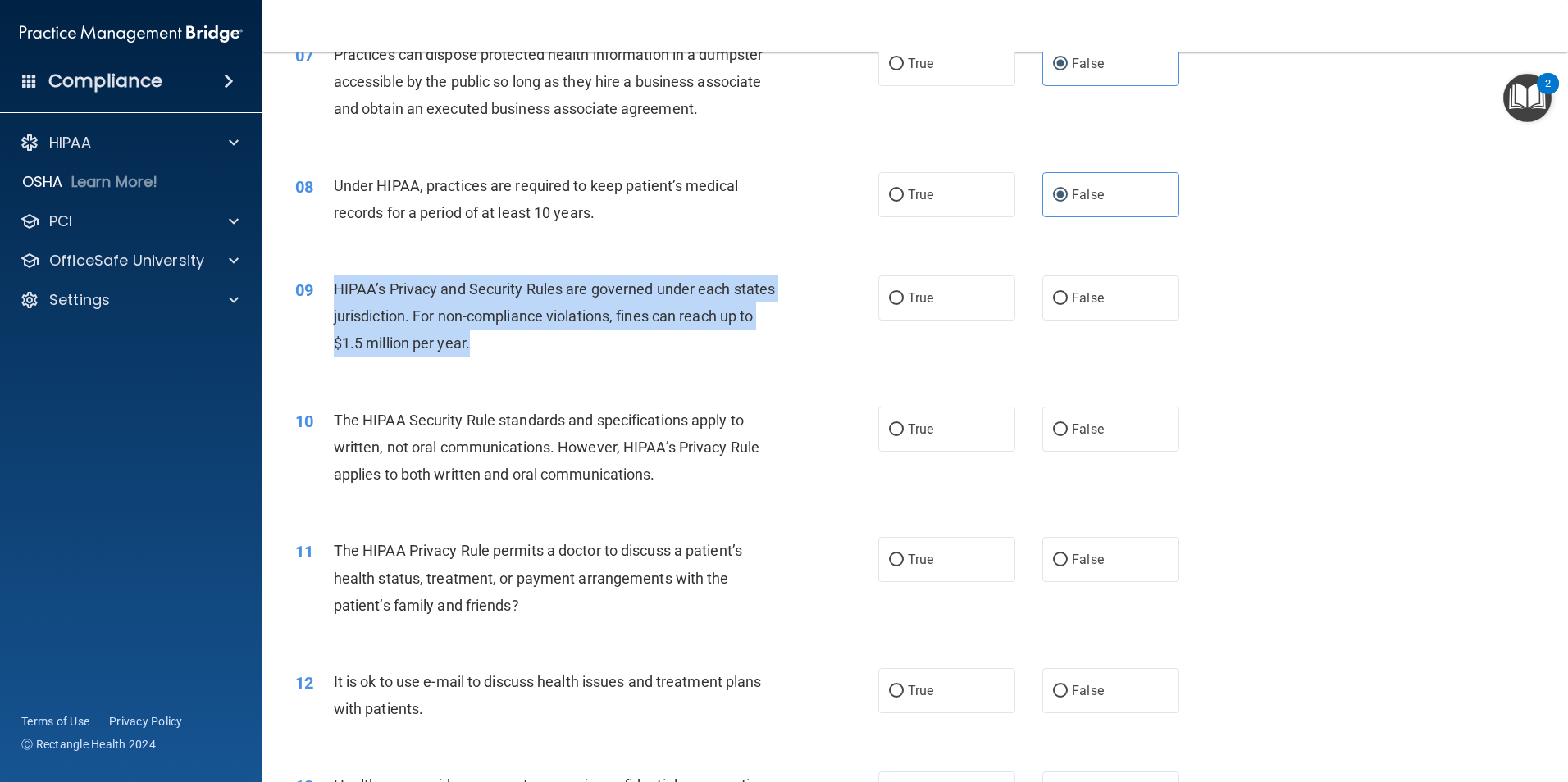
drag, startPoint x: 458, startPoint y: 340, endPoint x: 332, endPoint y: 296, distance: 133.5
click at [332, 296] on div "09 HIPAA’s Privacy and Security Rules are governed under each states jurisdicti…" at bounding box center [587, 320] width 632 height 90
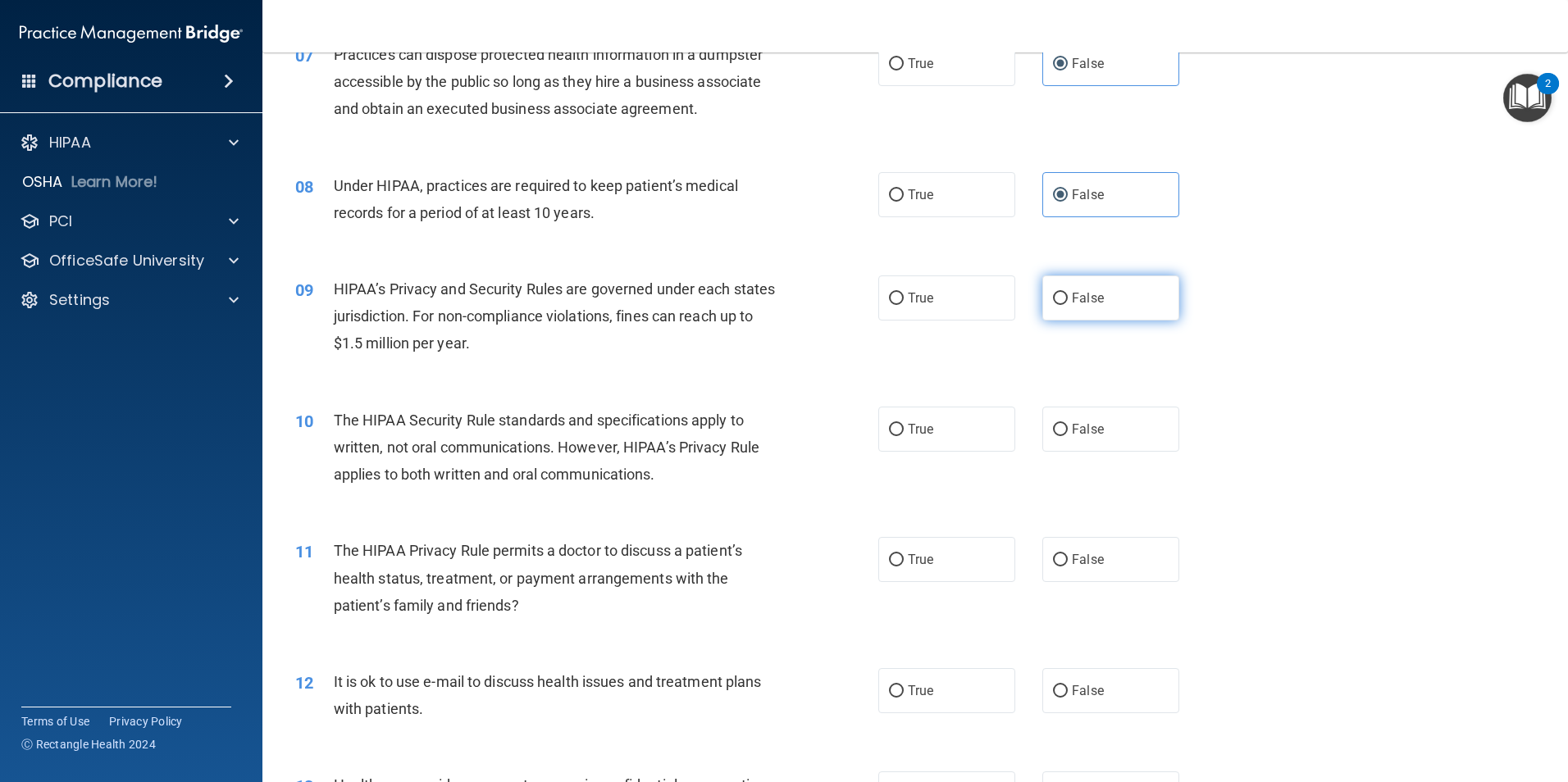
click at [1127, 300] on label "False" at bounding box center [1110, 297] width 137 height 45
click at [1067, 300] on input "False" at bounding box center [1059, 298] width 15 height 12
radio input "true"
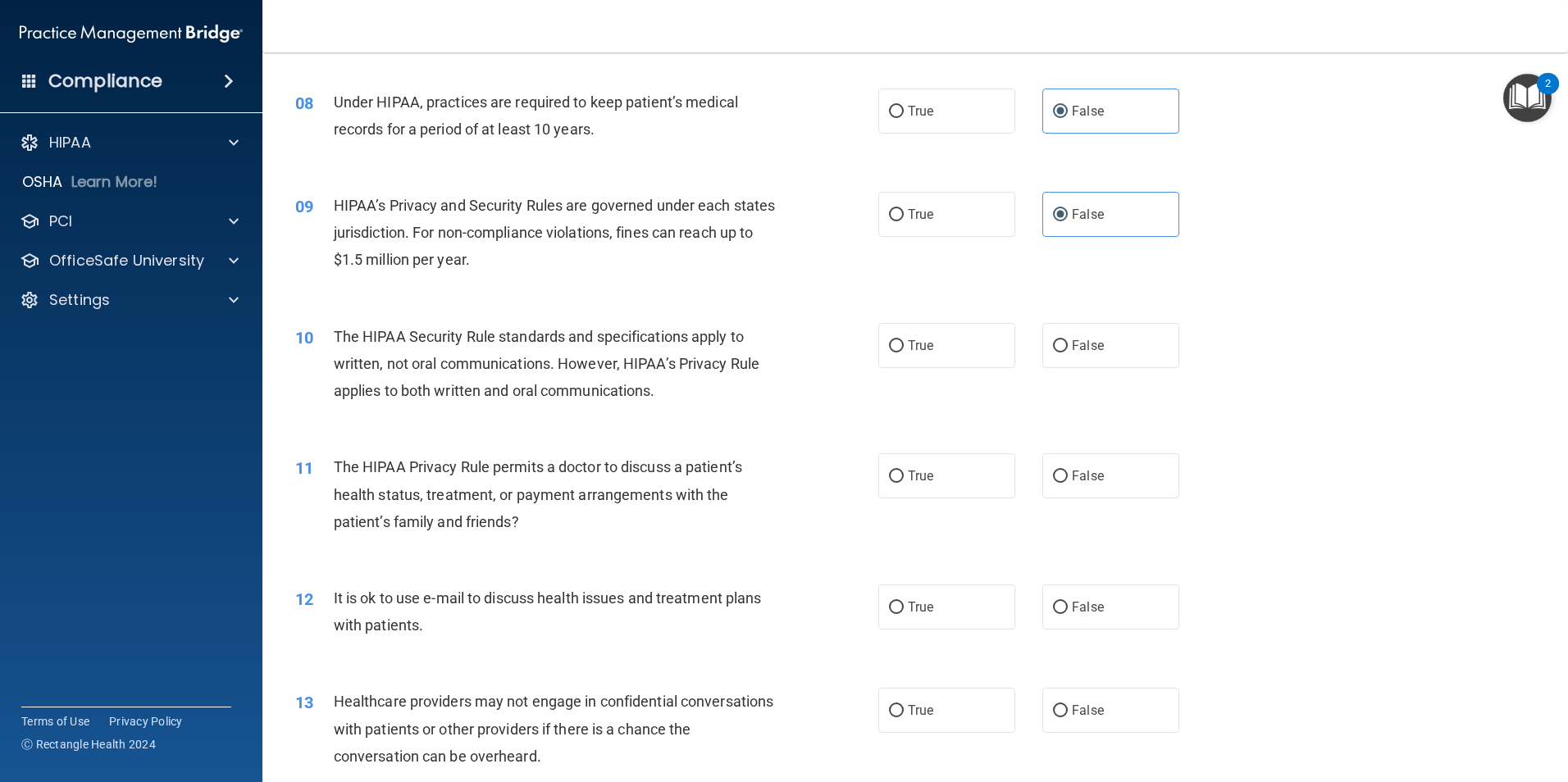
scroll to position [983, 0]
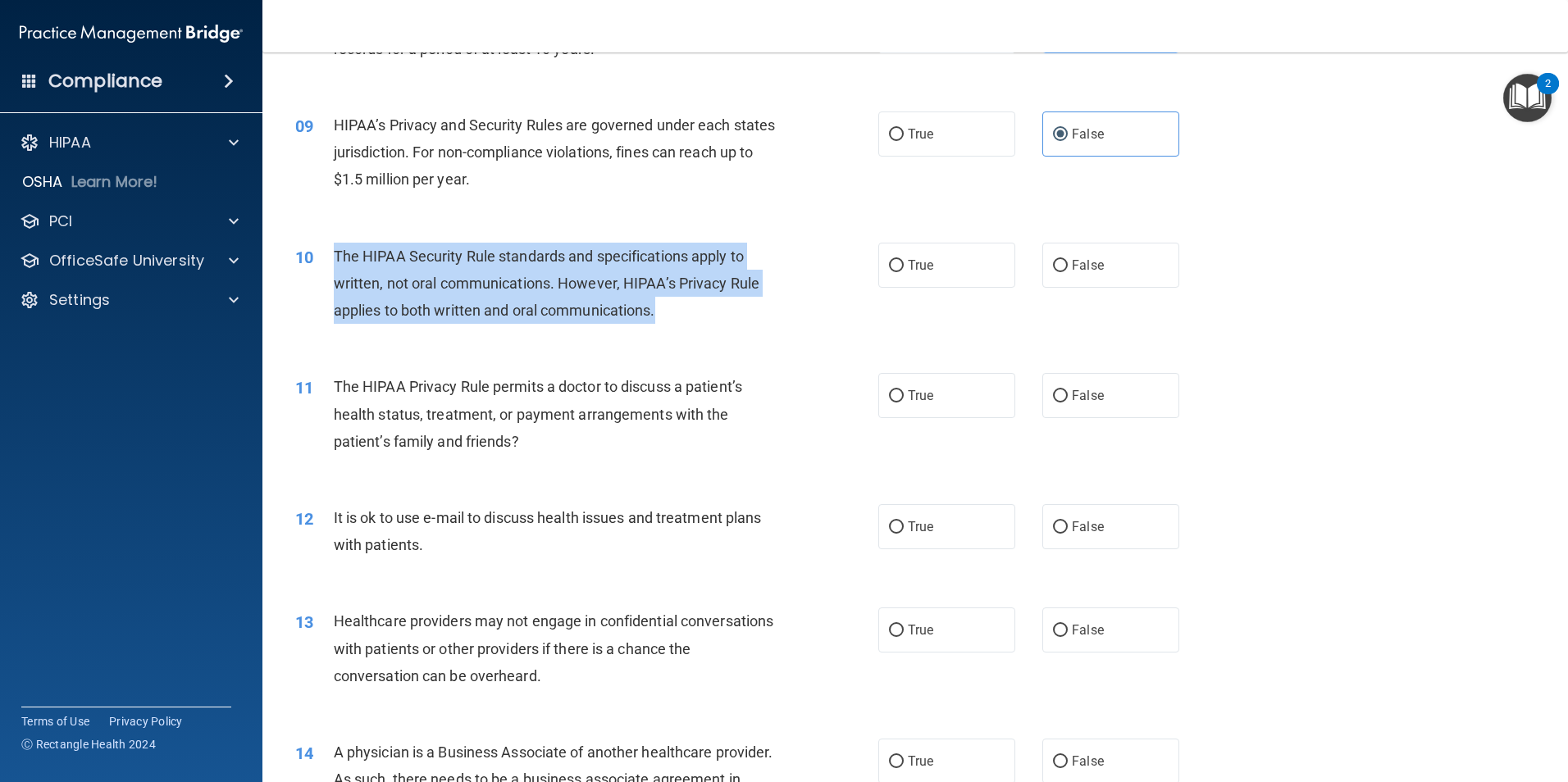
drag, startPoint x: 684, startPoint y: 320, endPoint x: 335, endPoint y: 257, distance: 354.6
click at [335, 257] on div "The HIPAA Security Rule standards and specifications apply to written, not oral…" at bounding box center [562, 283] width 456 height 82
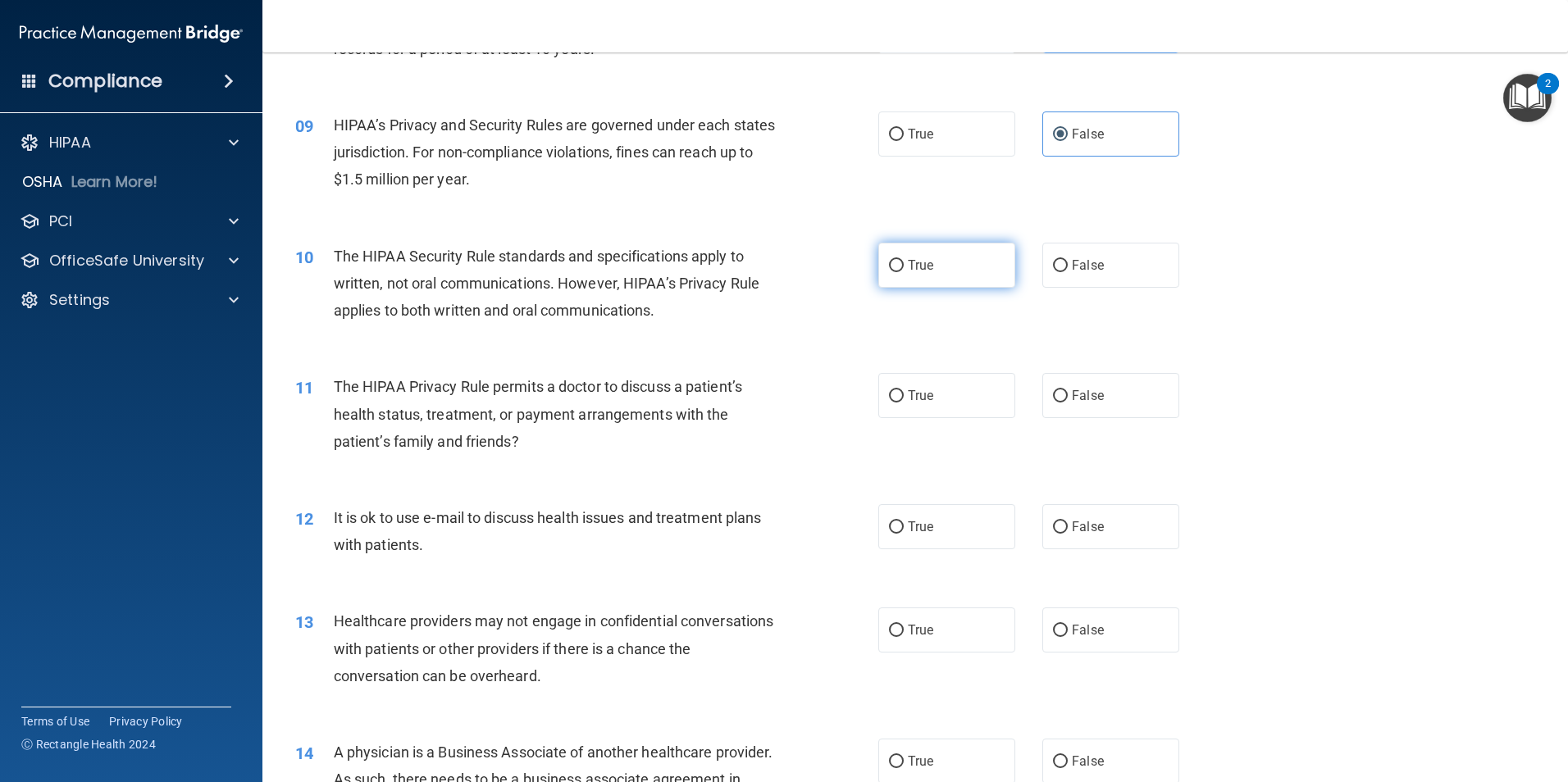
click at [944, 244] on label "True" at bounding box center [946, 264] width 137 height 45
click at [904, 260] on input "True" at bounding box center [896, 266] width 15 height 12
radio input "true"
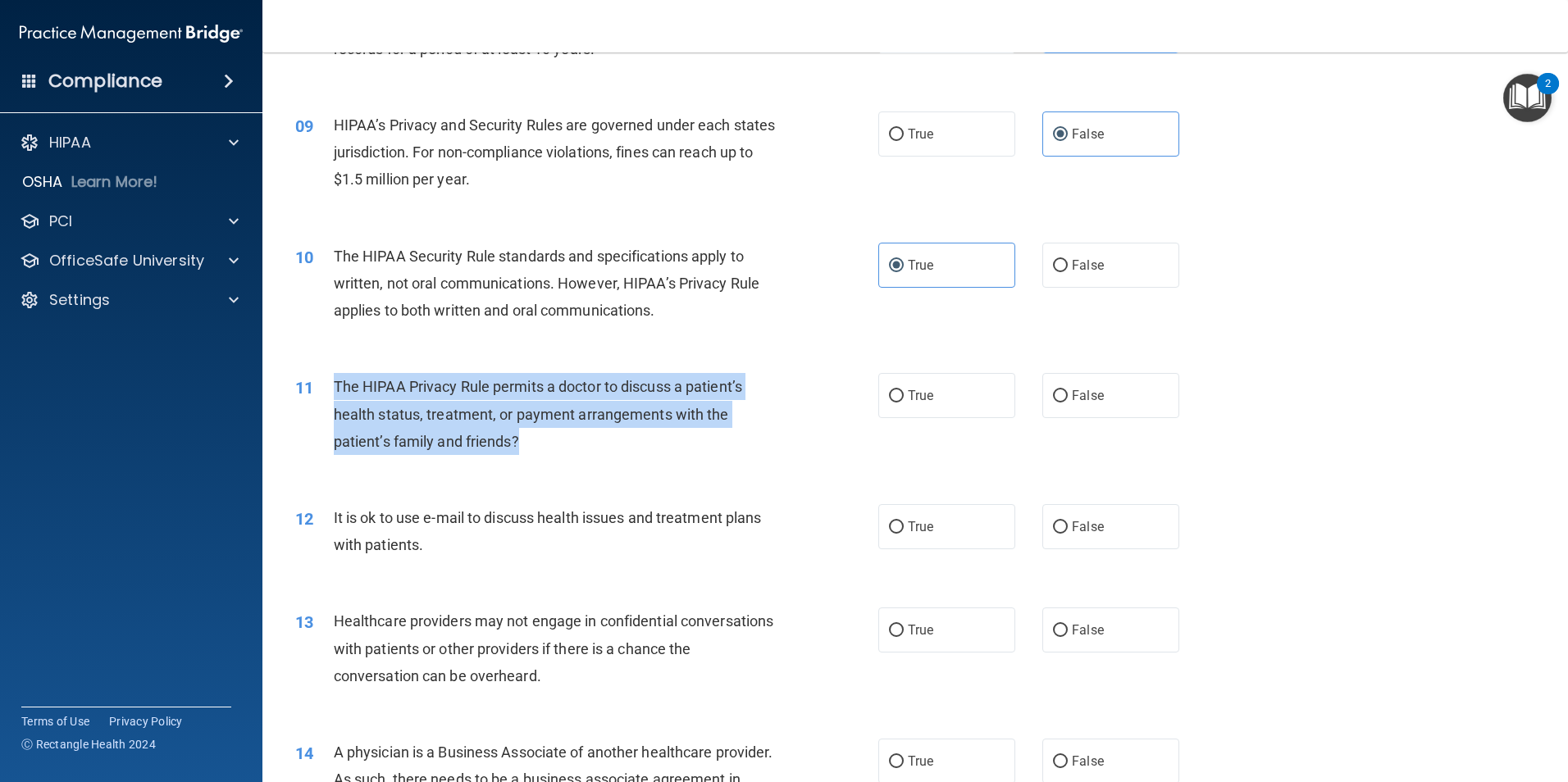
drag, startPoint x: 530, startPoint y: 451, endPoint x: 336, endPoint y: 389, distance: 203.7
click at [336, 389] on div "The HIPAA Privacy Rule permits a doctor to discuss a patient’s health status, t…" at bounding box center [562, 414] width 456 height 82
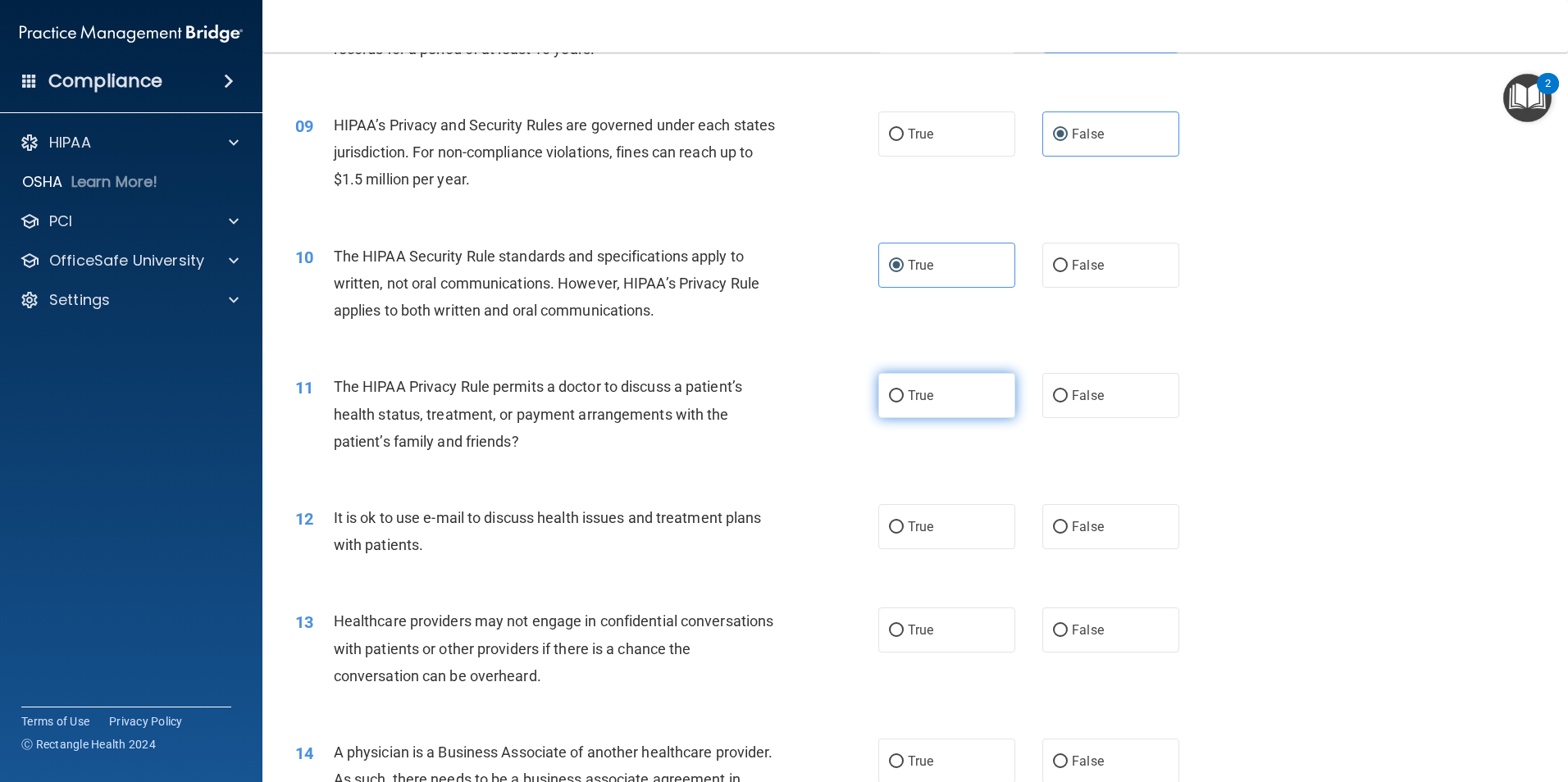
click at [952, 392] on label "True" at bounding box center [946, 395] width 137 height 45
click at [904, 392] on input "True" at bounding box center [896, 396] width 15 height 12
radio input "true"
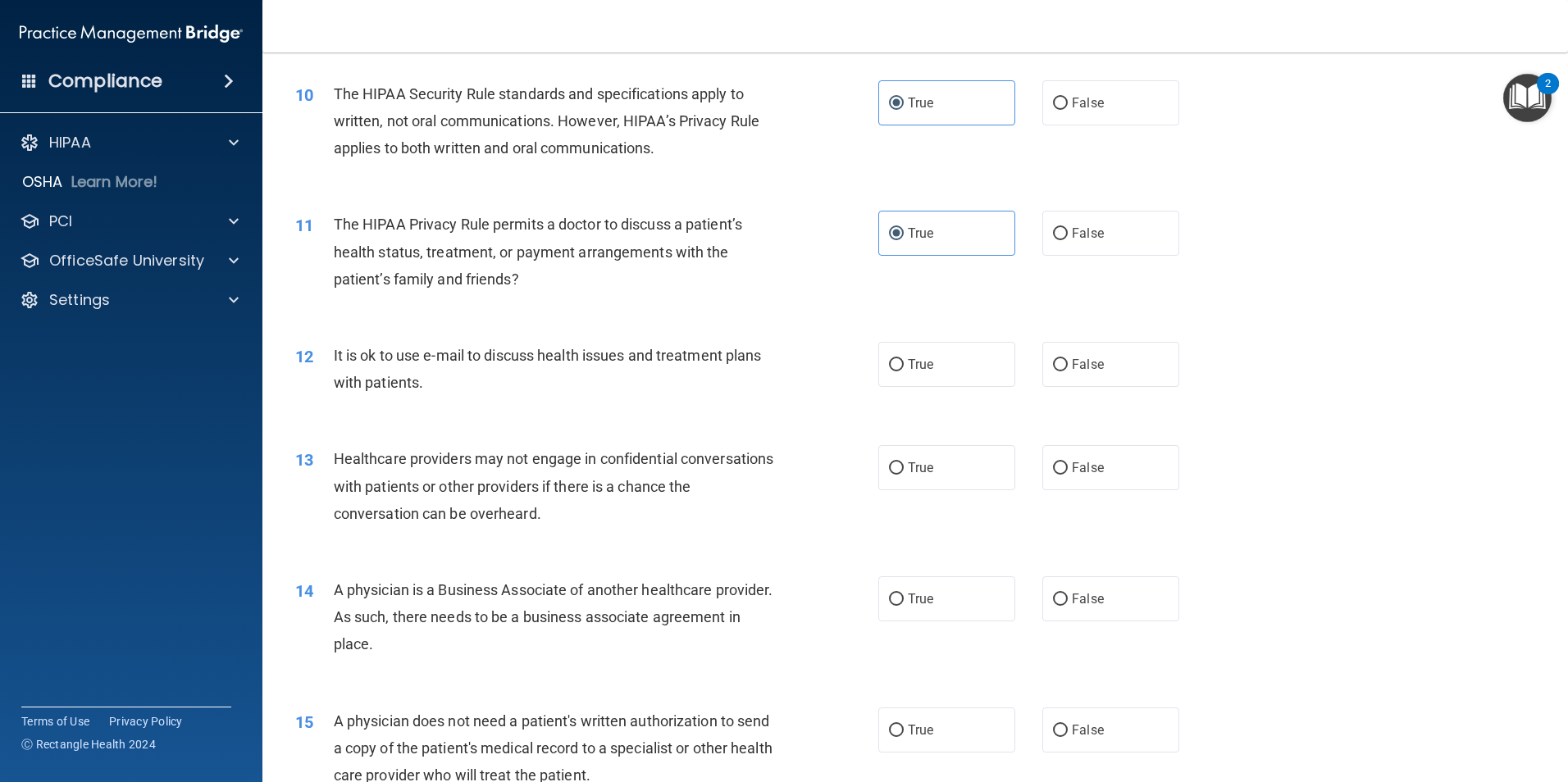
scroll to position [1148, 0]
drag, startPoint x: 472, startPoint y: 363, endPoint x: 326, endPoint y: 371, distance: 146.2
click at [326, 371] on div "12 It is ok to use e-mail to discuss health issues and treatment plans with pat…" at bounding box center [587, 371] width 632 height 62
drag, startPoint x: 326, startPoint y: 371, endPoint x: 459, endPoint y: 403, distance: 136.8
click at [465, 408] on div "12 It is ok to use e-mail to discuss health issues and treatment plans with pat…" at bounding box center [915, 372] width 1264 height 104
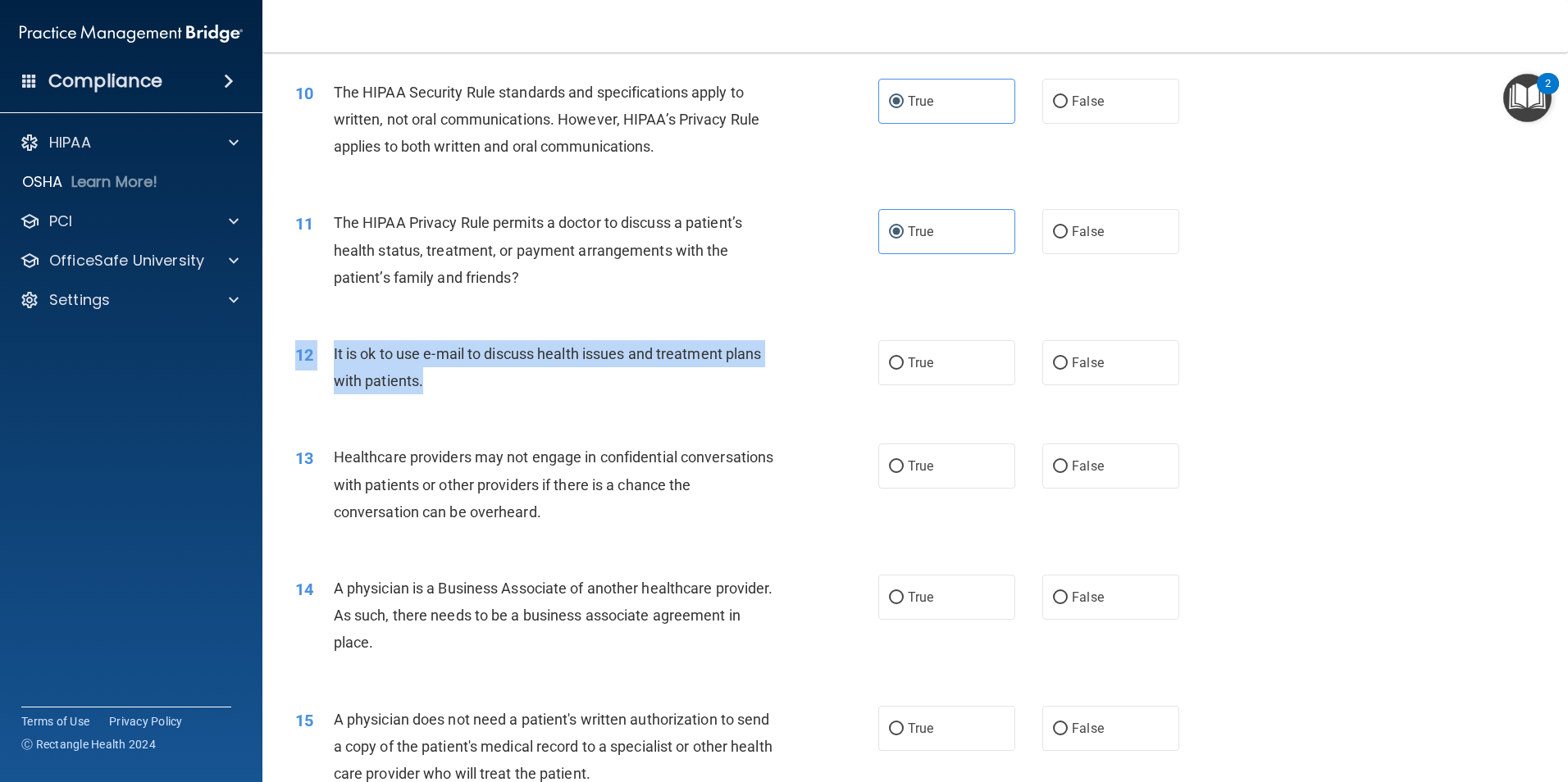
drag, startPoint x: 459, startPoint y: 380, endPoint x: 344, endPoint y: 334, distance: 123.9
click at [344, 334] on div "12 It is ok to use e-mail to discuss health issues and treatment plans with pat…" at bounding box center [915, 372] width 1264 height 104
drag, startPoint x: 344, startPoint y: 334, endPoint x: 436, endPoint y: 369, distance: 98.4
click at [436, 369] on div "It is ok to use e-mail to discuss health issues and treatment plans with patien…" at bounding box center [562, 367] width 456 height 54
drag, startPoint x: 436, startPoint y: 379, endPoint x: 334, endPoint y: 348, distance: 106.6
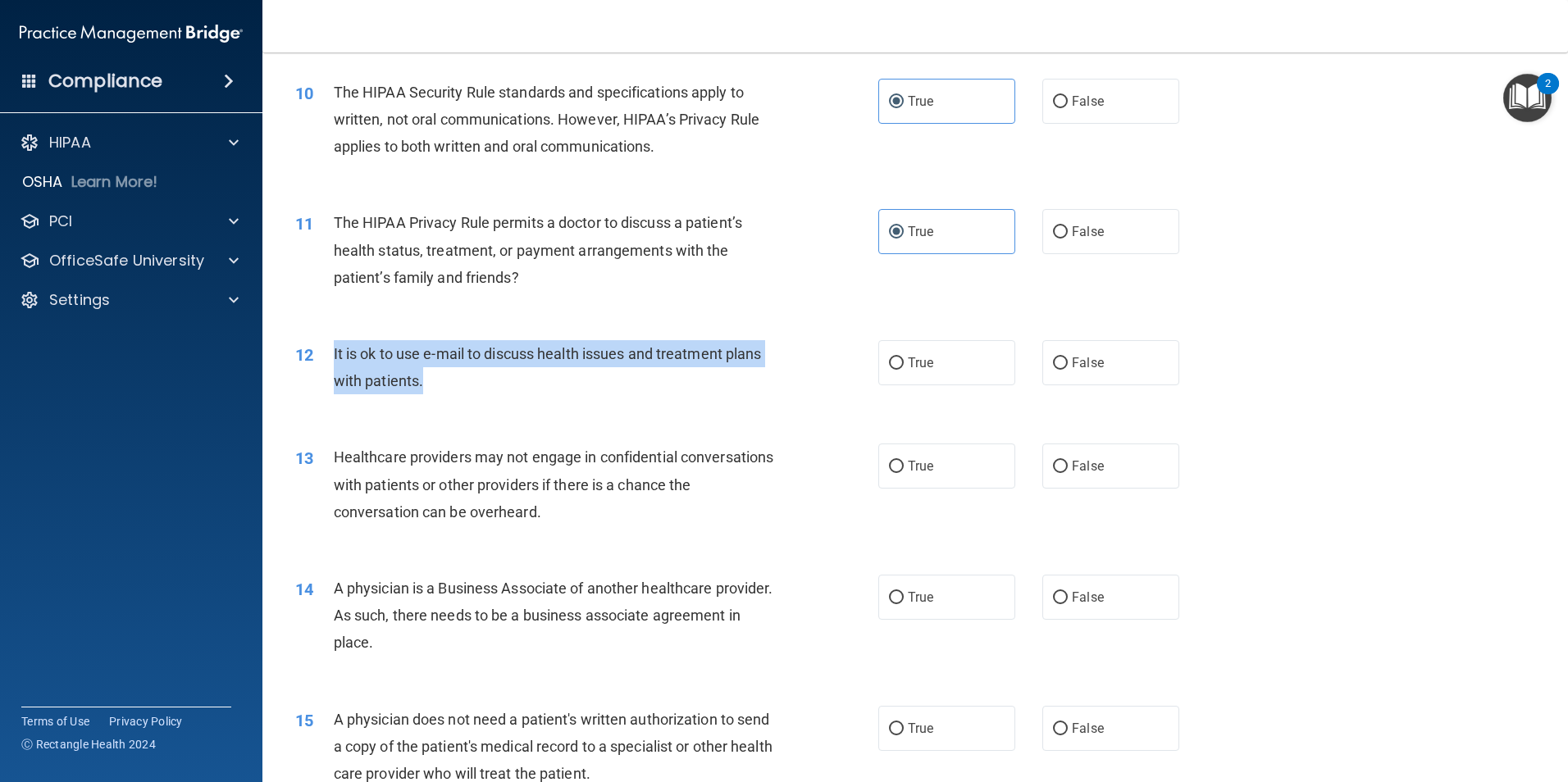
click at [334, 348] on div "It is ok to use e-mail to discuss health issues and treatment plans with patien…" at bounding box center [562, 367] width 456 height 54
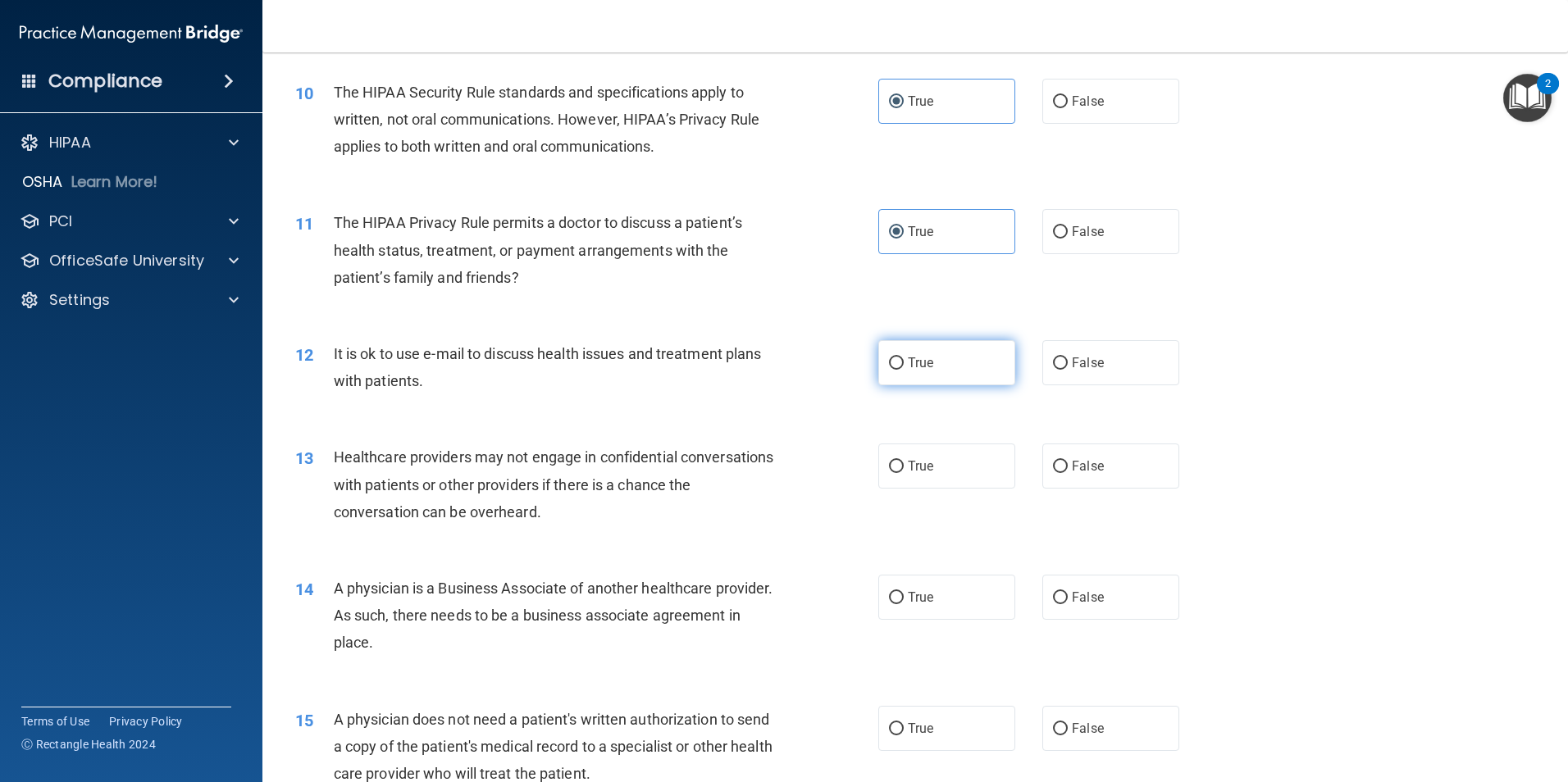
drag, startPoint x: 933, startPoint y: 374, endPoint x: 925, endPoint y: 366, distance: 11.3
click at [932, 374] on label "True" at bounding box center [946, 362] width 137 height 45
click at [904, 370] on input "True" at bounding box center [896, 363] width 15 height 12
radio input "true"
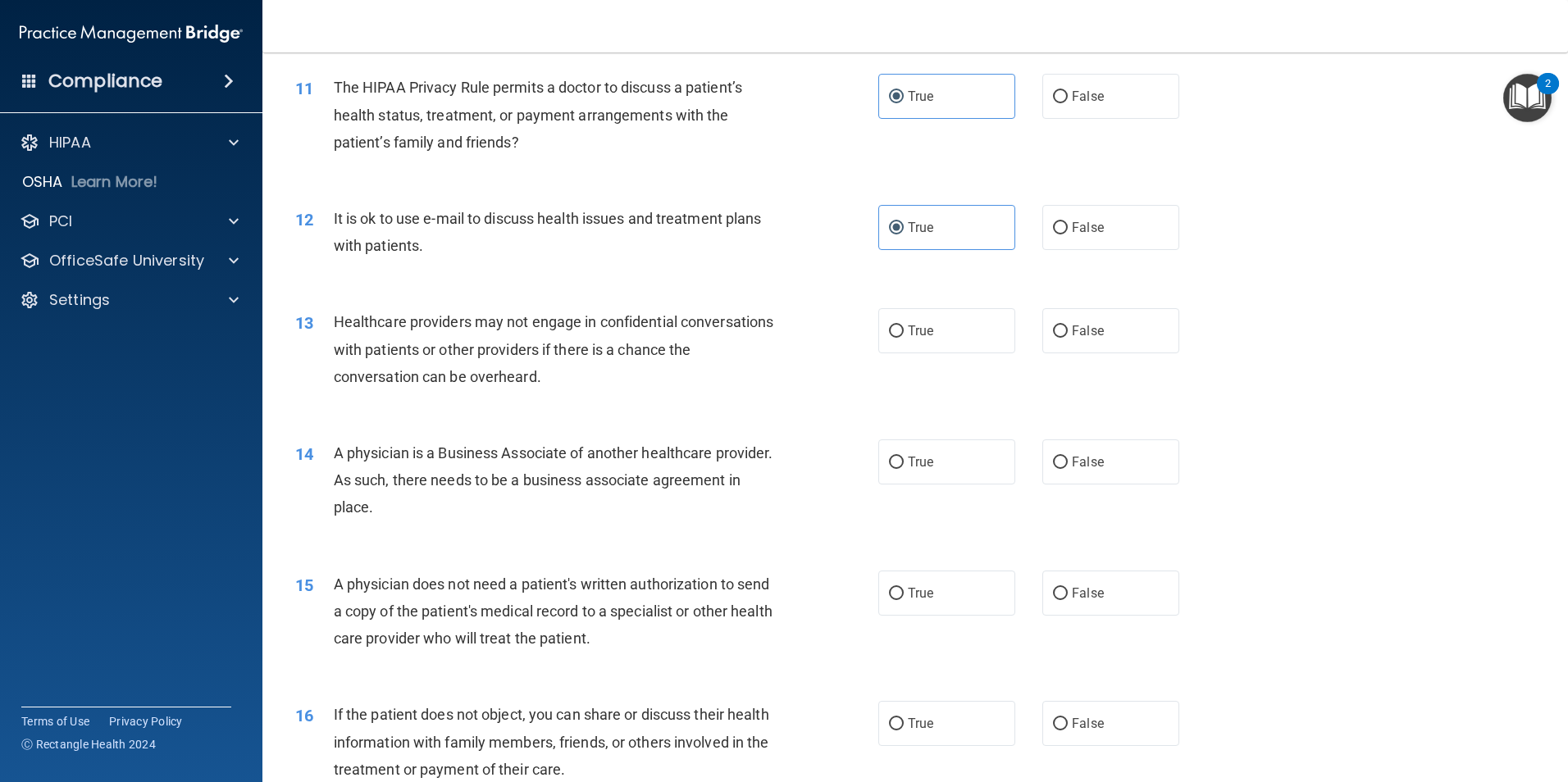
scroll to position [1312, 0]
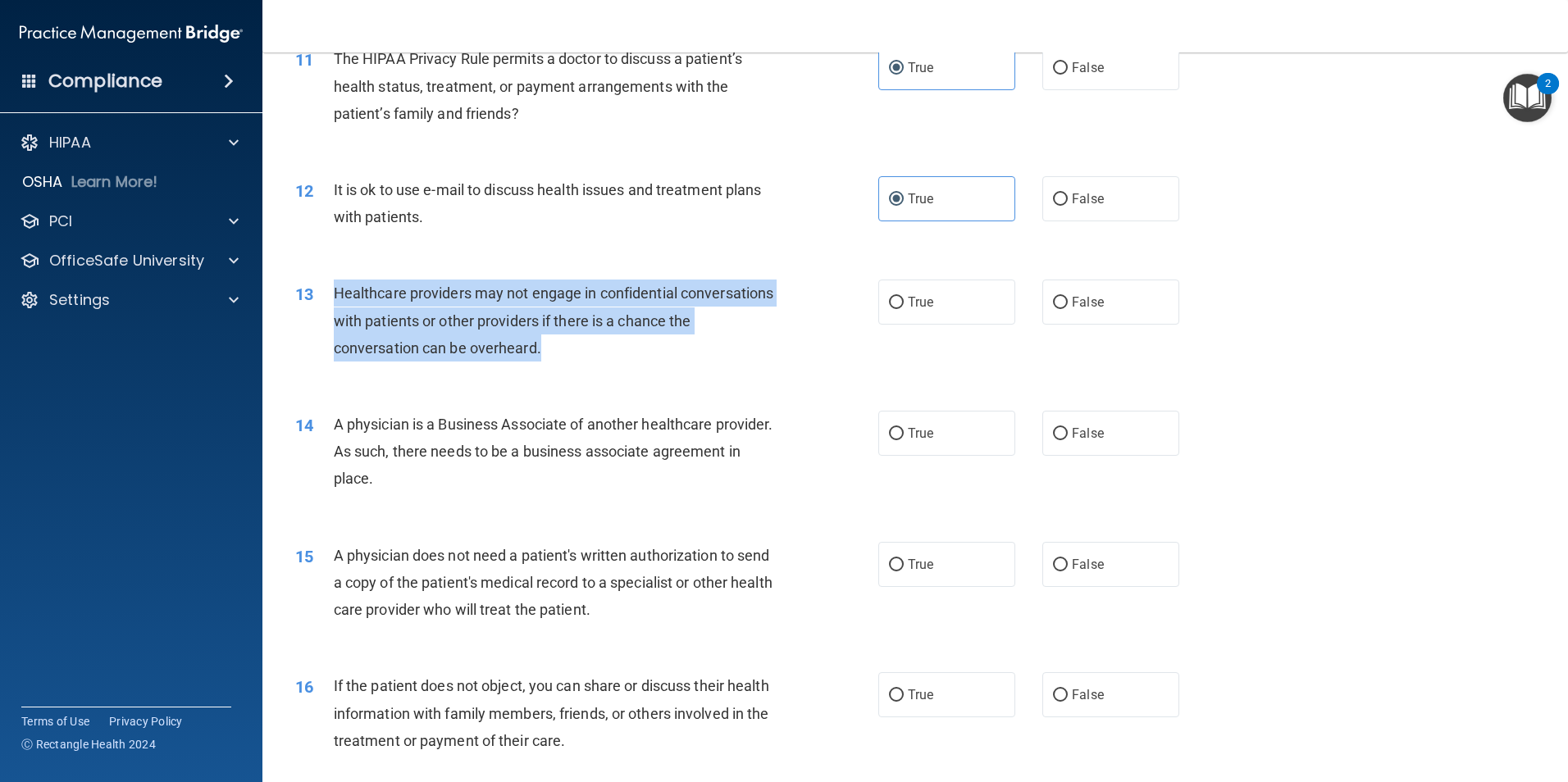
drag, startPoint x: 491, startPoint y: 332, endPoint x: 334, endPoint y: 290, distance: 162.5
click at [334, 290] on div "Healthcare providers may not engage in confidential conversations with patients…" at bounding box center [562, 320] width 456 height 82
click at [1052, 200] on input "False" at bounding box center [1059, 199] width 15 height 12
radio input "true"
radio input "false"
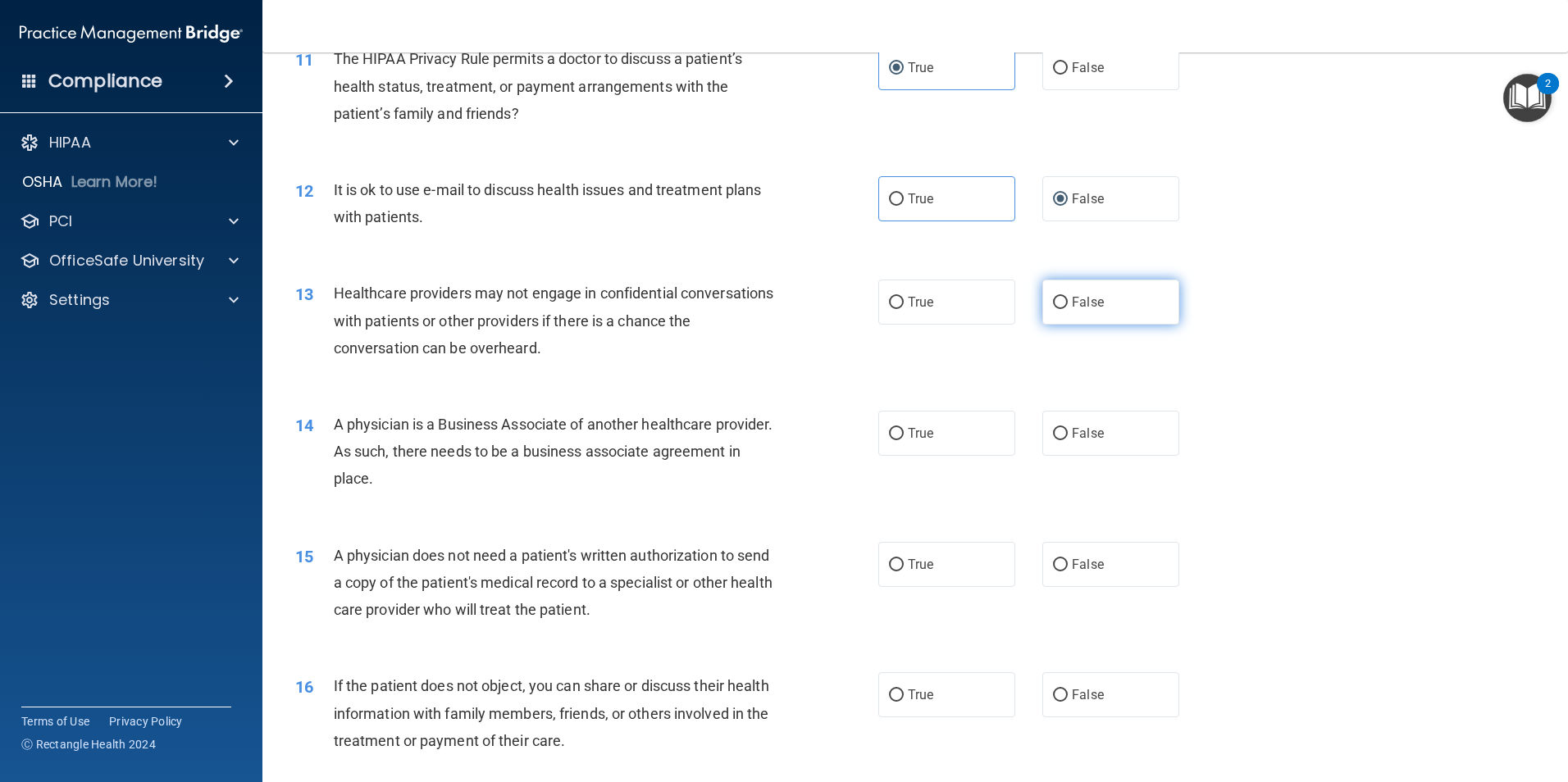
click at [1092, 310] on label "False" at bounding box center [1110, 301] width 137 height 45
click at [1067, 309] on input "False" at bounding box center [1059, 303] width 15 height 12
radio input "true"
click at [981, 192] on label "True" at bounding box center [946, 198] width 137 height 45
click at [904, 194] on input "True" at bounding box center [896, 199] width 15 height 12
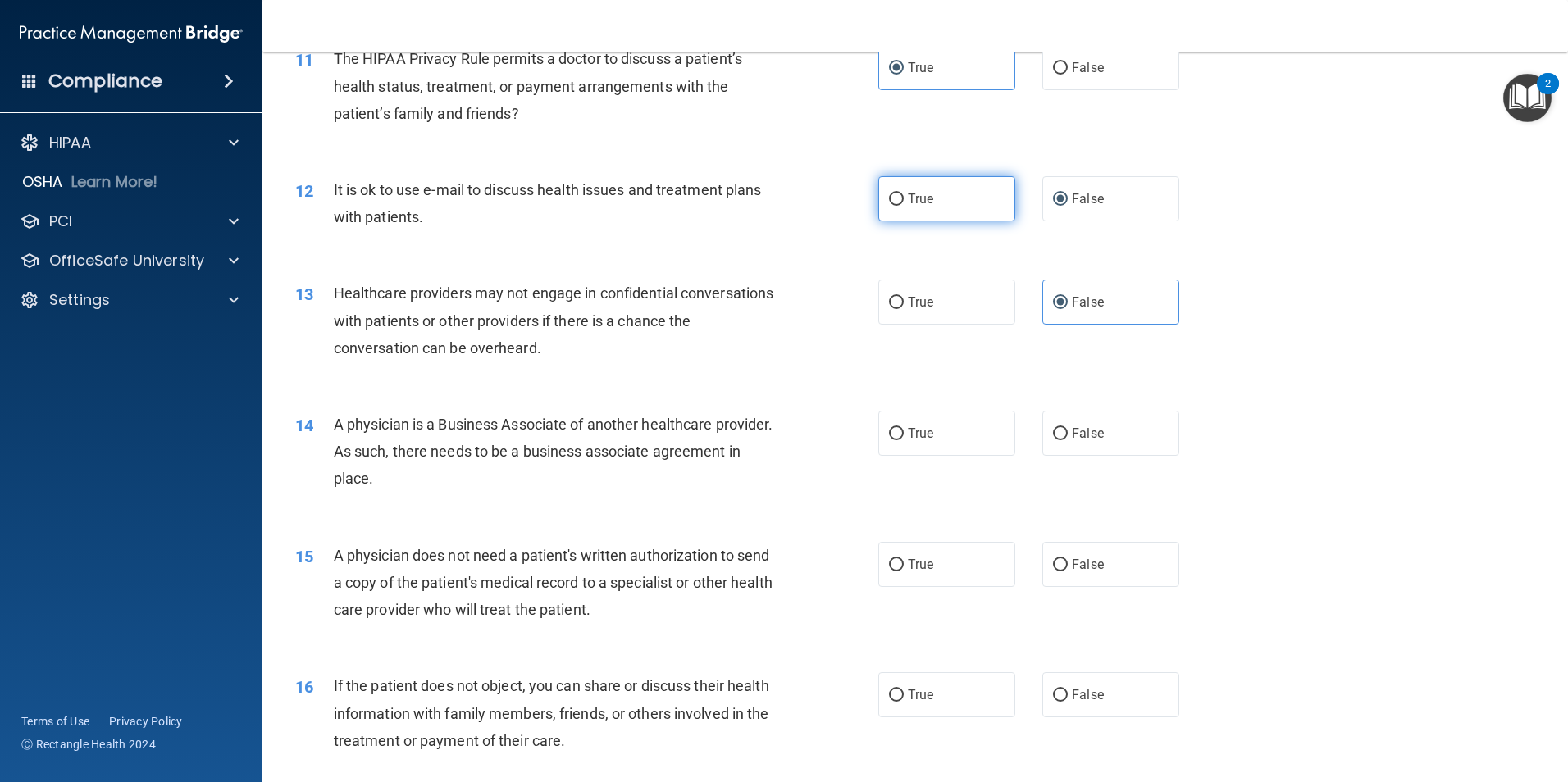
radio input "true"
radio input "false"
drag, startPoint x: 496, startPoint y: 486, endPoint x: 333, endPoint y: 421, distance: 175.5
click at [334, 421] on div "A physician is a Business Associate of another healthcare provider. As such, th…" at bounding box center [562, 452] width 456 height 82
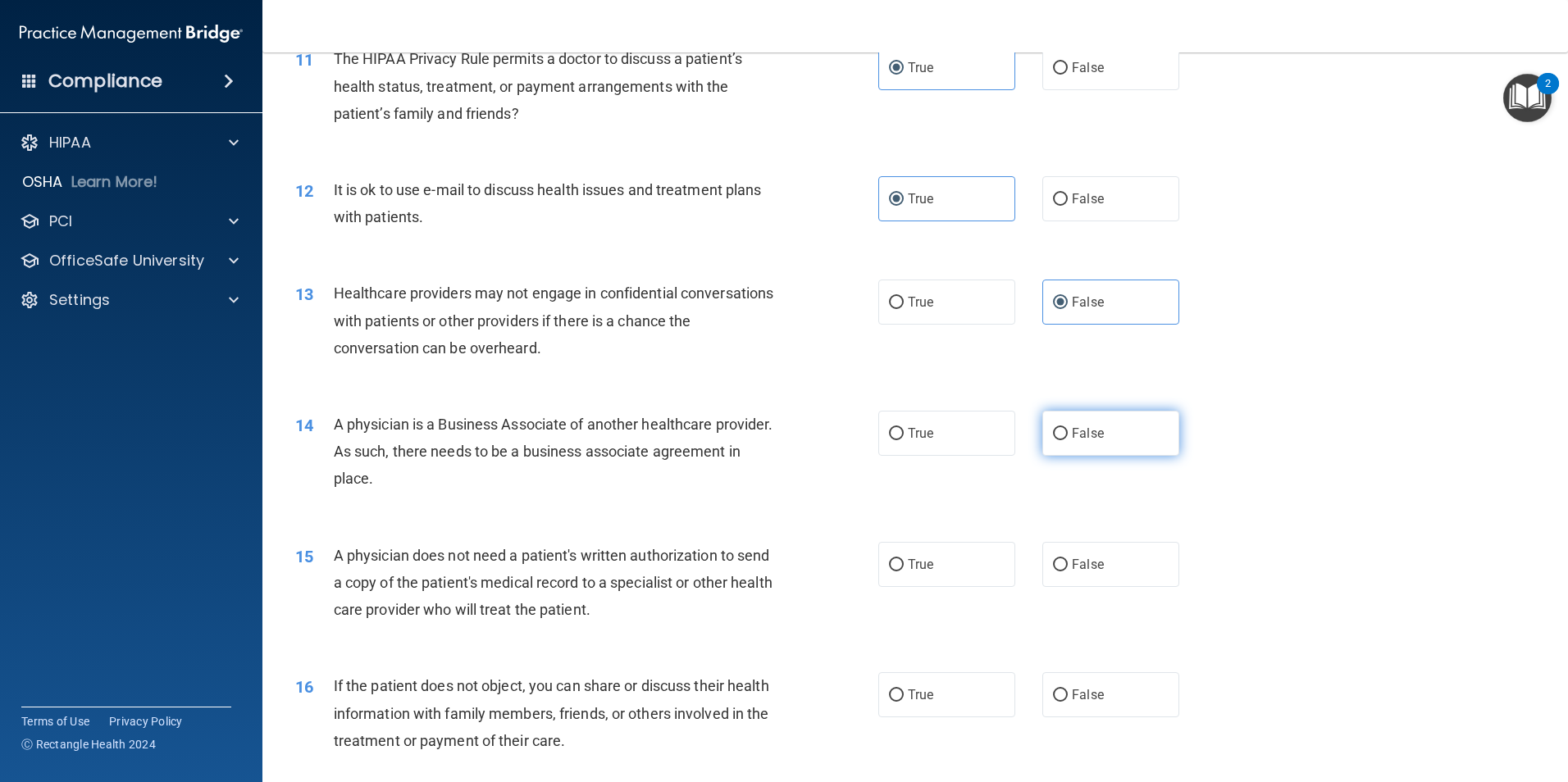
click at [1089, 435] on span "False" at bounding box center [1087, 434] width 32 height 16
click at [1067, 435] on input "False" at bounding box center [1059, 434] width 15 height 12
radio input "true"
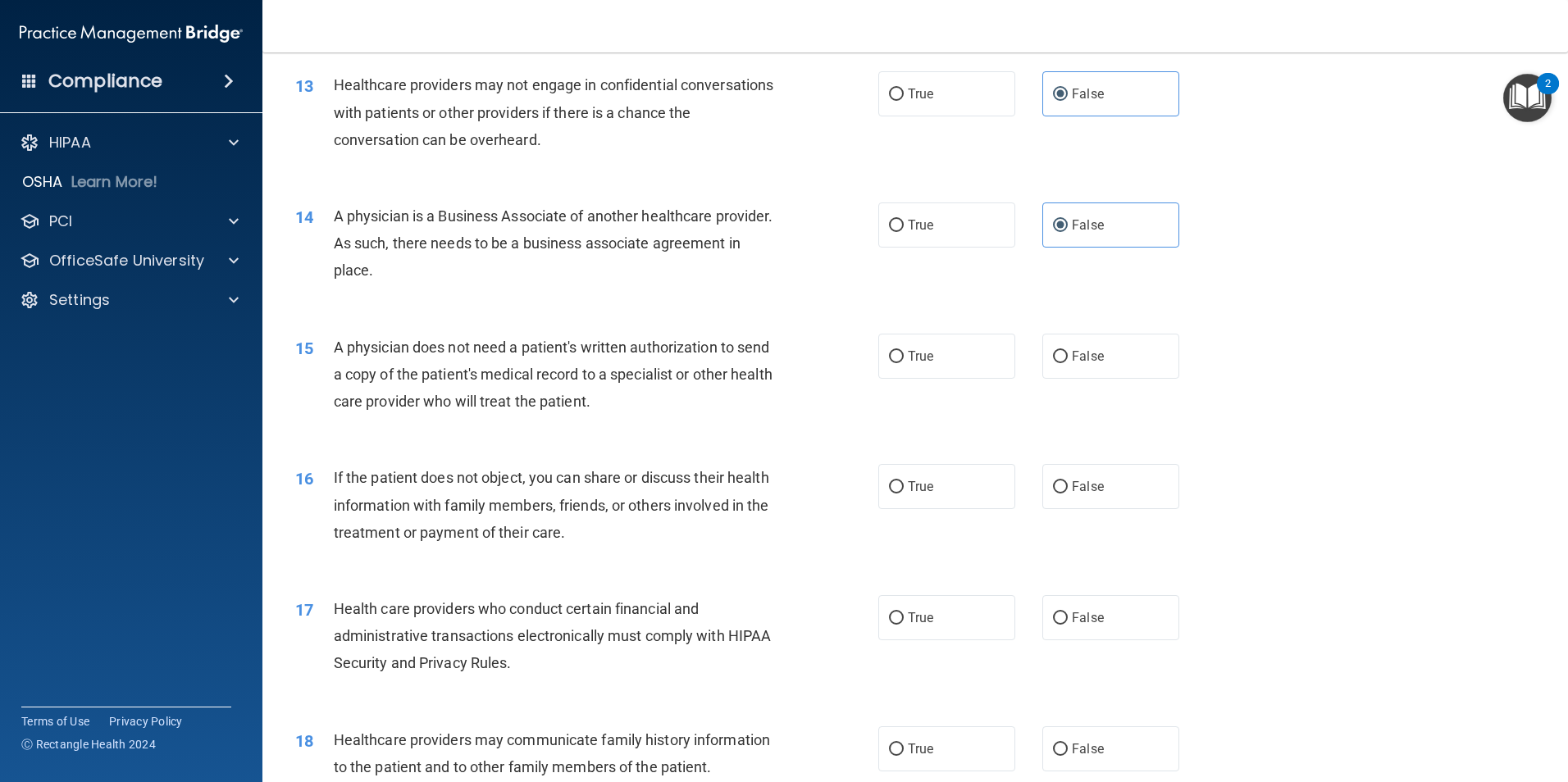
scroll to position [1558, 0]
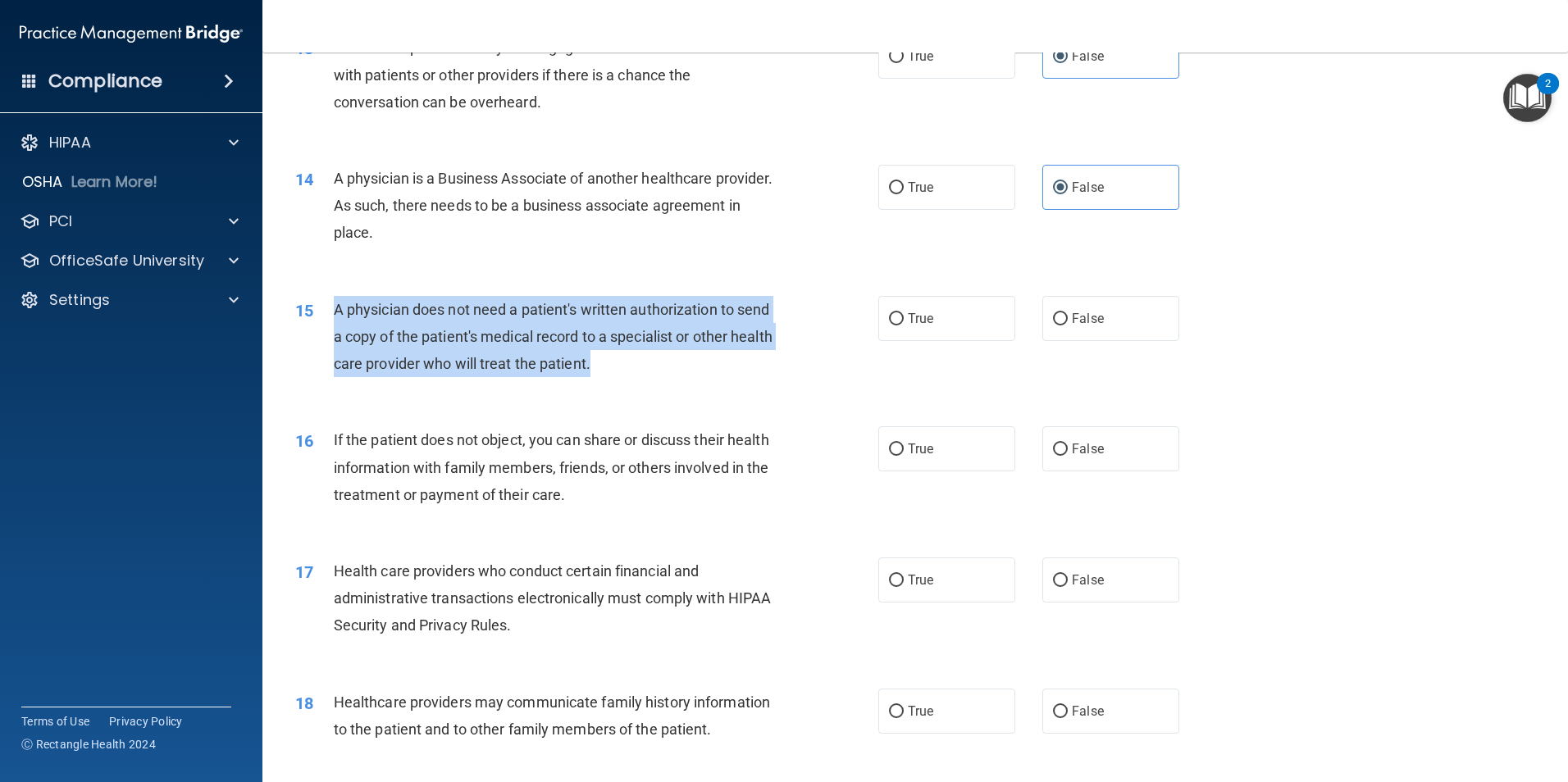
drag, startPoint x: 611, startPoint y: 350, endPoint x: 334, endPoint y: 305, distance: 280.6
click at [334, 305] on div "A physician does not need a patient's written authorization to send a copy of t…" at bounding box center [562, 337] width 456 height 82
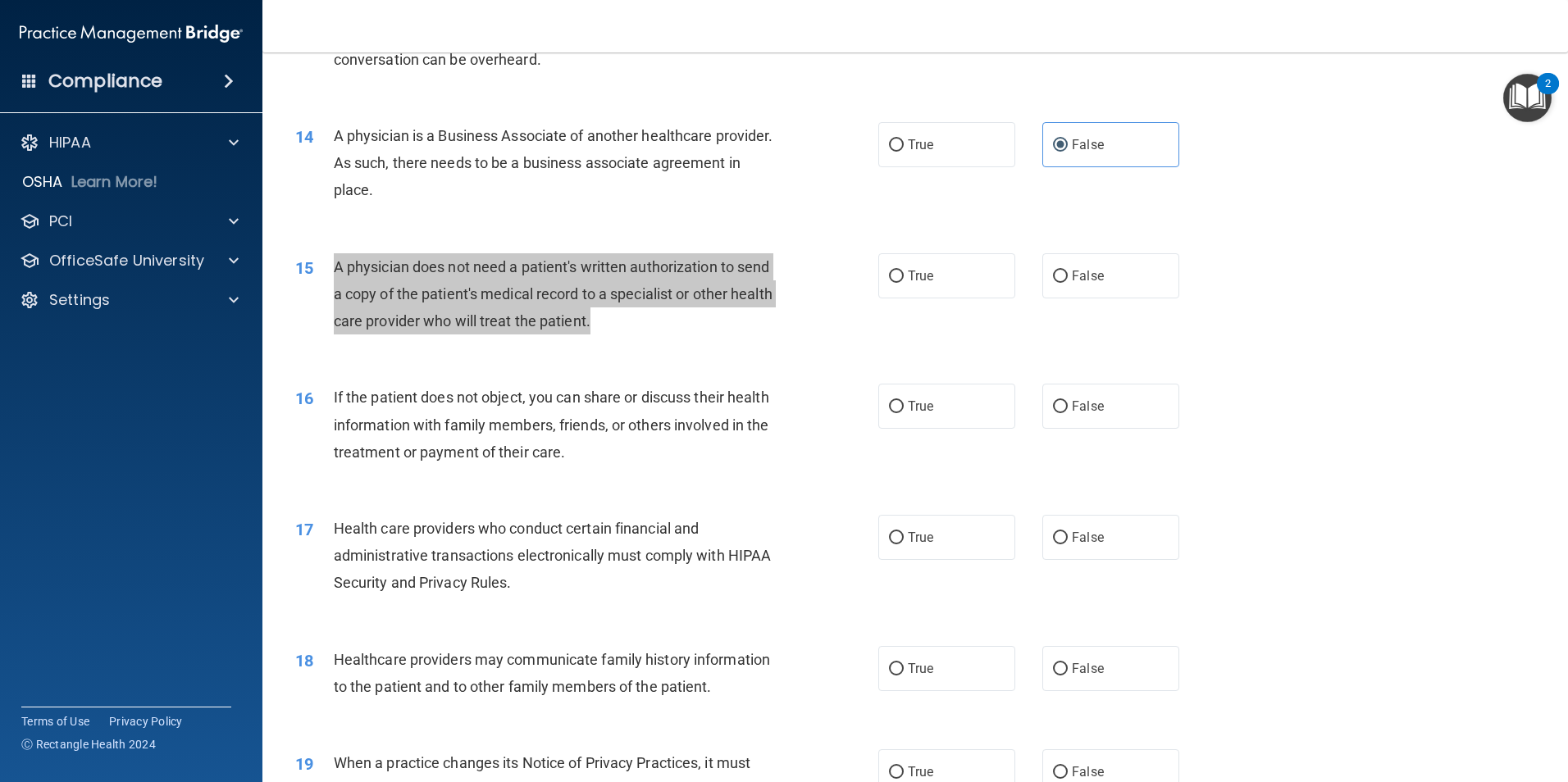
scroll to position [1640, 0]
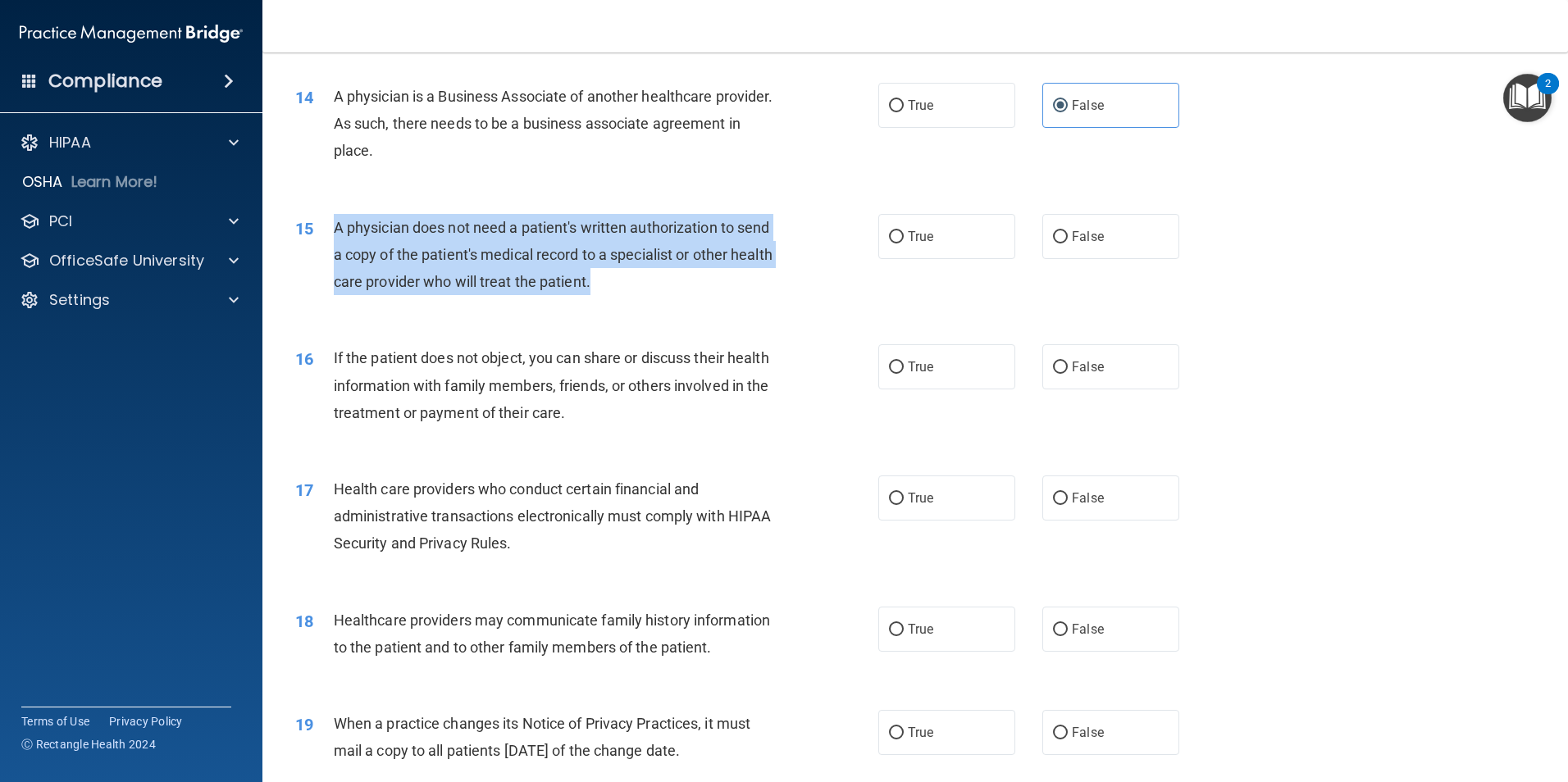
click at [600, 274] on span "A physician does not need a patient's written authorization to send a copy of t…" at bounding box center [554, 254] width 439 height 72
drag, startPoint x: 656, startPoint y: 285, endPoint x: 327, endPoint y: 221, distance: 335.2
click at [327, 221] on div "15 A physician does not need a patient's written authorization to send a copy o…" at bounding box center [587, 259] width 632 height 90
drag, startPoint x: 327, startPoint y: 221, endPoint x: 418, endPoint y: 224, distance: 91.0
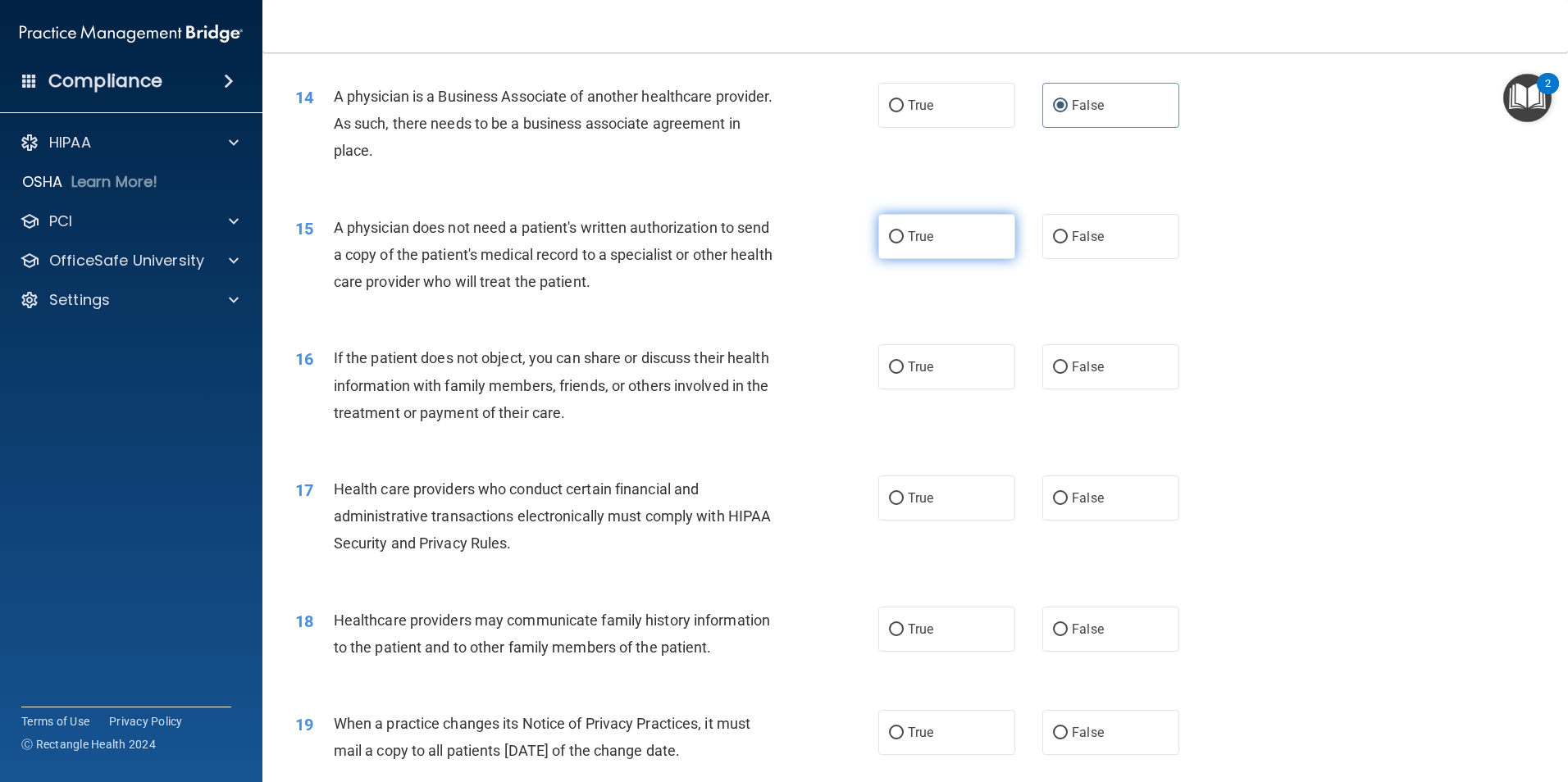
click at [910, 243] on span "True" at bounding box center [920, 236] width 25 height 16
click at [904, 243] on input "True" at bounding box center [896, 237] width 15 height 12
radio input "true"
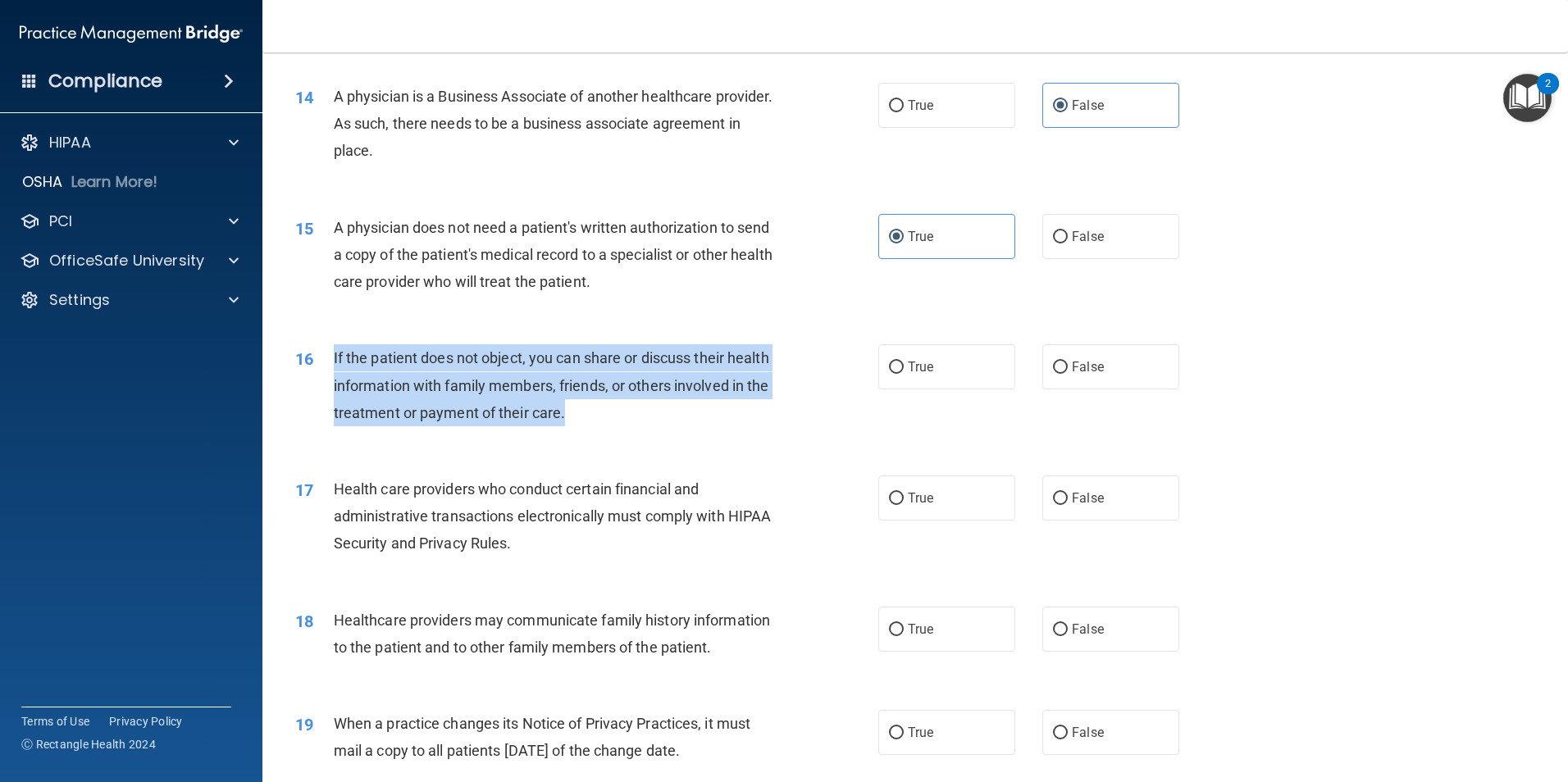
drag, startPoint x: 662, startPoint y: 411, endPoint x: 331, endPoint y: 364, distance: 334.3
click at [331, 364] on div "16 If the patient does not object, you can share or discuss their health inform…" at bounding box center [587, 389] width 632 height 90
drag, startPoint x: 331, startPoint y: 364, endPoint x: 358, endPoint y: 371, distance: 27.9
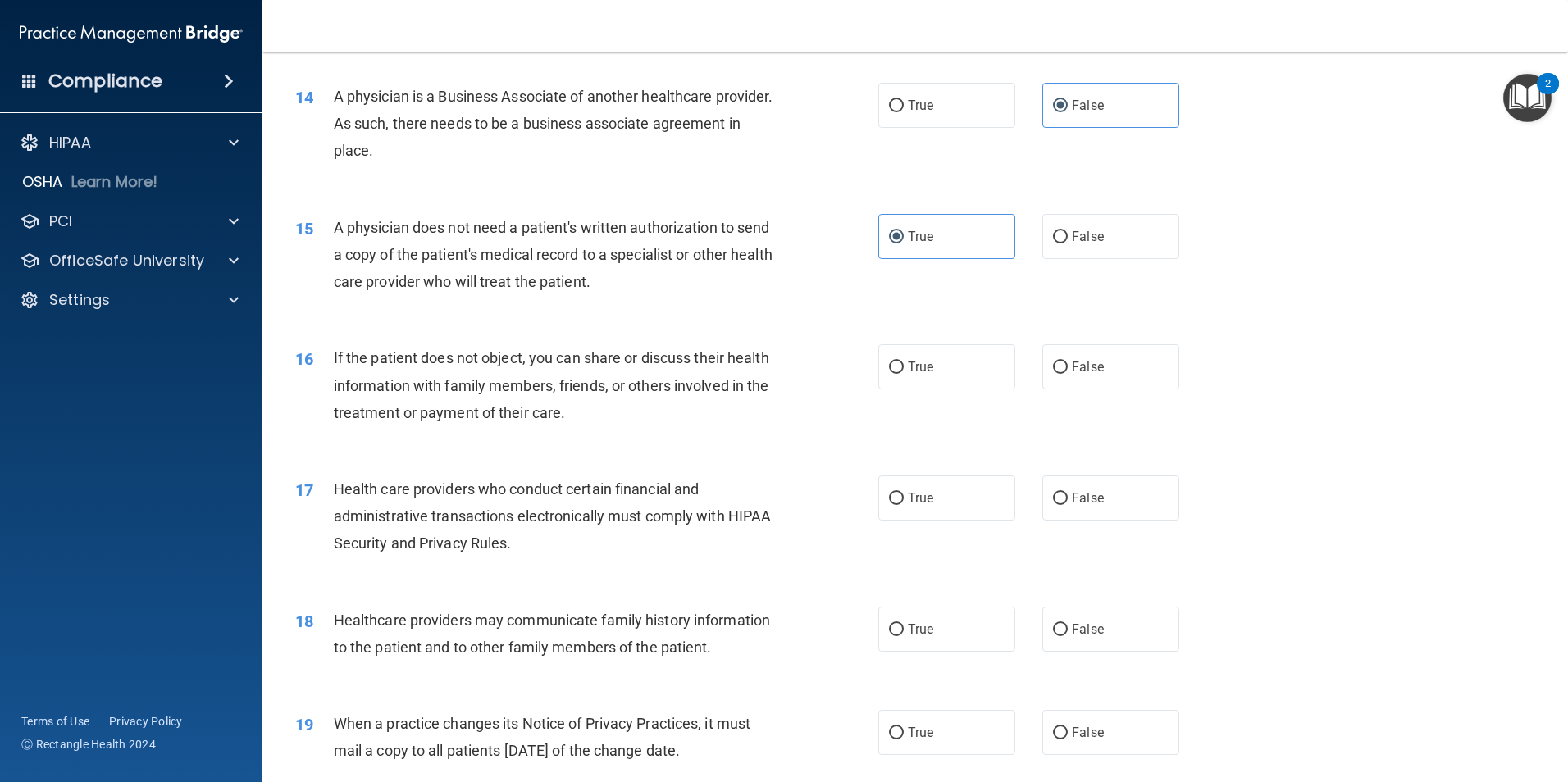
drag, startPoint x: 875, startPoint y: 348, endPoint x: 854, endPoint y: 339, distance: 22.8
click at [878, 348] on label "True" at bounding box center [946, 366] width 137 height 45
click at [889, 361] on input "True" at bounding box center [896, 367] width 15 height 12
radio input "true"
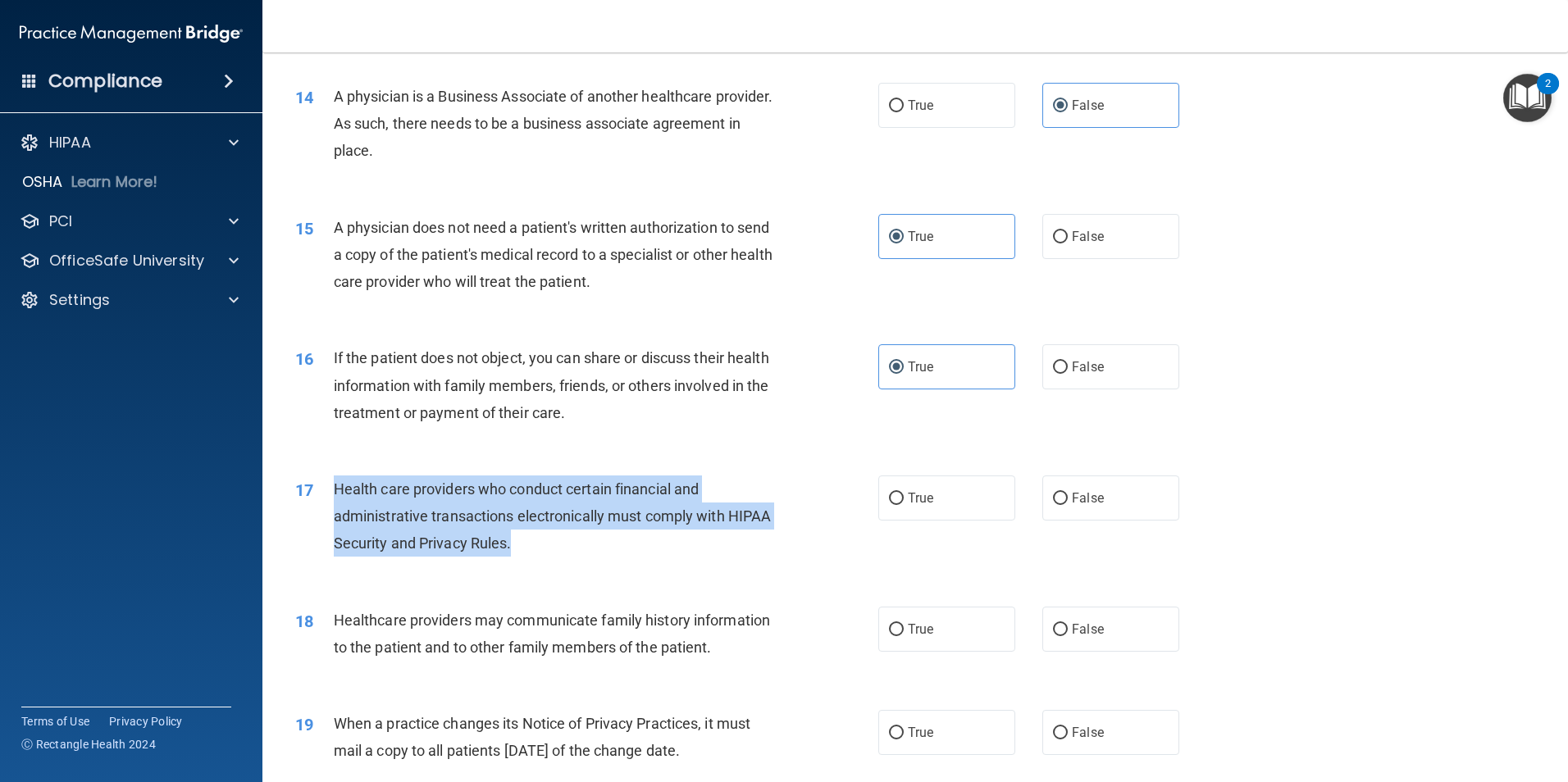
drag, startPoint x: 528, startPoint y: 546, endPoint x: 331, endPoint y: 491, distance: 204.5
click at [331, 491] on div "17 Health care providers who conduct certain financial and administrative trans…" at bounding box center [587, 521] width 632 height 90
drag, startPoint x: 331, startPoint y: 491, endPoint x: 347, endPoint y: 491, distance: 16.0
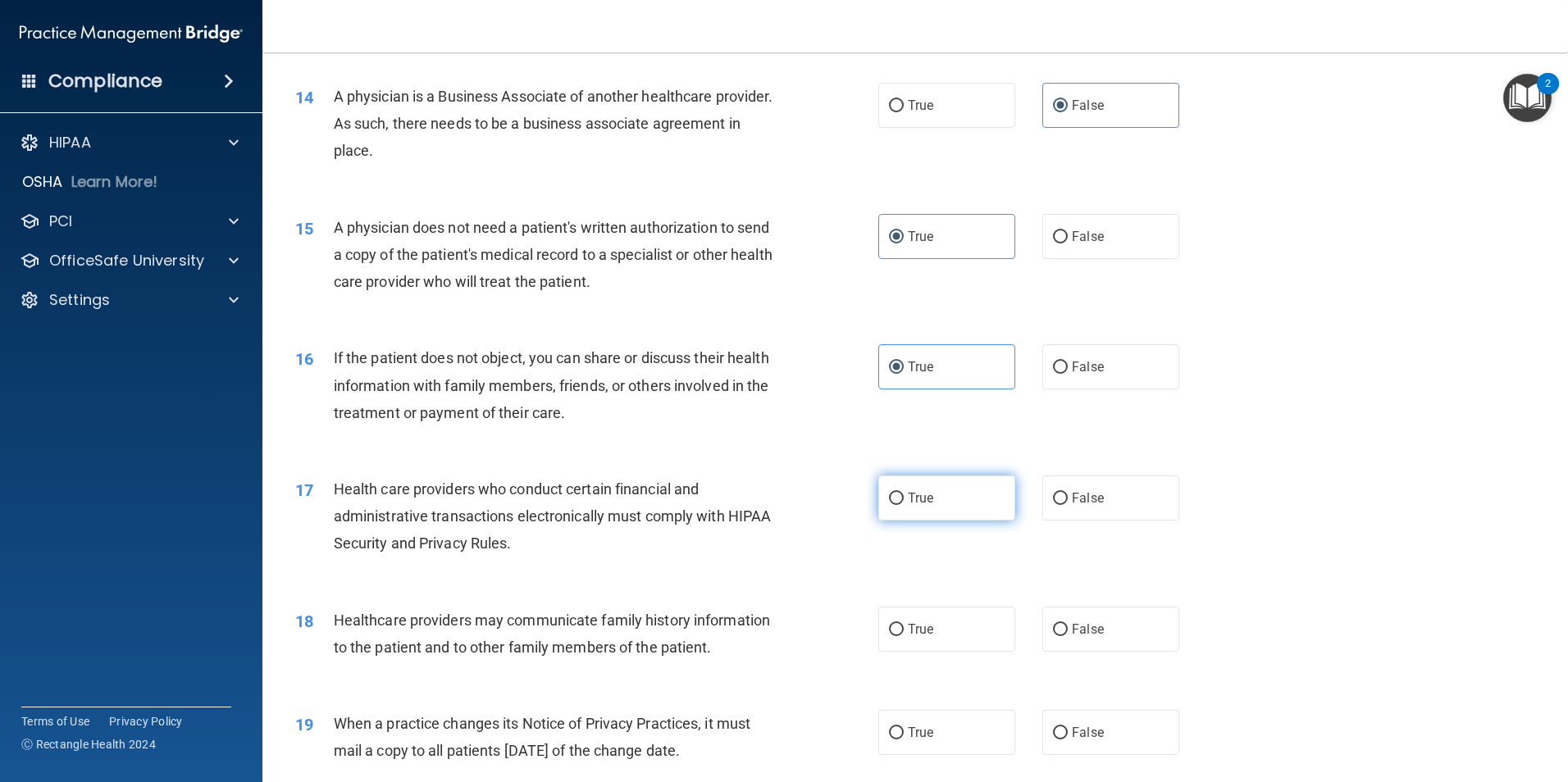
click at [938, 479] on label "True" at bounding box center [946, 498] width 137 height 45
click at [904, 493] on input "True" at bounding box center [896, 499] width 15 height 12
radio input "true"
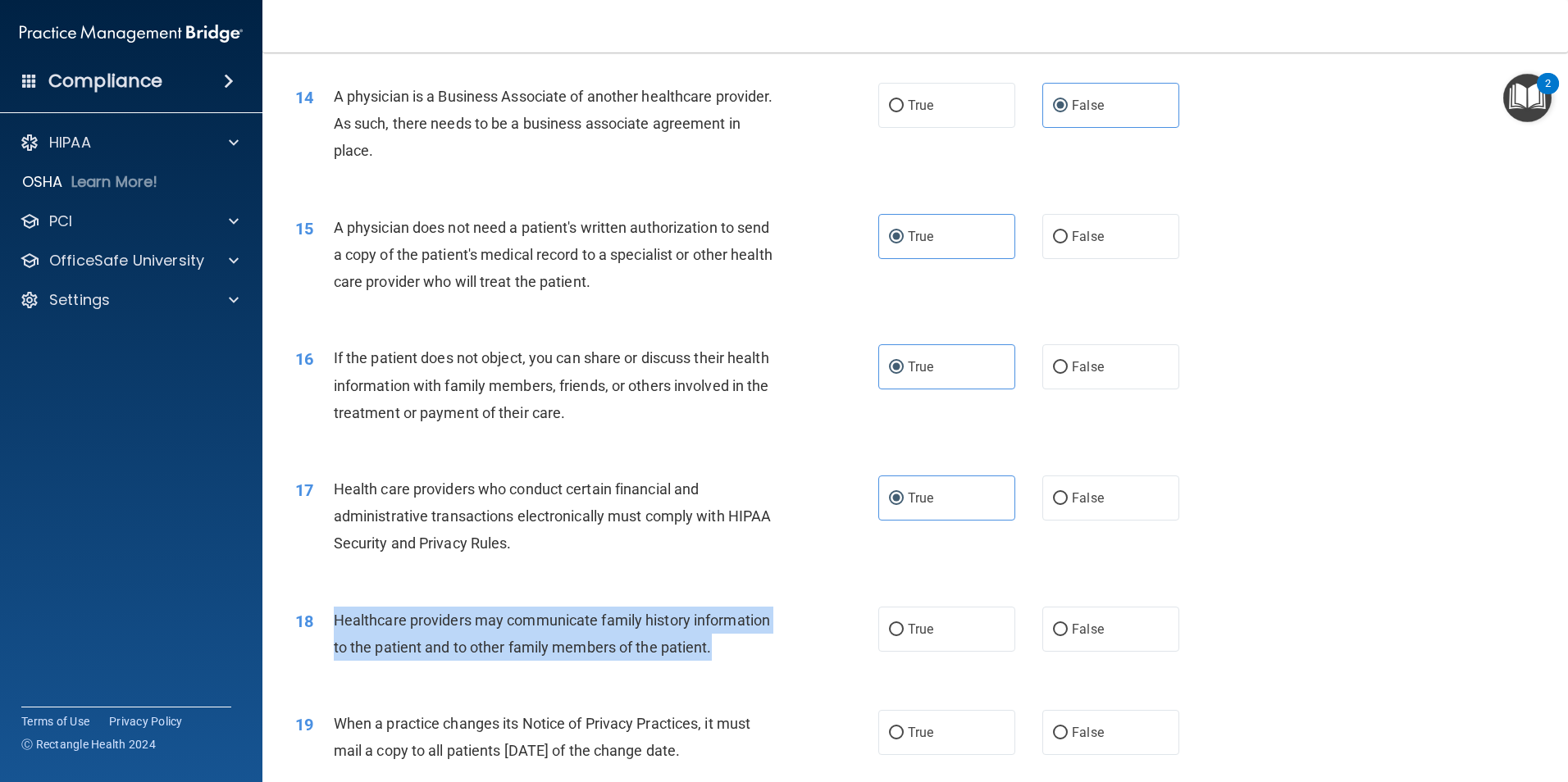
drag, startPoint x: 727, startPoint y: 651, endPoint x: 324, endPoint y: 623, distance: 404.0
click at [324, 623] on div "18 Healthcare providers may communicate family history information to the patie…" at bounding box center [587, 637] width 632 height 62
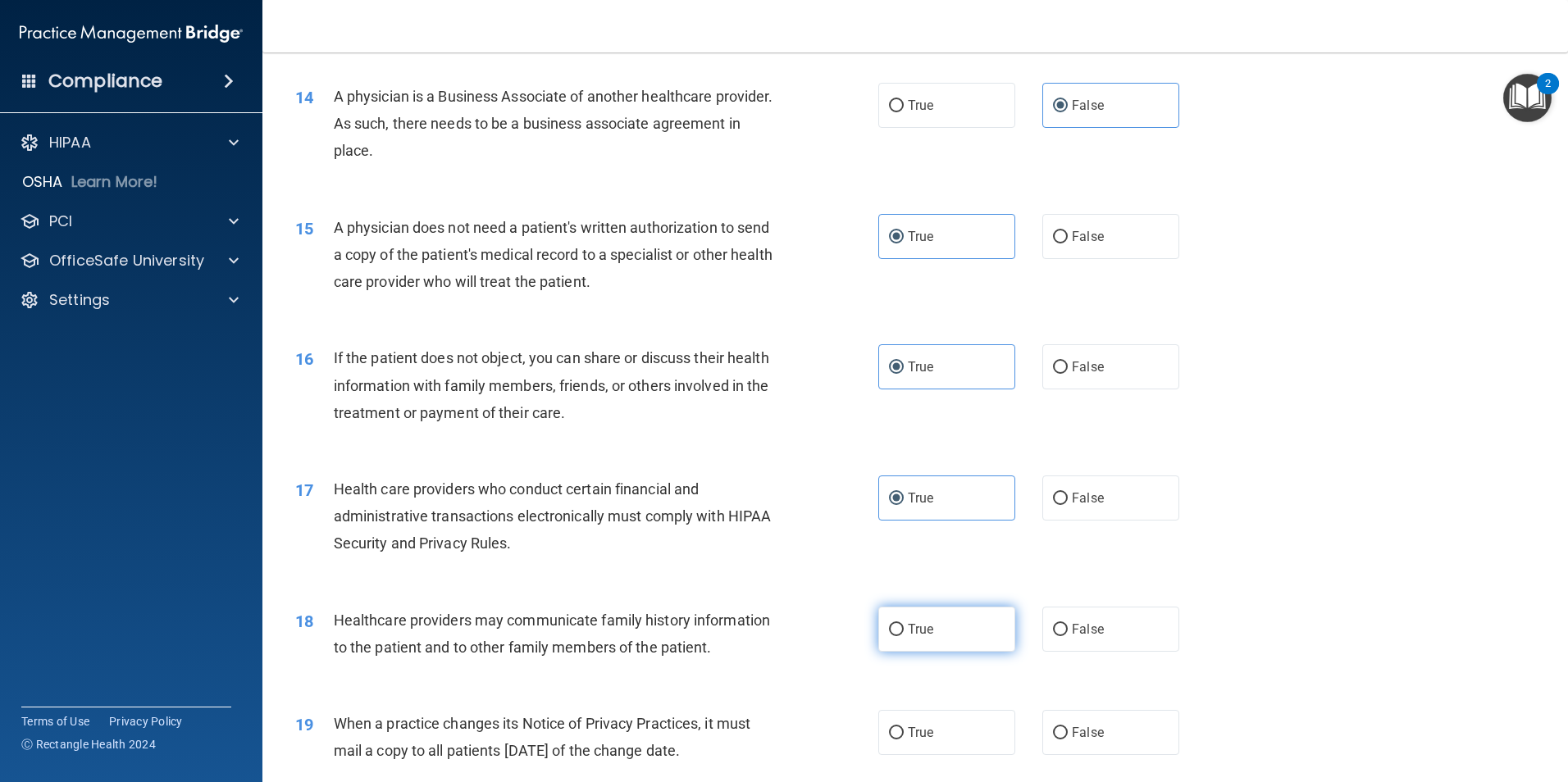
drag, startPoint x: 955, startPoint y: 626, endPoint x: 947, endPoint y: 614, distance: 14.4
click at [955, 626] on label "True" at bounding box center [946, 628] width 137 height 45
click at [904, 626] on input "True" at bounding box center [896, 630] width 15 height 12
radio input "true"
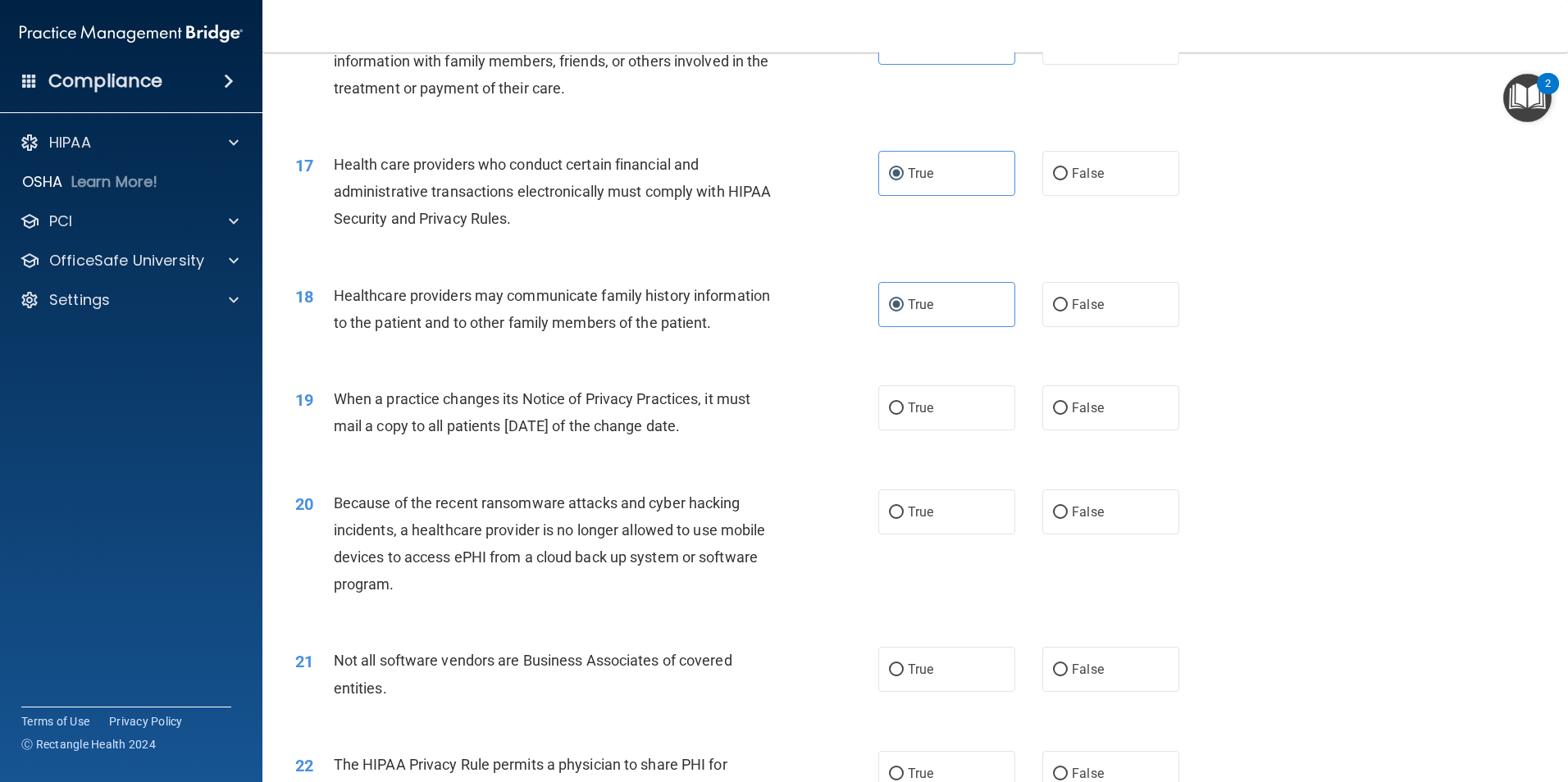
scroll to position [1968, 0]
drag, startPoint x: 734, startPoint y: 428, endPoint x: 323, endPoint y: 408, distance: 411.5
click at [323, 408] on div "19 When a practice changes its Notice of Privacy Practices, it must mail a copy…" at bounding box center [587, 413] width 632 height 62
click at [1075, 396] on label "False" at bounding box center [1110, 404] width 137 height 45
click at [1067, 399] on input "False" at bounding box center [1059, 405] width 15 height 12
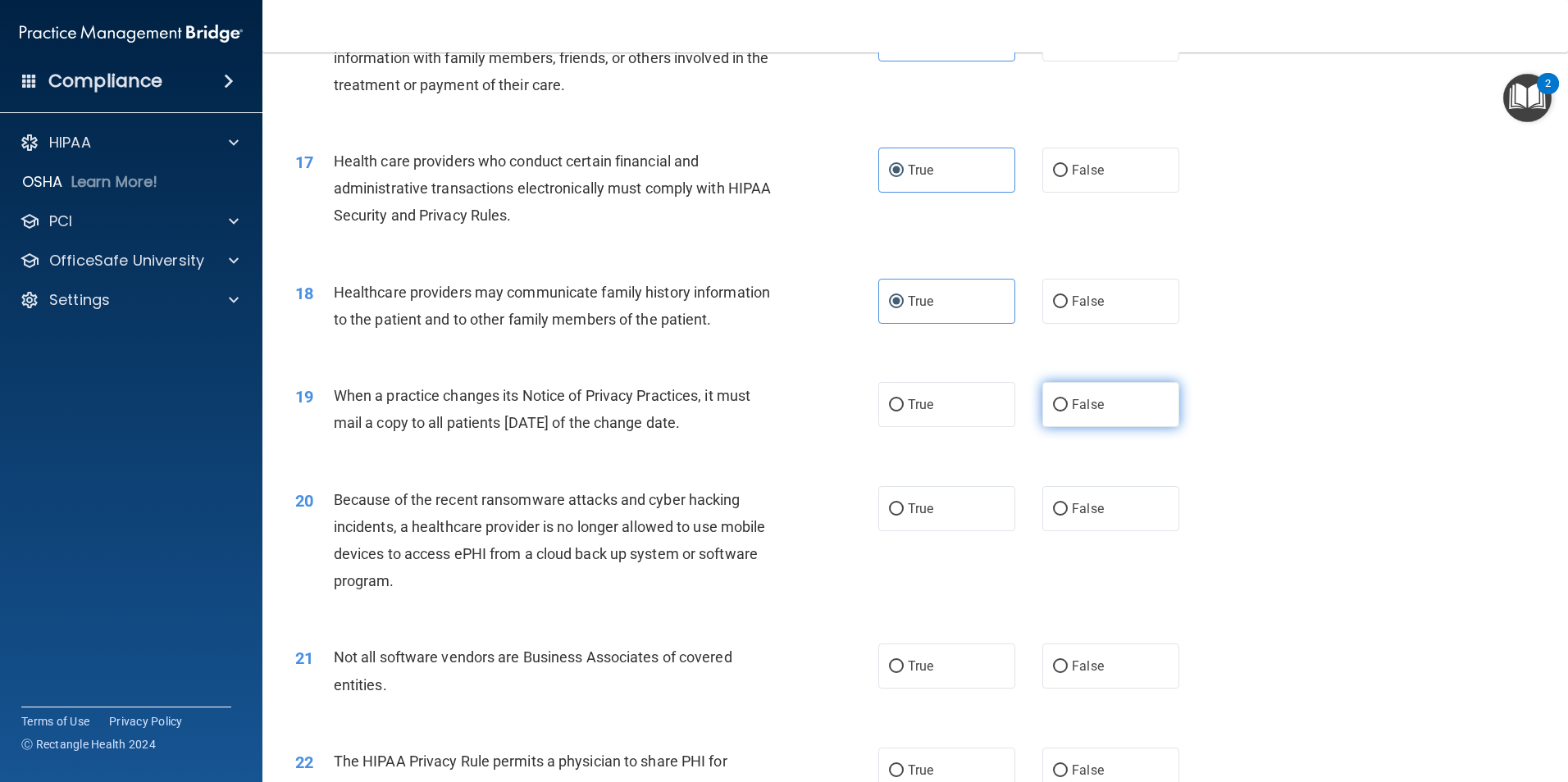
radio input "true"
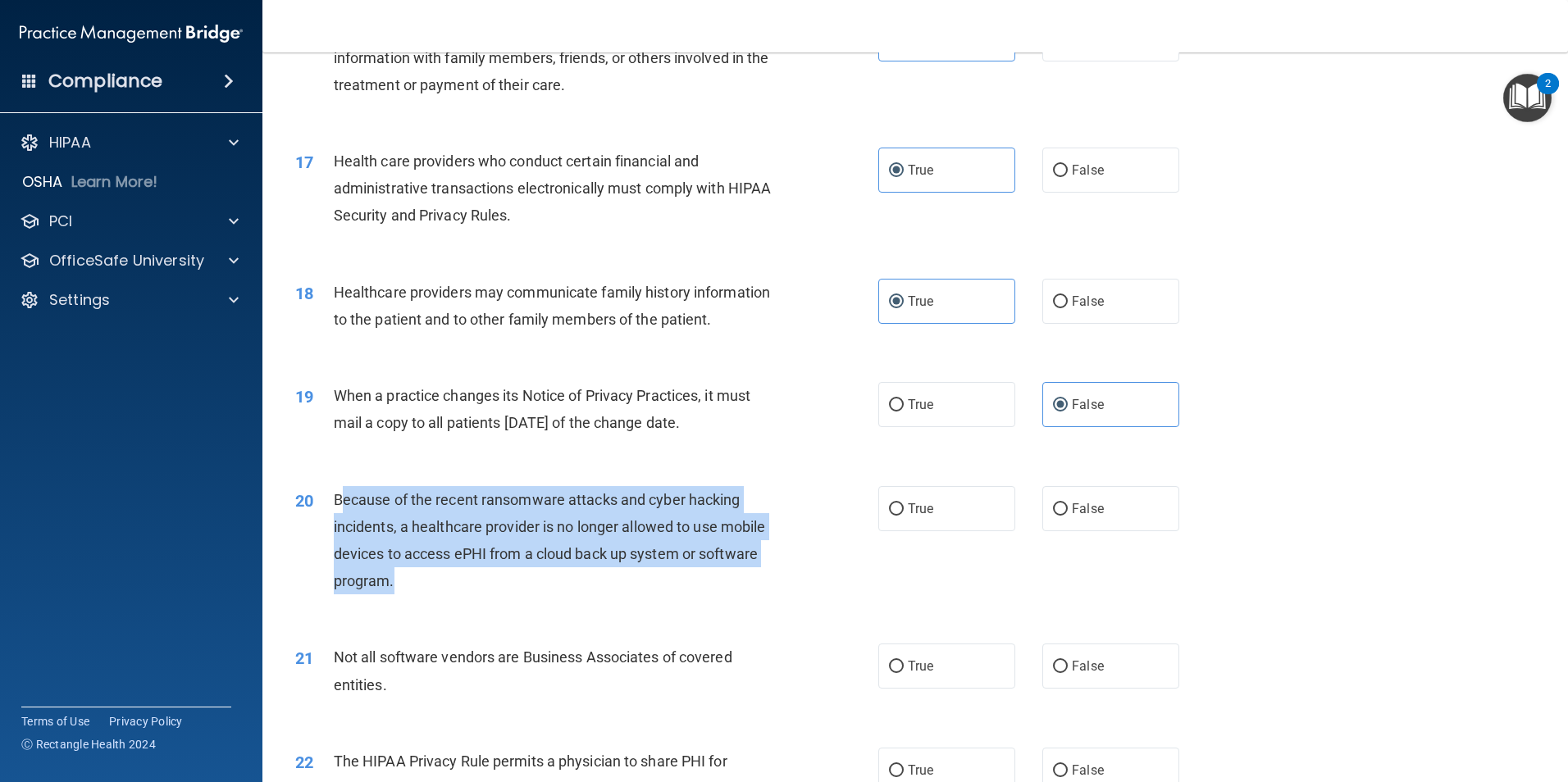
drag, startPoint x: 452, startPoint y: 586, endPoint x: 343, endPoint y: 503, distance: 137.0
click at [343, 503] on div "Because of the recent ransomware attacks and cyber hacking incidents, a healthc…" at bounding box center [562, 540] width 456 height 109
drag, startPoint x: 343, startPoint y: 503, endPoint x: 403, endPoint y: 577, distance: 95.3
click at [403, 577] on div "Because of the recent ransomware attacks and cyber hacking incidents, a healthc…" at bounding box center [562, 540] width 456 height 109
drag, startPoint x: 403, startPoint y: 577, endPoint x: 331, endPoint y: 497, distance: 107.6
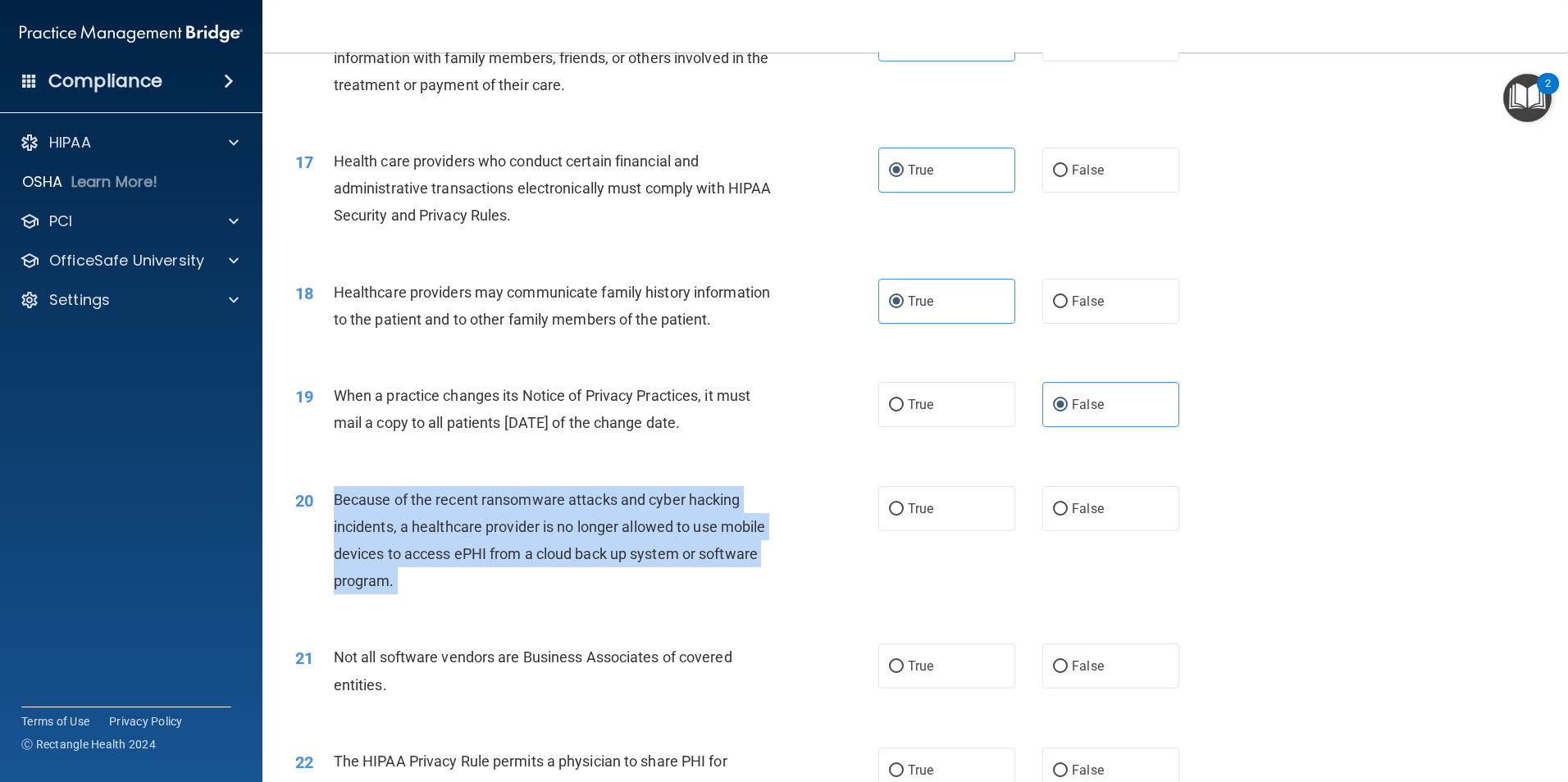
click at [331, 497] on div "20 Because of the recent ransomware attacks and cyber hacking incidents, a heal…" at bounding box center [587, 545] width 632 height 118
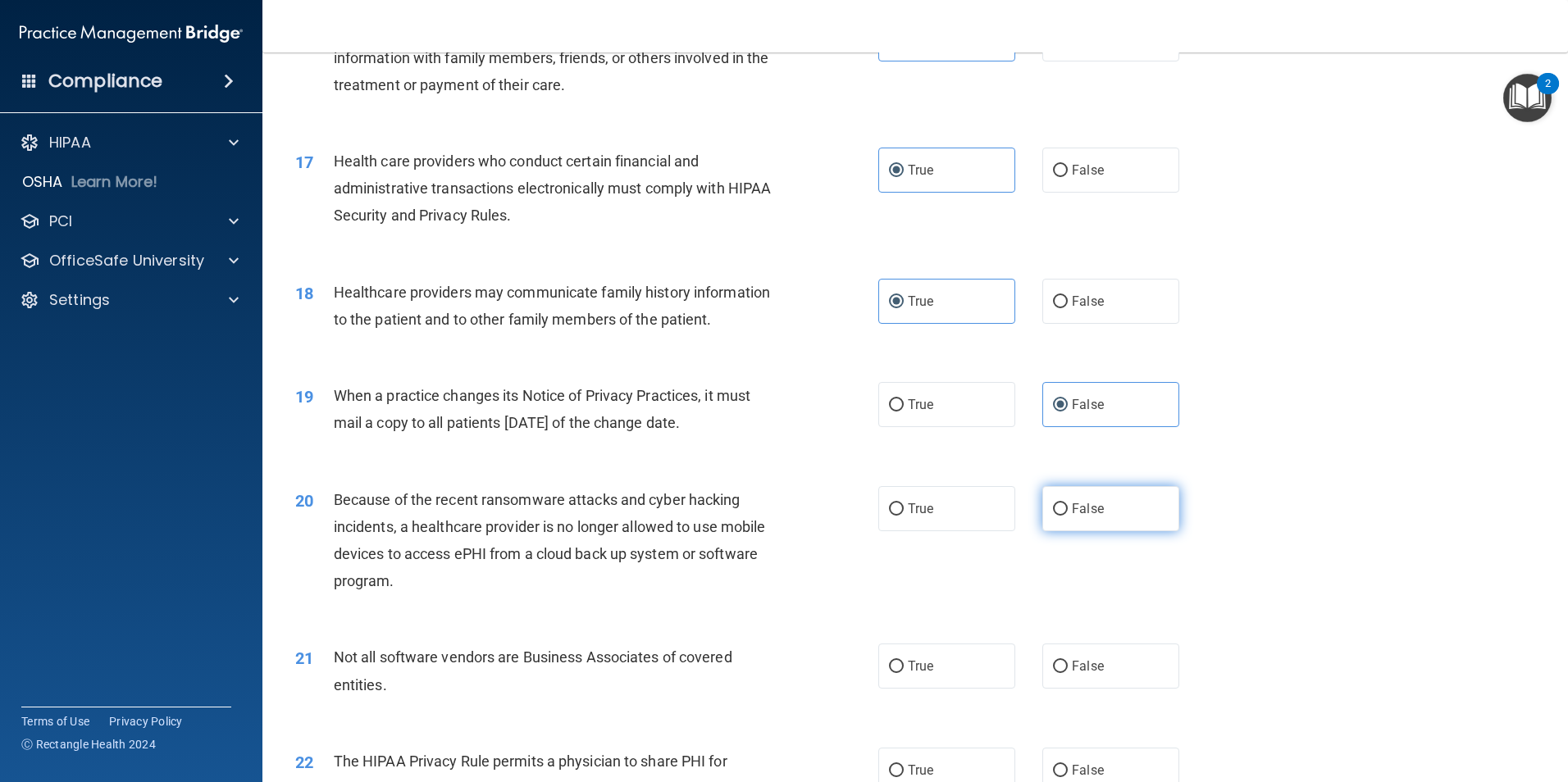
click at [1089, 500] on label "False" at bounding box center [1110, 508] width 137 height 45
click at [1067, 504] on input "False" at bounding box center [1059, 510] width 15 height 12
radio input "true"
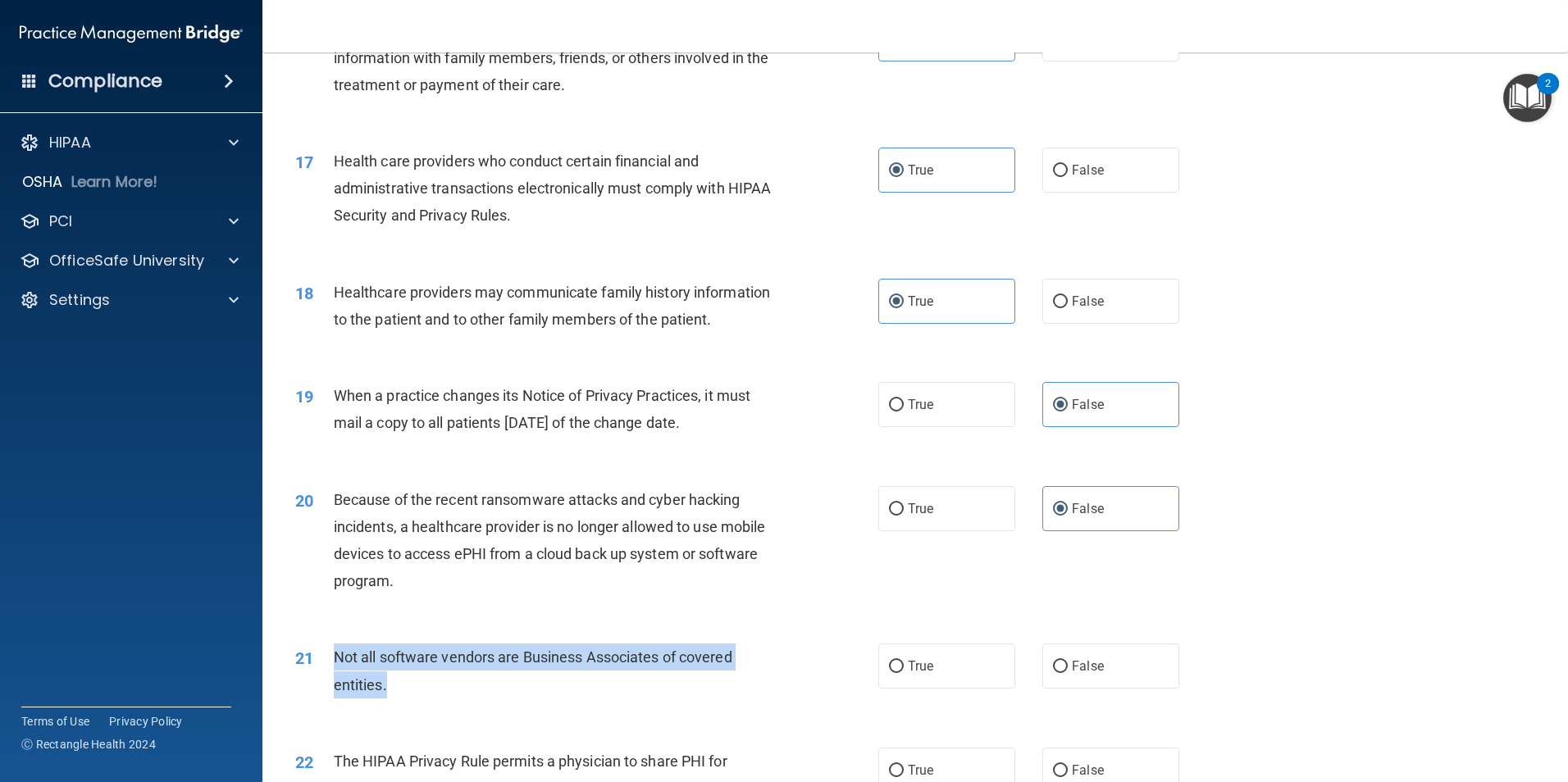
drag, startPoint x: 393, startPoint y: 681, endPoint x: 334, endPoint y: 651, distance: 66.2
click at [334, 651] on div "Not all software vendors are Business Associates of covered entities." at bounding box center [562, 670] width 456 height 54
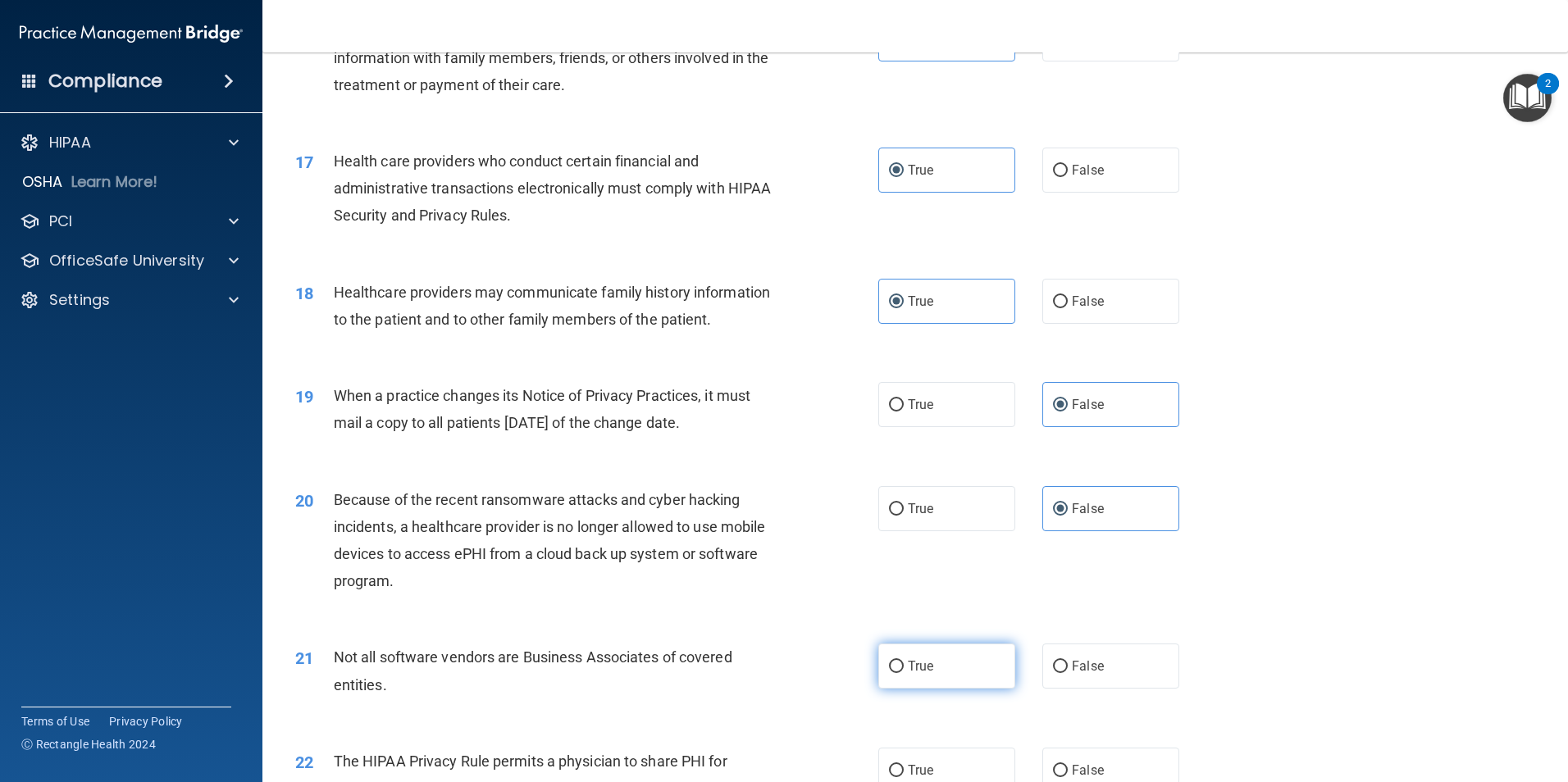
click at [922, 676] on label "True" at bounding box center [946, 665] width 137 height 45
click at [904, 673] on input "True" at bounding box center [896, 667] width 15 height 12
radio input "true"
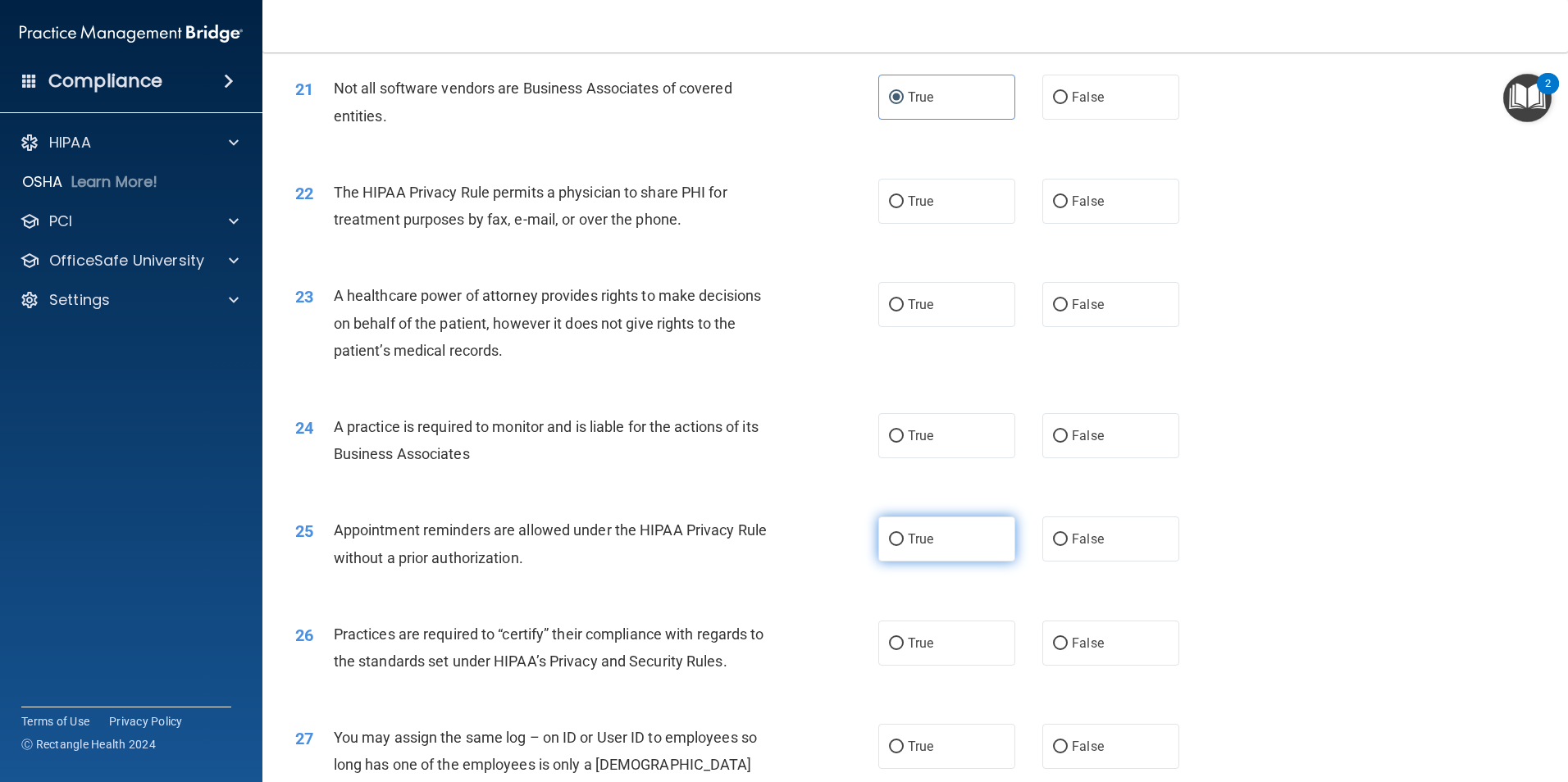
scroll to position [2542, 0]
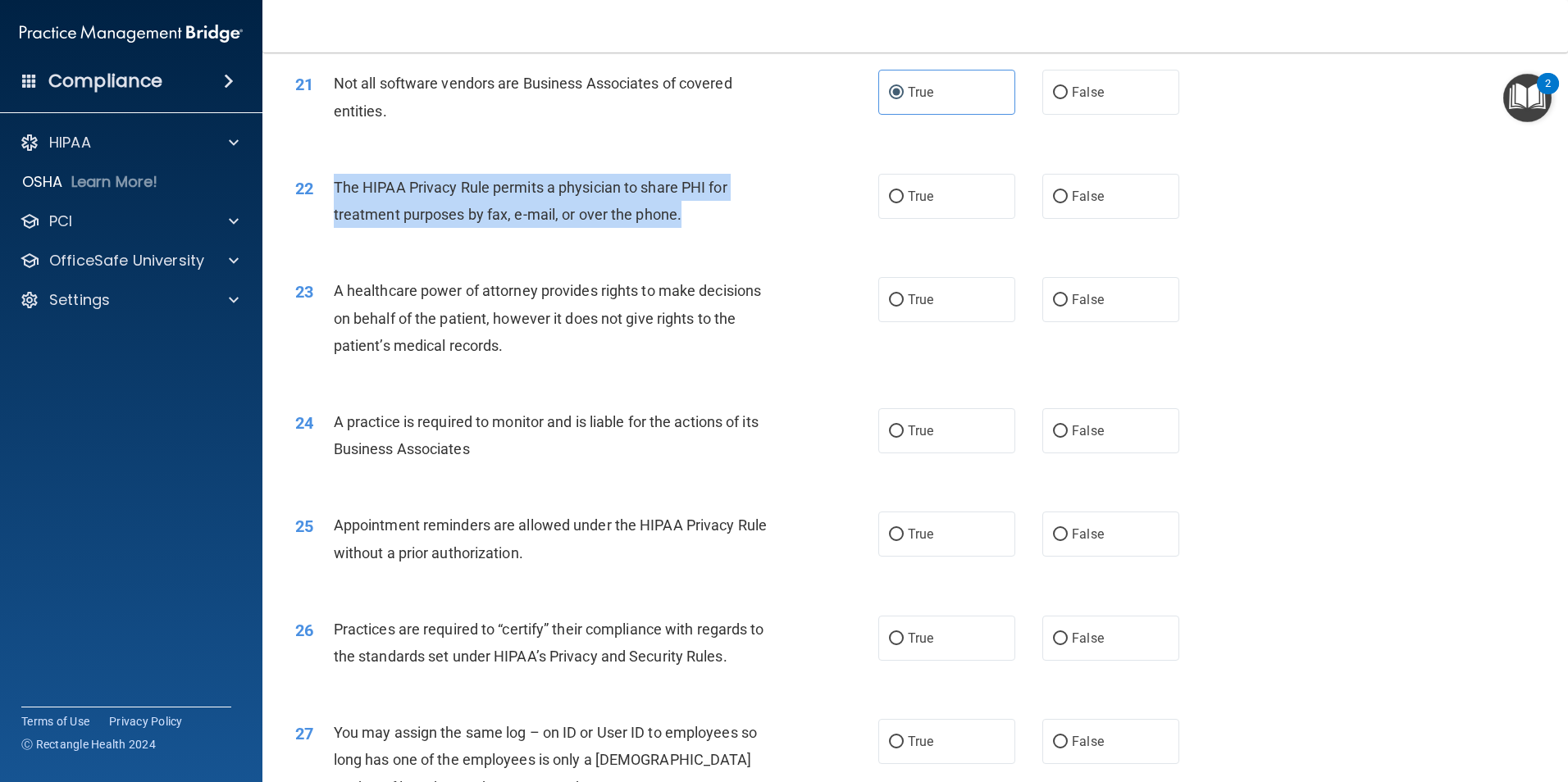
drag, startPoint x: 706, startPoint y: 211, endPoint x: 313, endPoint y: 209, distance: 393.0
click at [313, 209] on div "22 The HIPAA Privacy Rule permits a physician to share PHI for treatment purpos…" at bounding box center [587, 204] width 632 height 62
click at [688, 230] on div "22 The HIPAA Privacy Rule permits a physician to share PHI for treatment purpos…" at bounding box center [587, 204] width 632 height 62
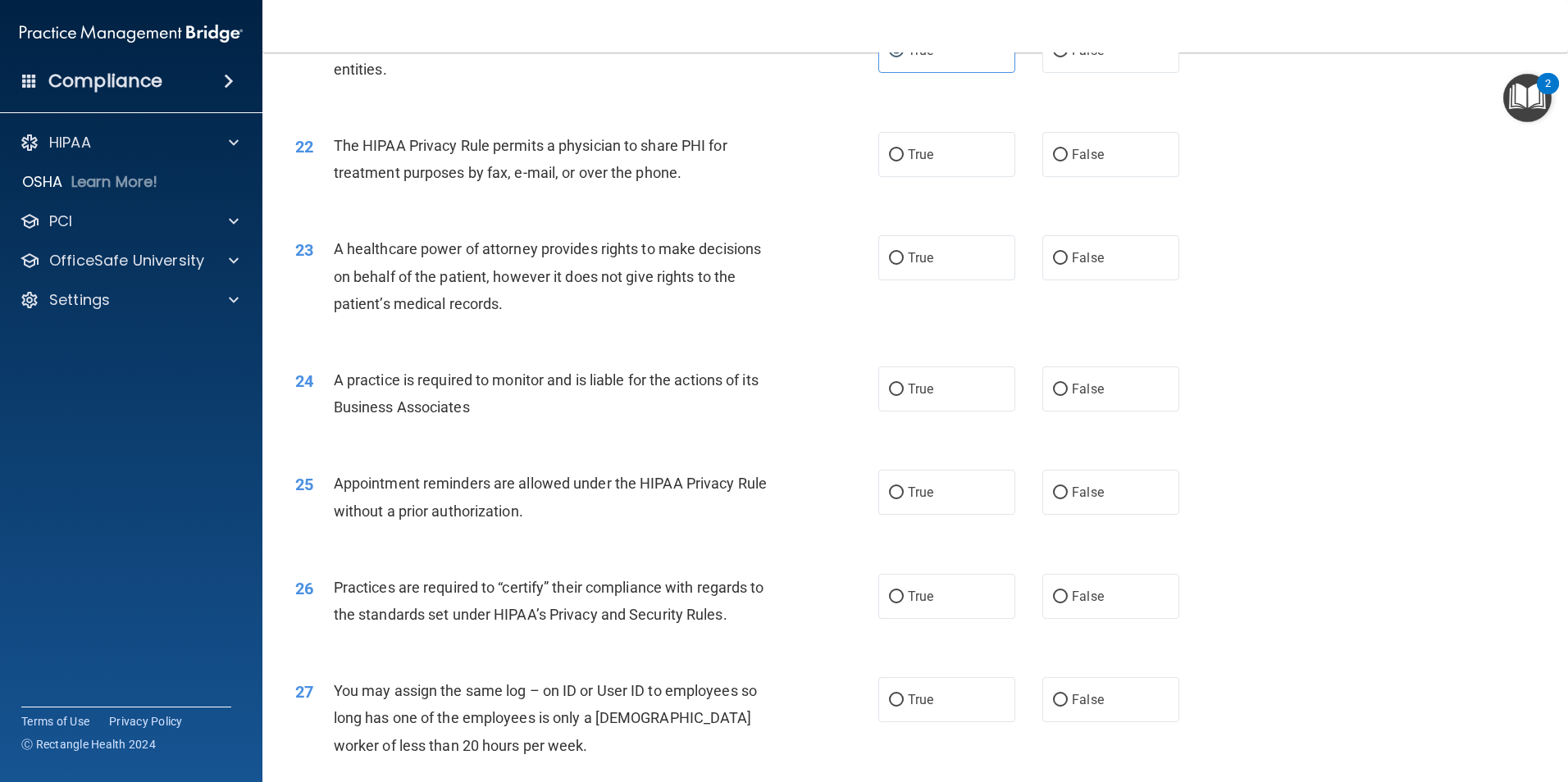
scroll to position [2623, 0]
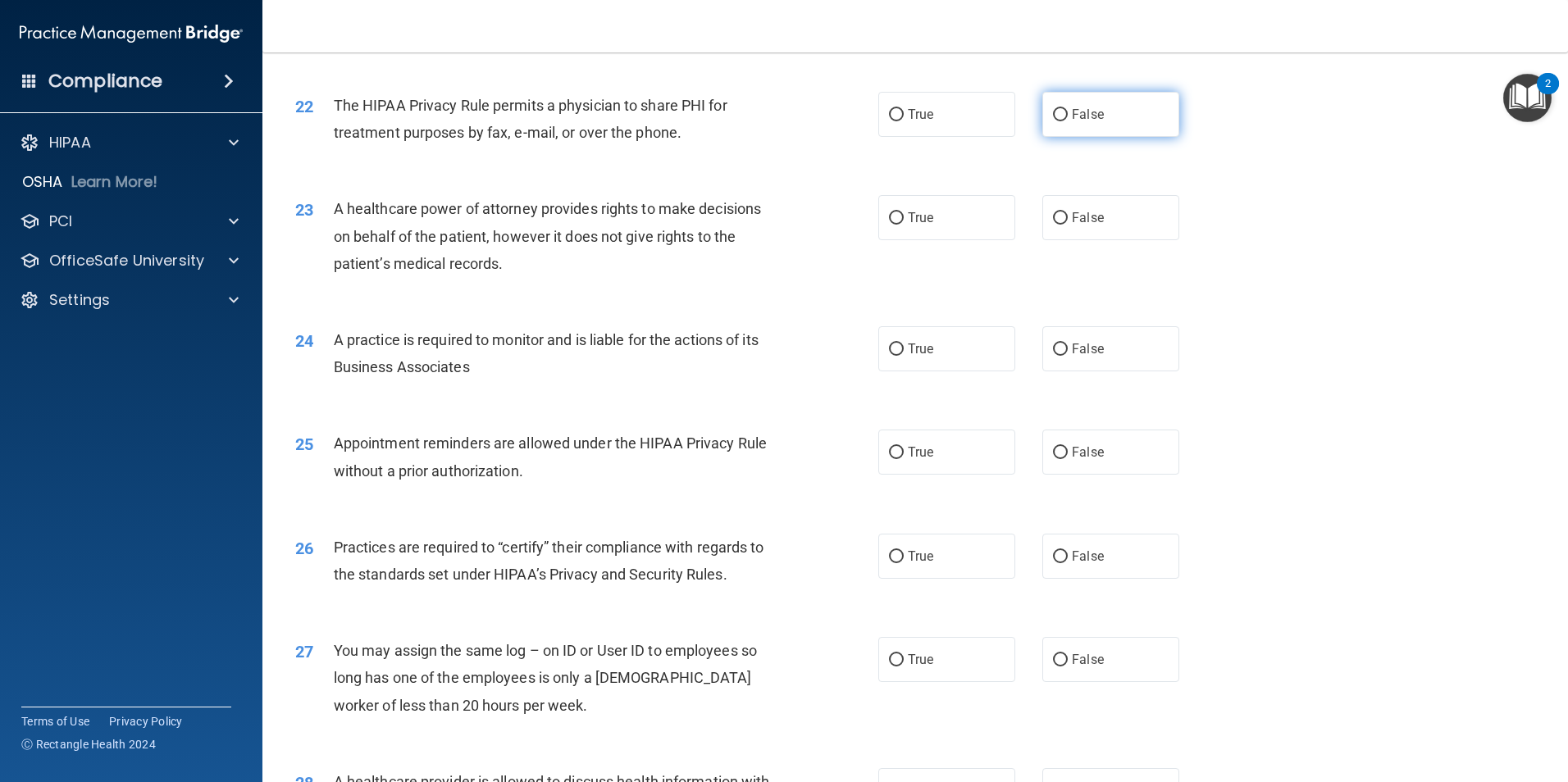
click at [1055, 115] on input "False" at bounding box center [1059, 115] width 15 height 12
radio input "true"
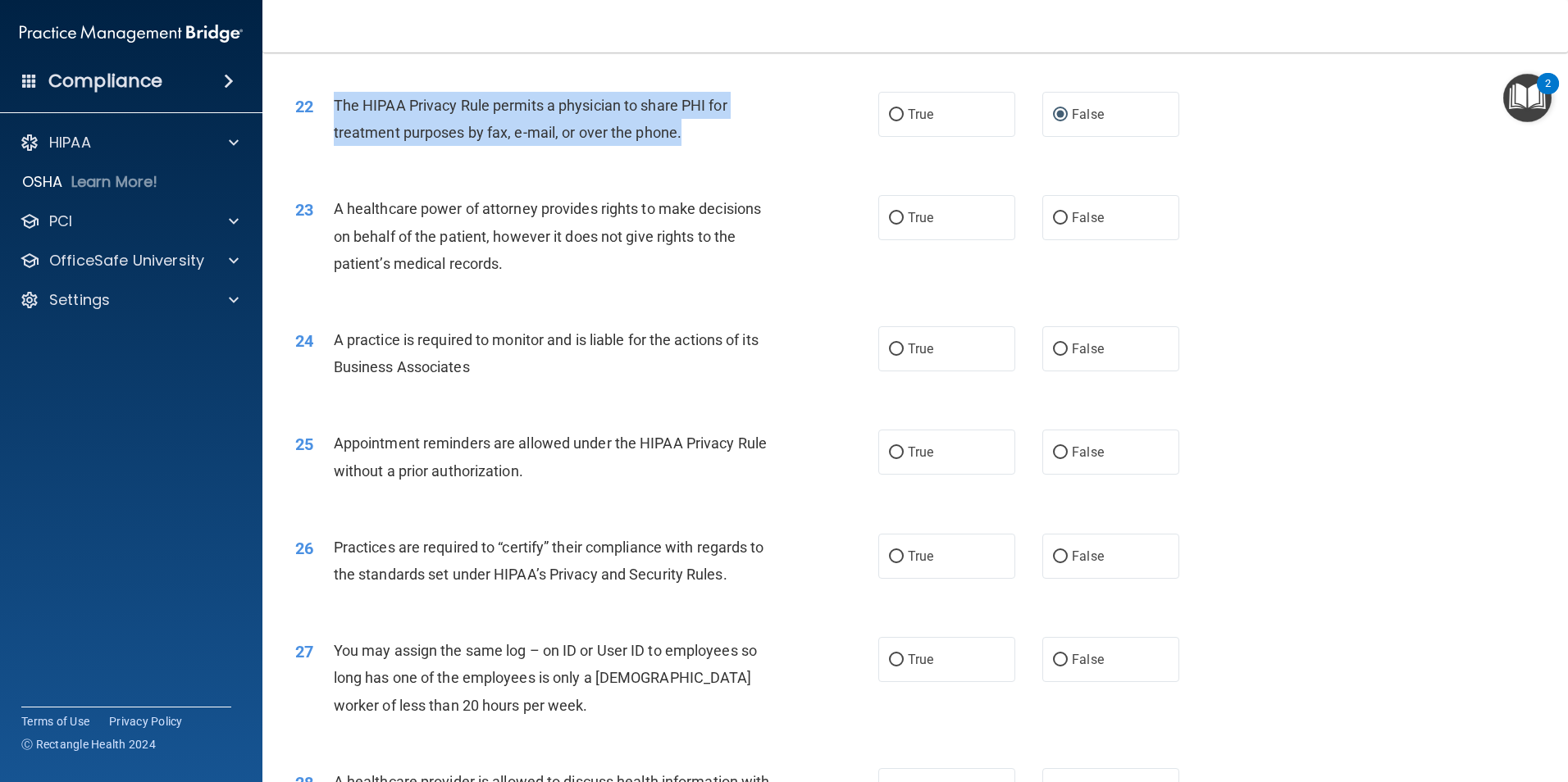
drag, startPoint x: 693, startPoint y: 135, endPoint x: 329, endPoint y: 100, distance: 365.7
click at [329, 100] on div "22 The HIPAA Privacy Rule permits a physician to share PHI for treatment purpos…" at bounding box center [587, 123] width 632 height 62
drag, startPoint x: 329, startPoint y: 100, endPoint x: 426, endPoint y: 116, distance: 98.3
drag, startPoint x: 818, startPoint y: 143, endPoint x: 859, endPoint y: 116, distance: 49.1
click at [818, 142] on div "22 The HIPAA Privacy Rule permits a physician to share PHI for treatment purpos…" at bounding box center [587, 123] width 632 height 62
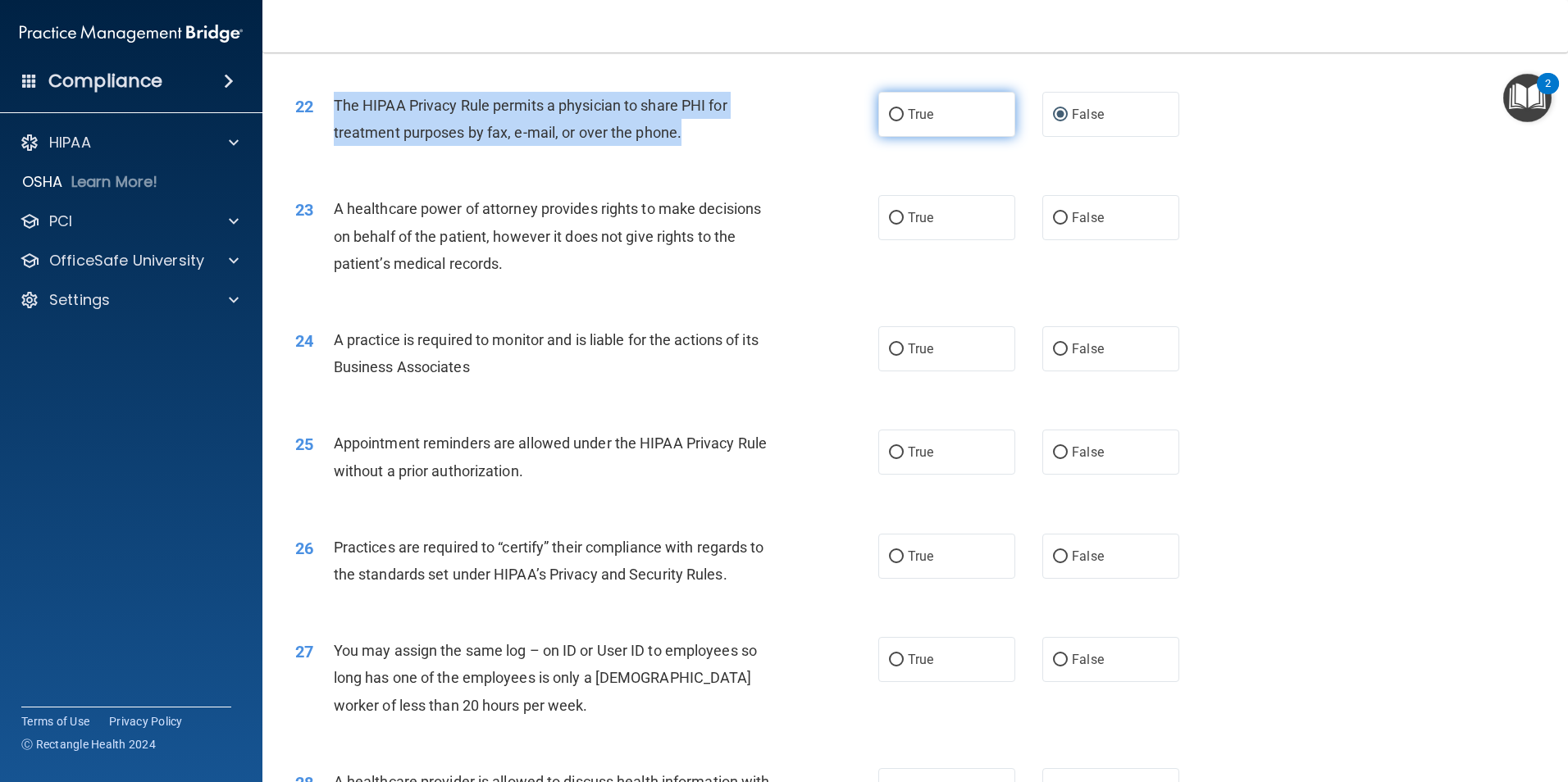
click at [890, 110] on input "True" at bounding box center [896, 115] width 15 height 12
radio input "true"
radio input "false"
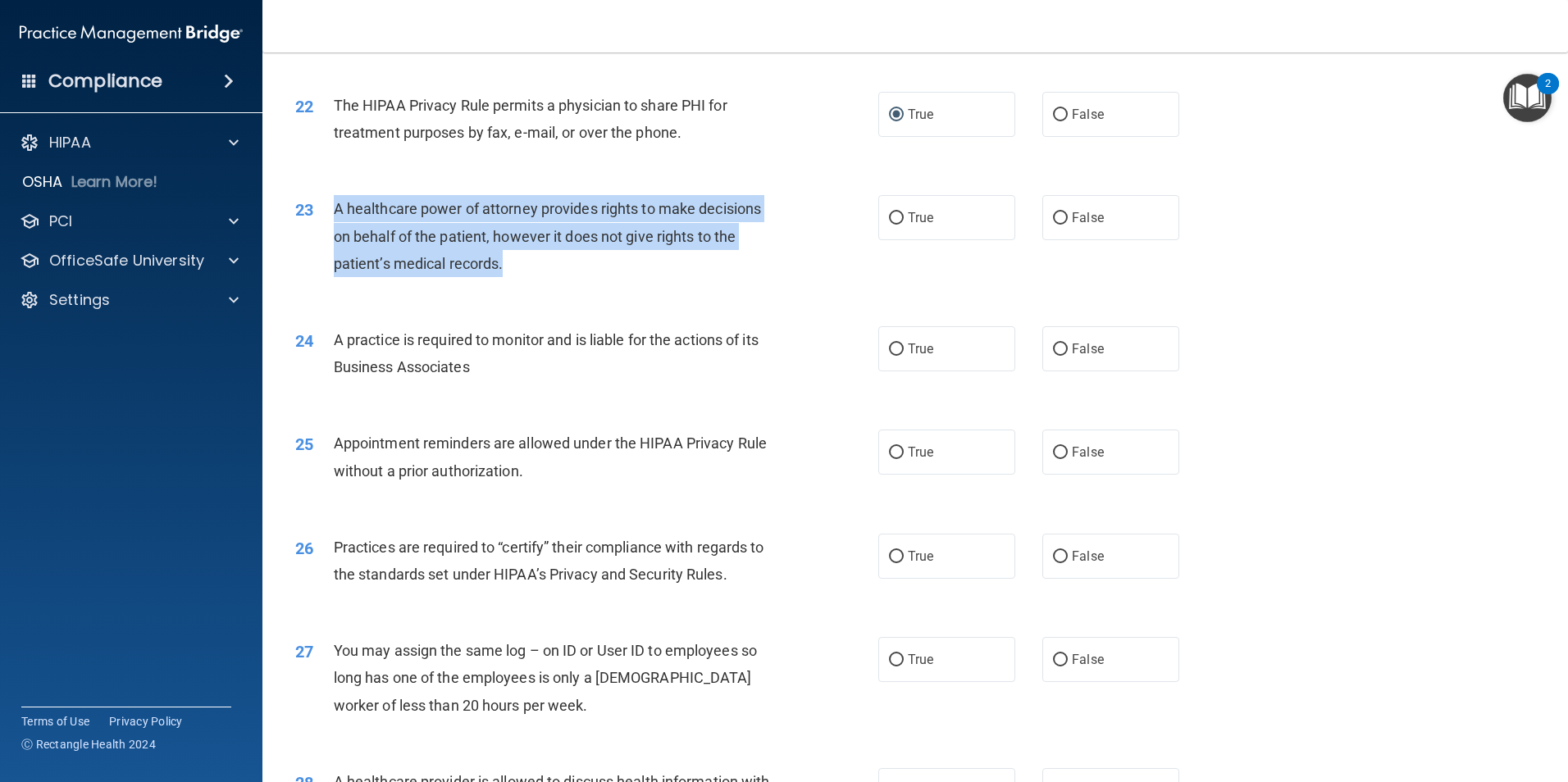
drag, startPoint x: 521, startPoint y: 259, endPoint x: 324, endPoint y: 205, distance: 204.3
click at [324, 205] on div "23 A healthcare power of attorney provides rights to make decisions on behalf o…" at bounding box center [587, 240] width 632 height 90
drag, startPoint x: 324, startPoint y: 205, endPoint x: 366, endPoint y: 212, distance: 42.6
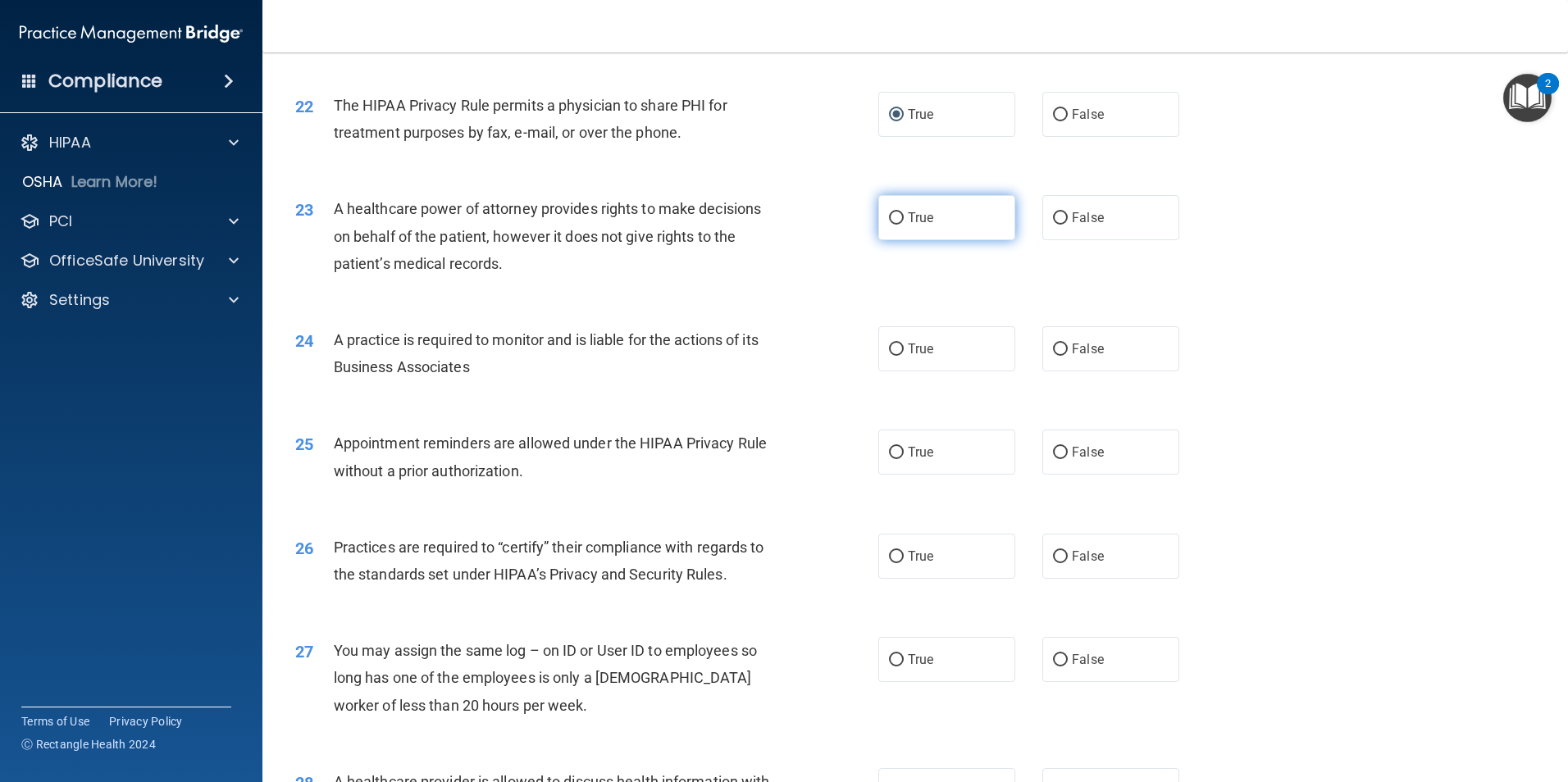
click at [908, 212] on span "True" at bounding box center [920, 217] width 25 height 16
click at [903, 212] on input "True" at bounding box center [896, 218] width 15 height 12
radio input "true"
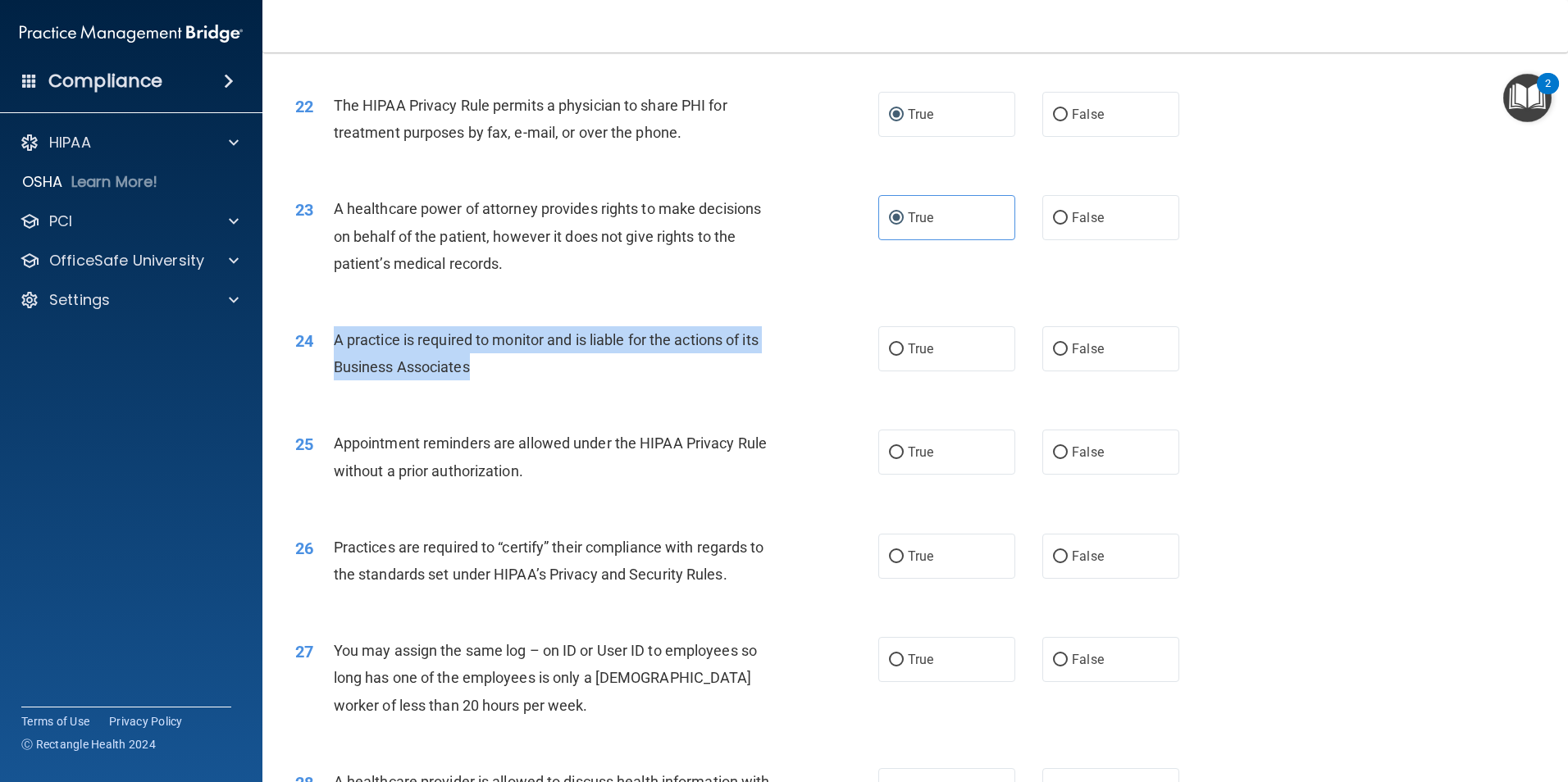
drag, startPoint x: 466, startPoint y: 369, endPoint x: 329, endPoint y: 349, distance: 138.5
click at [329, 349] on div "24 A practice is required to monitor and is liable for the actions of its Busin…" at bounding box center [587, 357] width 632 height 62
drag, startPoint x: 329, startPoint y: 349, endPoint x: 349, endPoint y: 343, distance: 20.9
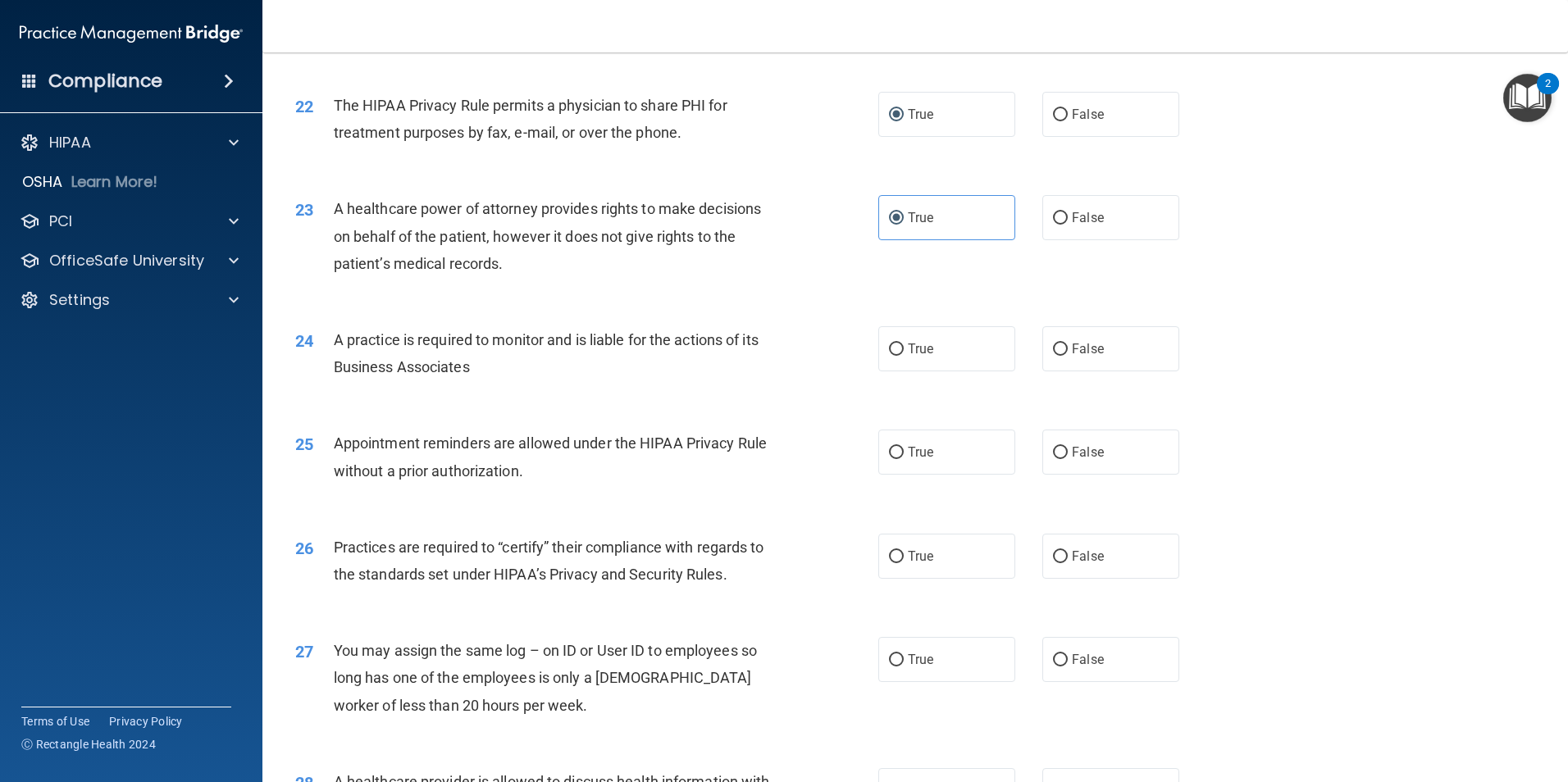
click at [1278, 354] on div "24 A practice is required to monitor and is liable for the actions of its Busin…" at bounding box center [915, 358] width 1264 height 104
click at [952, 352] on label "True" at bounding box center [946, 348] width 137 height 45
click at [904, 352] on input "True" at bounding box center [896, 349] width 15 height 12
radio input "true"
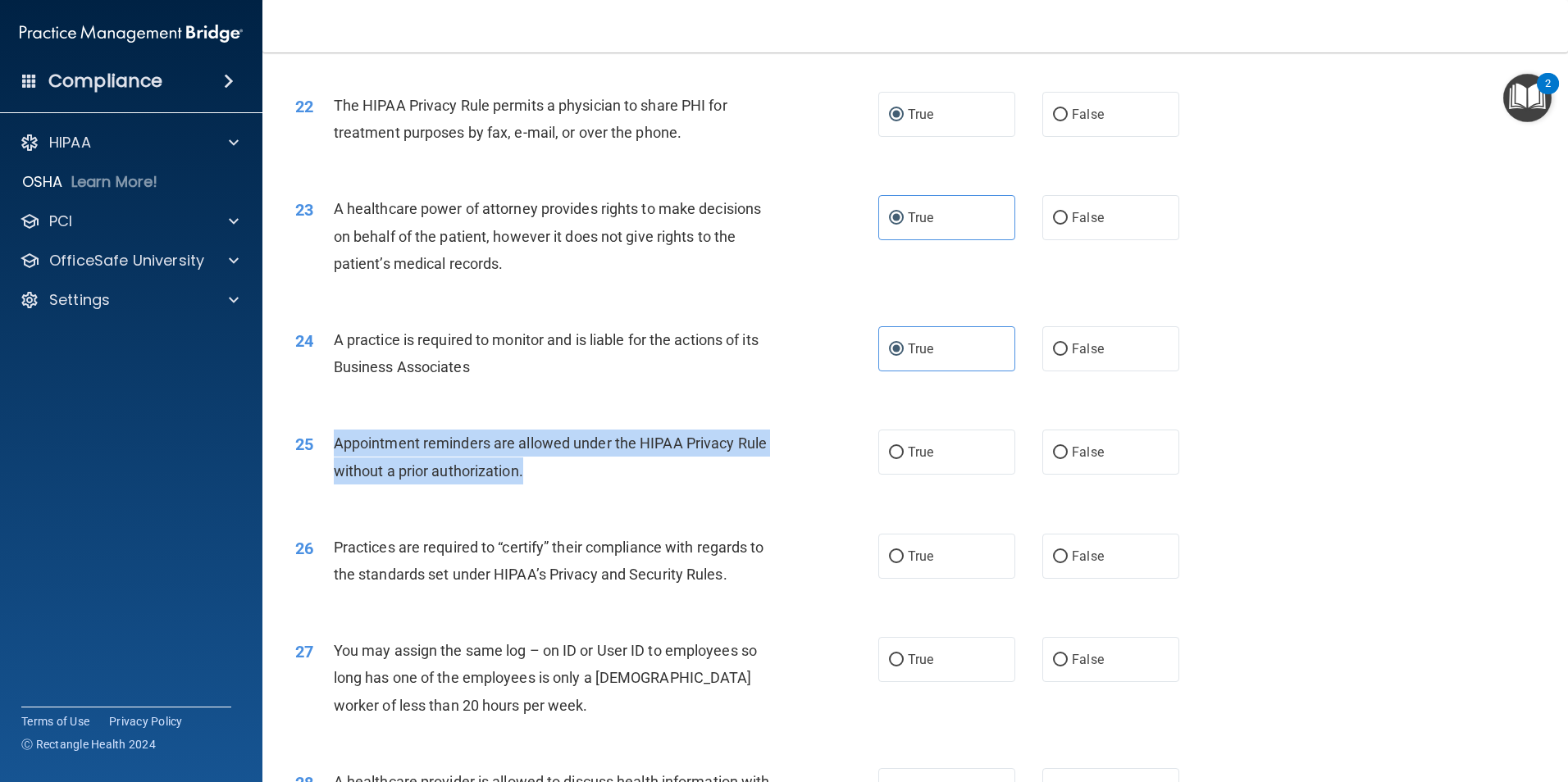
drag, startPoint x: 521, startPoint y: 483, endPoint x: 333, endPoint y: 447, distance: 191.4
click at [333, 447] on div "25 Appointment reminders are allowed under the HIPAA Privacy Rule without a pri…" at bounding box center [587, 461] width 632 height 62
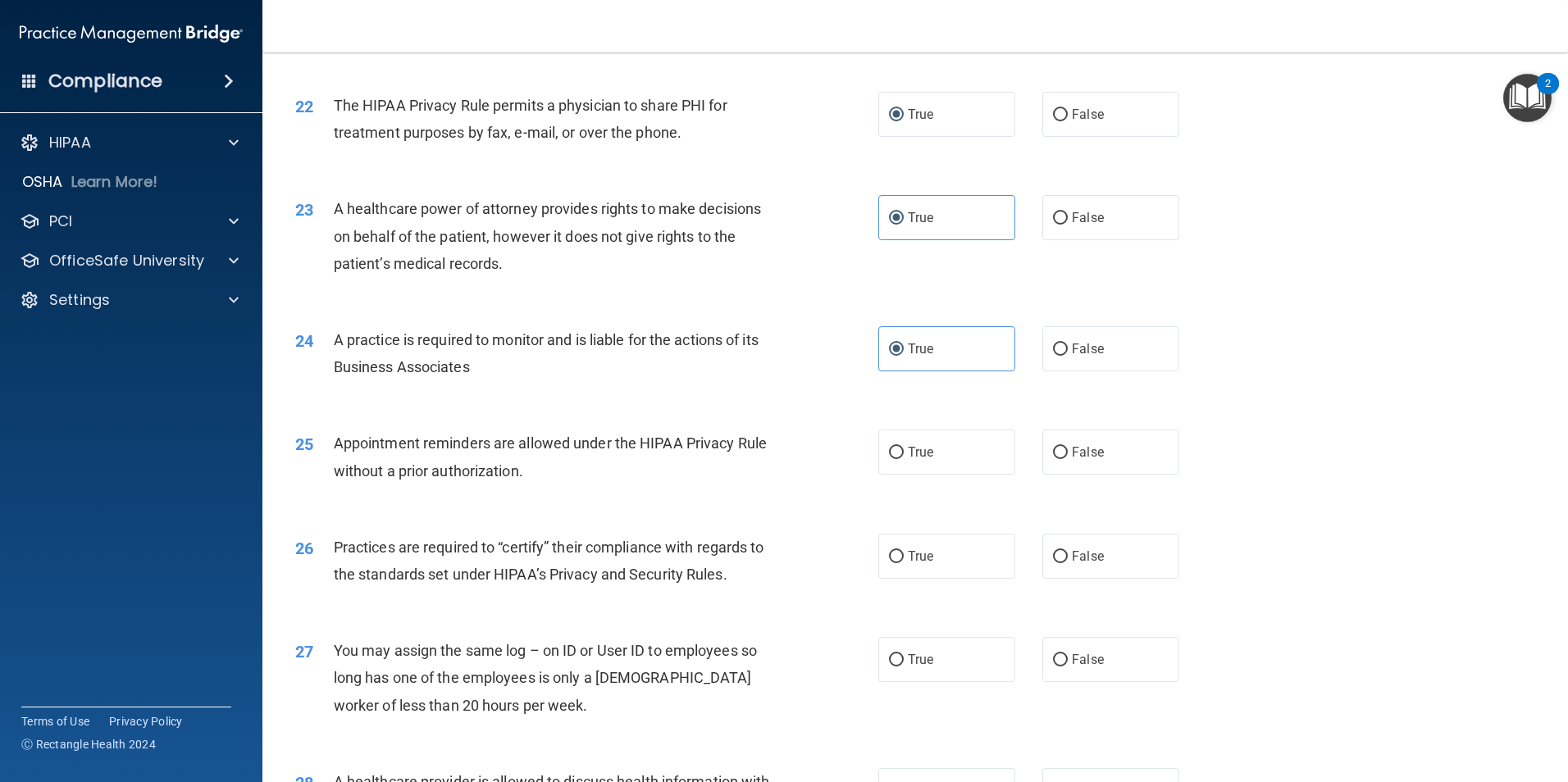
drag, startPoint x: 1278, startPoint y: 408, endPoint x: 1202, endPoint y: 425, distance: 77.9
click at [1278, 408] on div "24 A practice is required to monitor and is liable for the actions of its Busin…" at bounding box center [915, 358] width 1264 height 104
click at [926, 475] on label "True" at bounding box center [946, 452] width 137 height 45
click at [904, 459] on input "True" at bounding box center [896, 453] width 15 height 12
radio input "true"
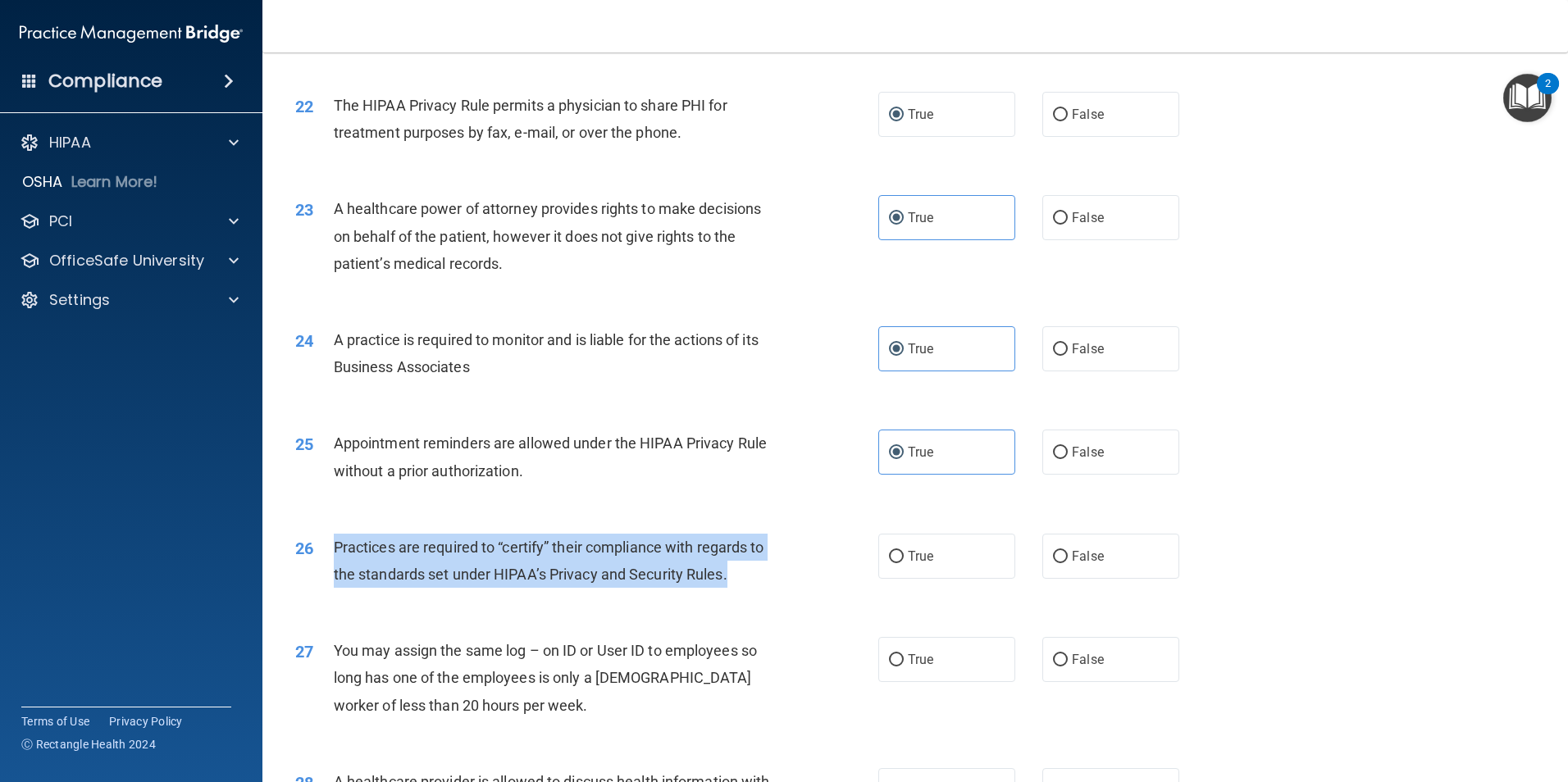
drag, startPoint x: 729, startPoint y: 585, endPoint x: 327, endPoint y: 551, distance: 403.4
click at [327, 551] on div "26 Practices are required to “certify” their compliance with regards to the sta…" at bounding box center [587, 565] width 632 height 62
drag, startPoint x: 327, startPoint y: 551, endPoint x: 342, endPoint y: 551, distance: 15.0
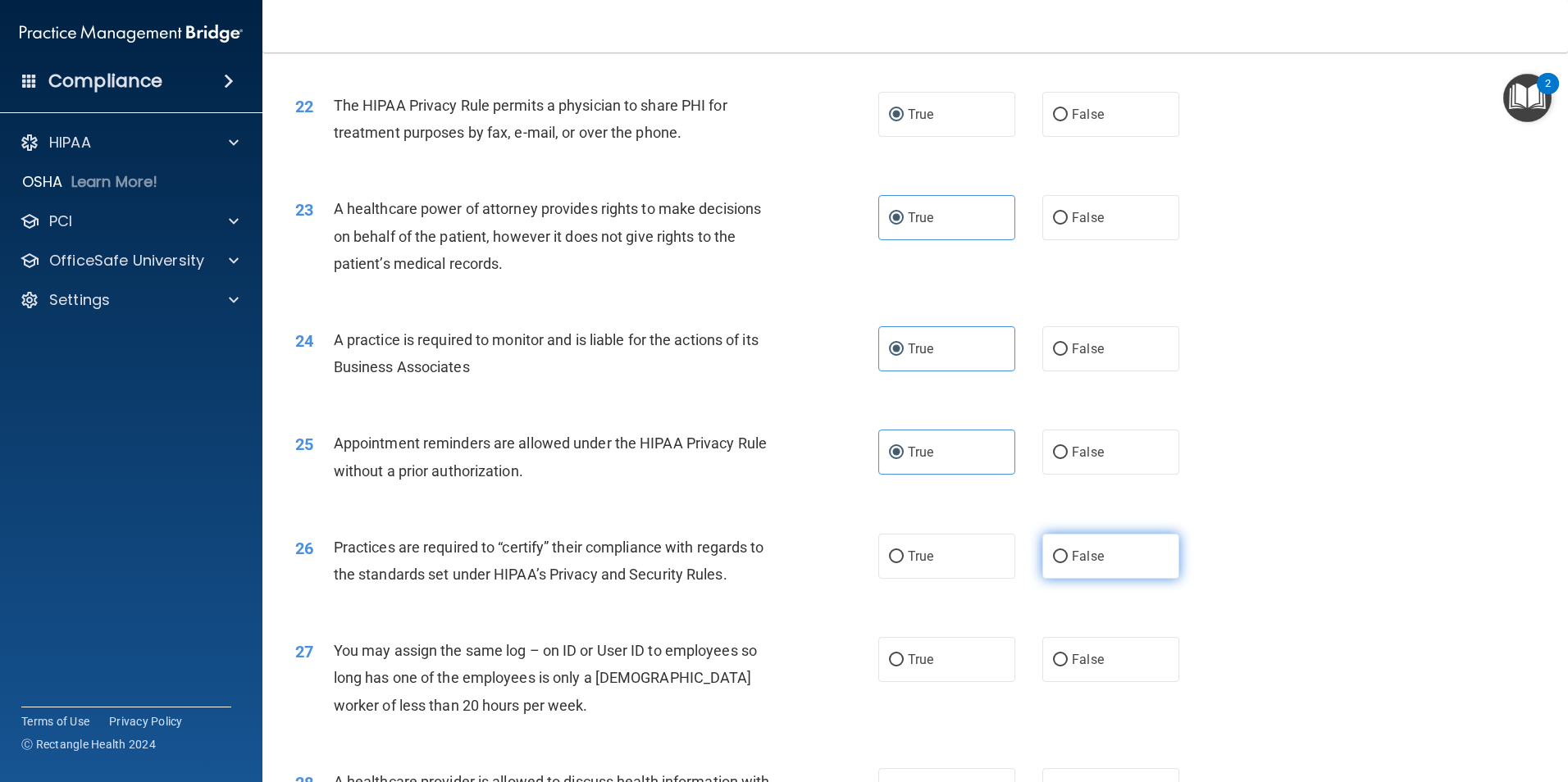
click at [1102, 540] on label "False" at bounding box center [1110, 556] width 137 height 45
click at [1067, 551] on input "False" at bounding box center [1059, 557] width 15 height 12
radio input "true"
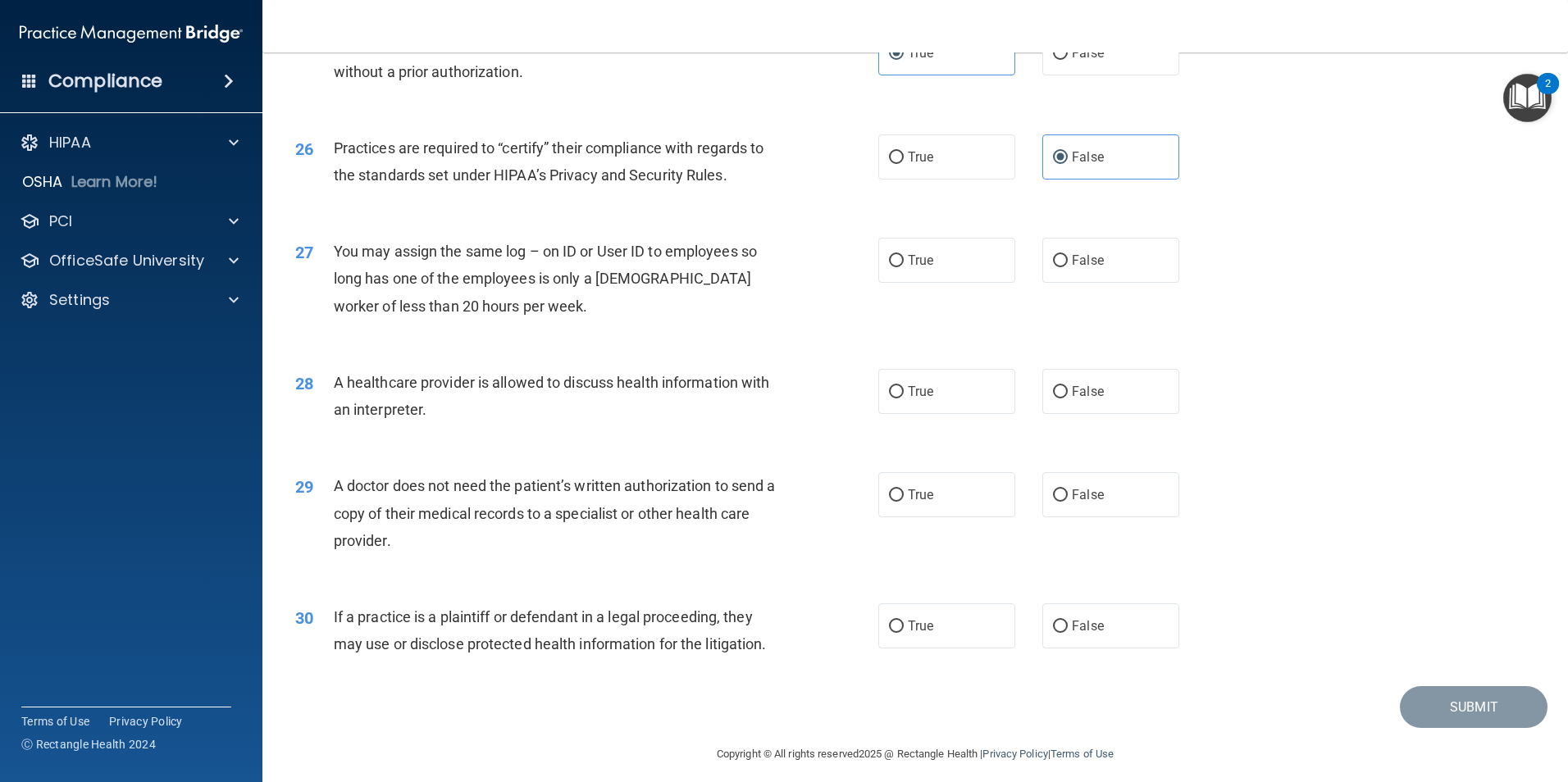
scroll to position [3034, 0]
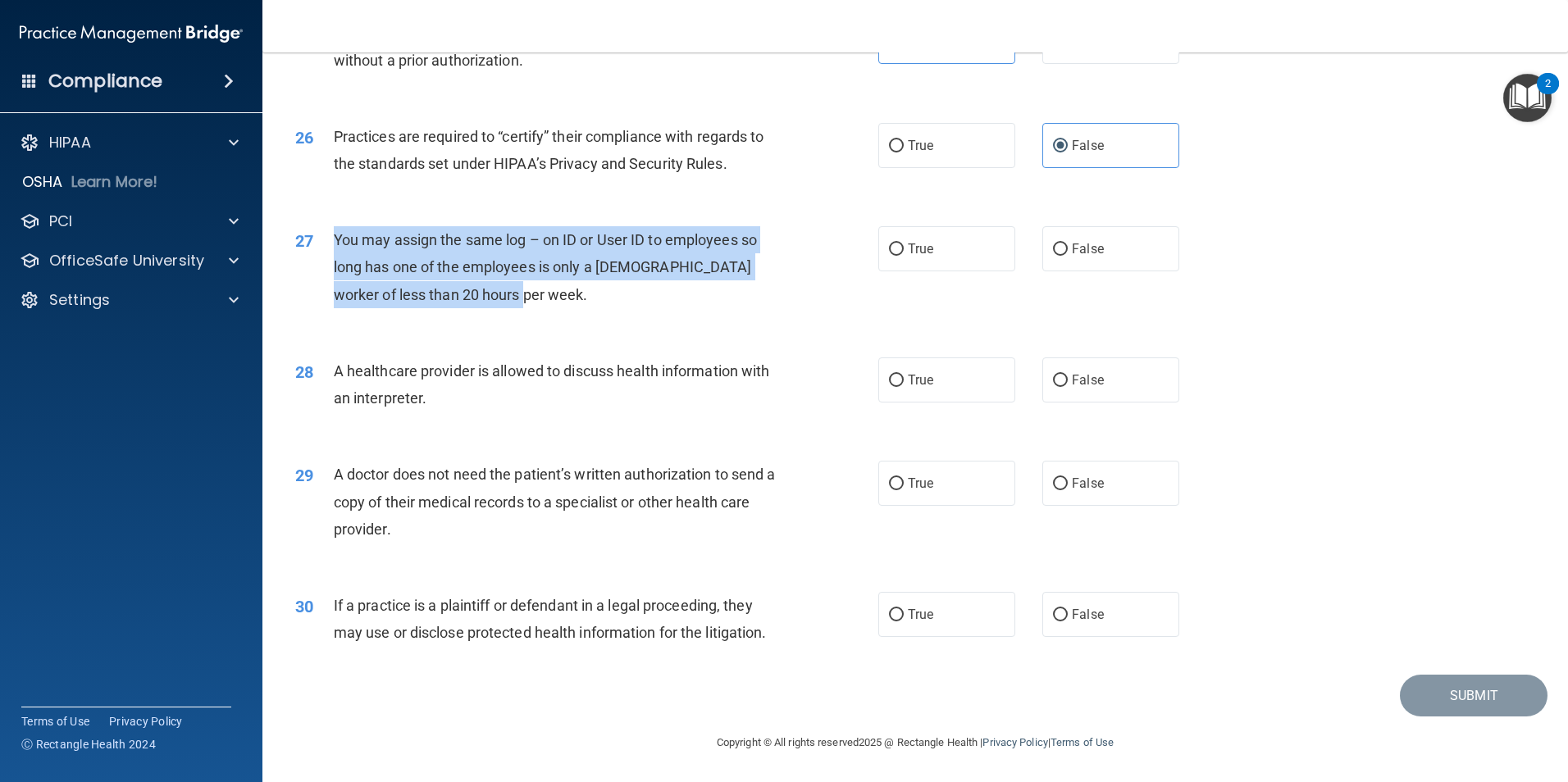
drag, startPoint x: 483, startPoint y: 283, endPoint x: 333, endPoint y: 232, distance: 158.4
click at [334, 232] on div "You may assign the same log – on ID or User ID to employees so long has one of …" at bounding box center [562, 267] width 456 height 82
drag, startPoint x: 333, startPoint y: 232, endPoint x: 362, endPoint y: 244, distance: 31.4
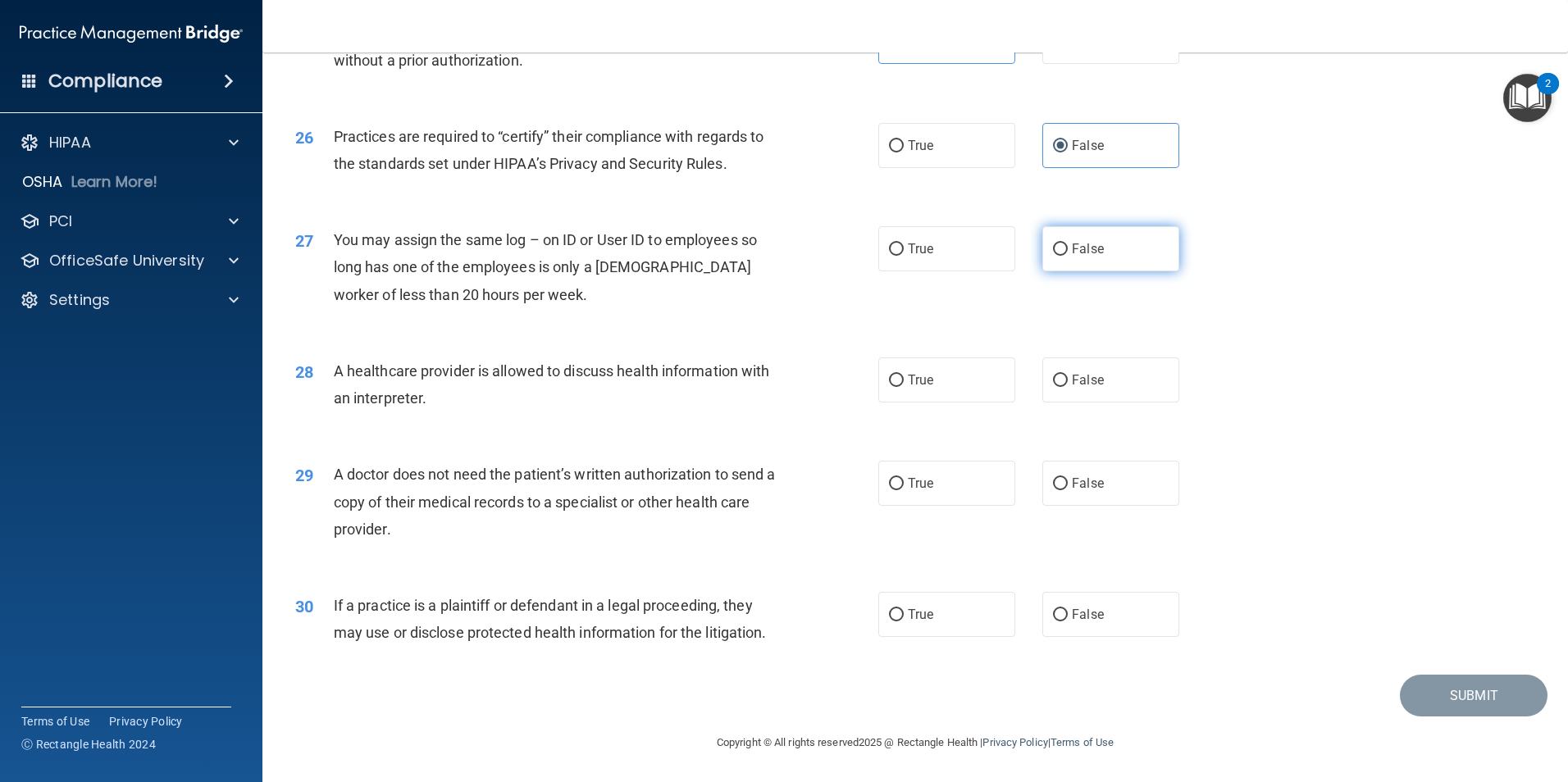
click at [1075, 251] on span "False" at bounding box center [1087, 249] width 32 height 16
click at [1067, 251] on input "False" at bounding box center [1059, 249] width 15 height 12
radio input "true"
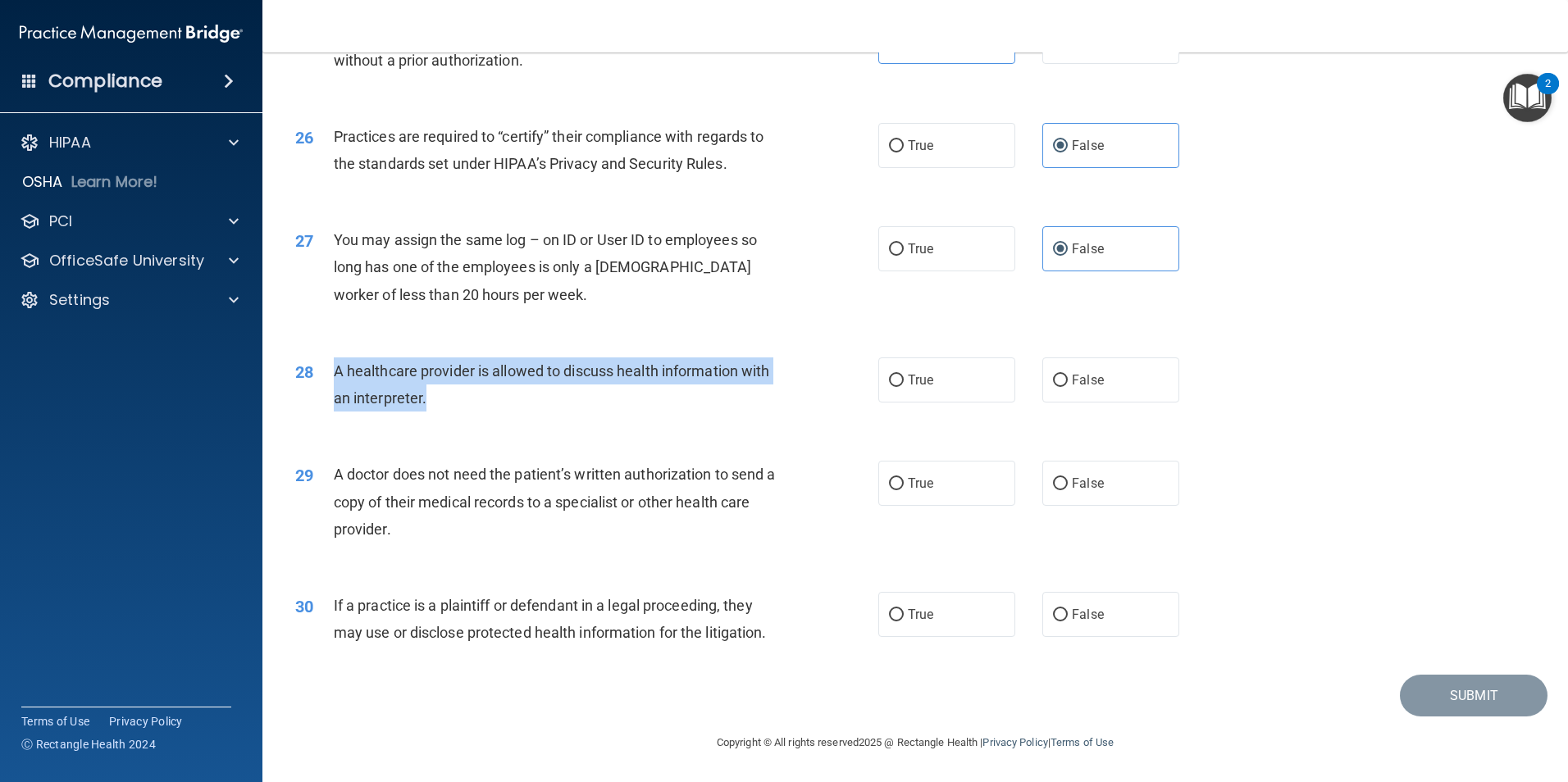
drag, startPoint x: 481, startPoint y: 404, endPoint x: 326, endPoint y: 368, distance: 159.1
click at [326, 368] on div "28 A healthcare provider is allowed to discuss health information with an inter…" at bounding box center [587, 388] width 632 height 62
drag, startPoint x: 326, startPoint y: 368, endPoint x: 357, endPoint y: 374, distance: 31.6
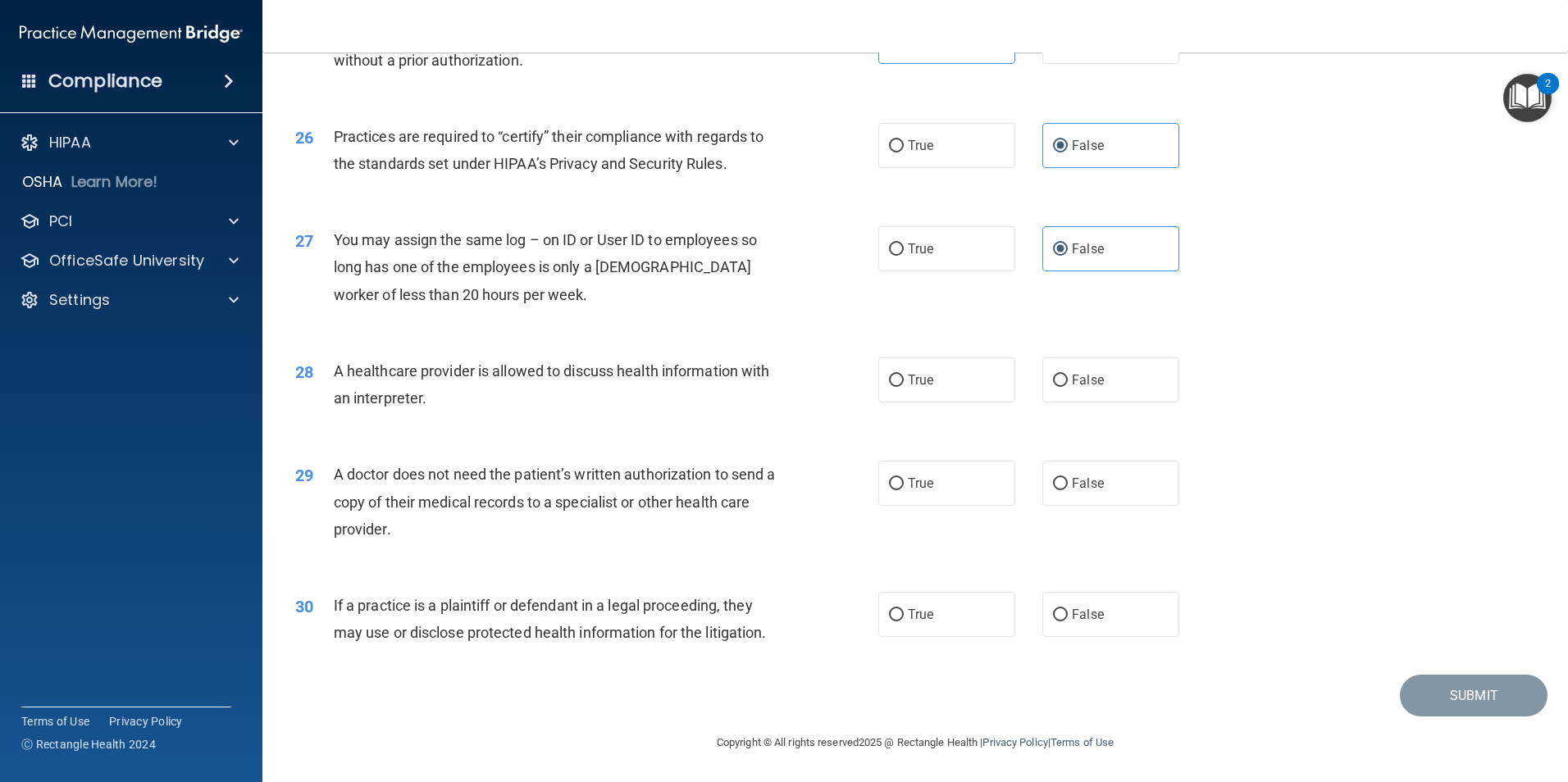
drag, startPoint x: 1457, startPoint y: 414, endPoint x: 1349, endPoint y: 409, distance: 108.1
click at [1457, 414] on div "28 A healthcare provider is allowed to discuss health information with an inter…" at bounding box center [915, 389] width 1264 height 104
click at [998, 362] on label "True" at bounding box center [946, 379] width 137 height 45
click at [904, 375] on input "True" at bounding box center [896, 381] width 15 height 12
radio input "true"
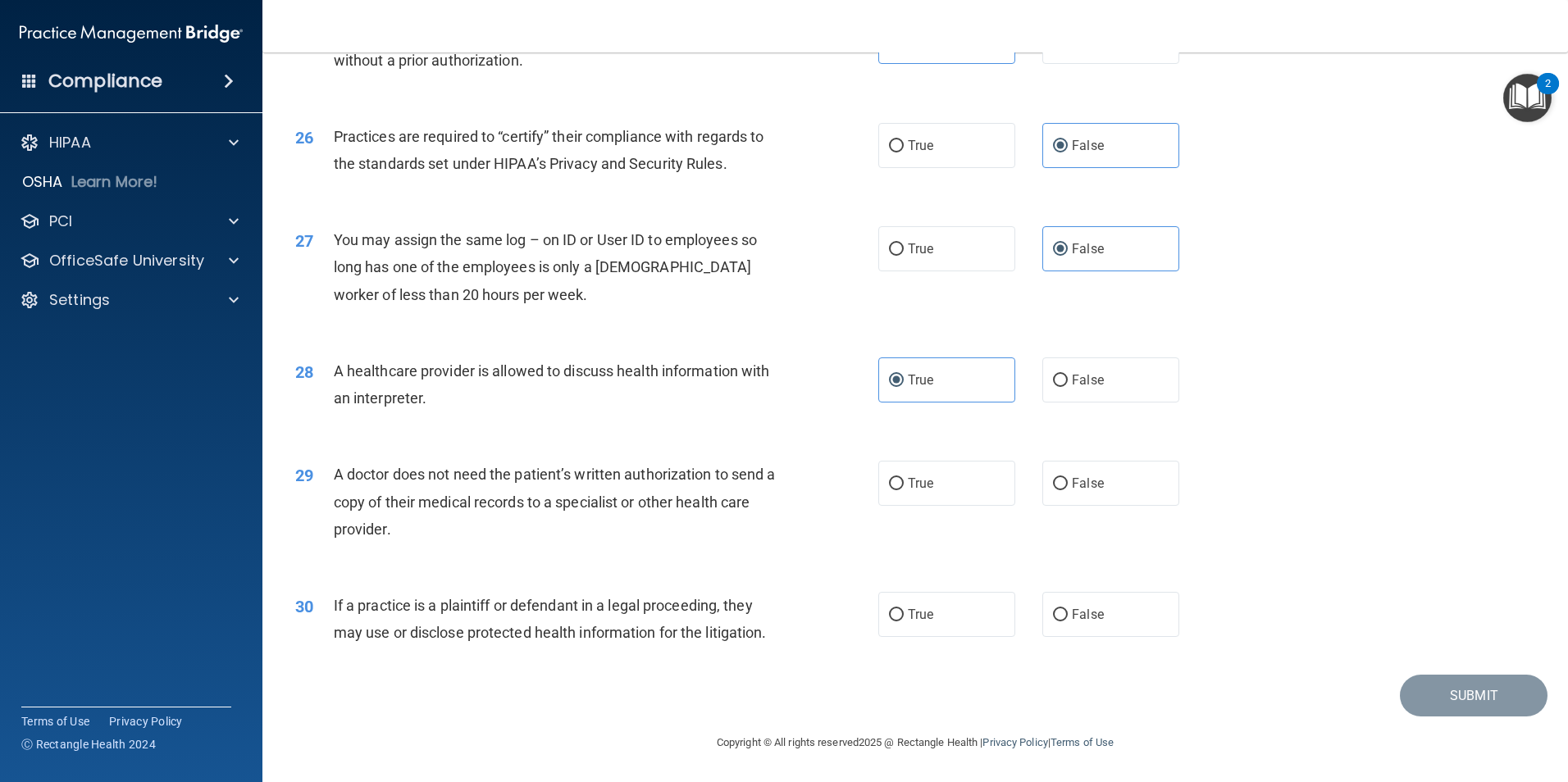
drag, startPoint x: 426, startPoint y: 533, endPoint x: 336, endPoint y: 468, distance: 111.0
click at [336, 468] on div "A doctor does not need the patient’s written authorization to send a copy of th…" at bounding box center [562, 502] width 456 height 82
drag, startPoint x: 336, startPoint y: 468, endPoint x: 361, endPoint y: 474, distance: 25.7
click at [922, 495] on label "True" at bounding box center [946, 483] width 137 height 45
click at [904, 491] on input "True" at bounding box center [896, 484] width 15 height 12
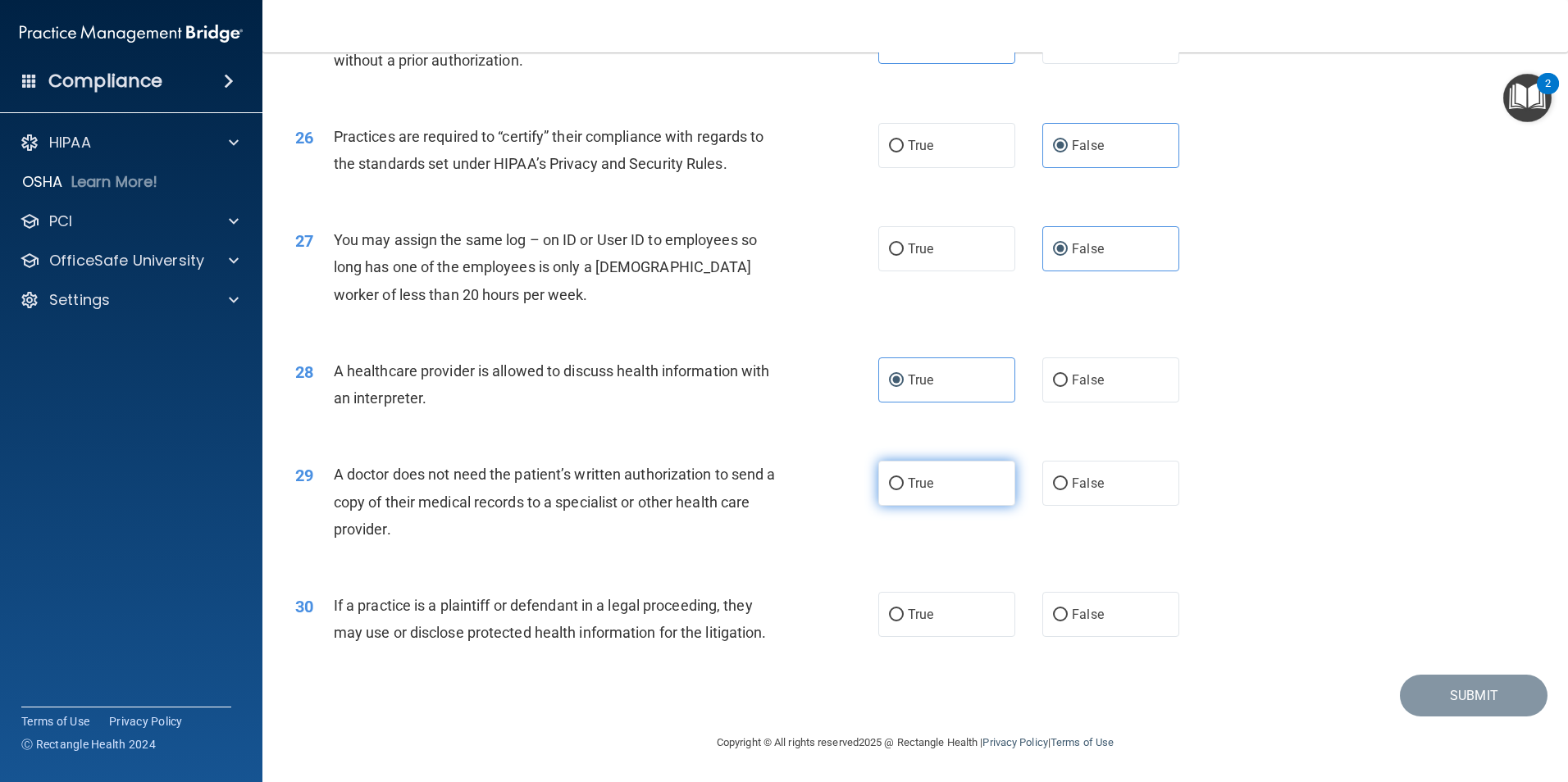
radio input "true"
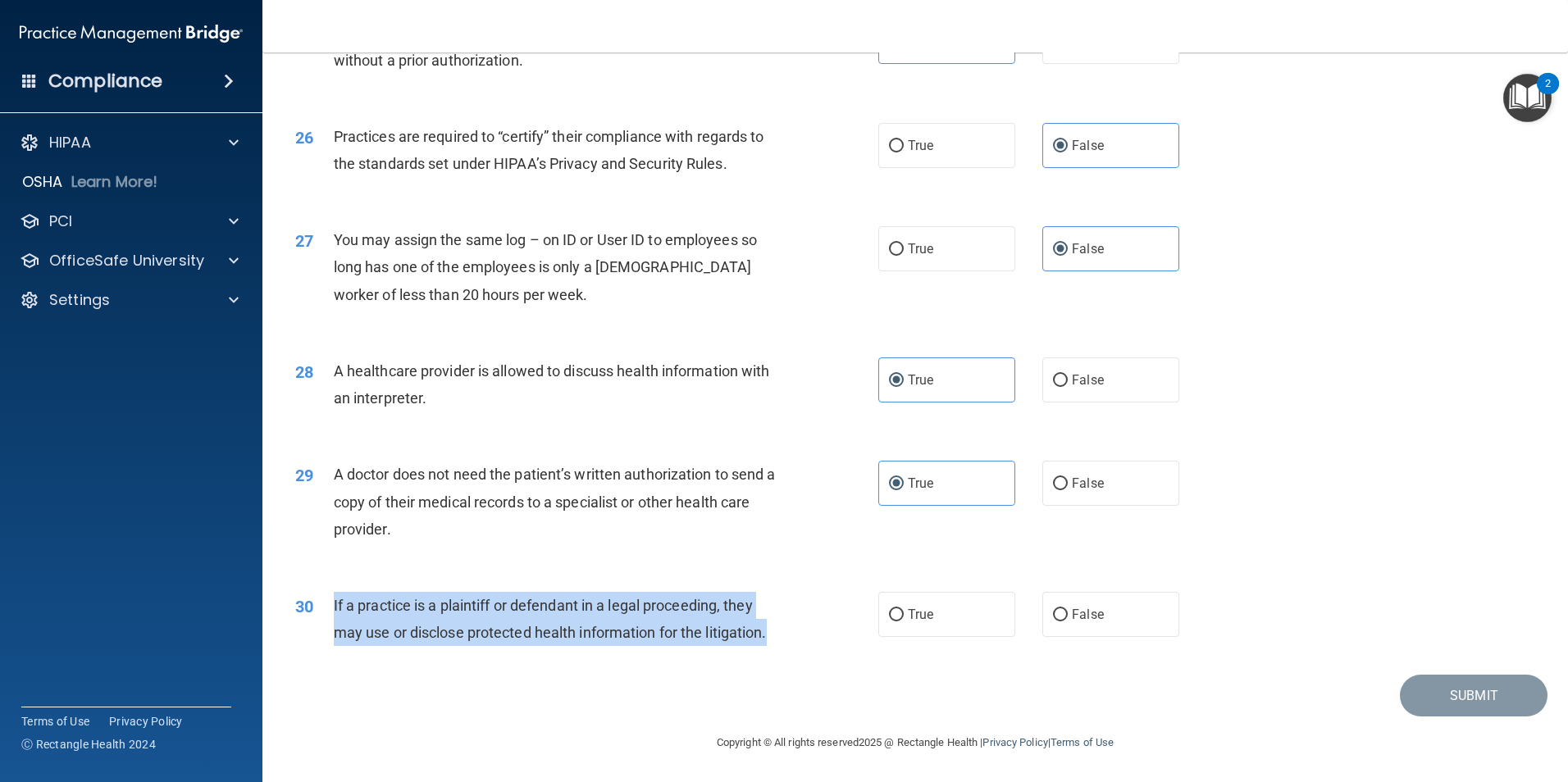
drag, startPoint x: 783, startPoint y: 633, endPoint x: 319, endPoint y: 617, distance: 464.3
click at [319, 617] on div "30 If a practice is a plaintiff or defendant in a legal proceeding, they may us…" at bounding box center [587, 622] width 632 height 62
drag, startPoint x: 319, startPoint y: 617, endPoint x: 398, endPoint y: 602, distance: 80.4
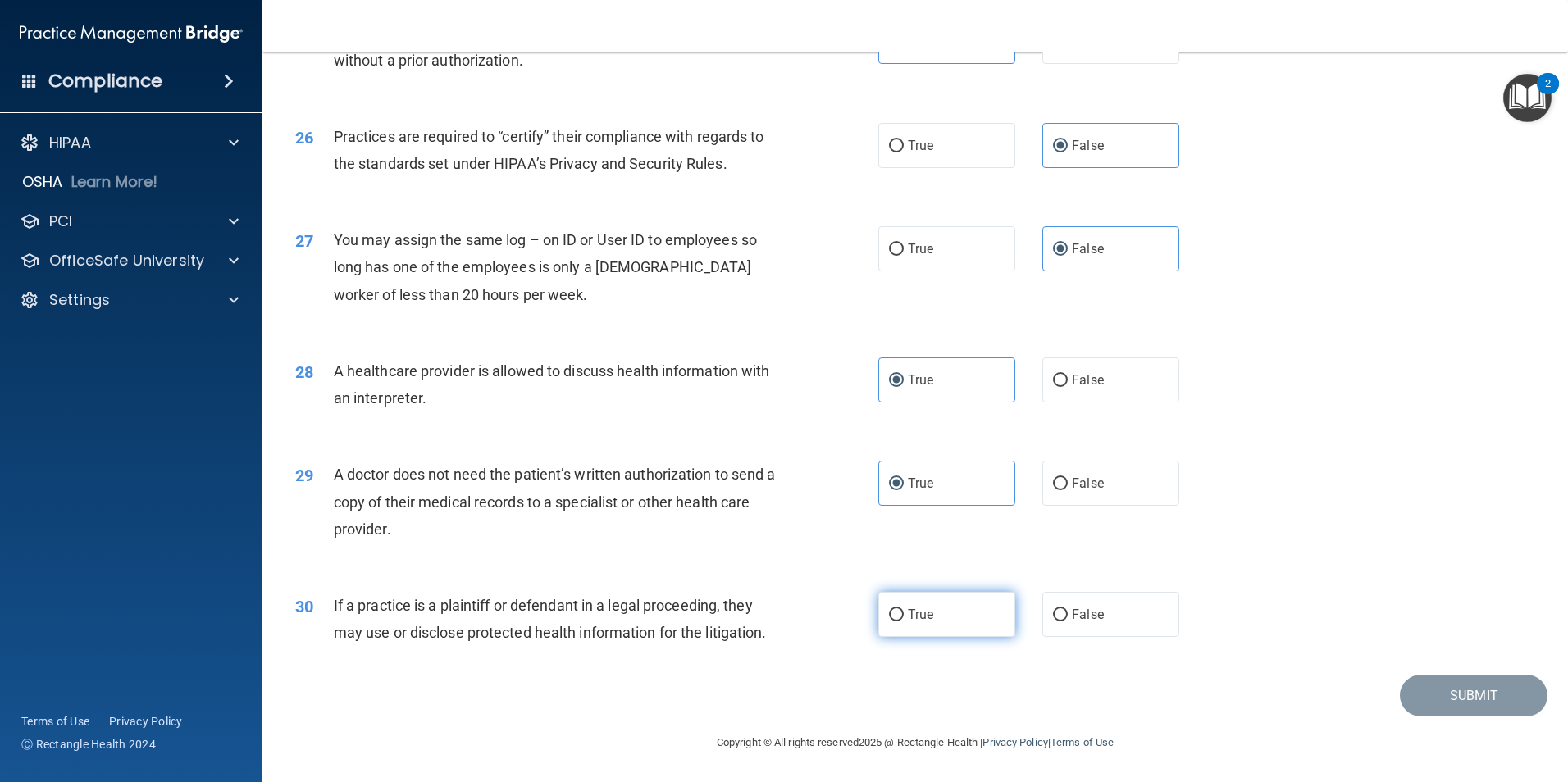
drag, startPoint x: 928, startPoint y: 615, endPoint x: 941, endPoint y: 615, distance: 13.0
click at [927, 615] on span "True" at bounding box center [920, 614] width 25 height 16
click at [904, 615] on input "True" at bounding box center [896, 615] width 15 height 12
radio input "true"
click at [1448, 681] on button "Submit" at bounding box center [1473, 695] width 148 height 42
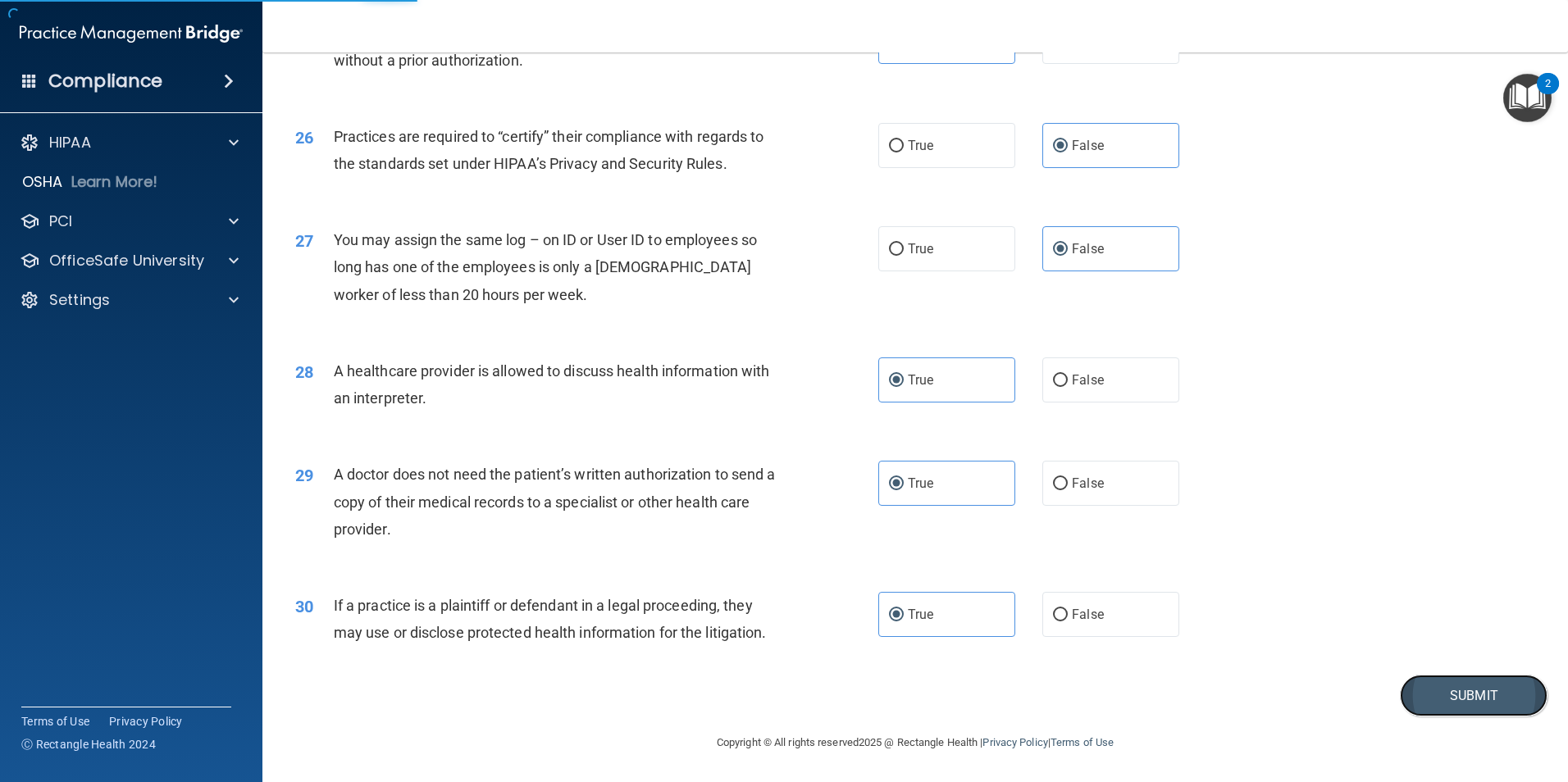
click at [1467, 707] on button "Submit" at bounding box center [1473, 695] width 148 height 42
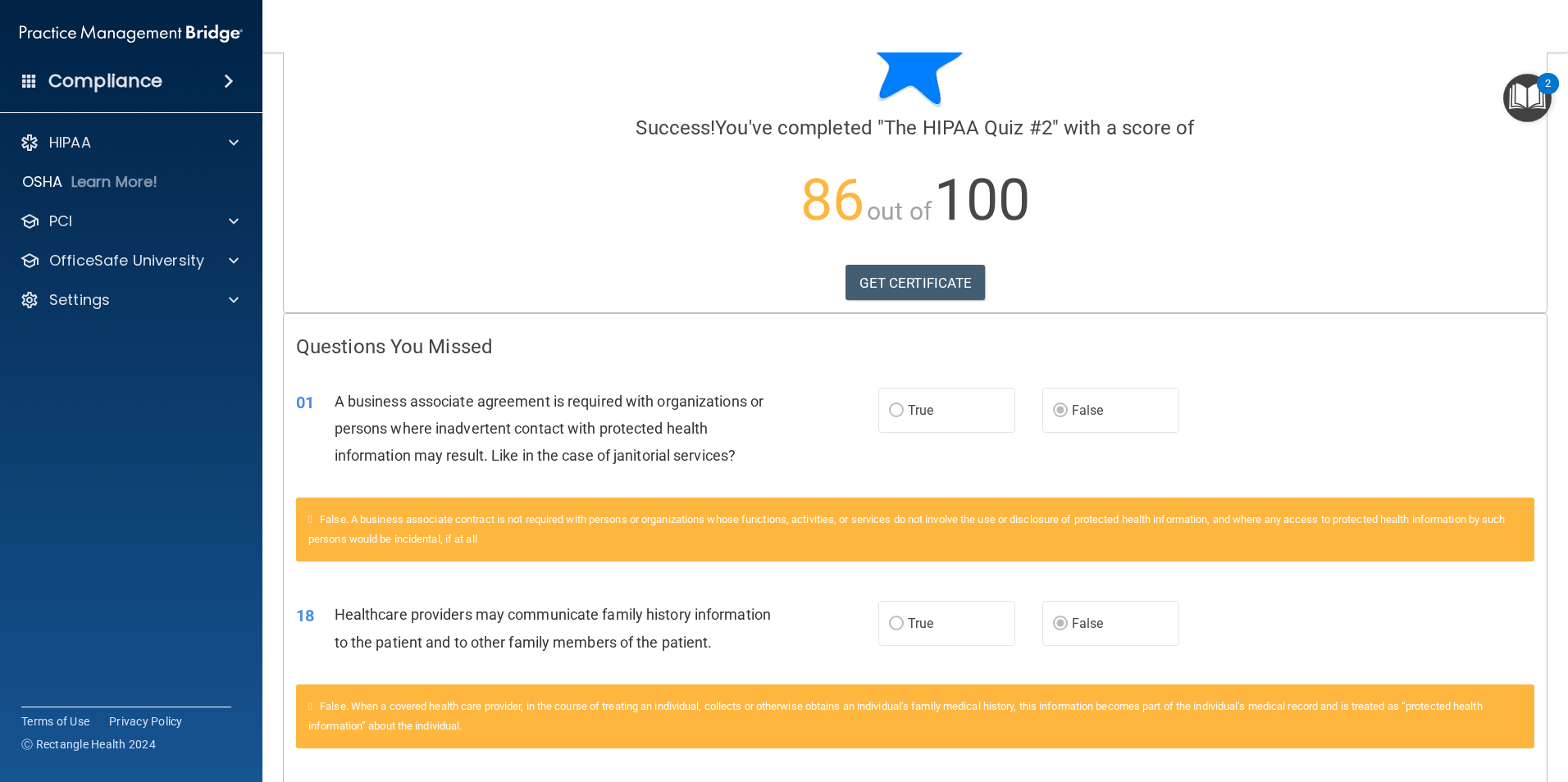
scroll to position [72, 0]
click at [882, 290] on link "GET CERTIFICATE" at bounding box center [915, 283] width 141 height 36
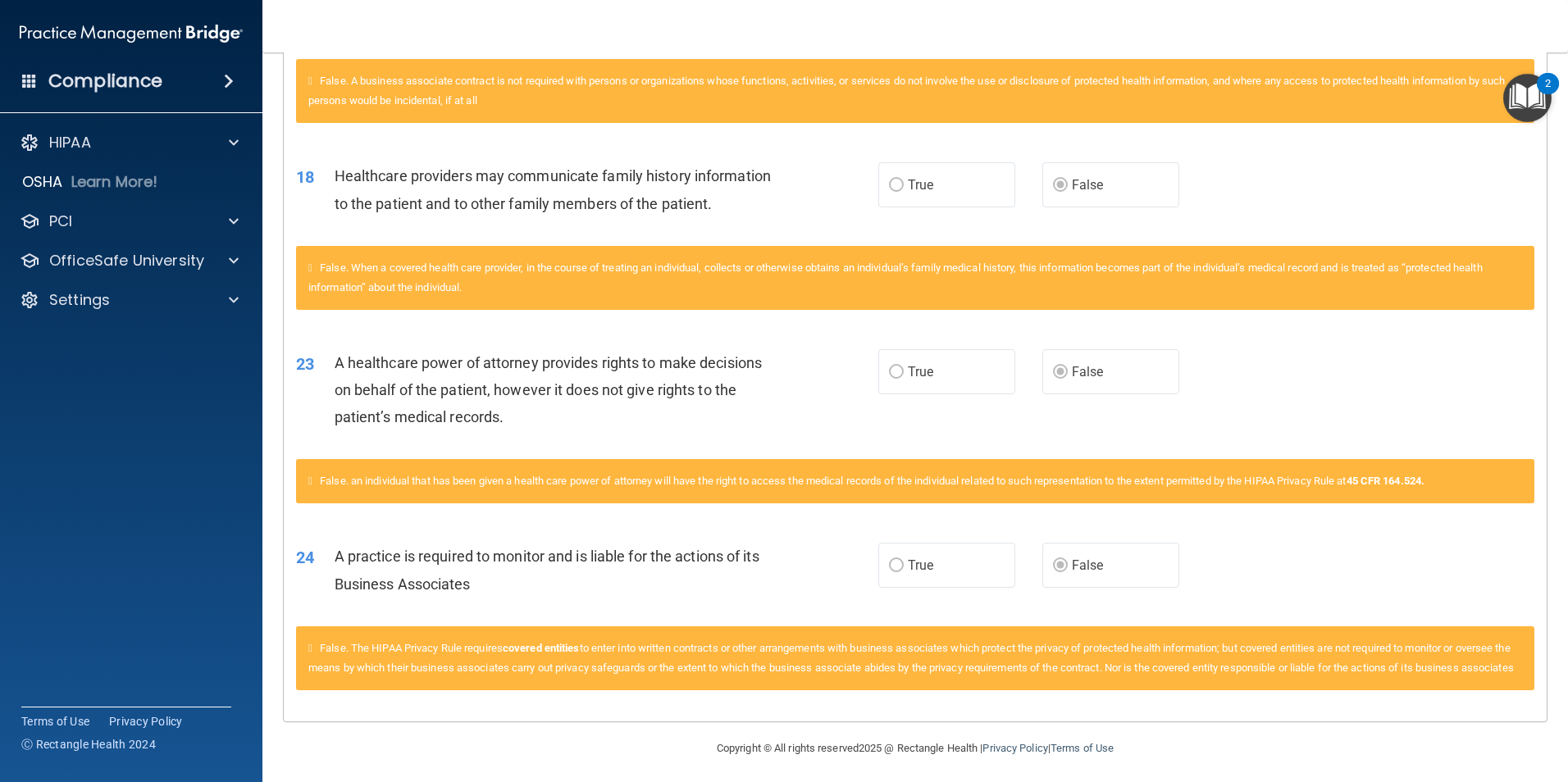
scroll to position [565, 0]
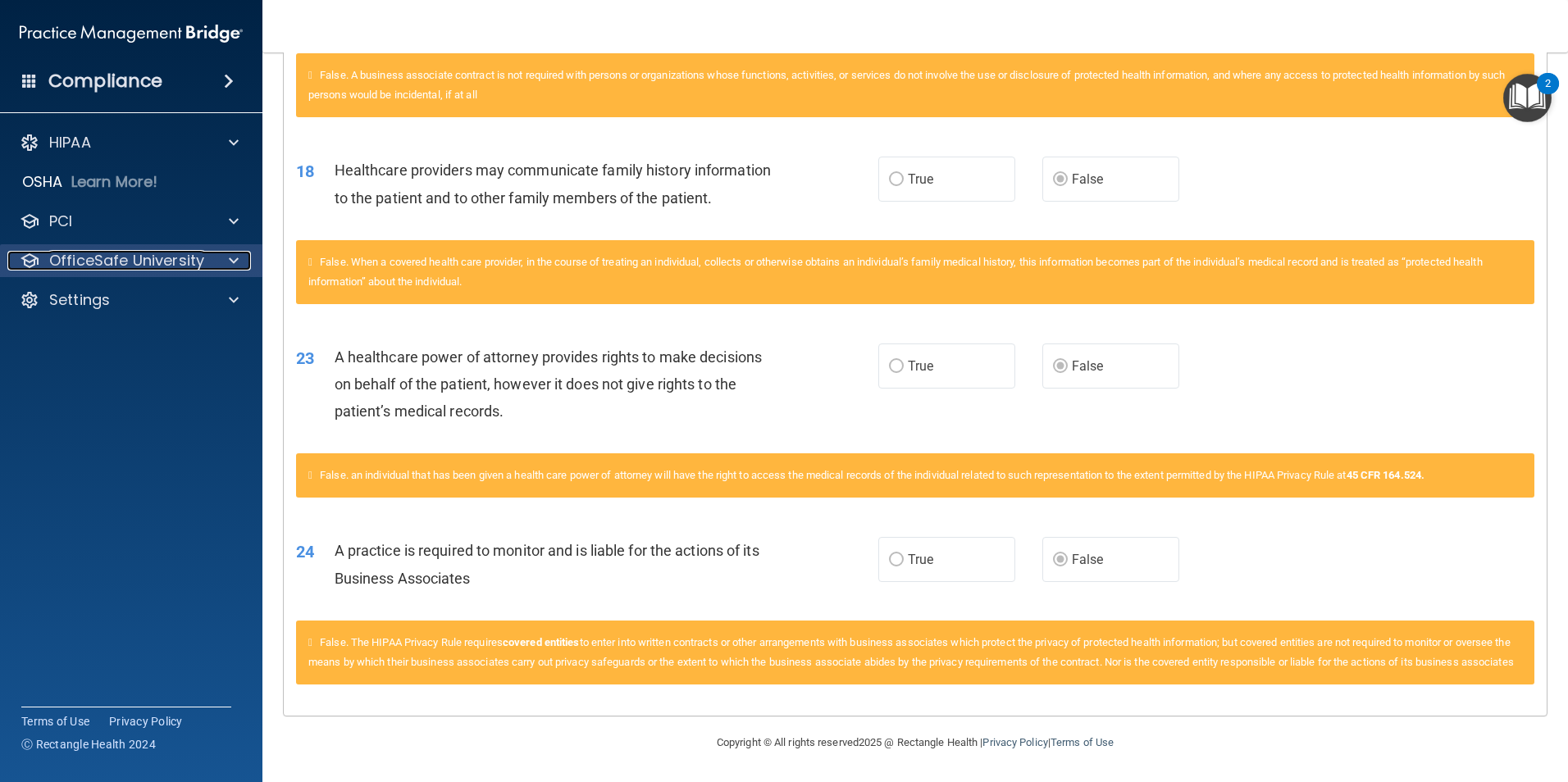
click at [102, 257] on p "OfficeSafe University" at bounding box center [126, 261] width 155 height 20
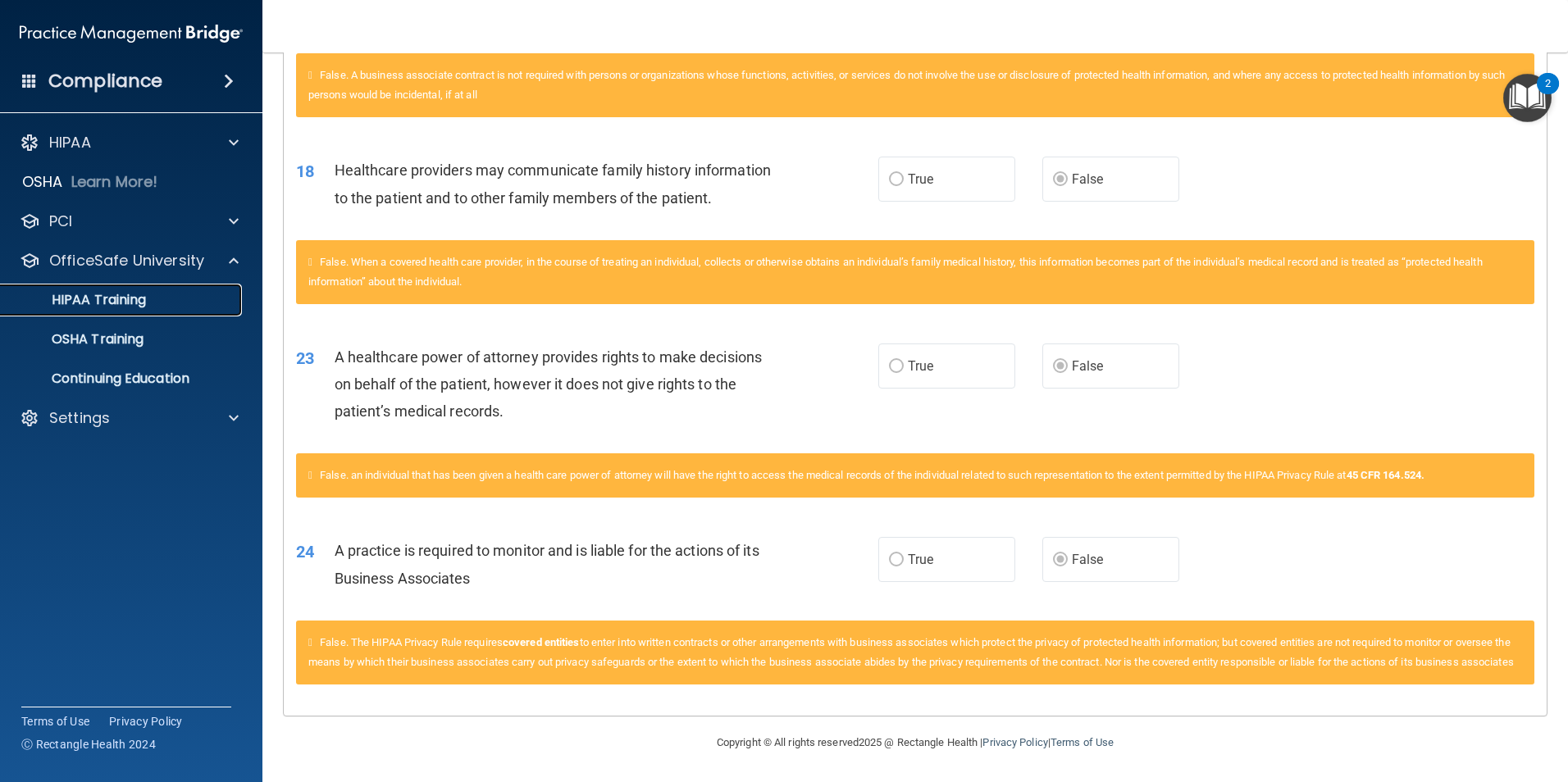
click at [141, 303] on p "HIPAA Training" at bounding box center [79, 300] width 136 height 16
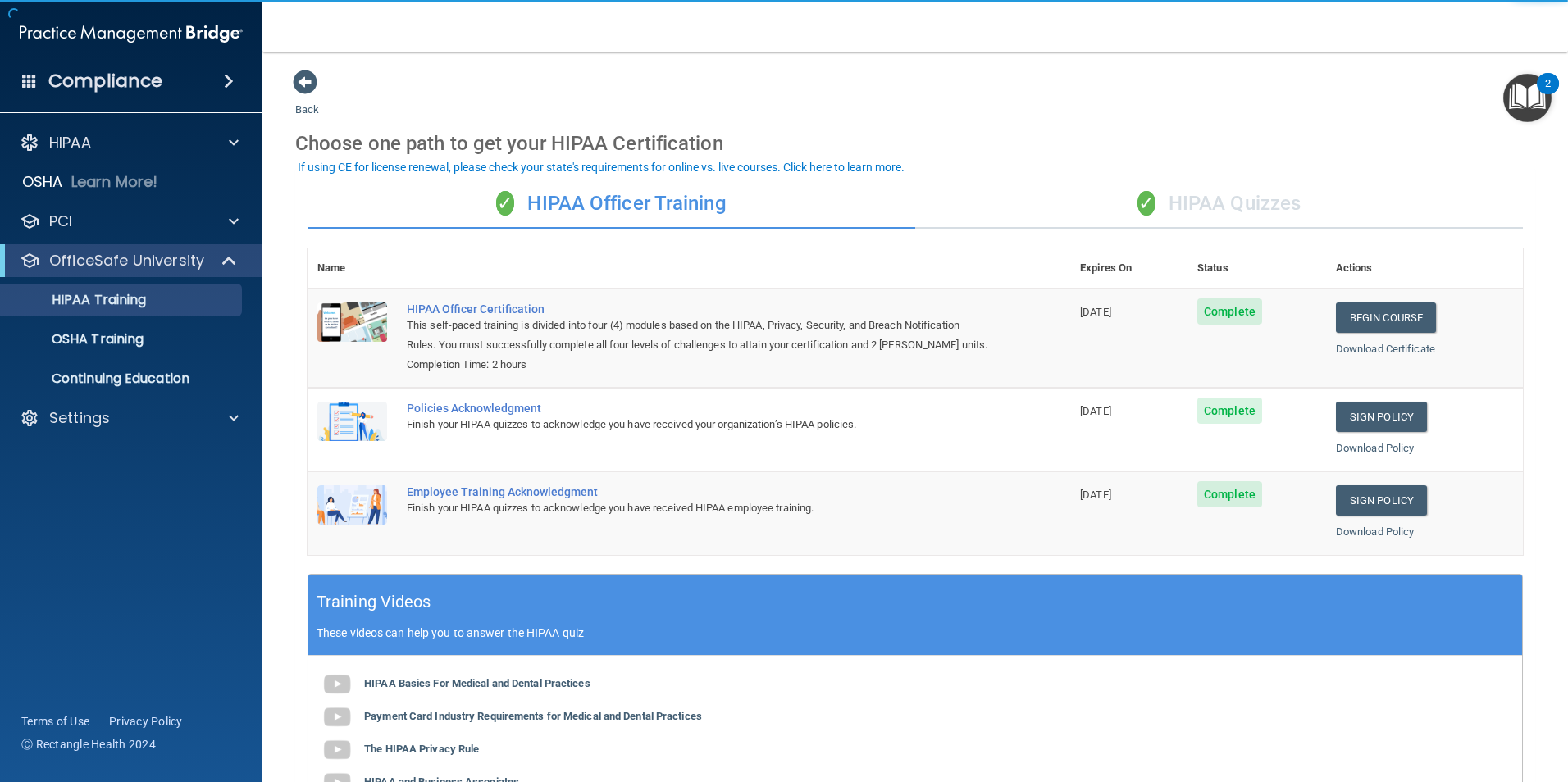
click at [1224, 217] on div "✓ HIPAA Quizzes" at bounding box center [1218, 203] width 607 height 49
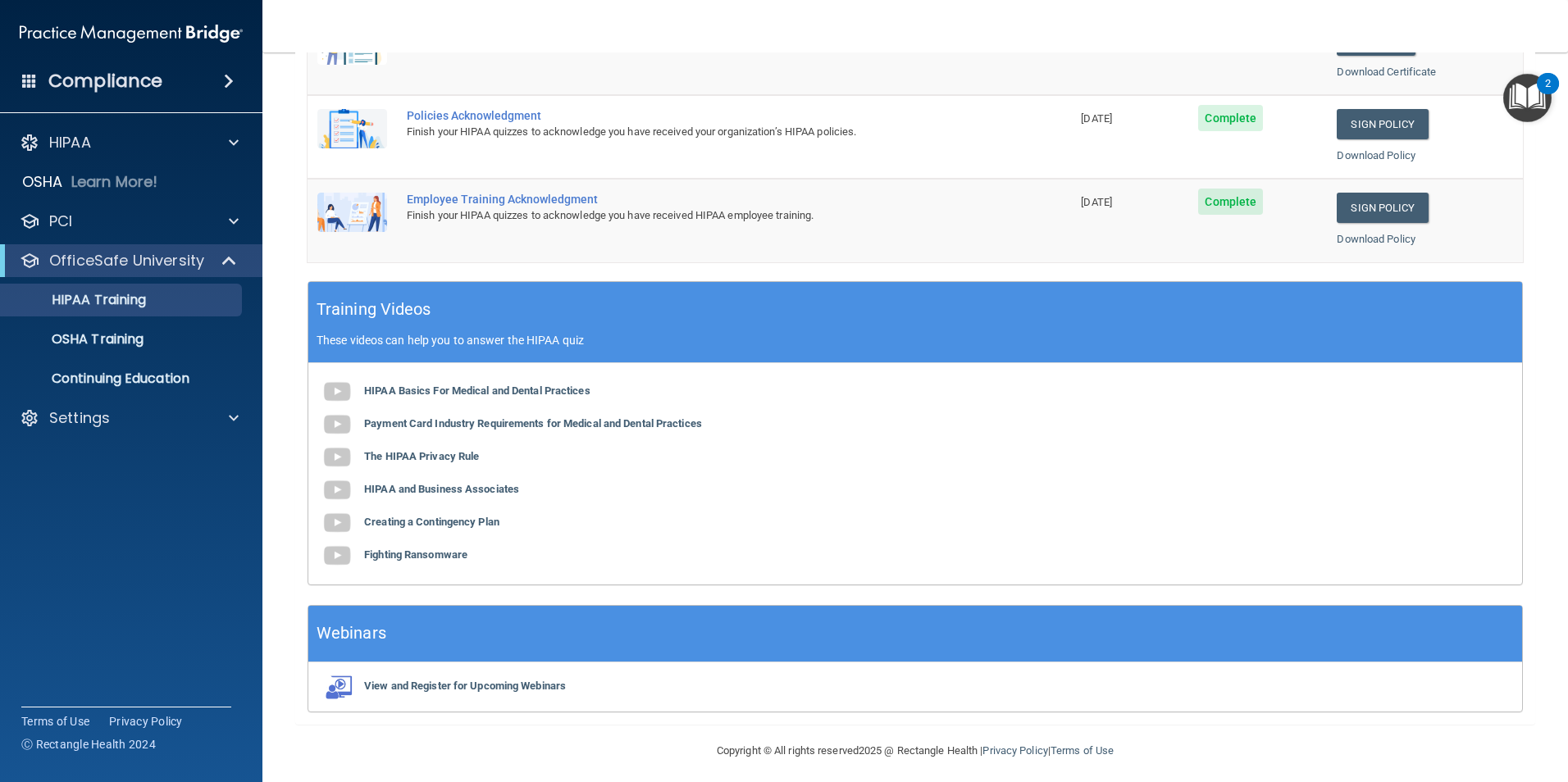
scroll to position [453, 0]
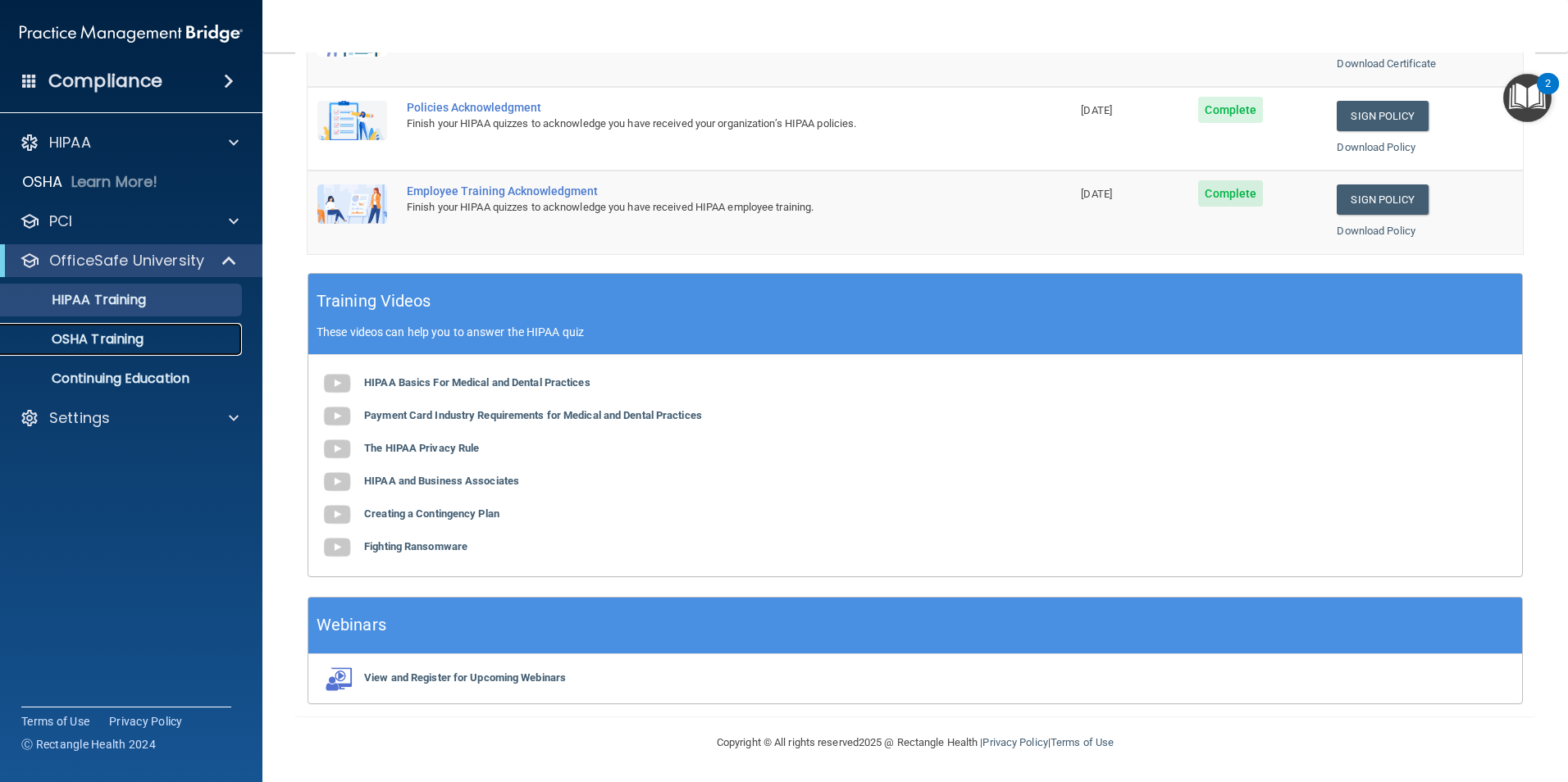
click at [105, 341] on p "OSHA Training" at bounding box center [77, 339] width 133 height 16
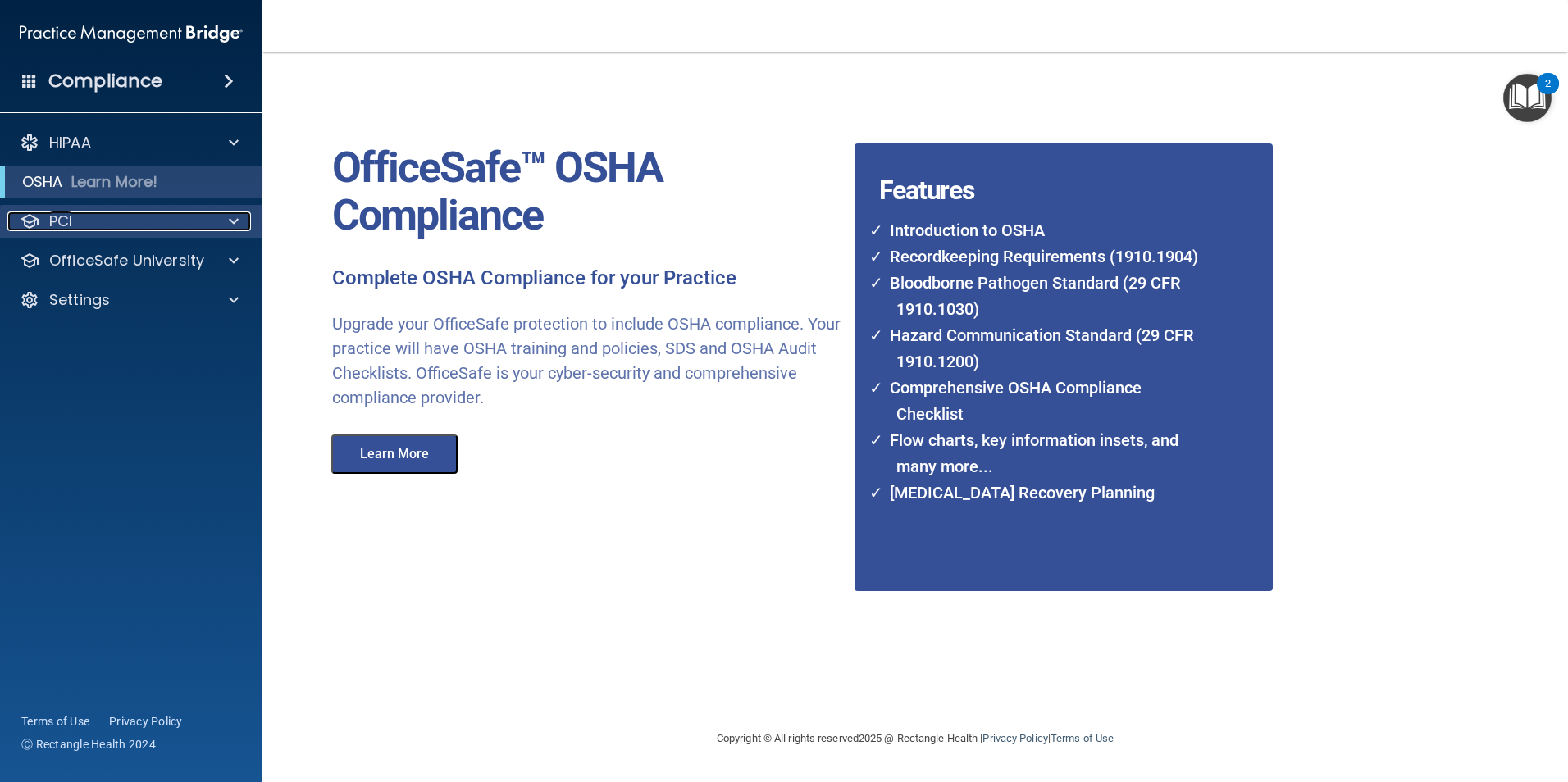
click at [209, 218] on div "PCI" at bounding box center [109, 221] width 203 height 20
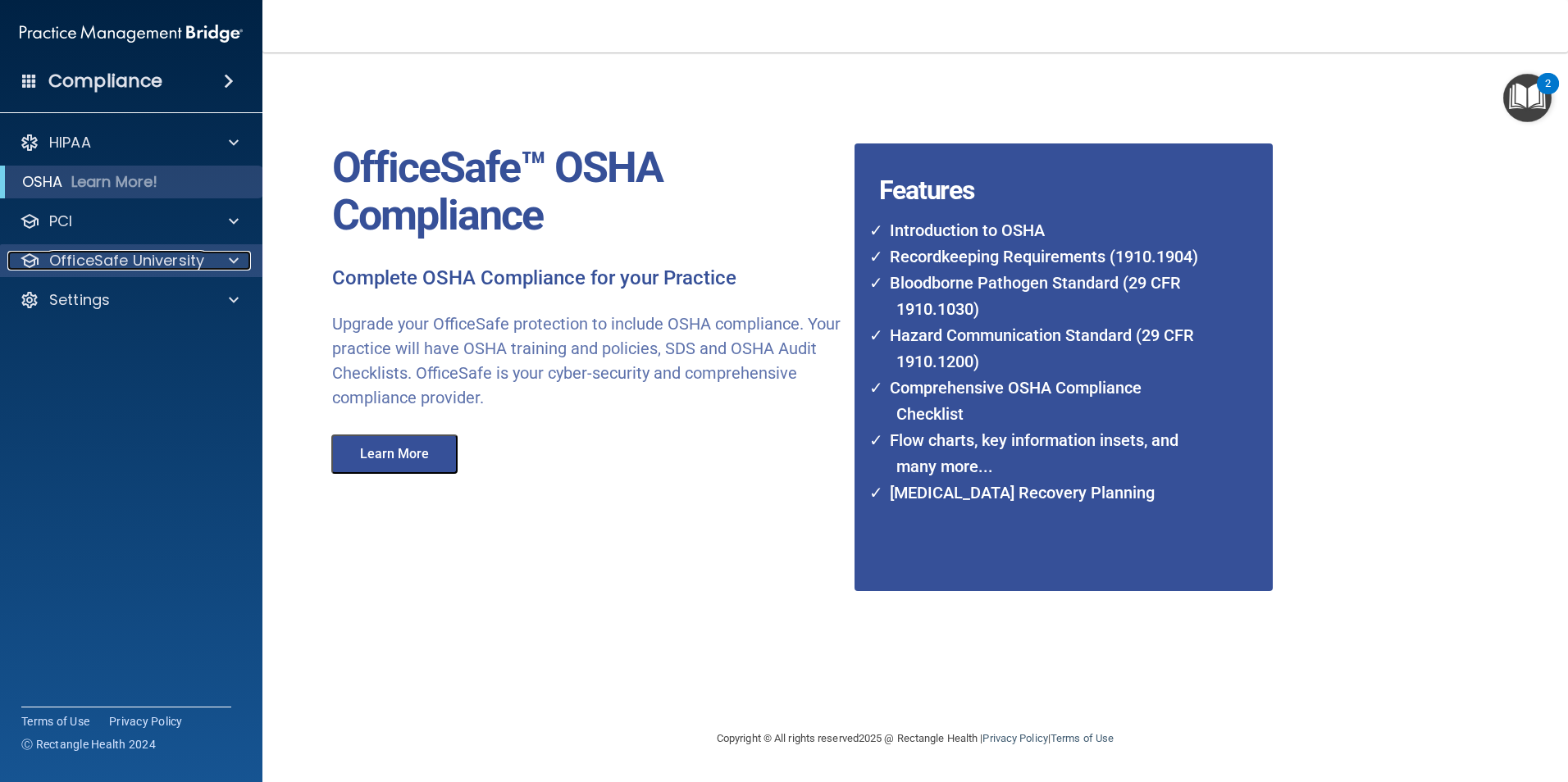
click at [194, 263] on p "OfficeSafe University" at bounding box center [126, 261] width 155 height 20
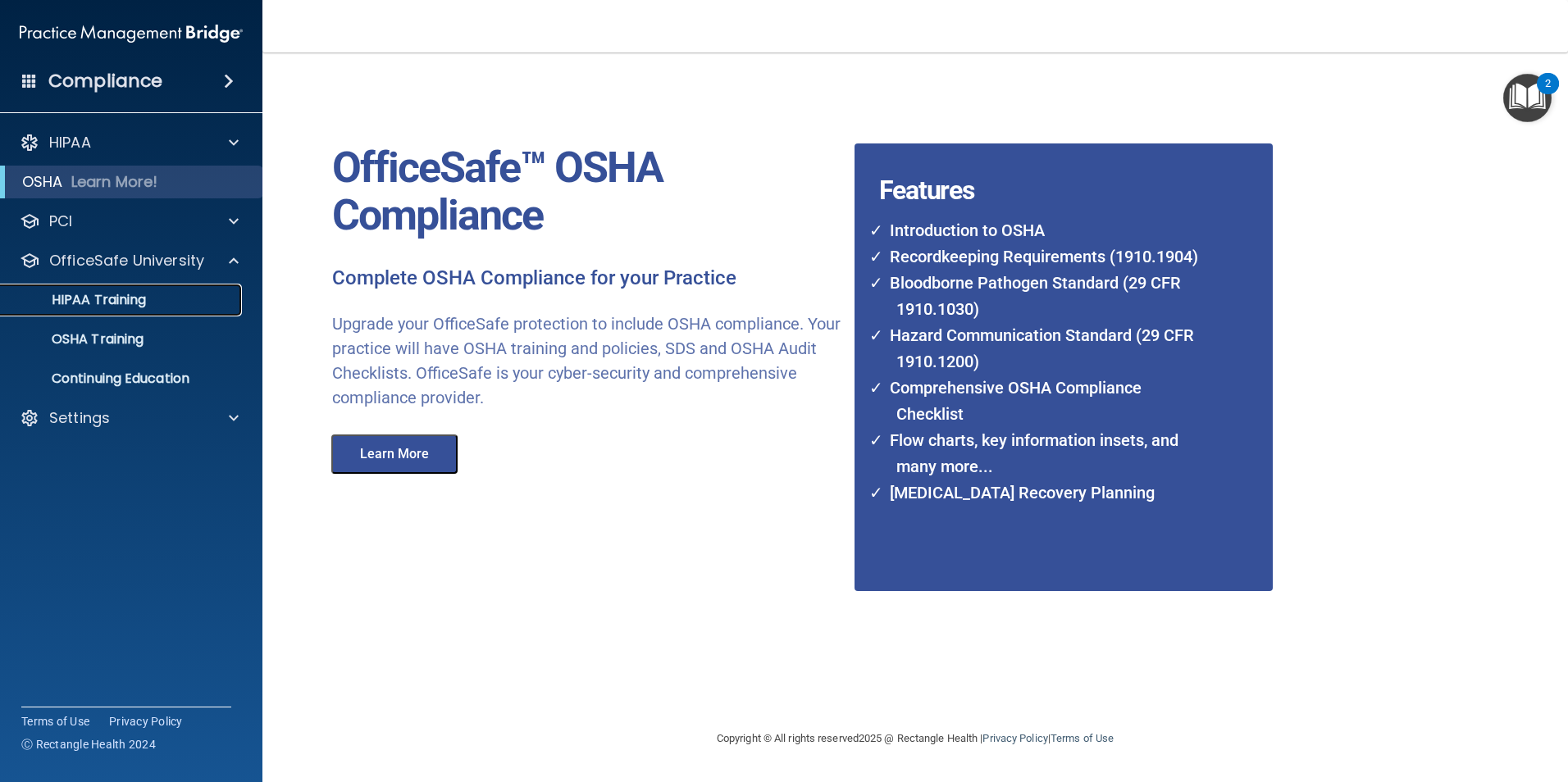
click at [204, 288] on link "HIPAA Training" at bounding box center [113, 299] width 258 height 33
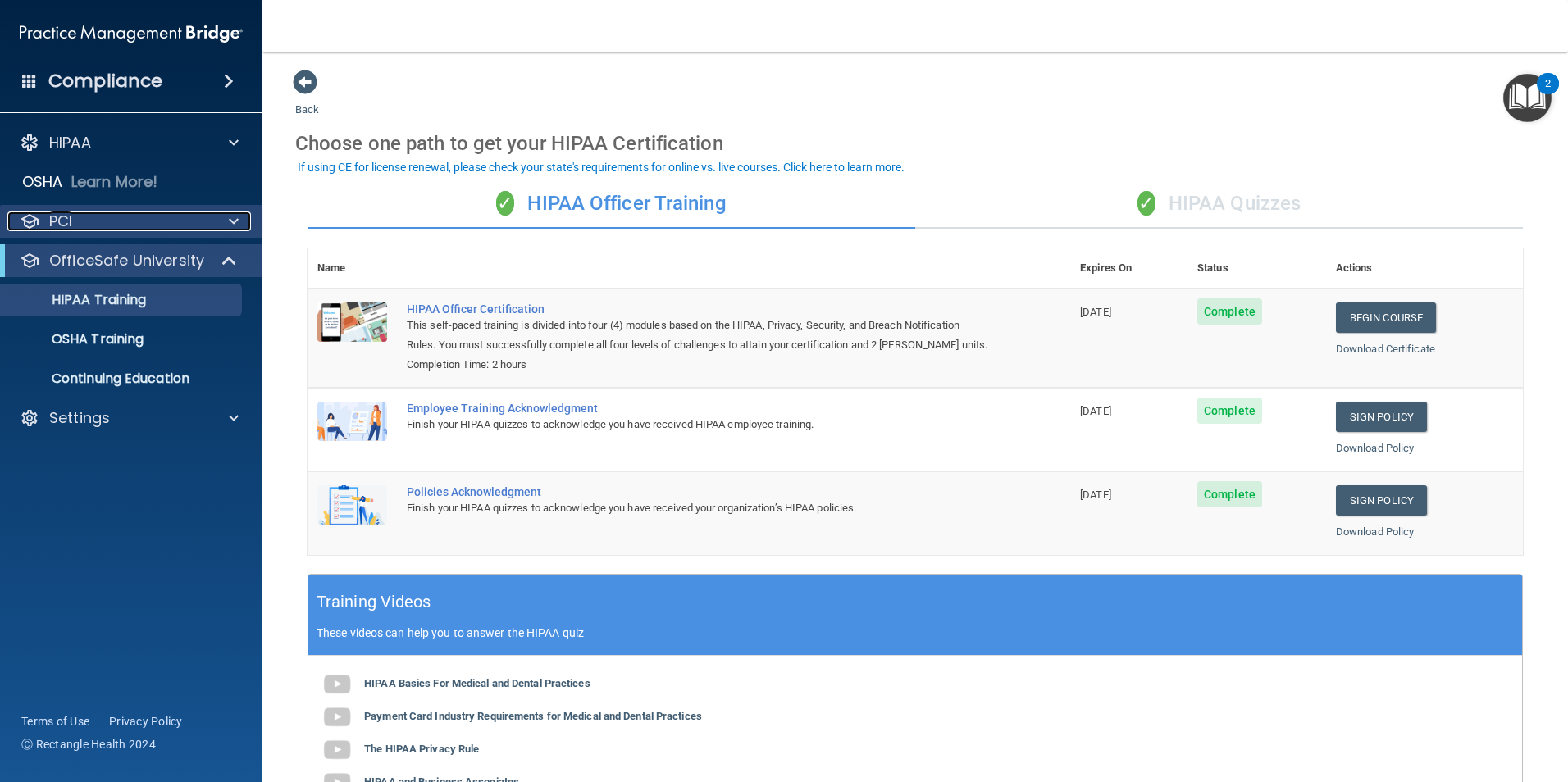
click at [94, 216] on div "PCI" at bounding box center [109, 221] width 203 height 20
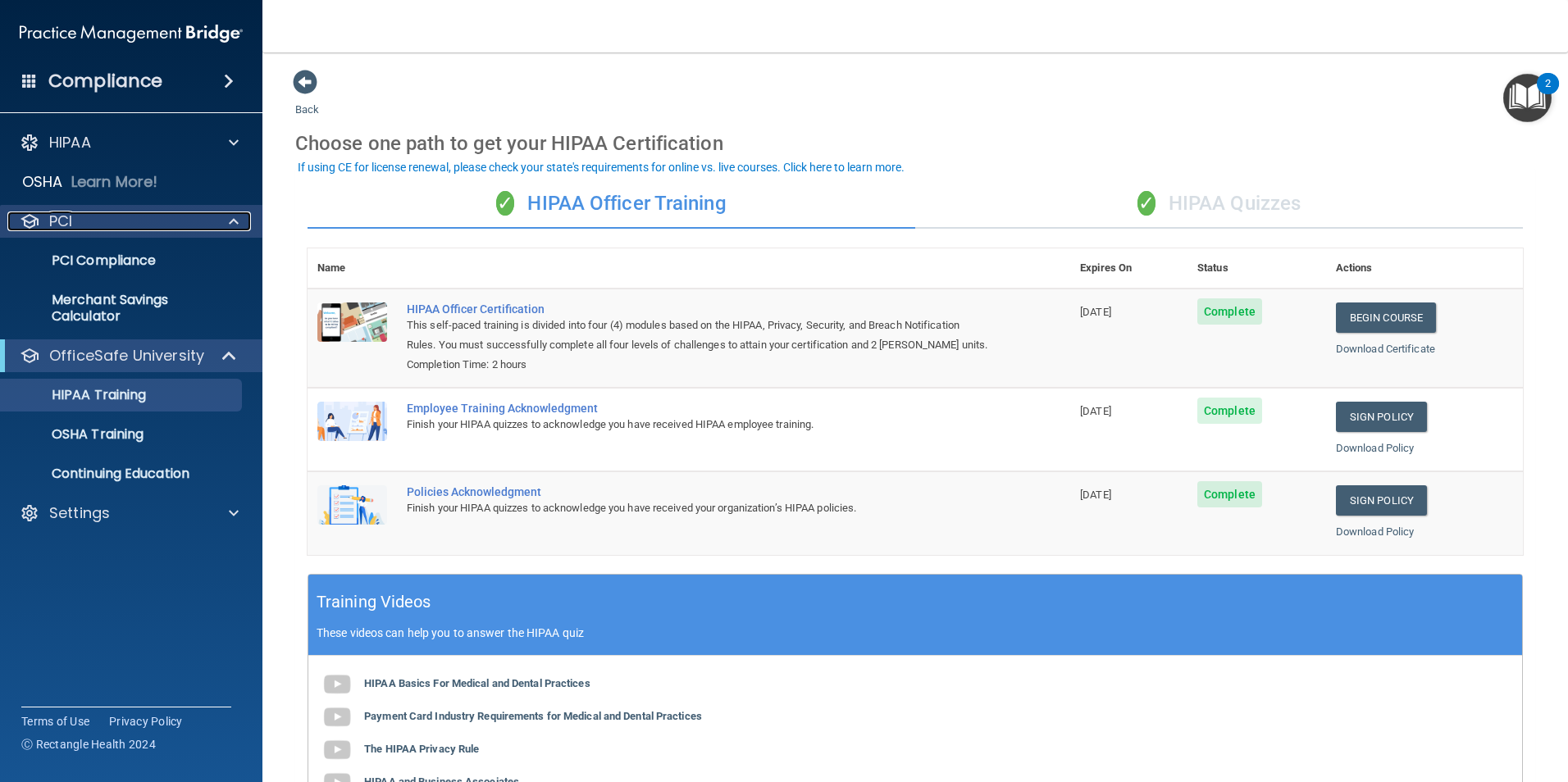
click at [174, 224] on div "PCI" at bounding box center [109, 221] width 203 height 20
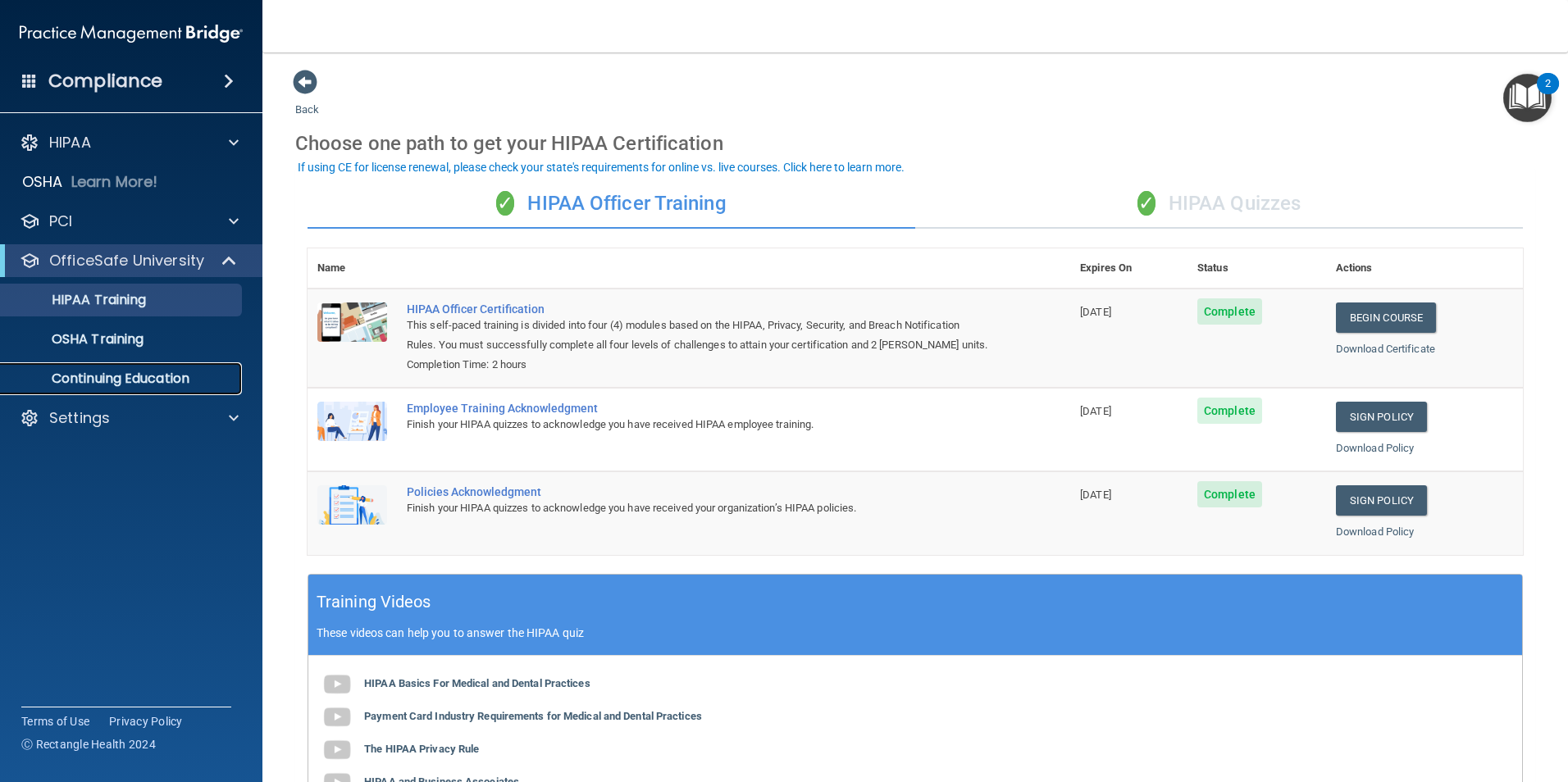
click at [141, 390] on link "Continuing Education" at bounding box center [113, 378] width 258 height 33
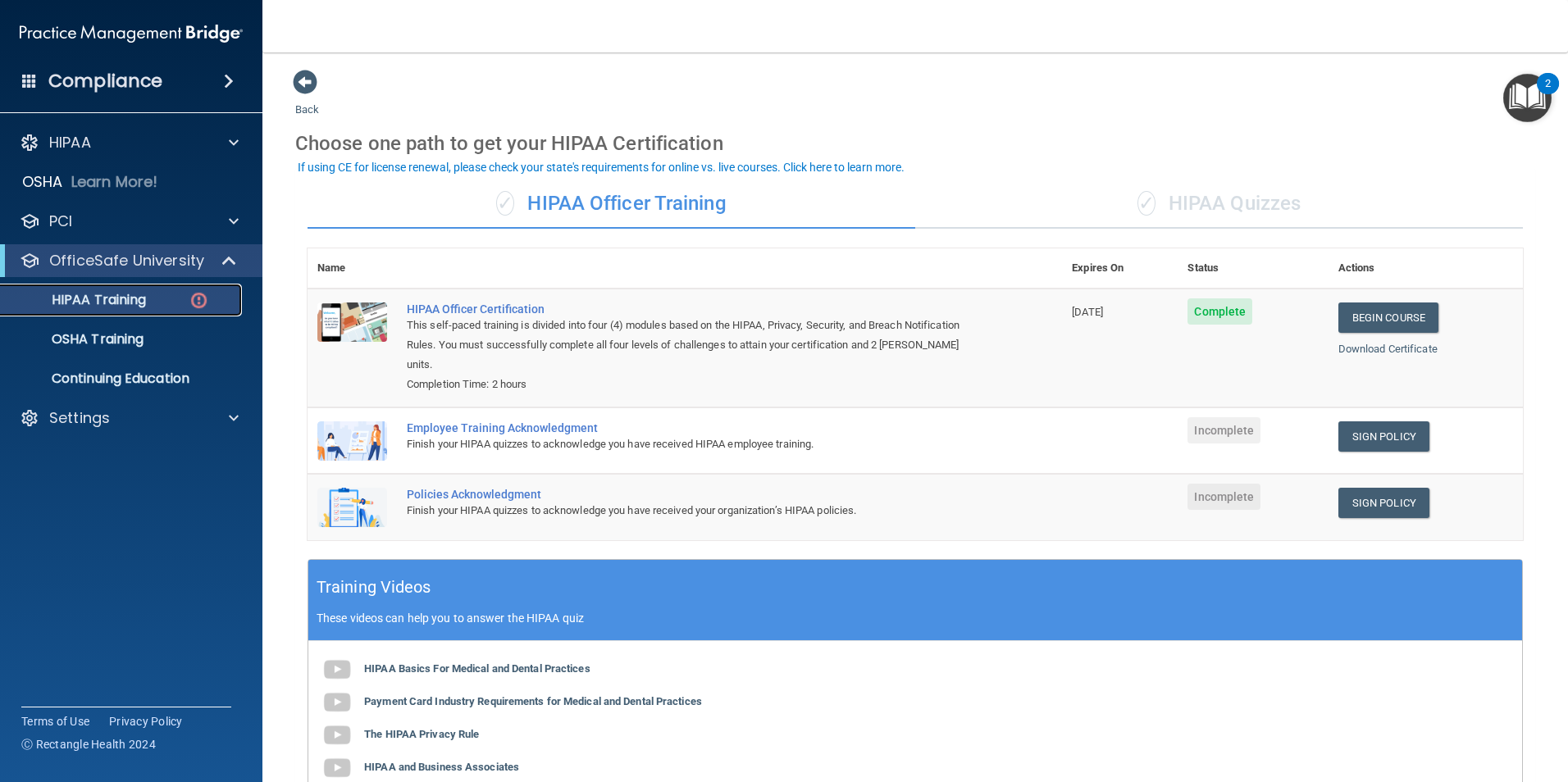
click at [196, 306] on img at bounding box center [198, 300] width 21 height 21
click at [208, 97] on div "Compliance" at bounding box center [131, 81] width 262 height 36
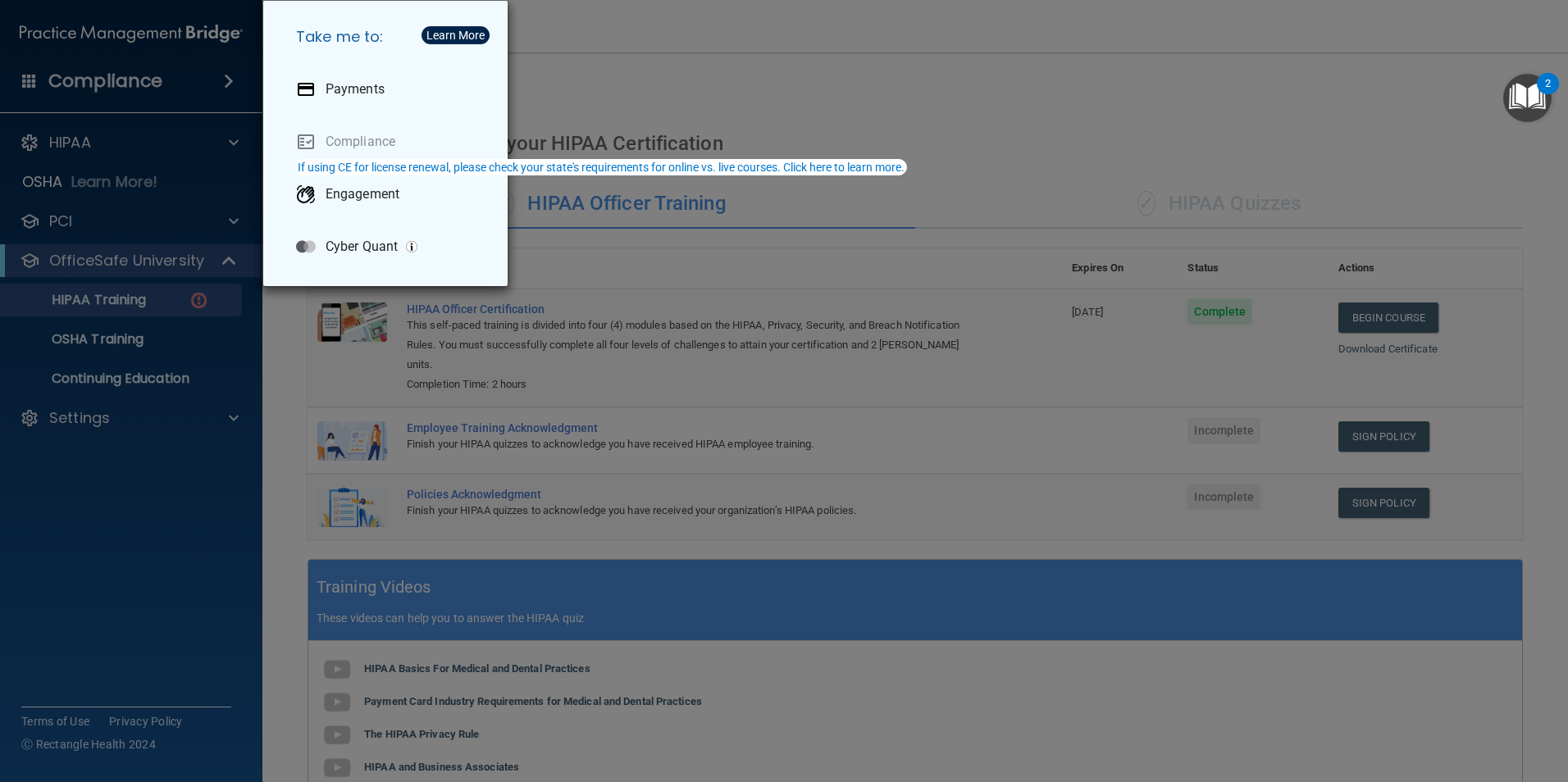
click at [394, 391] on div "Take me to: Payments Compliance Engagement Cyber Quant" at bounding box center [784, 391] width 1568 height 782
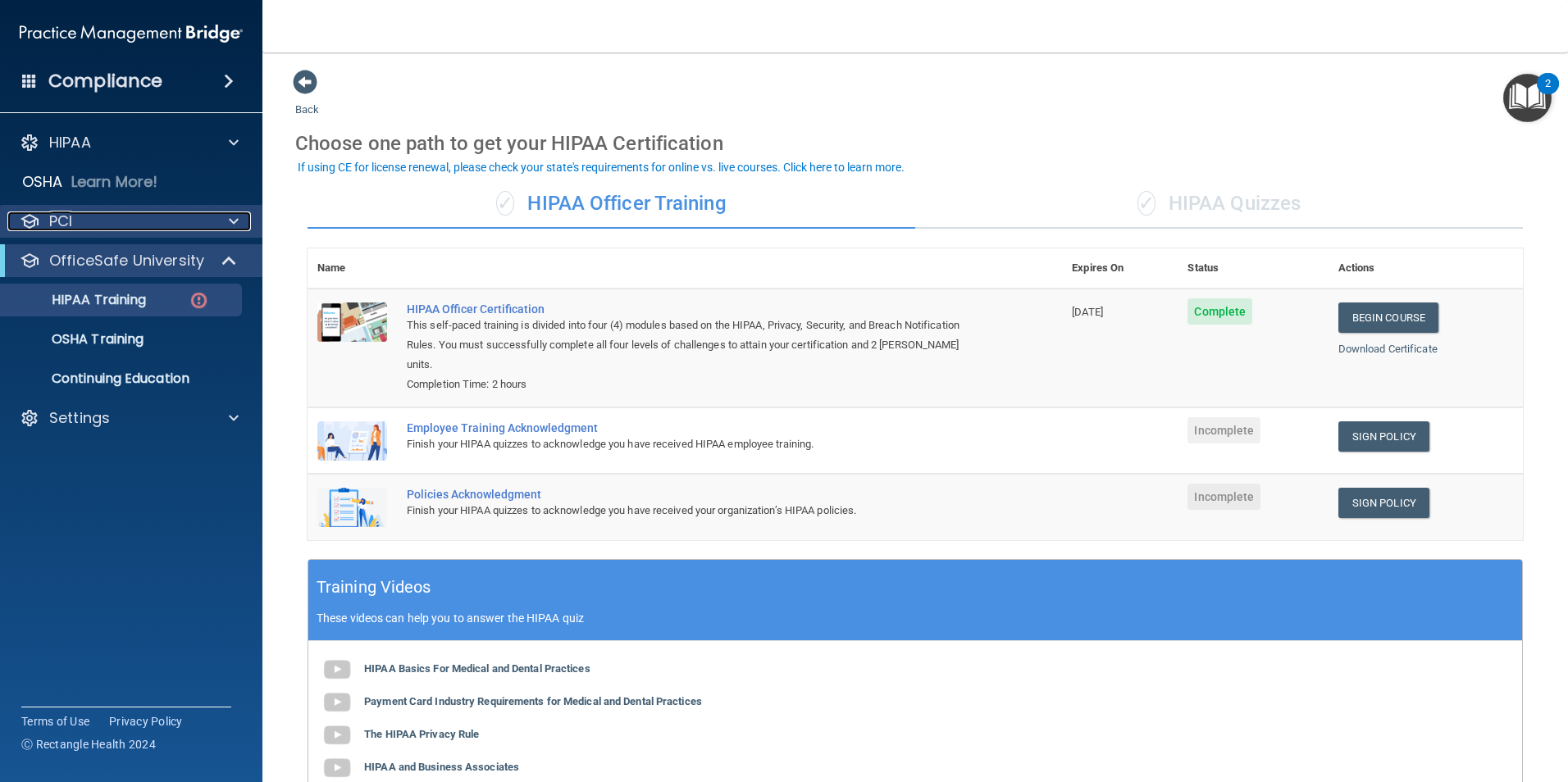
click at [169, 214] on div "PCI" at bounding box center [109, 221] width 203 height 20
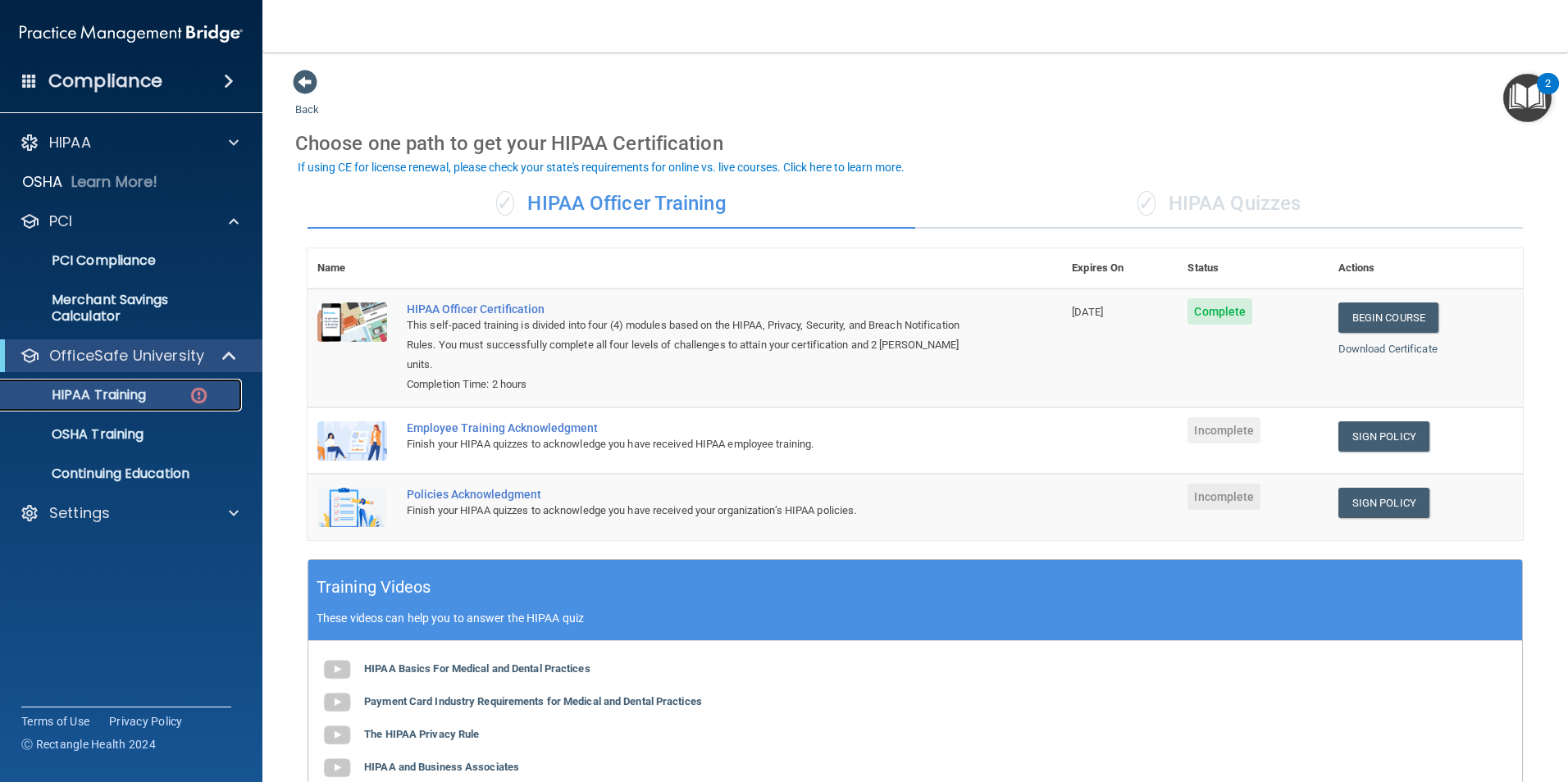
click at [193, 389] on img at bounding box center [198, 395] width 21 height 21
click at [220, 348] on div at bounding box center [229, 356] width 40 height 20
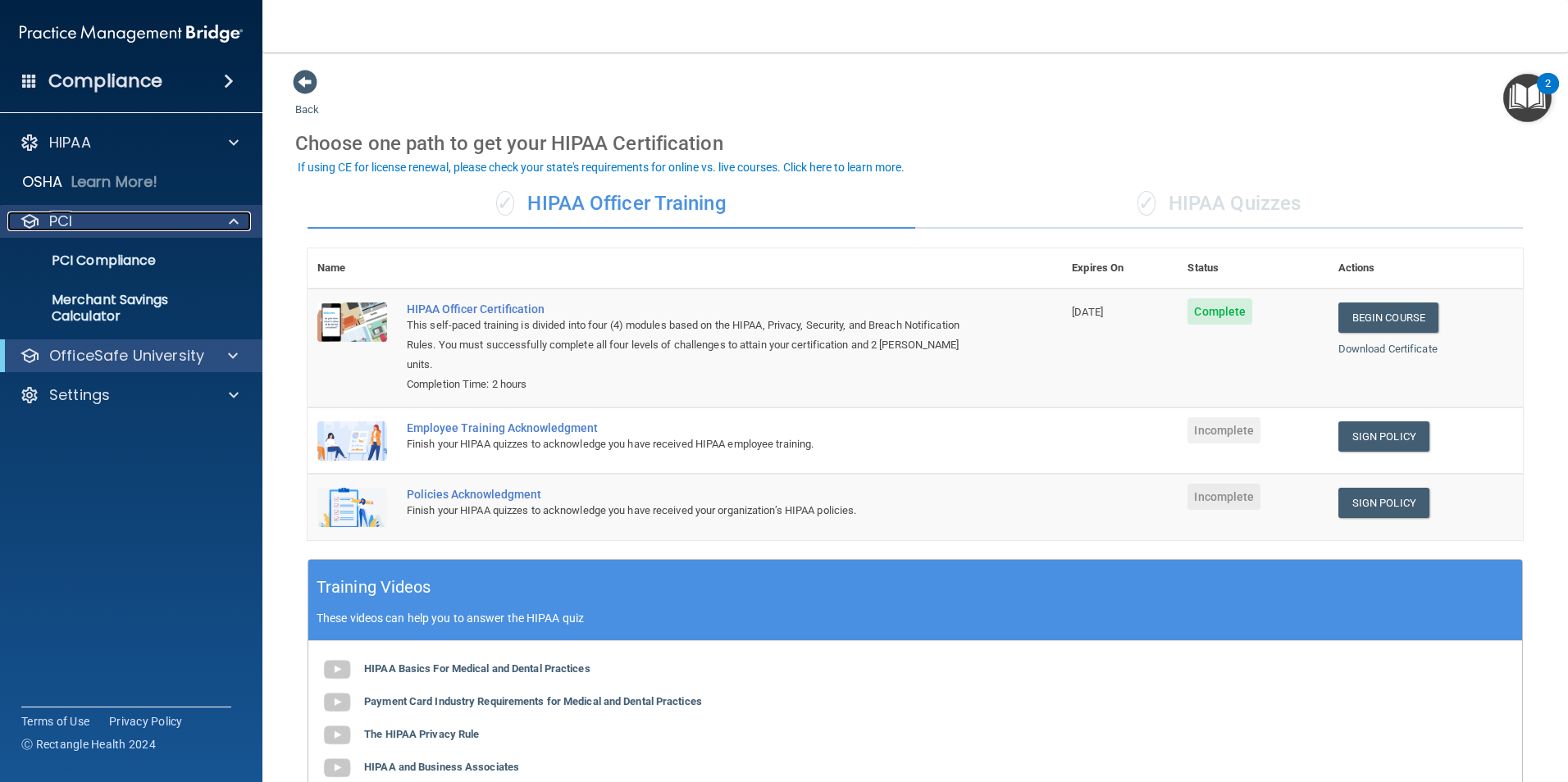
click at [239, 222] on div at bounding box center [230, 221] width 41 height 20
